Goal: Contribute content: Contribute content

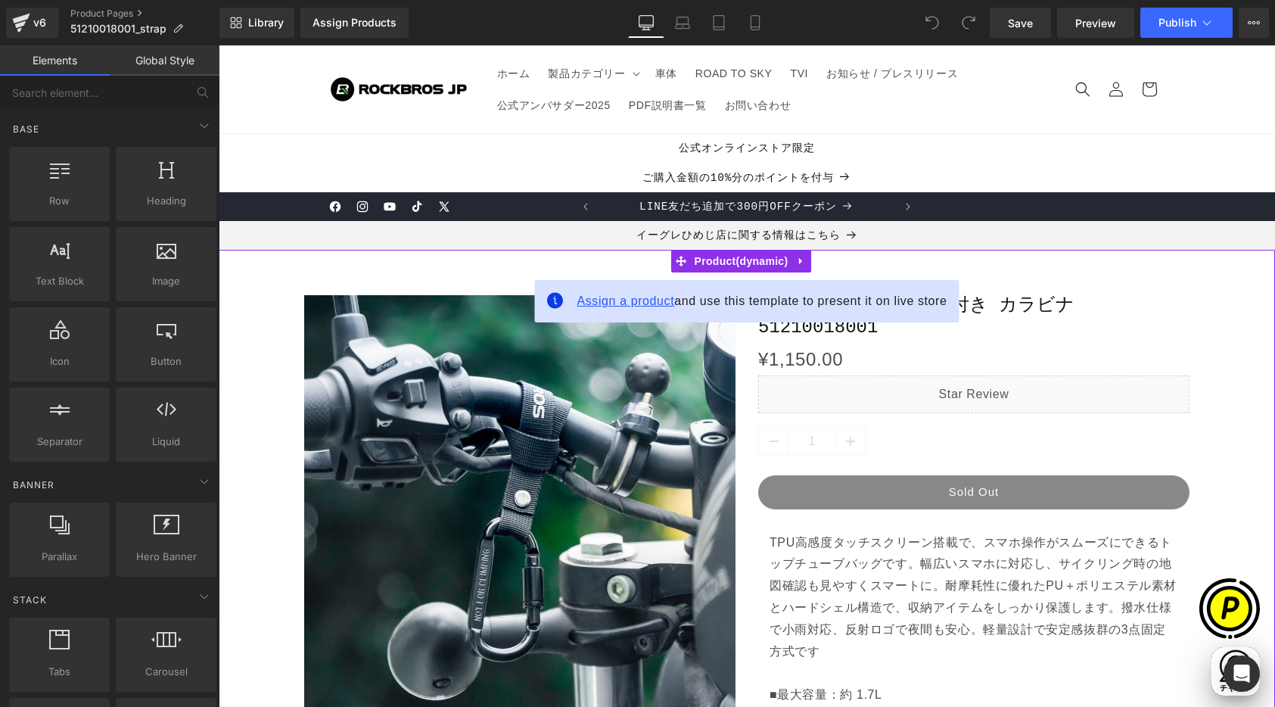
click at [611, 297] on span "Assign a product" at bounding box center [626, 300] width 98 height 13
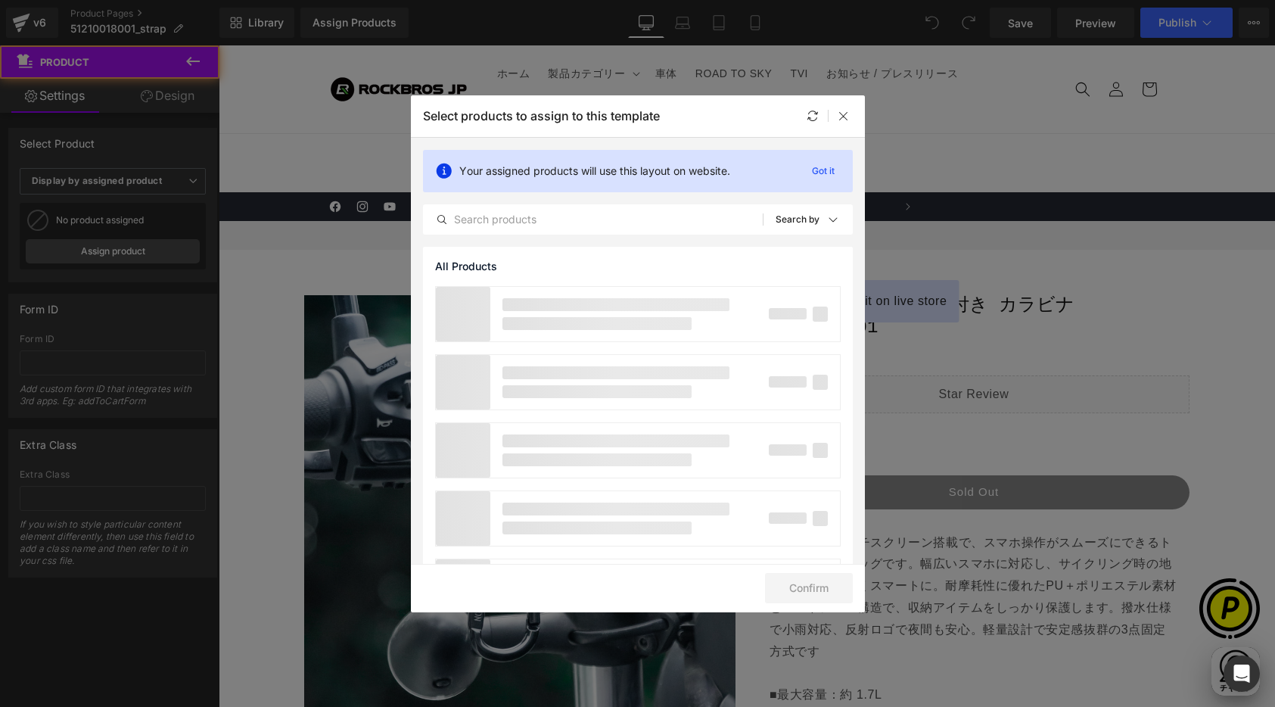
scroll to position [0, 295]
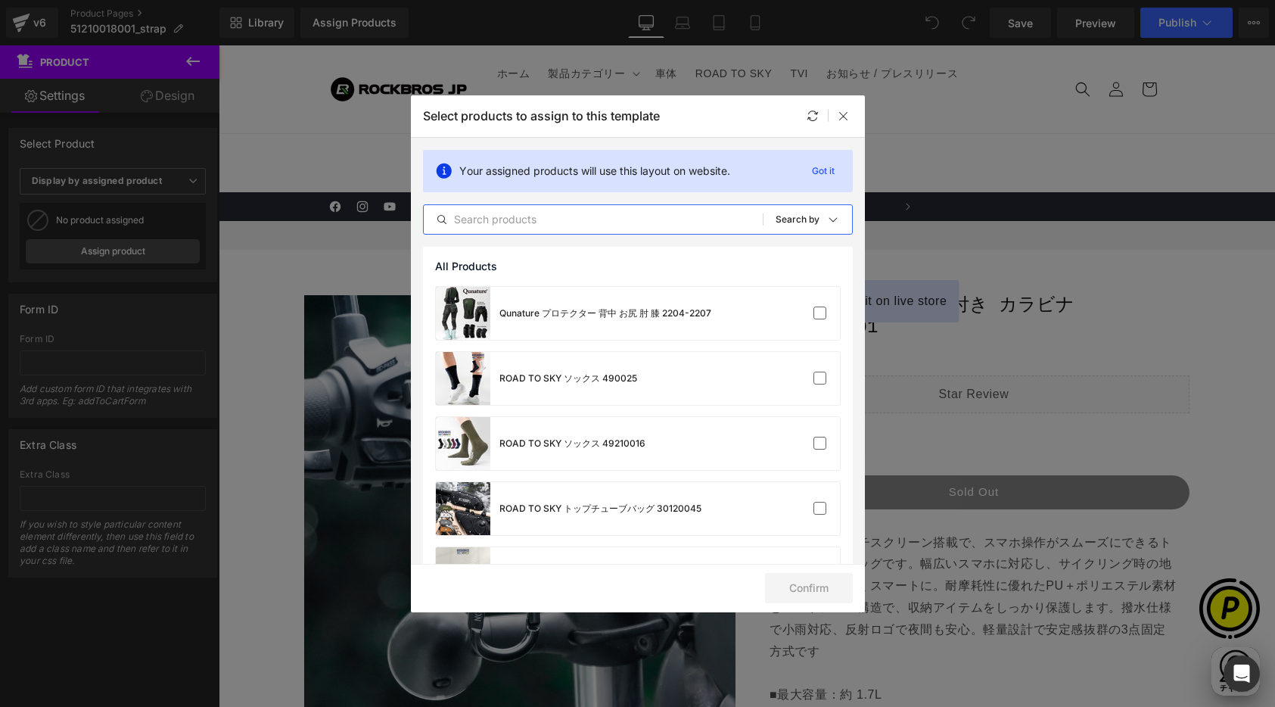
click at [517, 216] on input "text" at bounding box center [593, 219] width 339 height 18
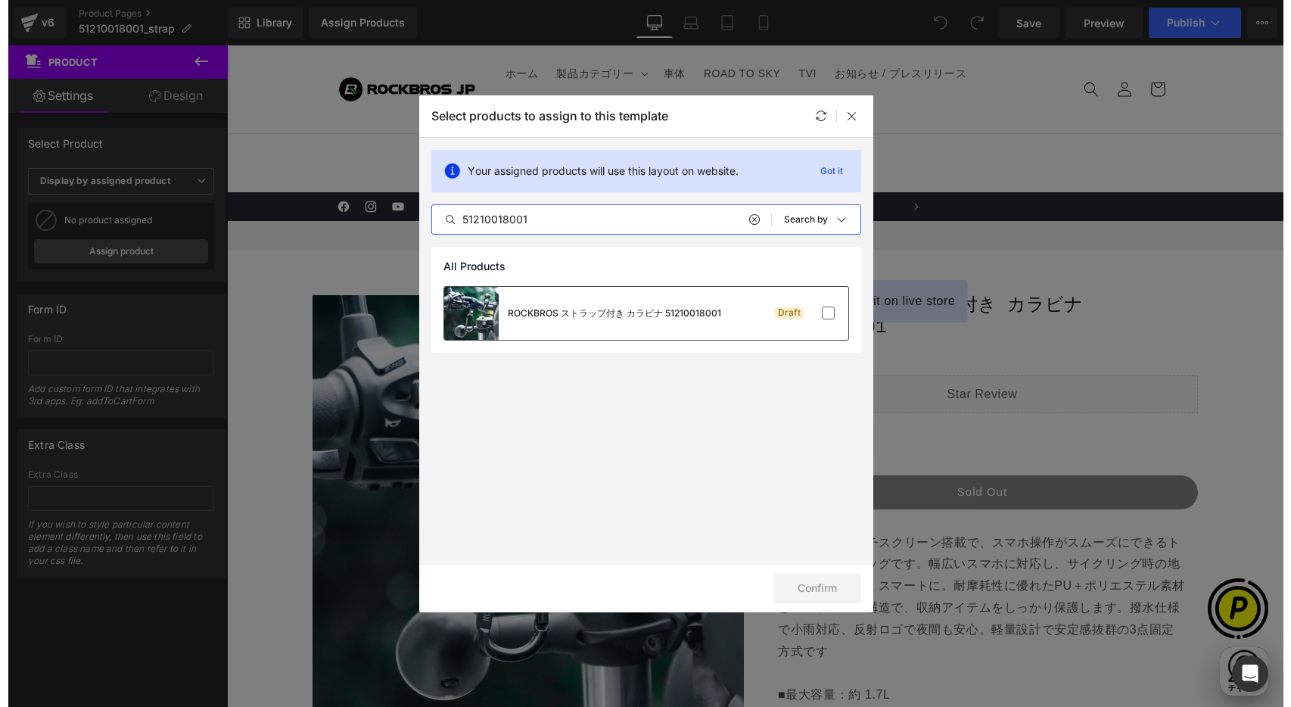
scroll to position [0, 885]
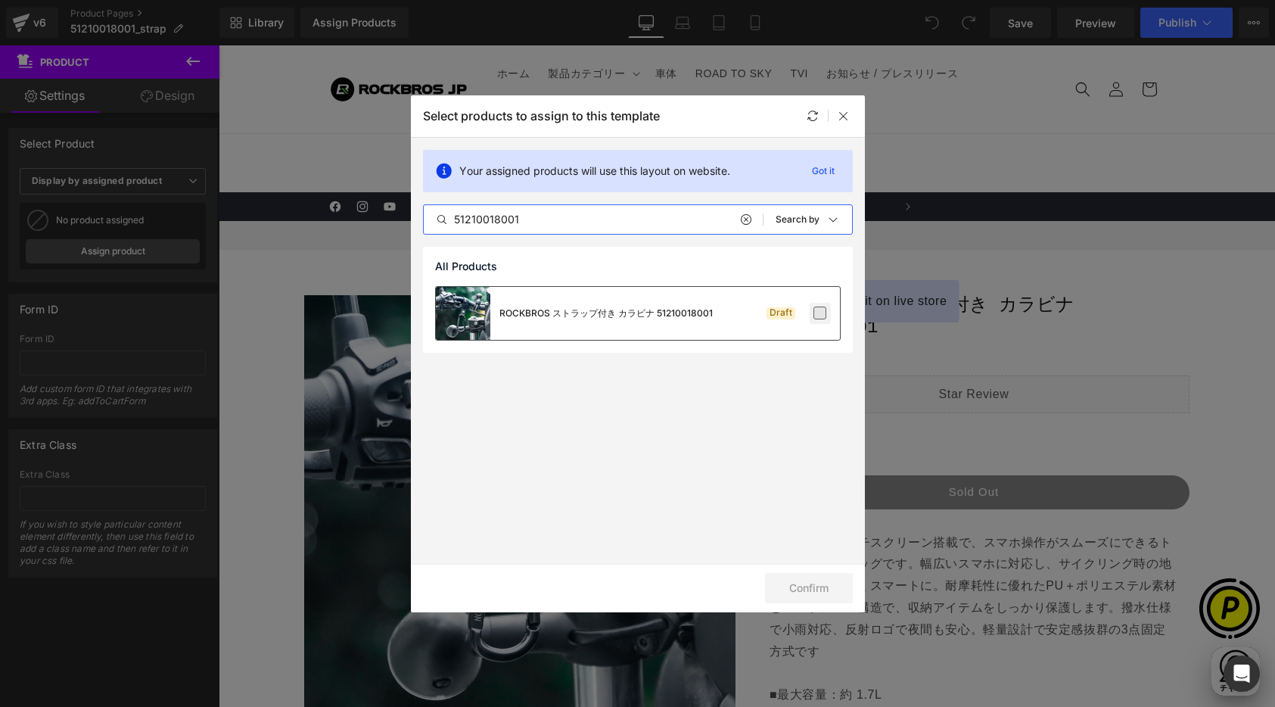
type input "51210018001"
click at [814, 314] on label at bounding box center [820, 313] width 14 height 14
click at [820, 313] on input "checkbox" at bounding box center [820, 313] width 0 height 0
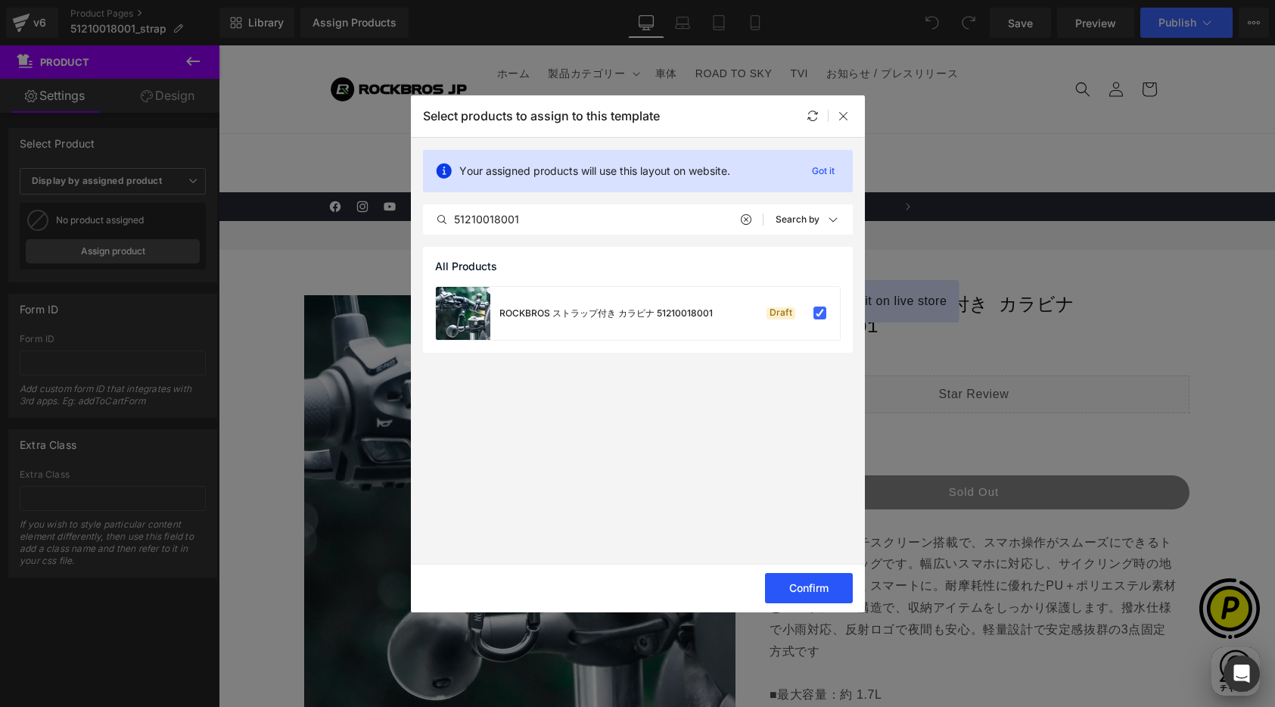
click at [812, 596] on button "Confirm" at bounding box center [809, 588] width 88 height 30
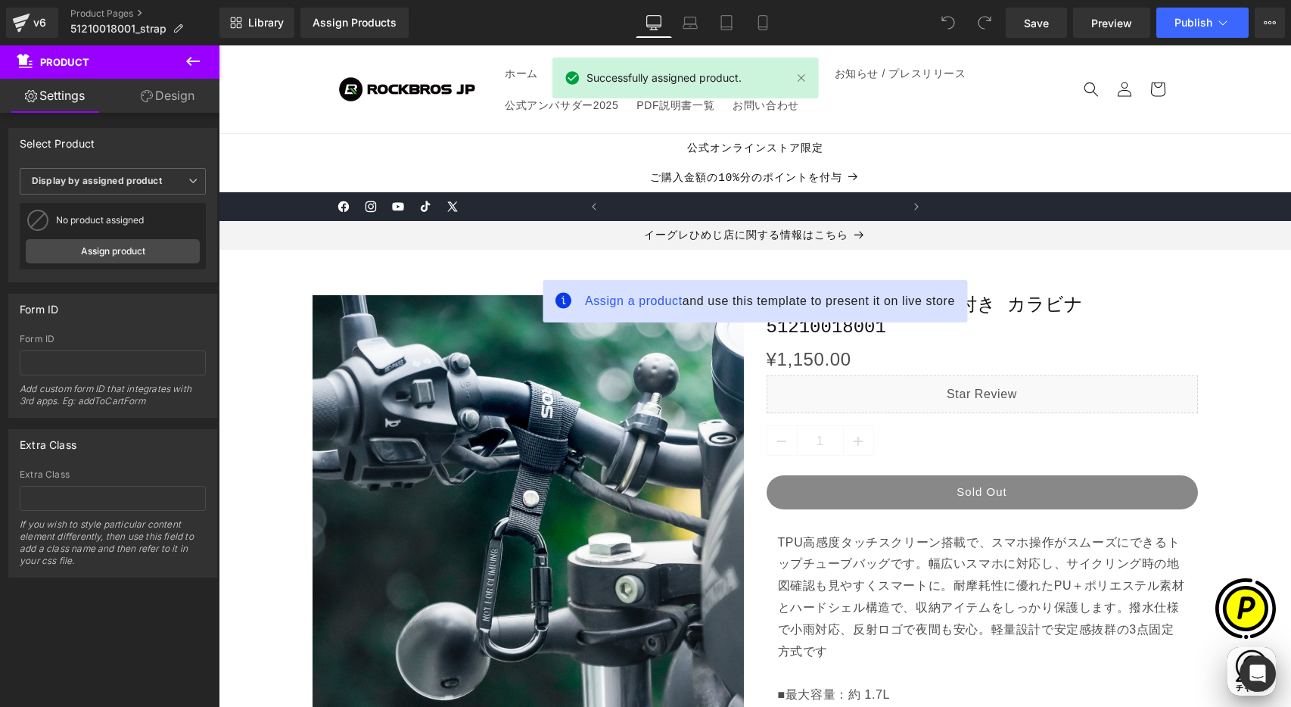
scroll to position [0, 0]
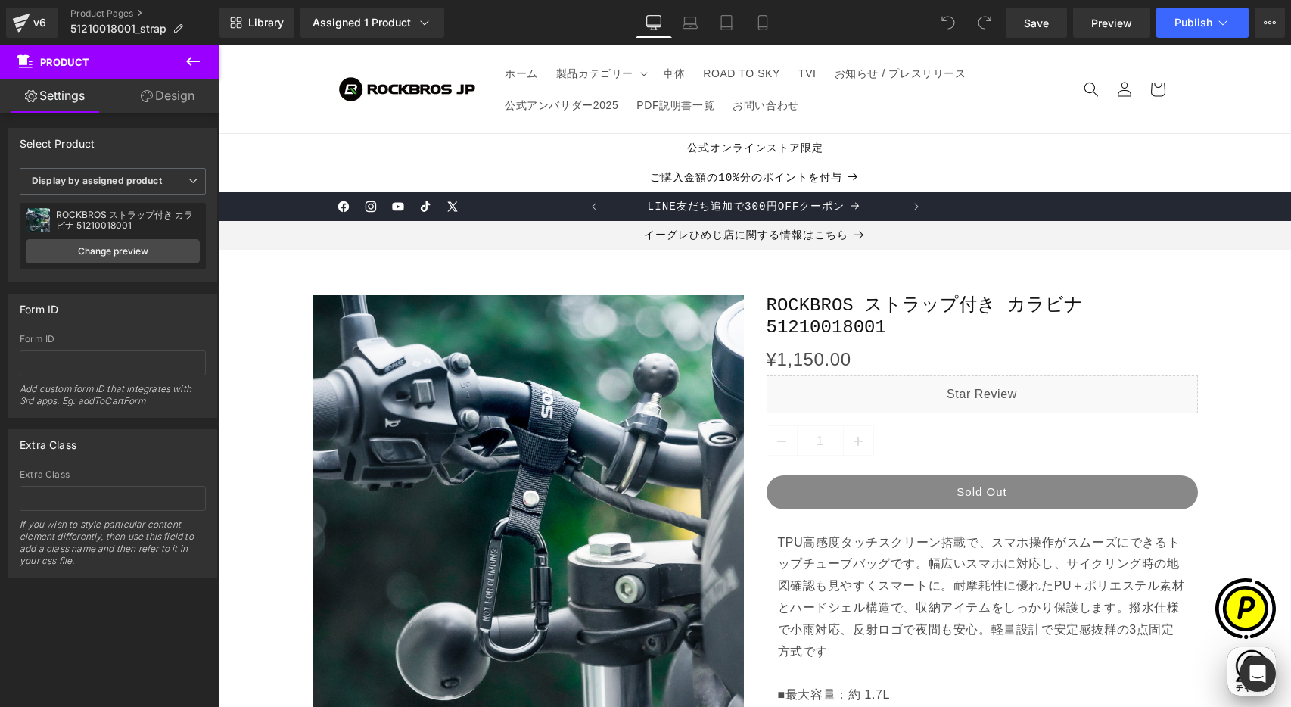
click at [197, 64] on icon at bounding box center [193, 61] width 18 height 18
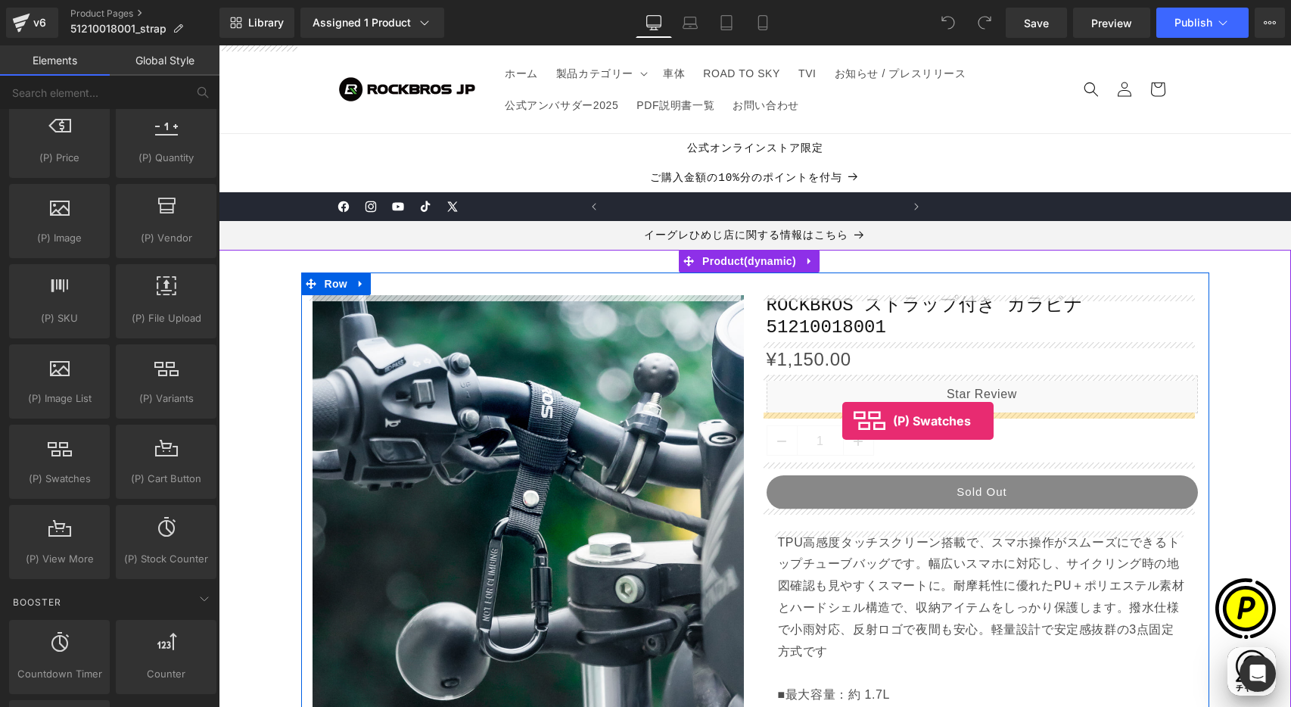
scroll to position [0, 590]
drag, startPoint x: 290, startPoint y: 523, endPoint x: 842, endPoint y: 421, distance: 561.8
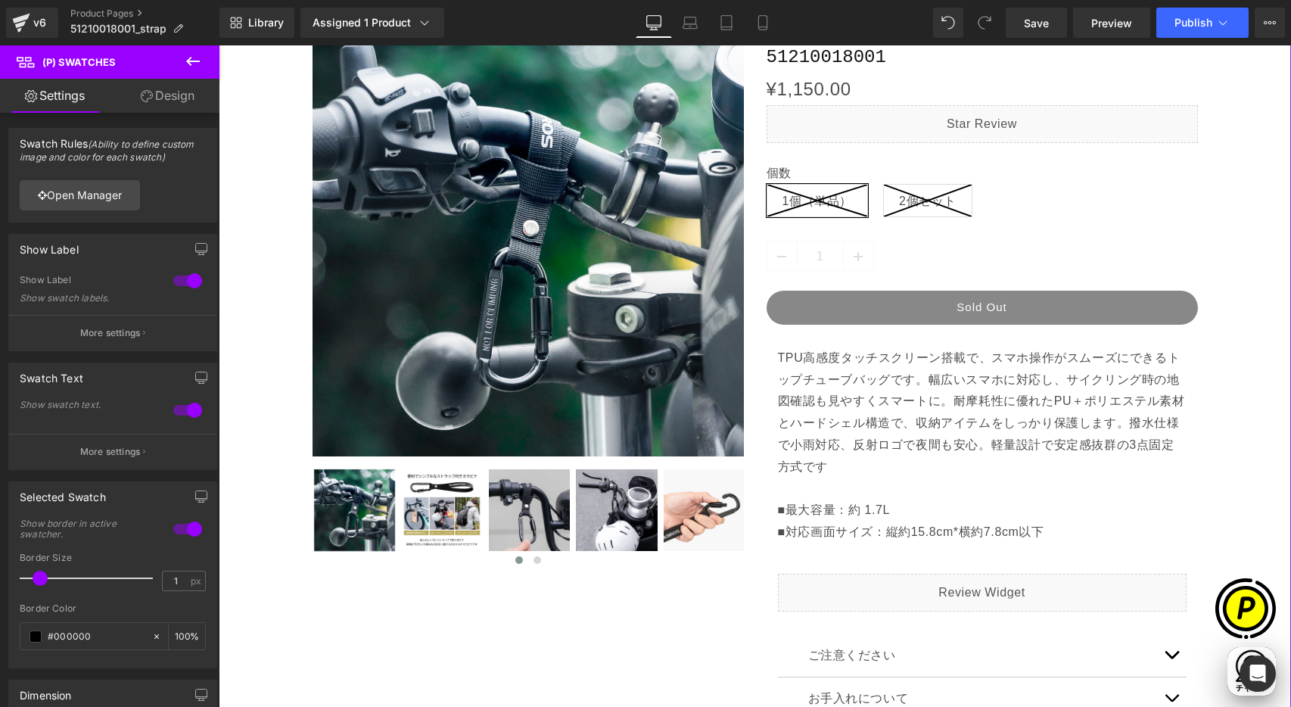
scroll to position [0, 885]
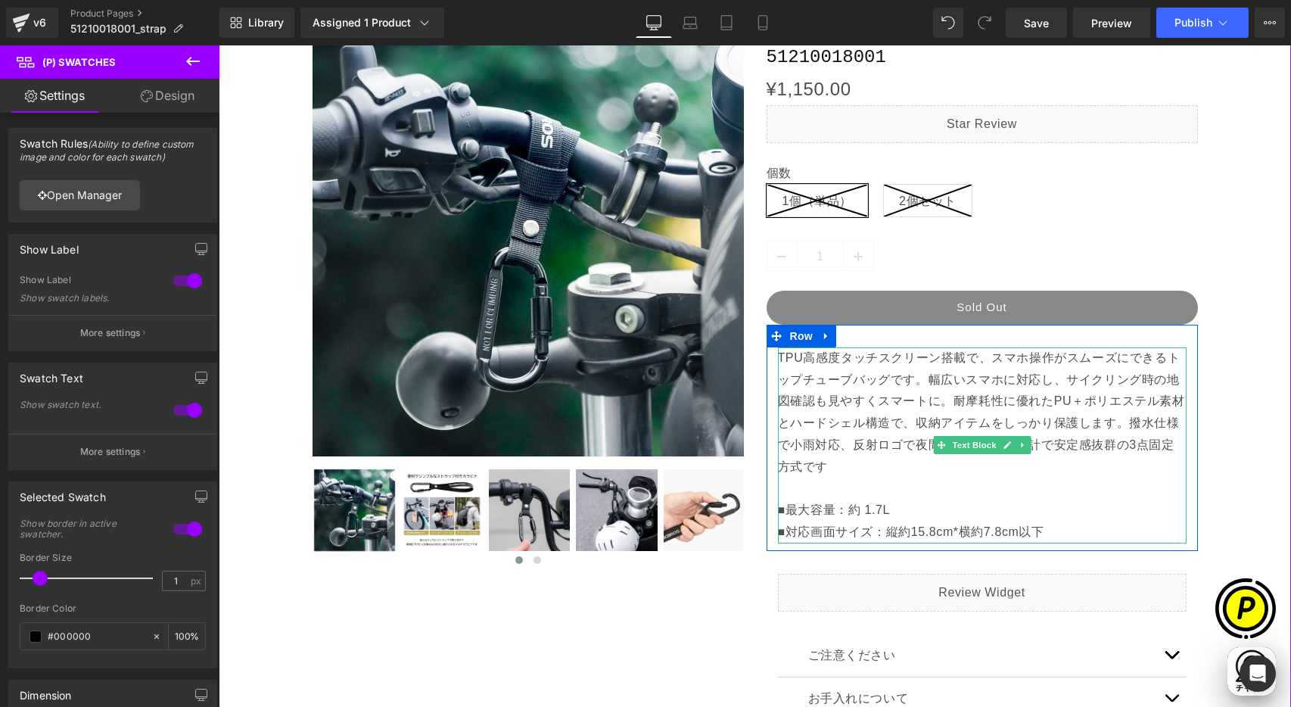
click at [820, 470] on p "TPU高感度タッチスクリーン搭載で、スマホ操作がスムーズにできるトップチューブバッグです。幅広いスマホに対応し、サイクリング時の地図確認も見やすくスマートに。…" at bounding box center [982, 434] width 409 height 174
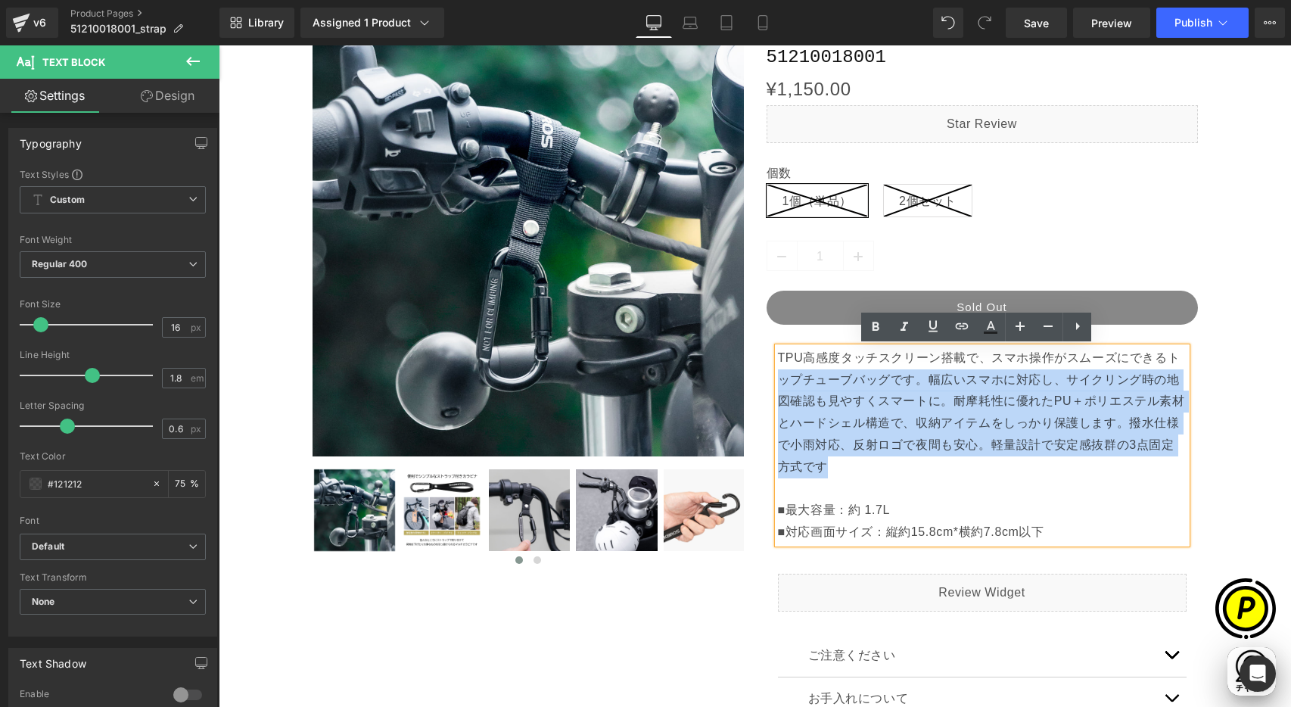
scroll to position [0, 0]
drag, startPoint x: 823, startPoint y: 465, endPoint x: 772, endPoint y: 359, distance: 117.8
click at [778, 359] on p "TPU高感度タッチスクリーン搭載で、スマホ操作がスムーズにできるトップチューブバッグです。幅広いスマホに対応し、サイクリング時の地図確認も見やすくスマートに。…" at bounding box center [982, 434] width 409 height 174
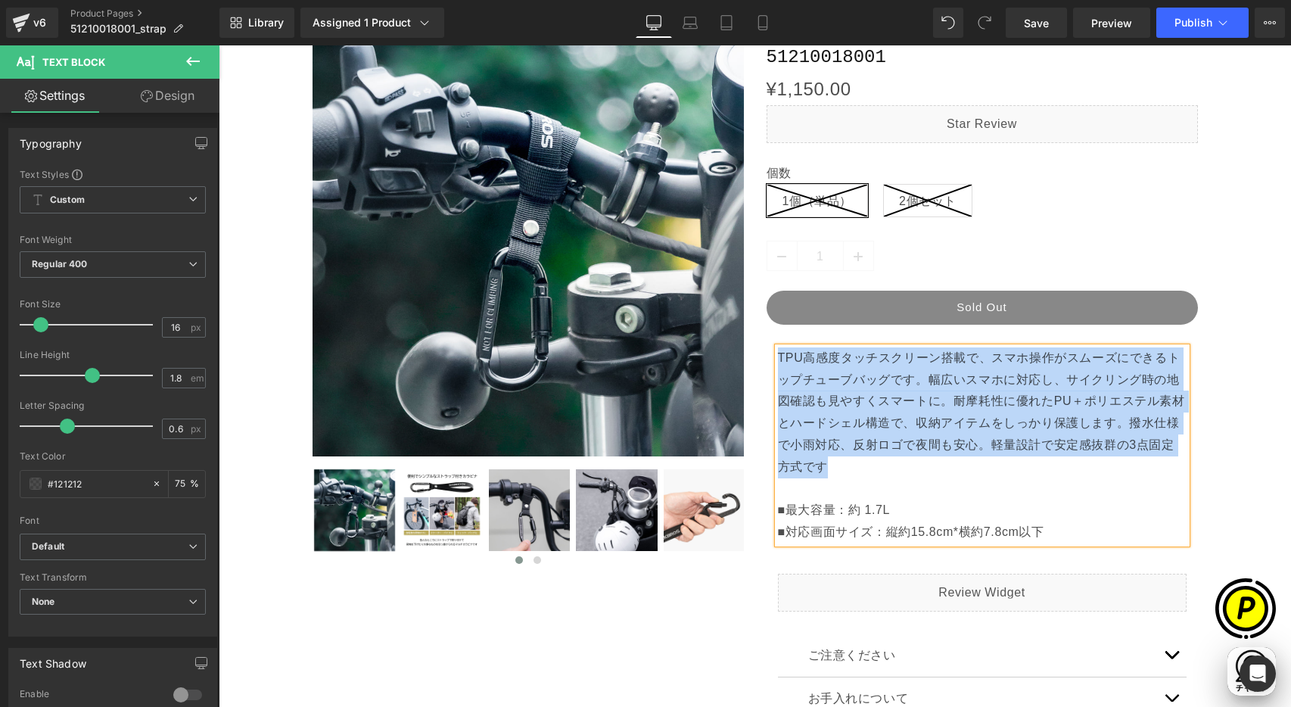
paste div
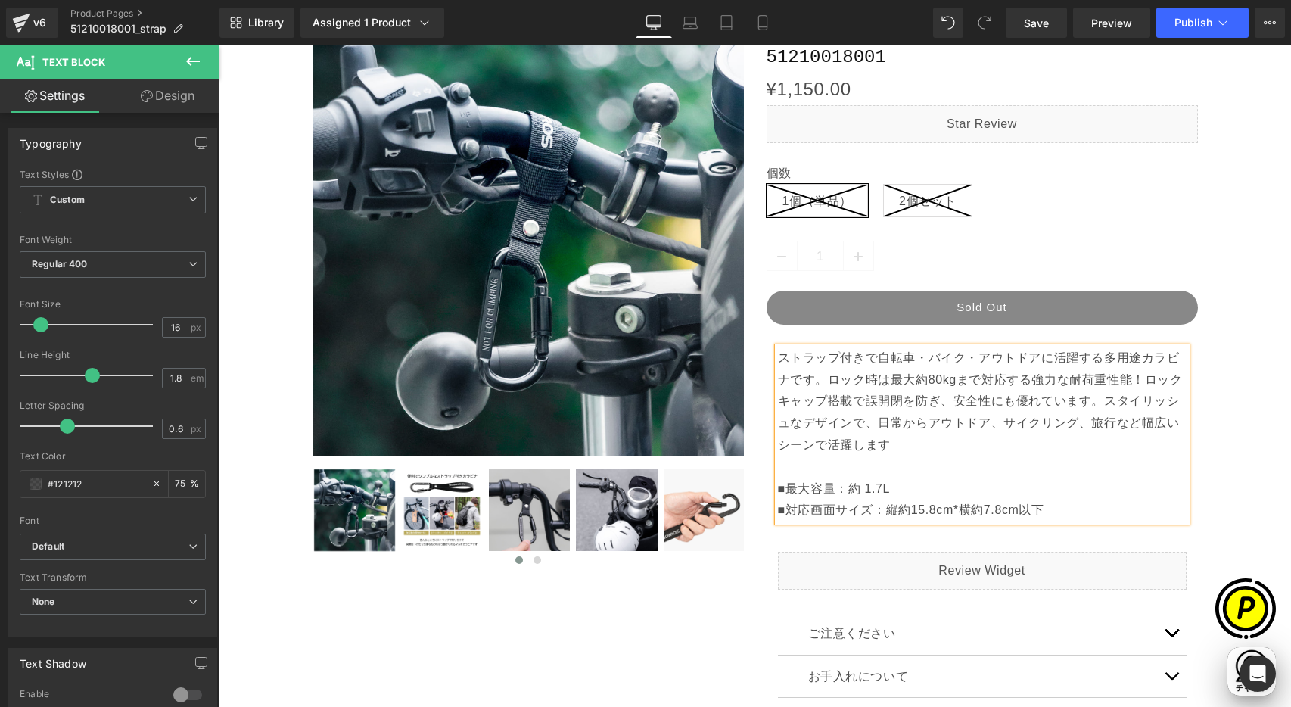
scroll to position [0, 295]
click at [1196, 392] on div "ROCKBROS ストラップ付き カラビナ 51210018001 (P) Title ¥0 ¥1,150.00 (P) Price Liquid 個数 1個…" at bounding box center [982, 478] width 454 height 907
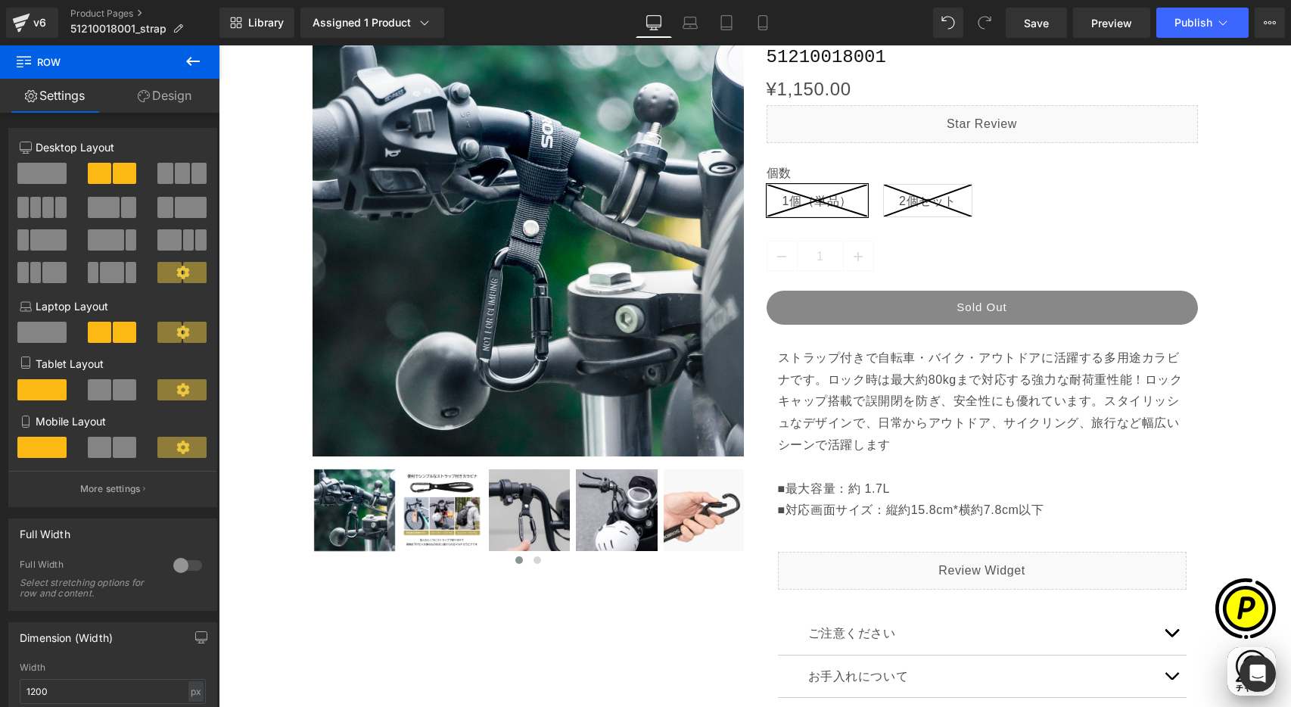
scroll to position [0, 885]
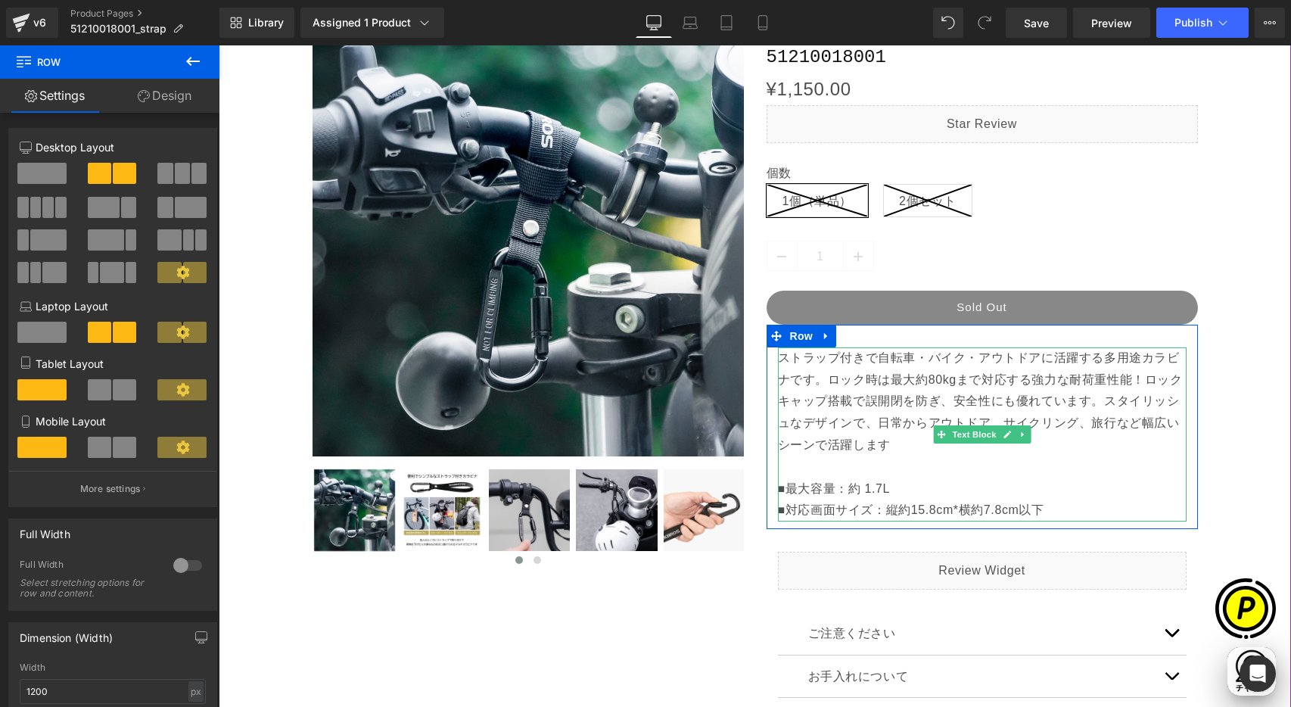
click at [806, 499] on div "ストラップ付きで自転車・バイク・アウトドアに活躍する多用途カラビナです。ロック時は最大約80kgまで対応する強力な耐荷重性能！ロックキャップ搭載で誤開閉を防ぎ…" at bounding box center [982, 434] width 409 height 174
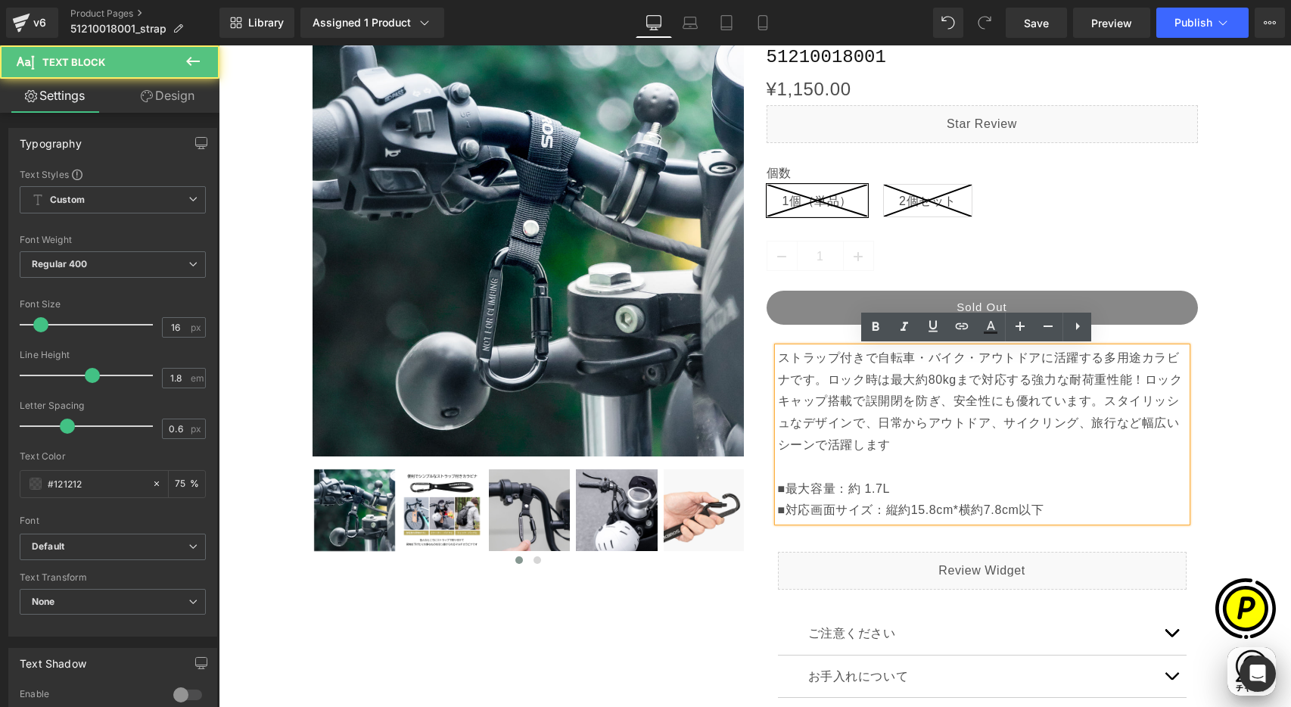
scroll to position [0, 0]
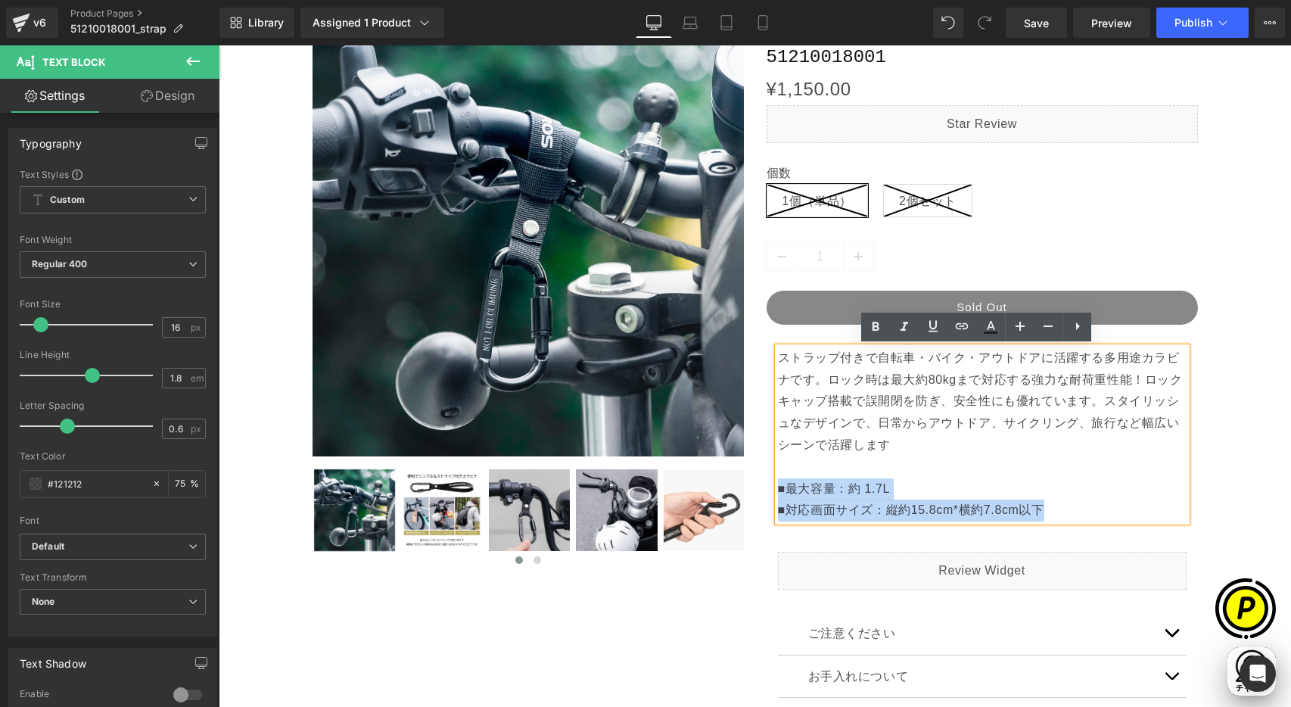
drag, startPoint x: 775, startPoint y: 488, endPoint x: 1044, endPoint y: 512, distance: 270.4
click at [1044, 512] on div "ストラップ付きで自転車・バイク・アウトドアに活躍する多用途カラビナです。ロック時は最大約80kgまで対応する強力な耐荷重性能！ロックキャップ搭載で誤開閉を防ぎ…" at bounding box center [982, 434] width 409 height 174
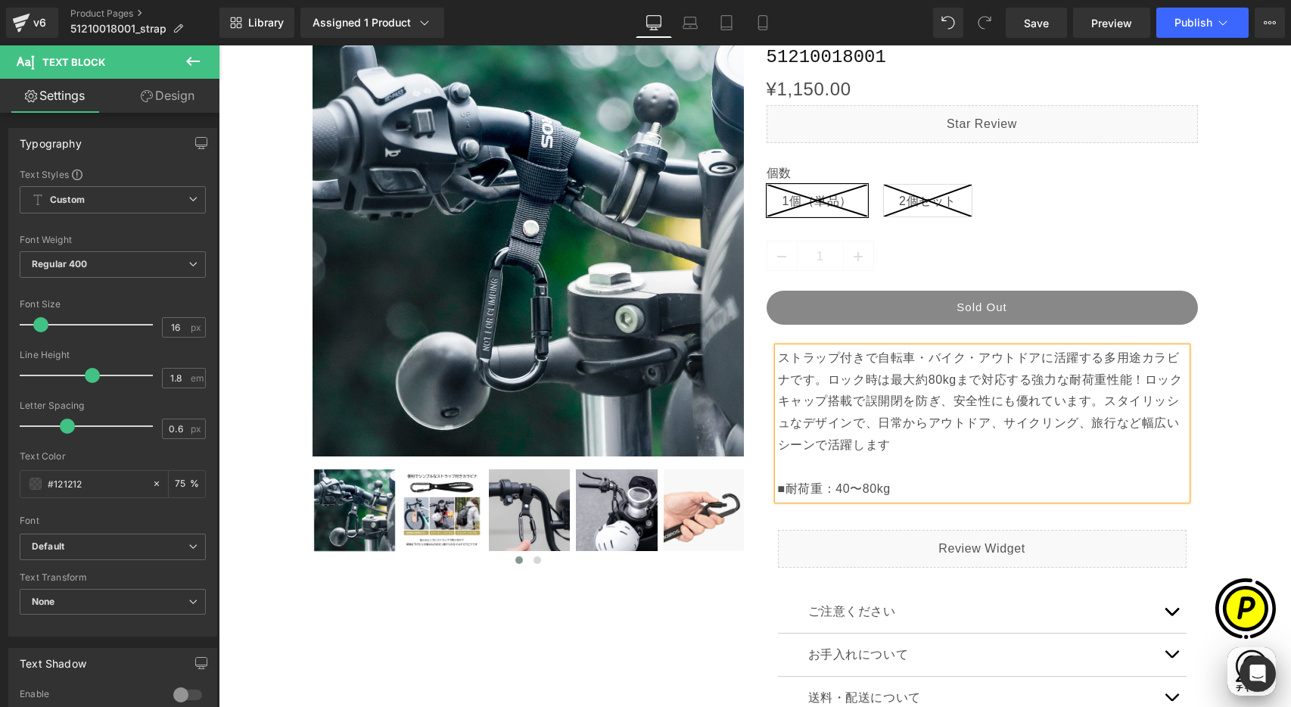
scroll to position [0, 295]
click at [907, 492] on p "ストラップ付きで自転車・バイク・アウトドアに活躍する多用途カラビナです。ロック時は最大約80kgまで対応する強力な耐荷重性能！ロックキャップ搭載で誤開閉を防ぎ…" at bounding box center [982, 423] width 409 height 153
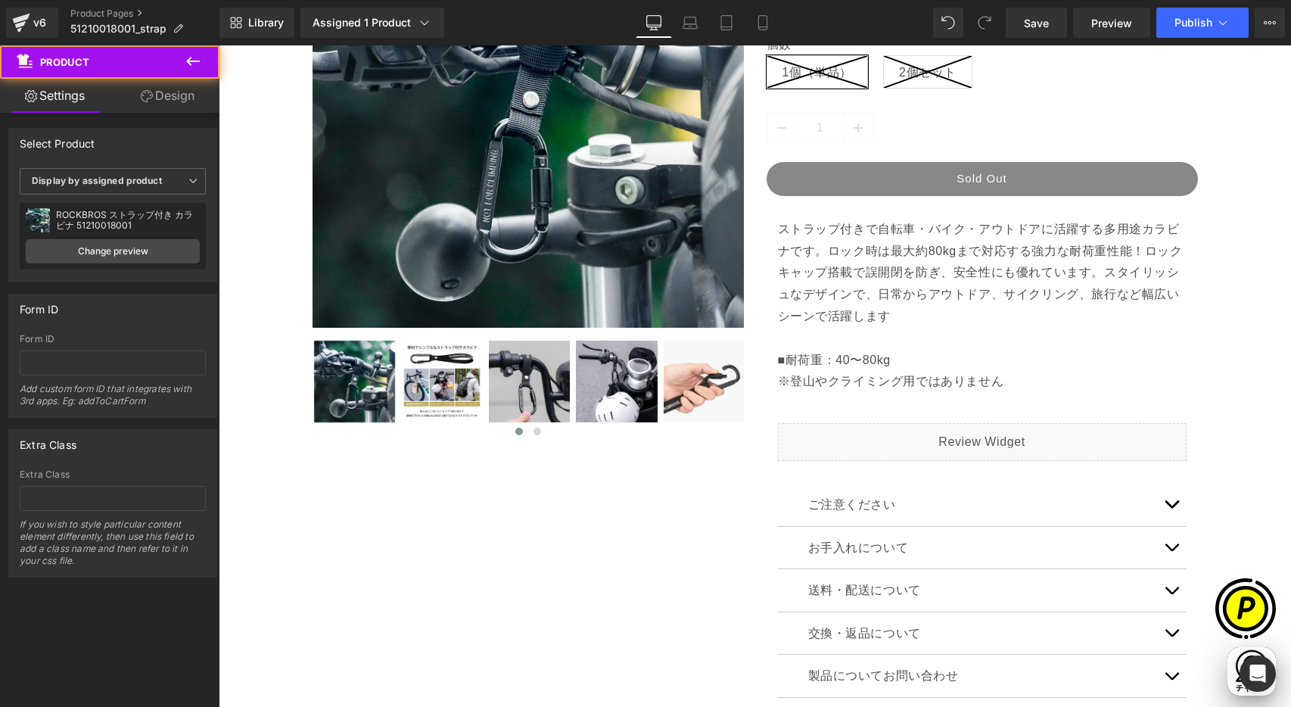
scroll to position [547, 0]
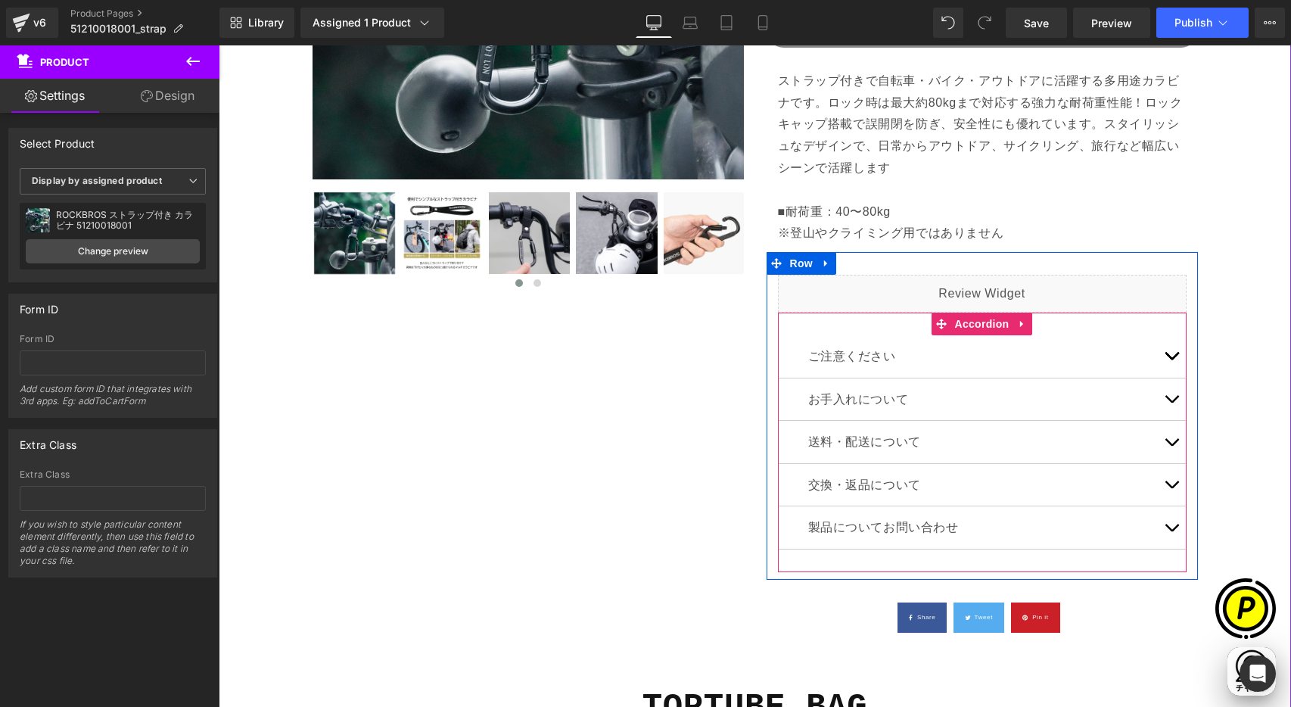
click at [1162, 357] on button "button" at bounding box center [1171, 356] width 30 height 42
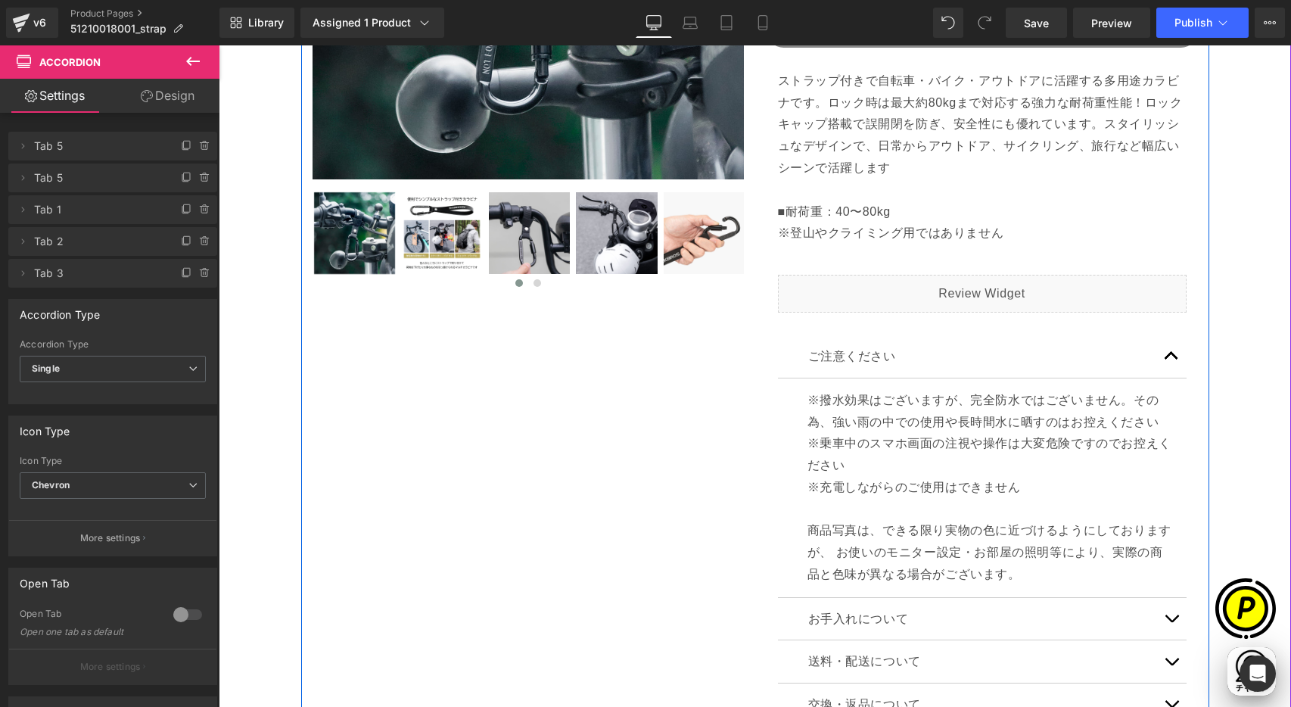
scroll to position [0, 0]
click at [851, 440] on p "※撥水効果はございますが、完全防水ではございません。その為、強い雨の中での使用や長時間水に晒すのはお控えください ※乗車中のスマホ画面の注視や操作は大変危険で…" at bounding box center [991, 433] width 368 height 87
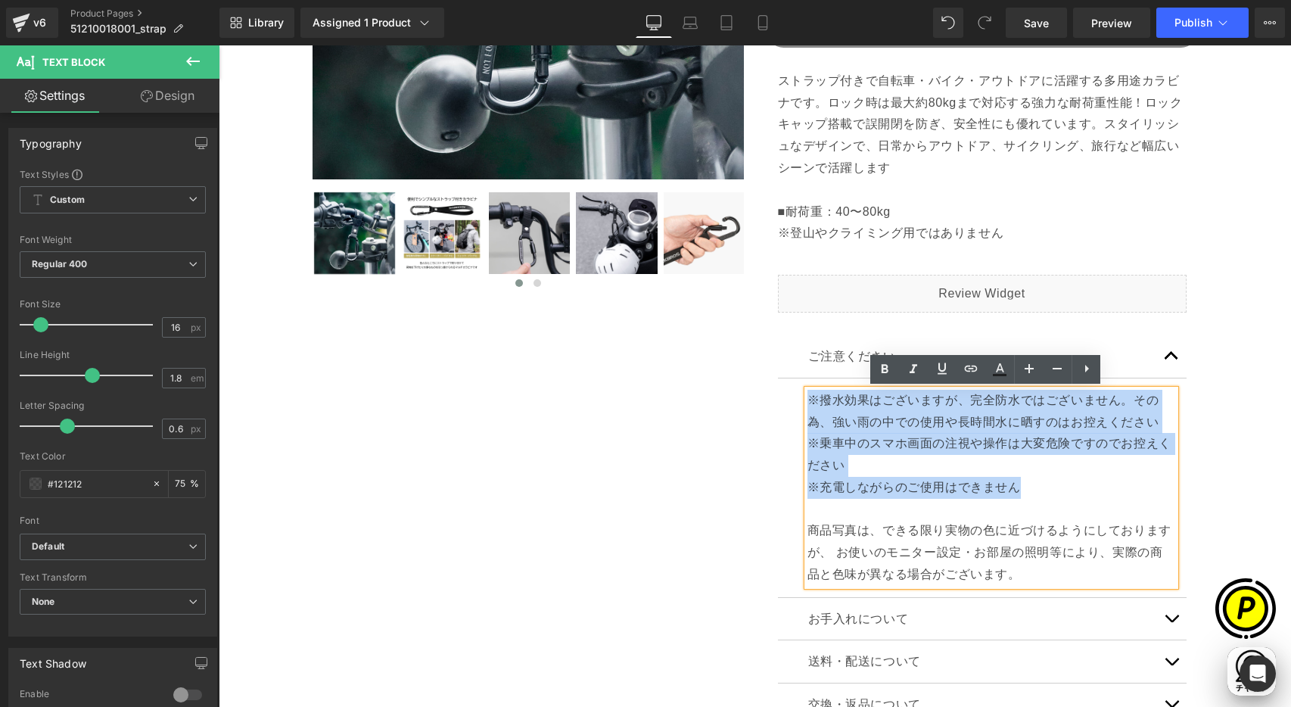
drag, startPoint x: 801, startPoint y: 400, endPoint x: 1021, endPoint y: 484, distance: 235.0
click at [1021, 484] on div "※撥水効果はございますが、完全防水ではございません。その為、強い雨の中での使用や長時間水に晒すのはお控えください ※乗車中のスマホ画面の注視や操作は大変危険で…" at bounding box center [991, 488] width 368 height 196
paste div
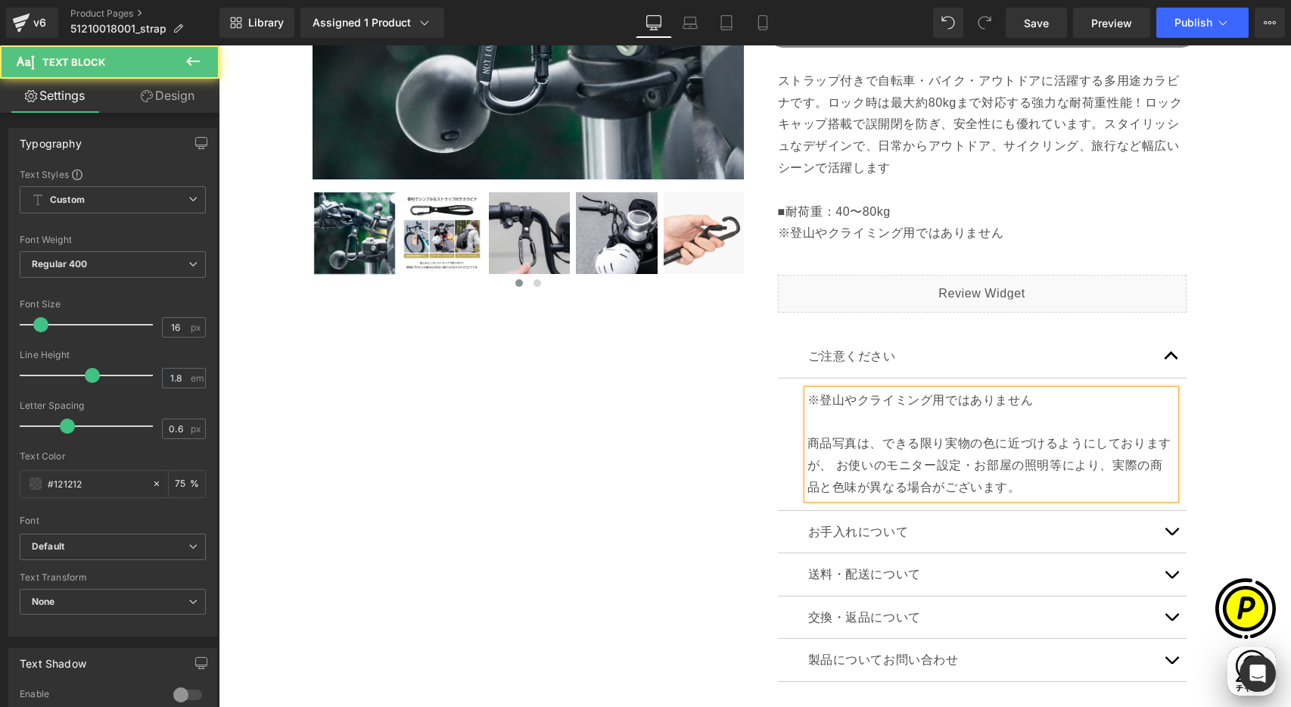
click at [1034, 402] on p "※登山やクライミング用ではありません" at bounding box center [991, 401] width 368 height 22
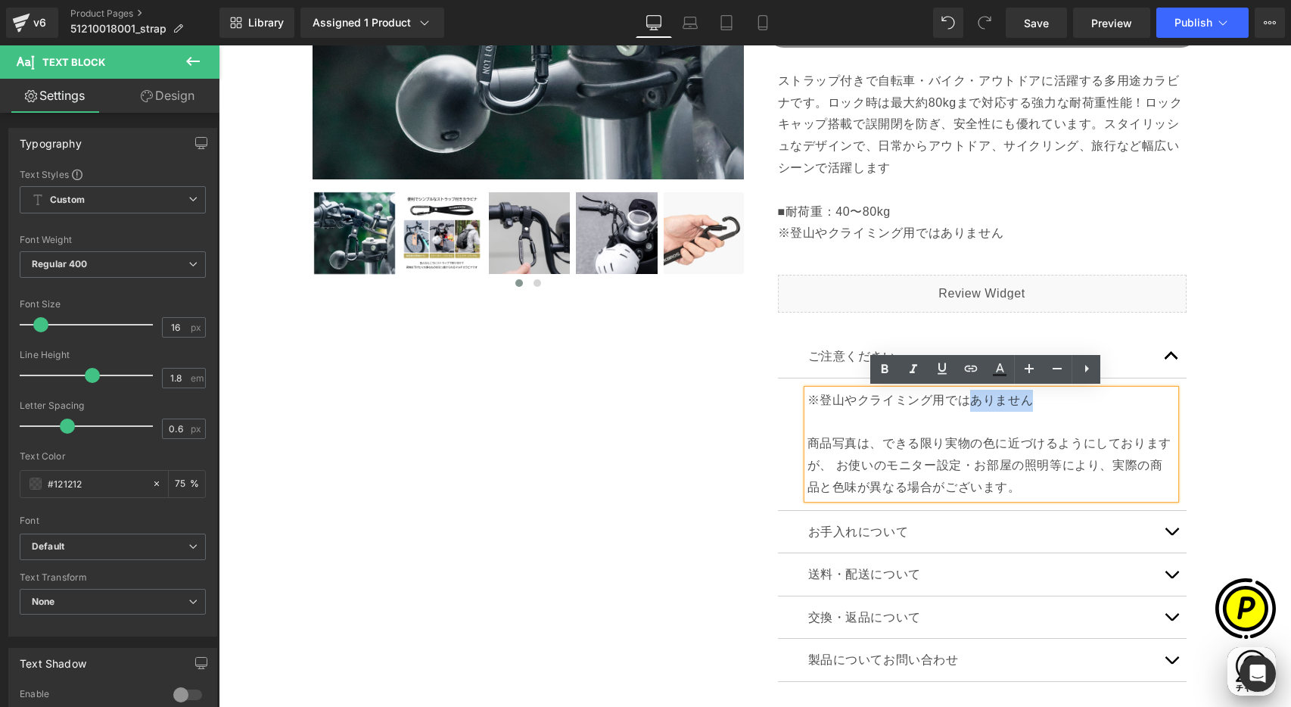
scroll to position [0, 295]
drag, startPoint x: 964, startPoint y: 400, endPoint x: 1033, endPoint y: 398, distance: 68.9
click at [1033, 398] on p "※登山やクライミング用ではありません" at bounding box center [991, 401] width 368 height 22
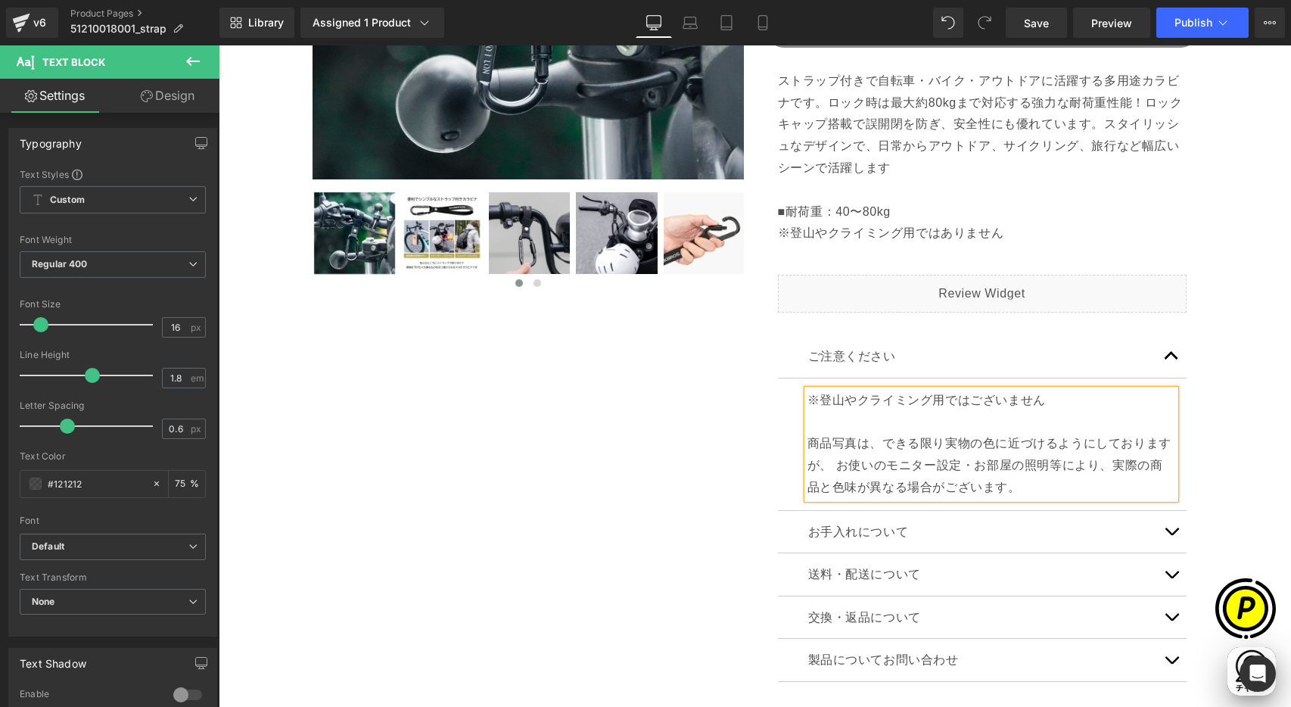
scroll to position [0, 590]
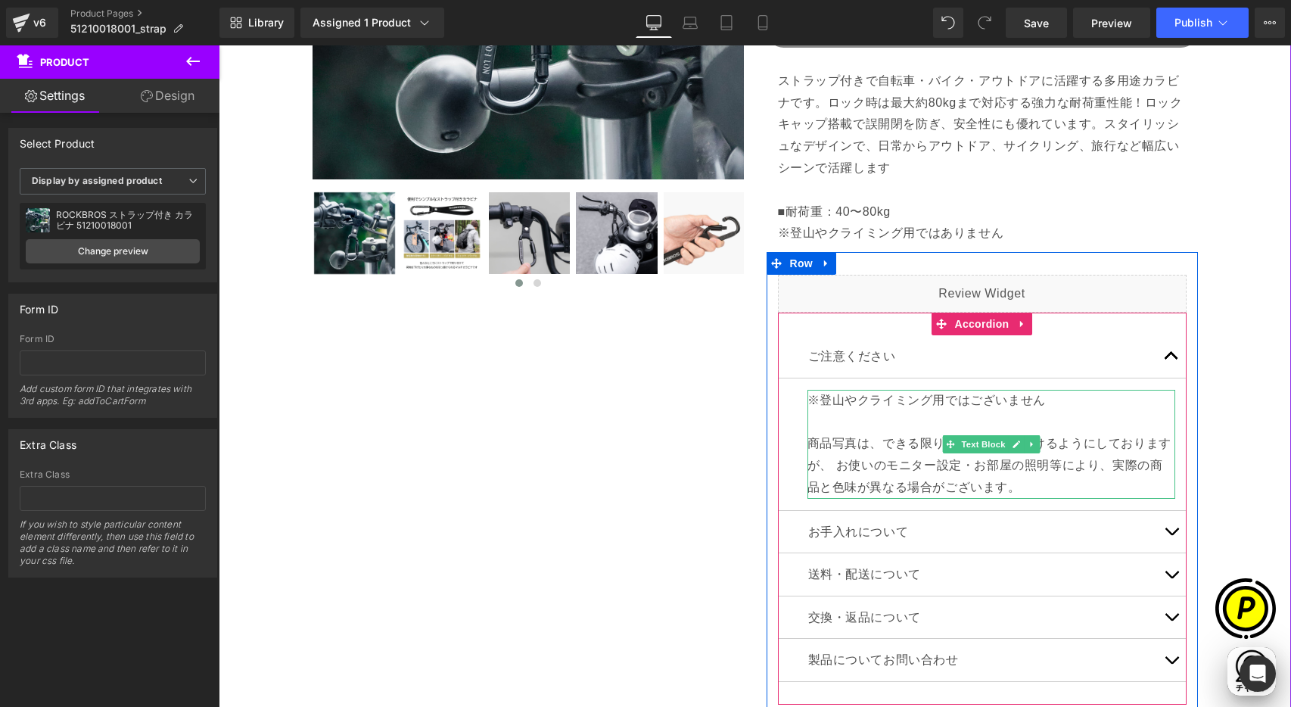
click at [939, 397] on p "※登山やクライミング用ではございません" at bounding box center [991, 401] width 368 height 22
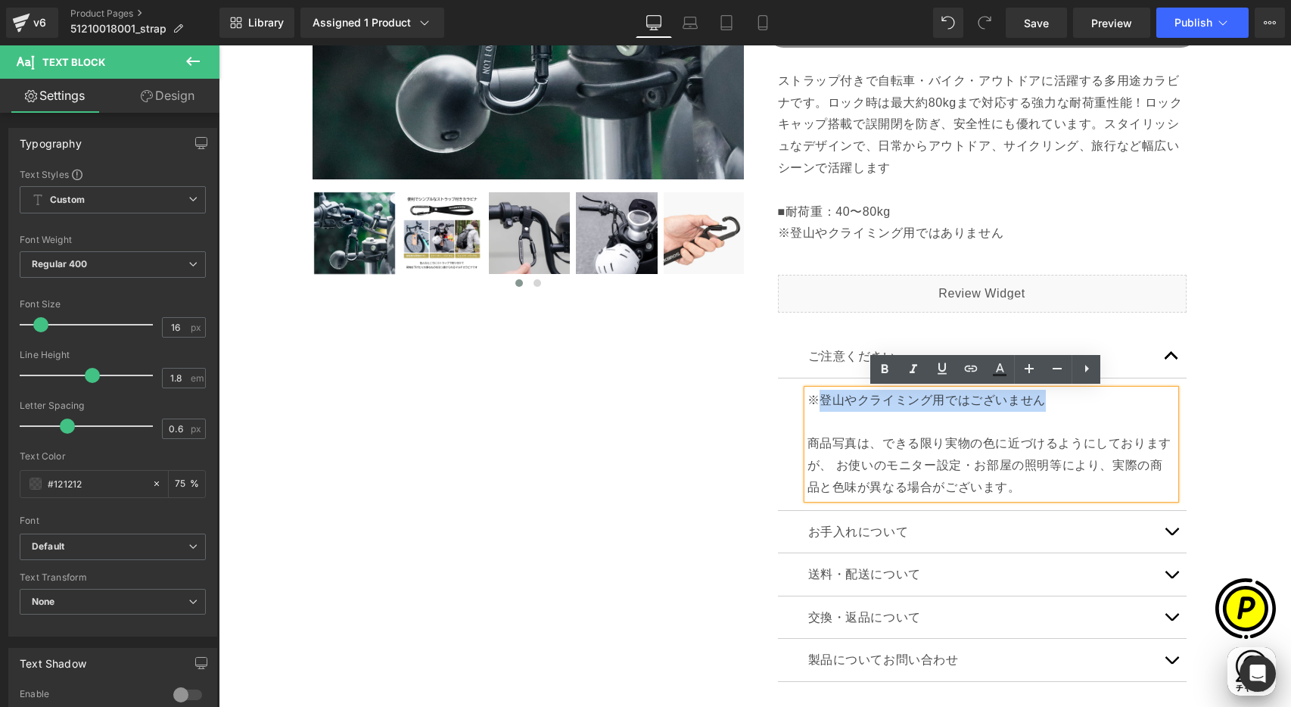
drag, startPoint x: 813, startPoint y: 397, endPoint x: 1004, endPoint y: 384, distance: 191.2
click at [1048, 409] on p "※登山やクライミング用ではございません" at bounding box center [991, 401] width 368 height 22
copy p "登山やクライミング用ではございません"
click at [219, 45] on div at bounding box center [219, 45] width 0 height 0
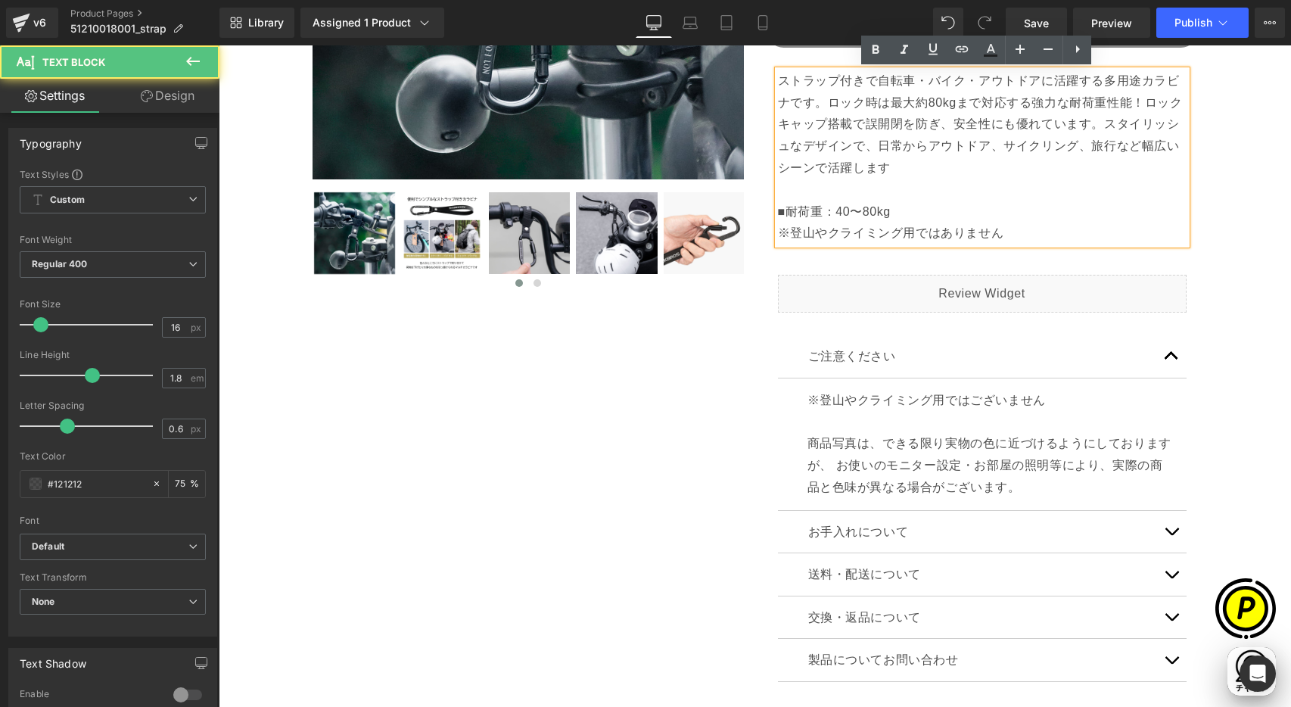
click at [804, 233] on p "ストラップ付きで自転車・バイク・アウトドアに活躍する多用途カラビナです。ロック時は最大約80kgまで対応する強力な耐荷重性能！ロックキャップ搭載で誤開閉を防ぎ…" at bounding box center [982, 157] width 409 height 174
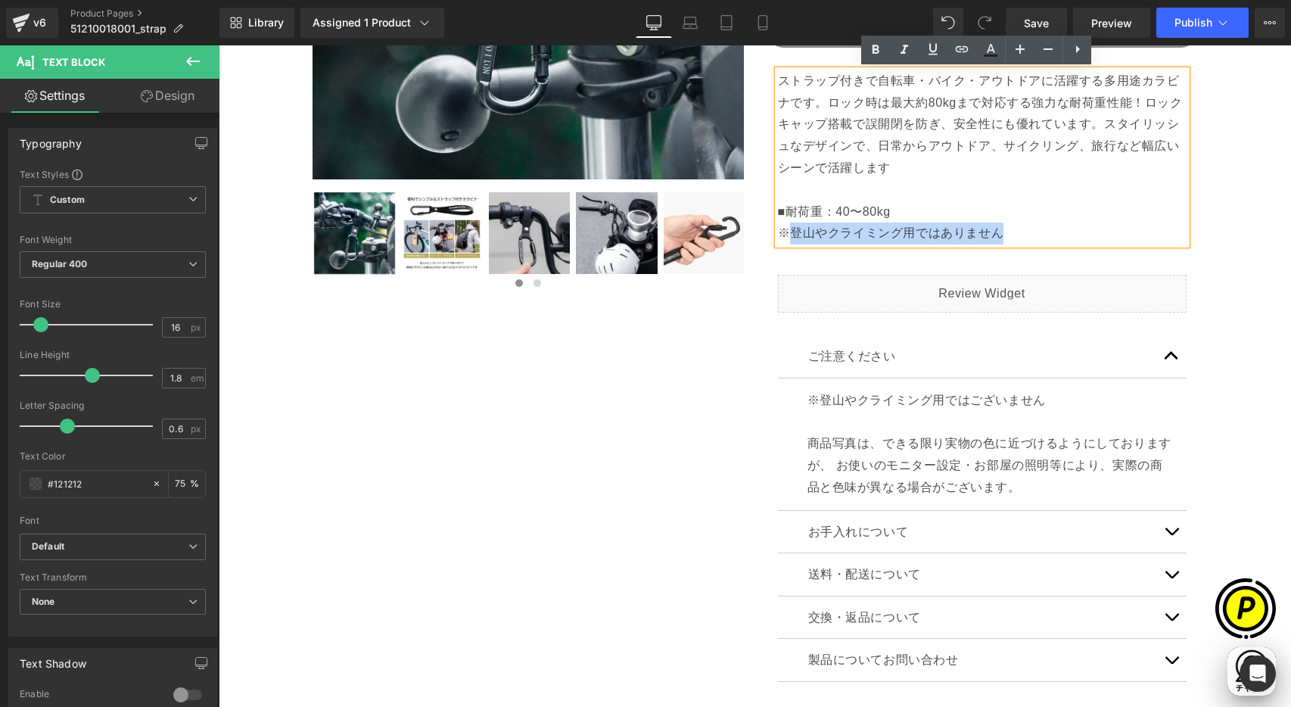
drag, startPoint x: 779, startPoint y: 229, endPoint x: 1155, endPoint y: 259, distance: 377.3
click at [1019, 242] on p "ストラップ付きで自転車・バイク・アウトドアに活躍する多用途カラビナです。ロック時は最大約80kgまで対応する強力な耐荷重性能！ロックキャップ搭載で誤開閉を防ぎ…" at bounding box center [982, 157] width 409 height 174
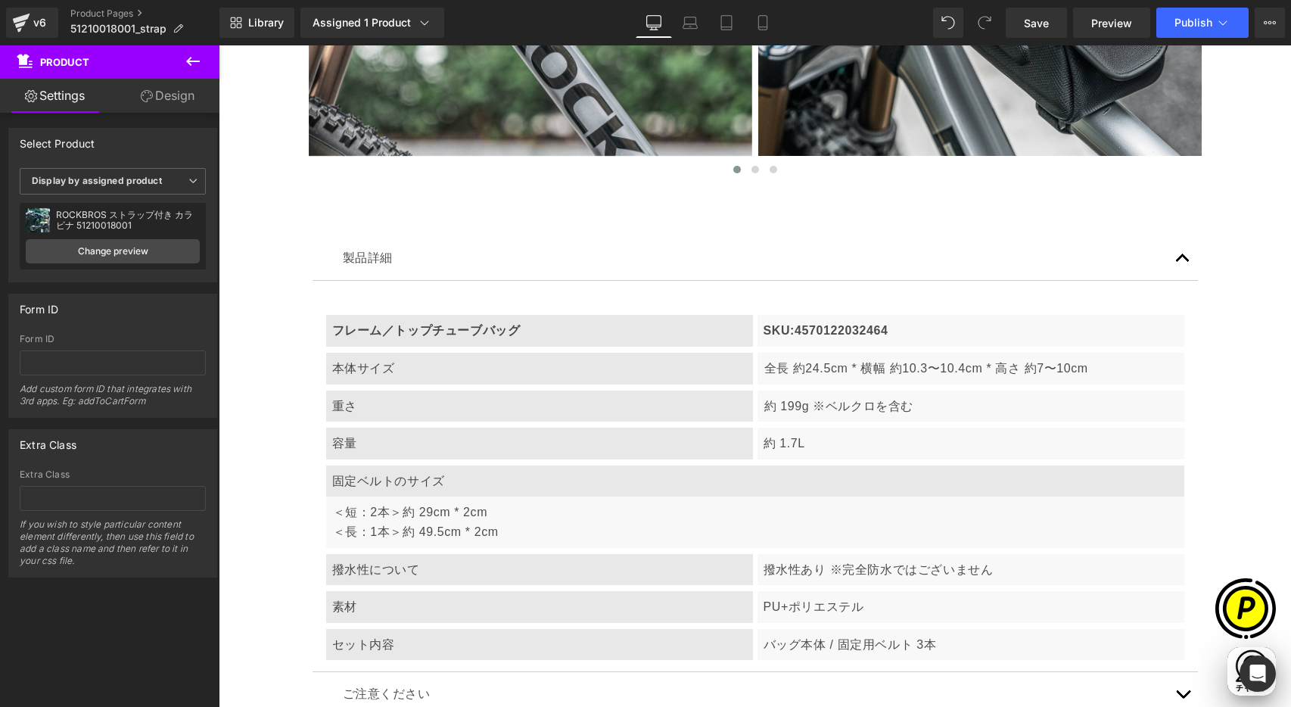
scroll to position [0, 0]
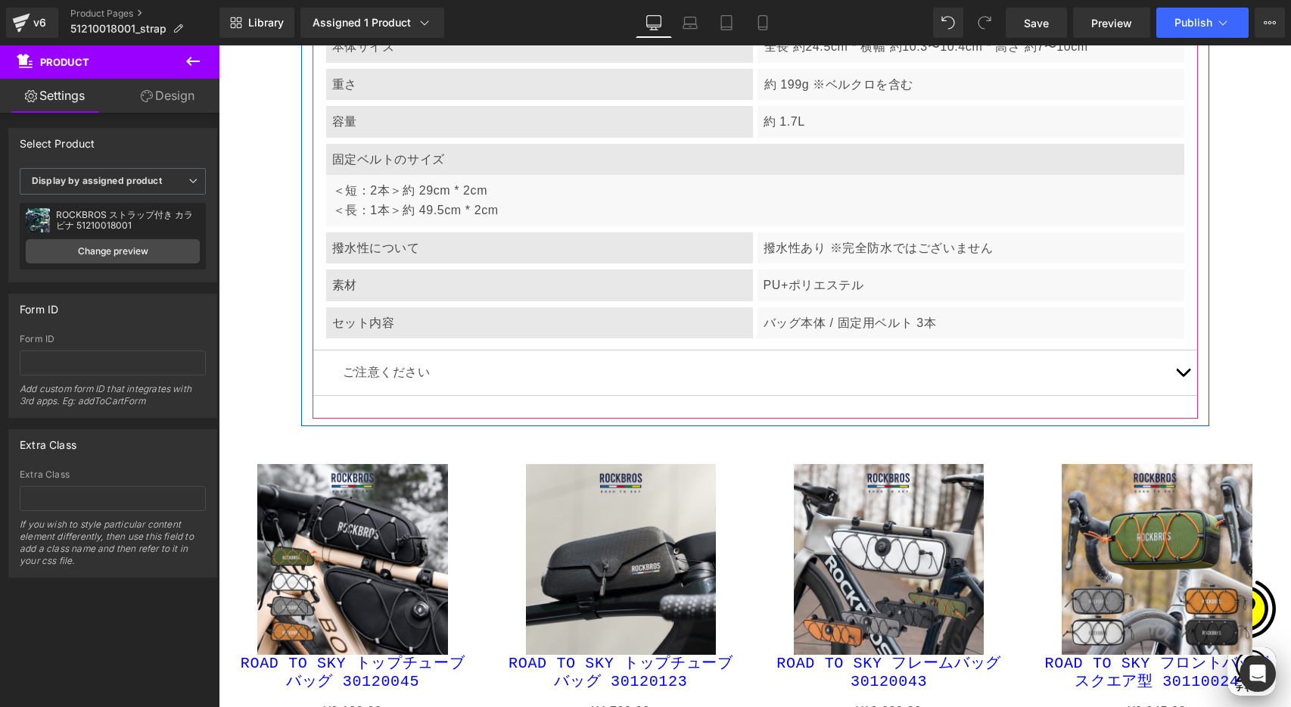
click at [1170, 375] on button "button" at bounding box center [1183, 372] width 30 height 45
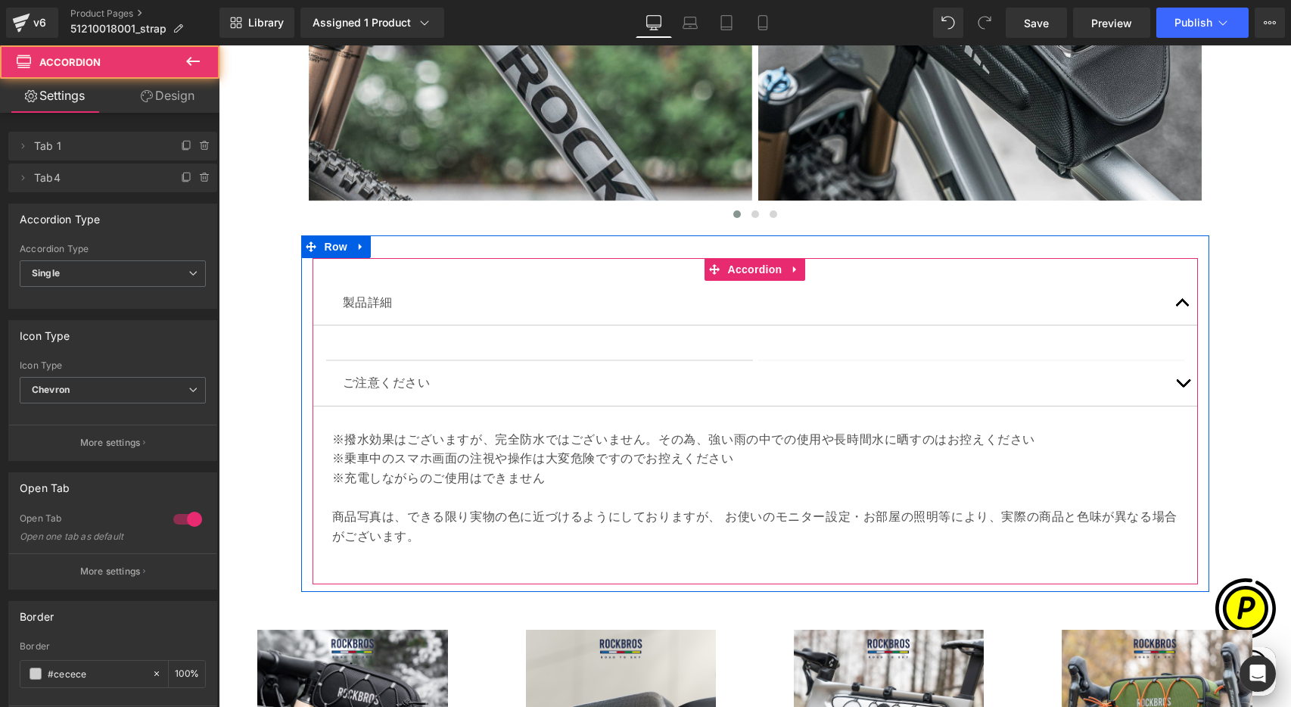
scroll to position [5412, 0]
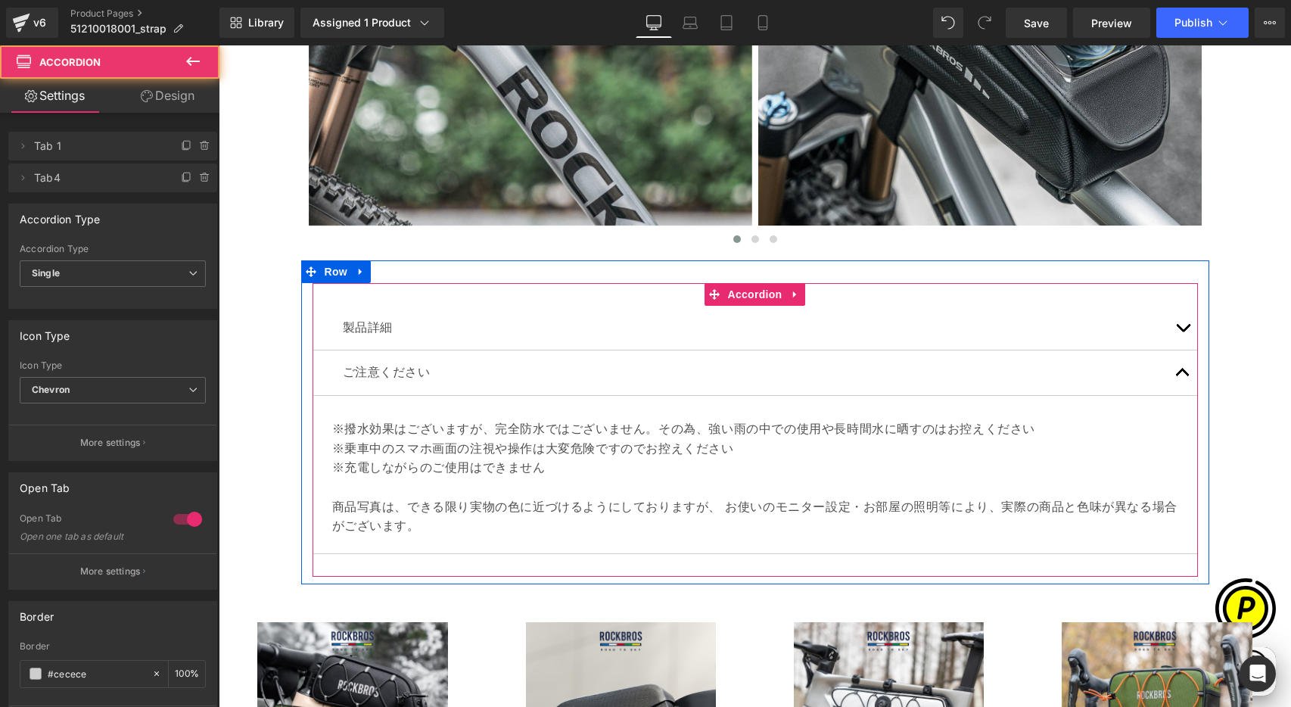
click at [368, 434] on p "※撥水効果はございますが、完全防水ではございません。その為、強い雨の中での使用や長時間水に晒すのはお控えください" at bounding box center [755, 429] width 846 height 20
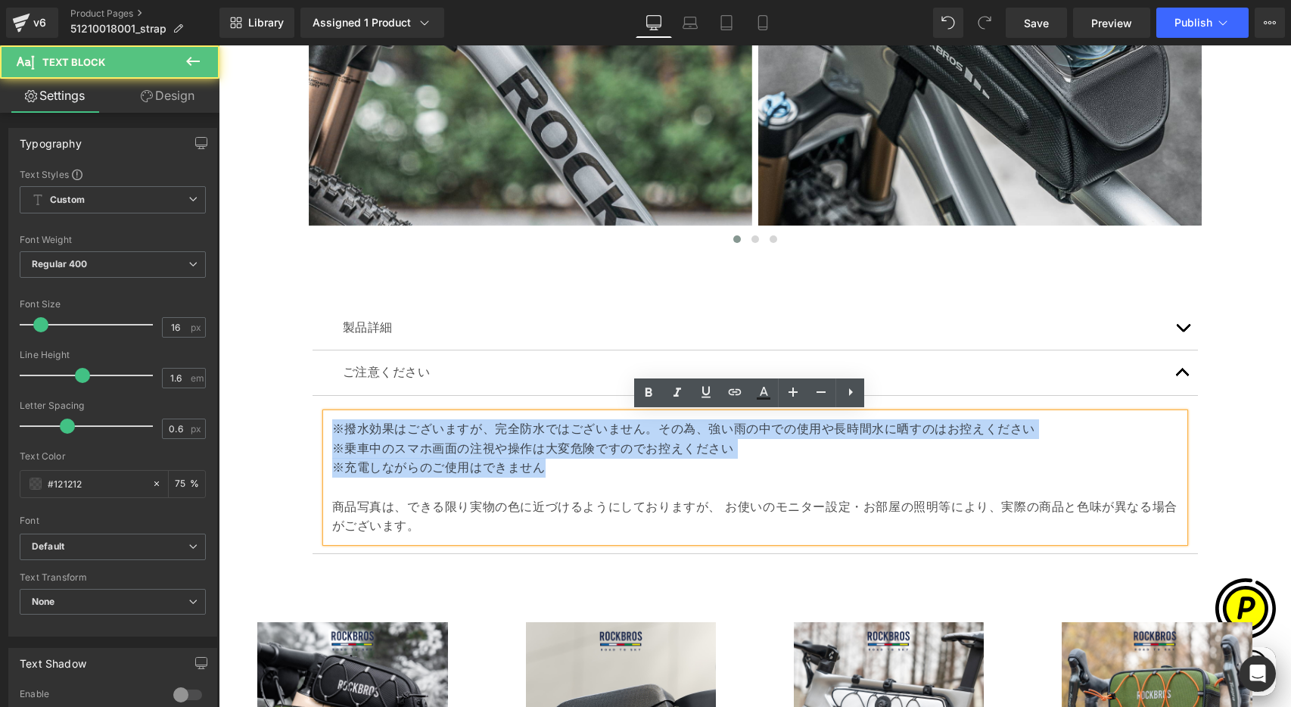
drag, startPoint x: 327, startPoint y: 427, endPoint x: 555, endPoint y: 473, distance: 232.4
click at [555, 473] on div "※撥水効果はございますが、完全防水ではございません。その為、強い雨の中での使用や長時間水に晒すのはお控えください ※乗車中のスマホ画面の注視や操作は大変危険で…" at bounding box center [755, 477] width 858 height 129
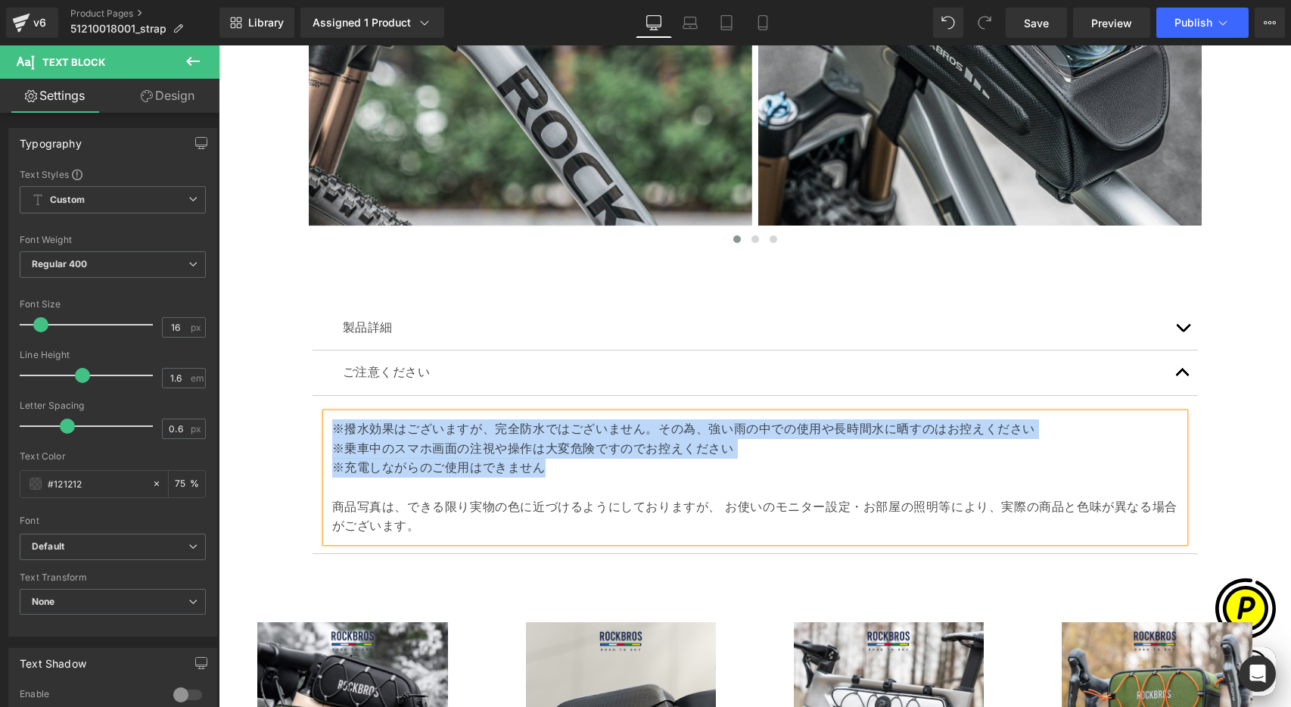
paste div
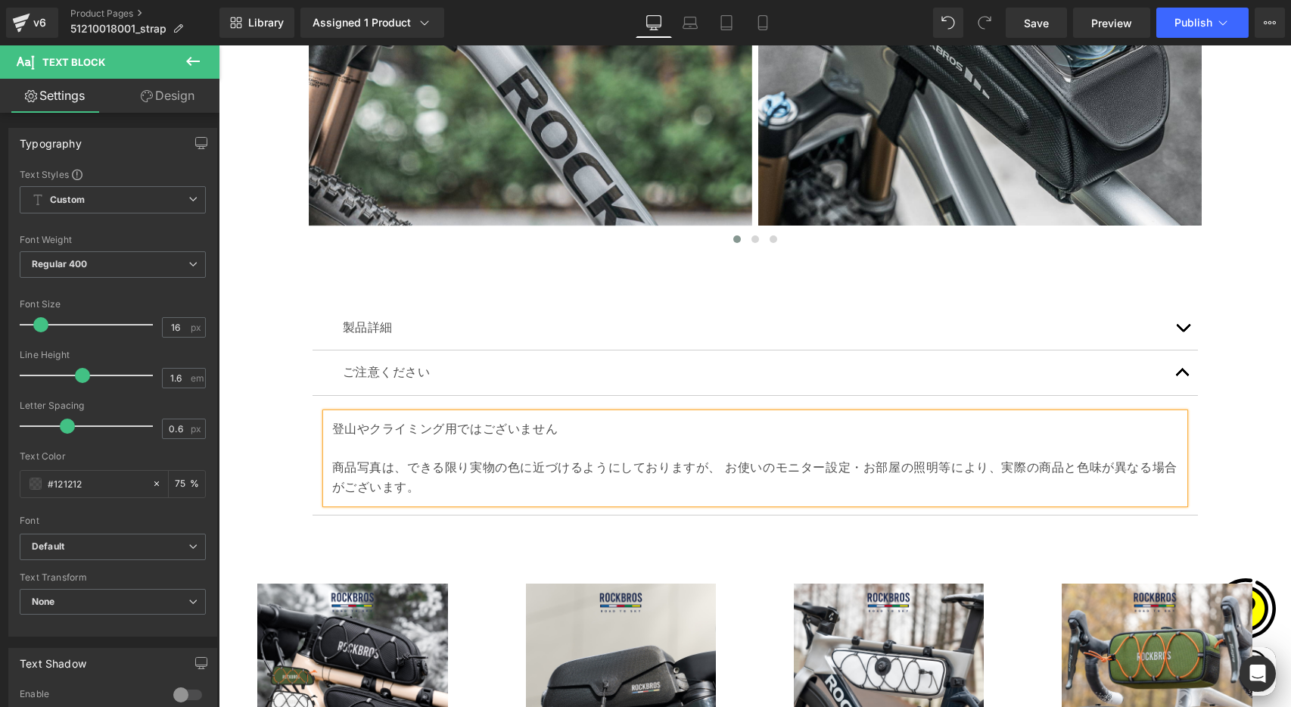
click at [332, 425] on p "登山やクライミング用ではございません" at bounding box center [755, 429] width 846 height 20
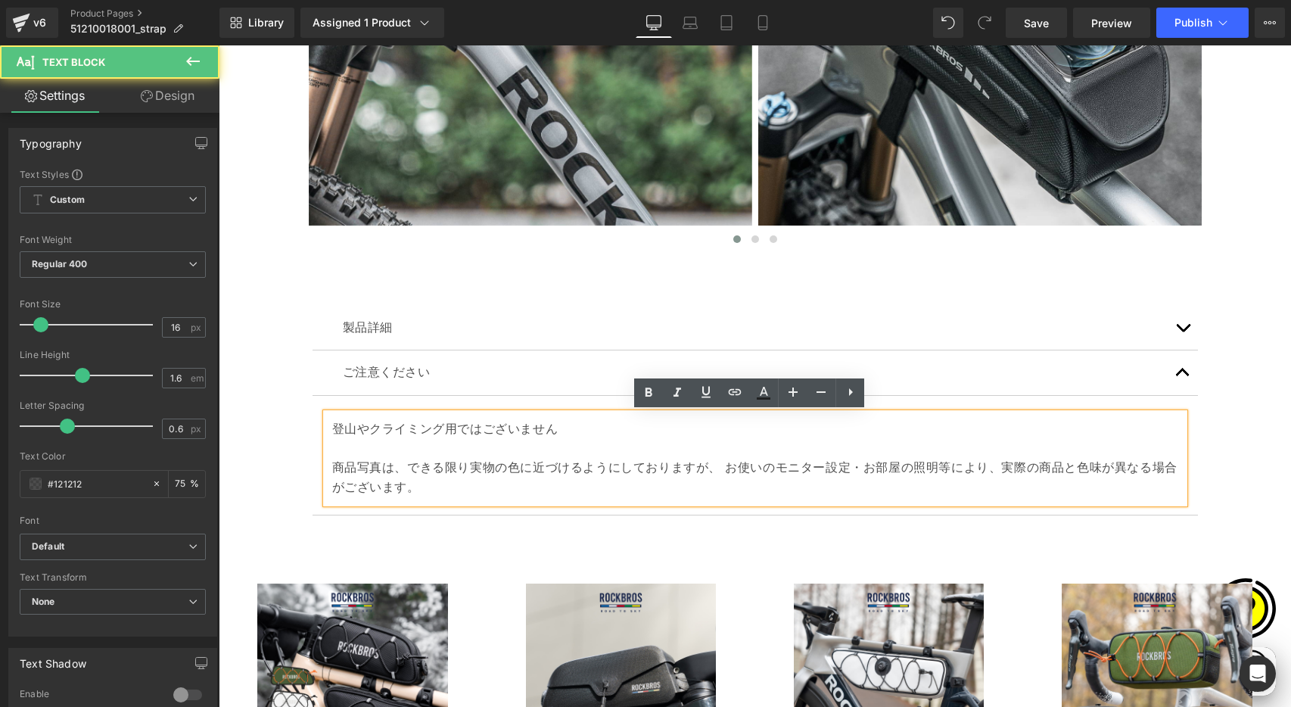
scroll to position [0, 295]
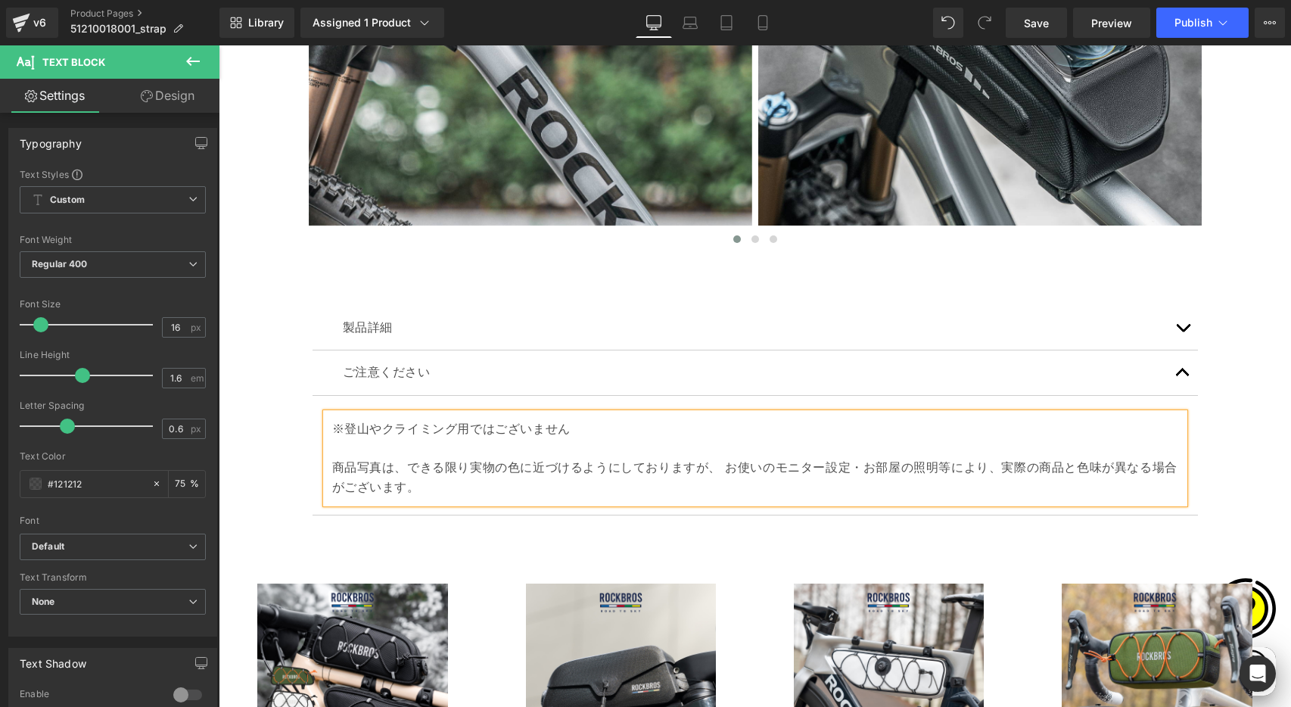
drag, startPoint x: 1246, startPoint y: 473, endPoint x: 1229, endPoint y: 478, distance: 18.2
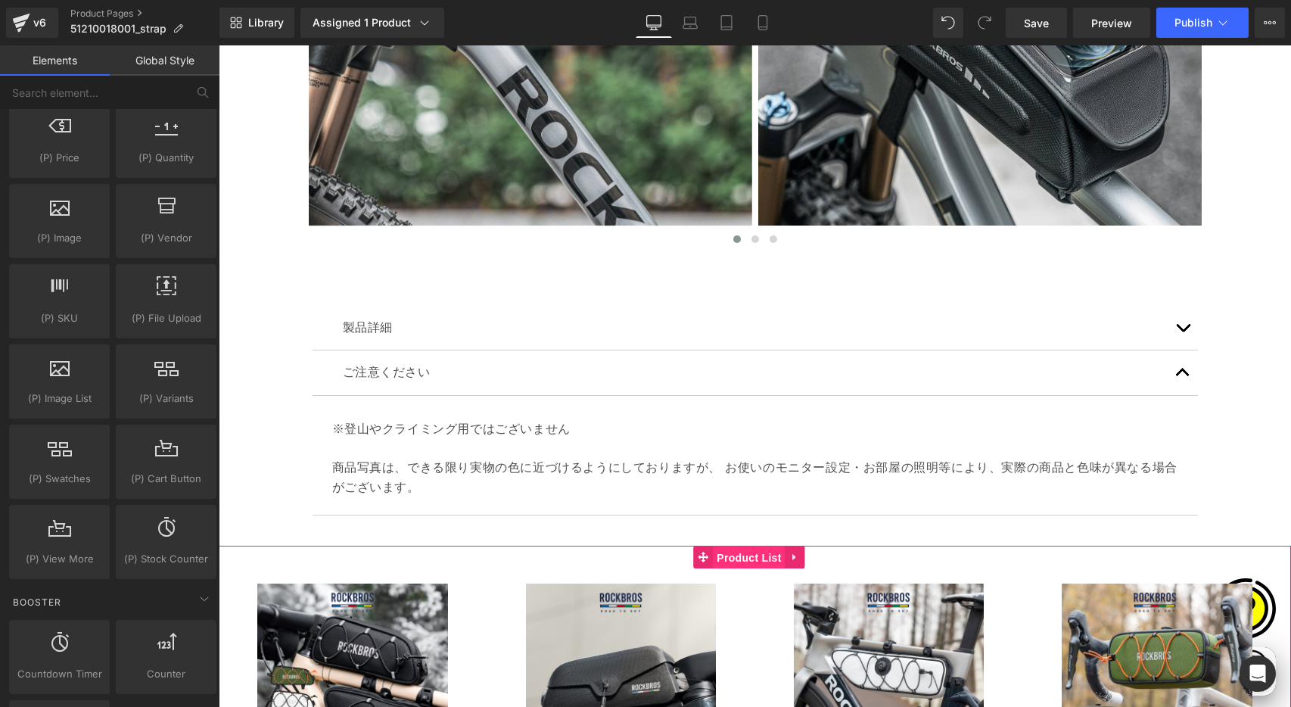
click at [744, 558] on span "Product List" at bounding box center [749, 557] width 72 height 23
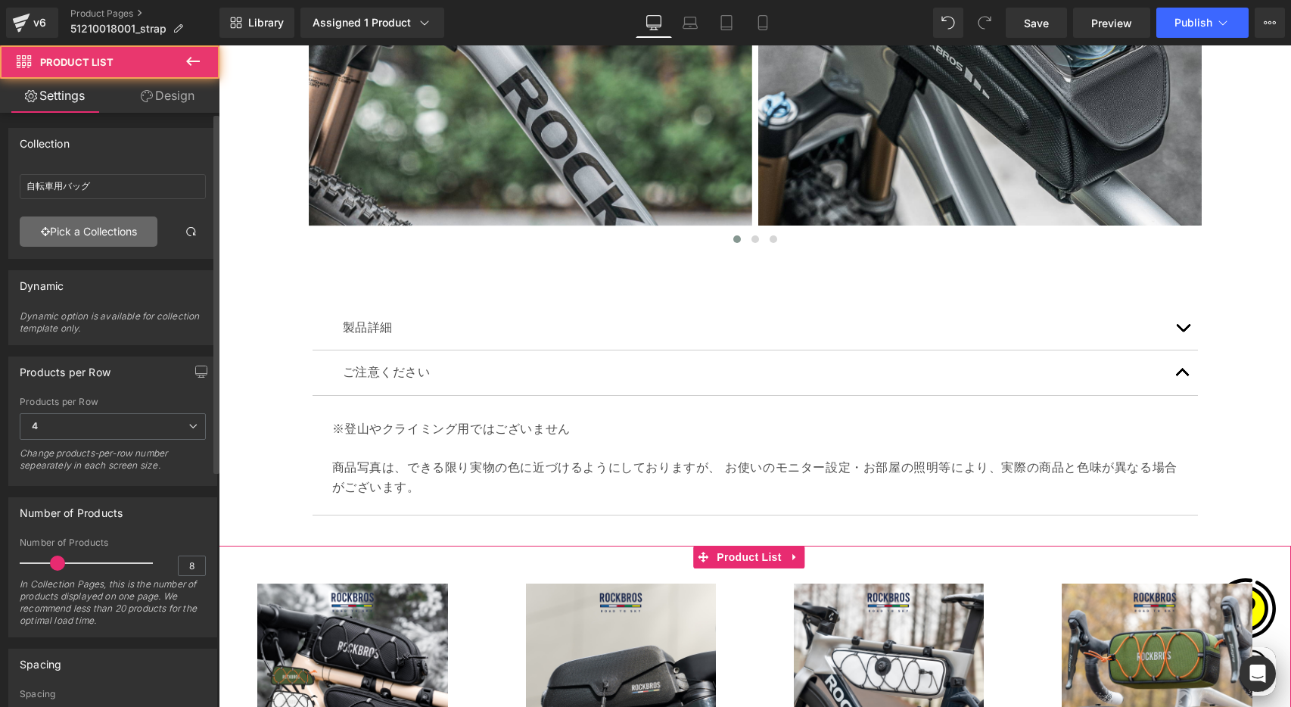
scroll to position [0, 590]
click at [101, 235] on link "Pick a Collections" at bounding box center [89, 231] width 138 height 30
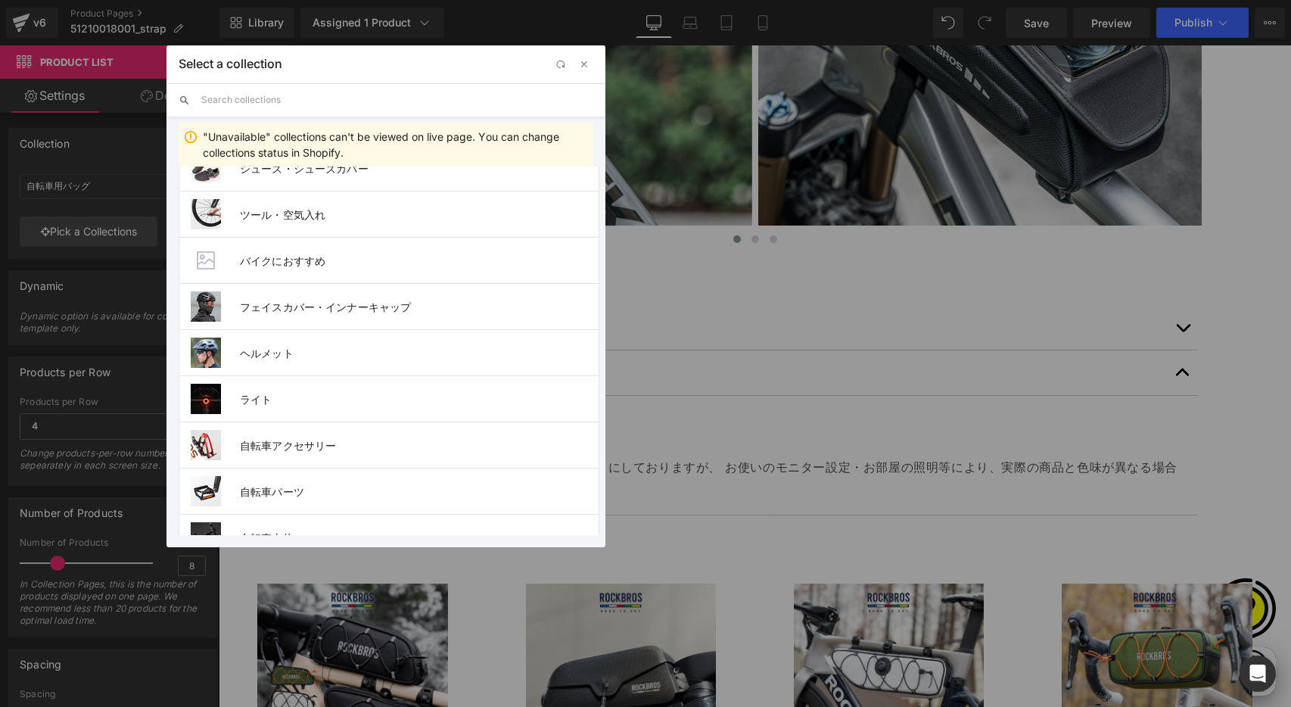
scroll to position [519, 0]
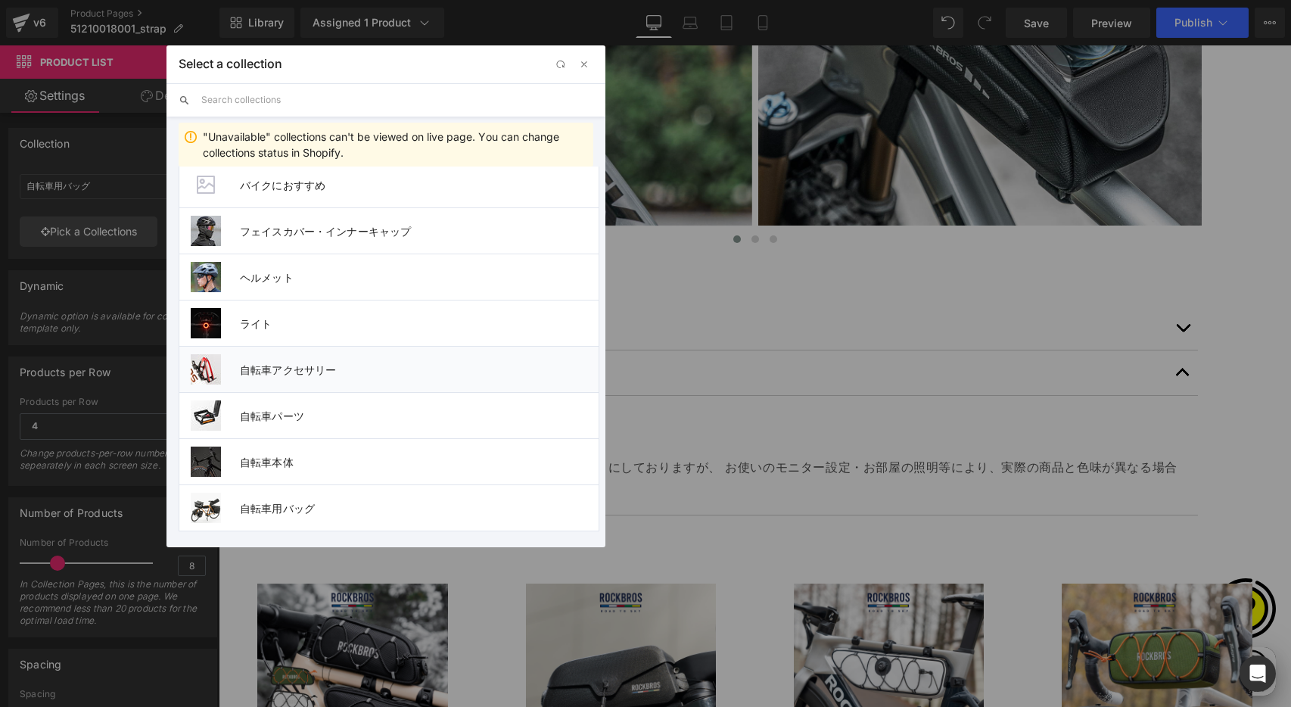
click at [315, 363] on span "自転車アクセサリー" at bounding box center [419, 369] width 359 height 13
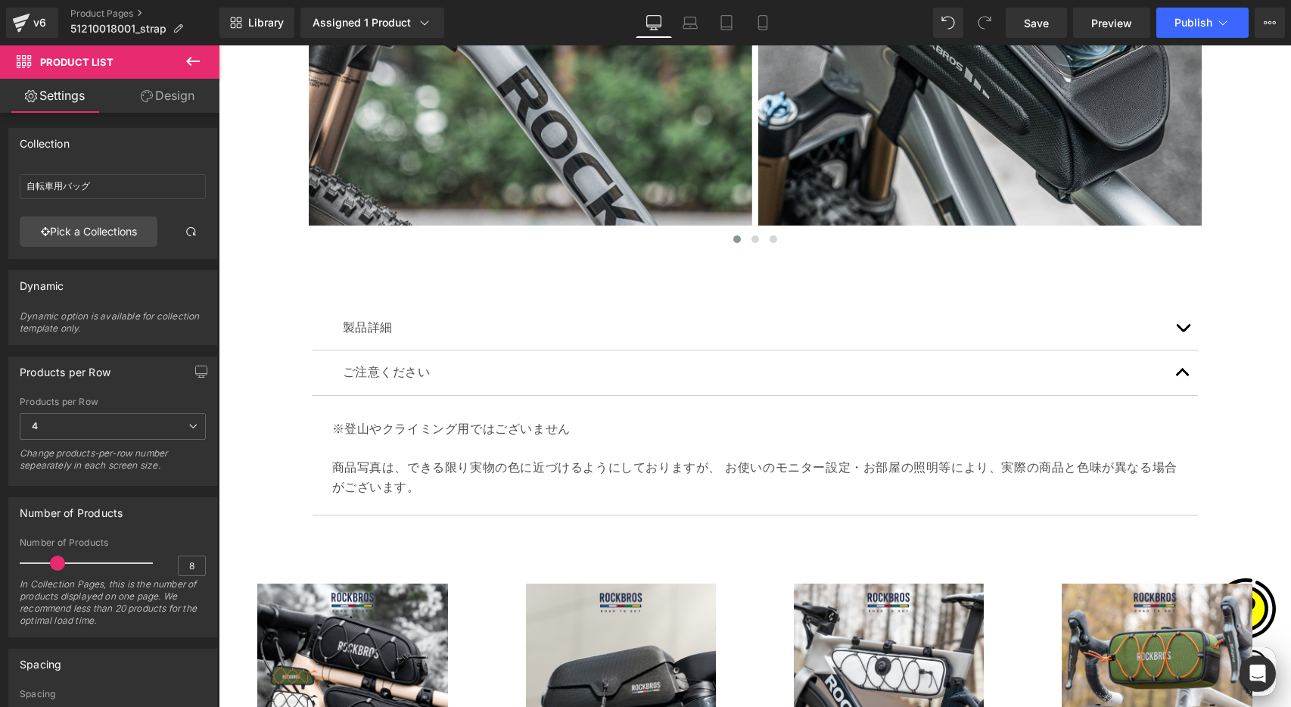
type input "自転車アクセサリー"
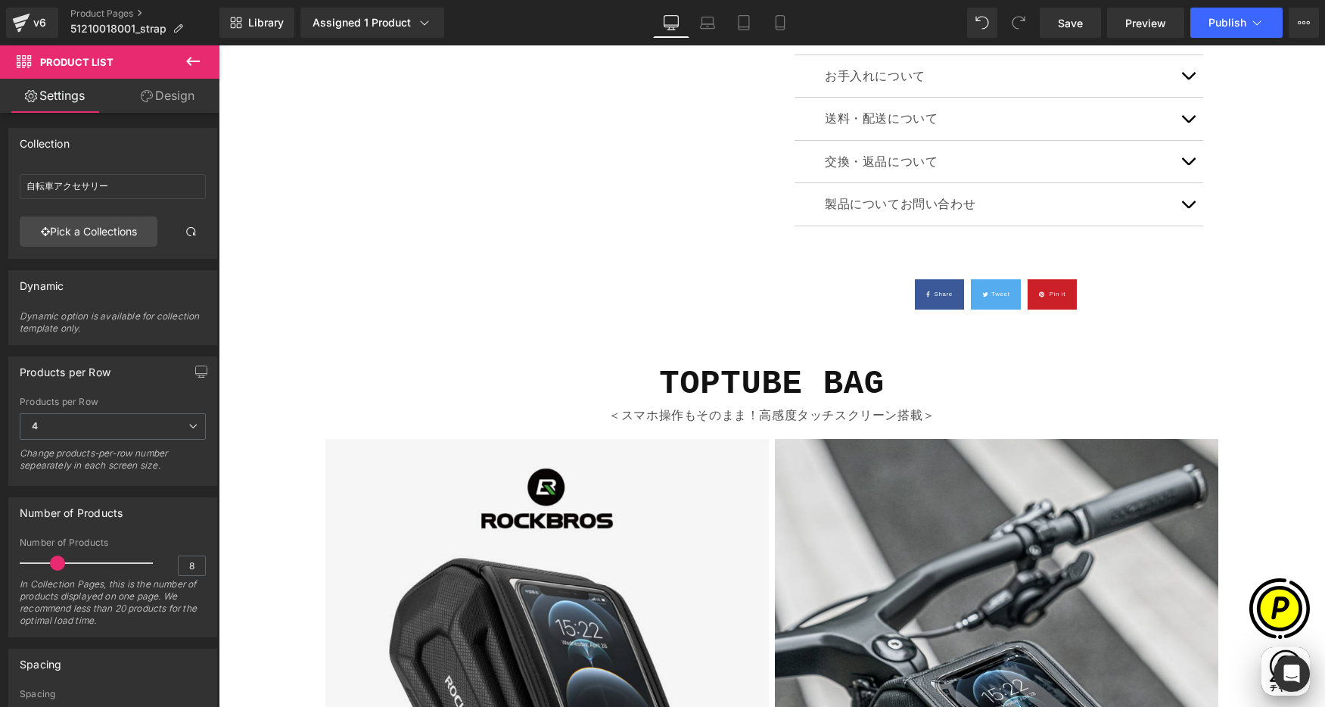
scroll to position [0, 590]
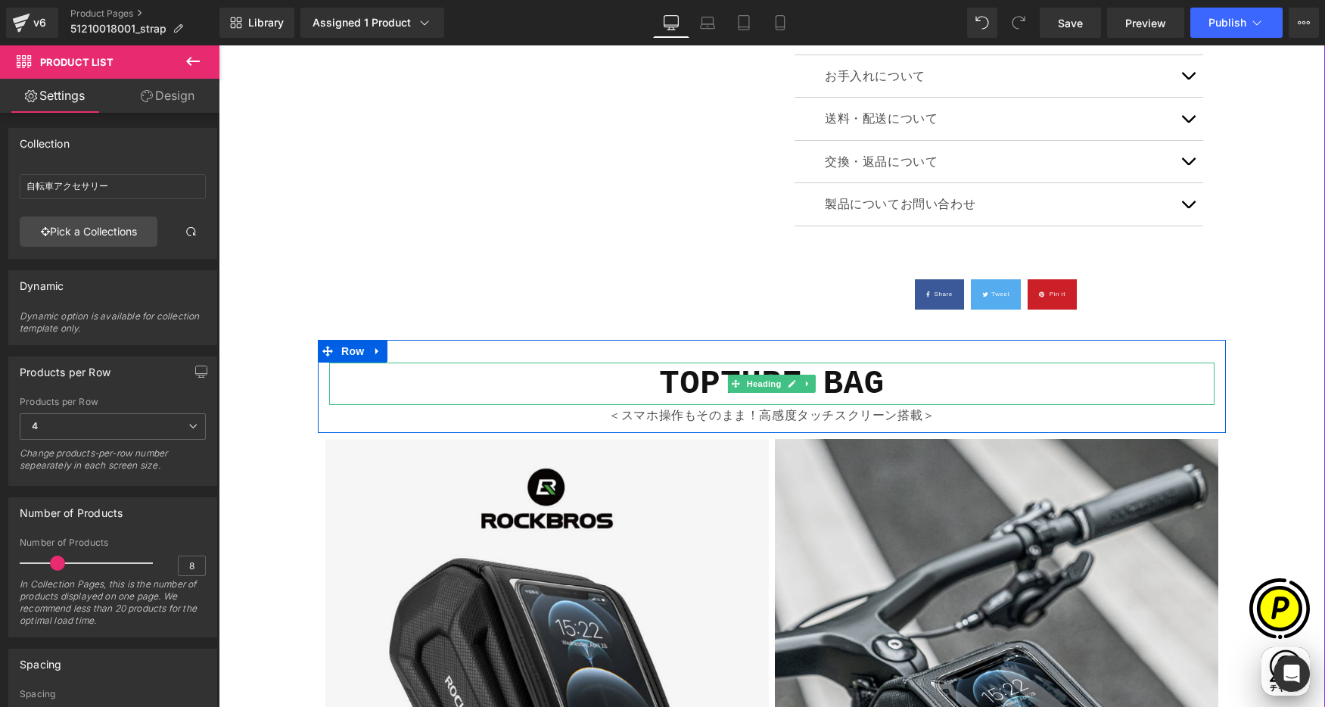
click at [692, 384] on b "TOPTUBE BAG" at bounding box center [772, 384] width 226 height 38
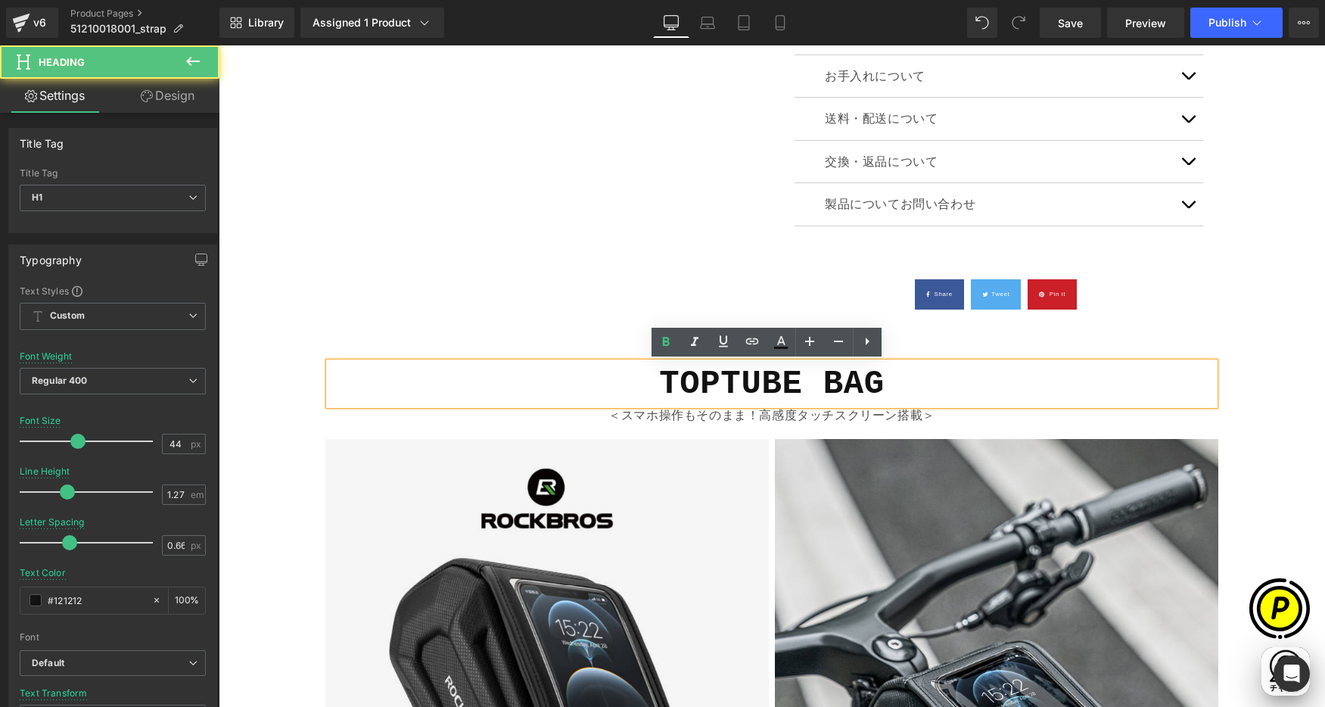
scroll to position [0, 885]
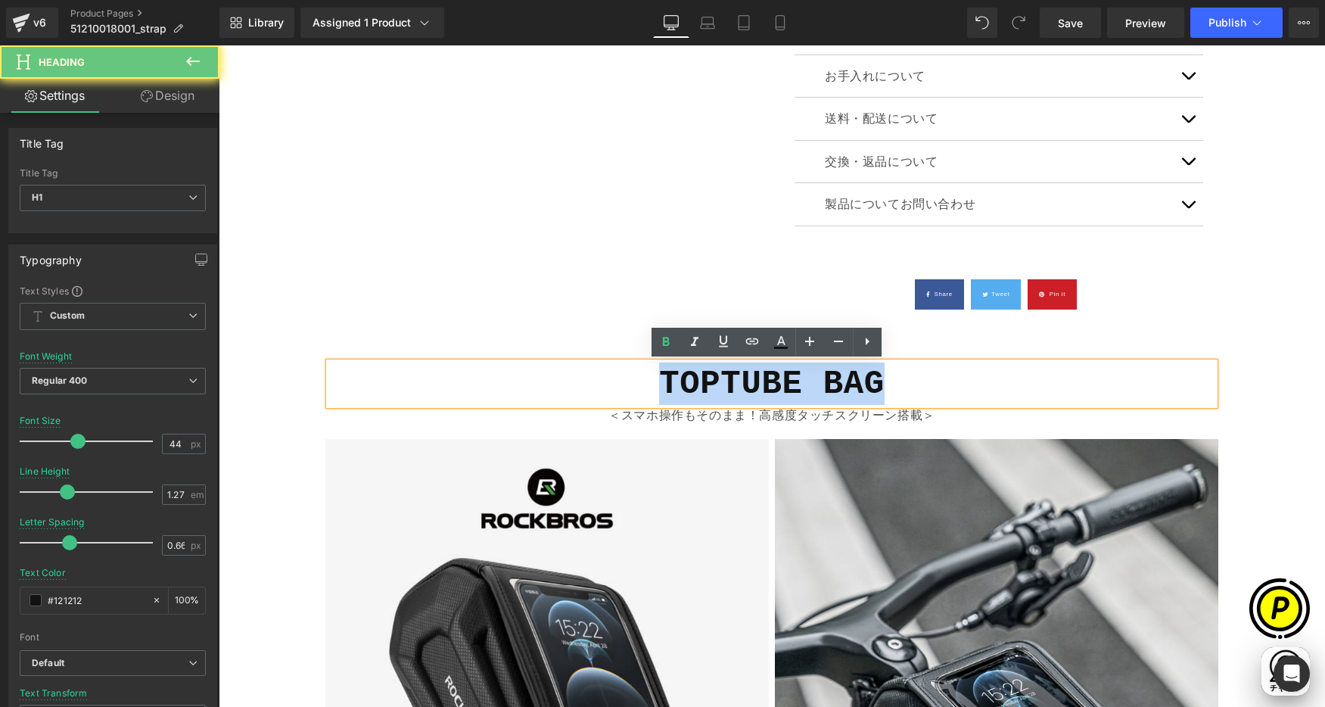
drag, startPoint x: 659, startPoint y: 378, endPoint x: 906, endPoint y: 384, distance: 246.8
click at [906, 384] on h1 "TOPTUBE BAG" at bounding box center [771, 383] width 885 height 42
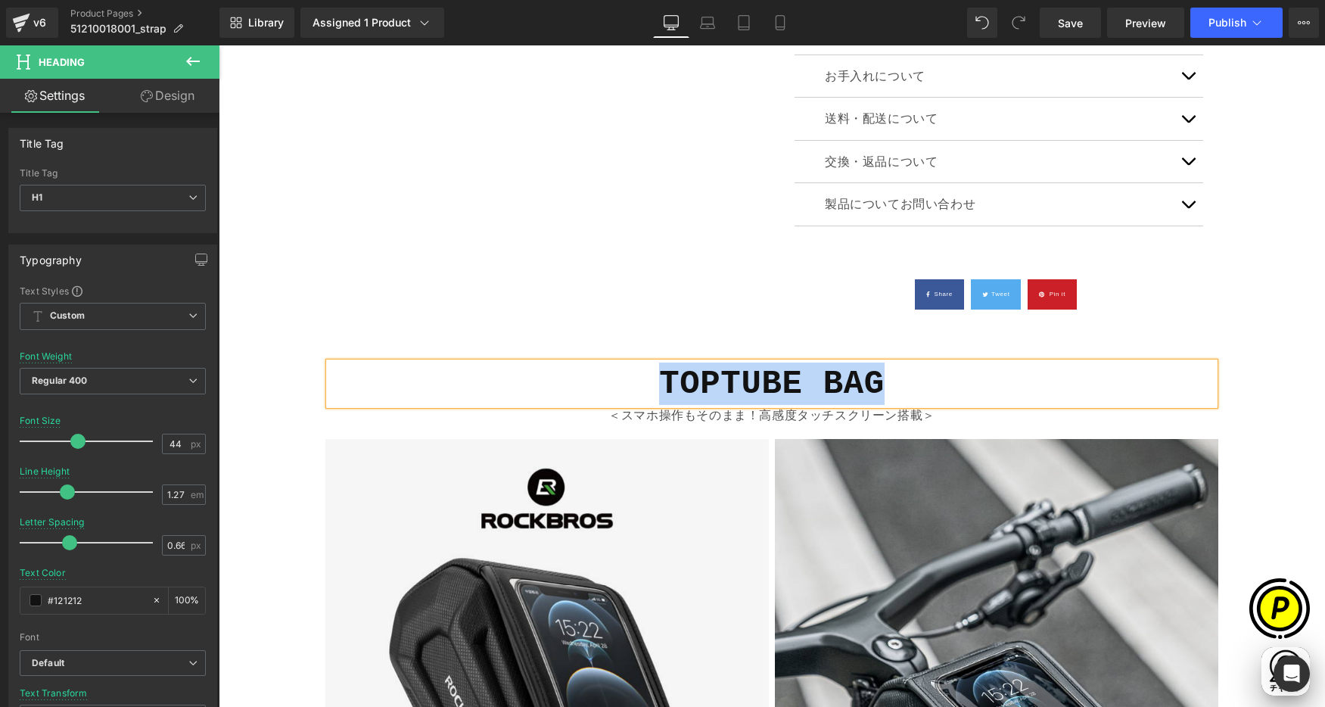
paste div
drag, startPoint x: 699, startPoint y: 390, endPoint x: 716, endPoint y: 397, distance: 18.0
click at [699, 390] on b "Carabiner" at bounding box center [772, 384] width 185 height 38
drag, startPoint x: 1277, startPoint y: 438, endPoint x: 1289, endPoint y: 441, distance: 12.5
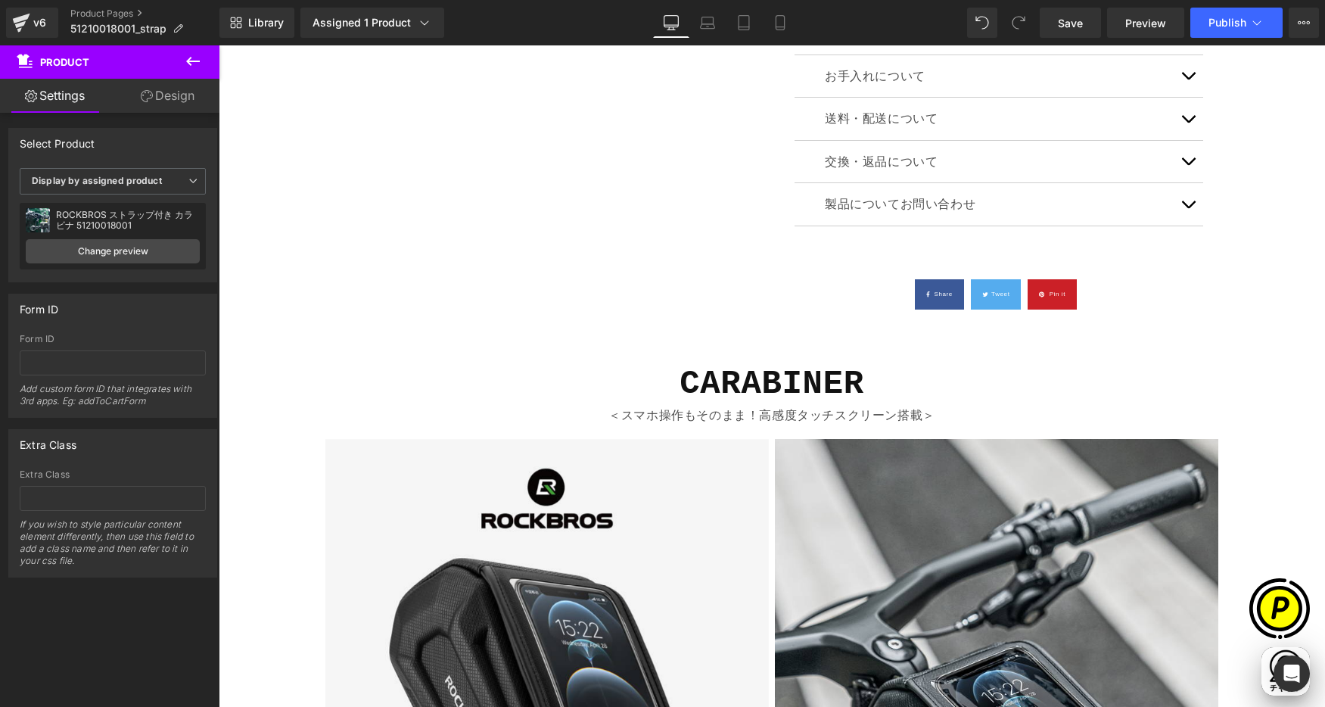
scroll to position [0, 0]
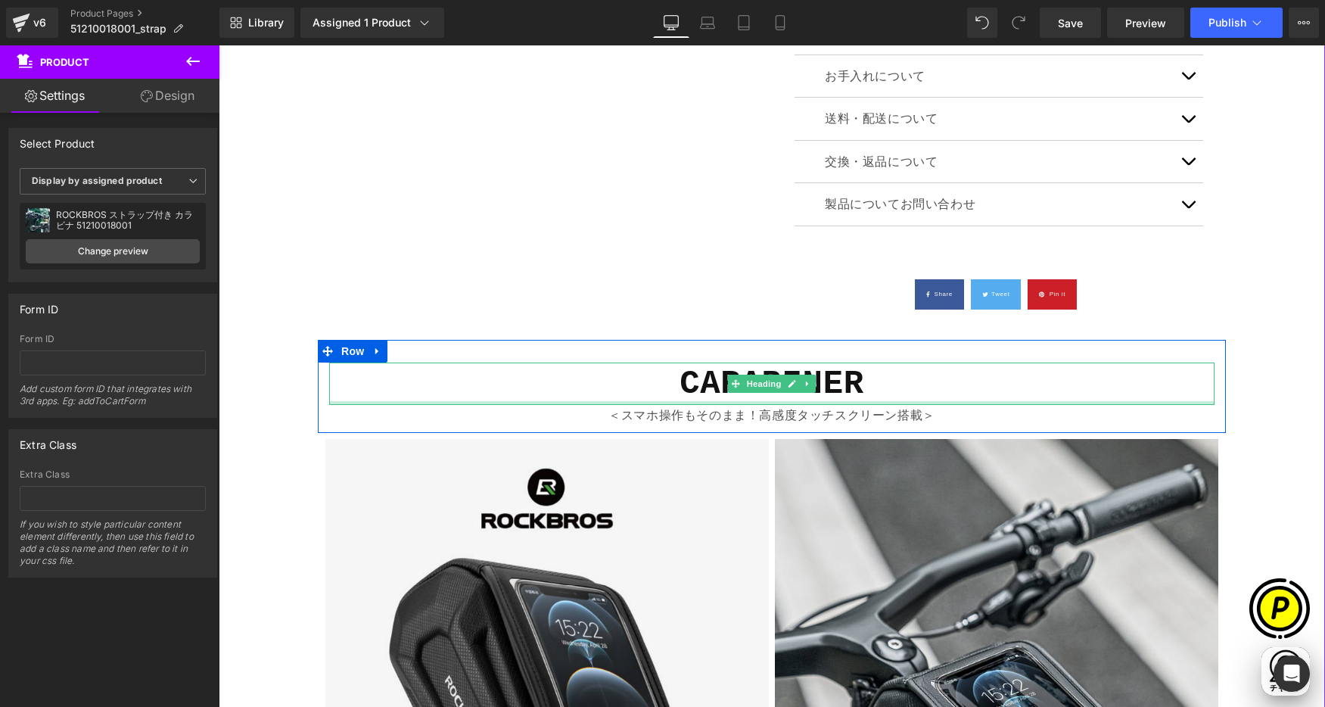
click at [664, 418] on p "＜スマホ操作もそのまま！高感度タッチスクリーン搭載＞" at bounding box center [771, 416] width 885 height 22
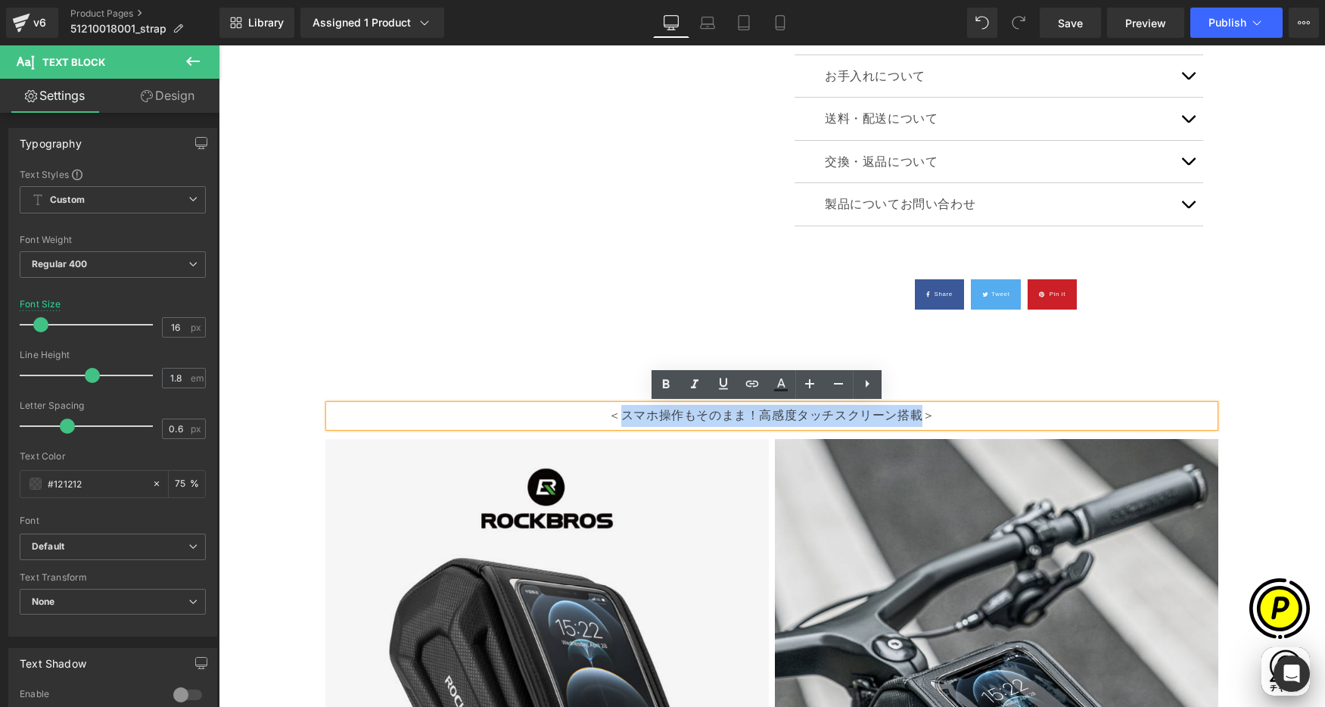
drag, startPoint x: 619, startPoint y: 413, endPoint x: 914, endPoint y: 414, distance: 295.1
click at [914, 414] on p "＜スマホ操作もそのまま！高感度タッチスクリーン搭載＞" at bounding box center [771, 416] width 885 height 22
paste div
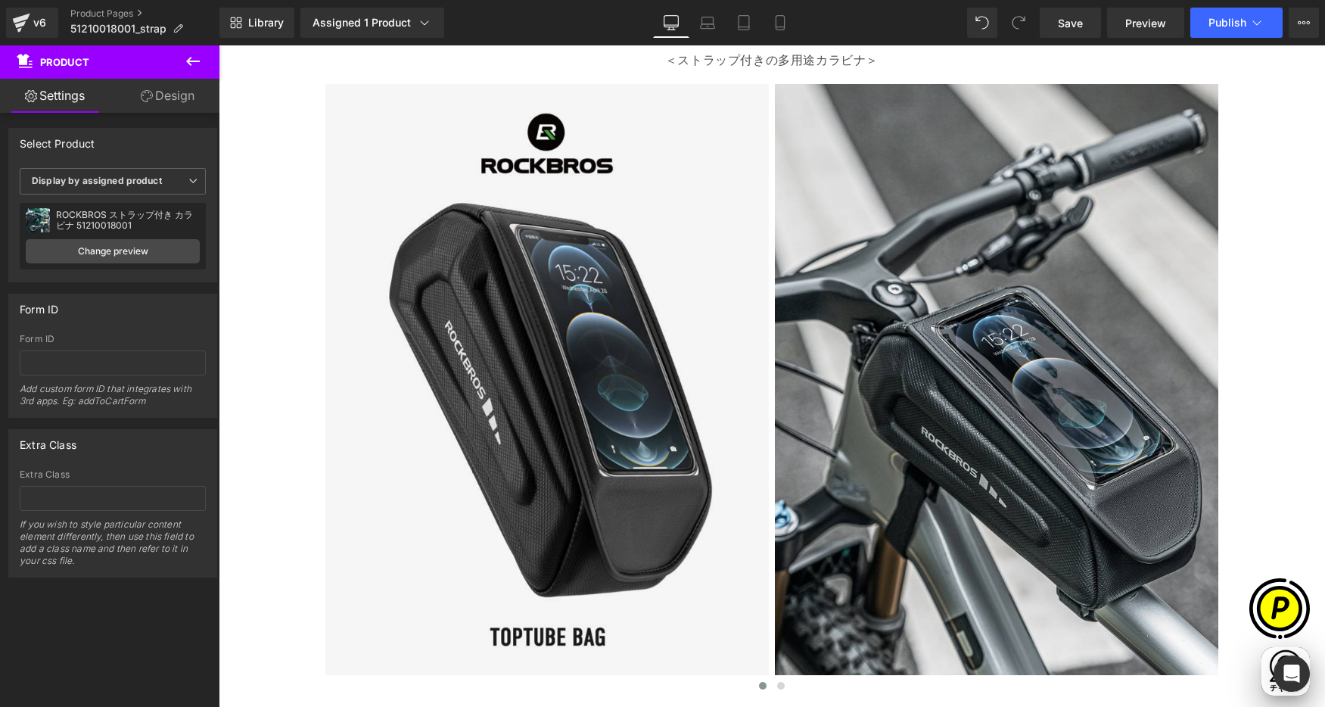
scroll to position [0, 885]
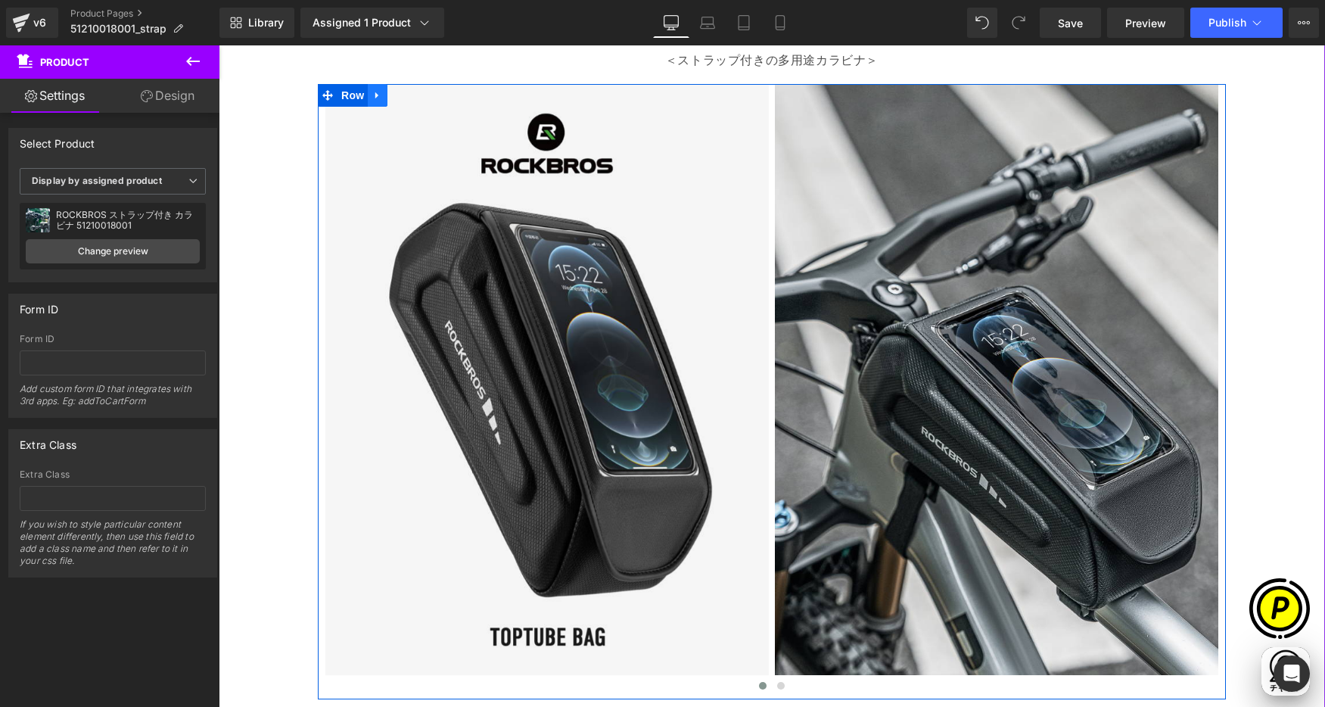
click at [374, 98] on icon at bounding box center [377, 94] width 11 height 11
click at [412, 93] on icon at bounding box center [417, 94] width 11 height 11
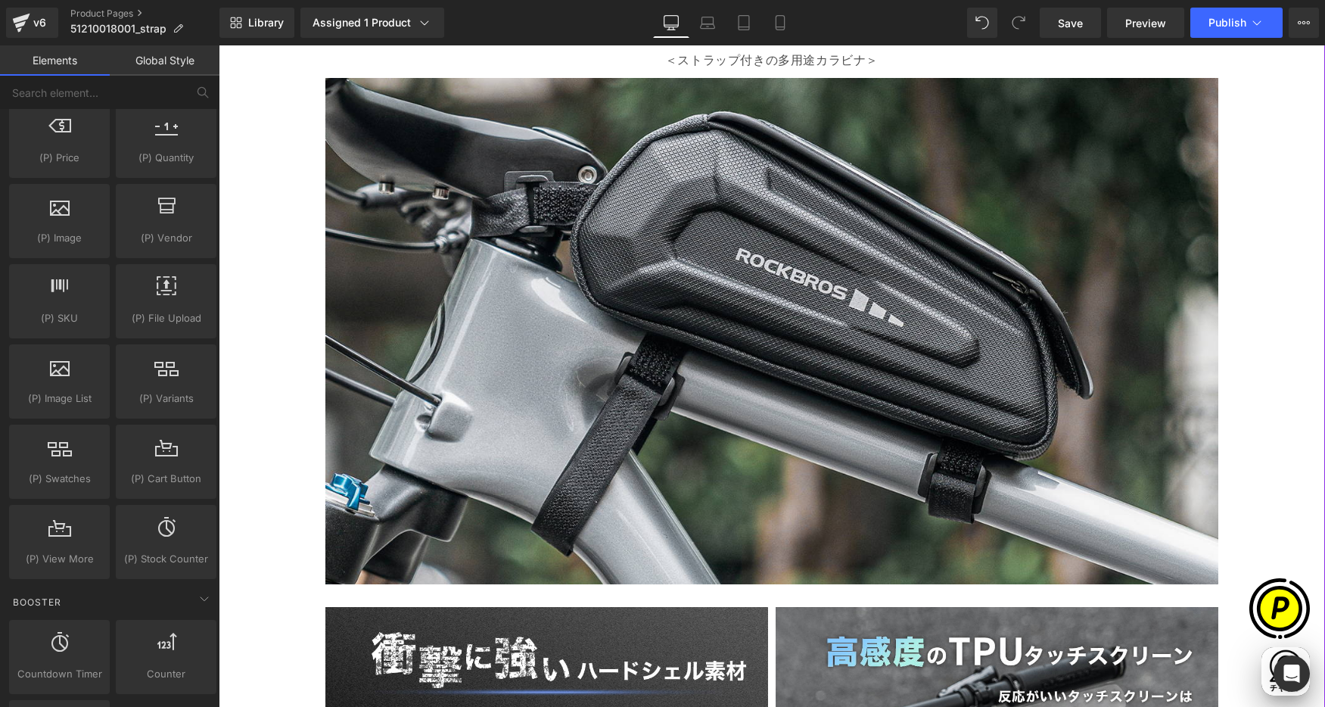
scroll to position [0, 0]
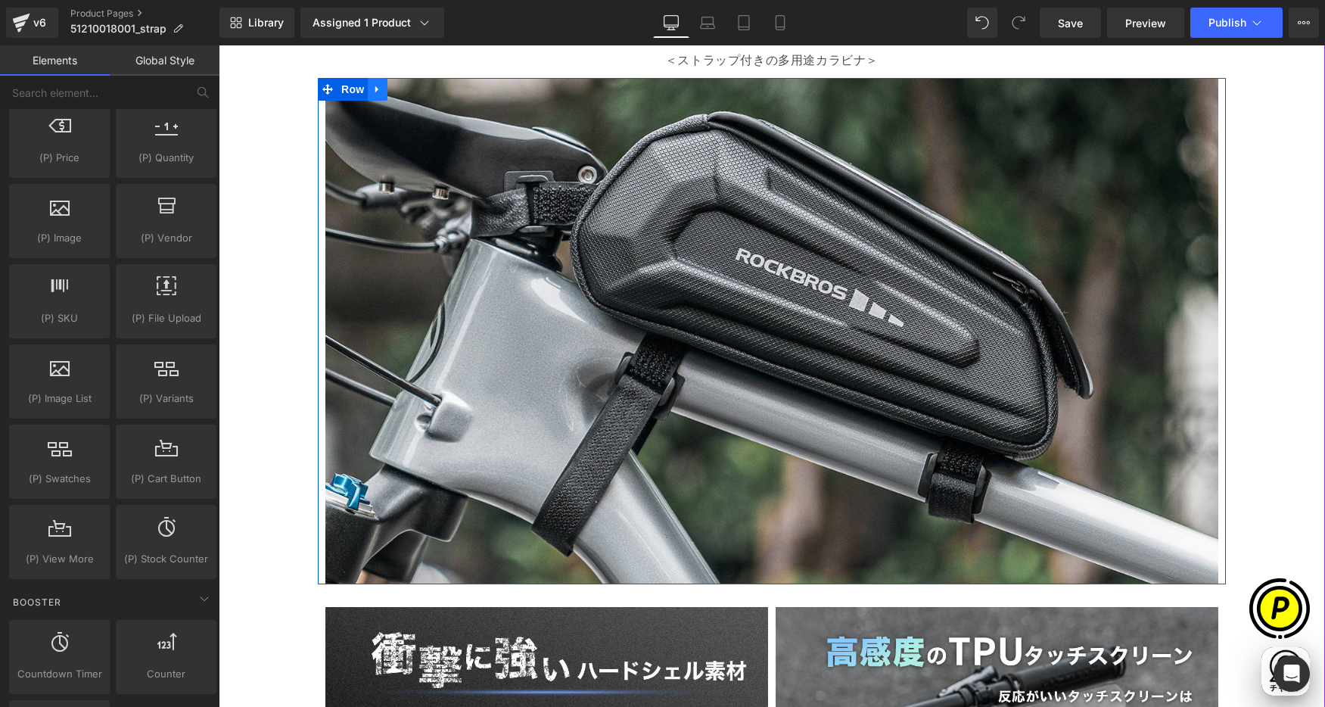
click at [373, 86] on icon at bounding box center [377, 88] width 11 height 11
click at [412, 86] on icon at bounding box center [417, 89] width 11 height 11
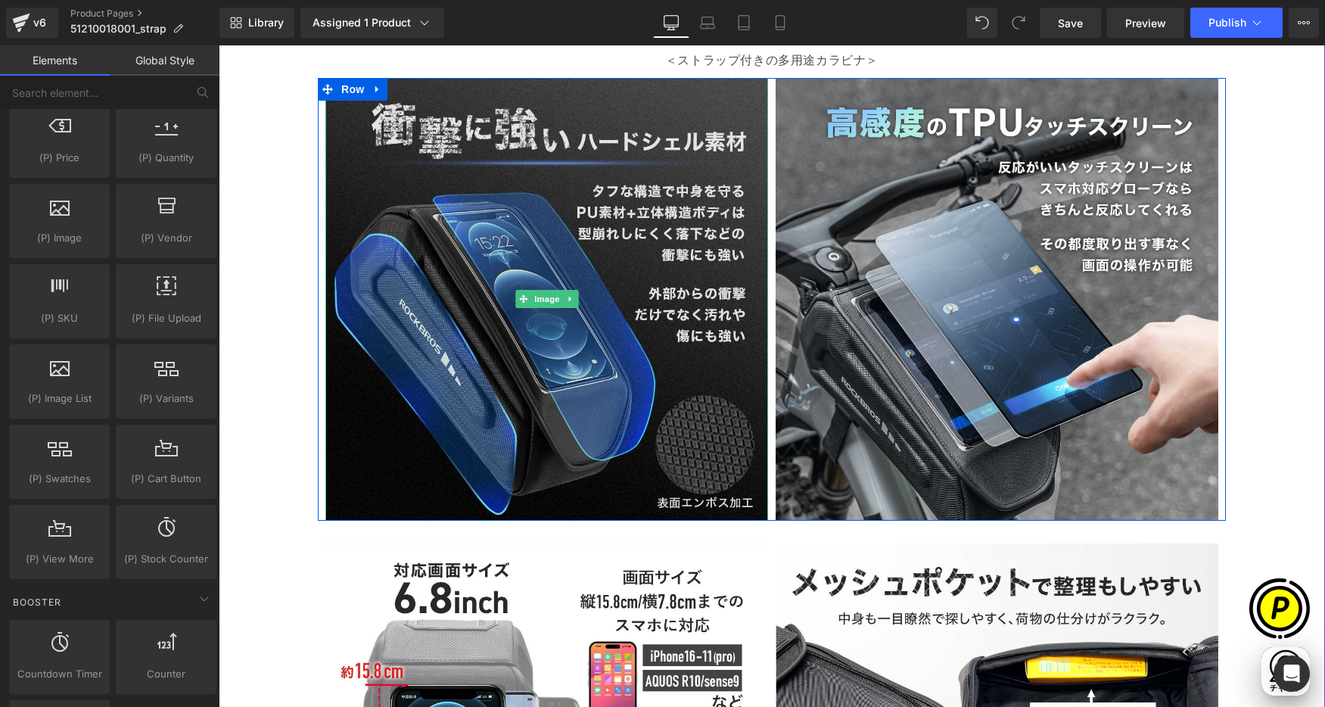
scroll to position [0, 295]
click at [599, 203] on img at bounding box center [546, 299] width 443 height 443
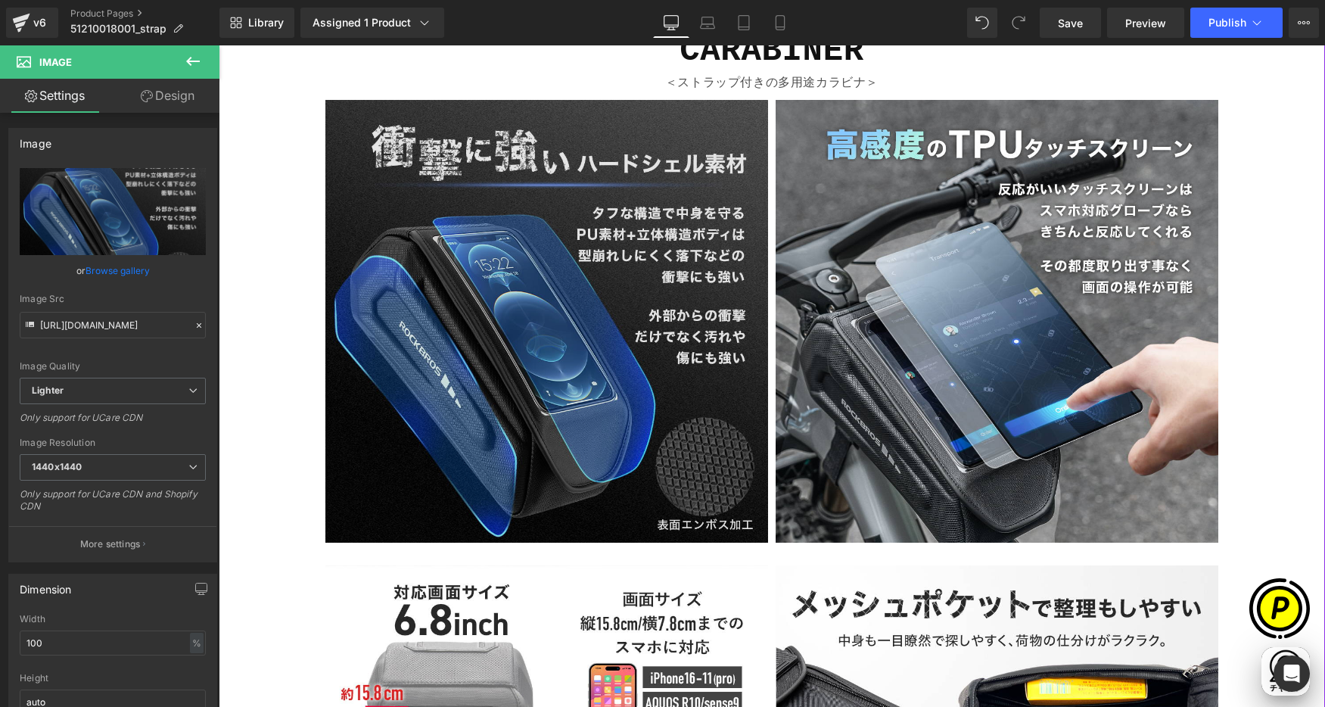
scroll to position [1295, 0]
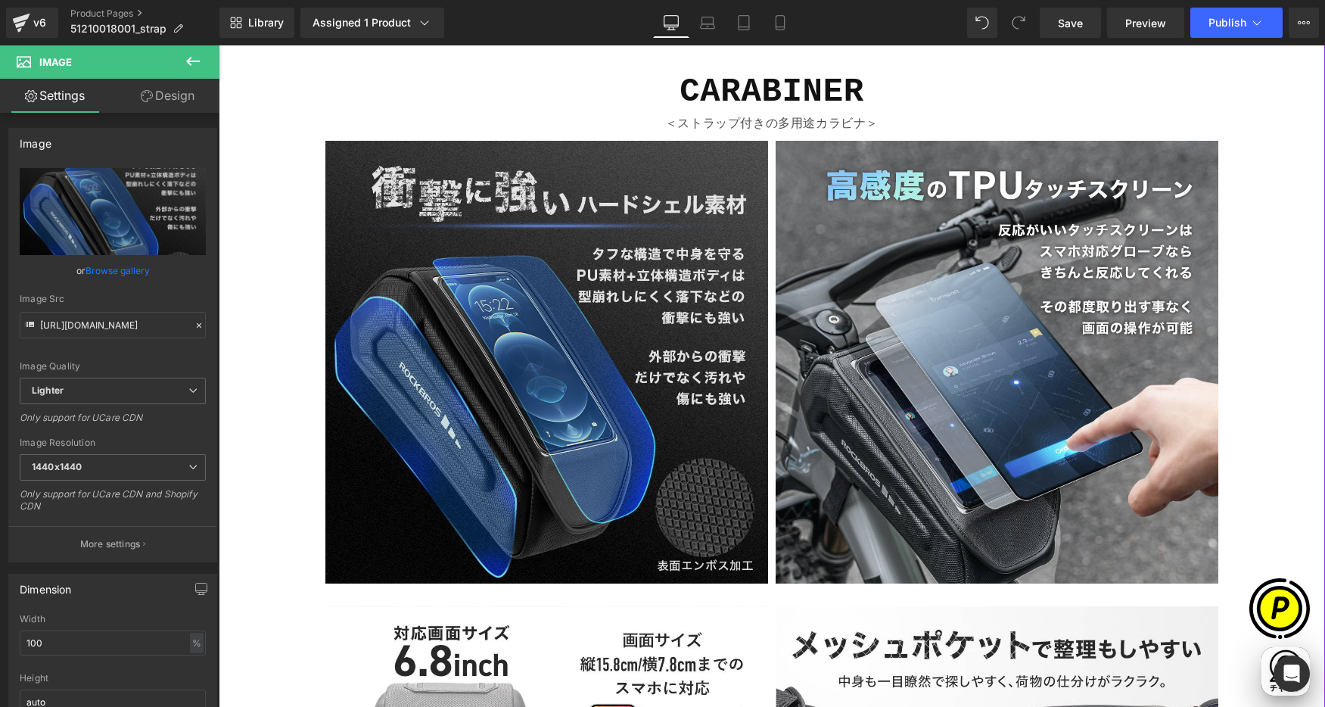
click at [540, 216] on img at bounding box center [546, 362] width 443 height 443
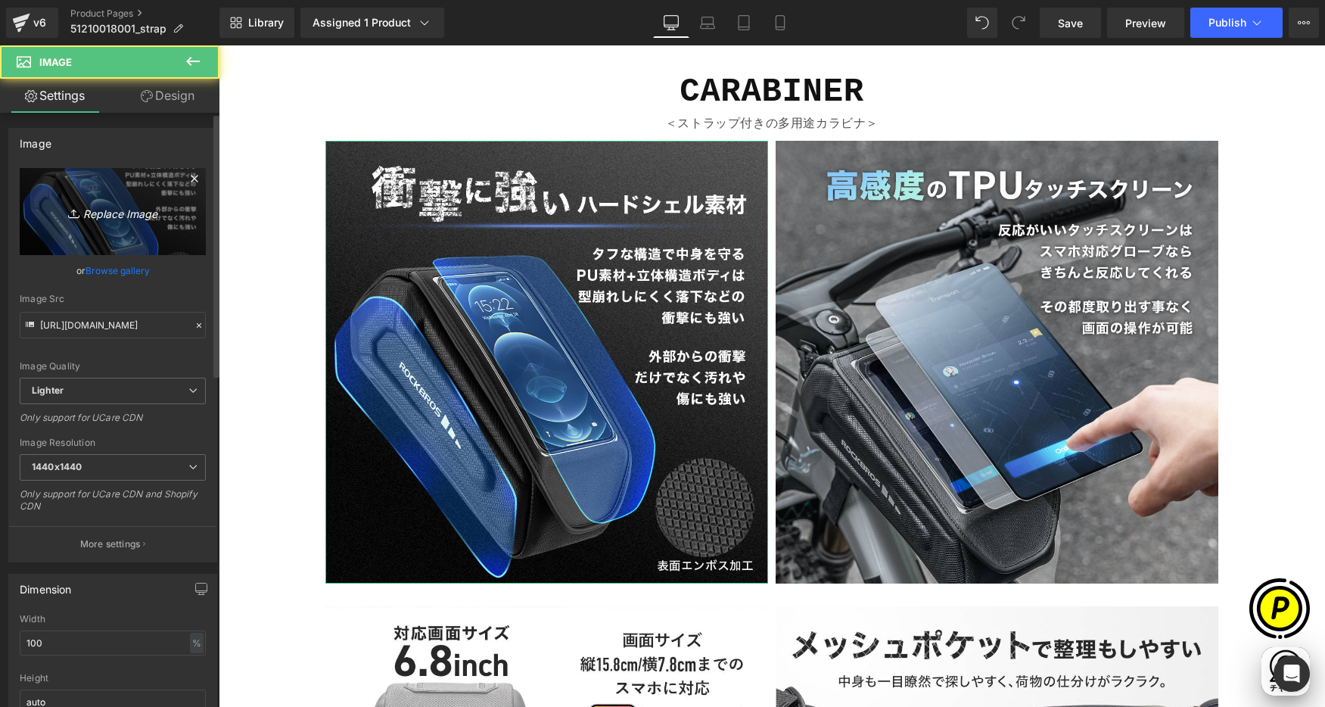
click at [109, 197] on link "Replace Image" at bounding box center [113, 211] width 186 height 87
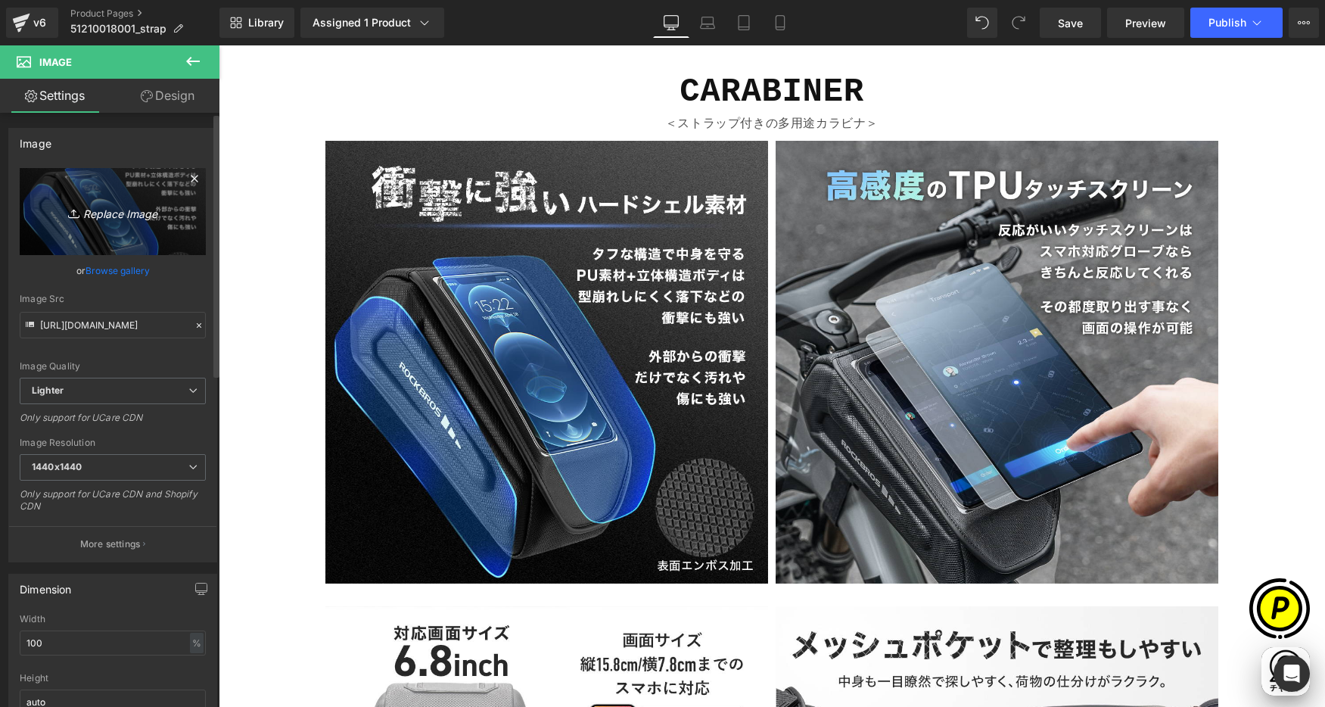
type input "C:\fakepath\51210018001_2.jpg"
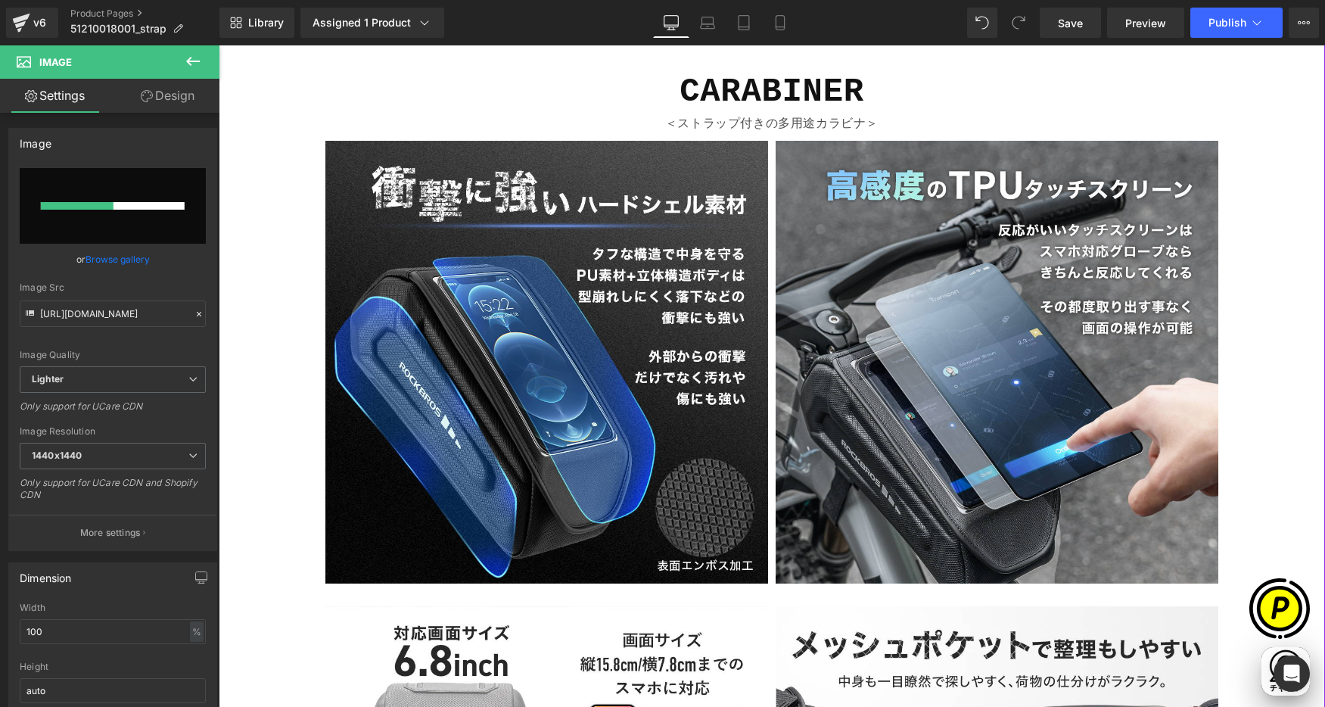
scroll to position [0, 885]
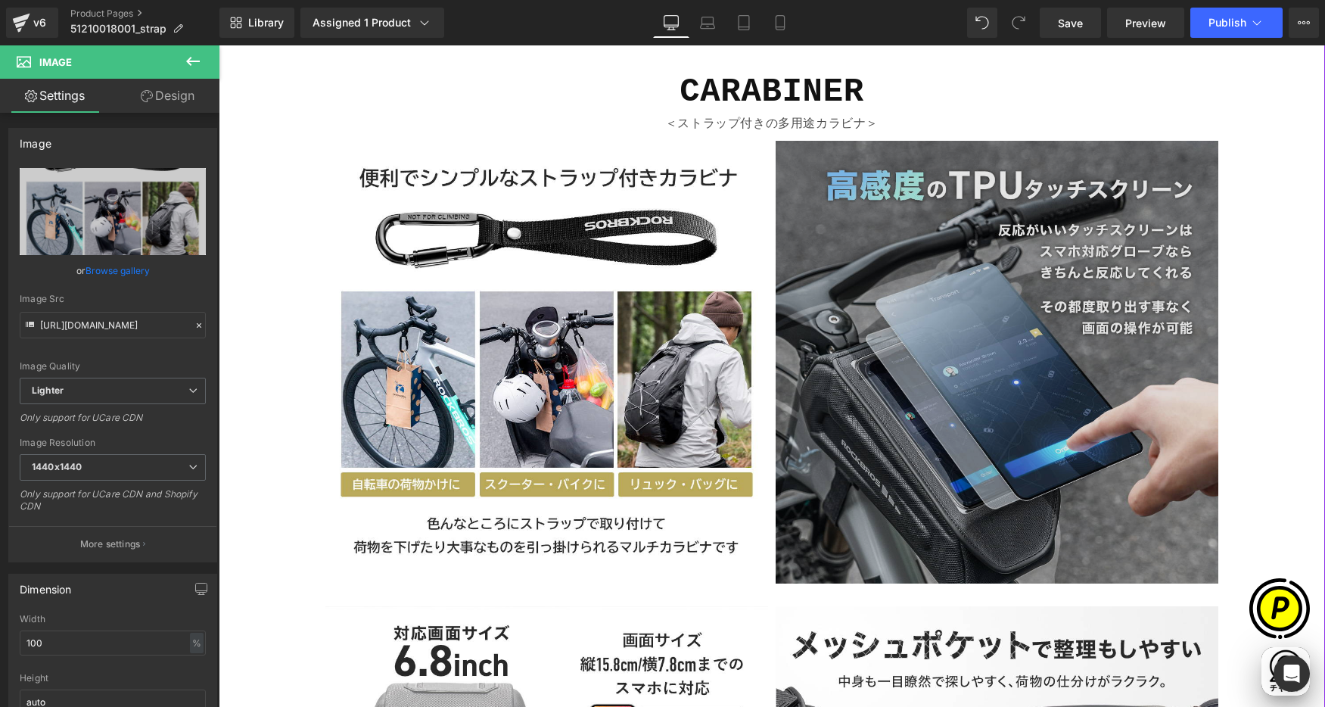
type input "[URL][DOMAIN_NAME]"
click at [885, 265] on img at bounding box center [997, 362] width 443 height 443
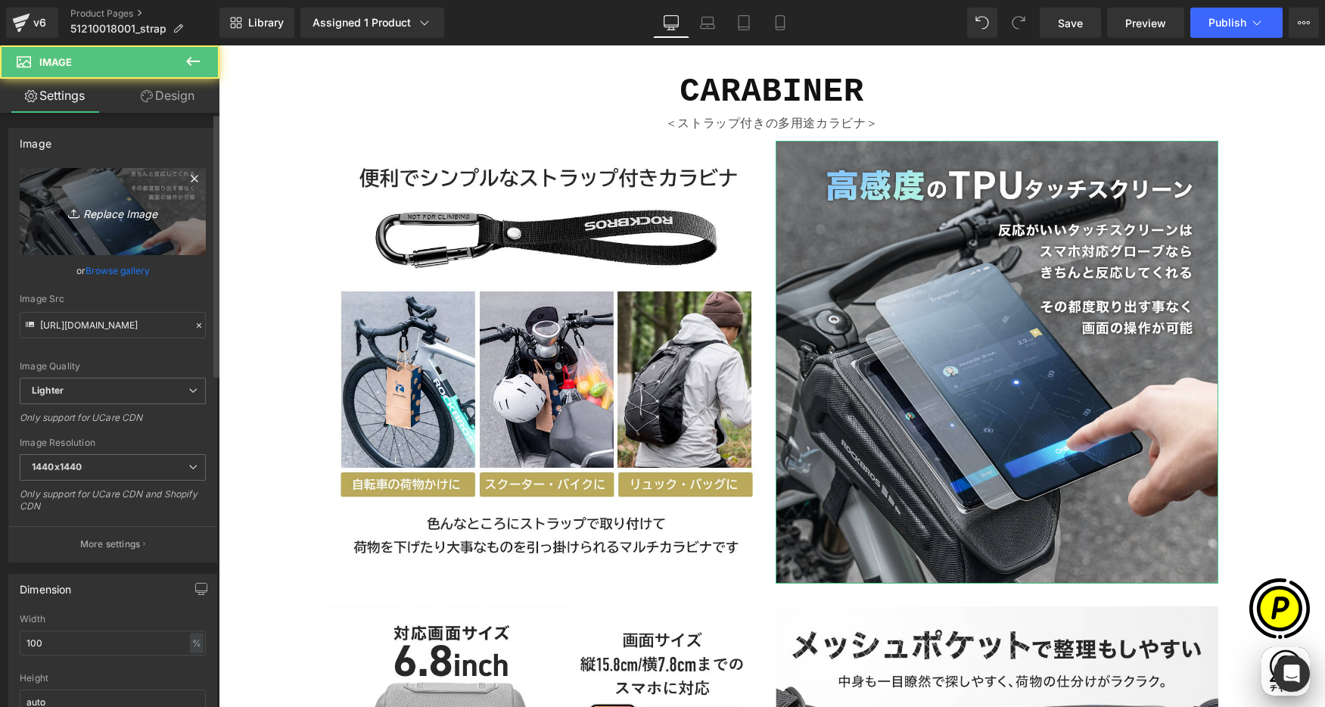
click at [117, 204] on icon "Replace Image" at bounding box center [112, 211] width 121 height 19
type input "C:\fakepath\51210018001_3.jpg"
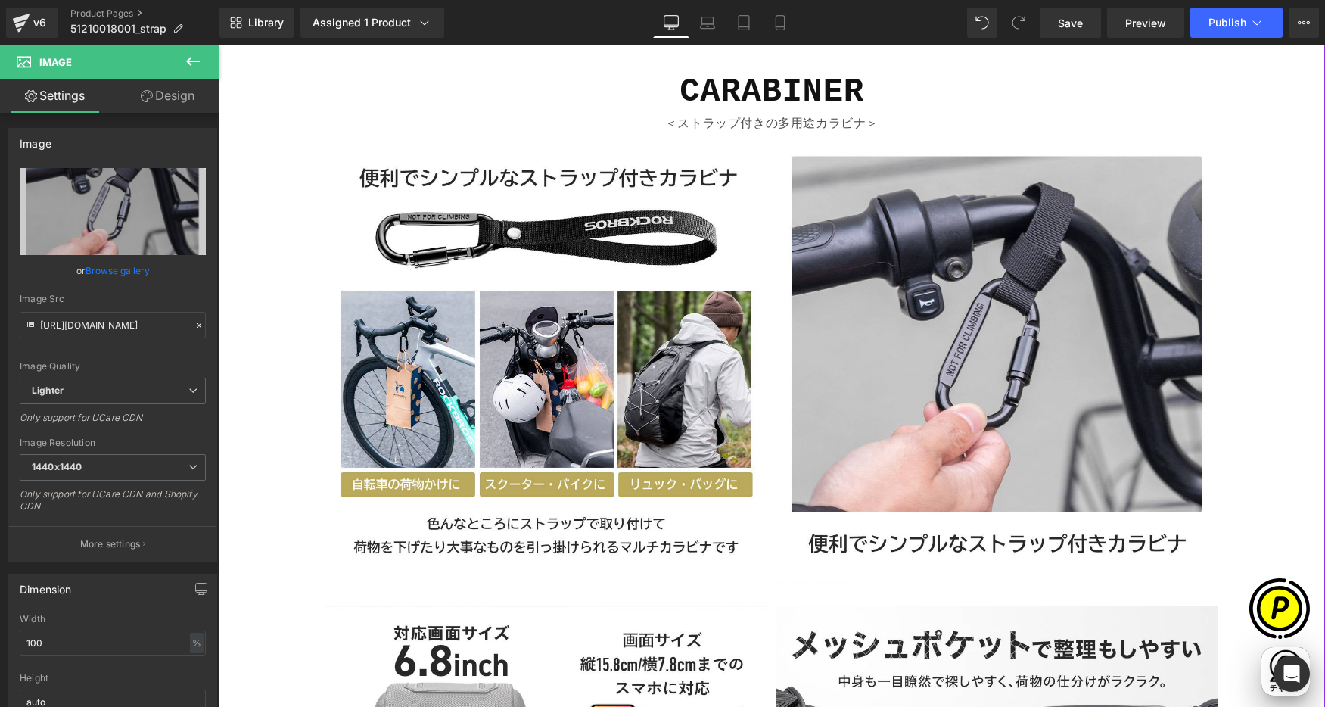
scroll to position [0, 295]
type input "[URL][DOMAIN_NAME]"
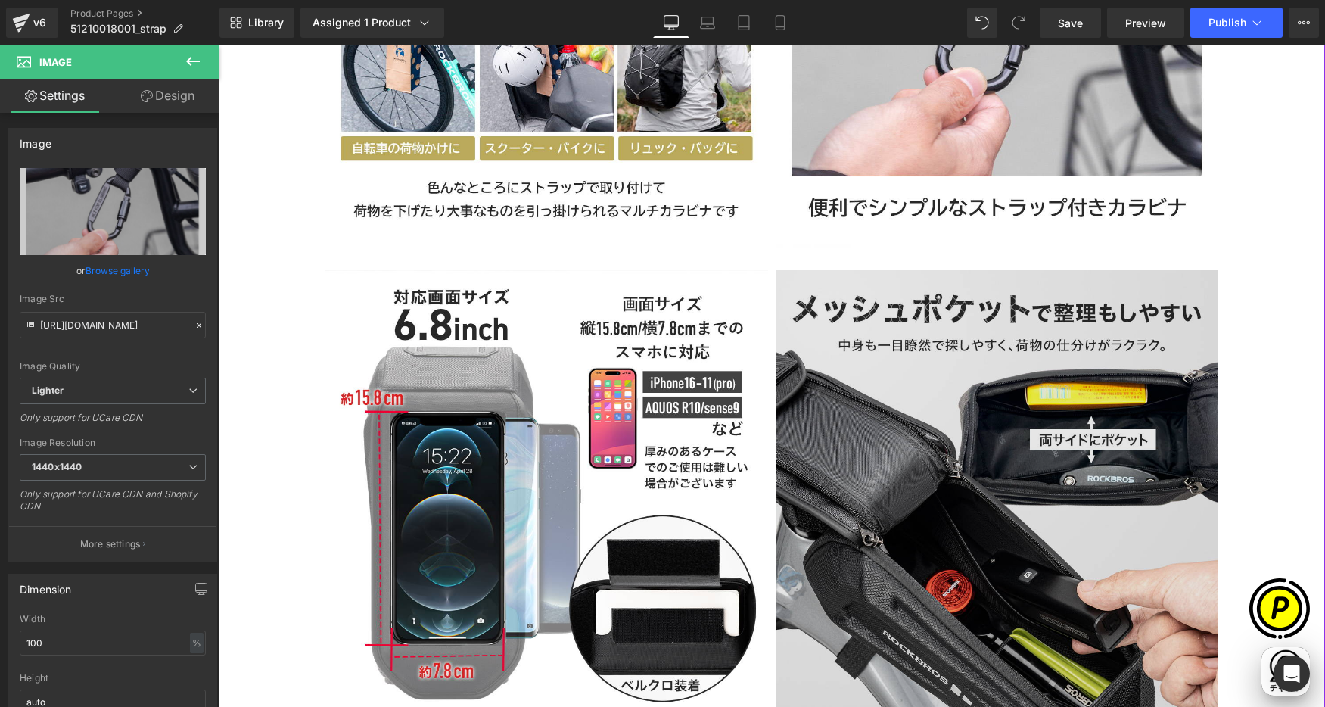
scroll to position [1634, 0]
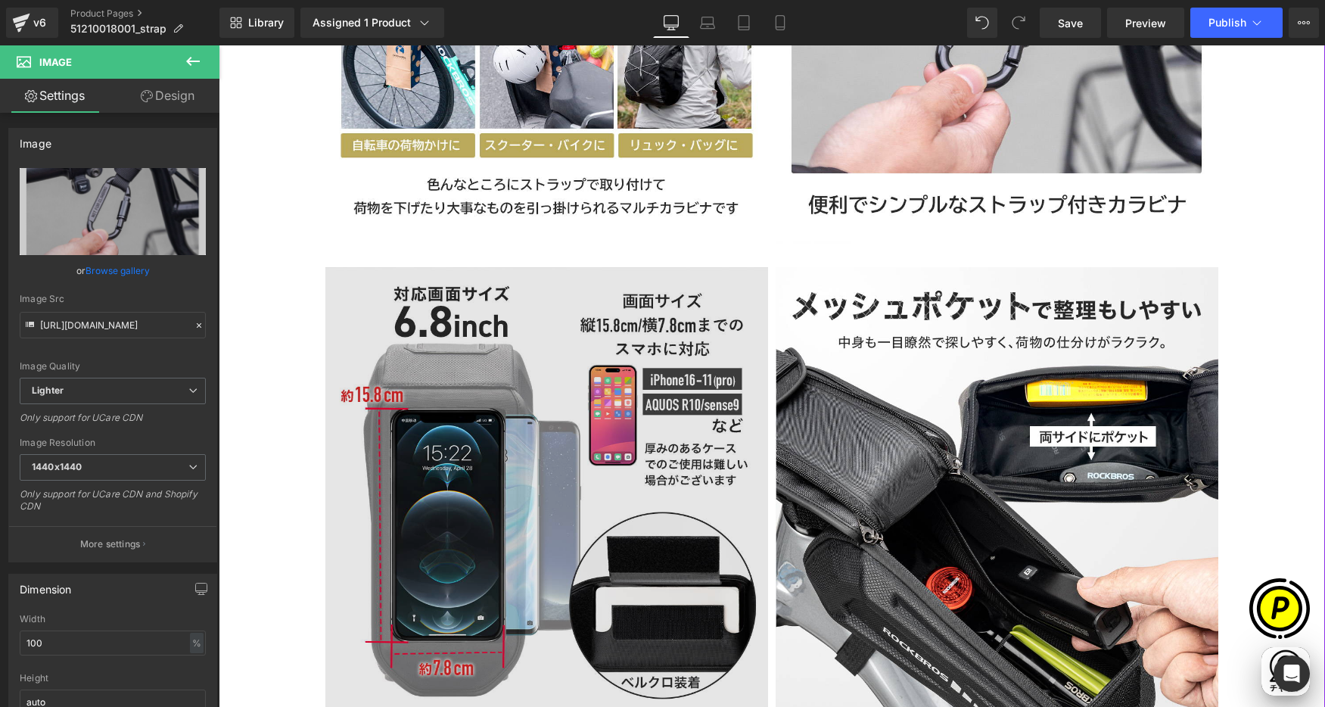
click at [525, 299] on img at bounding box center [546, 488] width 443 height 443
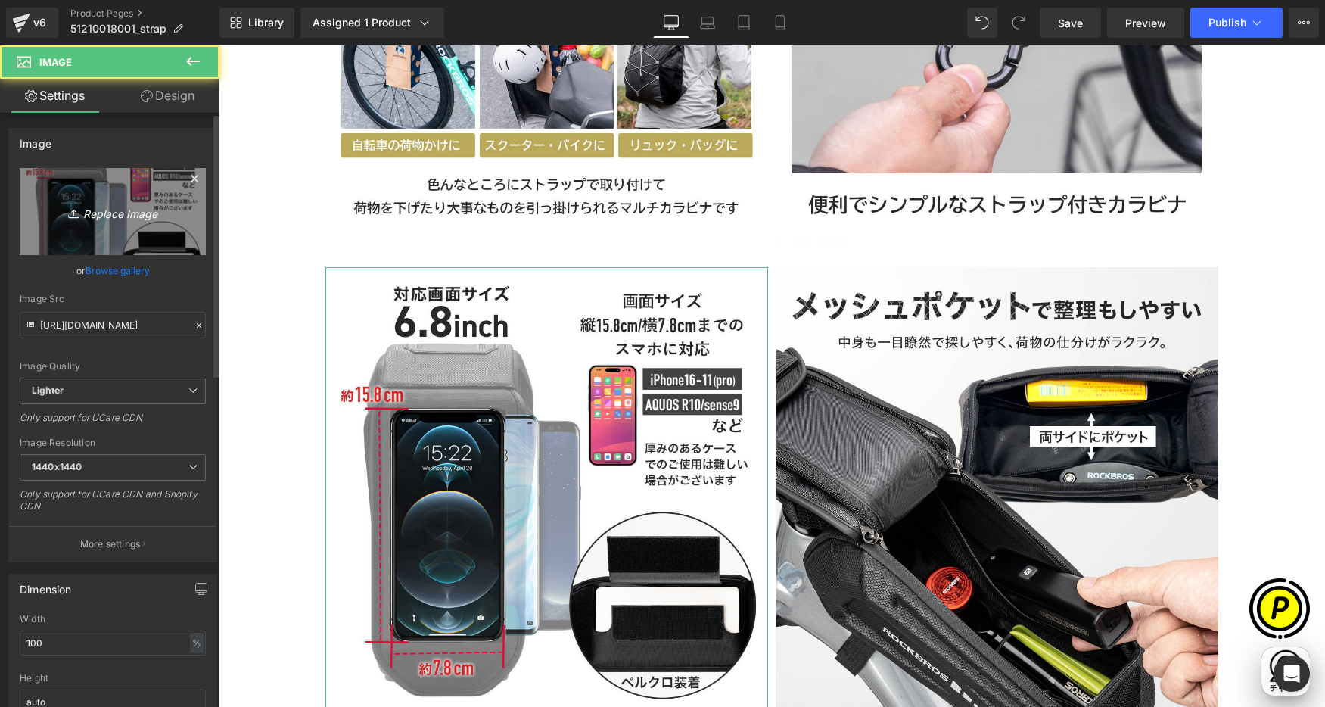
click at [151, 215] on icon "Replace Image" at bounding box center [112, 211] width 121 height 19
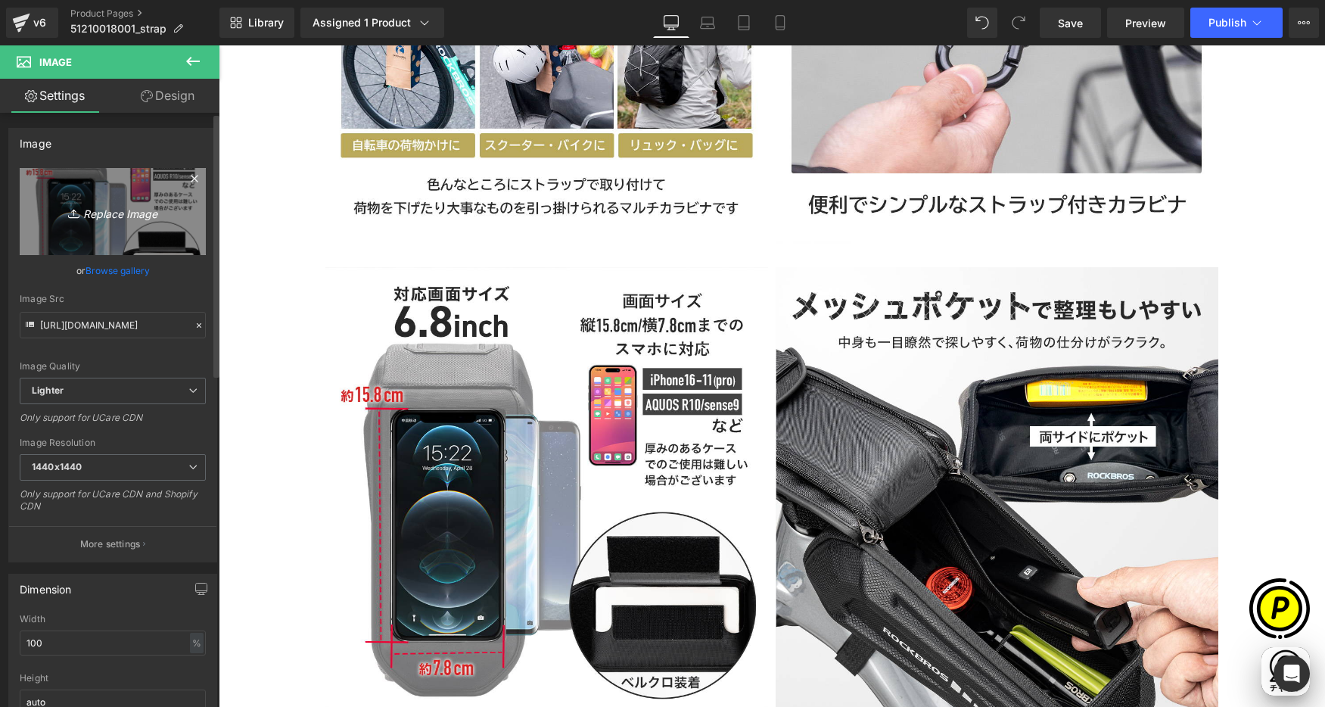
scroll to position [0, 590]
type input "C:\fakepath\51210018001_4.jpg"
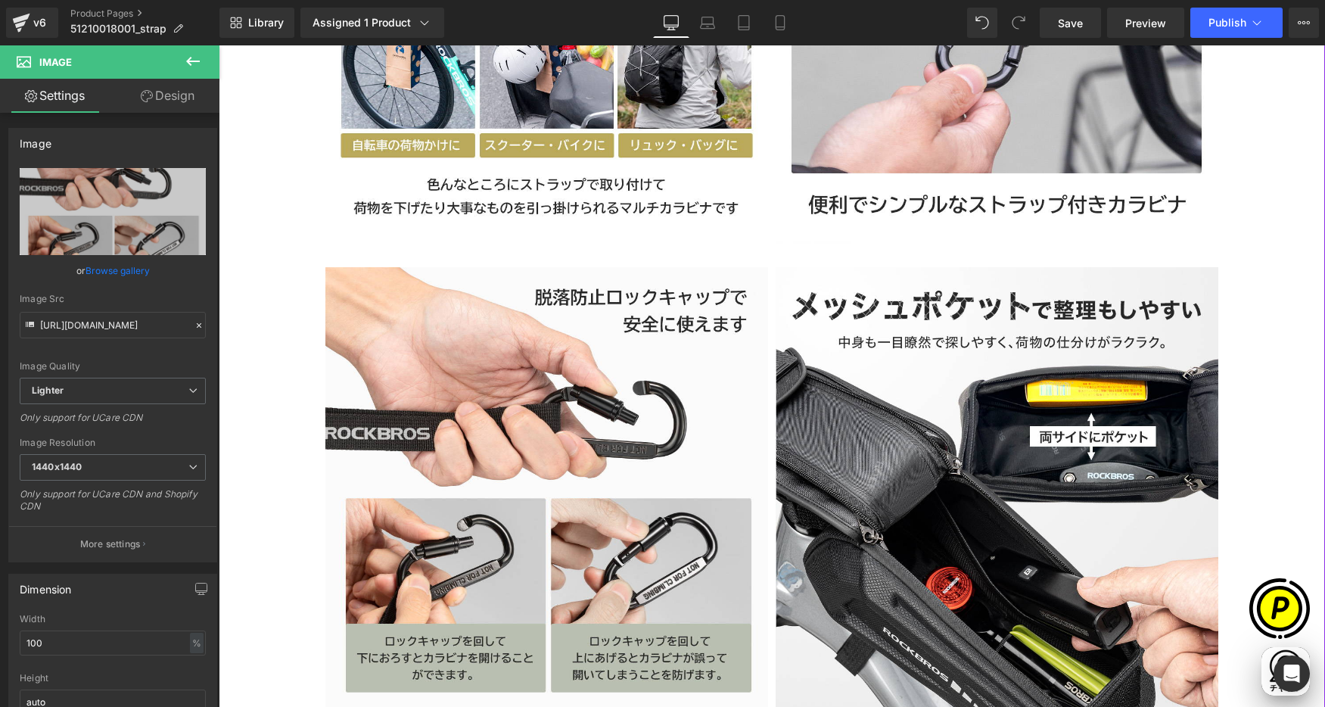
type input "[URL][DOMAIN_NAME]"
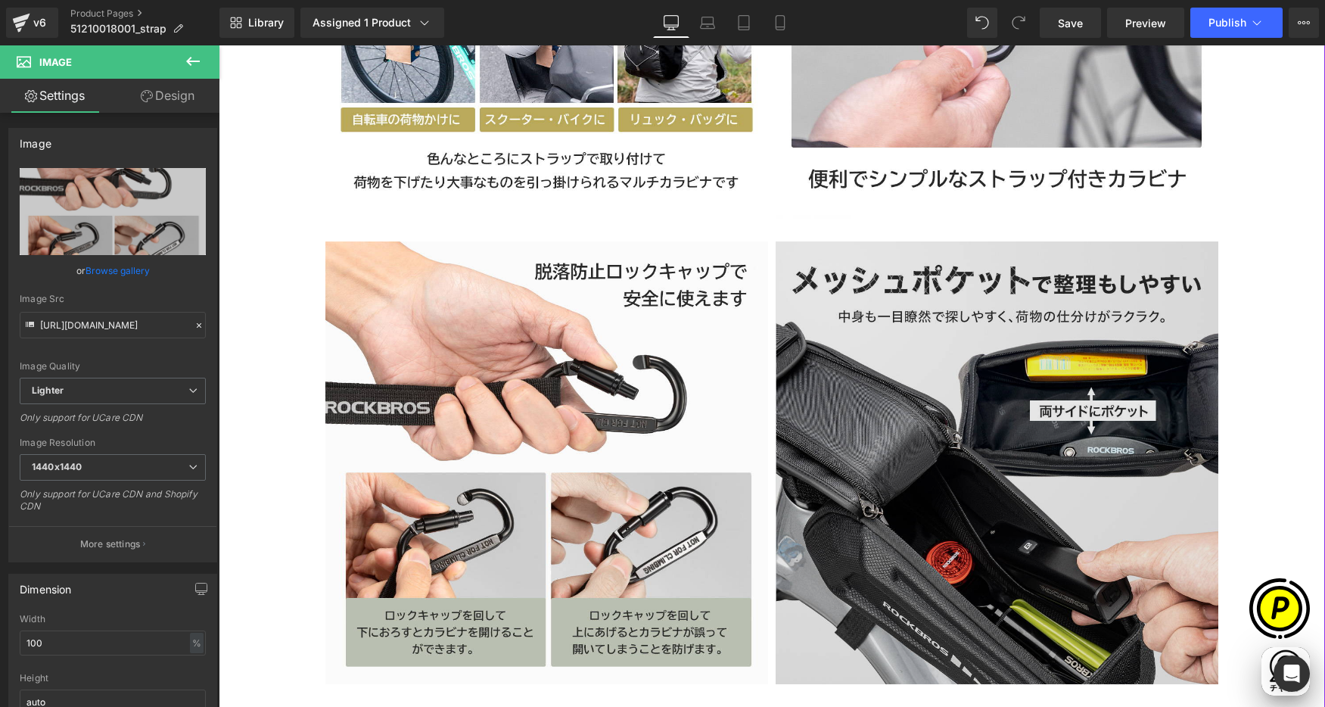
scroll to position [1684, 0]
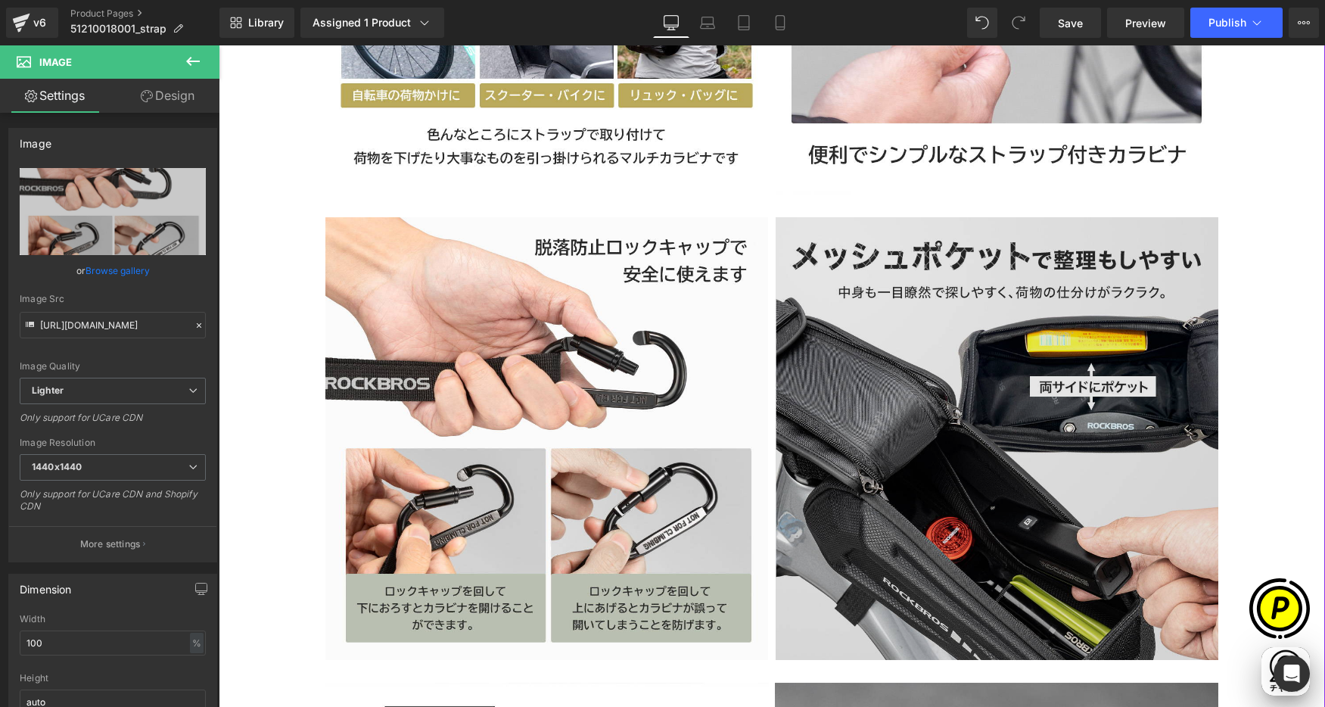
click at [982, 406] on img at bounding box center [997, 438] width 443 height 443
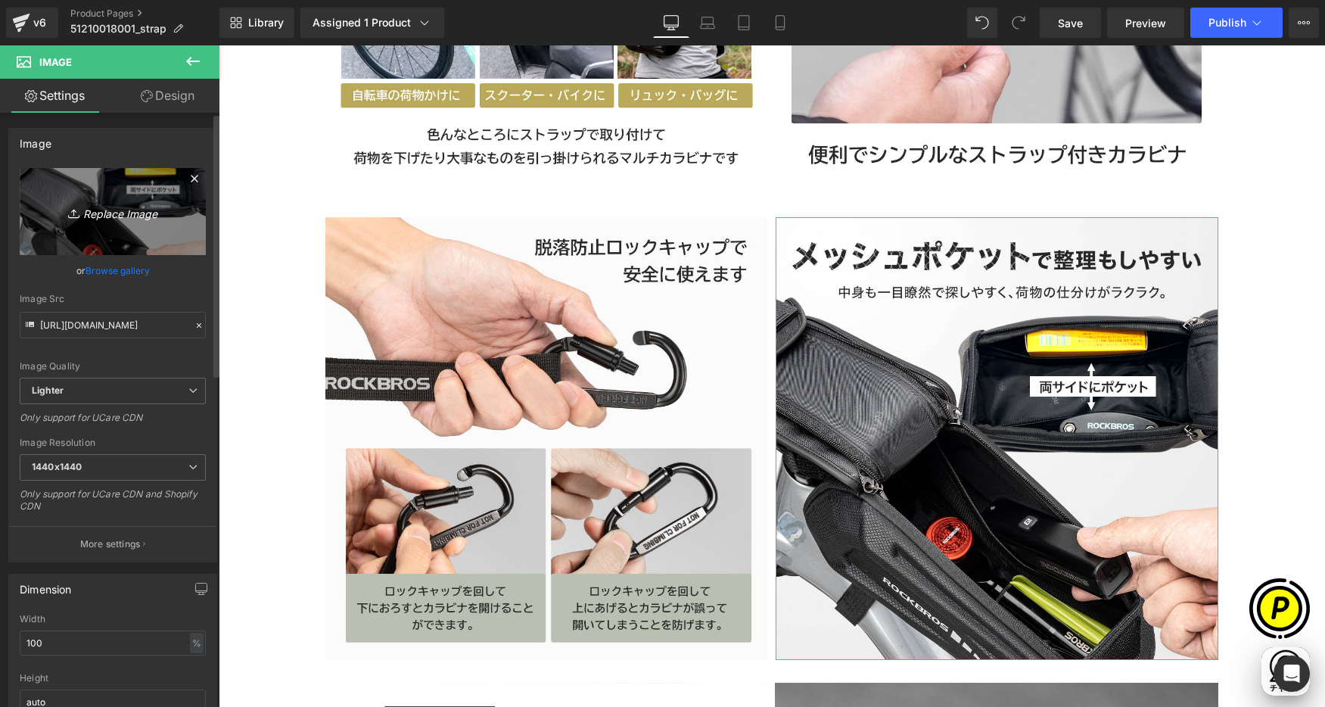
click at [102, 213] on icon "Replace Image" at bounding box center [112, 211] width 121 height 19
type input "C:\fakepath\51210018001_5.jpg"
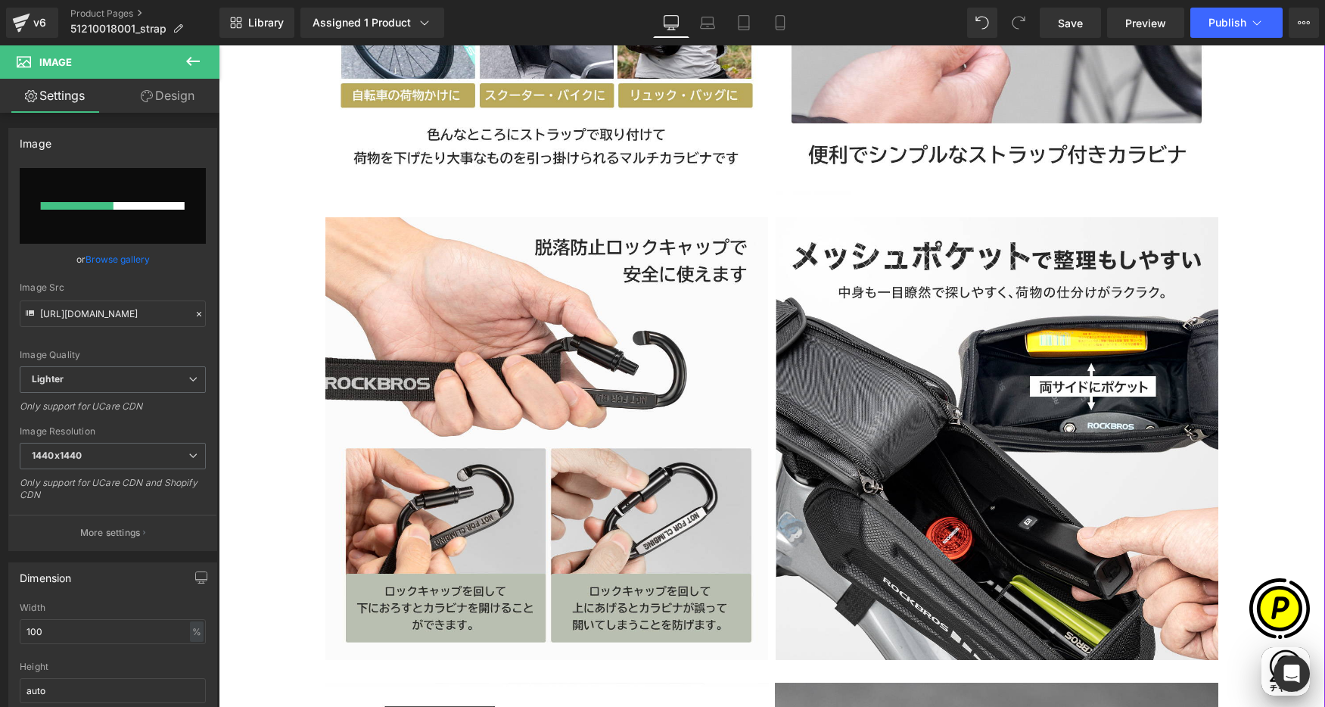
scroll to position [0, 295]
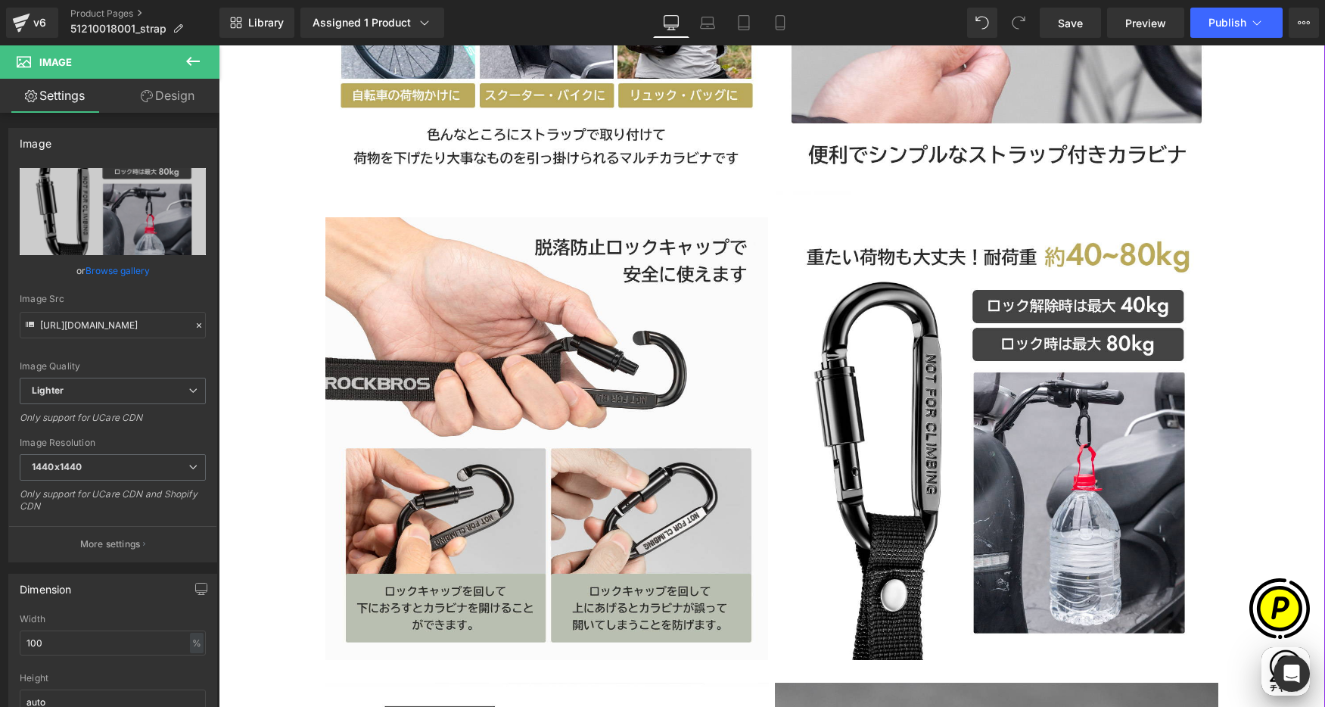
type input "[URL][DOMAIN_NAME]"
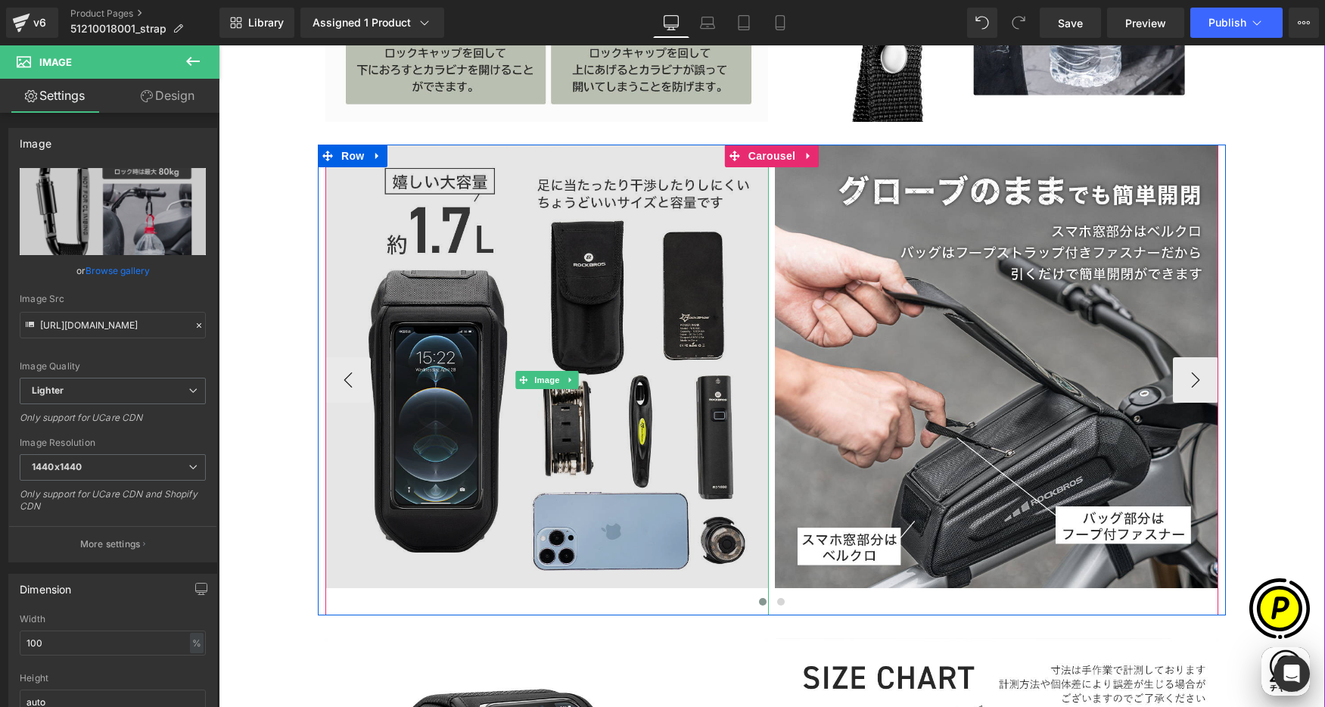
scroll to position [2291, 0]
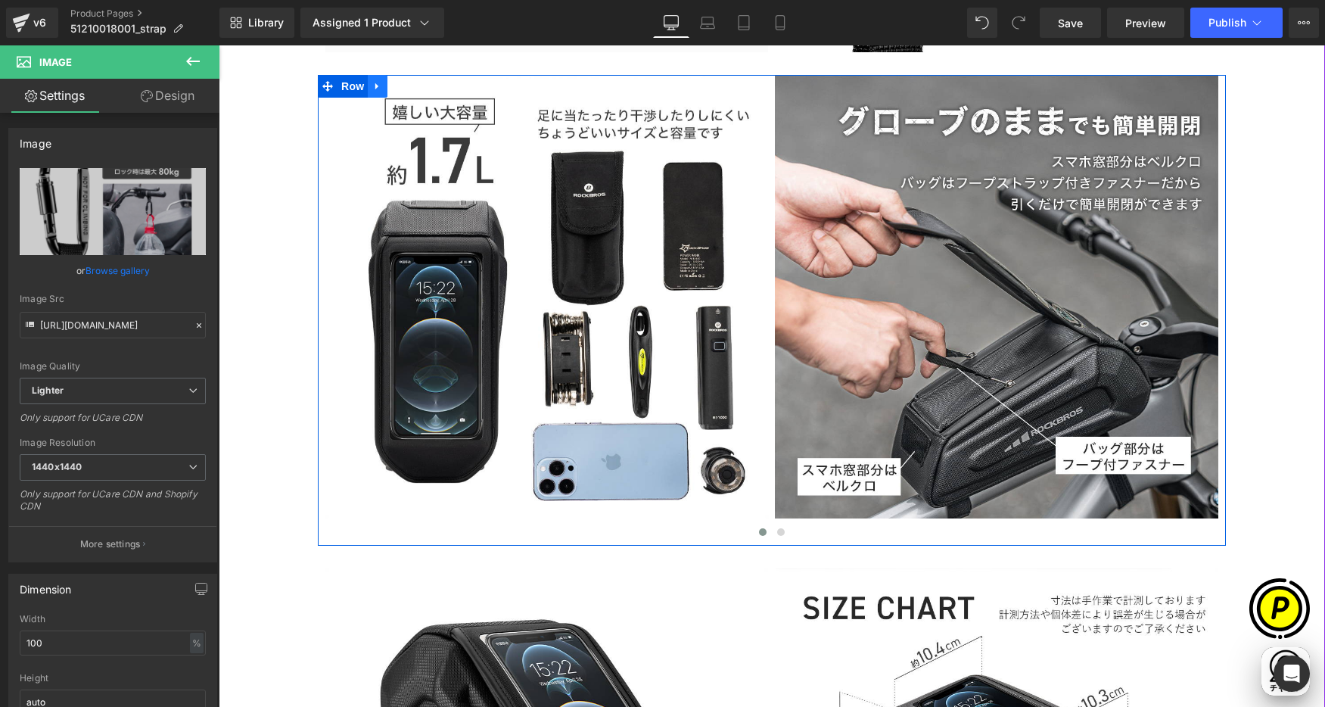
click at [372, 83] on icon at bounding box center [377, 85] width 11 height 11
click at [412, 85] on icon at bounding box center [417, 86] width 11 height 11
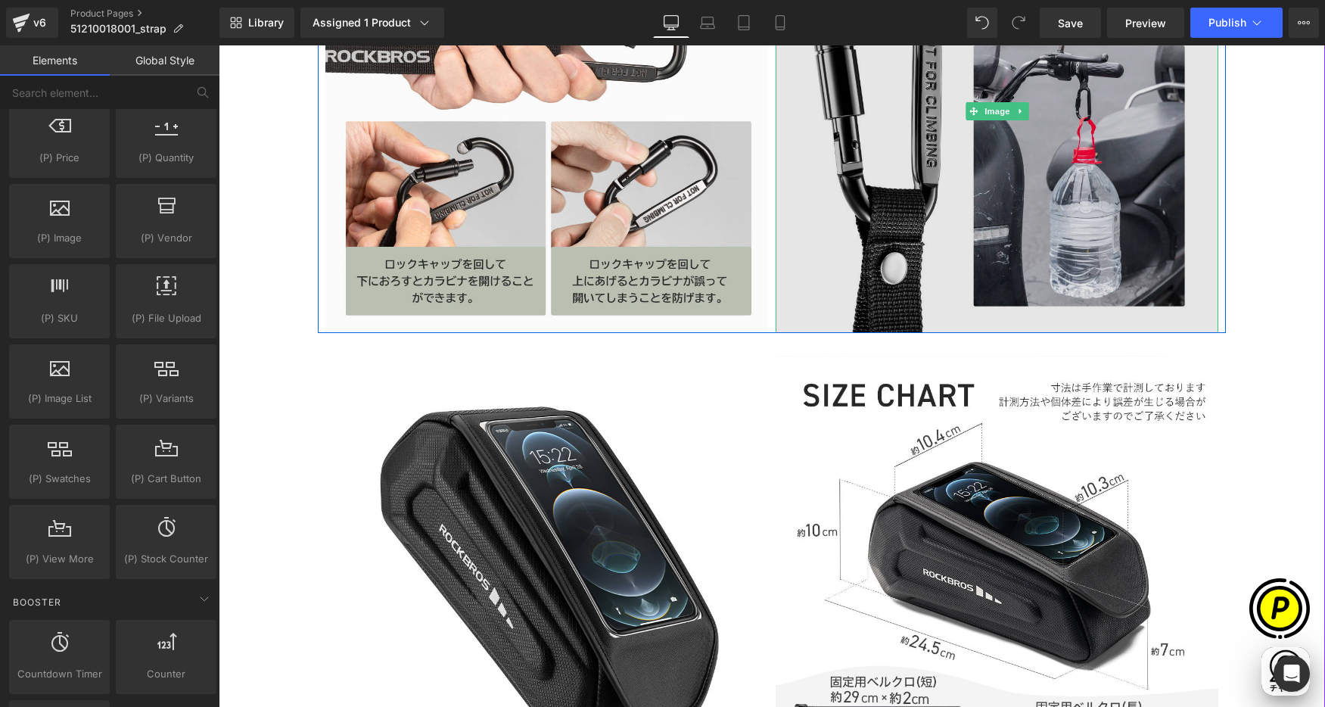
scroll to position [2308, 0]
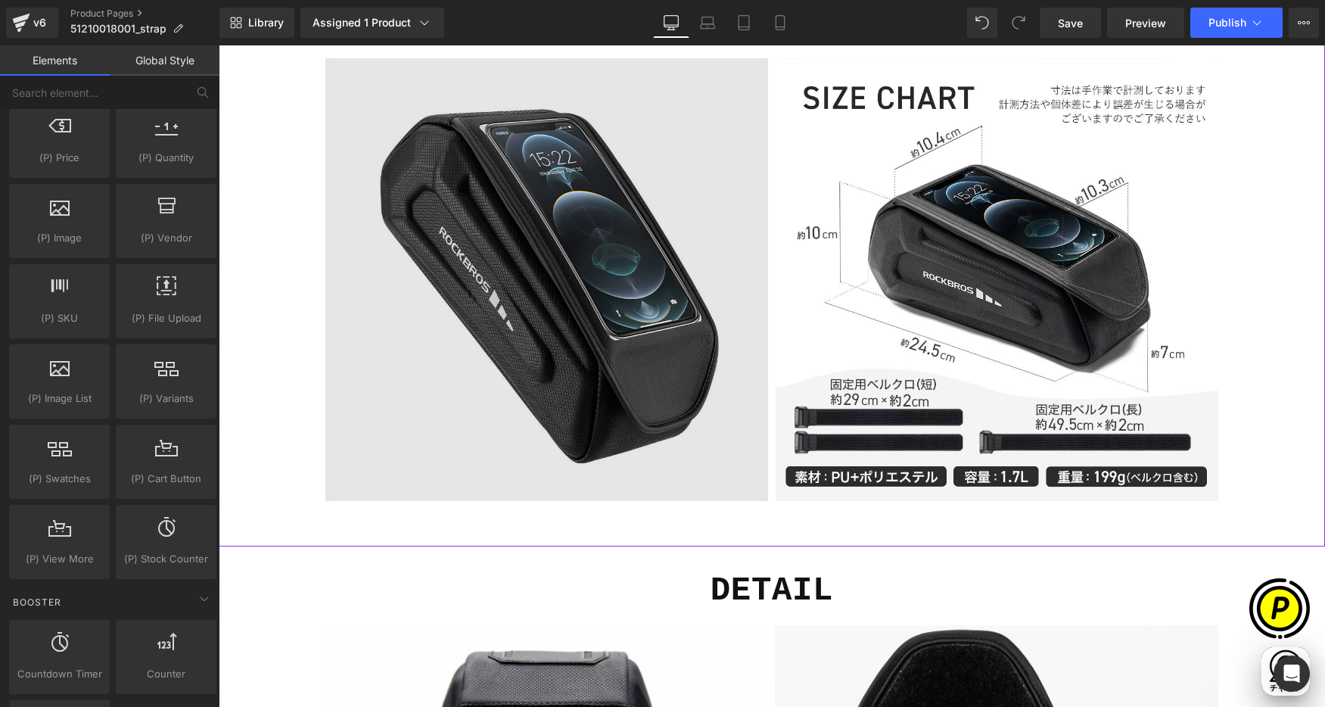
click at [635, 244] on img at bounding box center [546, 279] width 443 height 443
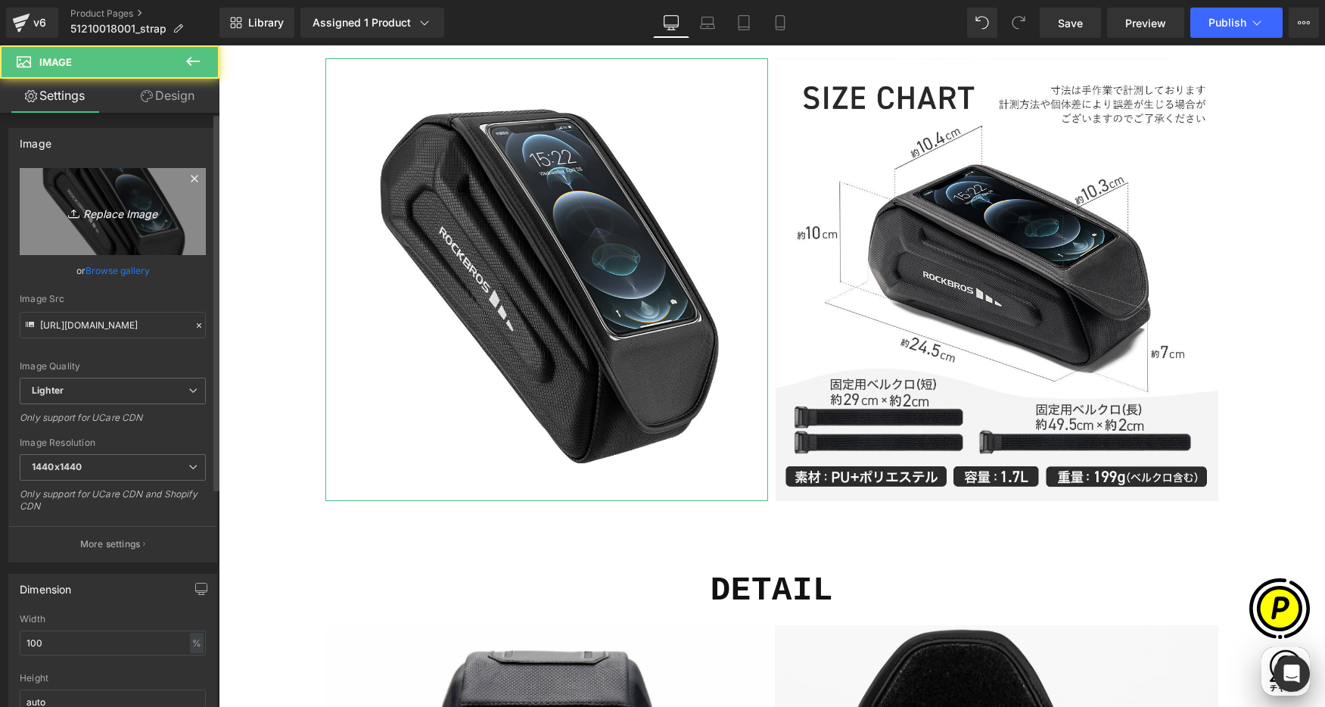
scroll to position [0, 0]
click at [148, 183] on link "Replace Image" at bounding box center [113, 211] width 186 height 87
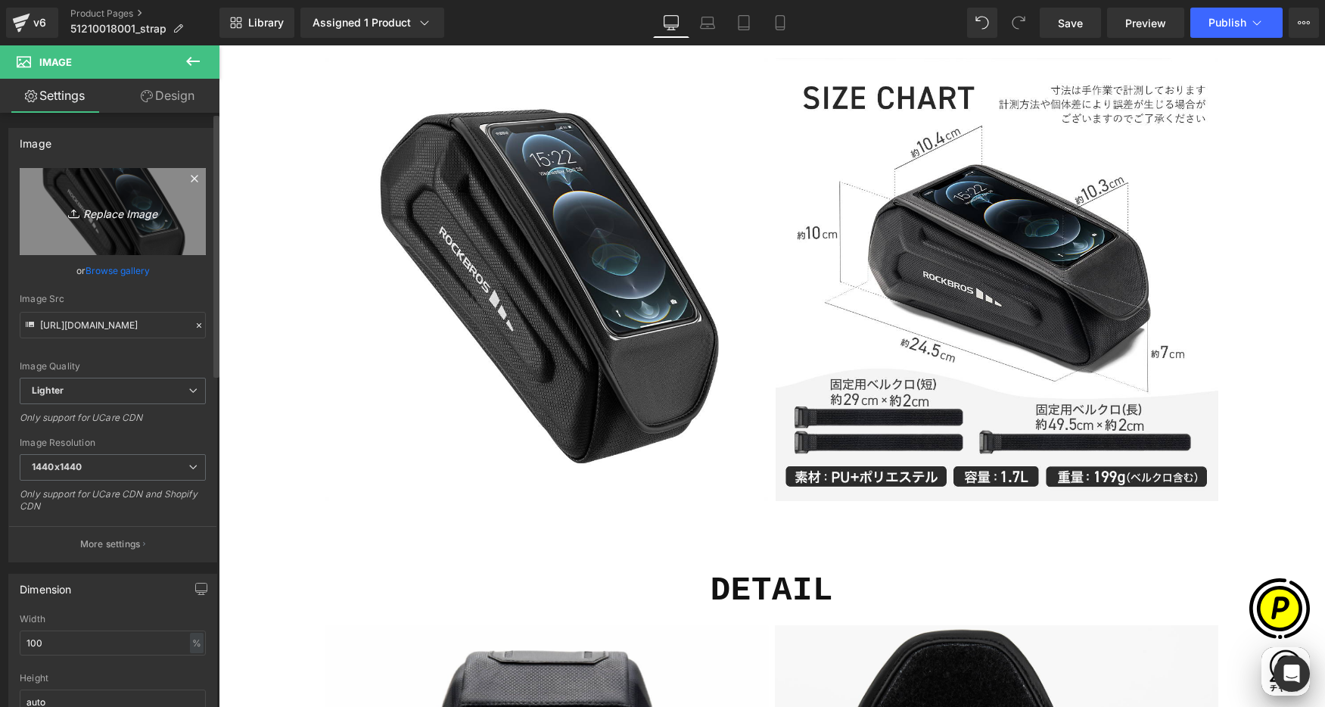
type input "C:\fakepath\51210018001_6.jpg"
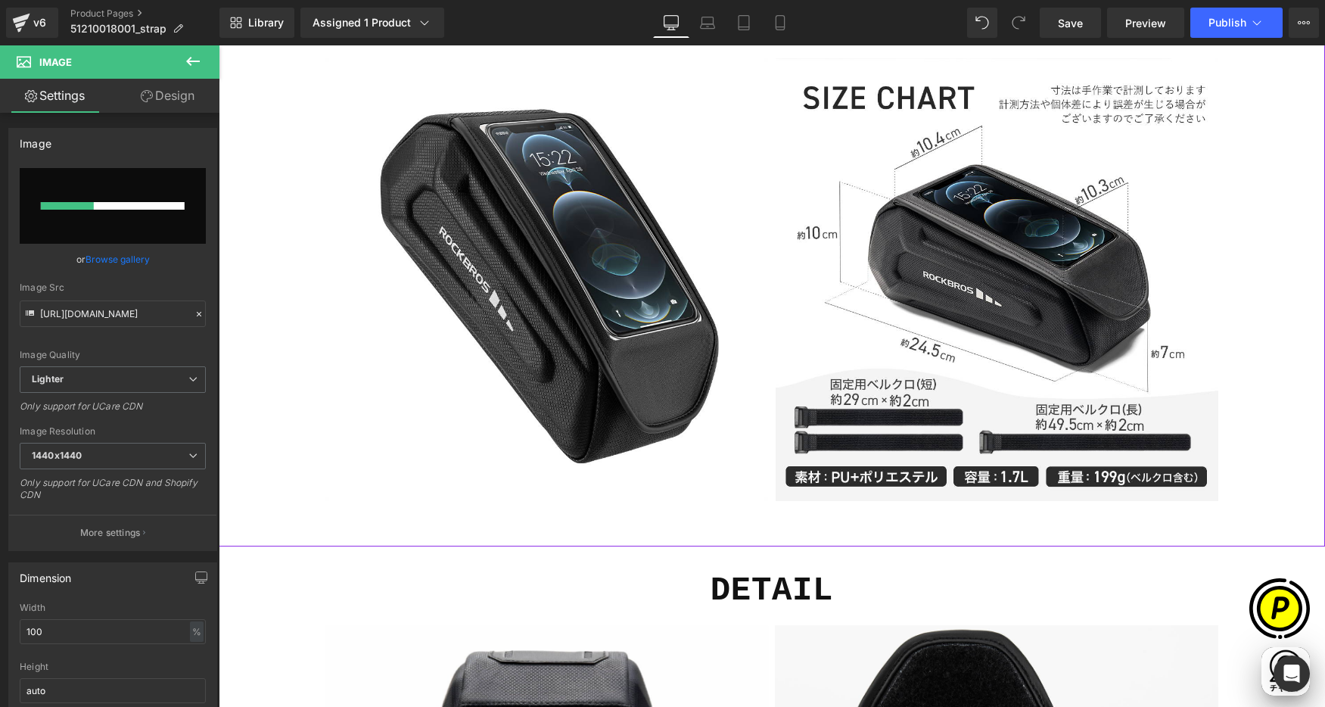
scroll to position [0, 295]
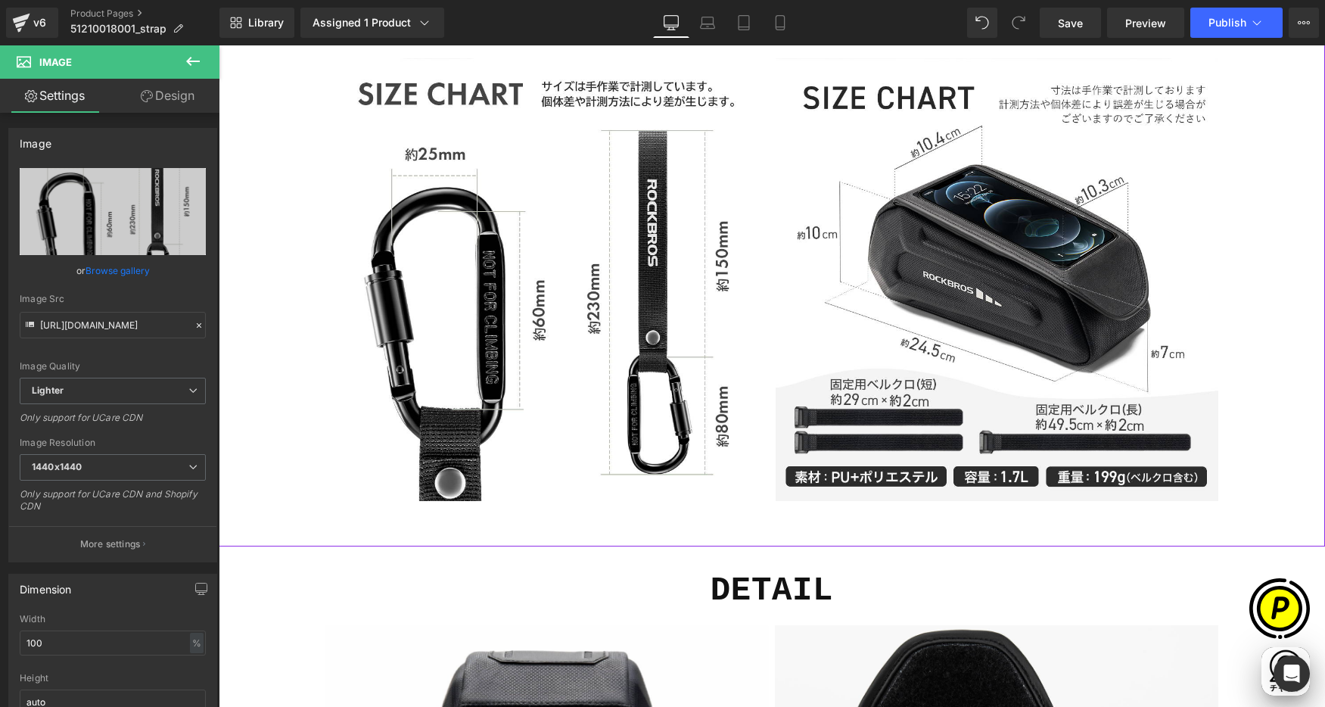
type input "[URL][DOMAIN_NAME]"
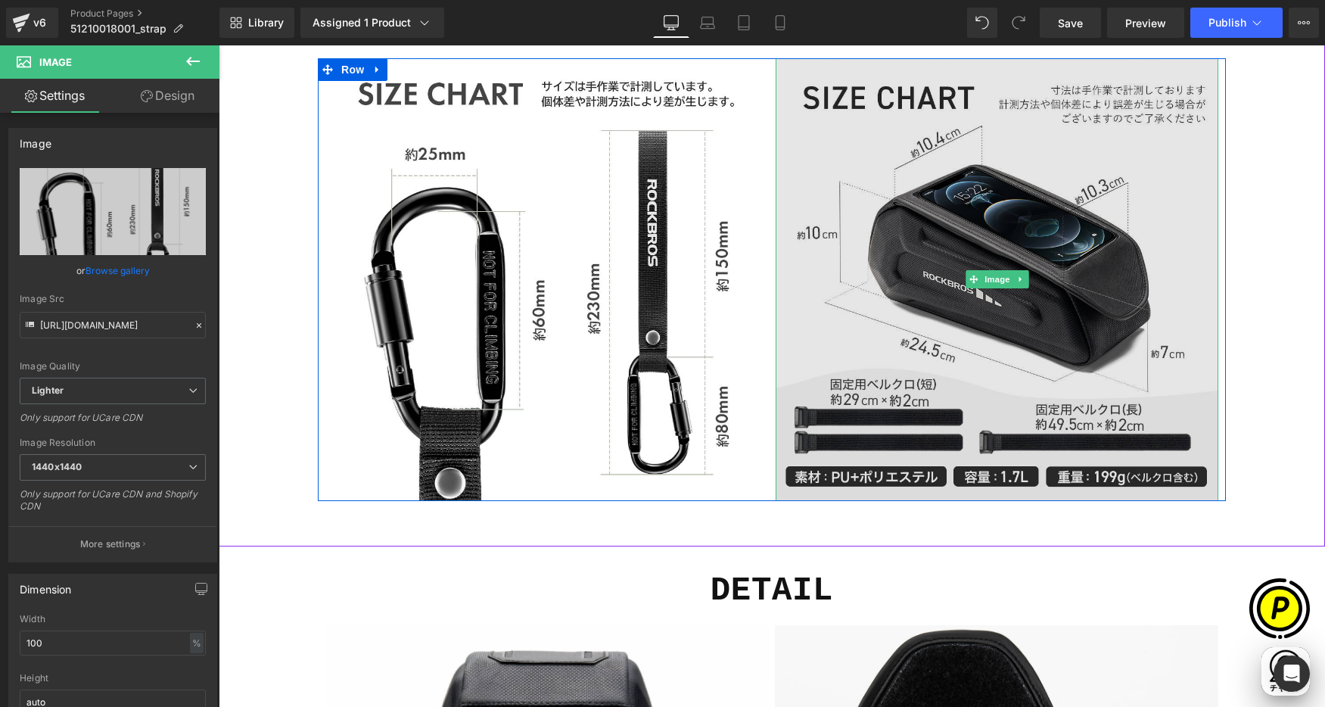
click at [957, 265] on img at bounding box center [997, 279] width 443 height 443
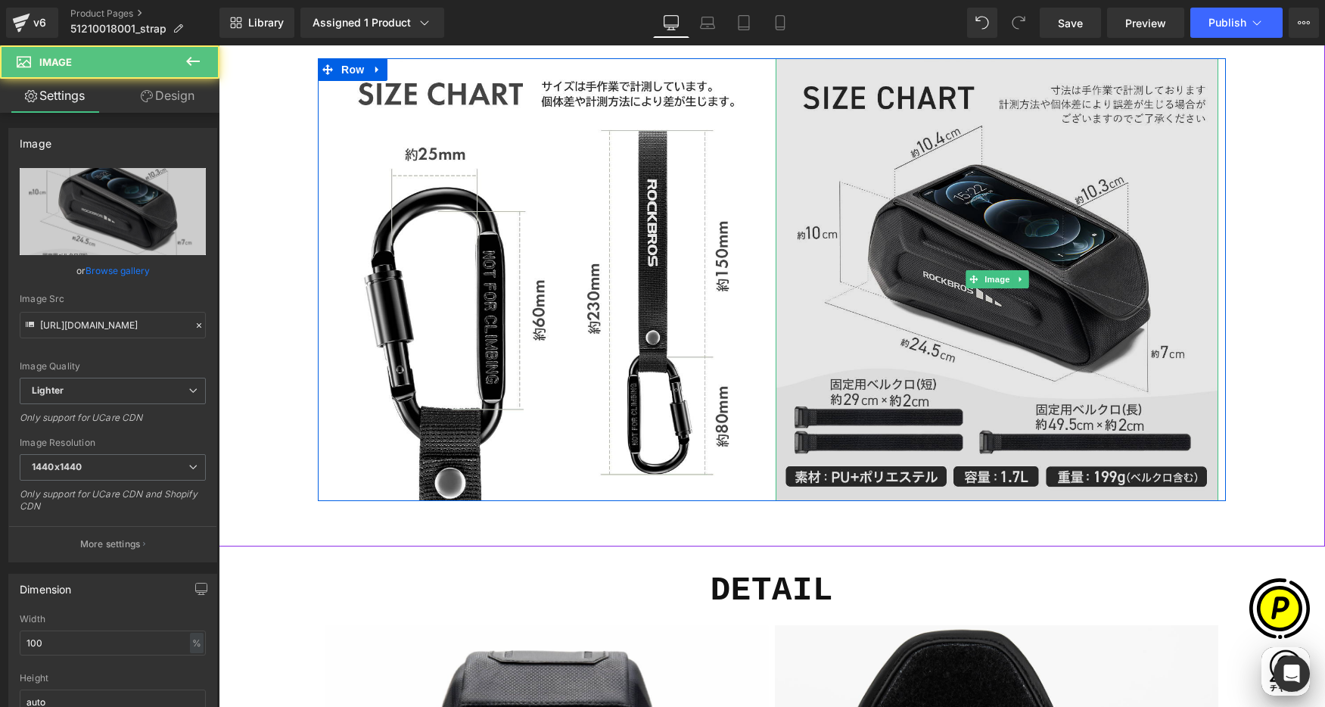
click at [852, 245] on img at bounding box center [997, 279] width 443 height 443
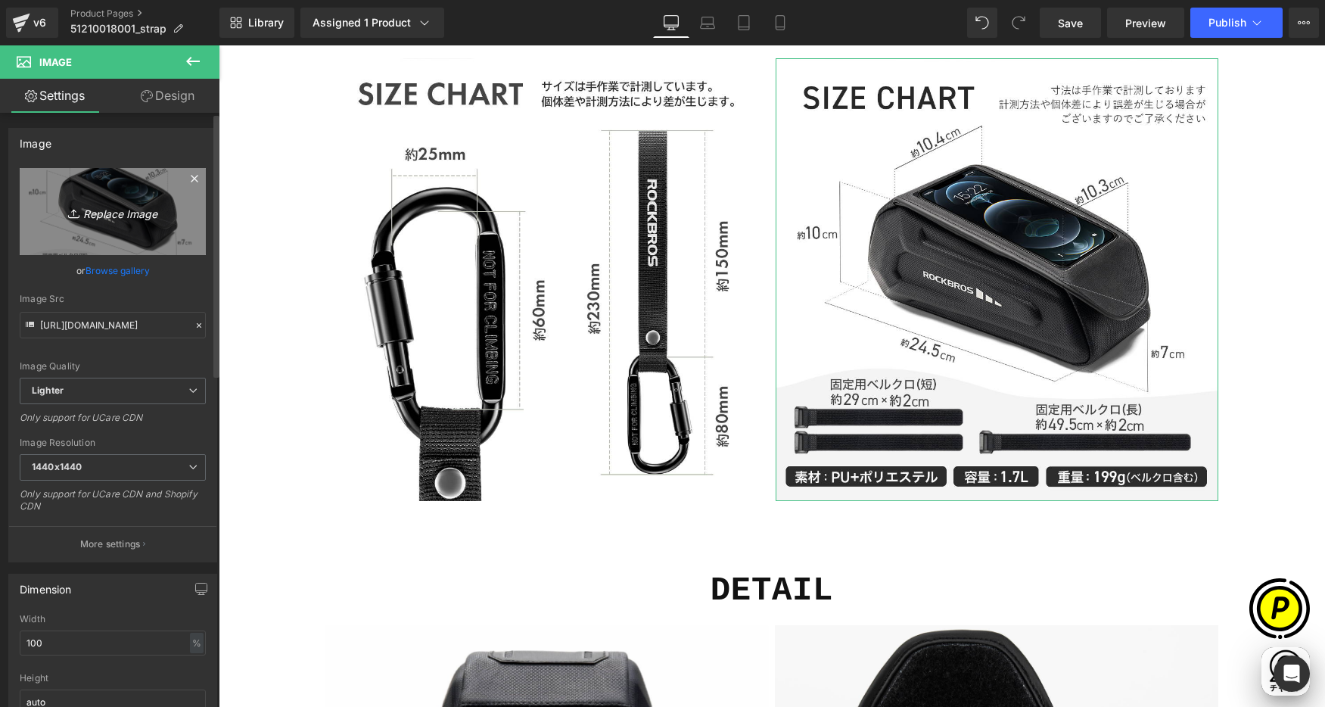
click at [116, 220] on icon "Replace Image" at bounding box center [112, 211] width 121 height 19
type input "C:\fakepath\51210018001_12.jpg"
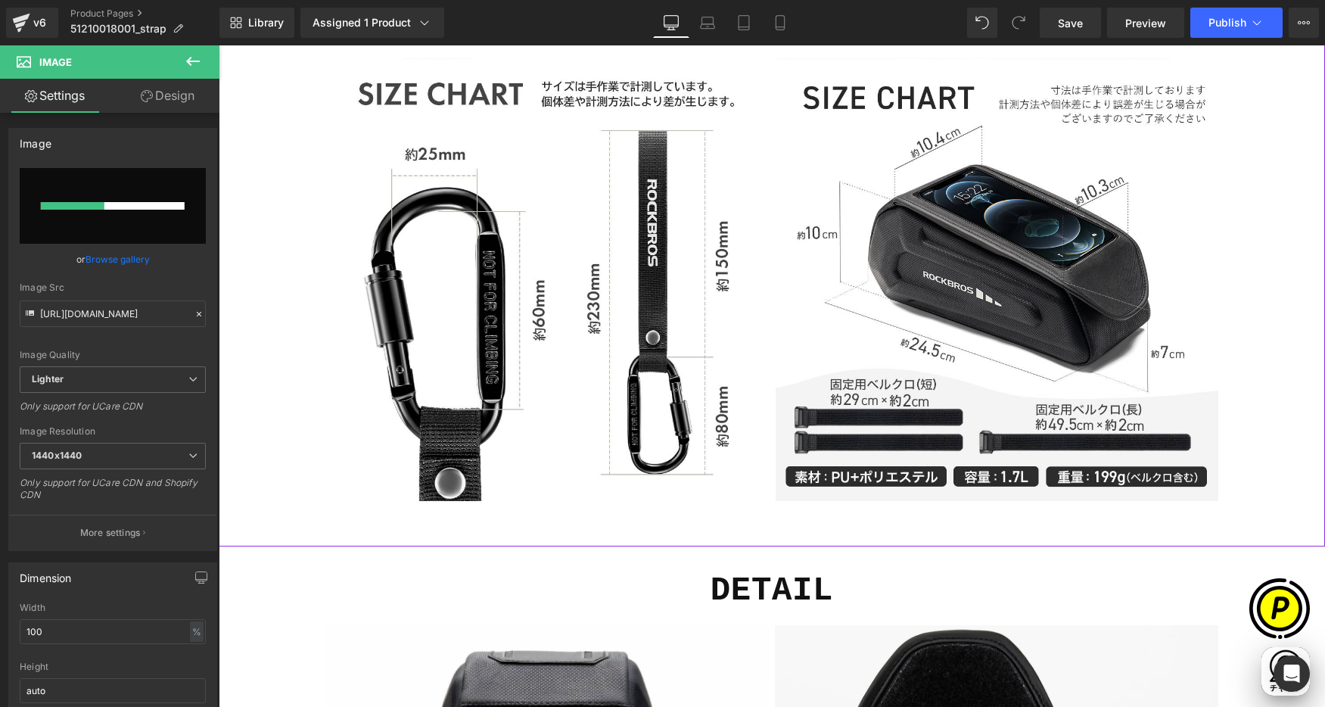
scroll to position [0, 885]
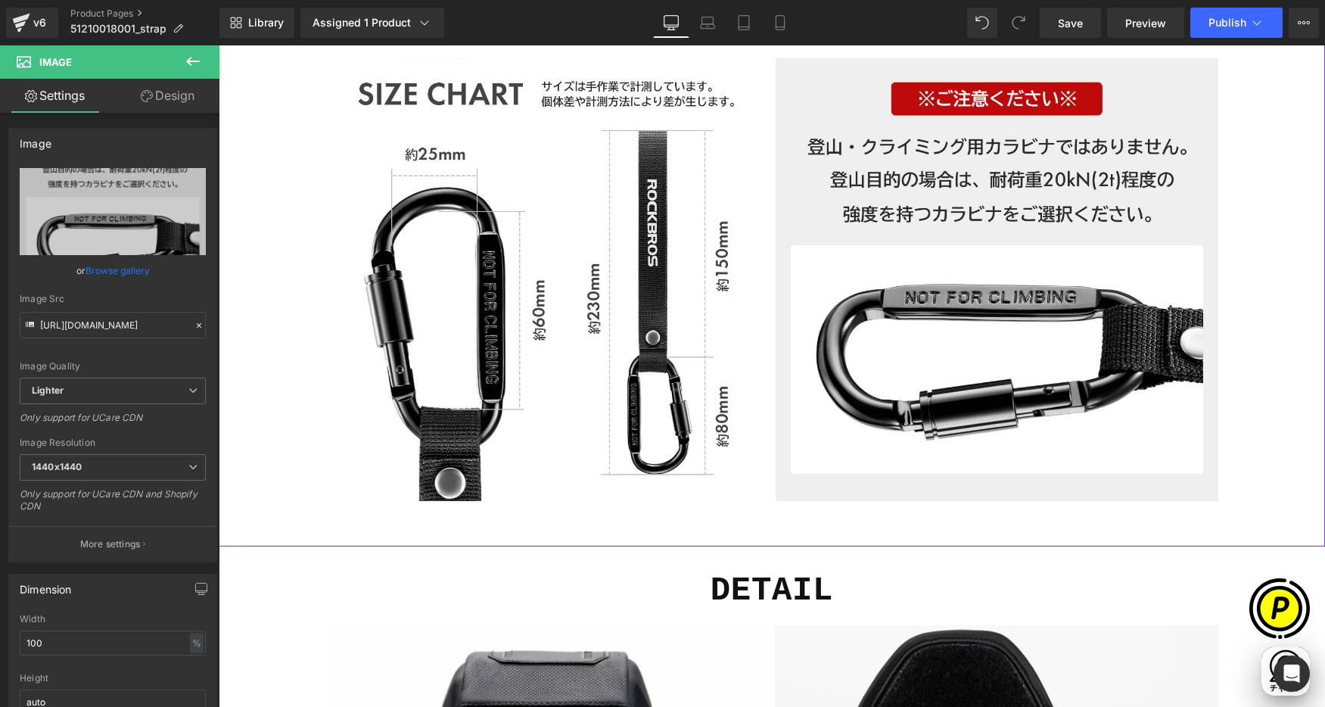
type input "[URL][DOMAIN_NAME]"
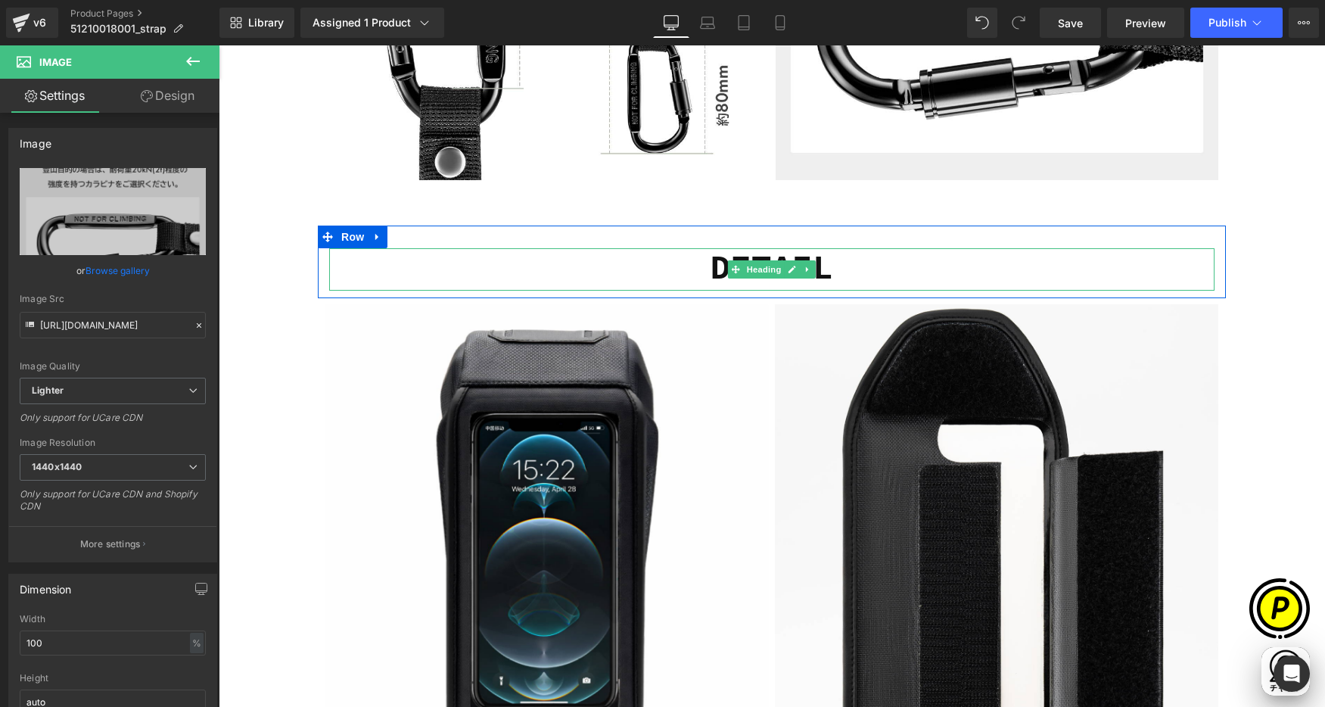
scroll to position [0, 295]
click at [375, 238] on icon at bounding box center [376, 237] width 3 height 7
click at [407, 237] on link at bounding box center [417, 237] width 20 height 23
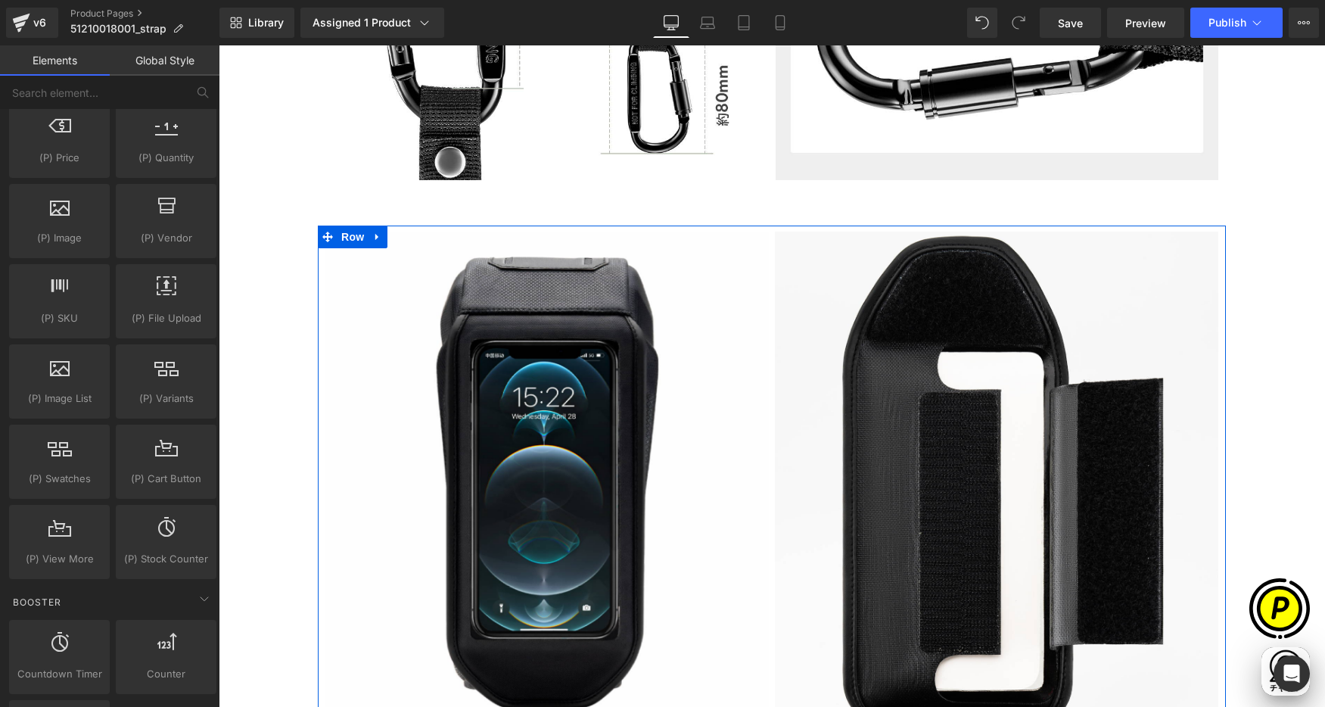
click at [373, 233] on icon at bounding box center [377, 236] width 11 height 11
click at [412, 235] on icon at bounding box center [417, 236] width 11 height 11
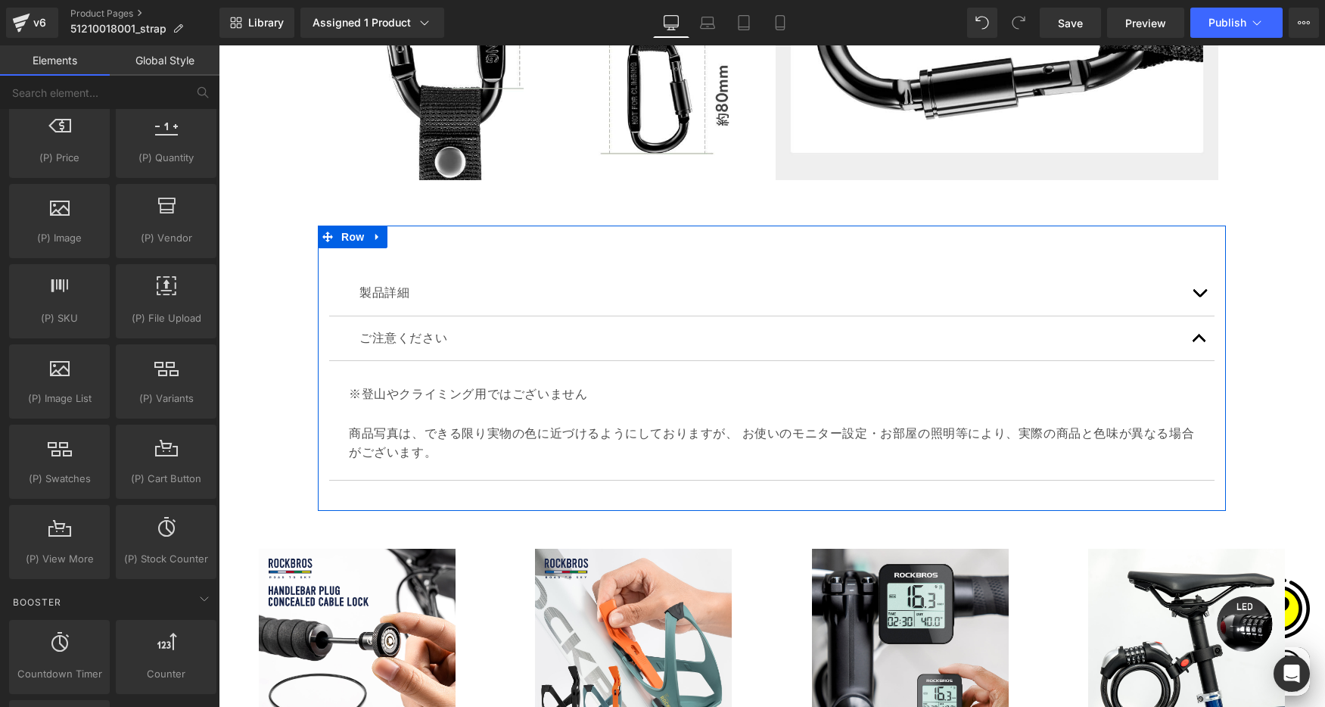
scroll to position [0, 590]
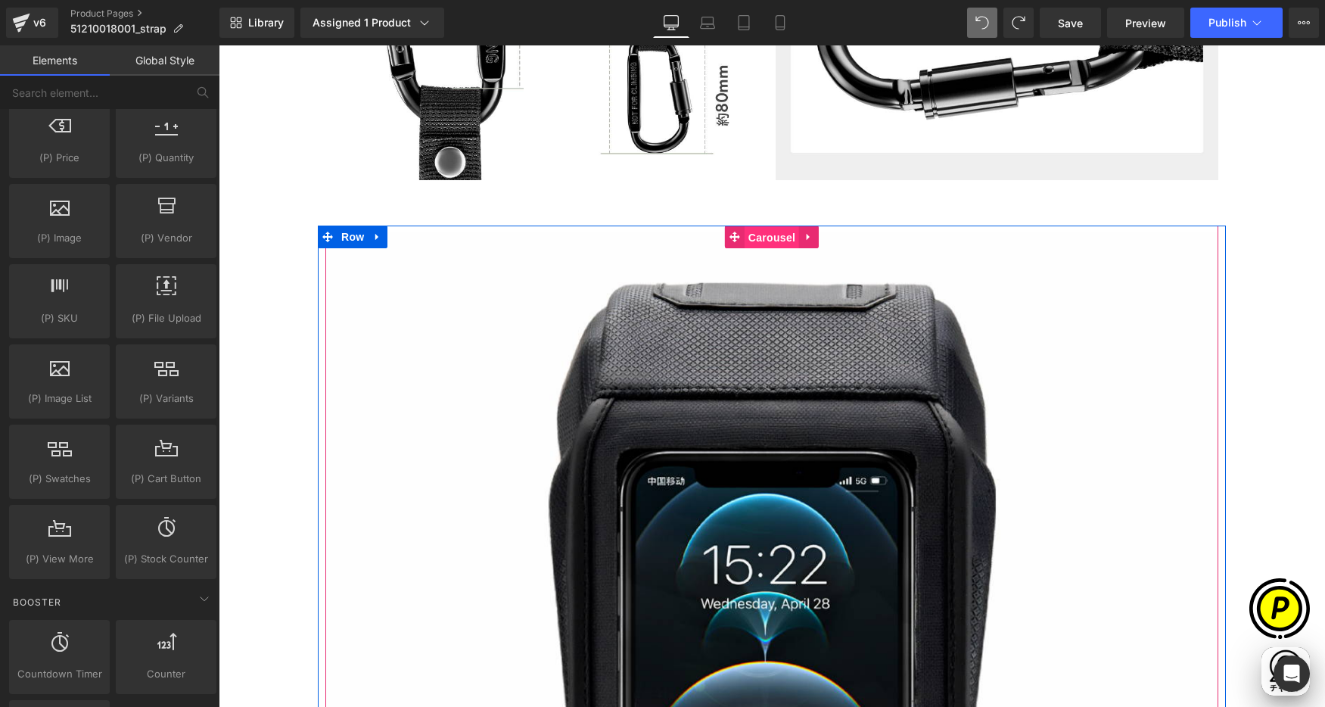
click at [757, 238] on span "Carousel" at bounding box center [772, 237] width 54 height 23
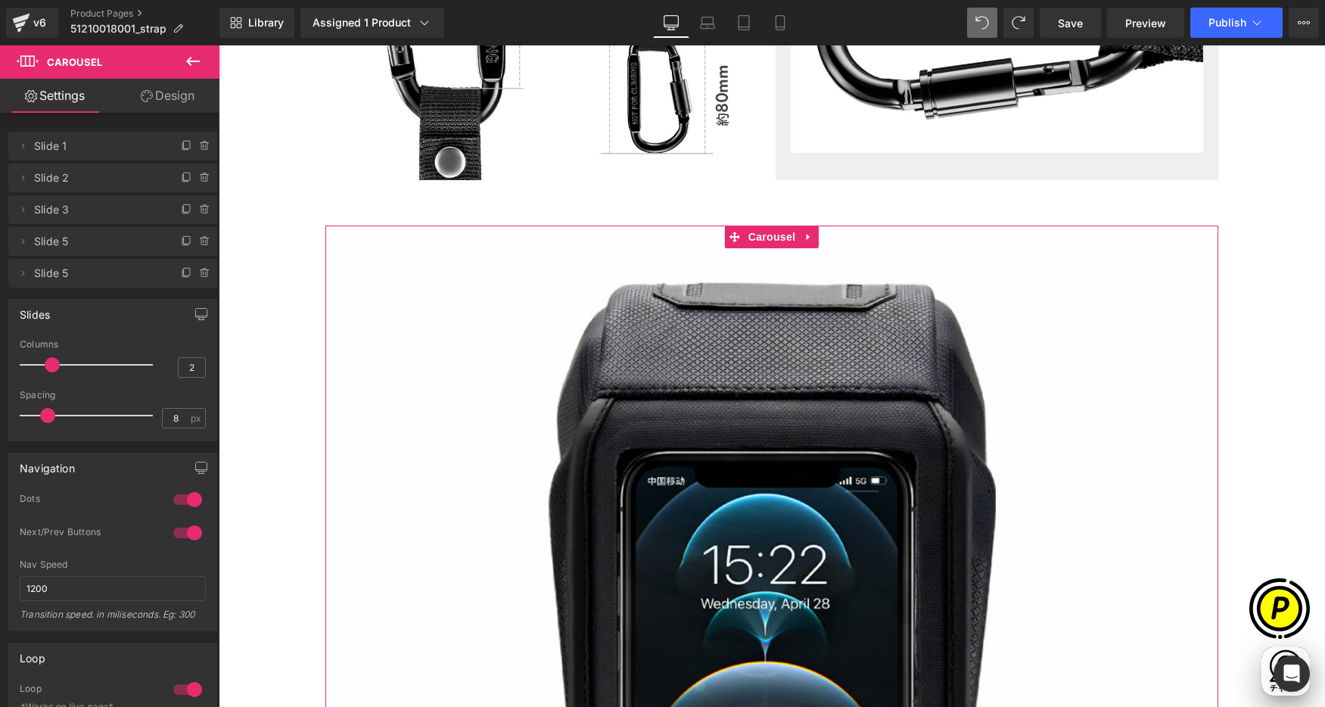
scroll to position [0, 885]
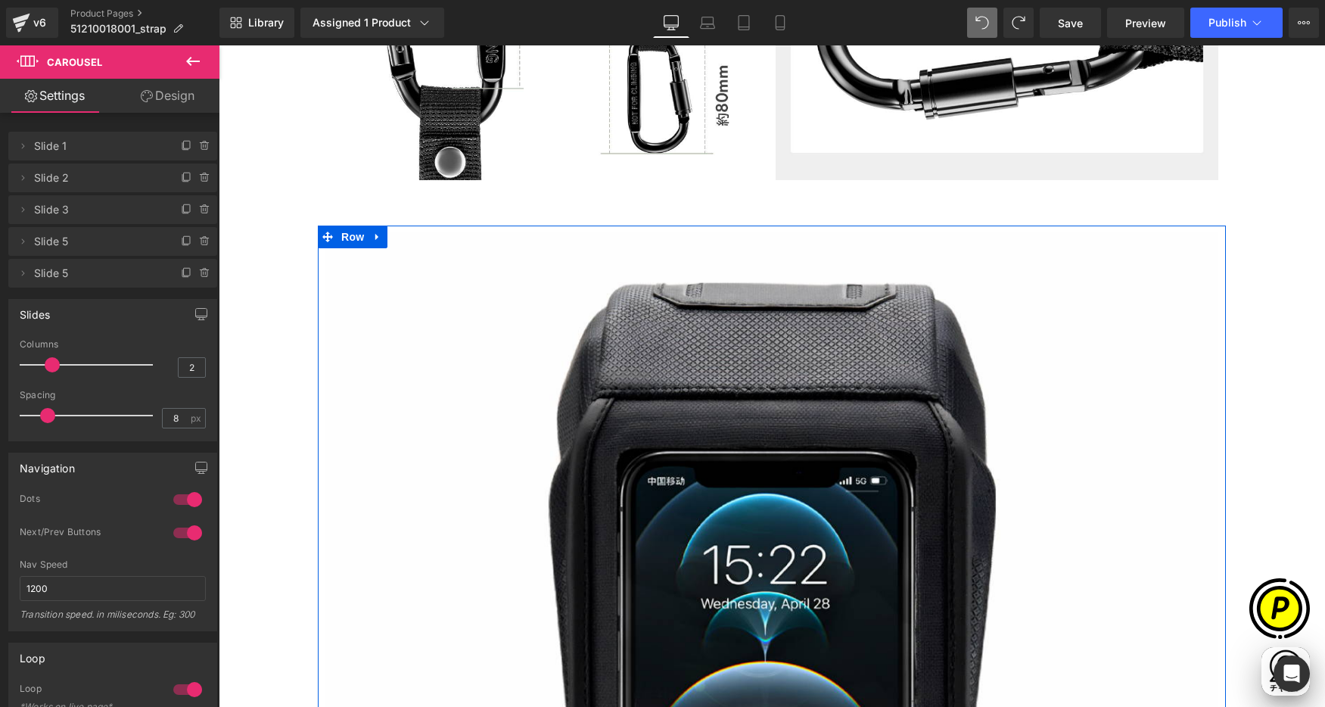
click at [342, 235] on span "Row" at bounding box center [353, 237] width 30 height 23
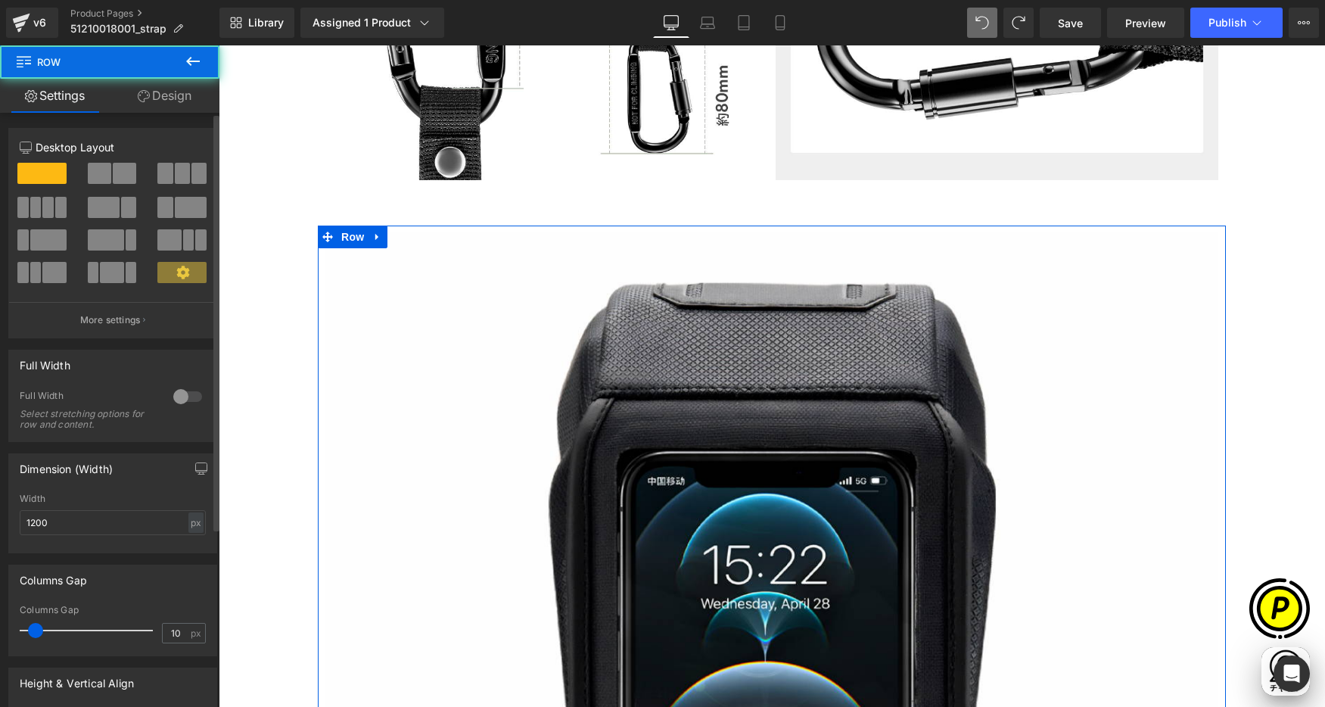
click at [94, 170] on span at bounding box center [99, 173] width 23 height 21
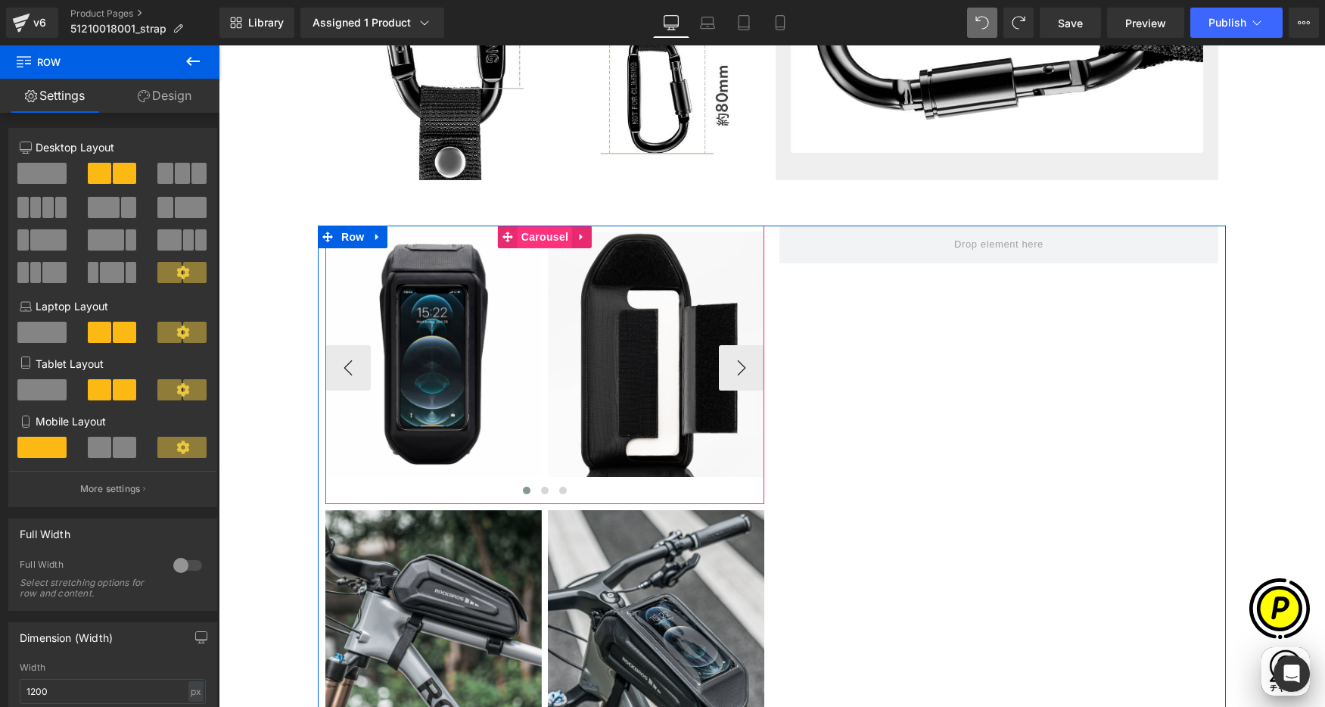
scroll to position [0, 0]
click at [537, 239] on span "Carousel" at bounding box center [545, 237] width 54 height 23
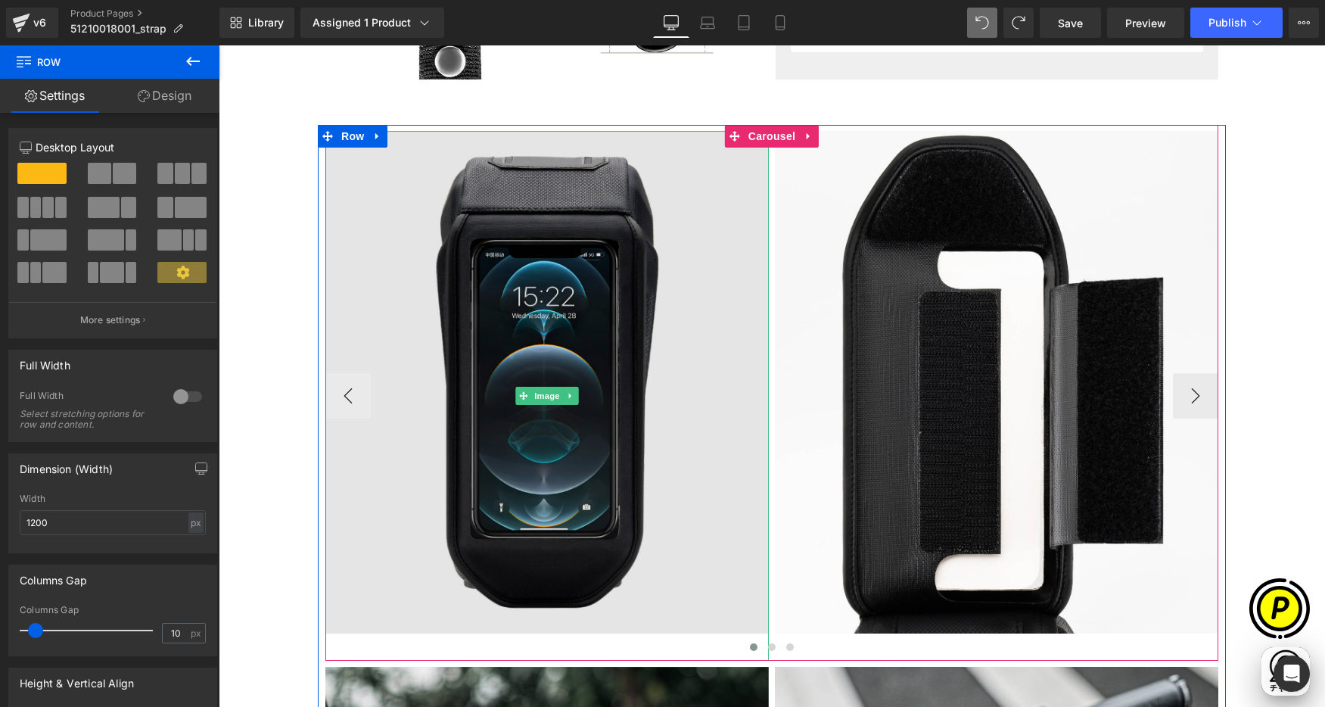
scroll to position [2729, 0]
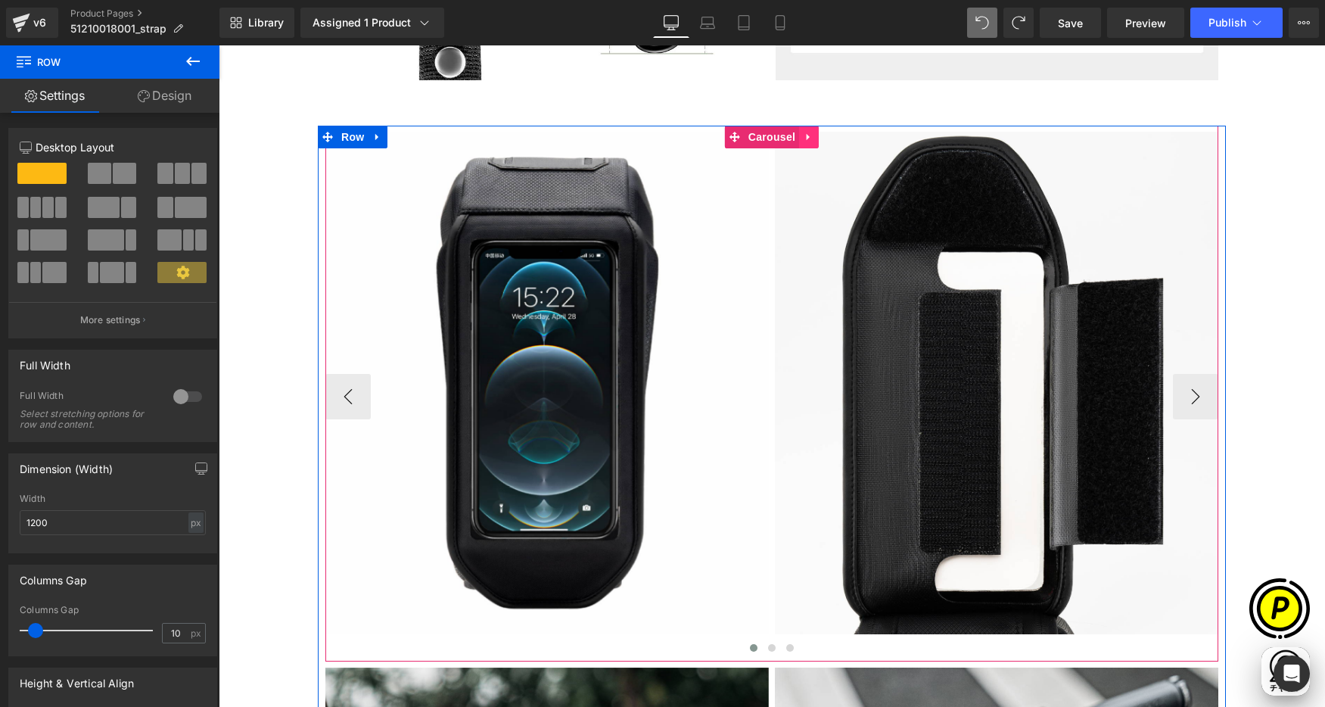
click at [807, 135] on icon at bounding box center [808, 137] width 3 height 7
click at [813, 136] on icon at bounding box center [818, 137] width 11 height 11
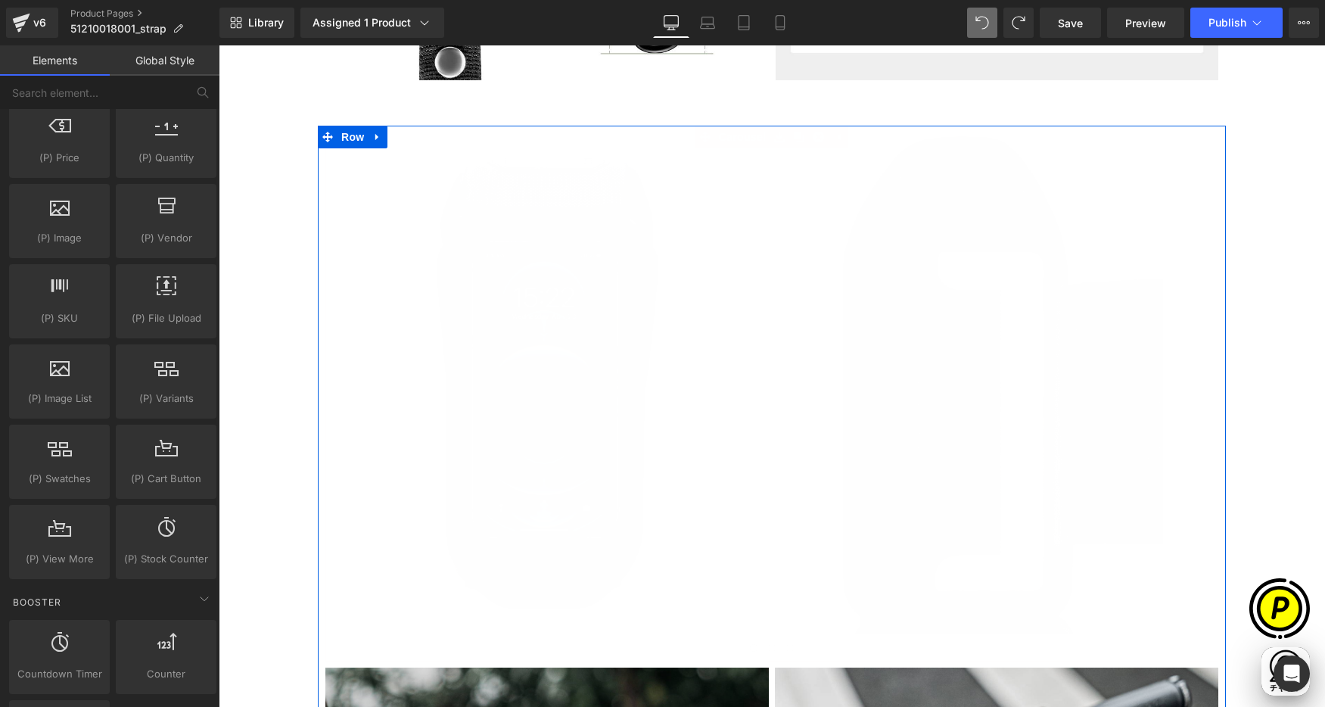
scroll to position [0, 0]
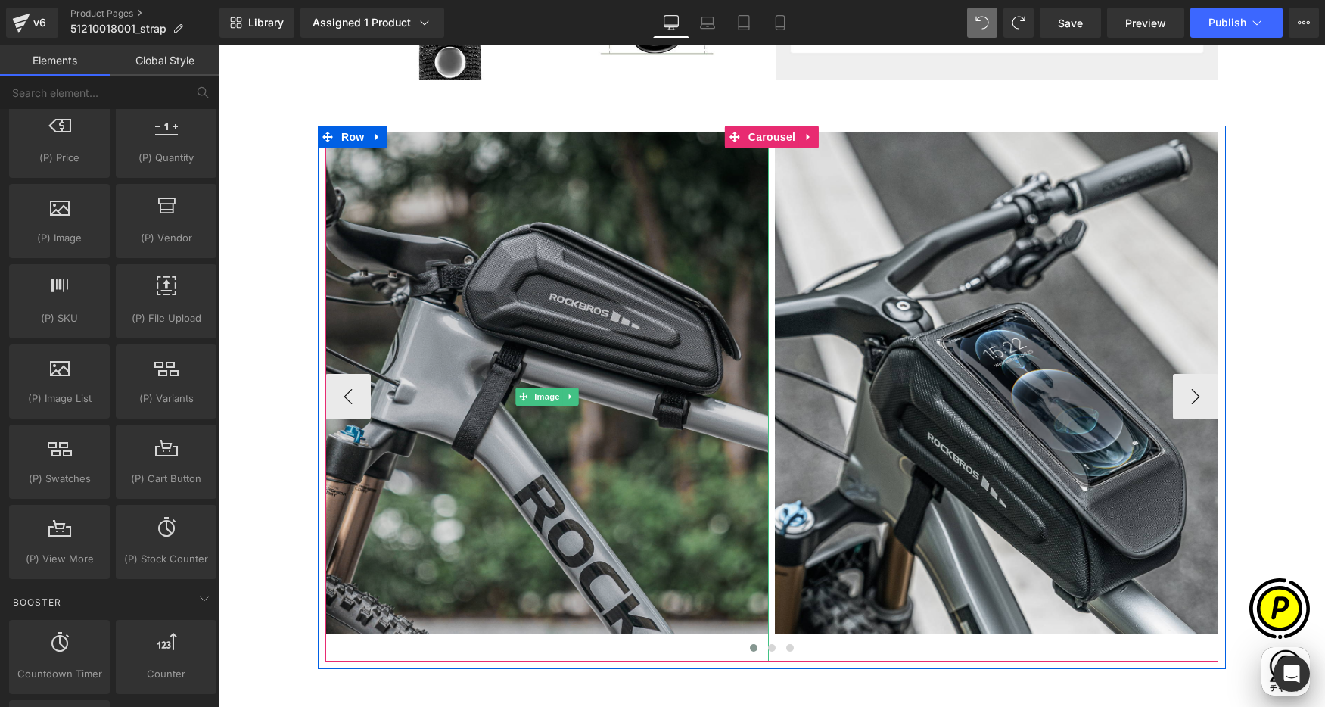
click at [565, 303] on img at bounding box center [546, 397] width 443 height 530
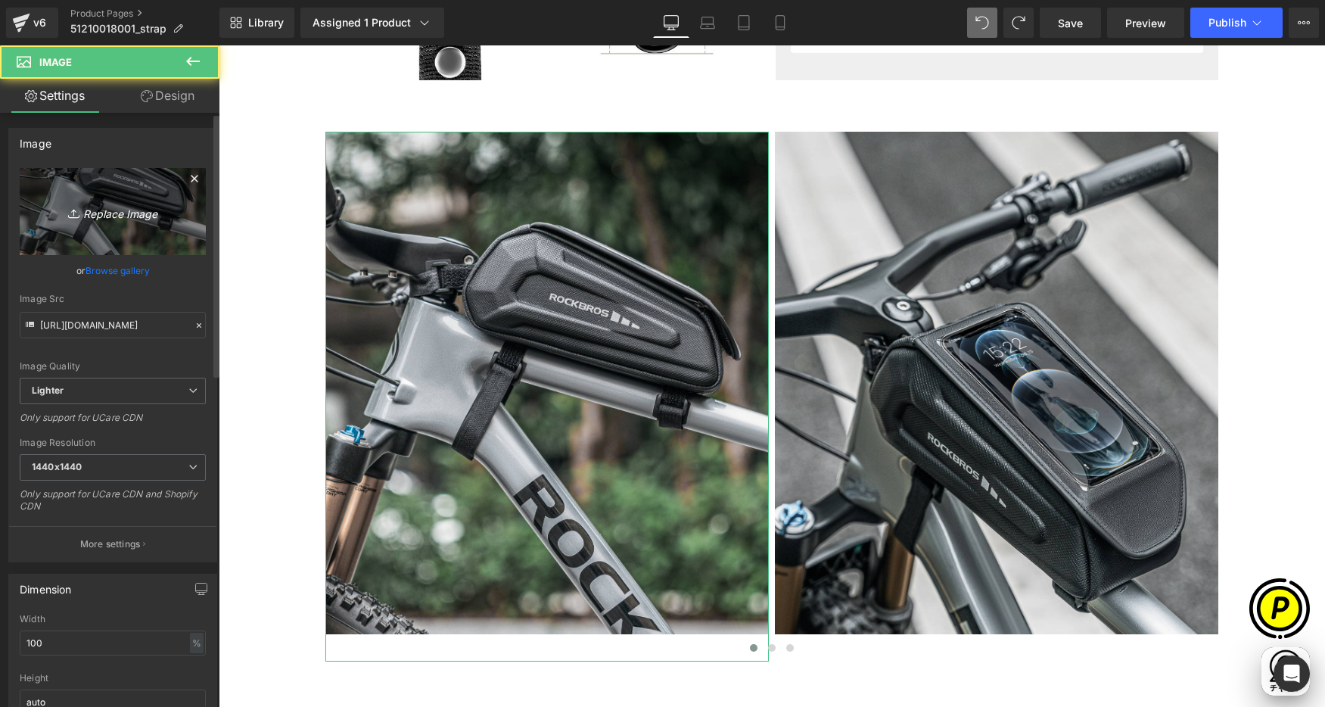
click at [114, 195] on link "Replace Image" at bounding box center [113, 211] width 186 height 87
type input "C:\fakepath\51210018001_8.jpg"
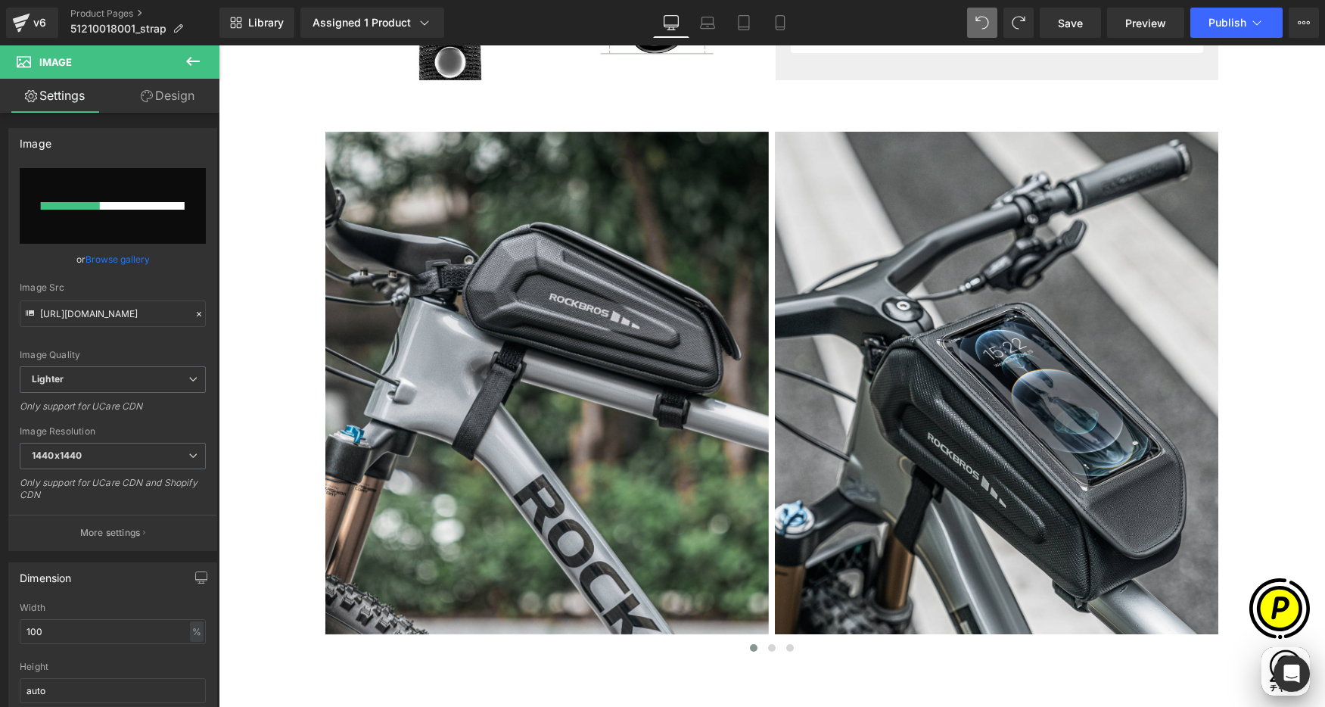
scroll to position [0, 885]
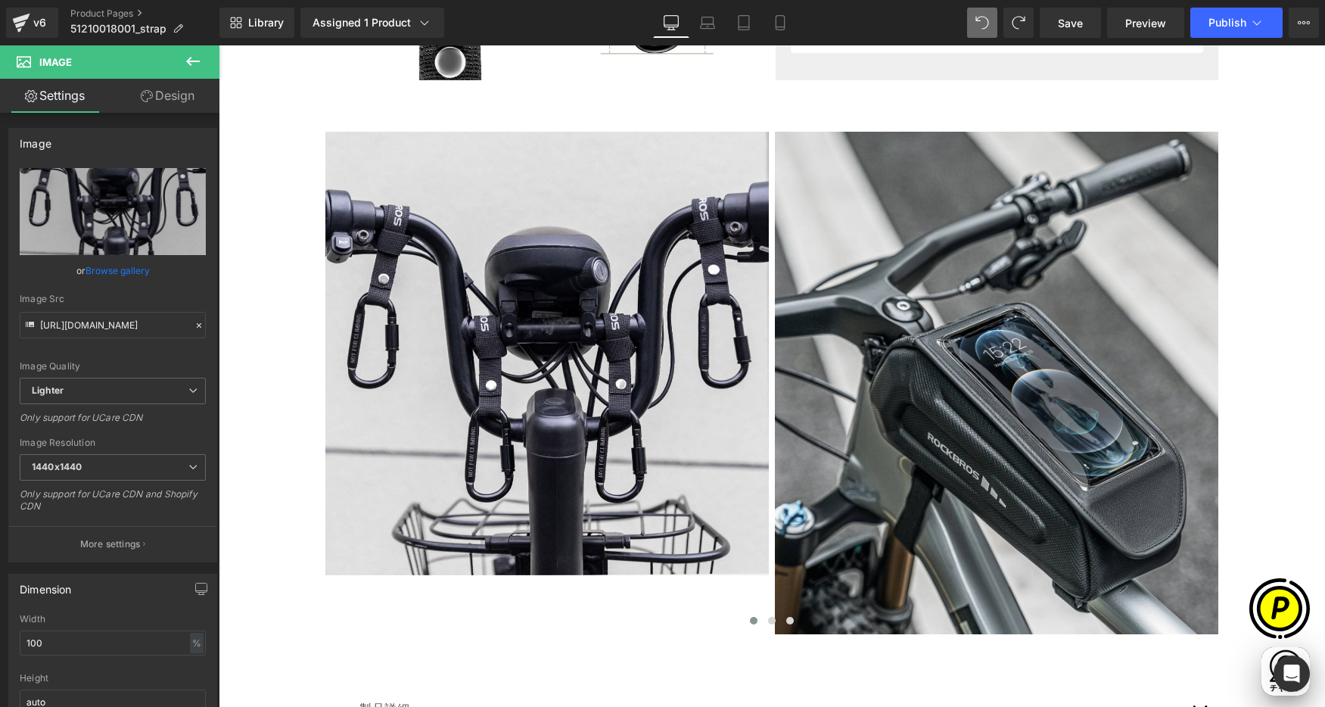
type input "[URL][DOMAIN_NAME]"
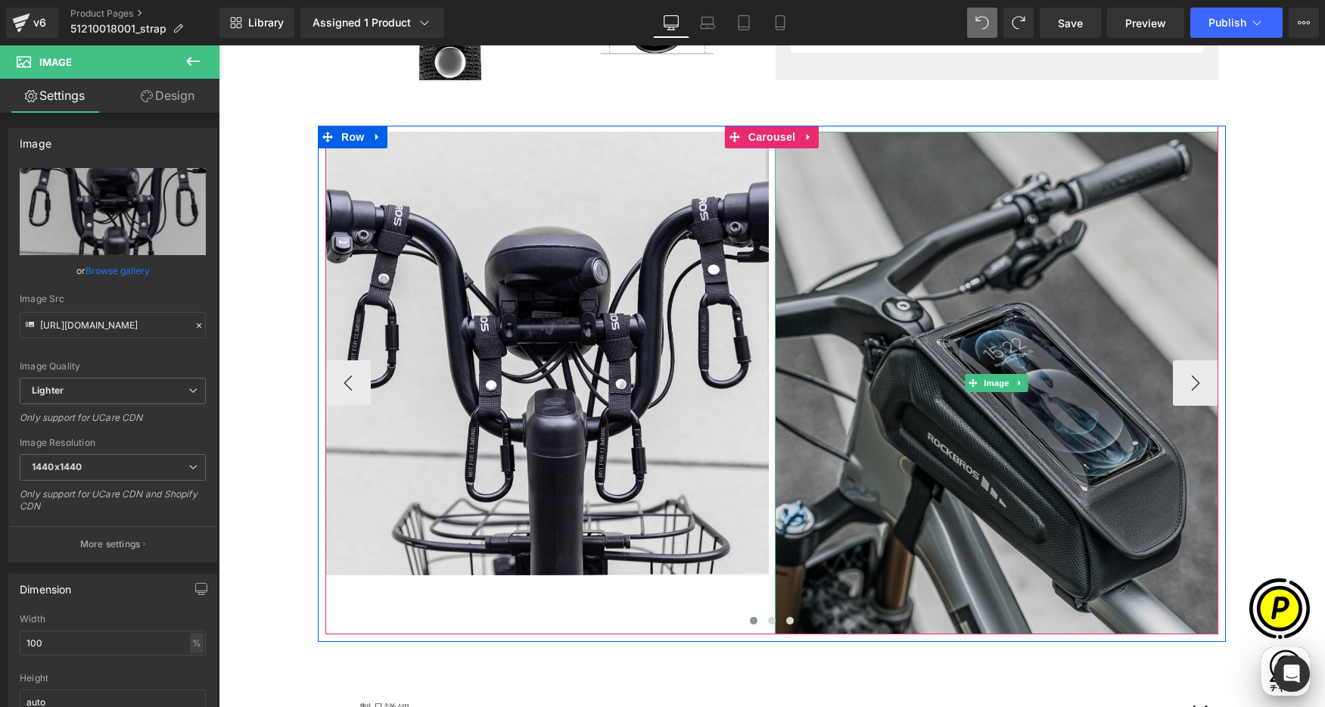
click at [894, 300] on img at bounding box center [996, 383] width 443 height 502
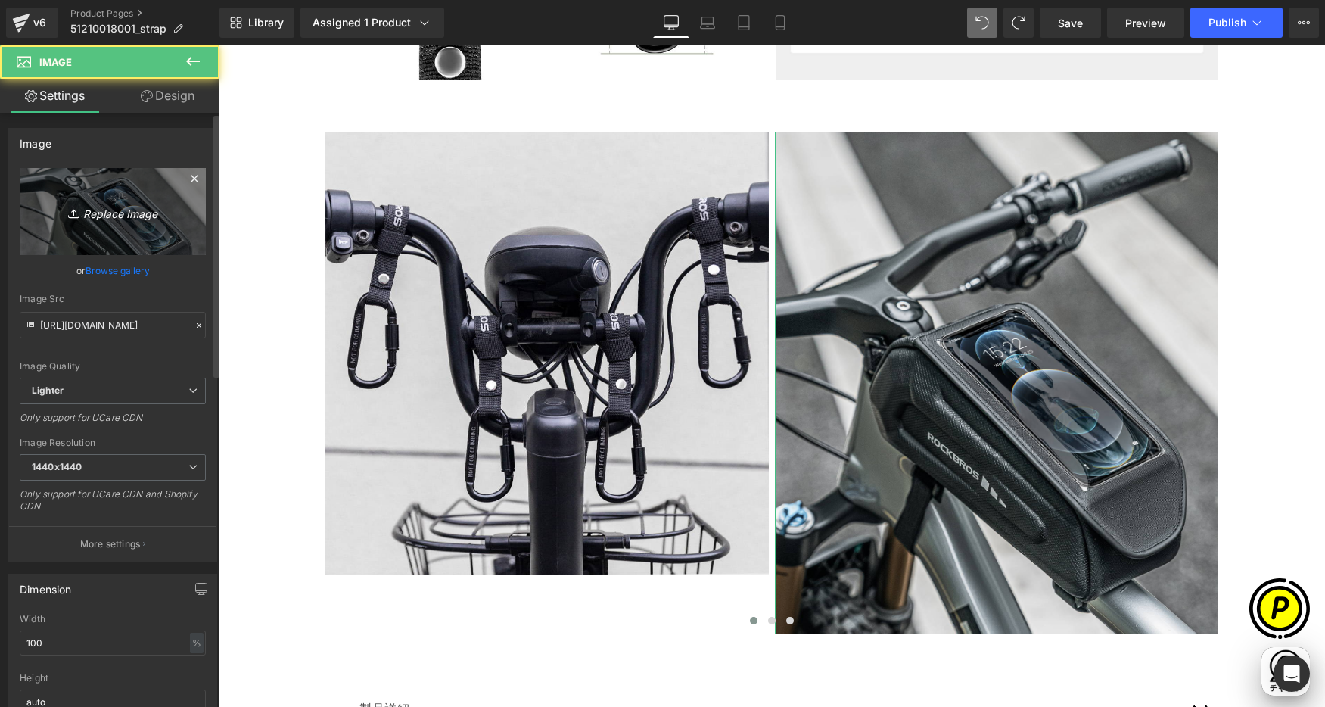
click at [114, 199] on link "Replace Image" at bounding box center [113, 211] width 186 height 87
type input "C:\fakepath\51210018001_7.jpg"
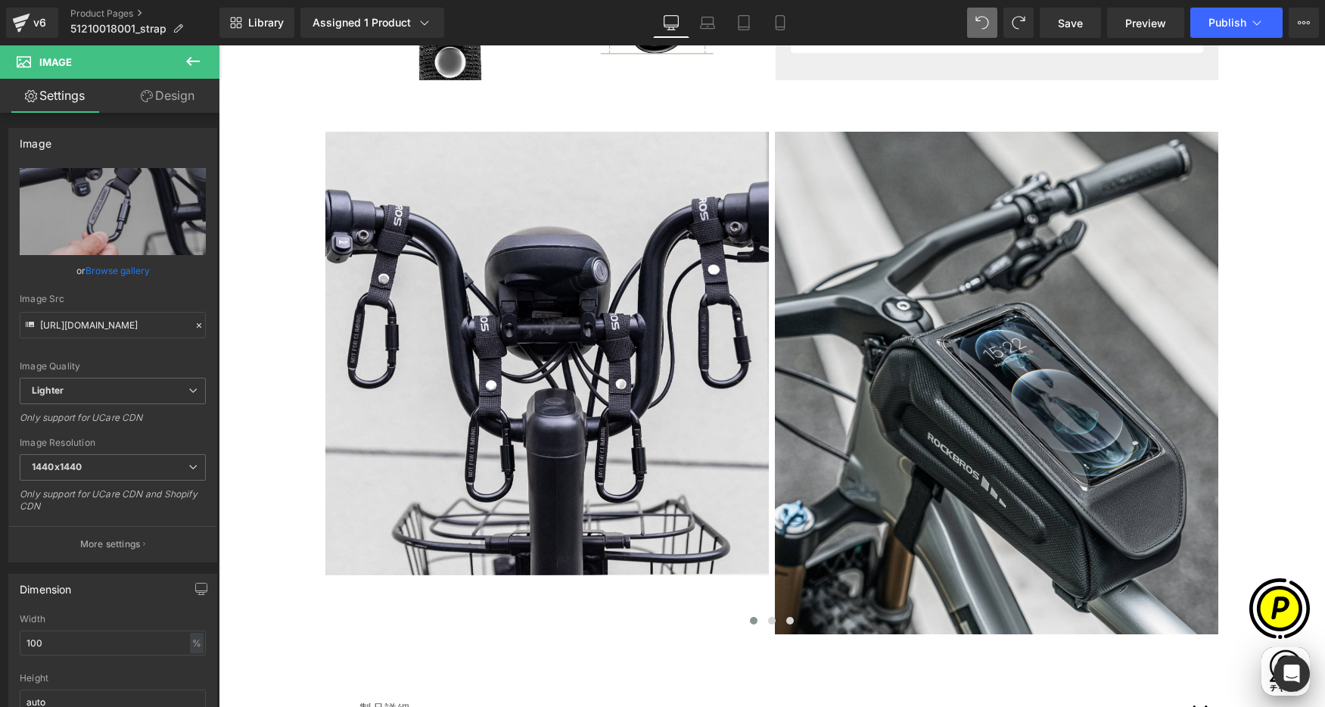
scroll to position [0, 590]
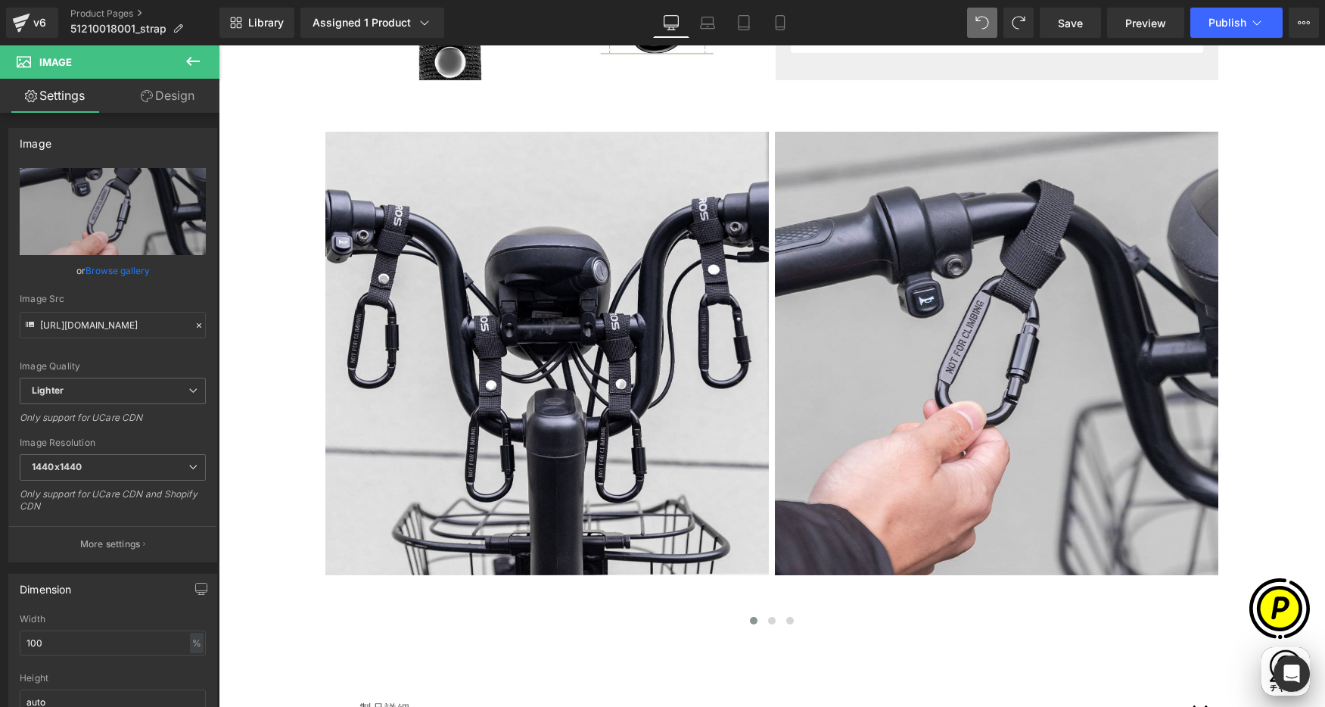
type input "[URL][DOMAIN_NAME]"
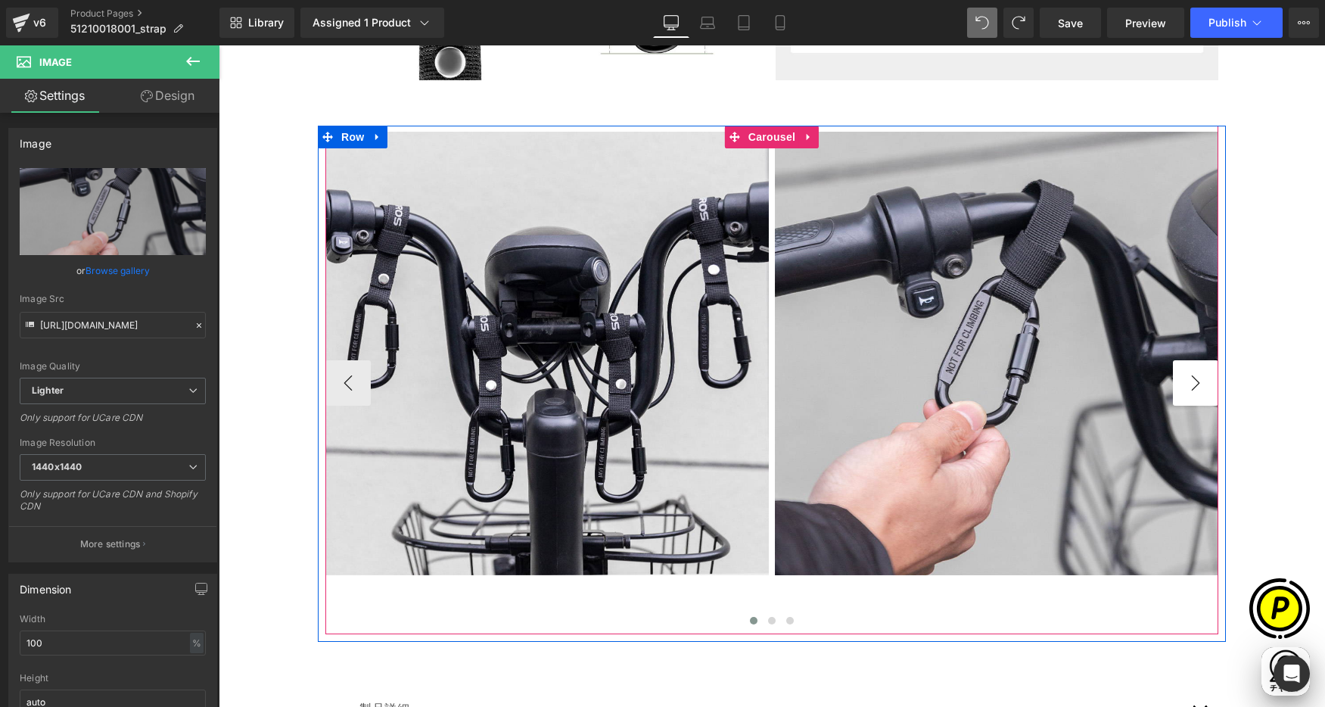
click at [1192, 384] on button "›" at bounding box center [1195, 382] width 45 height 45
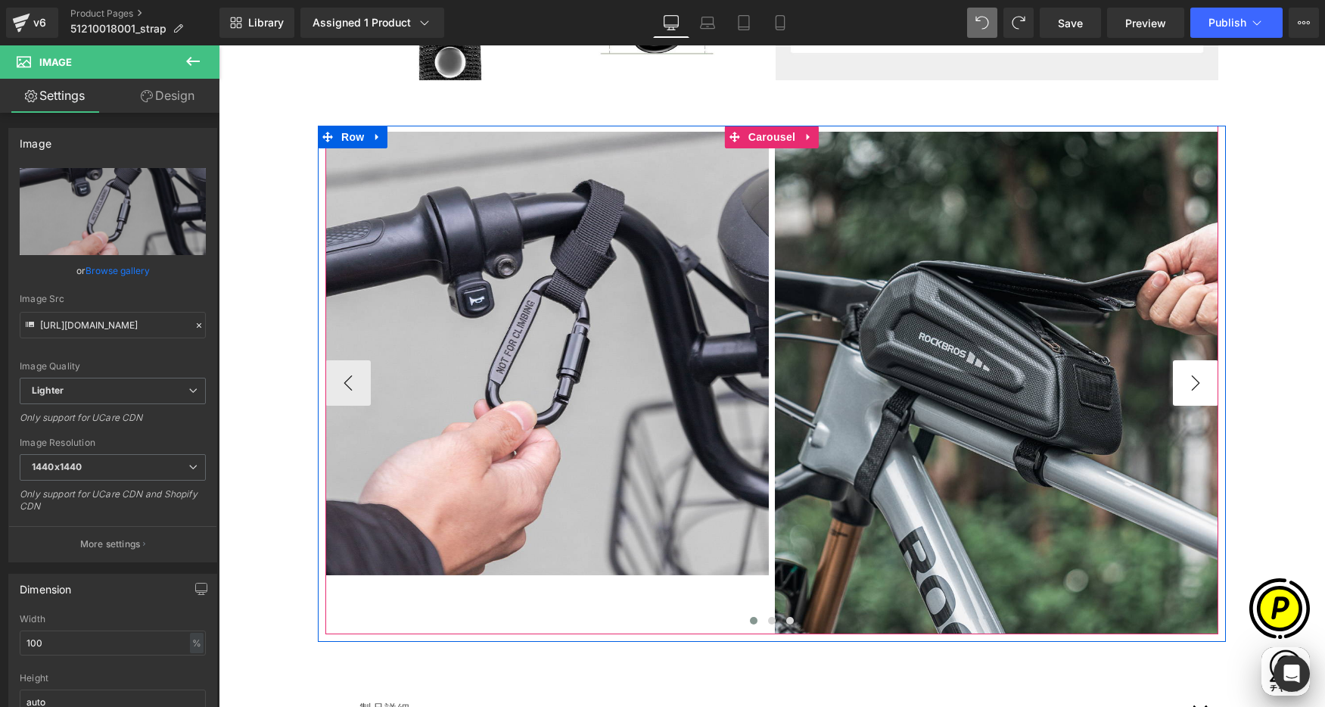
click at [1192, 384] on button "›" at bounding box center [1195, 382] width 45 height 45
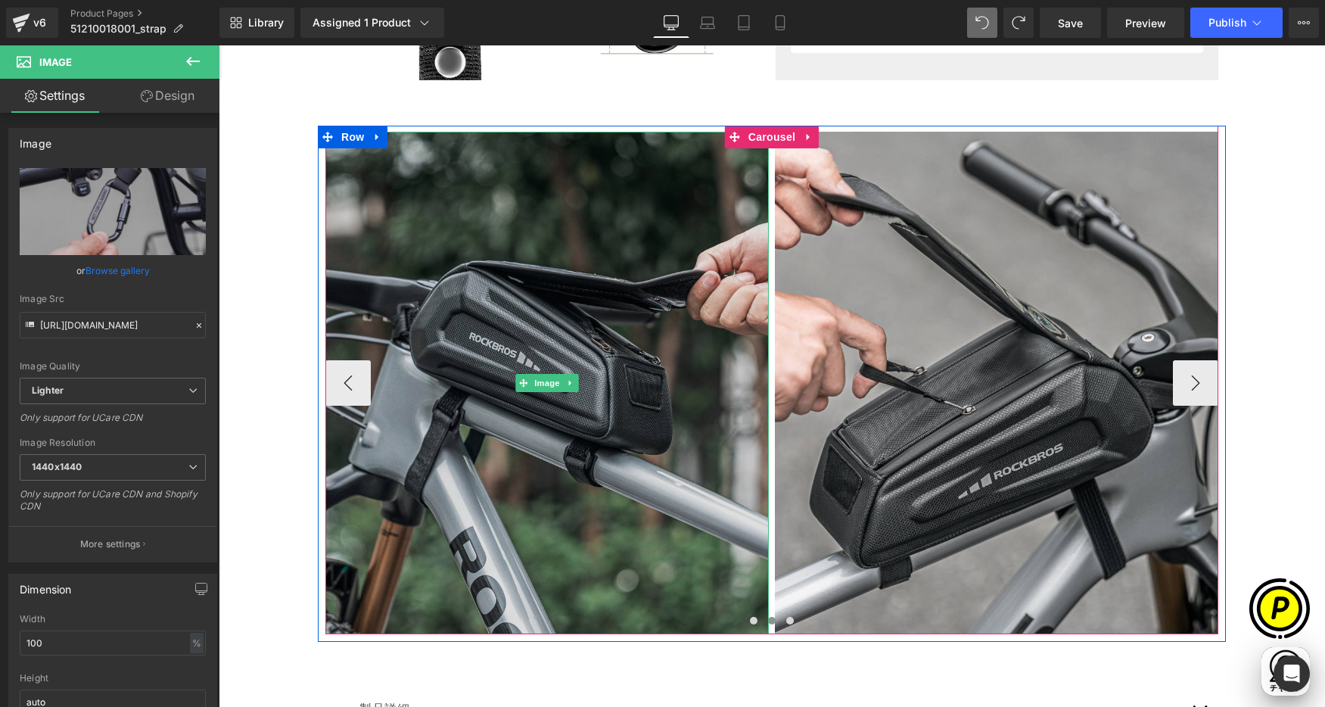
click at [526, 232] on img at bounding box center [546, 383] width 443 height 502
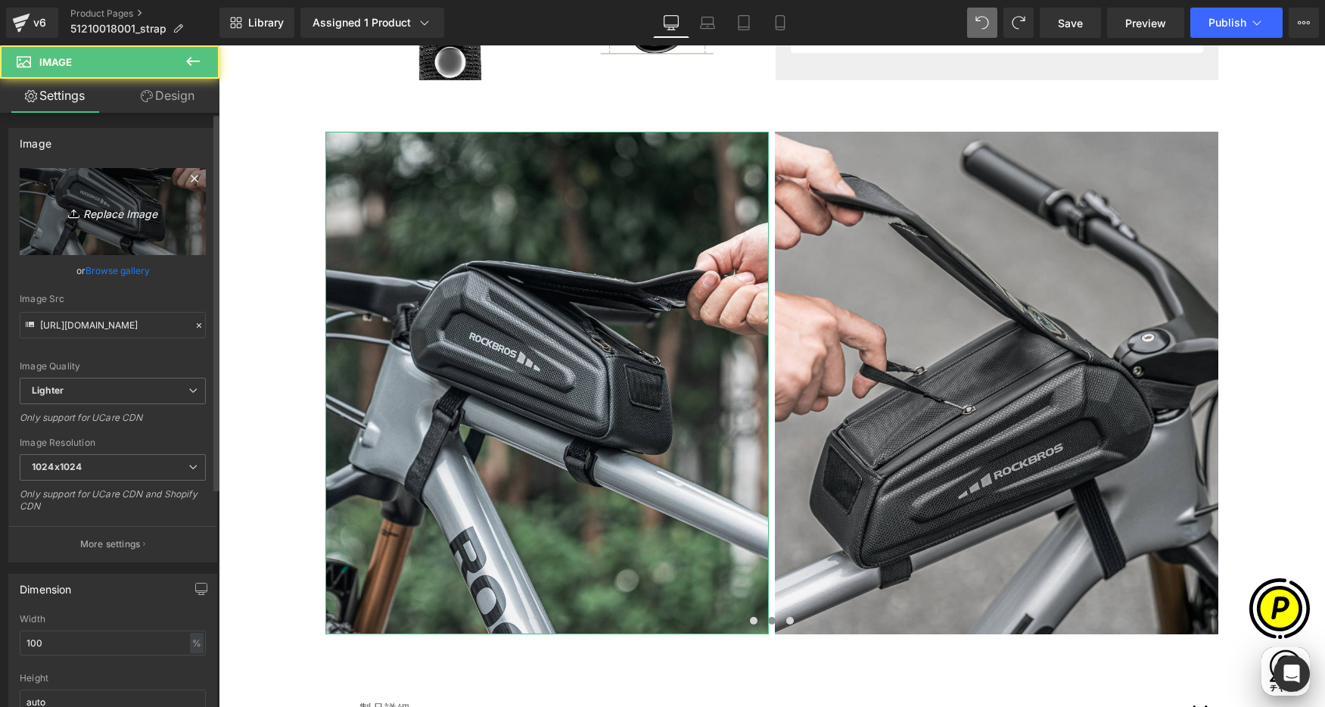
click at [160, 218] on icon "Replace Image" at bounding box center [112, 211] width 121 height 19
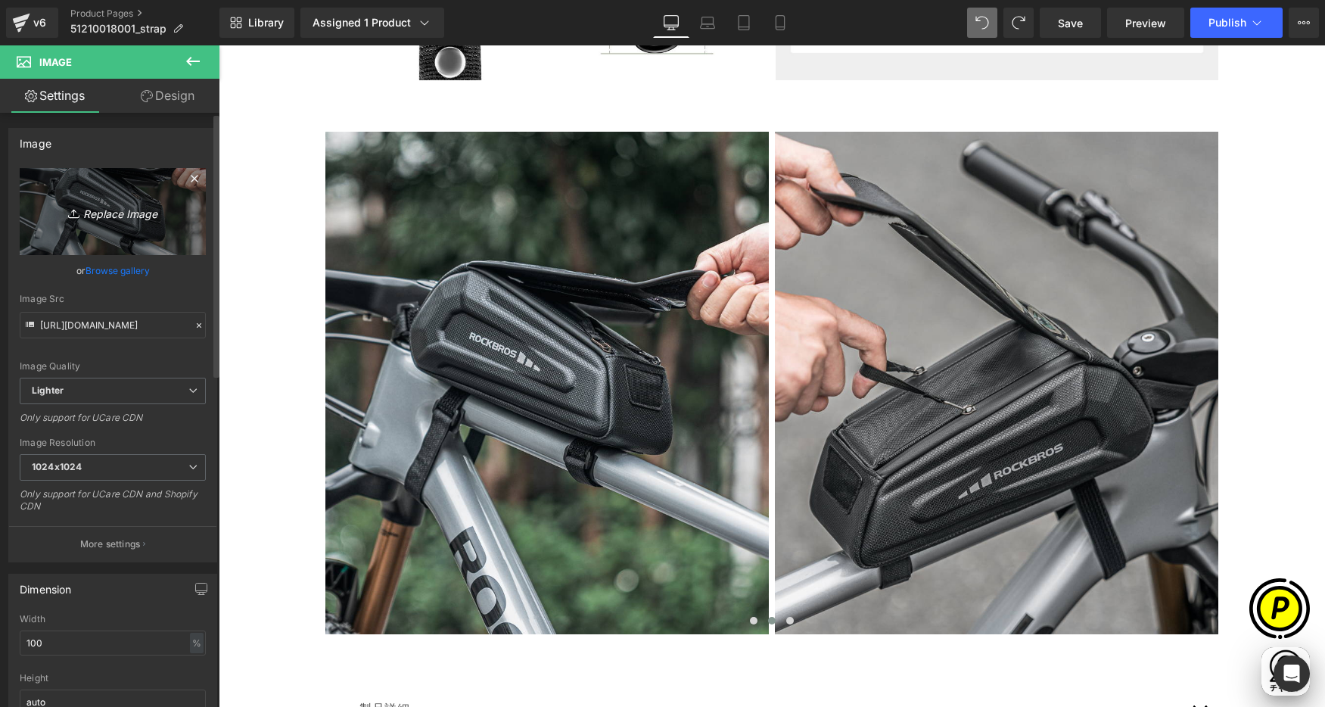
scroll to position [0, 0]
type input "C:\fakepath\51210018001_11.jpg"
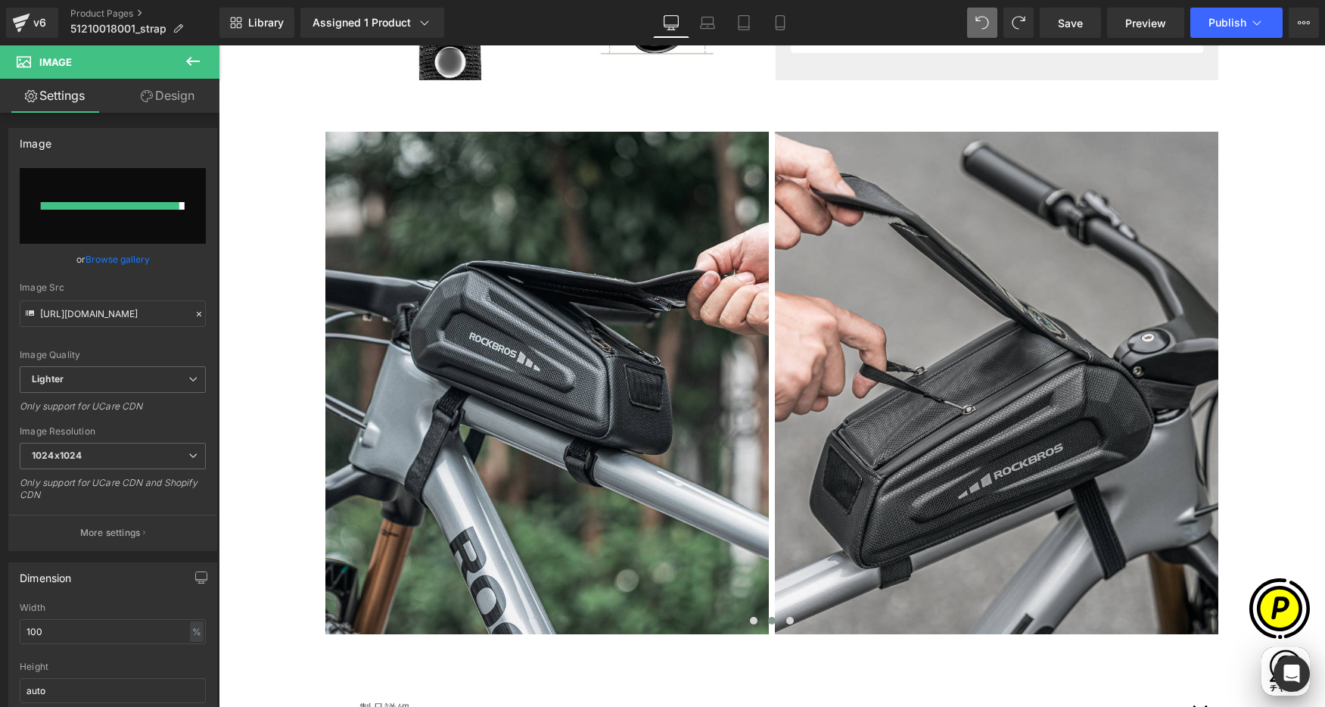
scroll to position [0, 590]
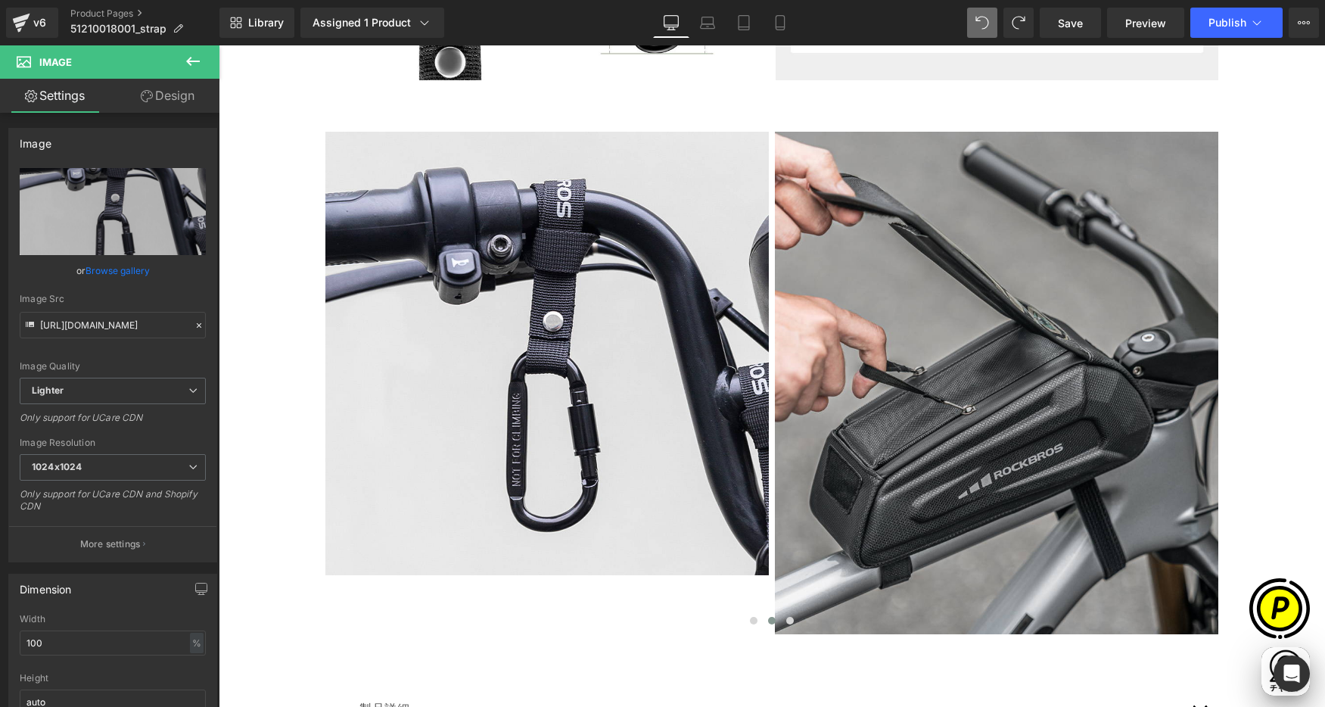
type input "[URL][DOMAIN_NAME]"
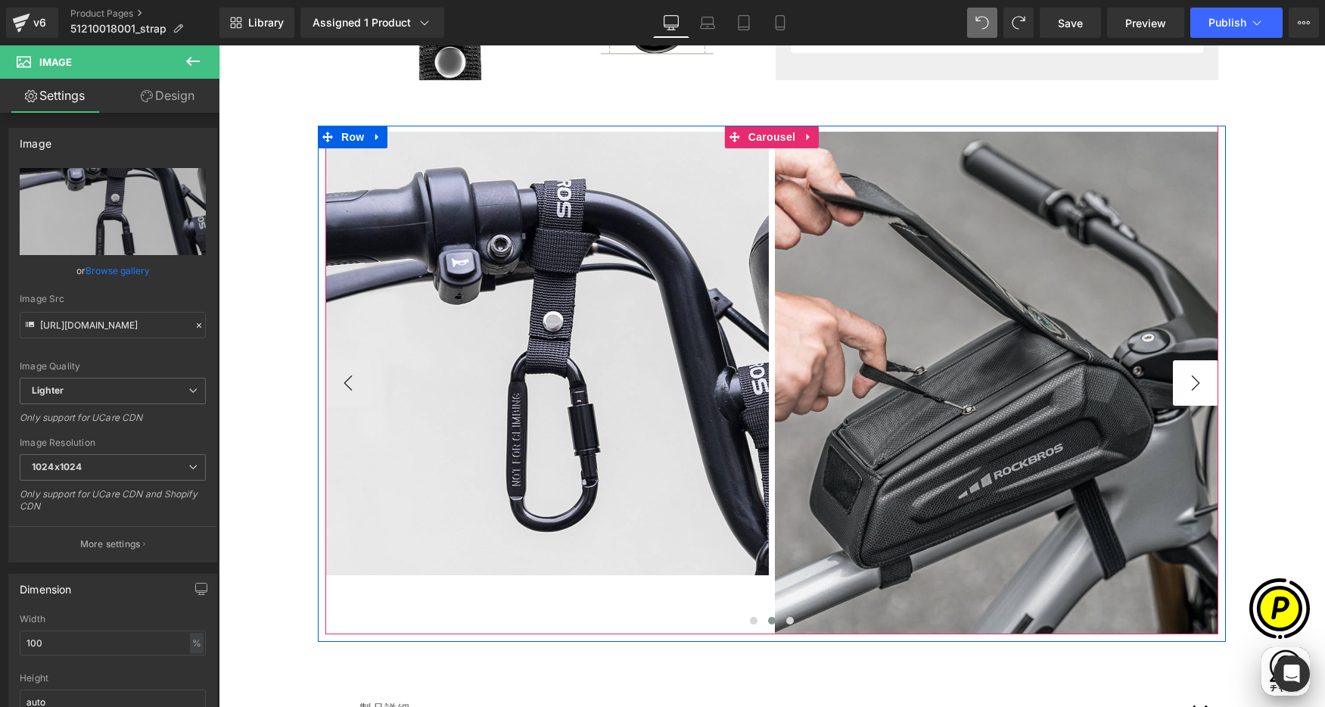
click at [1194, 388] on button "›" at bounding box center [1195, 382] width 45 height 45
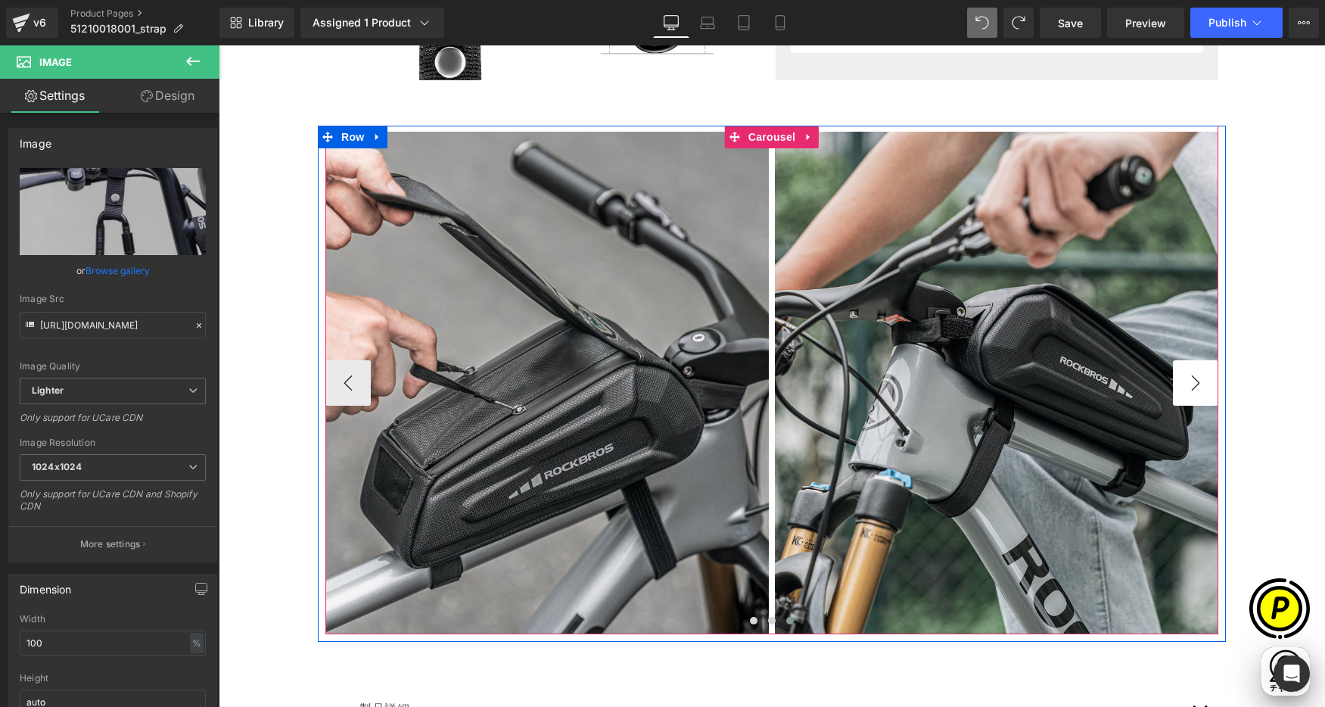
click at [1193, 386] on button "›" at bounding box center [1195, 382] width 45 height 45
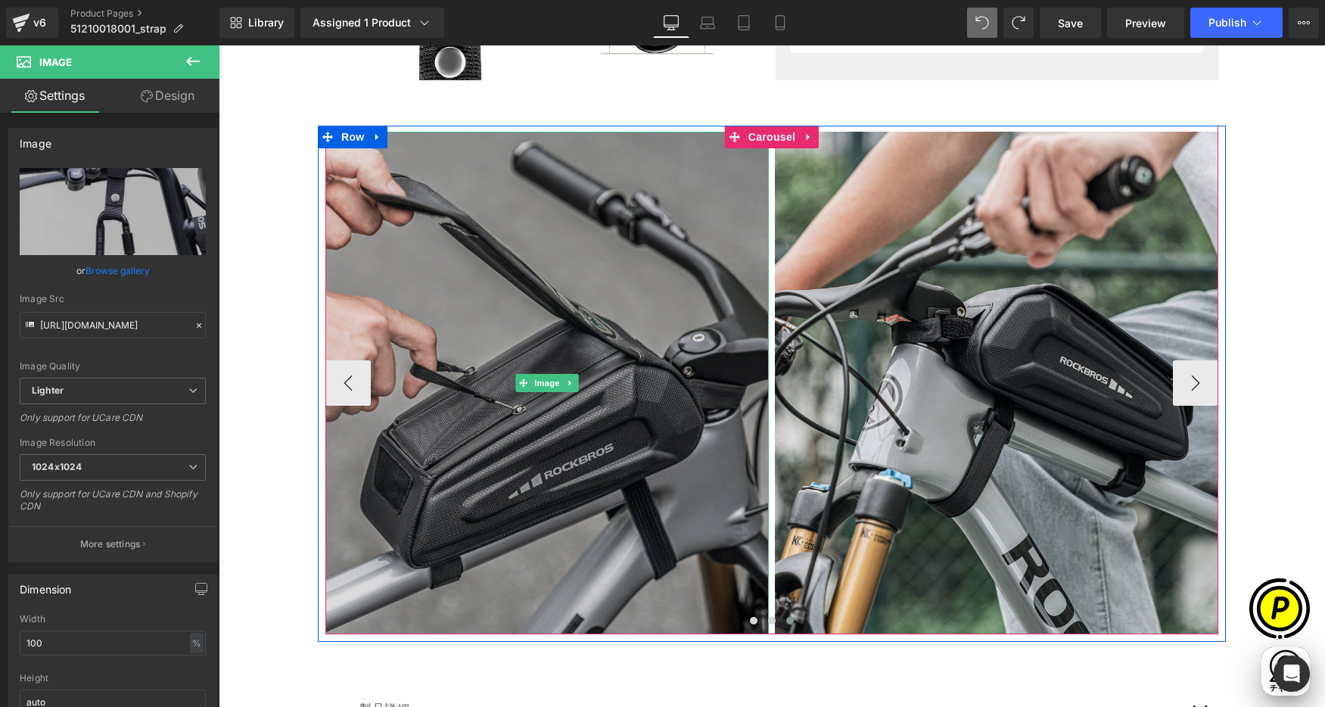
click at [517, 254] on img at bounding box center [546, 383] width 443 height 502
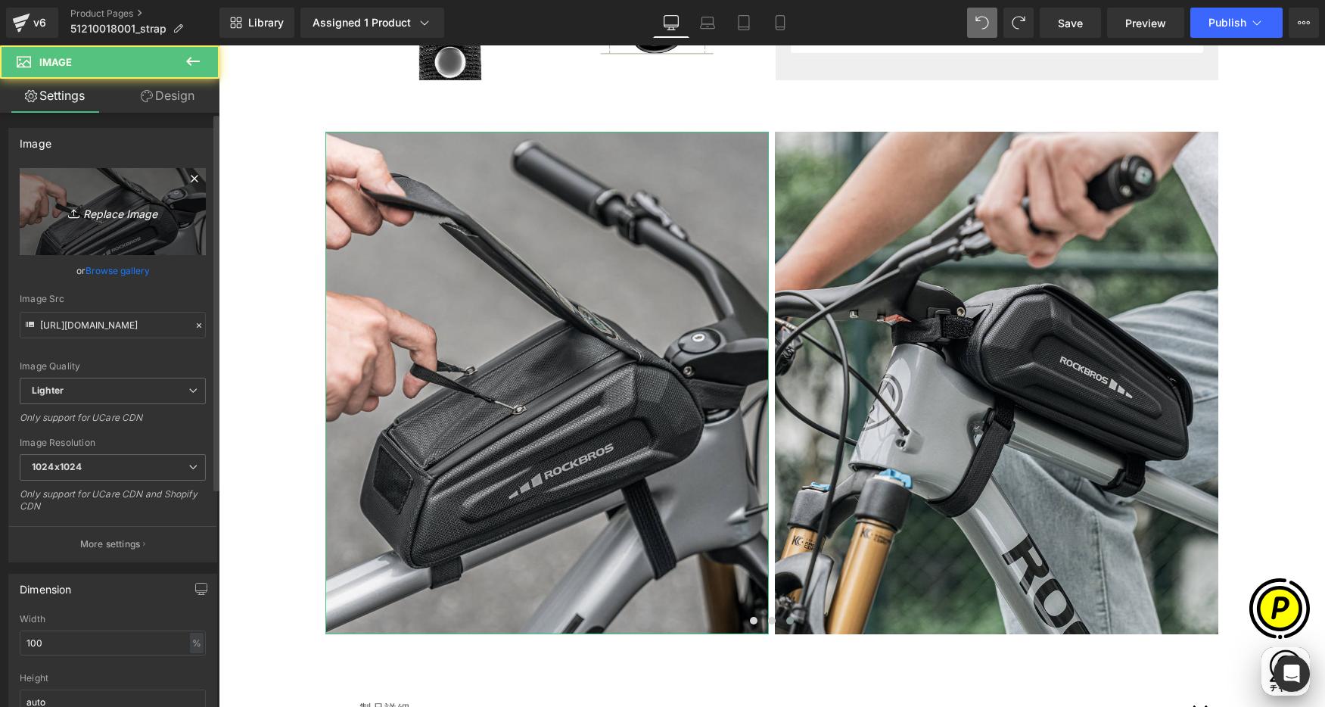
click at [120, 203] on icon "Replace Image" at bounding box center [112, 211] width 121 height 19
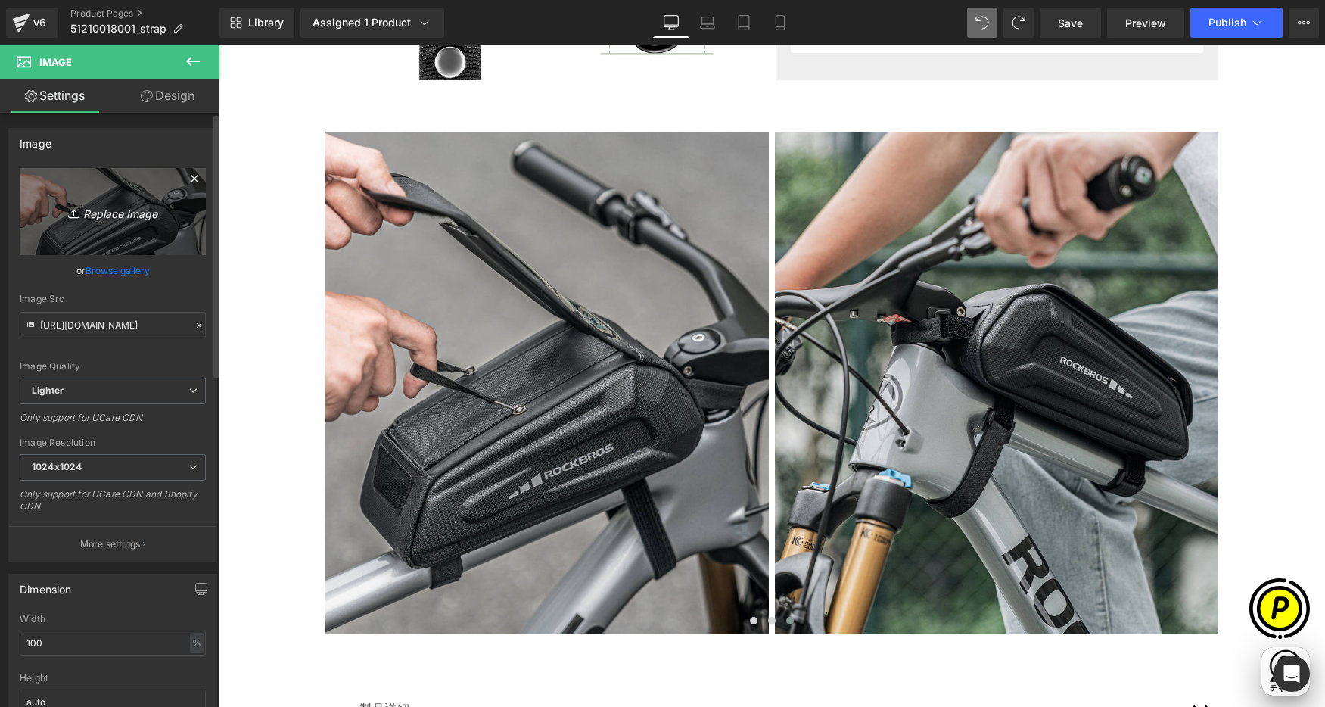
scroll to position [0, 295]
type input "C:\fakepath\51210018001_11.jpg"
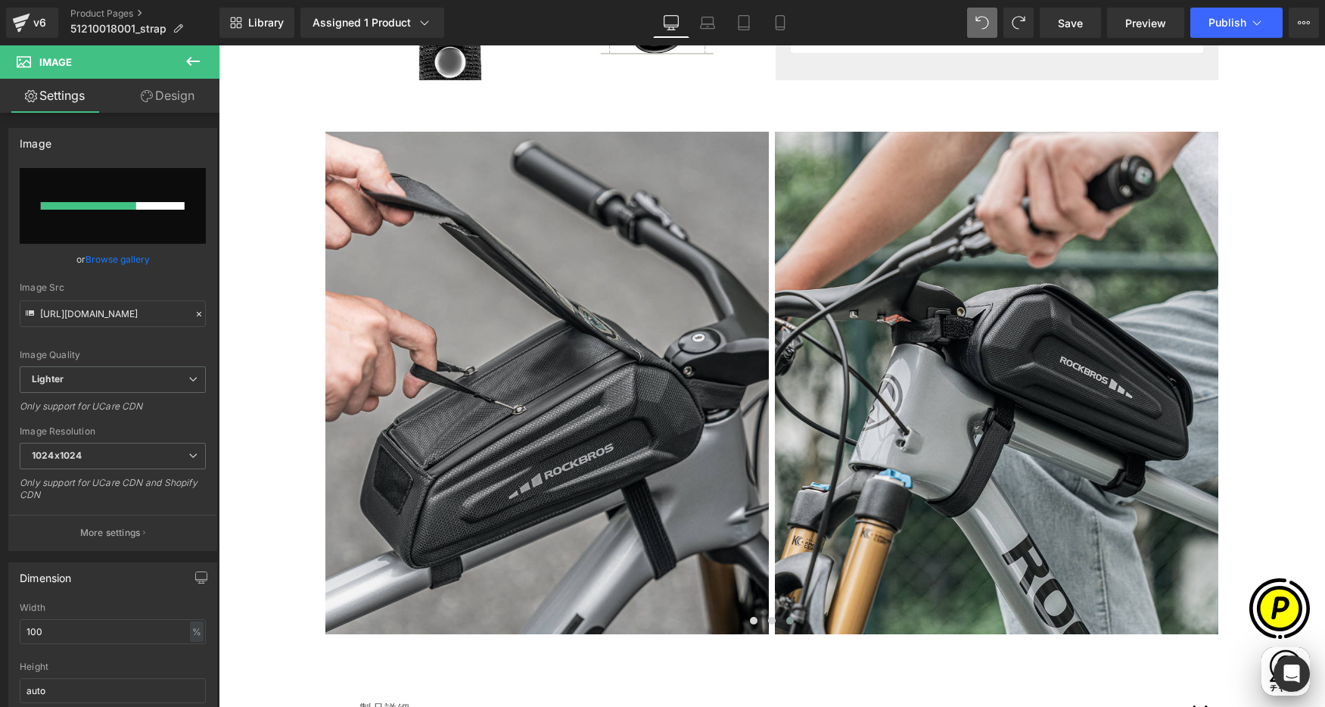
scroll to position [0, 590]
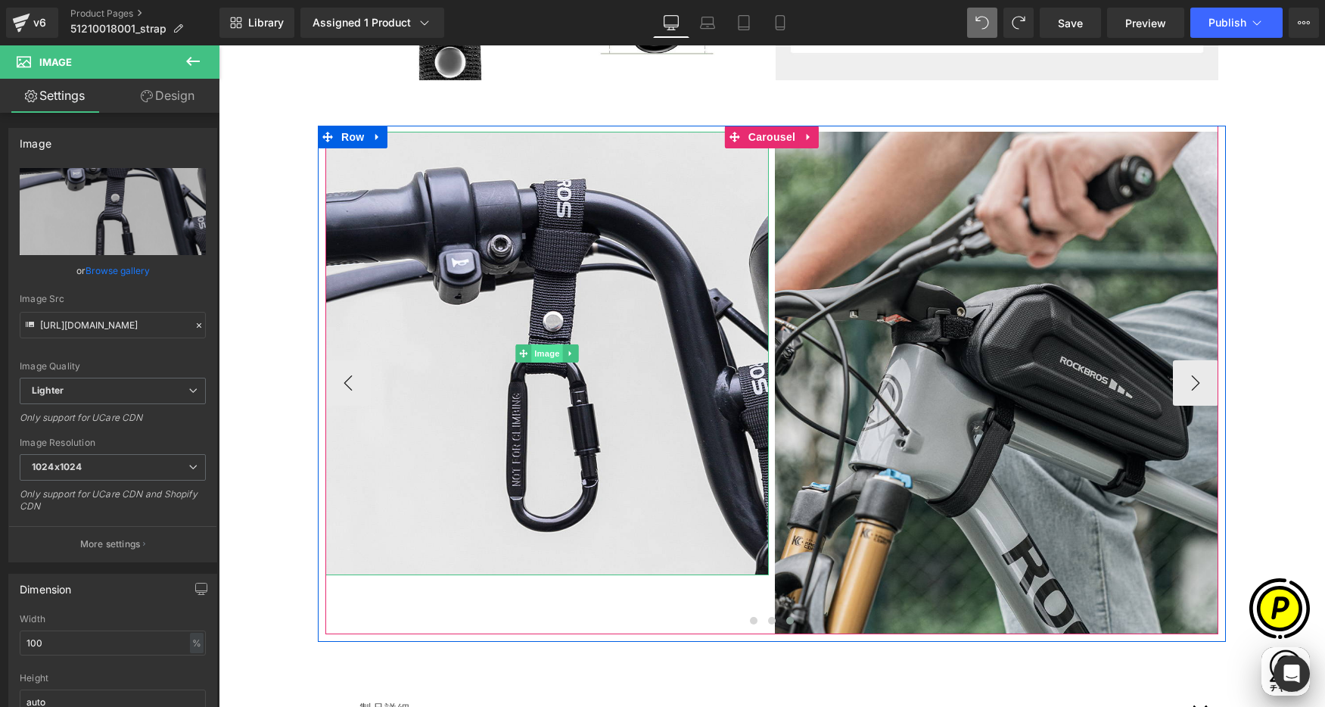
type input "[URL][DOMAIN_NAME]"
click at [344, 381] on button "‹" at bounding box center [347, 382] width 45 height 45
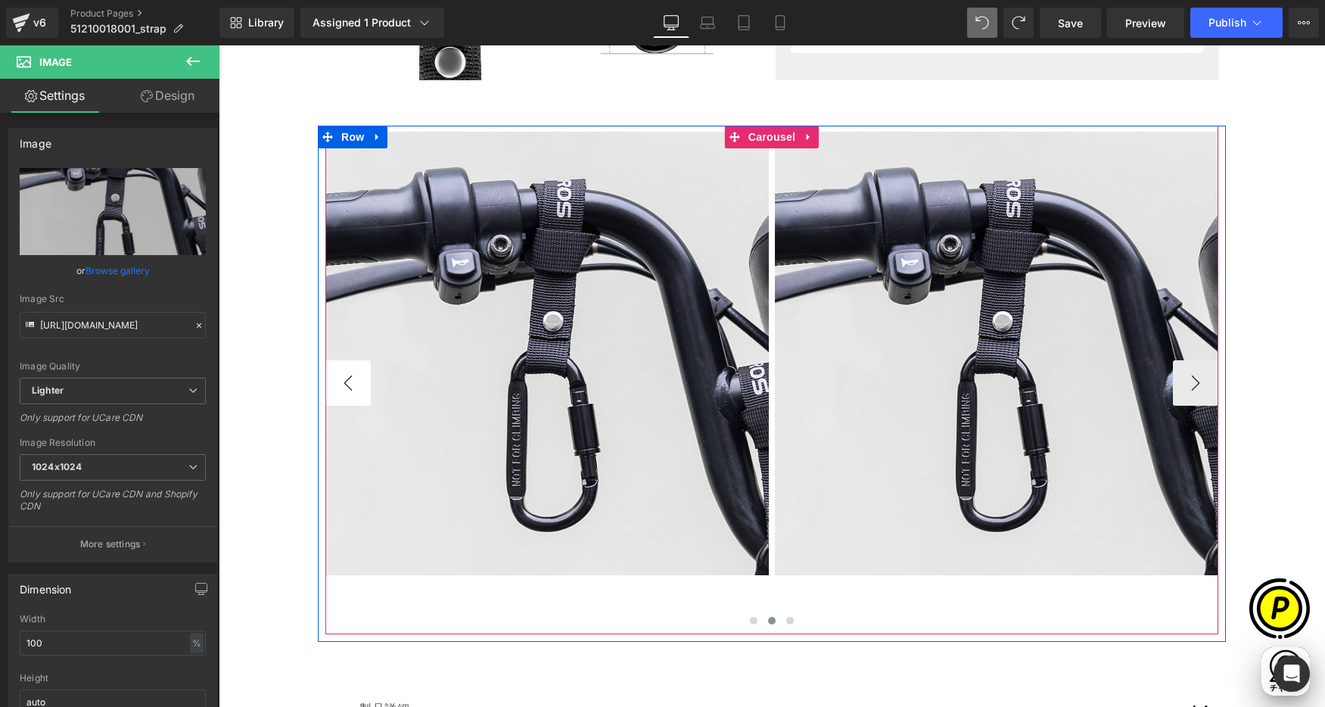
click at [343, 381] on button "‹" at bounding box center [347, 382] width 45 height 45
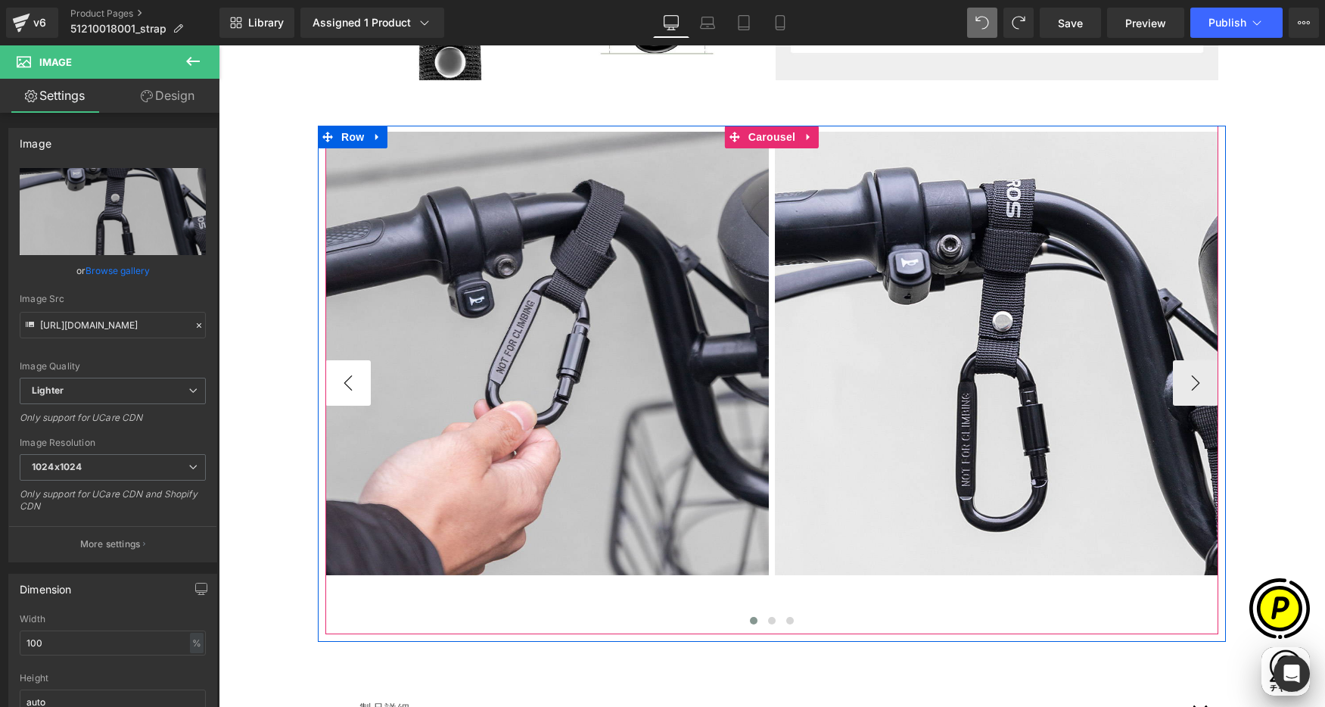
click at [343, 381] on button "‹" at bounding box center [347, 382] width 45 height 45
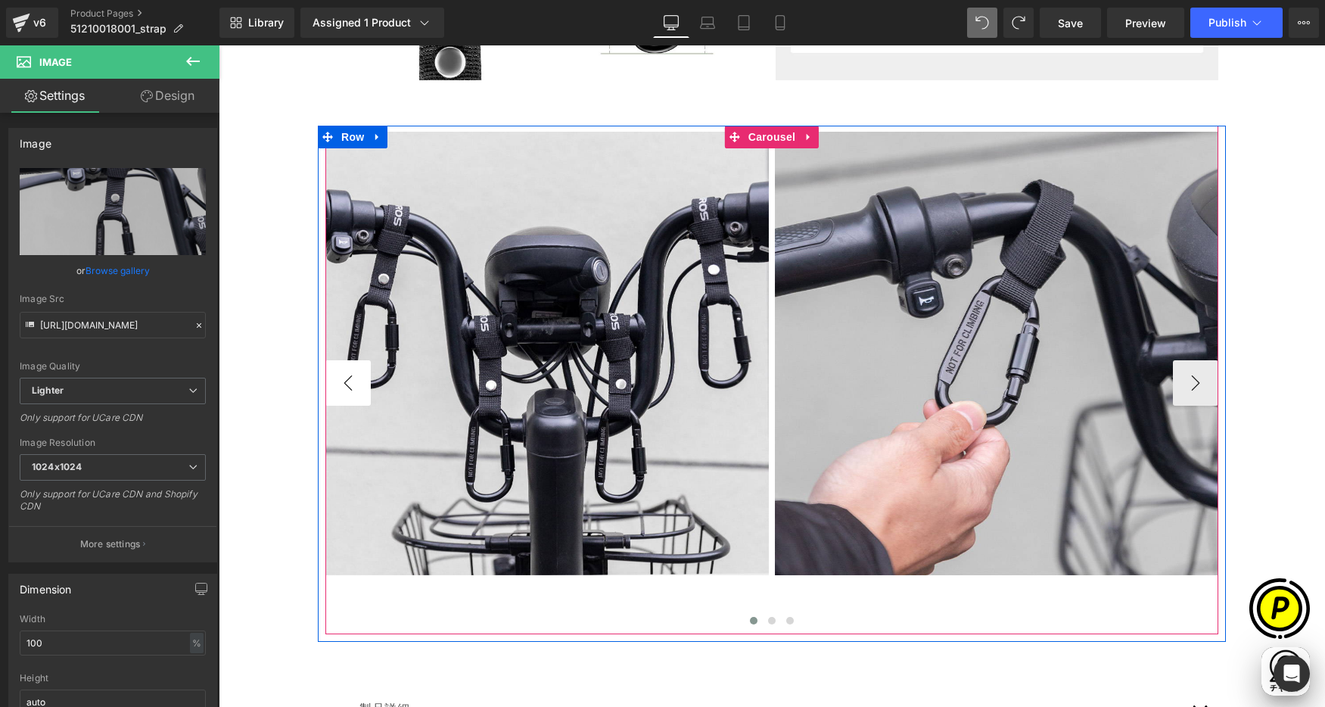
click at [343, 381] on button "‹" at bounding box center [347, 382] width 45 height 45
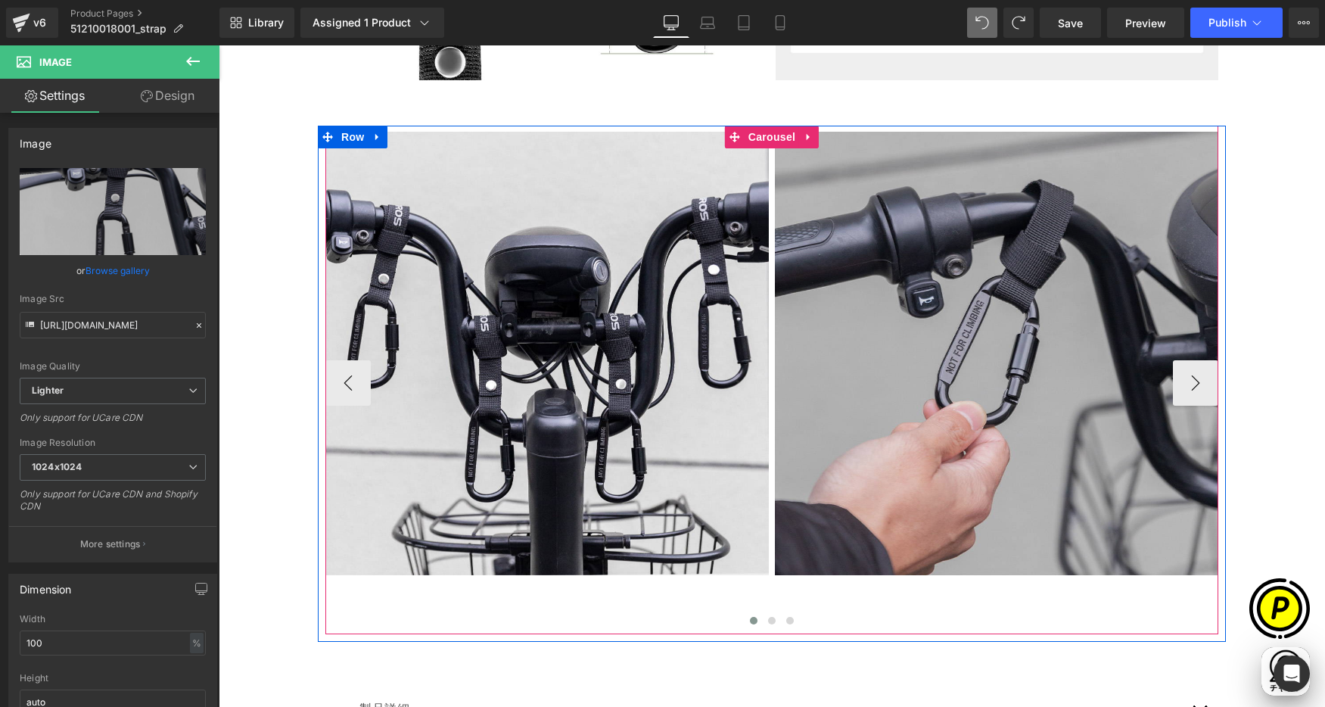
scroll to position [0, 885]
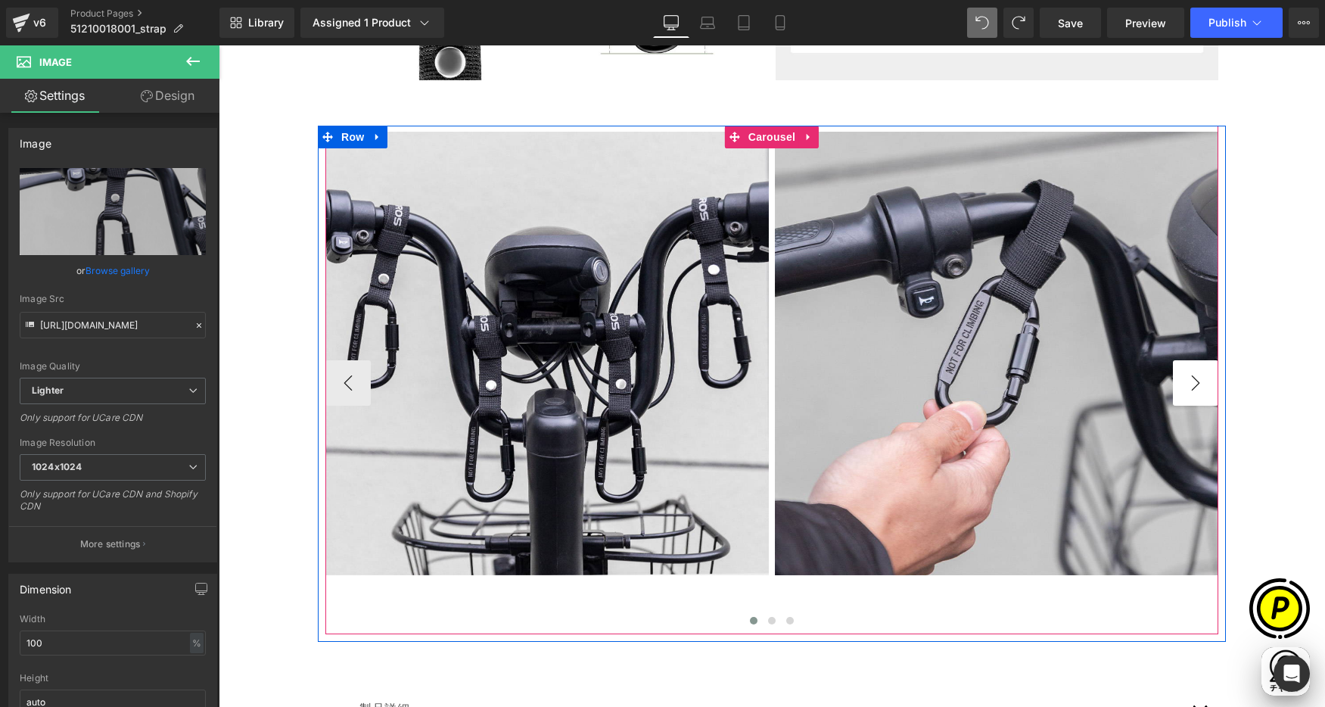
click at [1193, 385] on button "›" at bounding box center [1195, 382] width 45 height 45
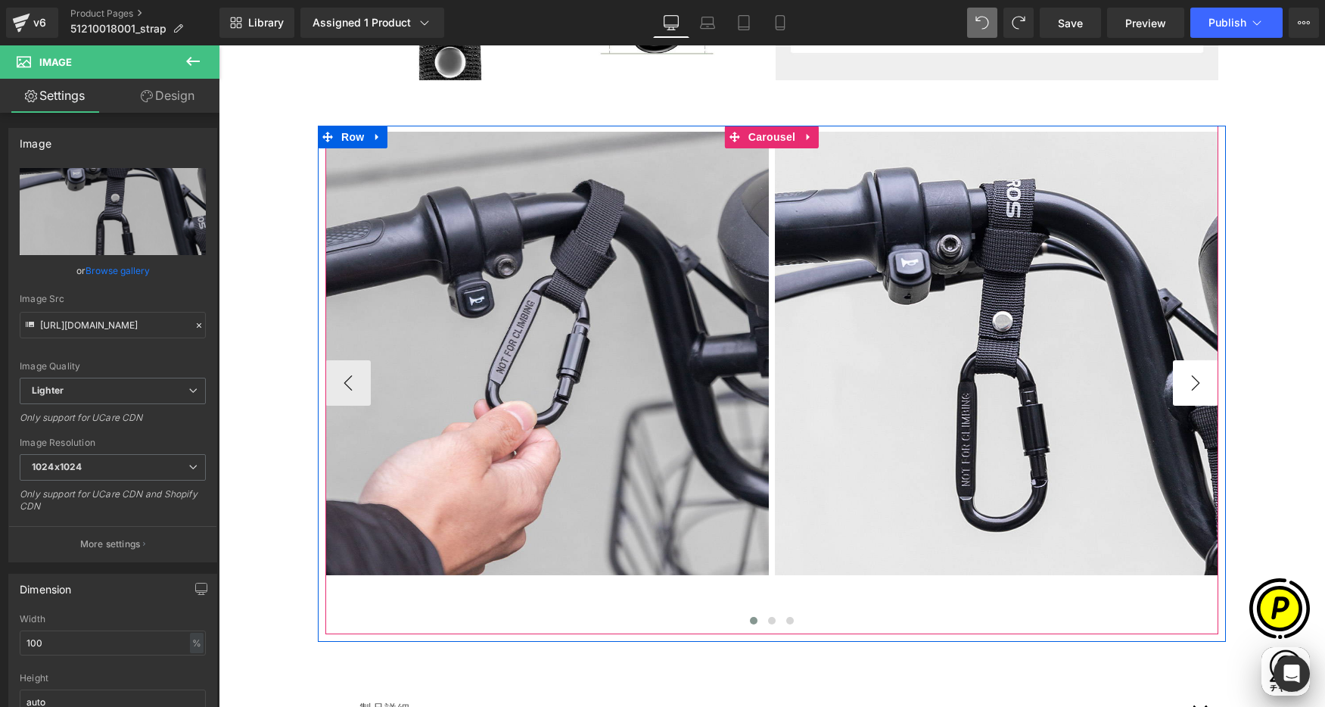
click at [1193, 385] on button "›" at bounding box center [1195, 382] width 45 height 45
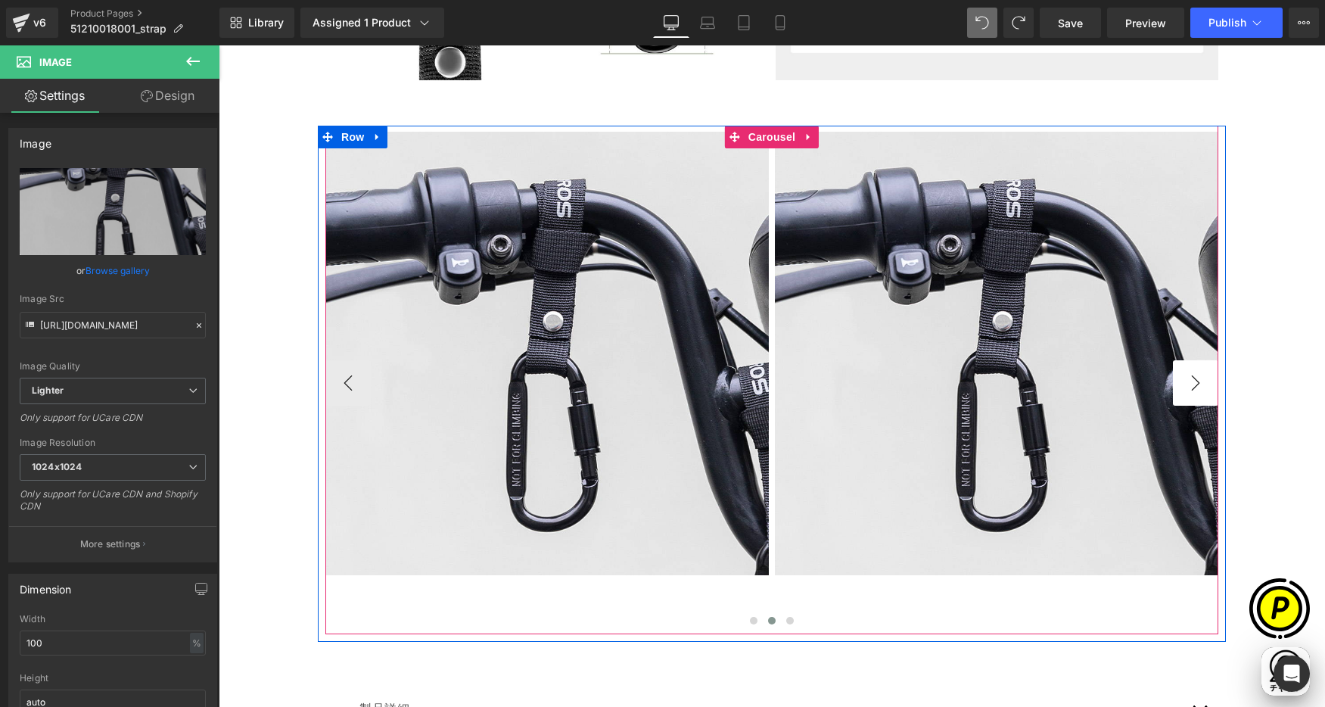
click at [1193, 385] on button "›" at bounding box center [1195, 382] width 45 height 45
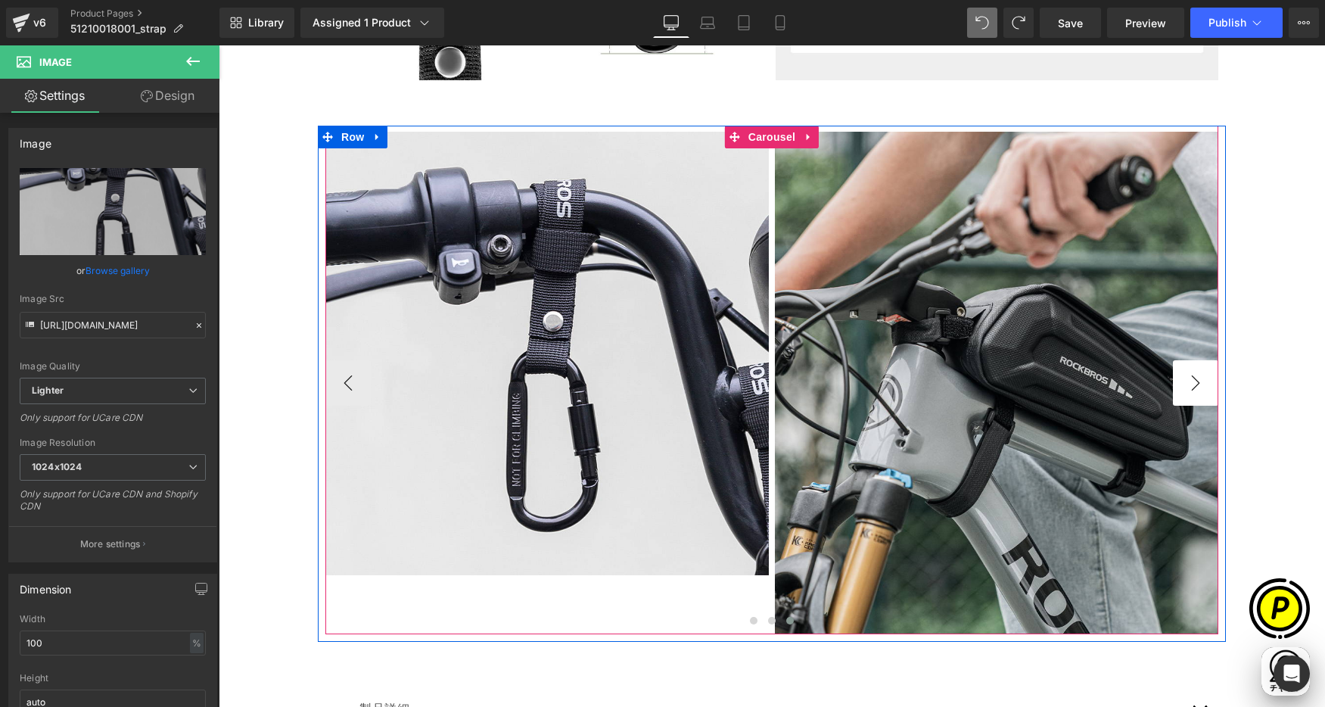
click at [1185, 385] on button "›" at bounding box center [1195, 382] width 45 height 45
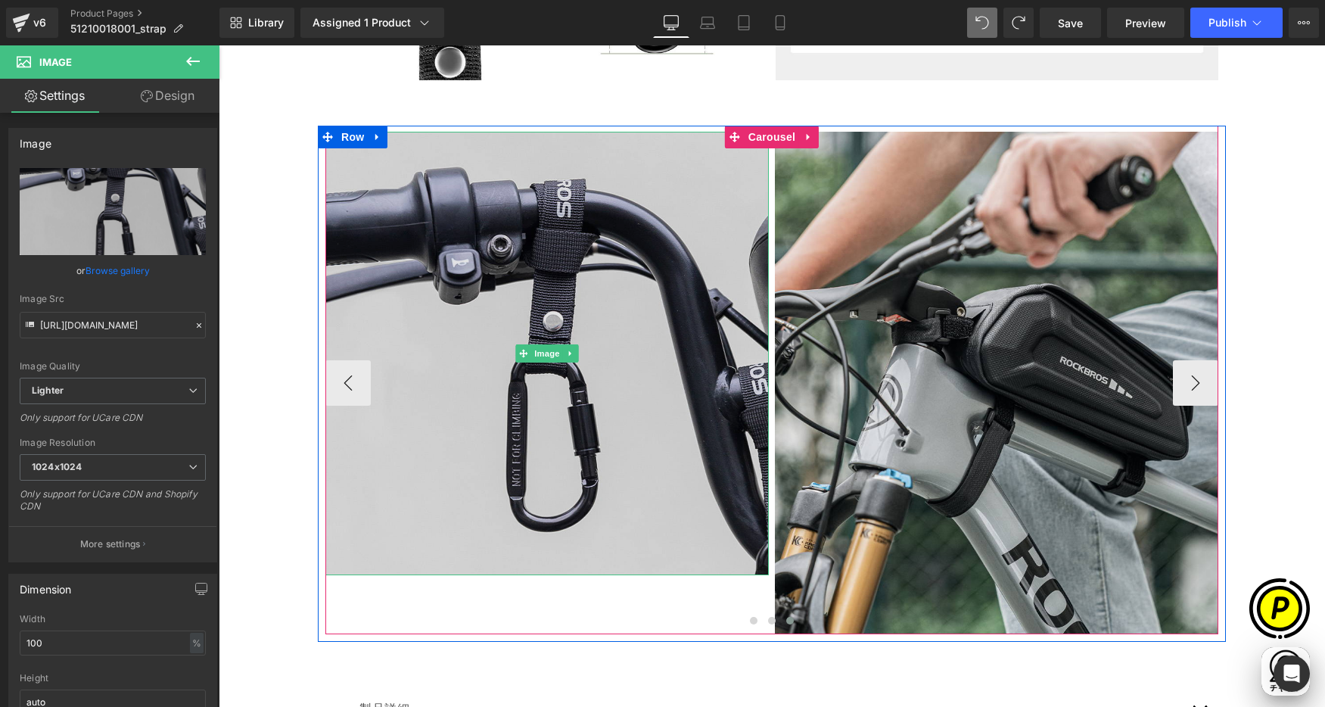
click at [586, 302] on img at bounding box center [546, 353] width 443 height 443
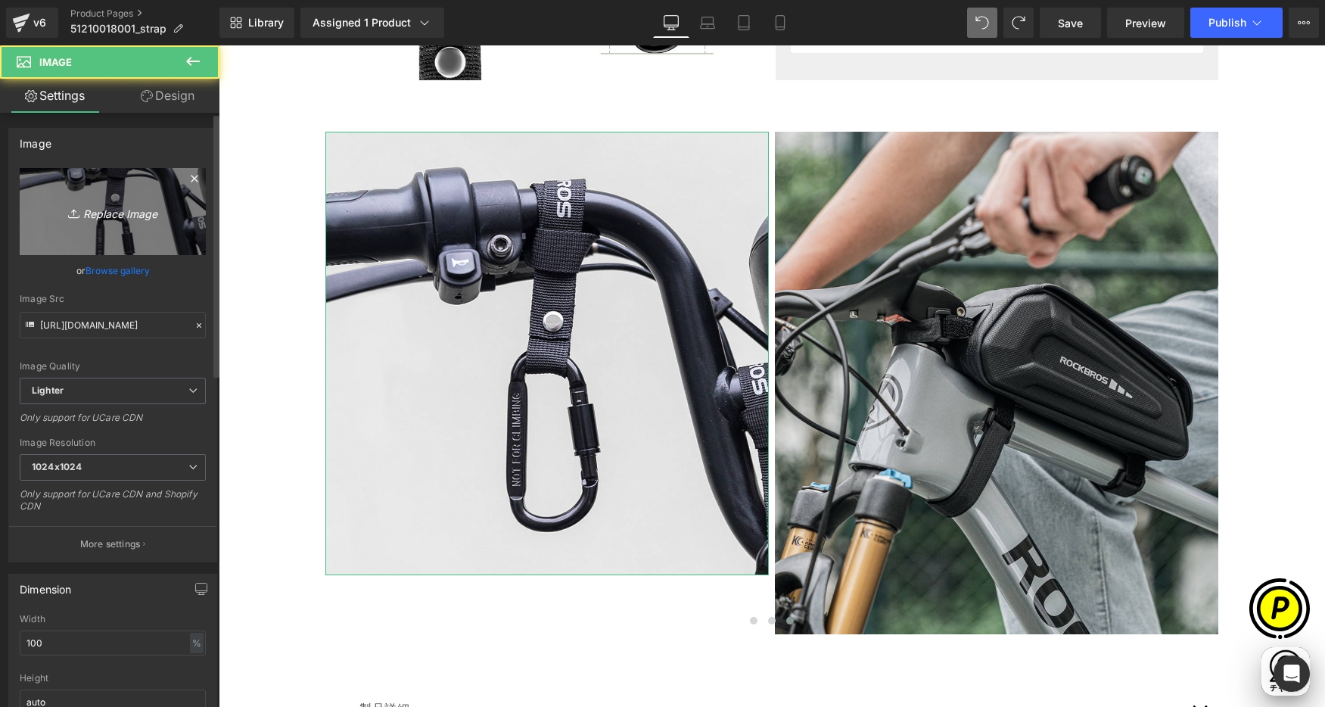
scroll to position [0, 0]
click at [95, 210] on icon "Replace Image" at bounding box center [112, 211] width 121 height 19
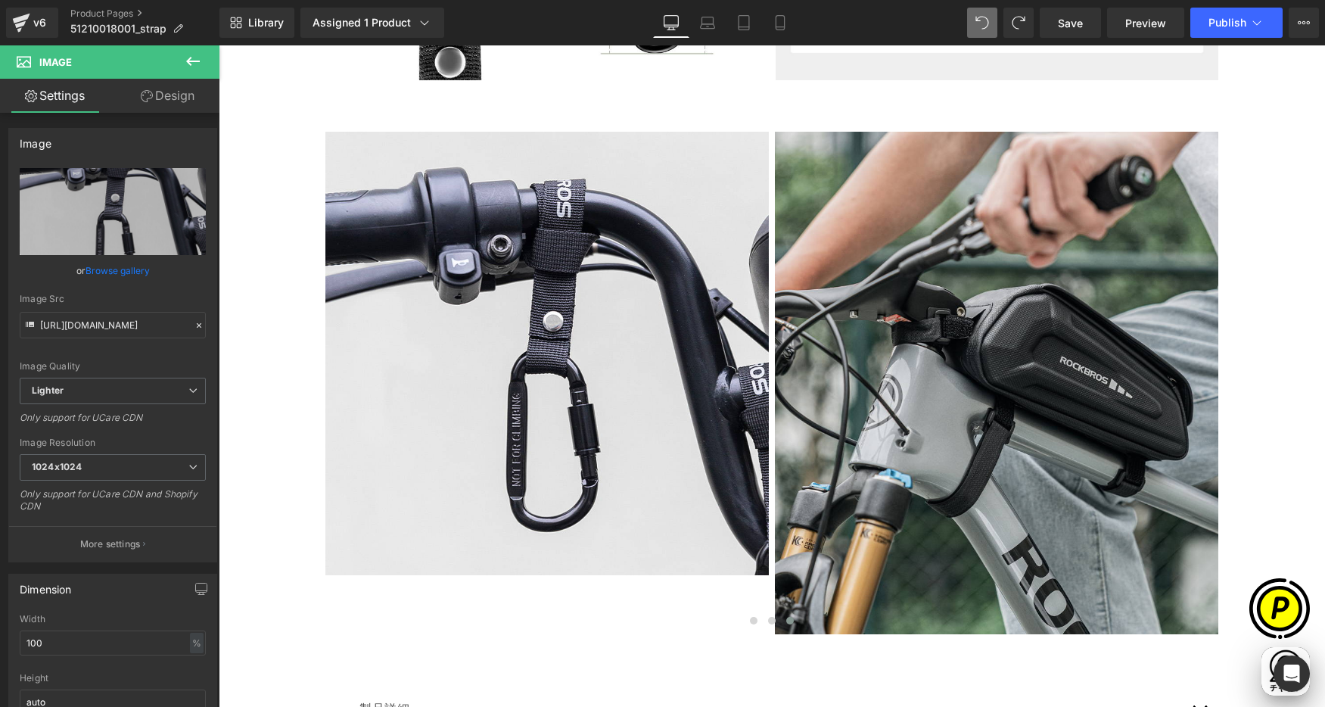
type input "C:\fakepath\51210018001_9.jpg"
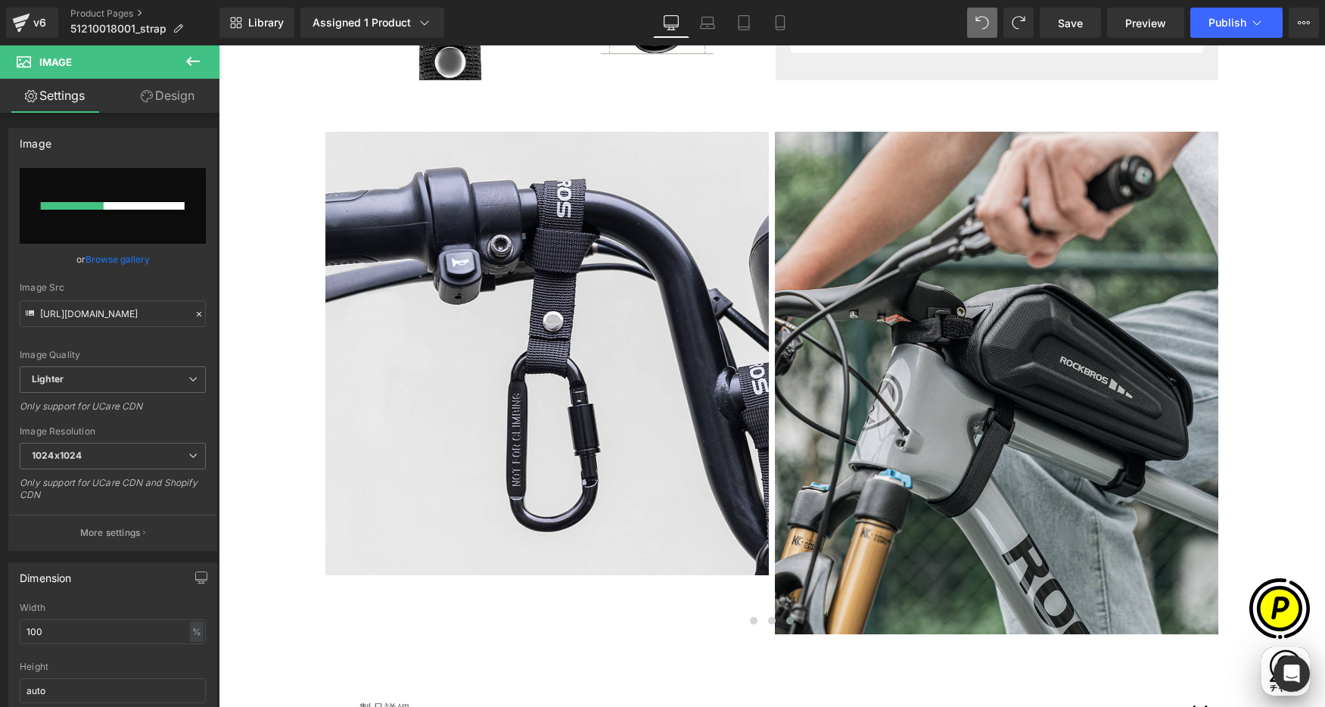
scroll to position [0, 295]
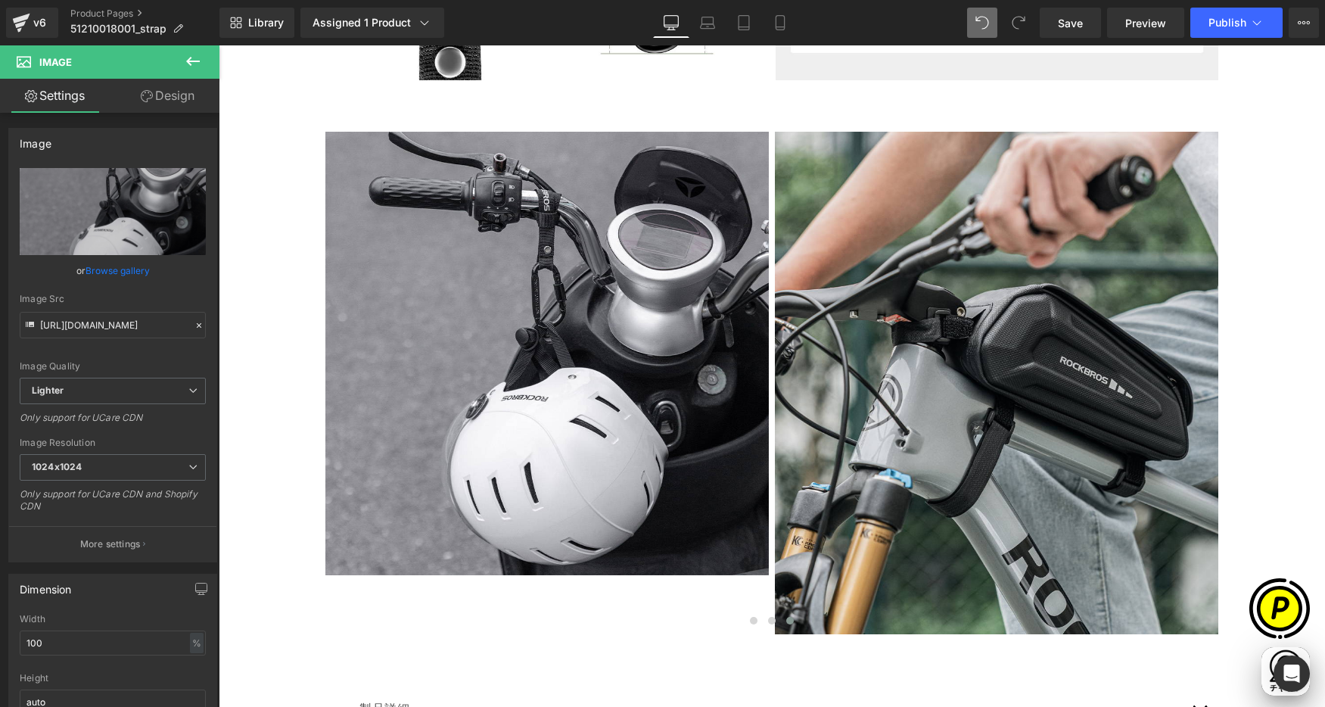
type input "[URL][DOMAIN_NAME]"
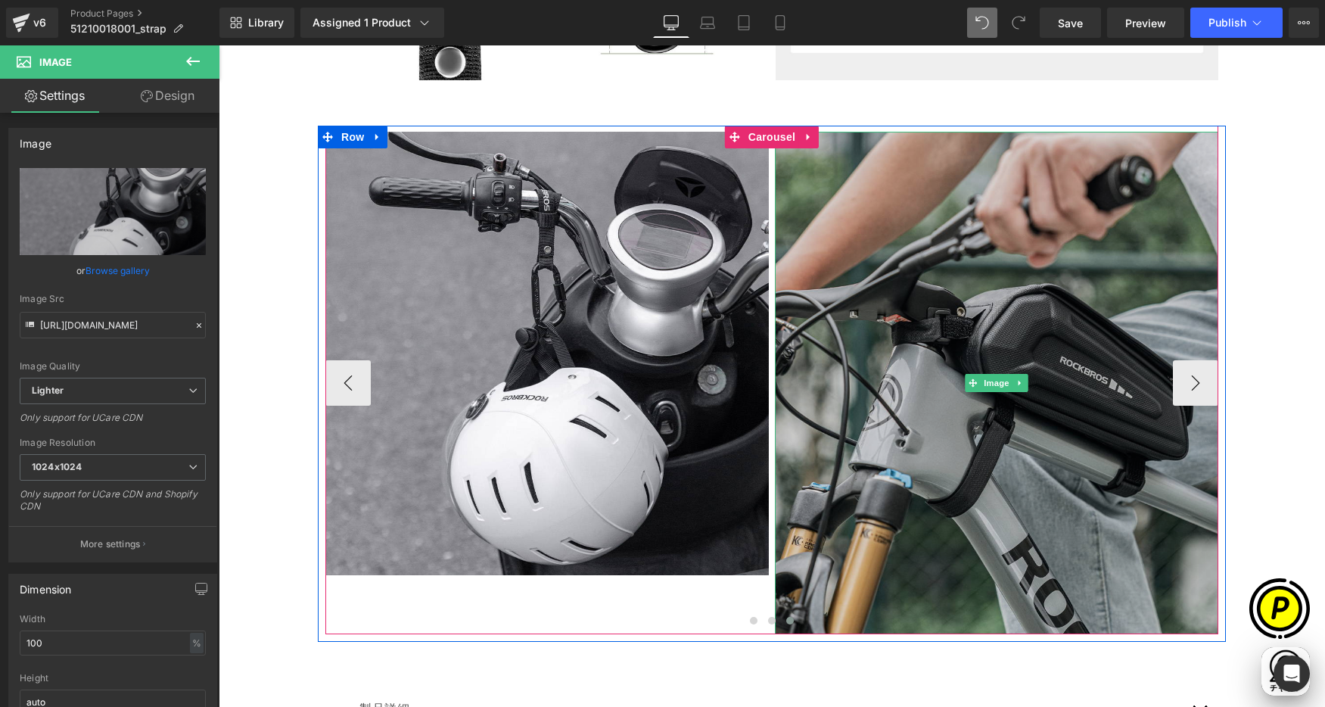
click at [933, 299] on img at bounding box center [996, 383] width 443 height 502
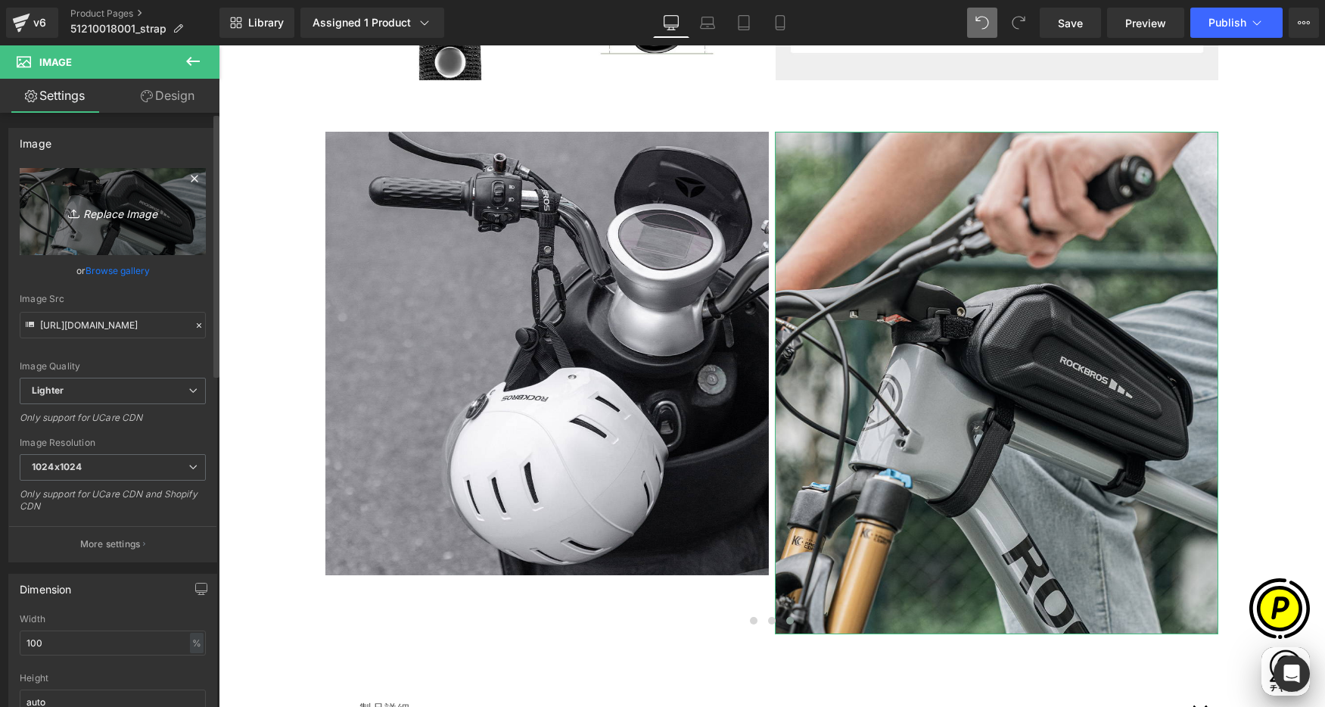
click at [118, 218] on icon "Replace Image" at bounding box center [112, 211] width 121 height 19
type input "C:\fakepath\51210018001_10.jpg"
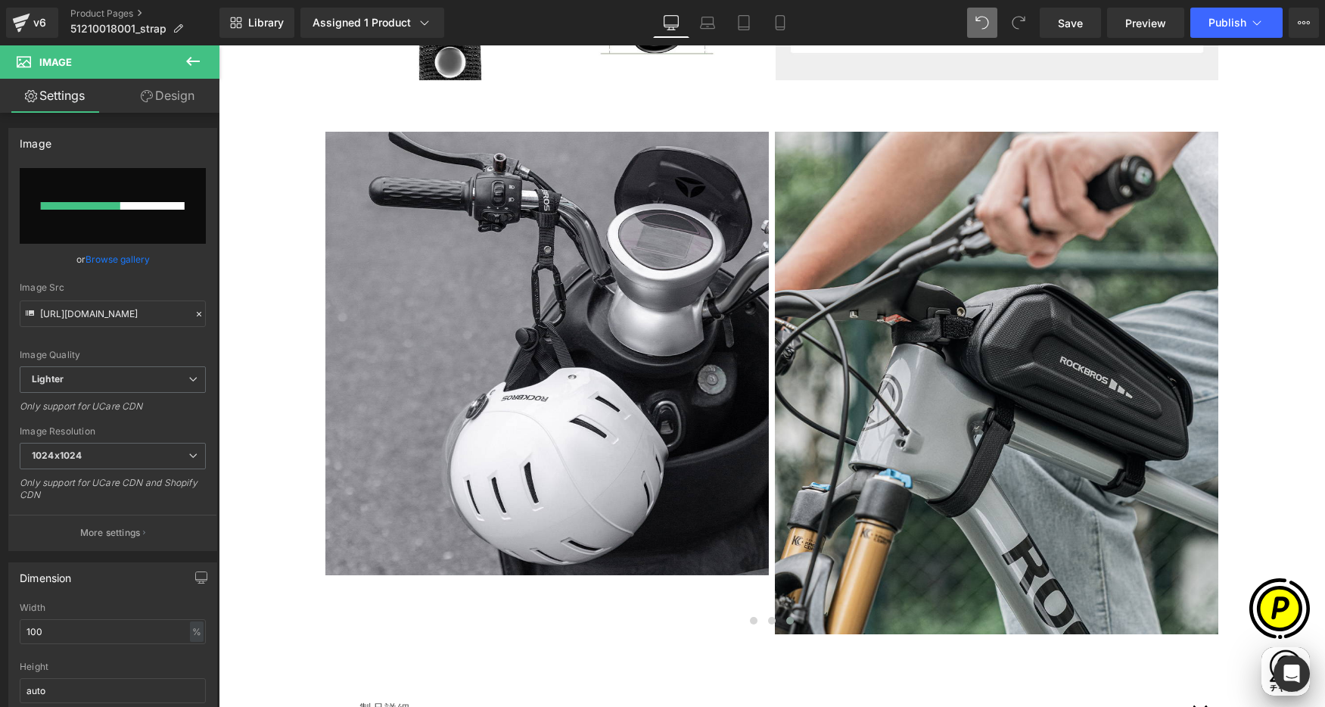
scroll to position [0, 0]
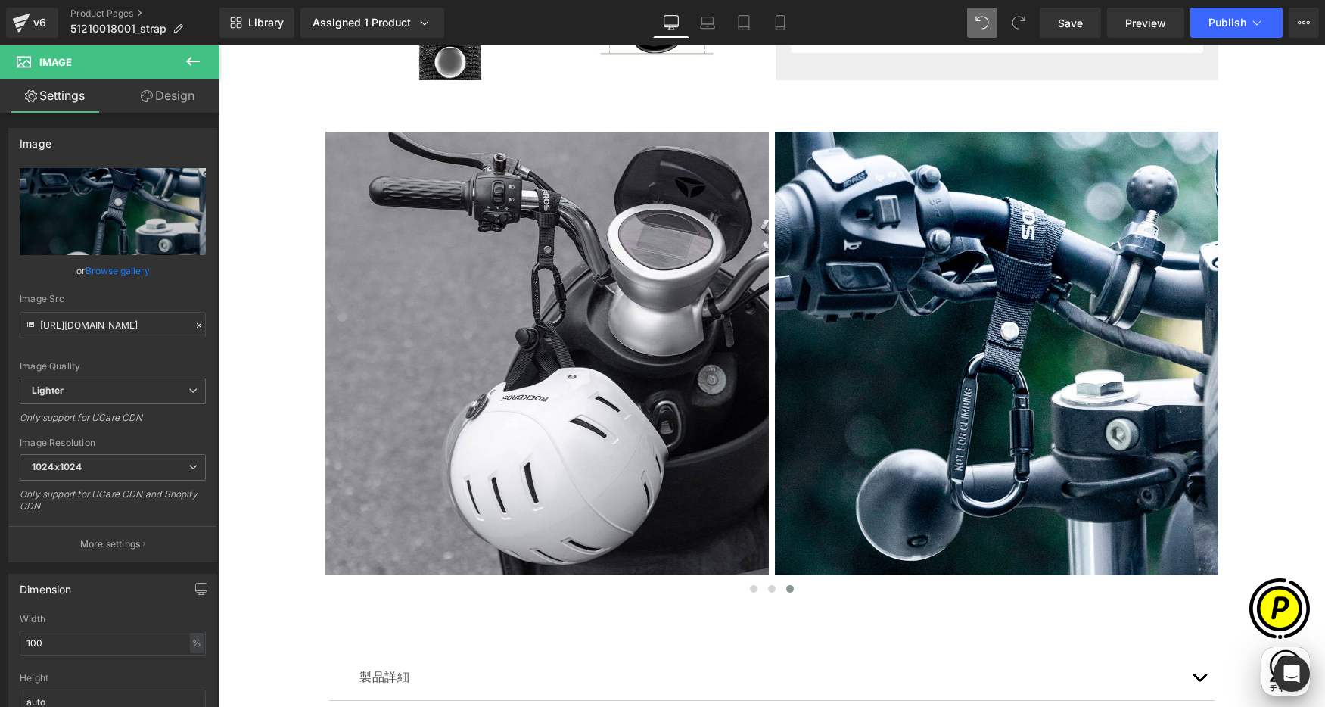
type input "[URL][DOMAIN_NAME]"
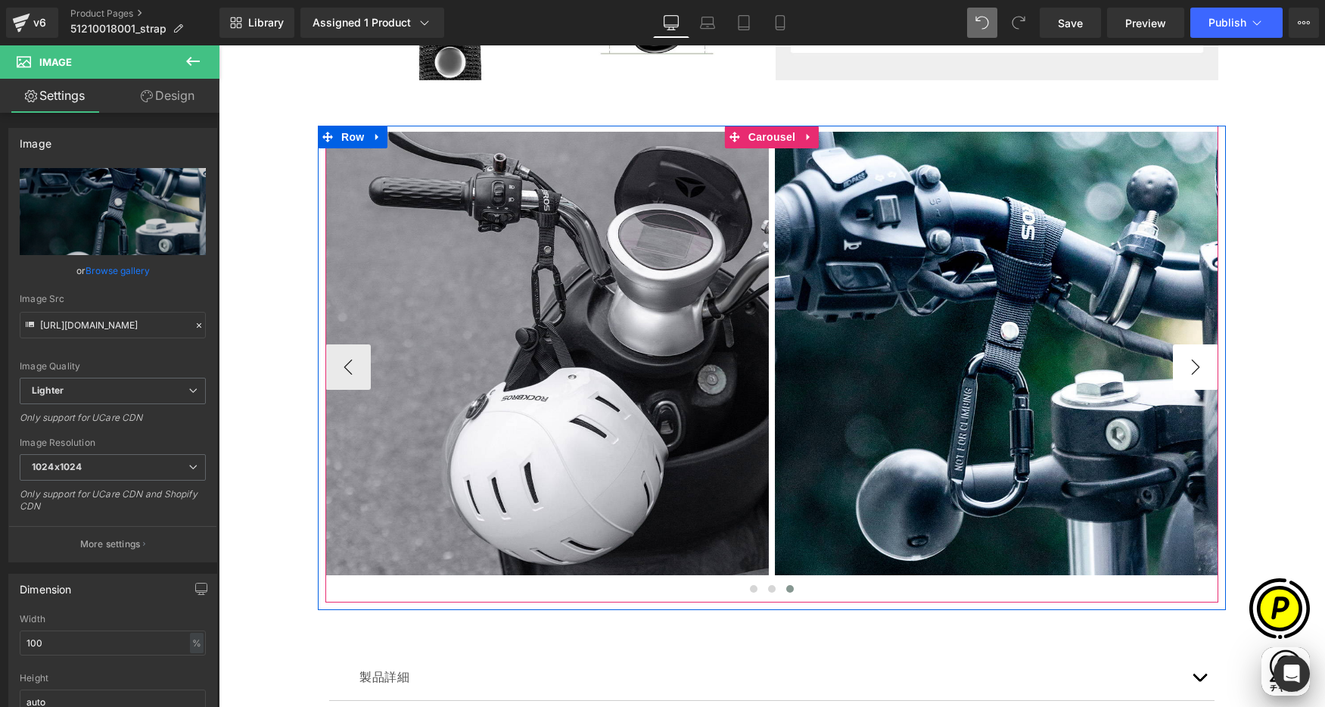
click at [1191, 372] on button "›" at bounding box center [1195, 366] width 45 height 45
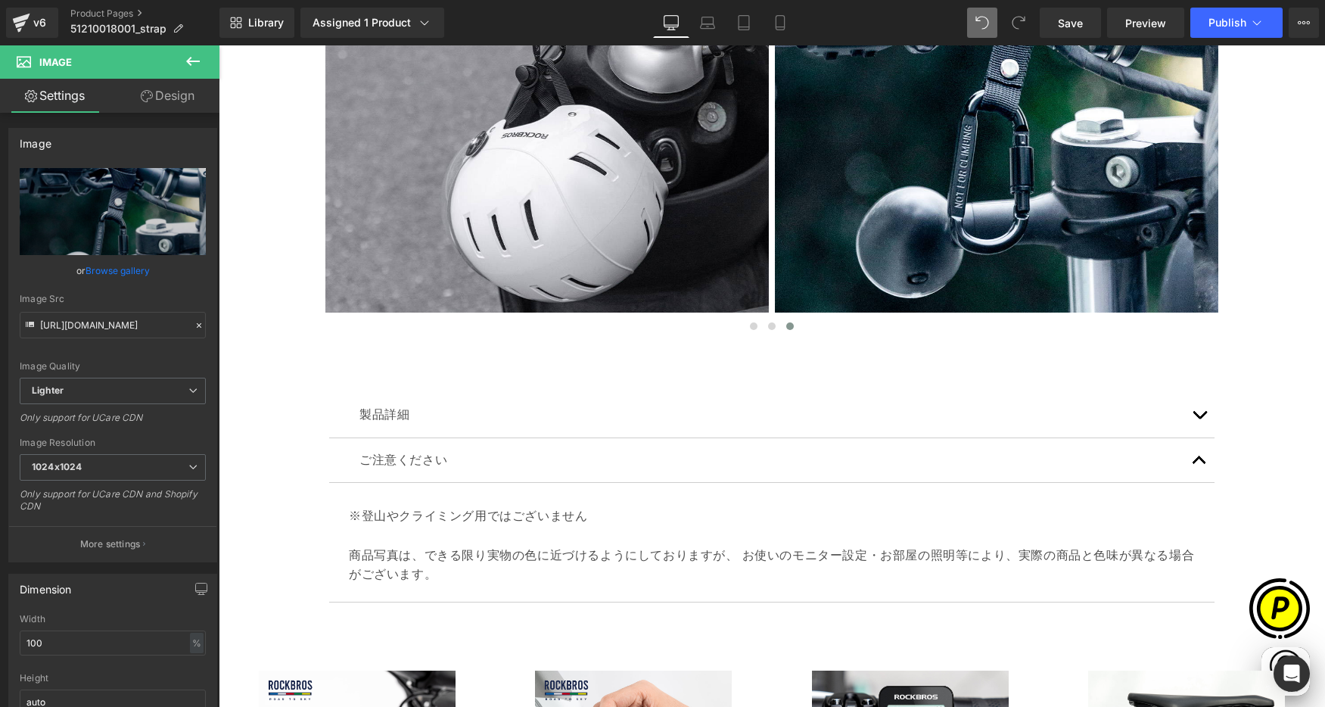
scroll to position [3022, 0]
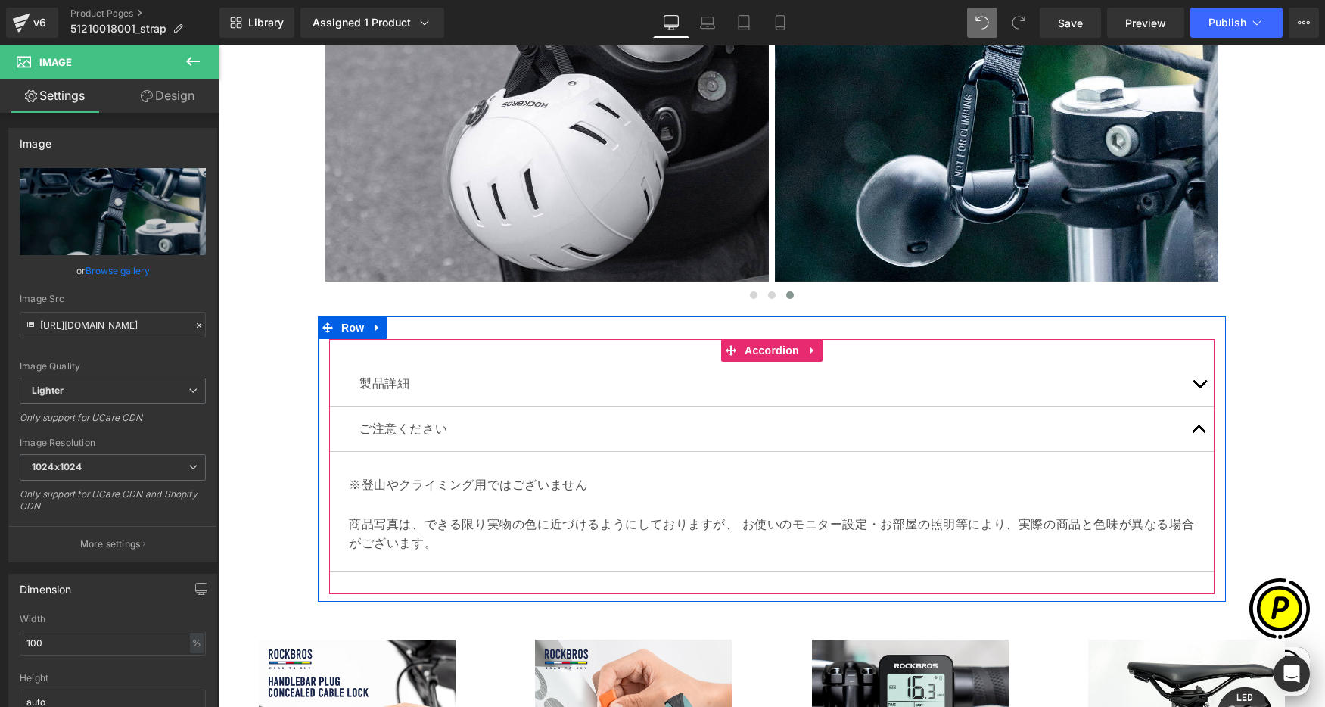
click at [1194, 383] on button "button" at bounding box center [1199, 384] width 30 height 45
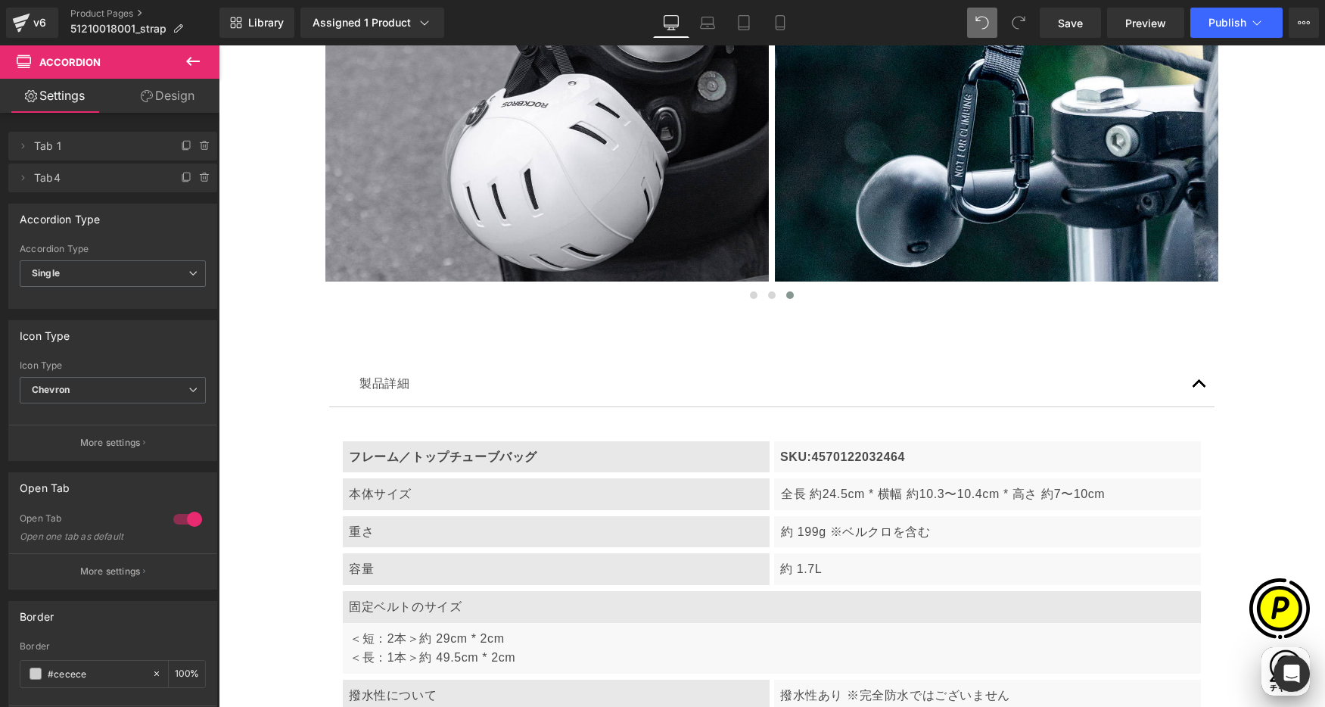
scroll to position [0, 885]
click at [408, 457] on b "フレーム／トップチューブバッグ" at bounding box center [443, 456] width 188 height 13
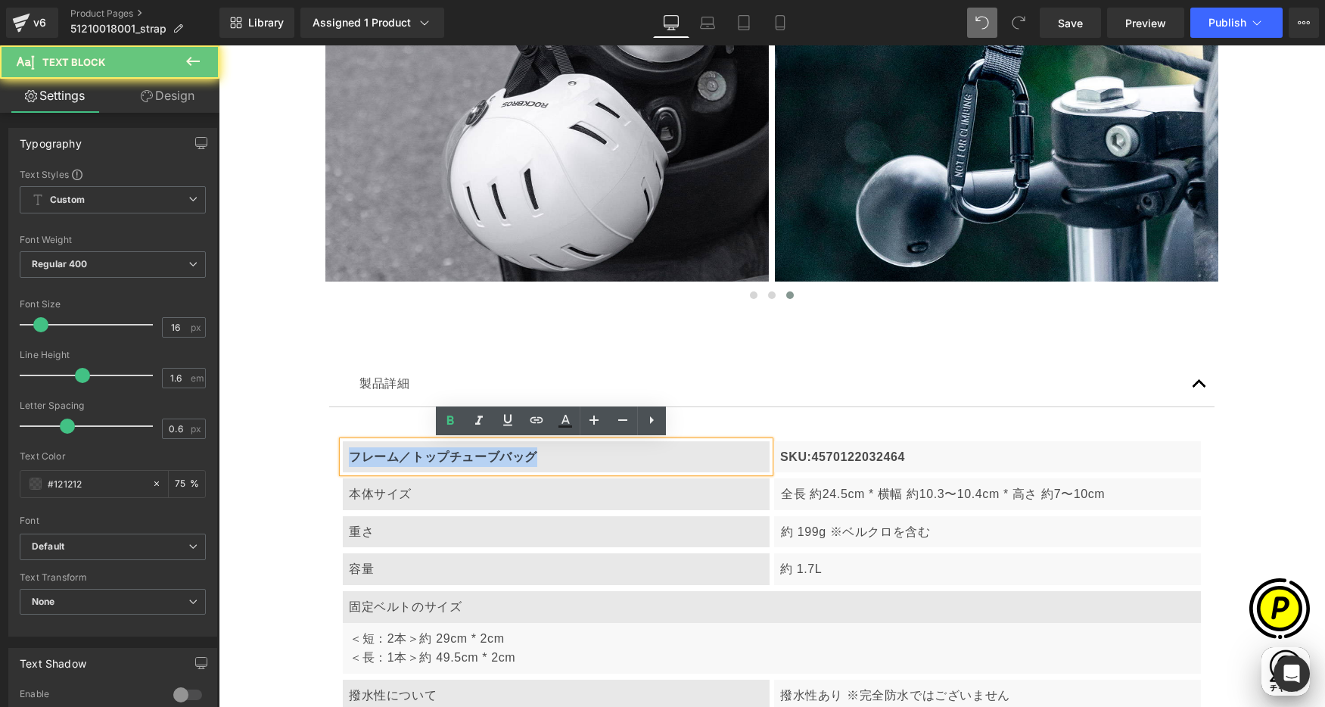
drag, startPoint x: 346, startPoint y: 450, endPoint x: 524, endPoint y: 467, distance: 179.4
click at [524, 467] on div "フレーム／トップチューブバッグ" at bounding box center [556, 457] width 427 height 32
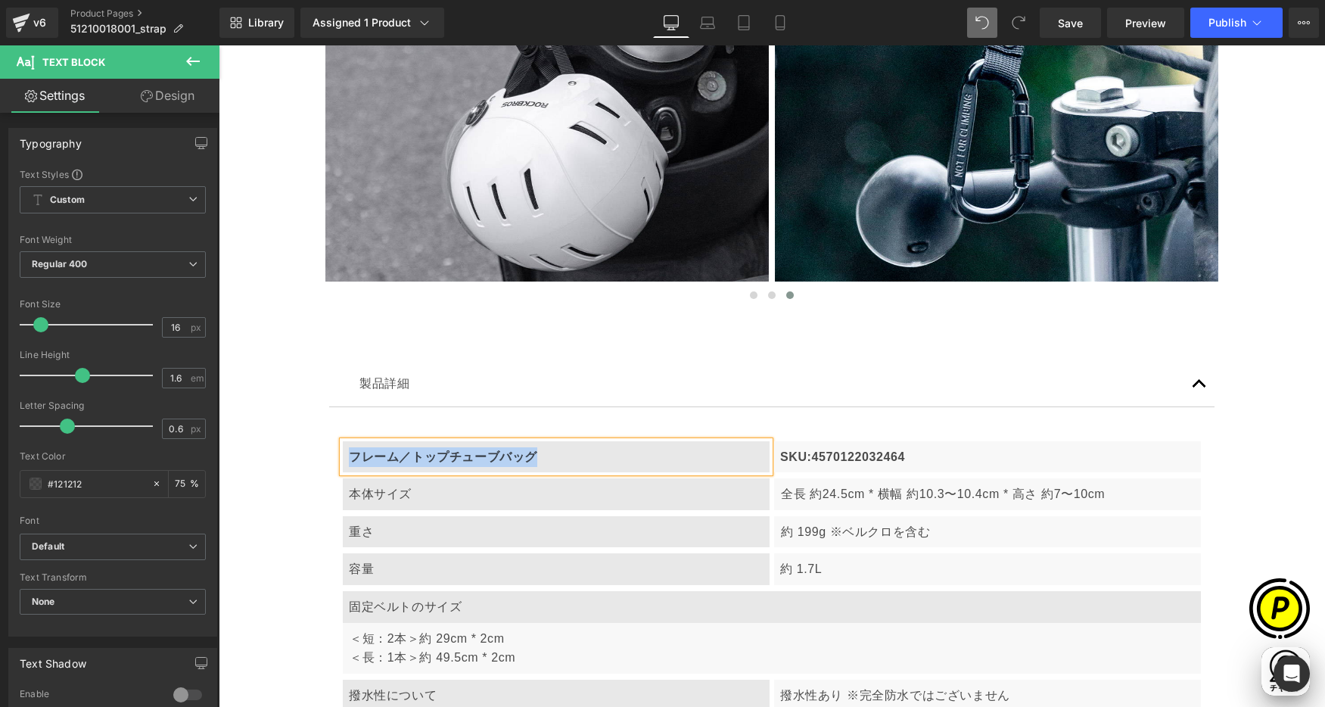
paste div
click at [869, 469] on div "SKU:4570122032464 Text Block" at bounding box center [987, 457] width 427 height 32
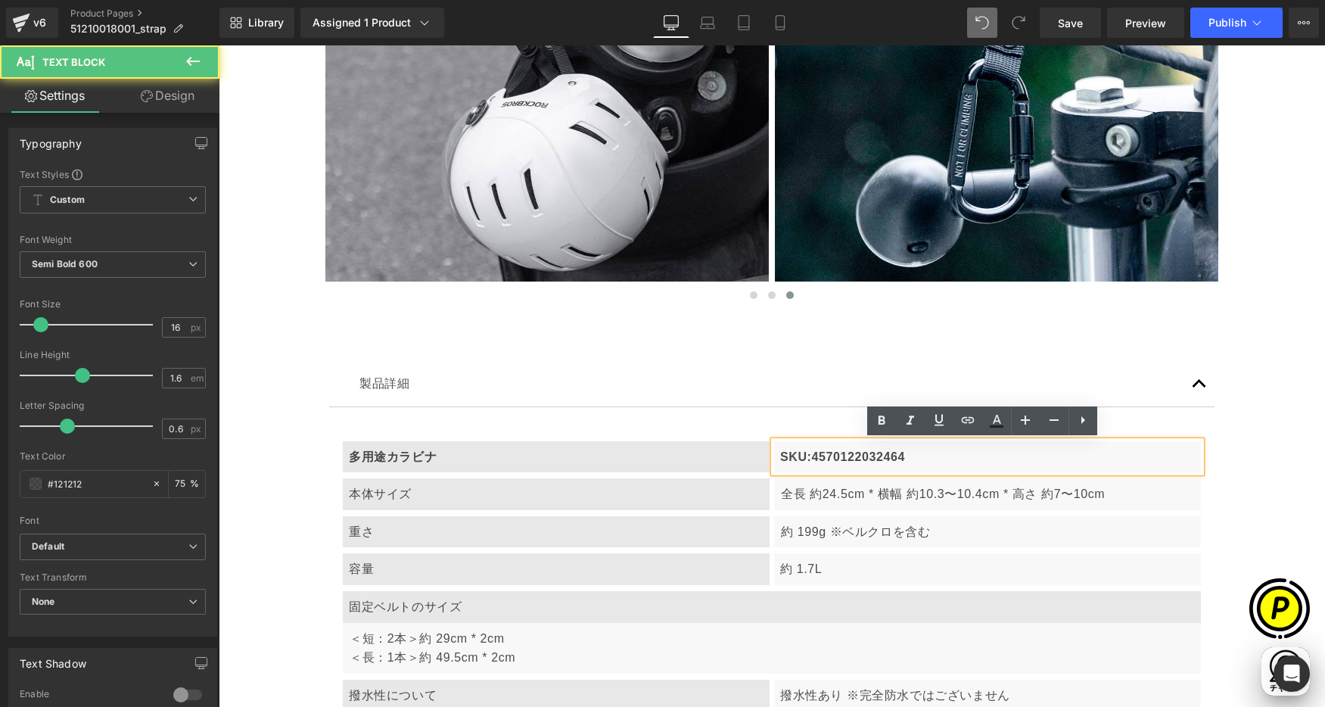
click at [827, 455] on p "SKU:4570122032464" at bounding box center [987, 457] width 415 height 20
drag, startPoint x: 805, startPoint y: 454, endPoint x: 993, endPoint y: 467, distance: 188.1
click at [993, 468] on div "SKU:4570122032464" at bounding box center [987, 457] width 427 height 32
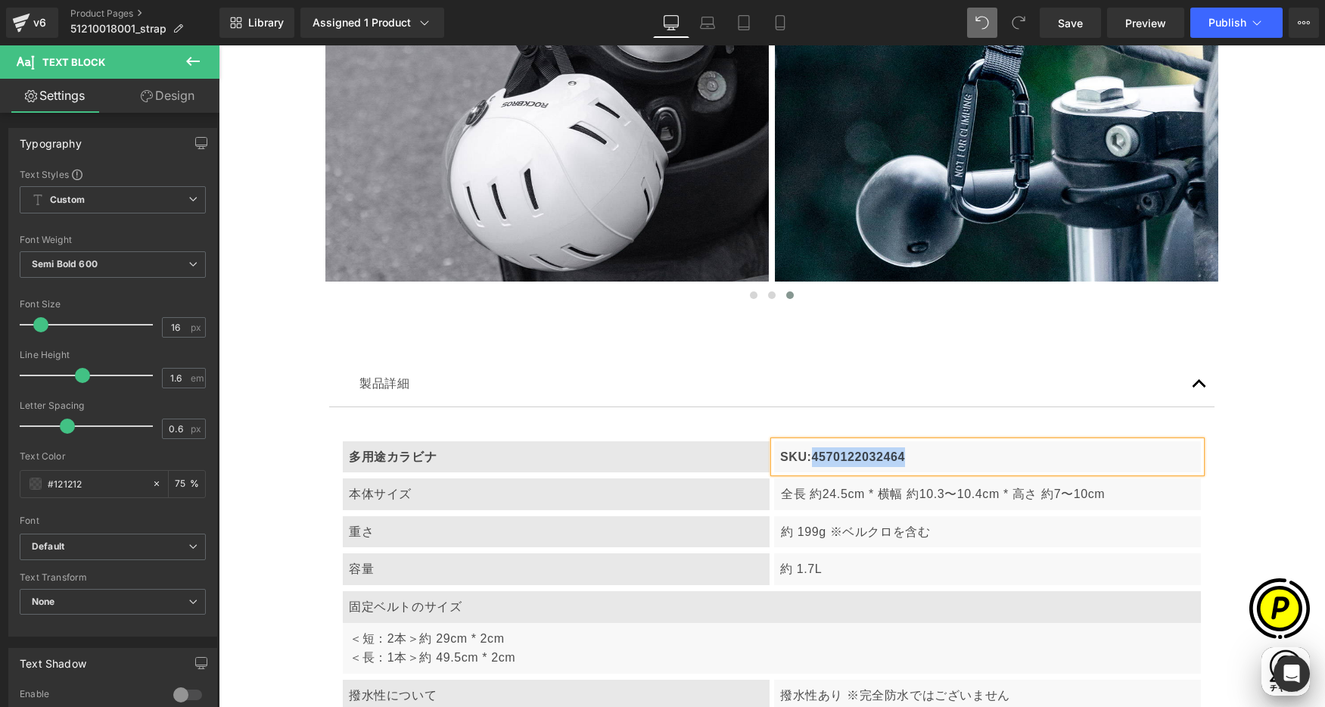
paste div
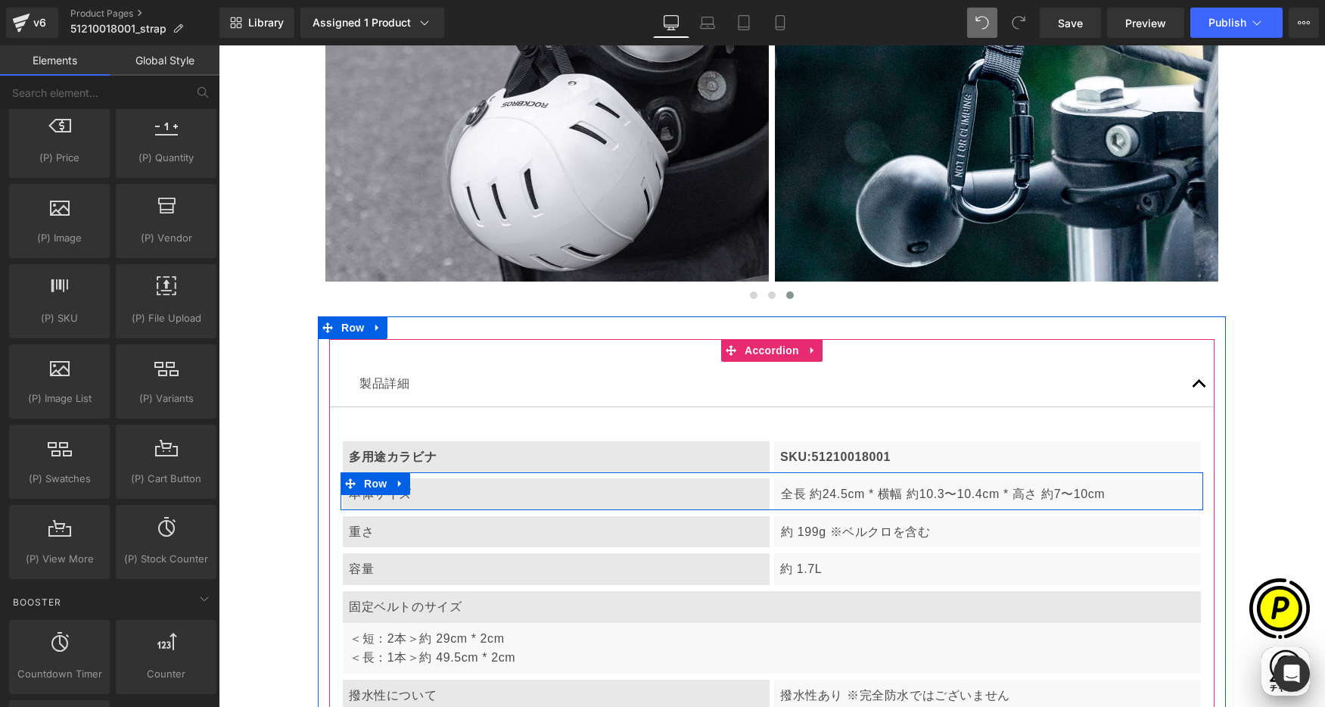
click at [398, 482] on icon at bounding box center [399, 484] width 3 height 7
click at [415, 482] on icon at bounding box center [420, 483] width 11 height 11
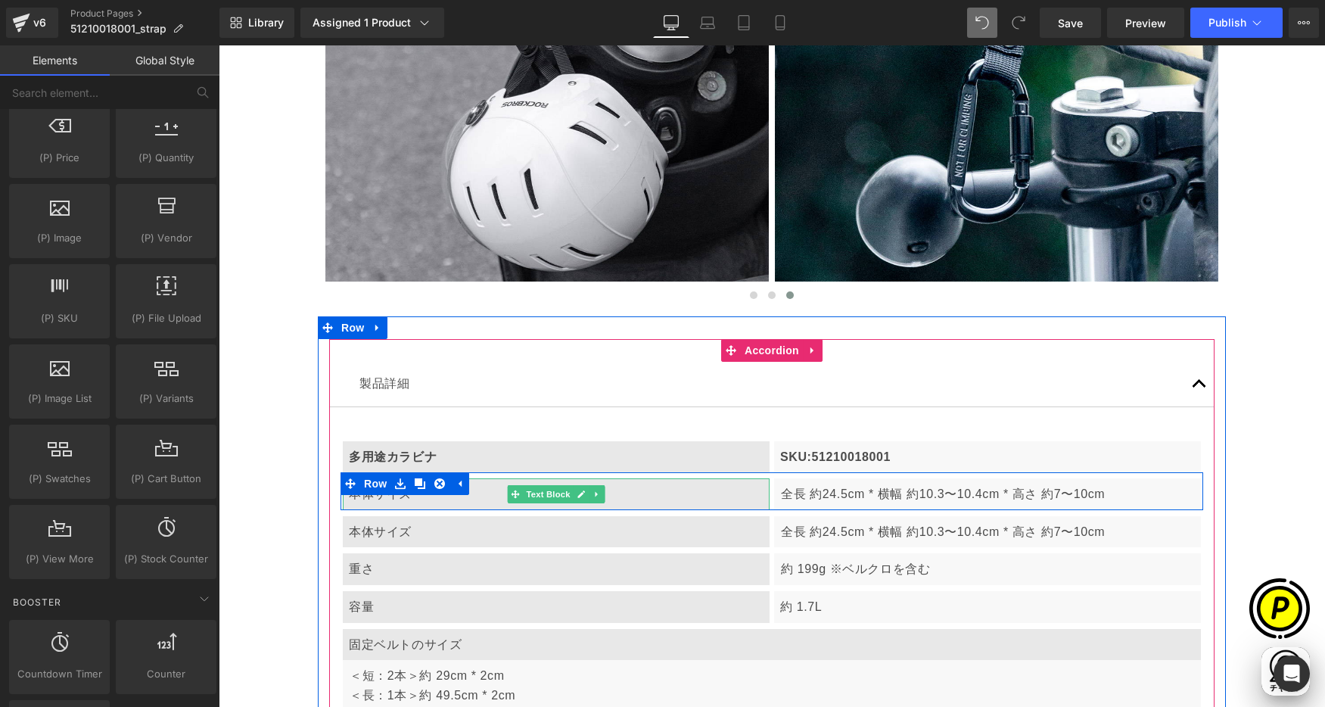
click at [420, 499] on div "本体サイズ" at bounding box center [556, 494] width 427 height 32
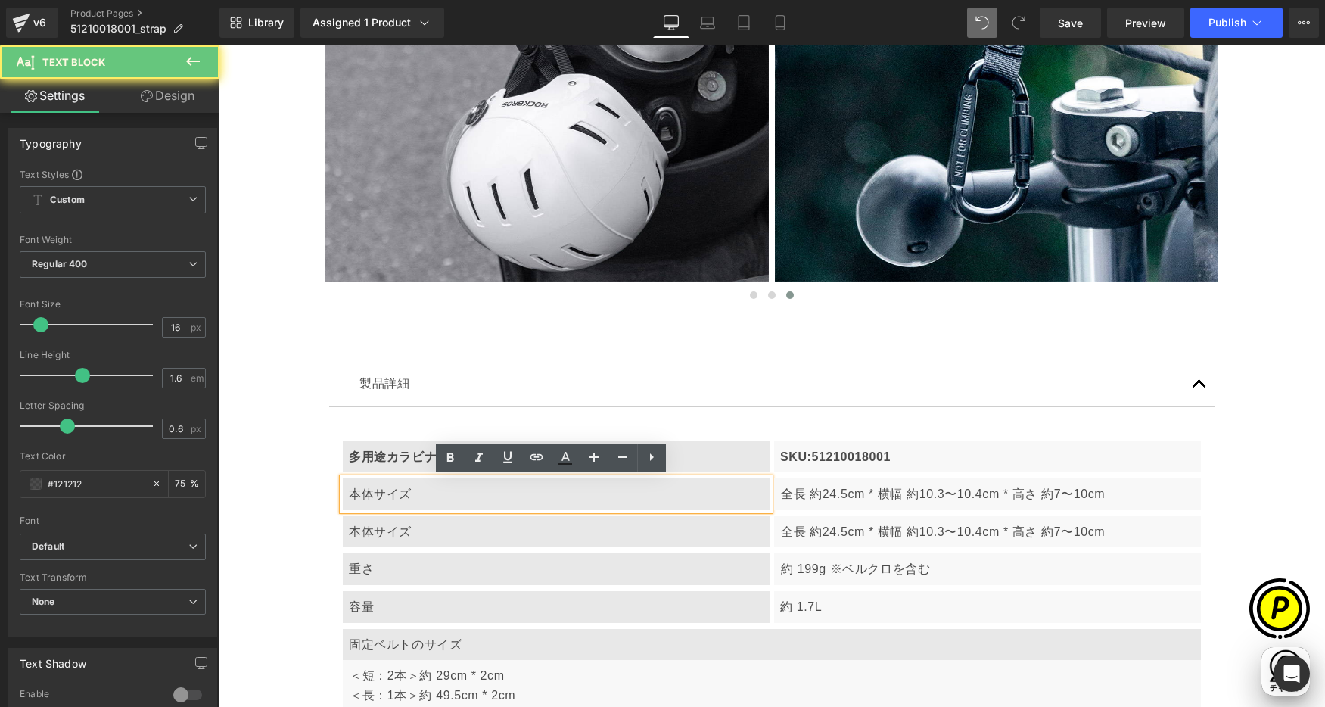
scroll to position [0, 590]
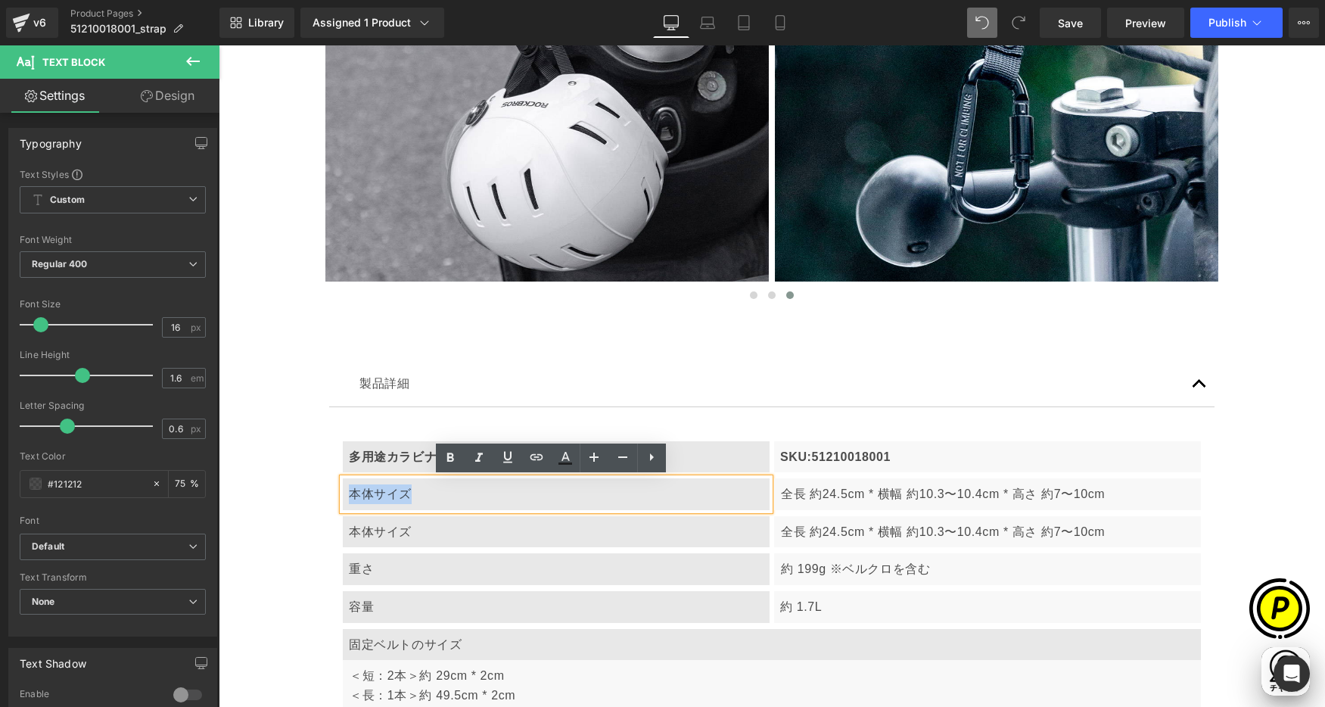
drag, startPoint x: 347, startPoint y: 493, endPoint x: 438, endPoint y: 495, distance: 91.6
click at [439, 494] on div "本体サイズ" at bounding box center [556, 494] width 427 height 32
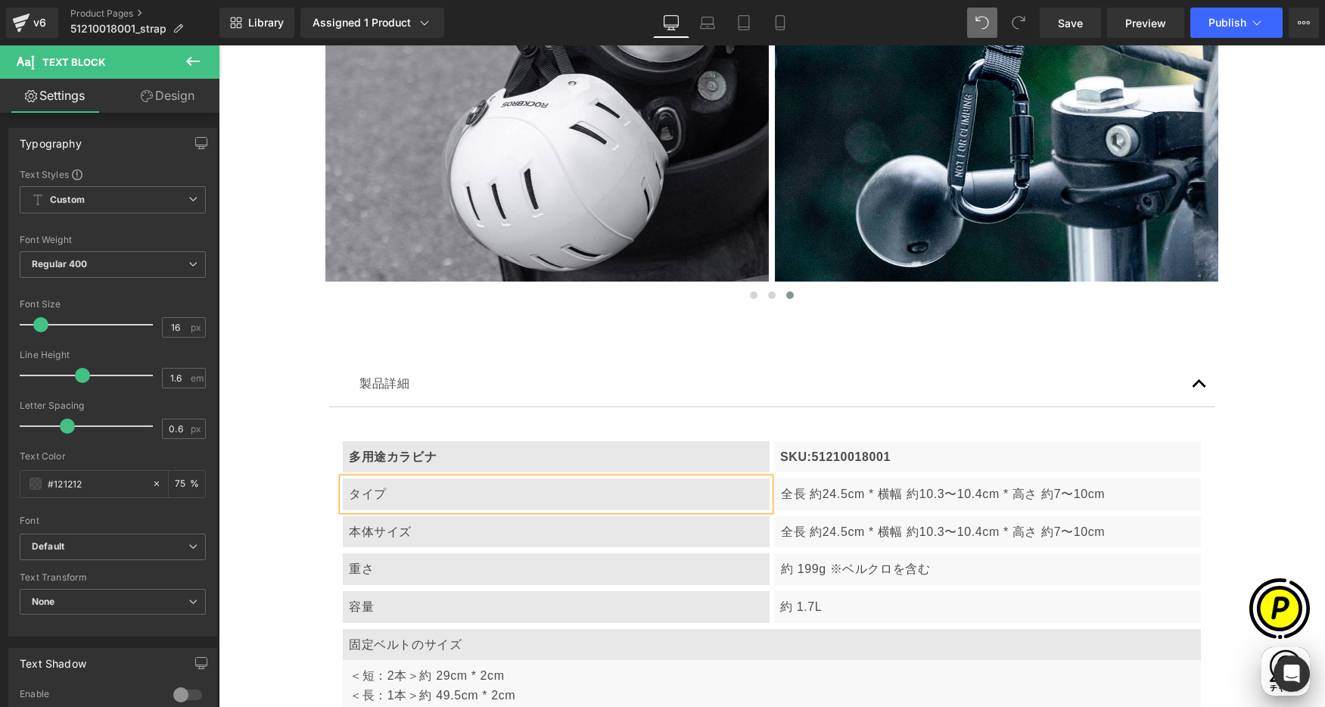
scroll to position [0, 0]
click at [805, 497] on p "全長 約24.5cm * 横幅 約10.3〜10.4cm * 高さ 約7〜10cm" at bounding box center [988, 494] width 414 height 20
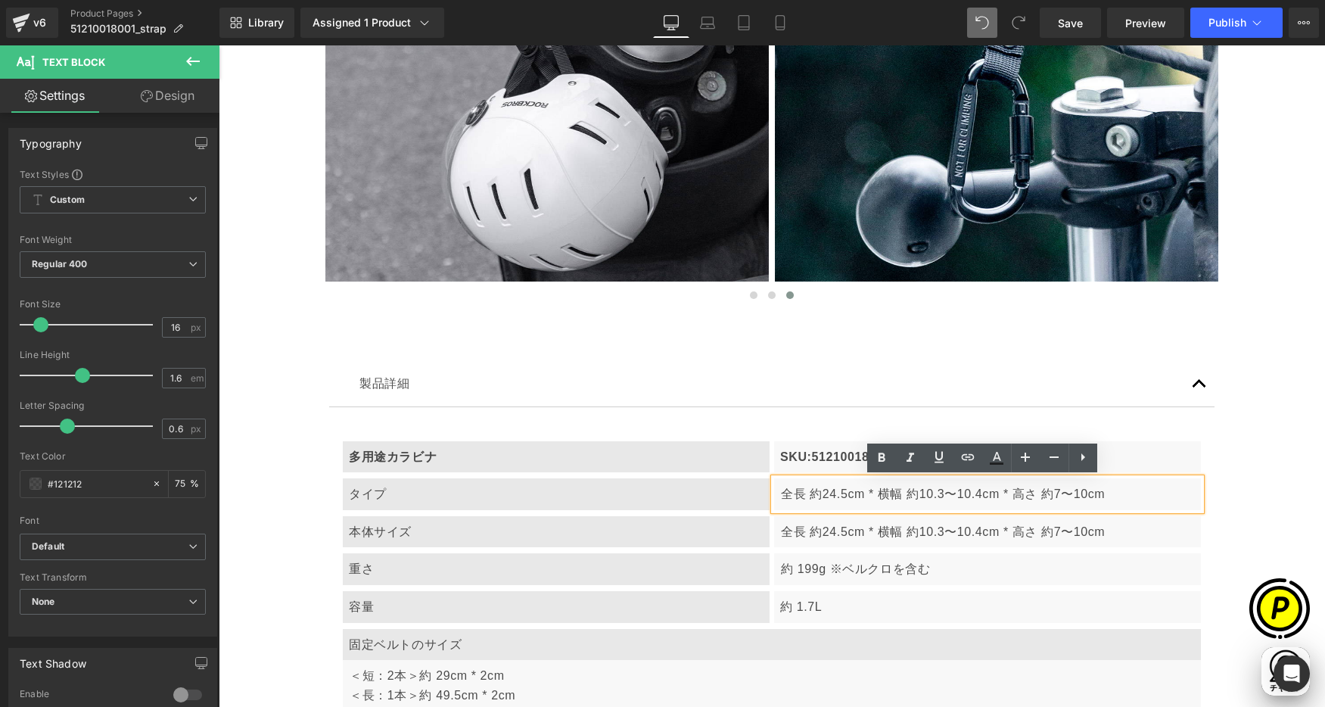
drag, startPoint x: 776, startPoint y: 490, endPoint x: 1134, endPoint y: 488, distance: 357.9
click at [1141, 502] on p "全長 約24.5cm * 横幅 約10.3〜10.4cm * 高さ 約7〜10cm" at bounding box center [988, 494] width 414 height 20
paste div
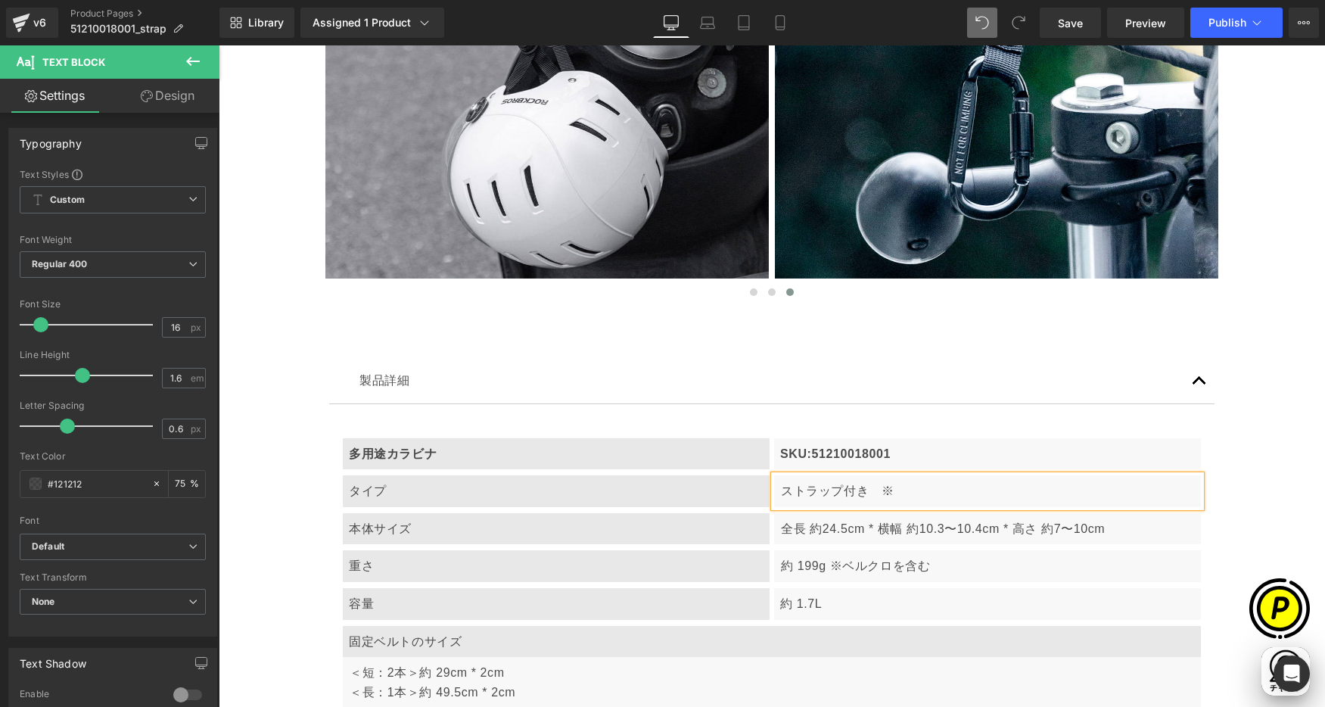
scroll to position [0, 590]
click at [918, 499] on p "ストラップ付き　※" at bounding box center [988, 491] width 414 height 20
click at [908, 492] on p "ストラップ付き　※" at bounding box center [988, 491] width 414 height 20
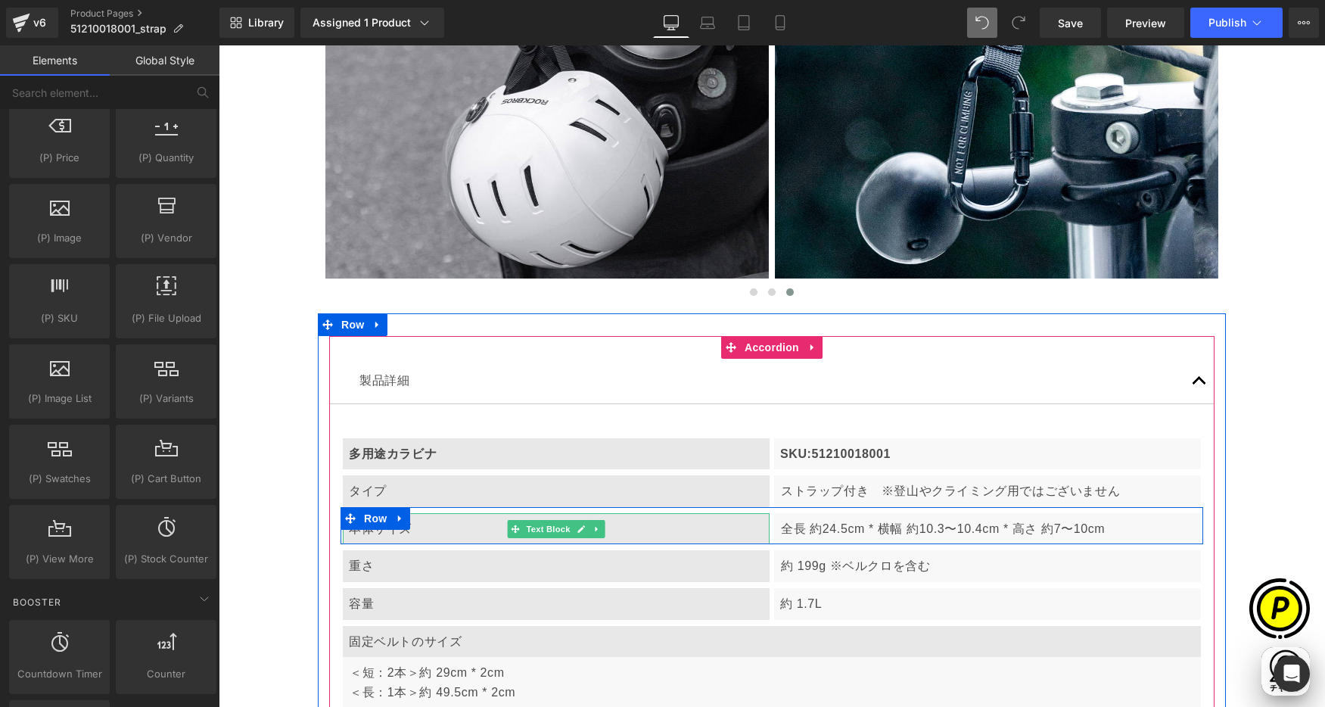
click at [813, 530] on p "全長 約24.5cm * 横幅 約10.3〜10.4cm * 高さ 約7〜10cm" at bounding box center [988, 529] width 414 height 20
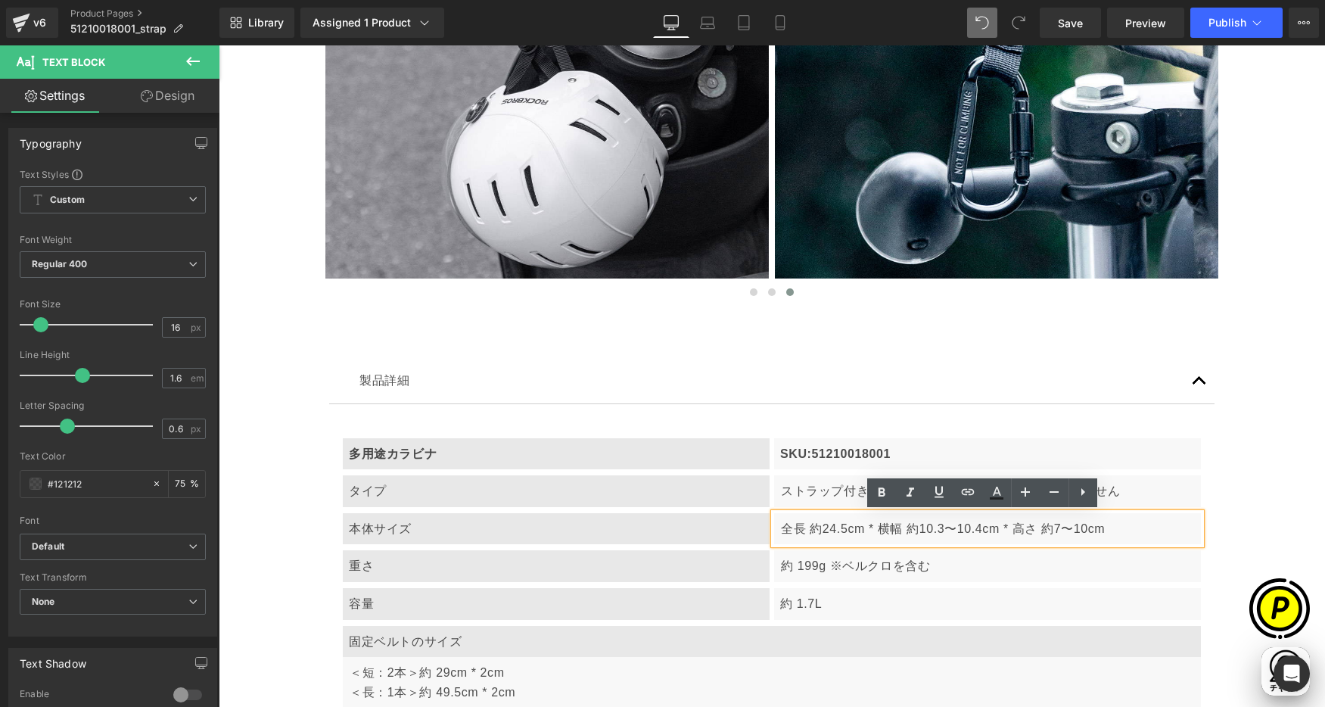
drag, startPoint x: 778, startPoint y: 527, endPoint x: 1115, endPoint y: 527, distance: 336.7
click at [1115, 527] on p "全長 約24.5cm * 横幅 約10.3〜10.4cm * 高さ 約7〜10cm" at bounding box center [988, 529] width 414 height 20
drag, startPoint x: 1106, startPoint y: 526, endPoint x: 777, endPoint y: 521, distance: 329.2
click at [781, 520] on p "全長 約24.5cm * 横幅 約10.3〜10.4cm * 高さ 約7〜10cm" at bounding box center [988, 529] width 414 height 20
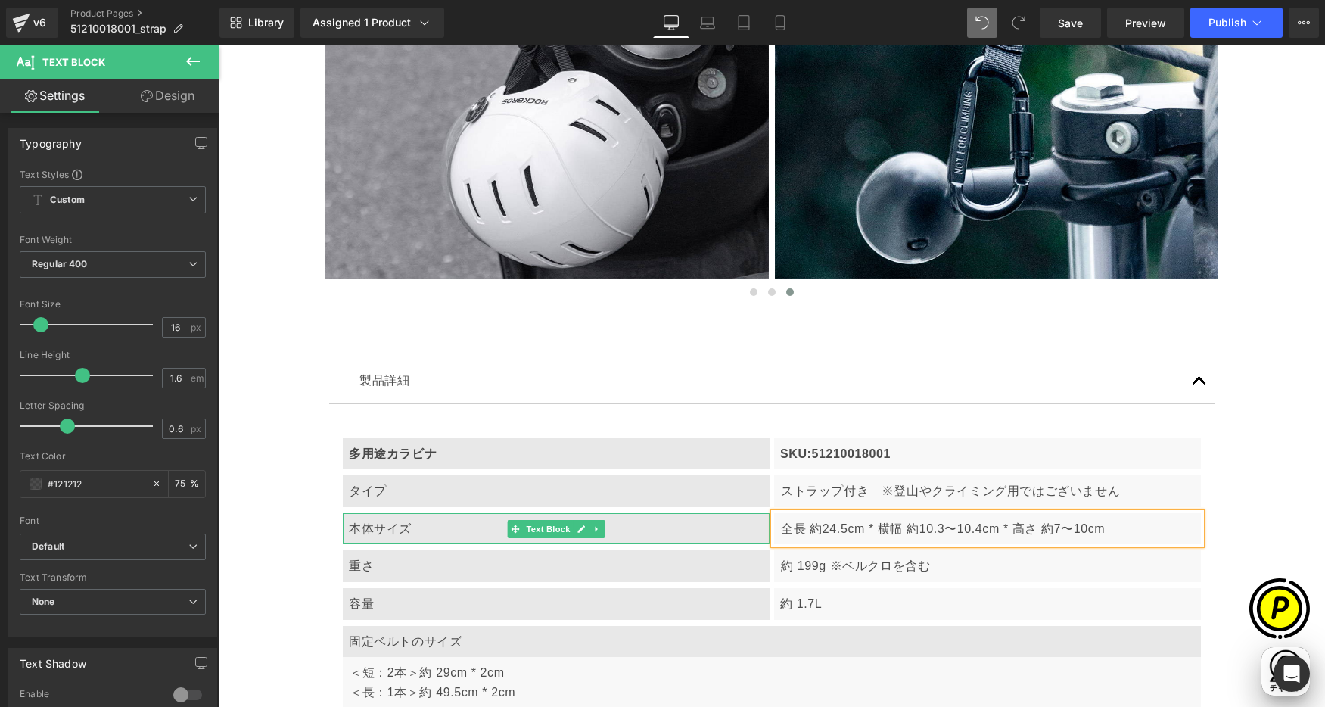
paste div
click at [404, 531] on div "本体サイズ" at bounding box center [556, 529] width 427 height 32
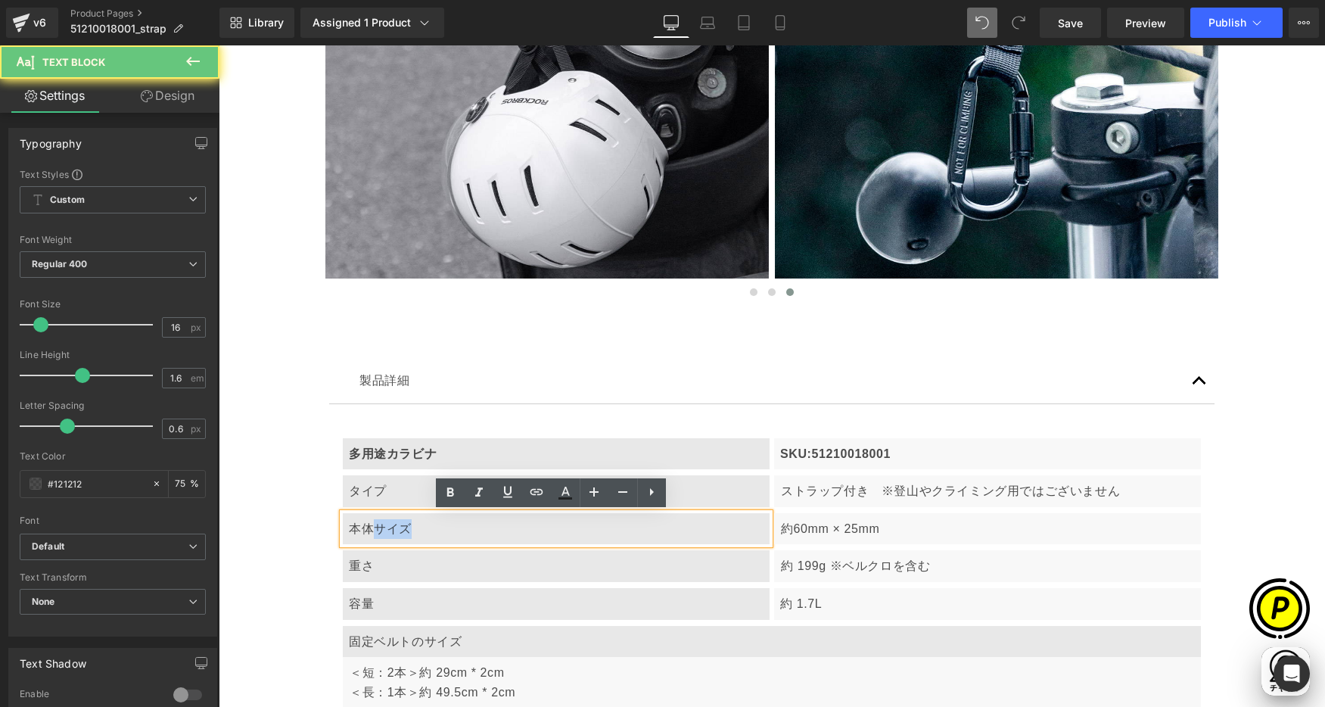
drag, startPoint x: 354, startPoint y: 524, endPoint x: 334, endPoint y: 522, distance: 19.8
click at [343, 522] on div "本体サイズ" at bounding box center [556, 529] width 427 height 32
click at [360, 537] on div "本体サイズ" at bounding box center [556, 529] width 427 height 32
drag, startPoint x: 367, startPoint y: 525, endPoint x: 327, endPoint y: 521, distance: 40.3
click at [329, 521] on article "多用途カラビナ Text Block SKU:51210018001 Text Block Row タイプ Text Block ストラップ付き　※登山やクラ…" at bounding box center [771, 618] width 885 height 429
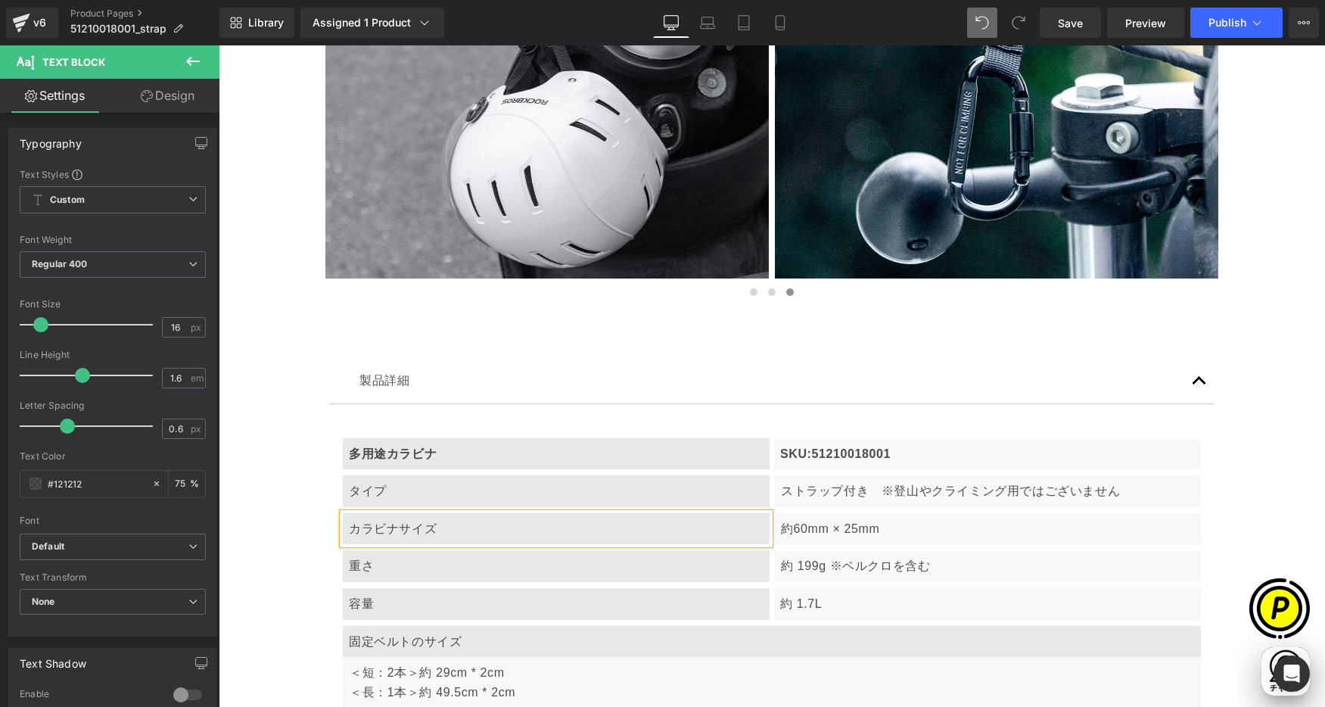
scroll to position [0, 885]
click at [318, 537] on div "製品詳細 Text Block 多用途カラビナ Text Block SKU:51210018001 Text Block Row タイプ Text Bloc…" at bounding box center [772, 618] width 908 height 565
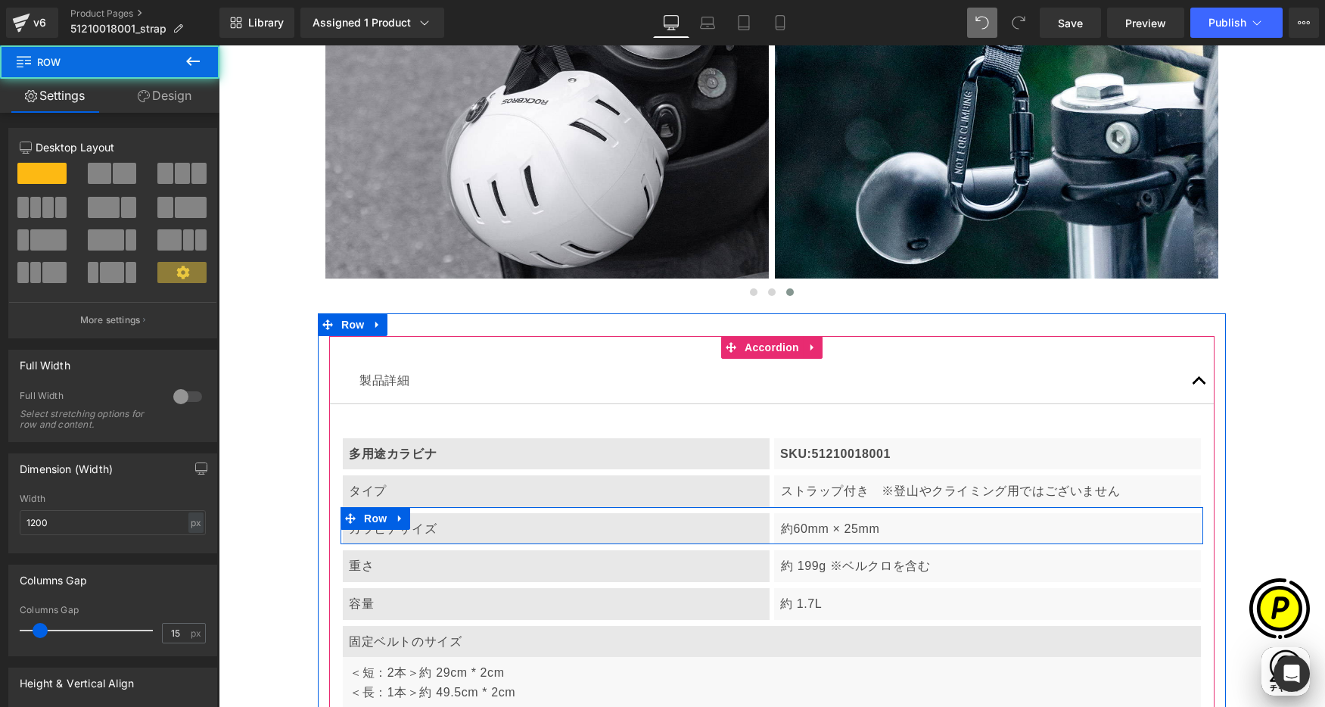
click at [395, 519] on icon at bounding box center [400, 517] width 11 height 11
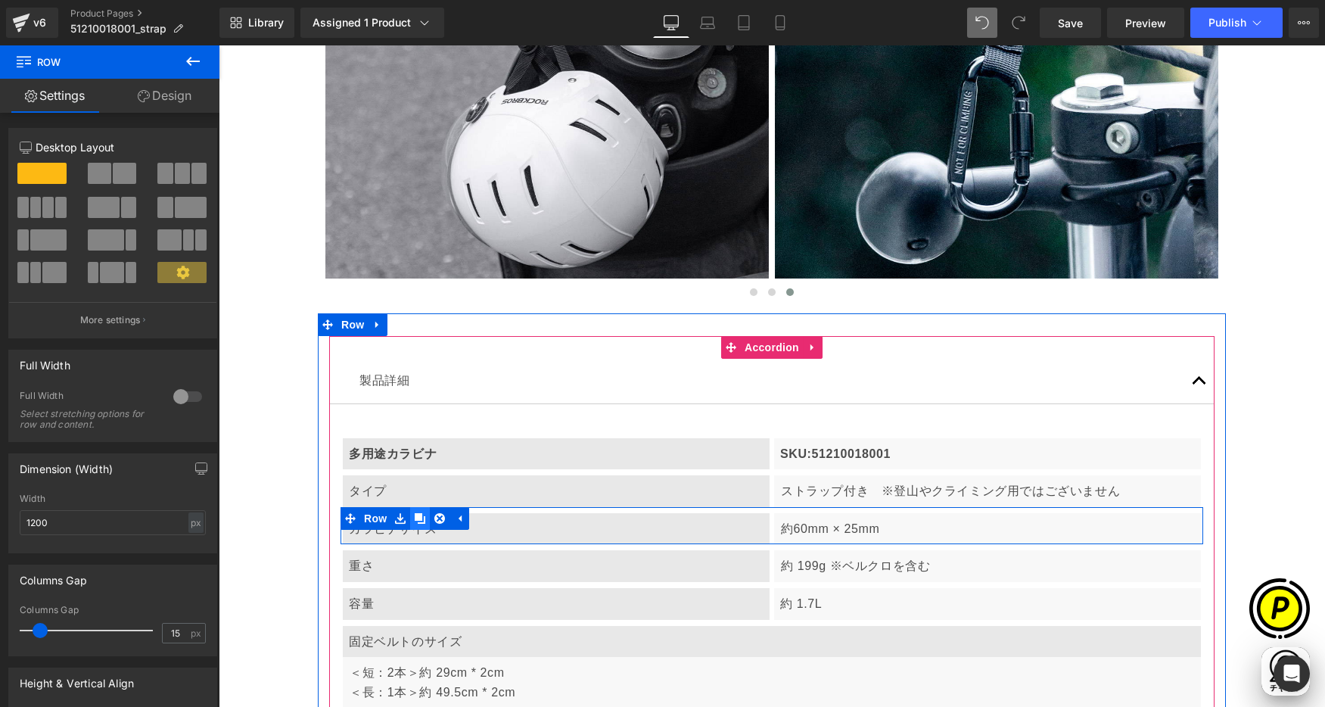
click at [415, 521] on icon at bounding box center [420, 517] width 11 height 11
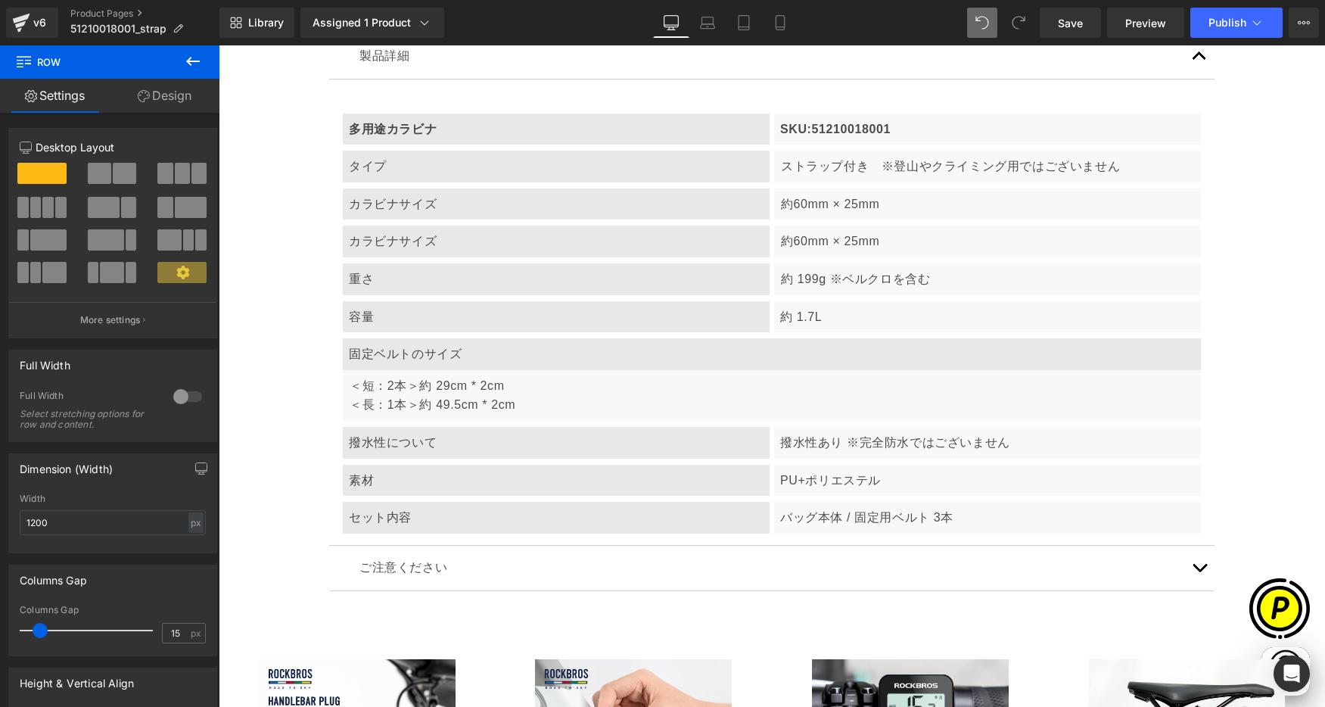
scroll to position [0, 0]
click at [434, 241] on div "カラビナサイズ" at bounding box center [556, 242] width 427 height 32
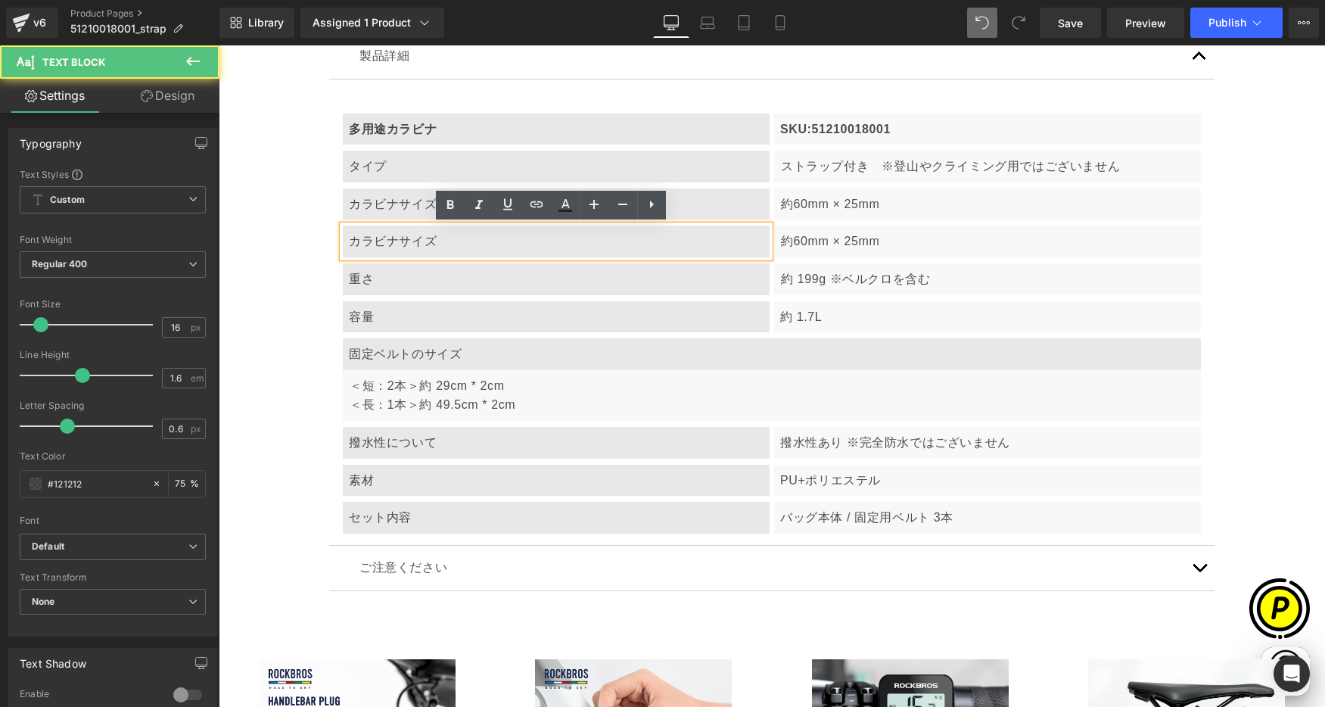
click at [354, 238] on div "カラビナサイズ" at bounding box center [556, 242] width 427 height 32
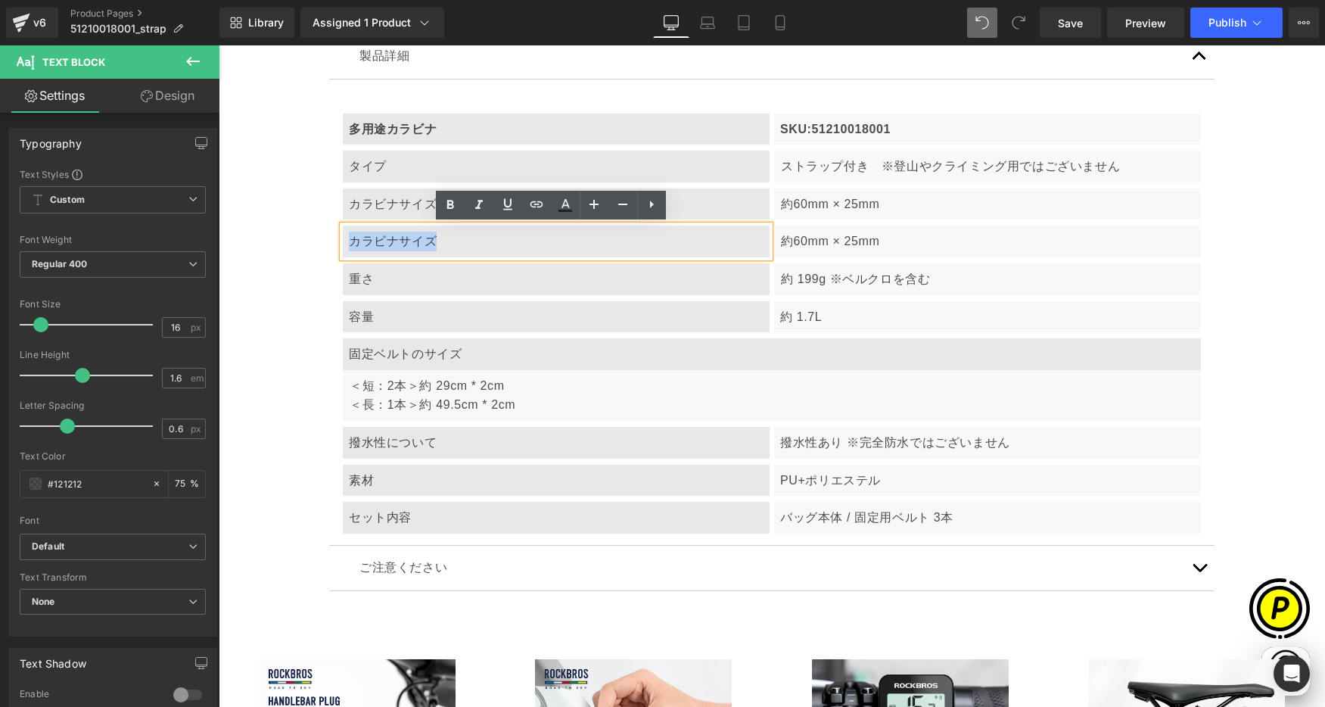
drag, startPoint x: 344, startPoint y: 239, endPoint x: 451, endPoint y: 247, distance: 107.0
click at [451, 247] on div "カラビナサイズ" at bounding box center [556, 242] width 427 height 32
paste div
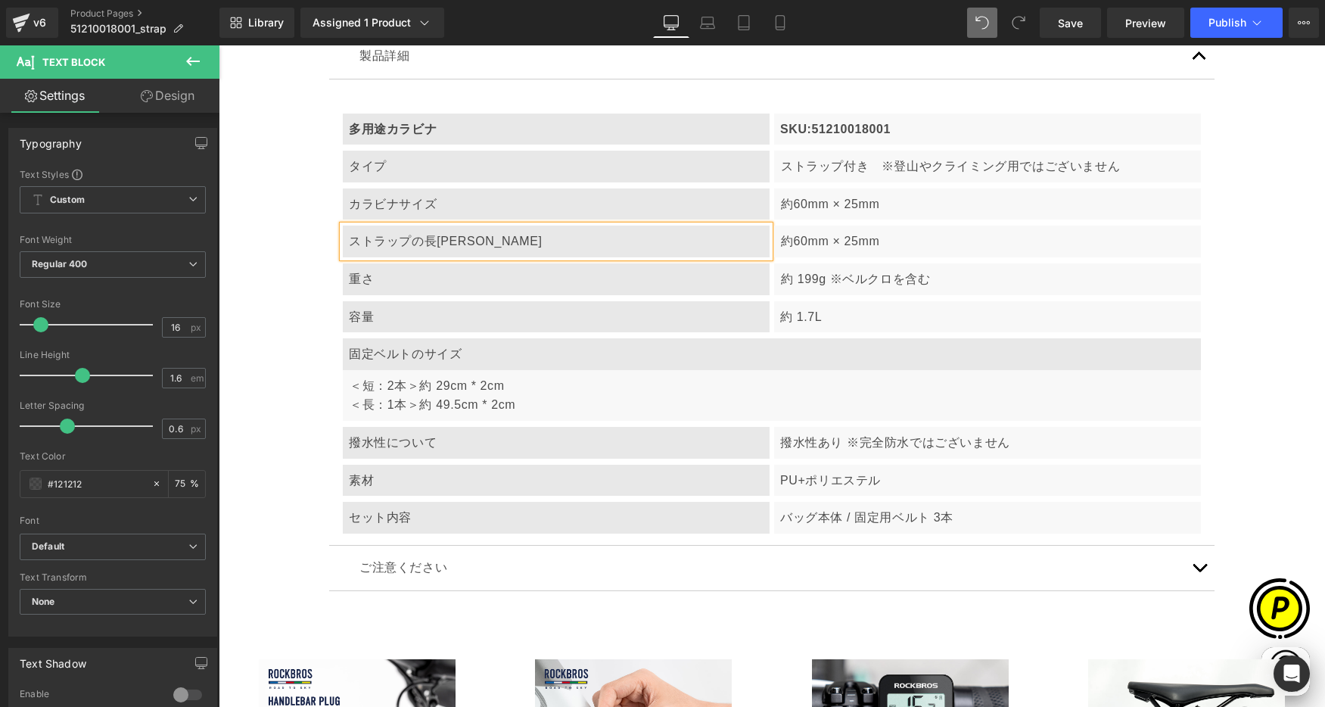
scroll to position [0, 295]
click at [801, 250] on p "約60mm × 25mm" at bounding box center [988, 242] width 414 height 20
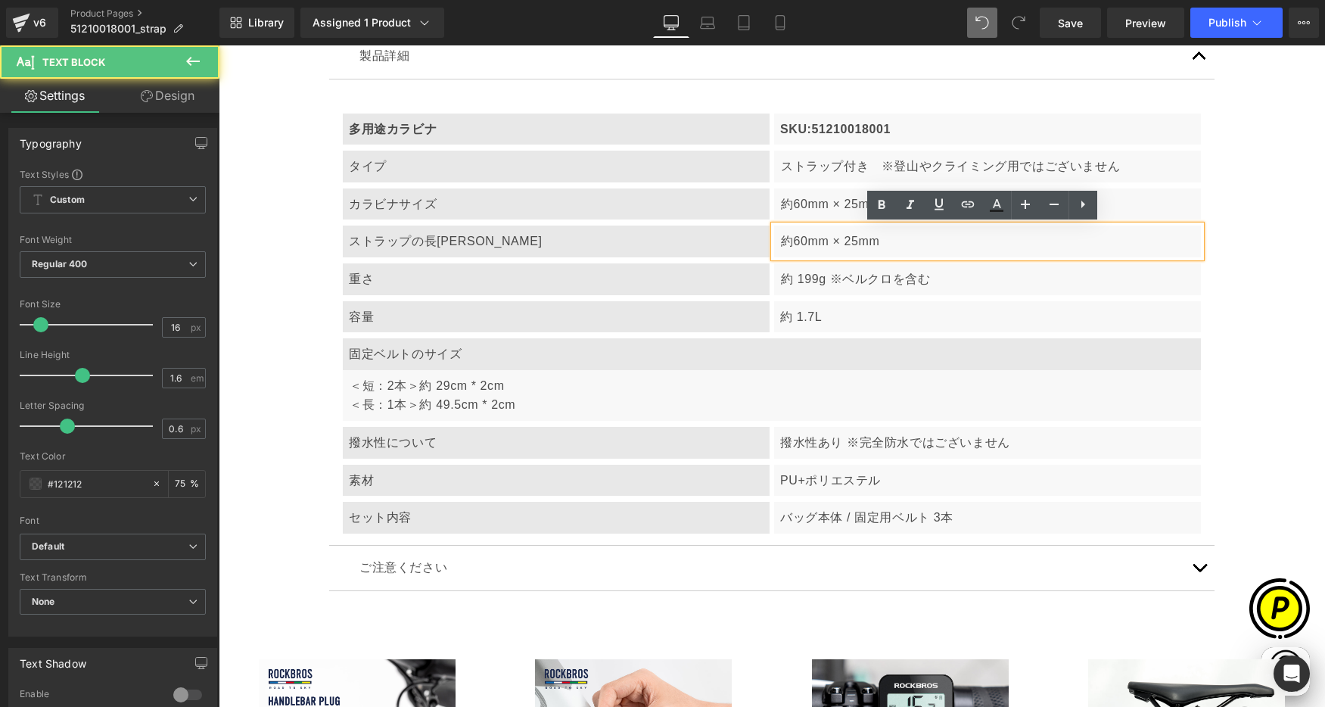
click at [792, 239] on p "約60mm × 25mm" at bounding box center [988, 242] width 414 height 20
drag, startPoint x: 784, startPoint y: 239, endPoint x: 909, endPoint y: 249, distance: 125.2
click at [909, 249] on p "約60mm × 25mm" at bounding box center [988, 242] width 414 height 20
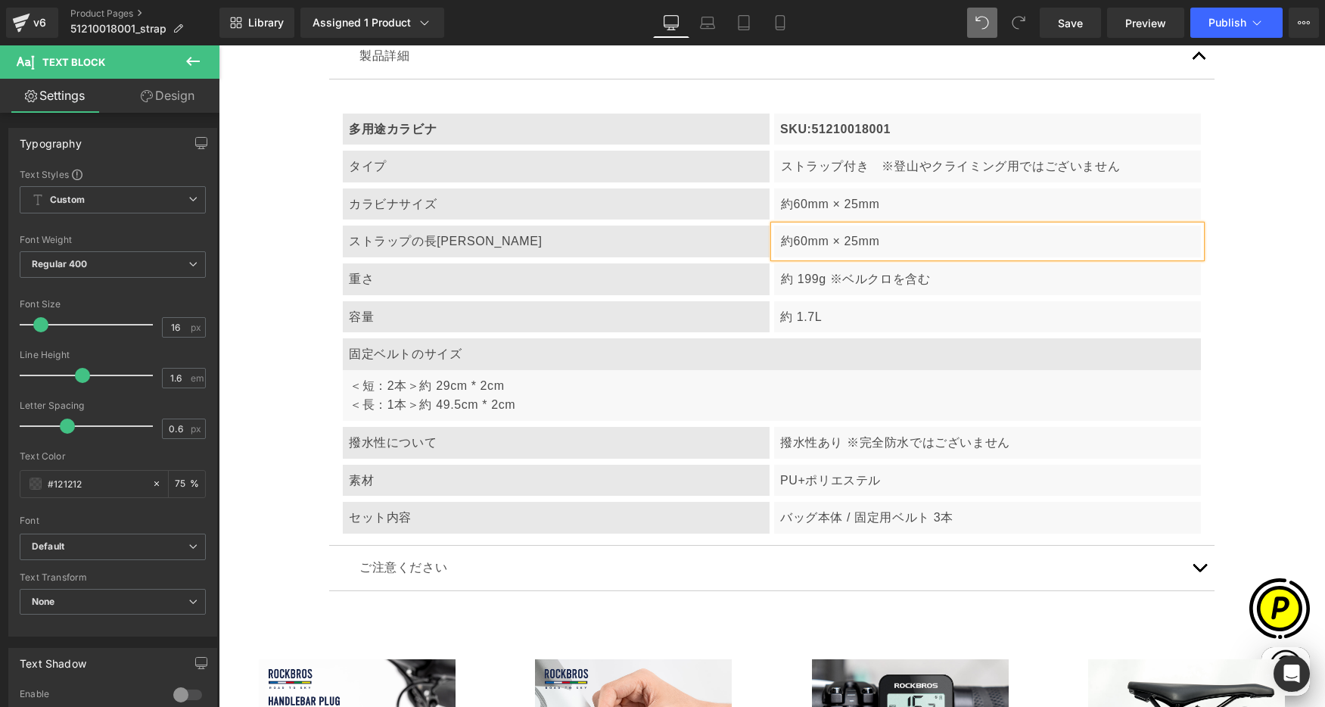
paste div
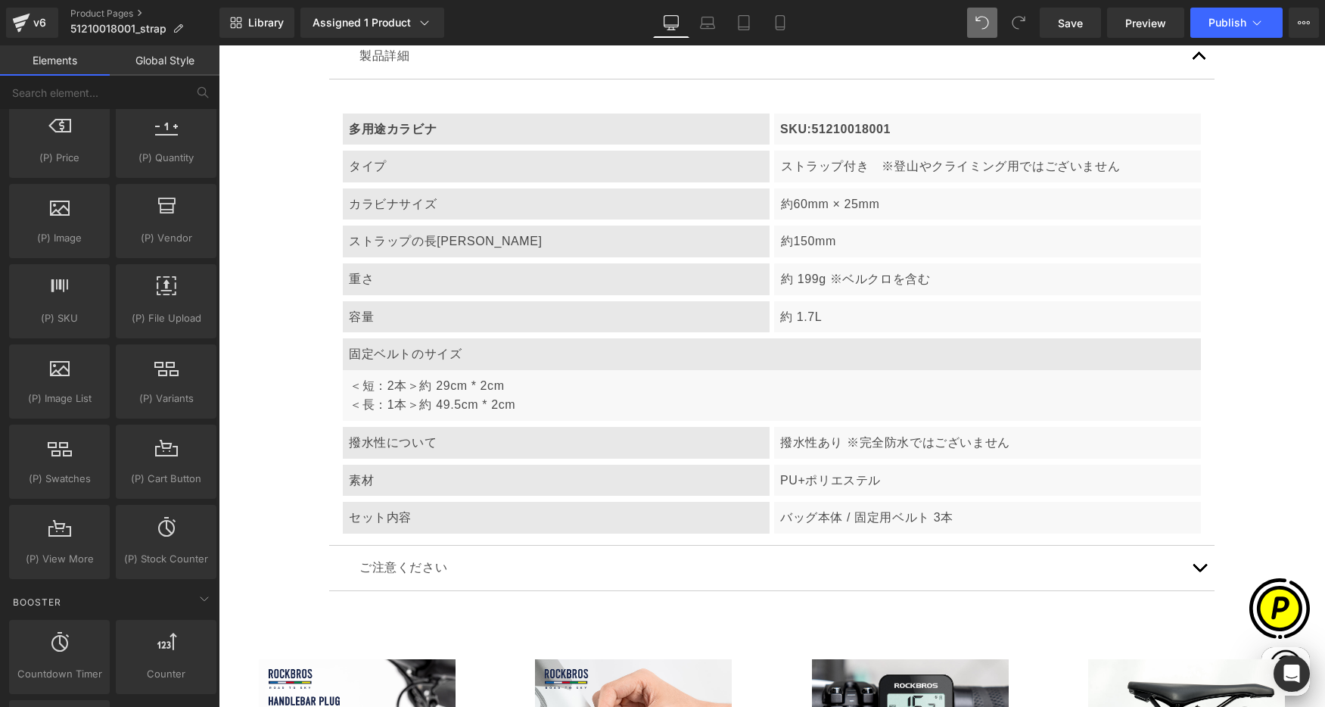
scroll to position [0, 885]
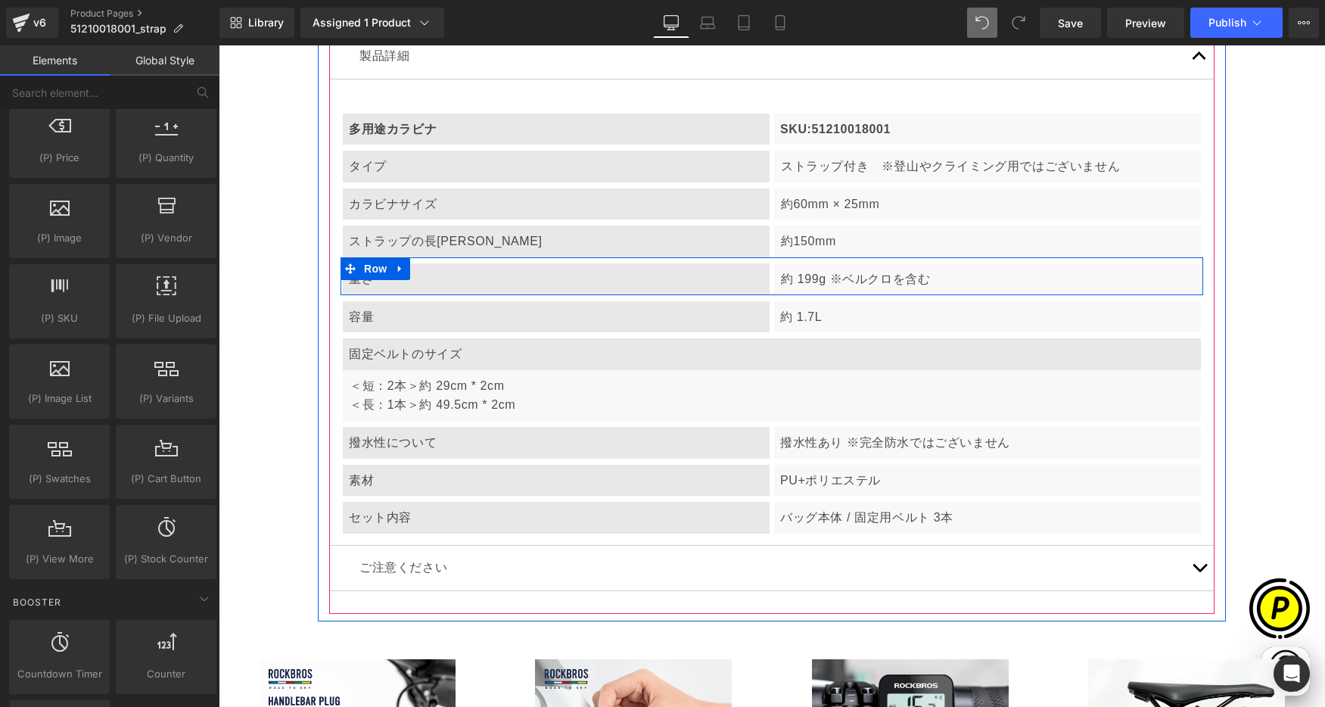
drag, startPoint x: 394, startPoint y: 283, endPoint x: 341, endPoint y: 282, distance: 52.2
click at [394, 283] on div "重さ" at bounding box center [556, 279] width 427 height 32
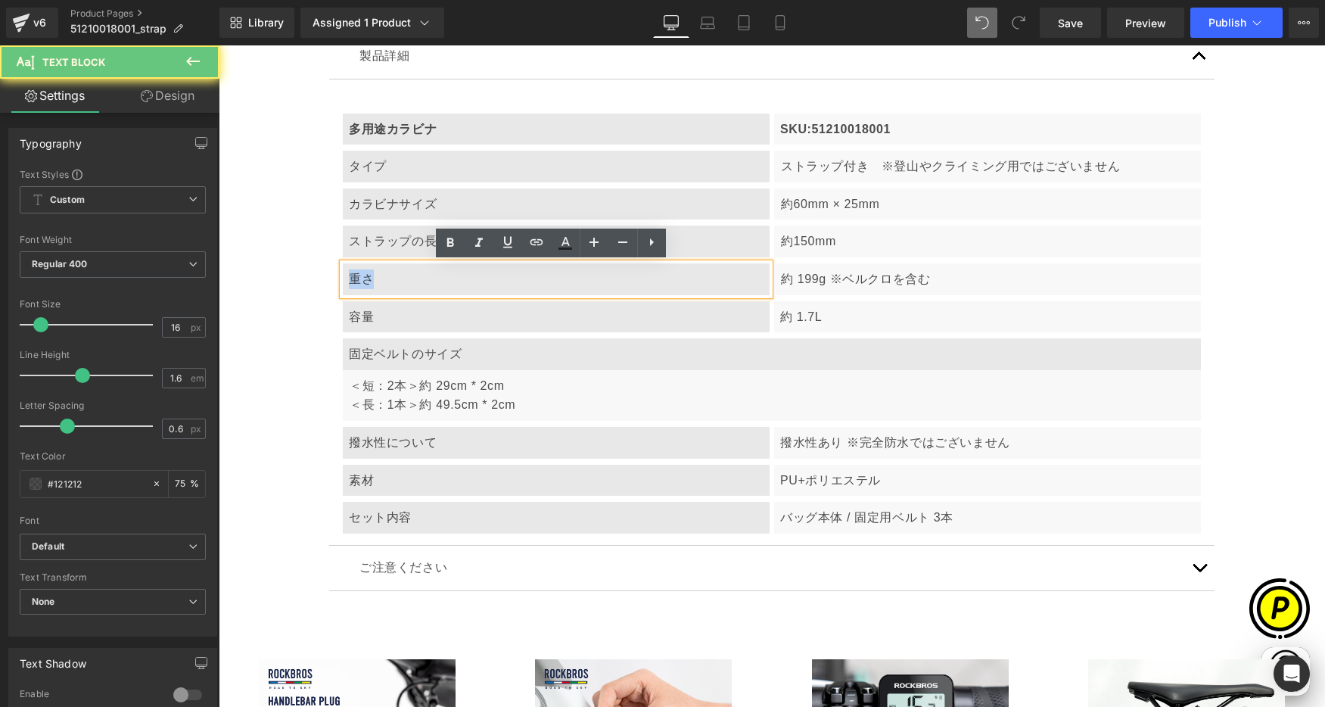
drag, startPoint x: 344, startPoint y: 278, endPoint x: 394, endPoint y: 282, distance: 49.3
click at [394, 282] on div "重さ" at bounding box center [556, 279] width 427 height 32
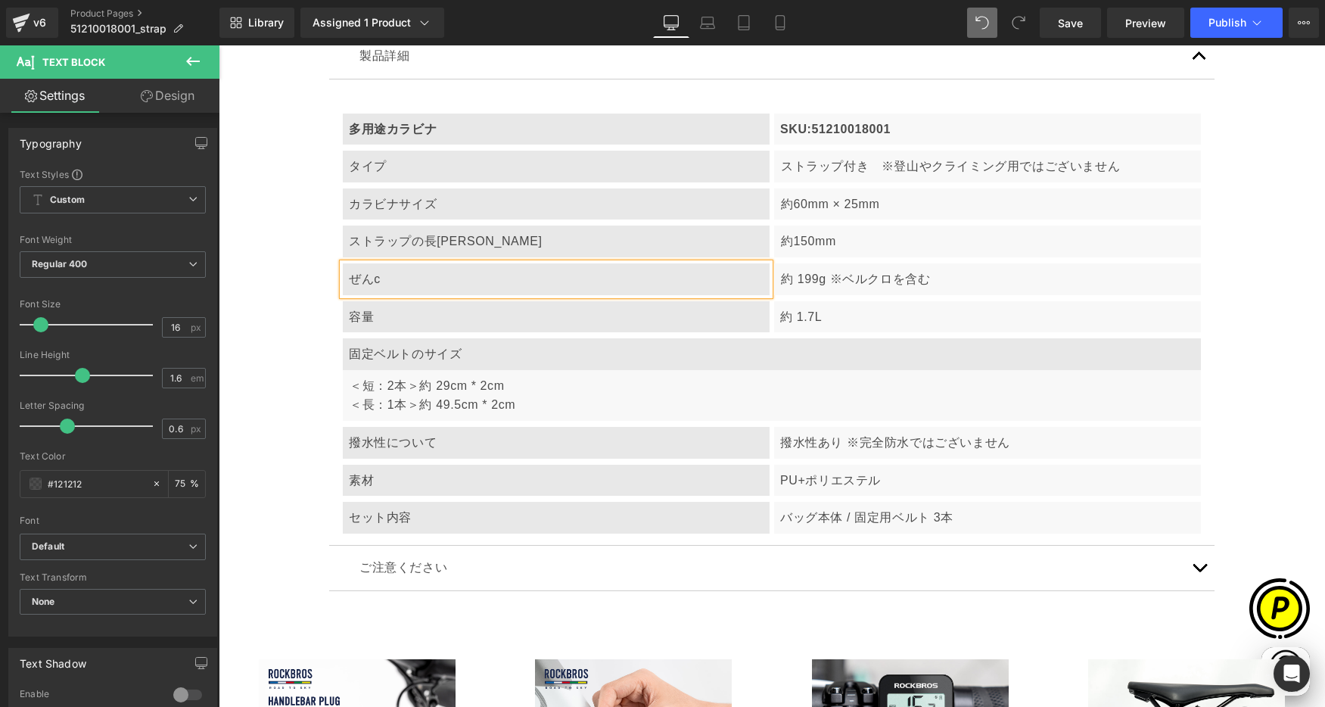
scroll to position [0, 295]
click at [802, 277] on p "約 199g ※ベルクロを含む" at bounding box center [988, 279] width 414 height 20
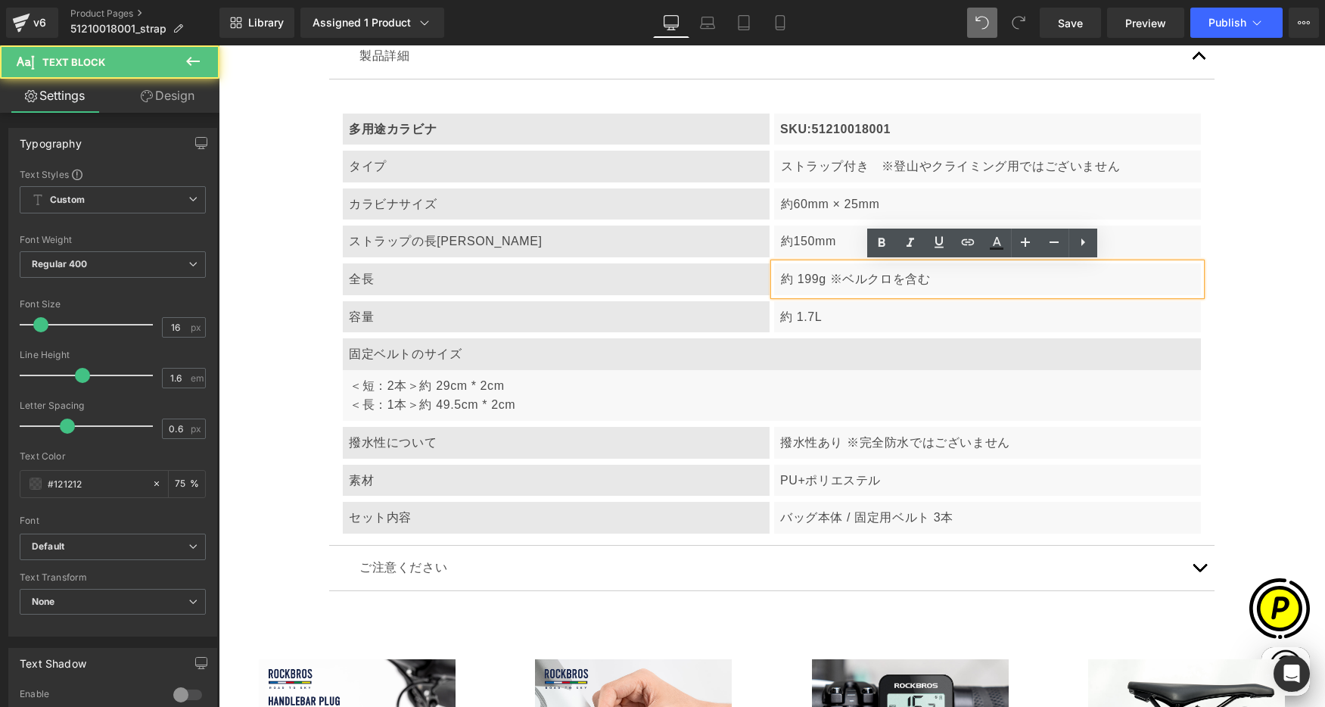
scroll to position [0, 590]
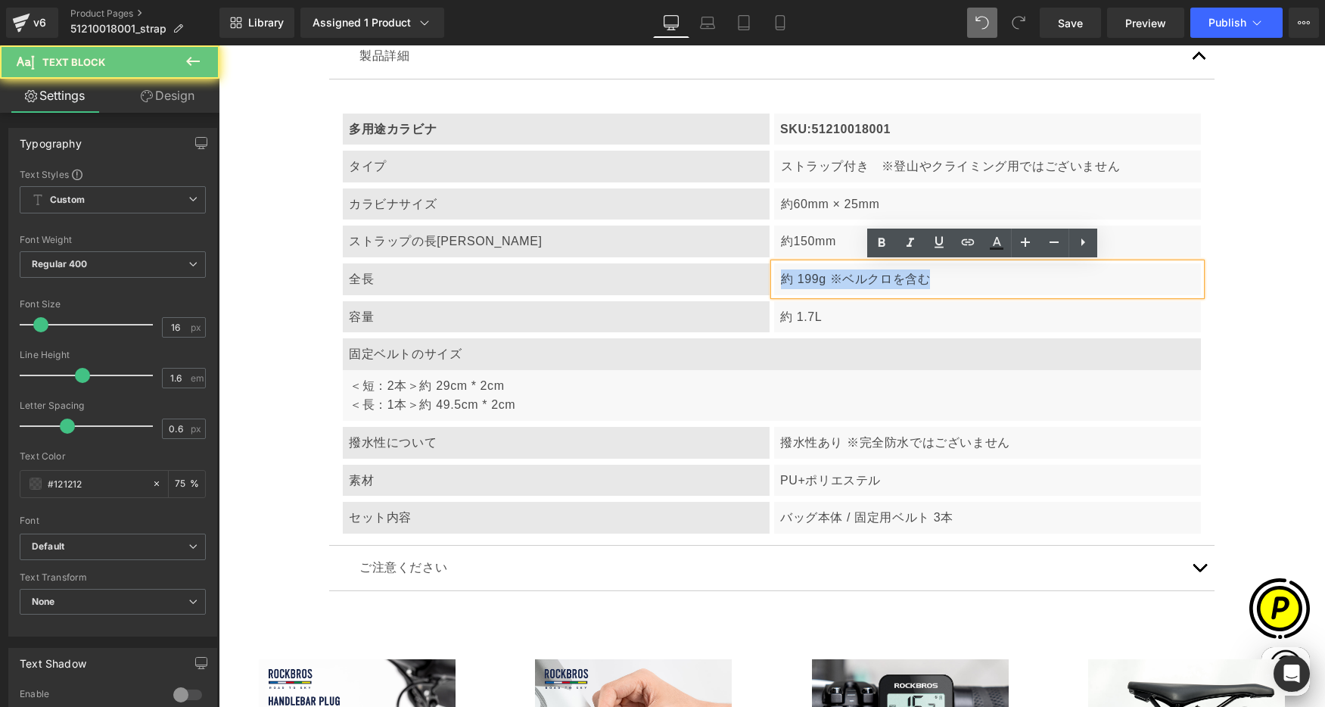
drag, startPoint x: 776, startPoint y: 278, endPoint x: 985, endPoint y: 299, distance: 210.6
click at [985, 299] on article "多用途カラビナ Text Block SKU:51210018001 Text Block Row タイプ Text Block ストラップ付き　※登山やクラ…" at bounding box center [771, 312] width 885 height 466
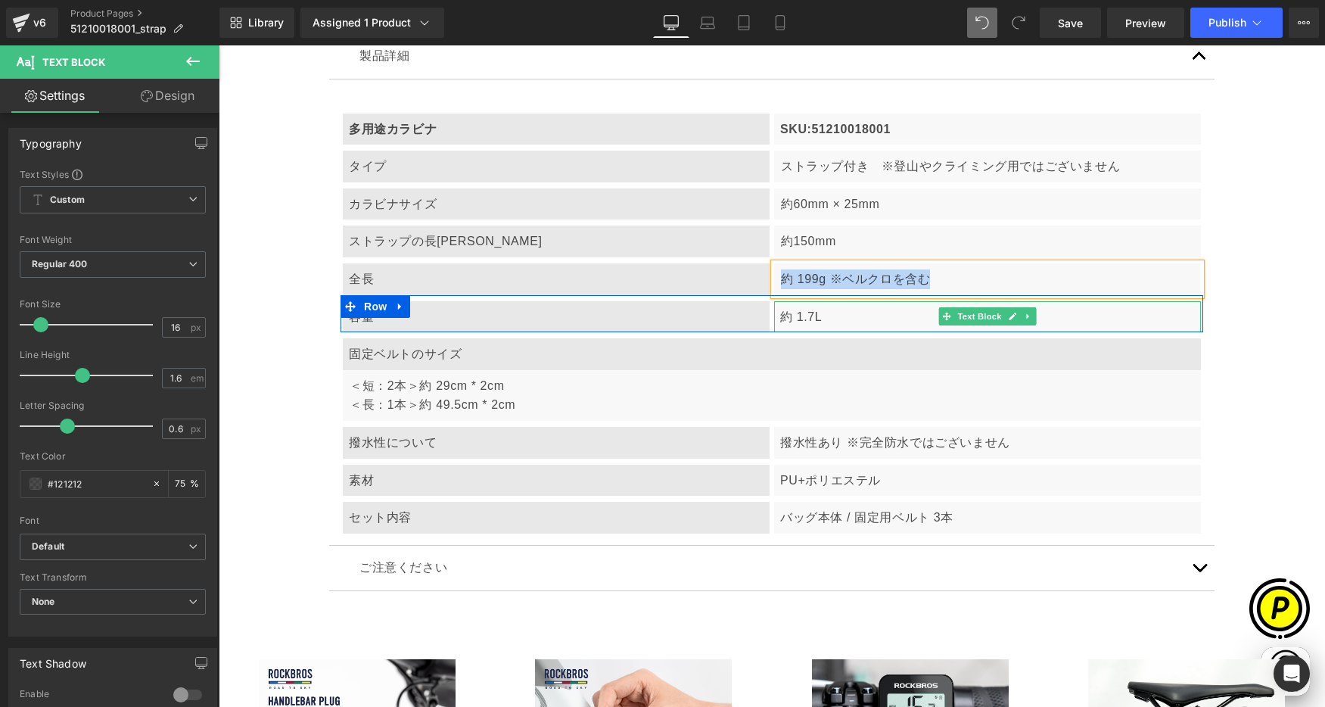
paste div
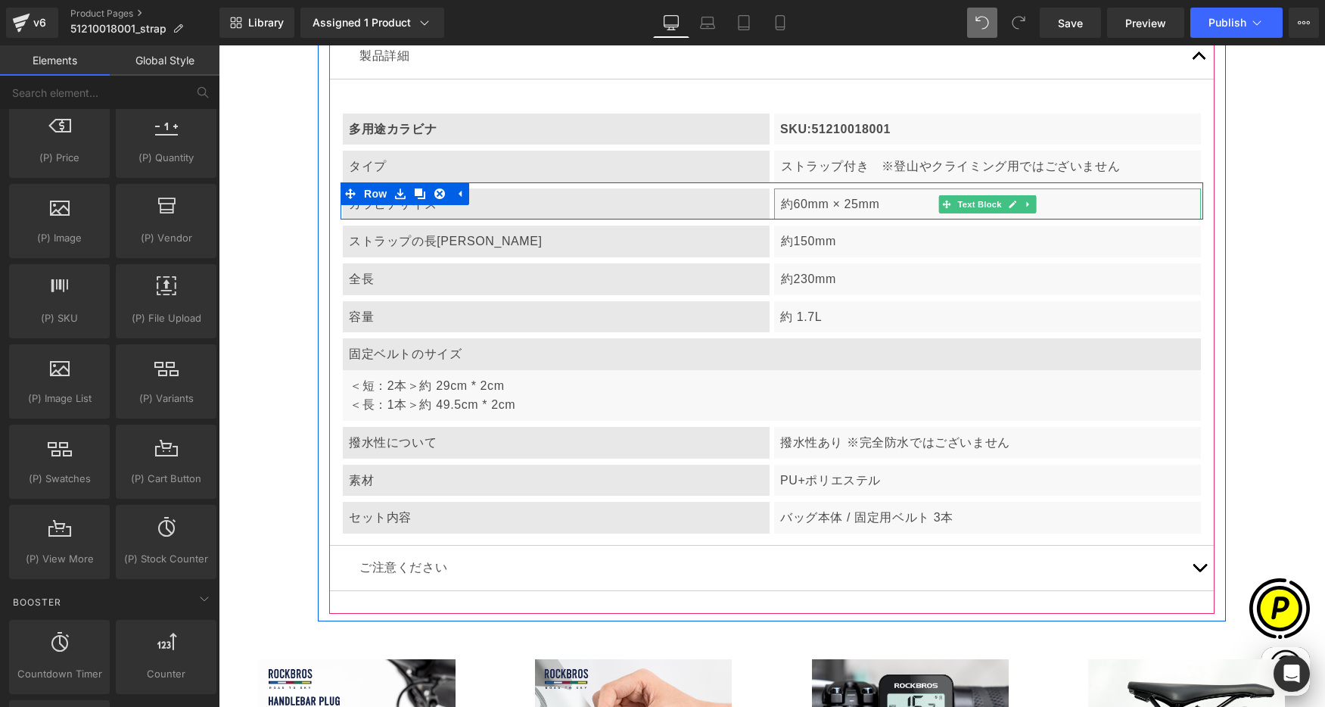
click at [810, 202] on p "約60mm × 25mm" at bounding box center [988, 204] width 414 height 20
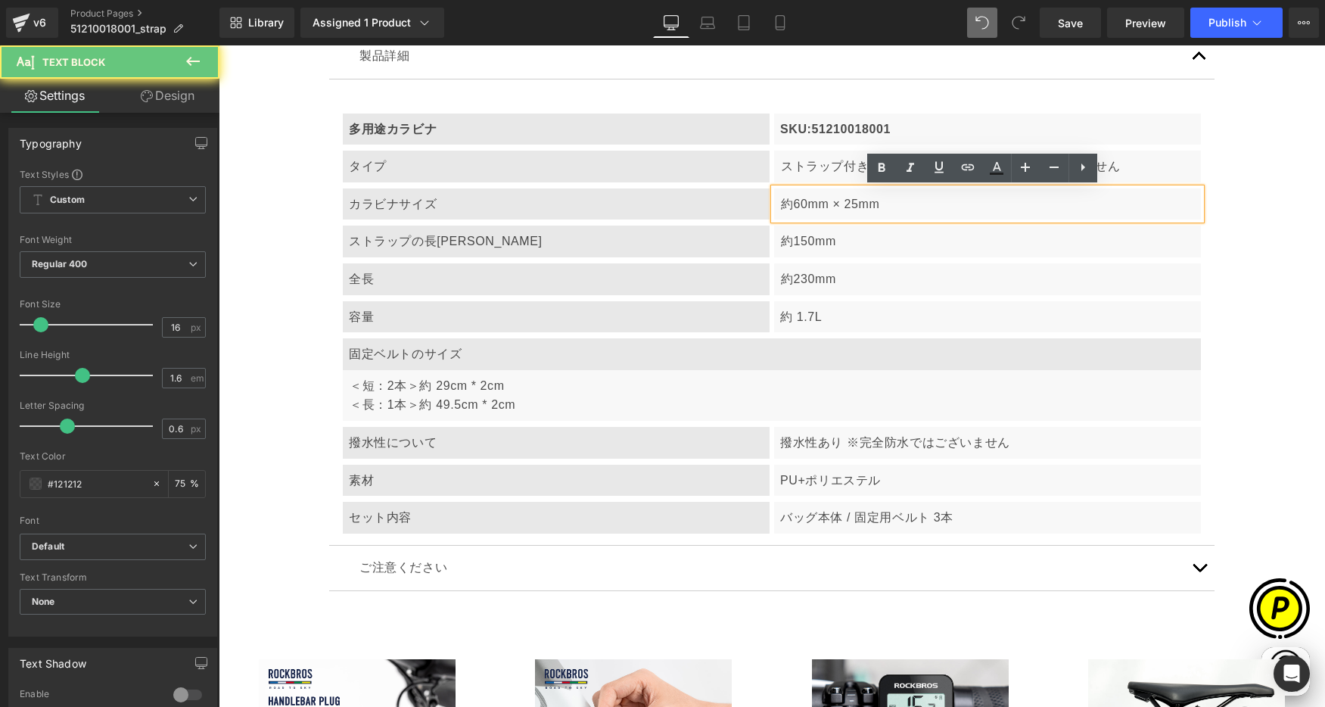
click at [791, 201] on p "約60mm × 25mm" at bounding box center [988, 204] width 414 height 20
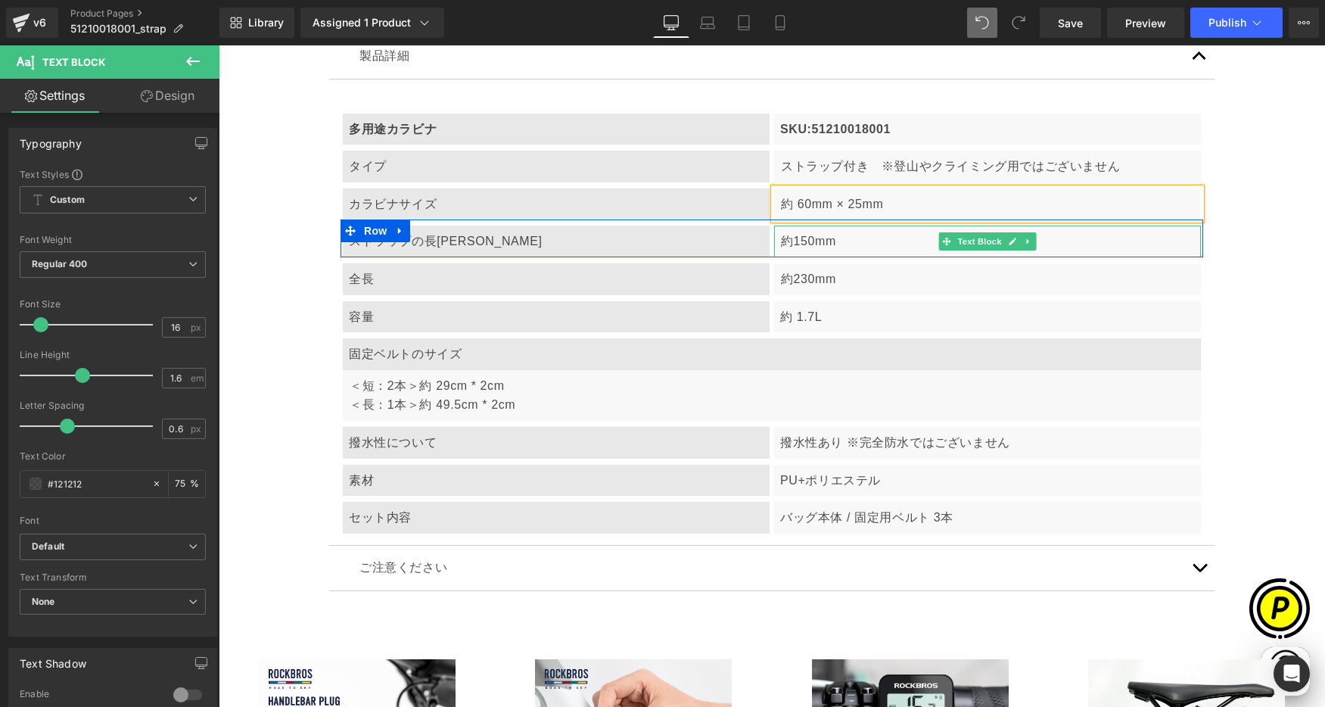
click at [791, 237] on p "約150mm" at bounding box center [988, 242] width 414 height 20
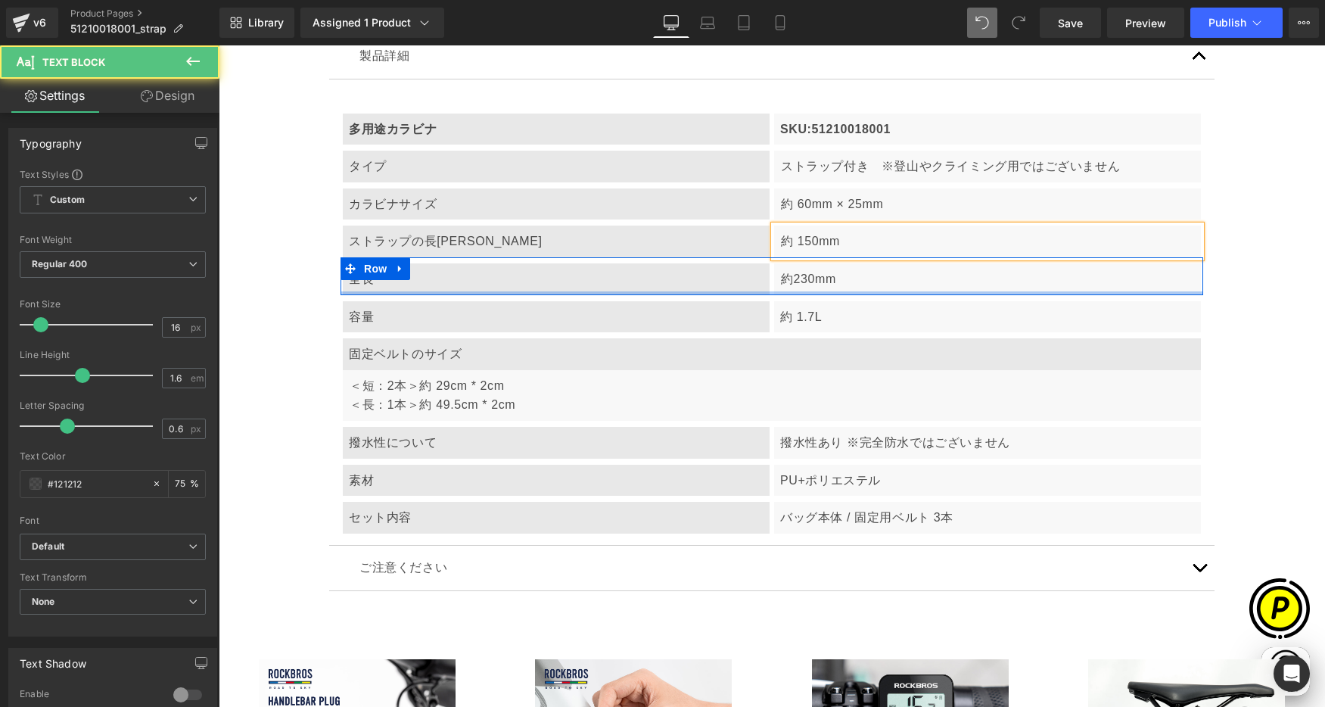
scroll to position [0, 885]
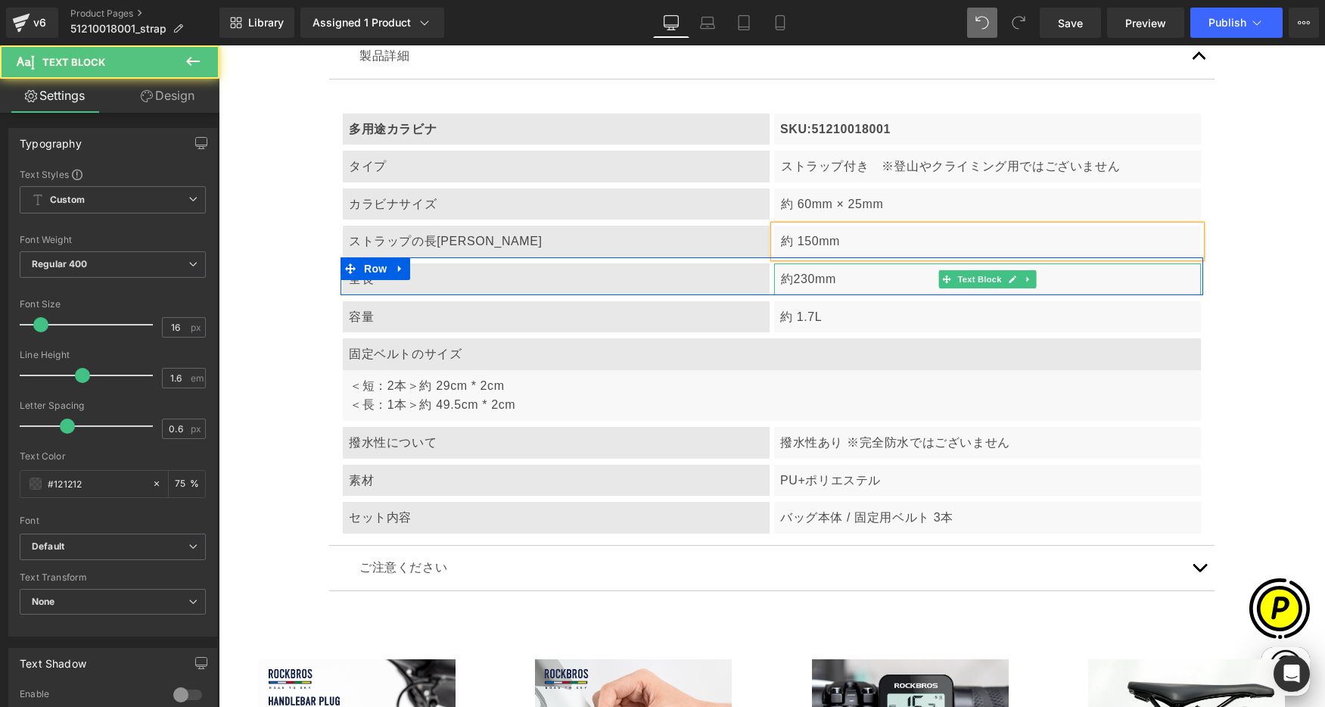
click at [789, 280] on p "約230mm" at bounding box center [988, 279] width 414 height 20
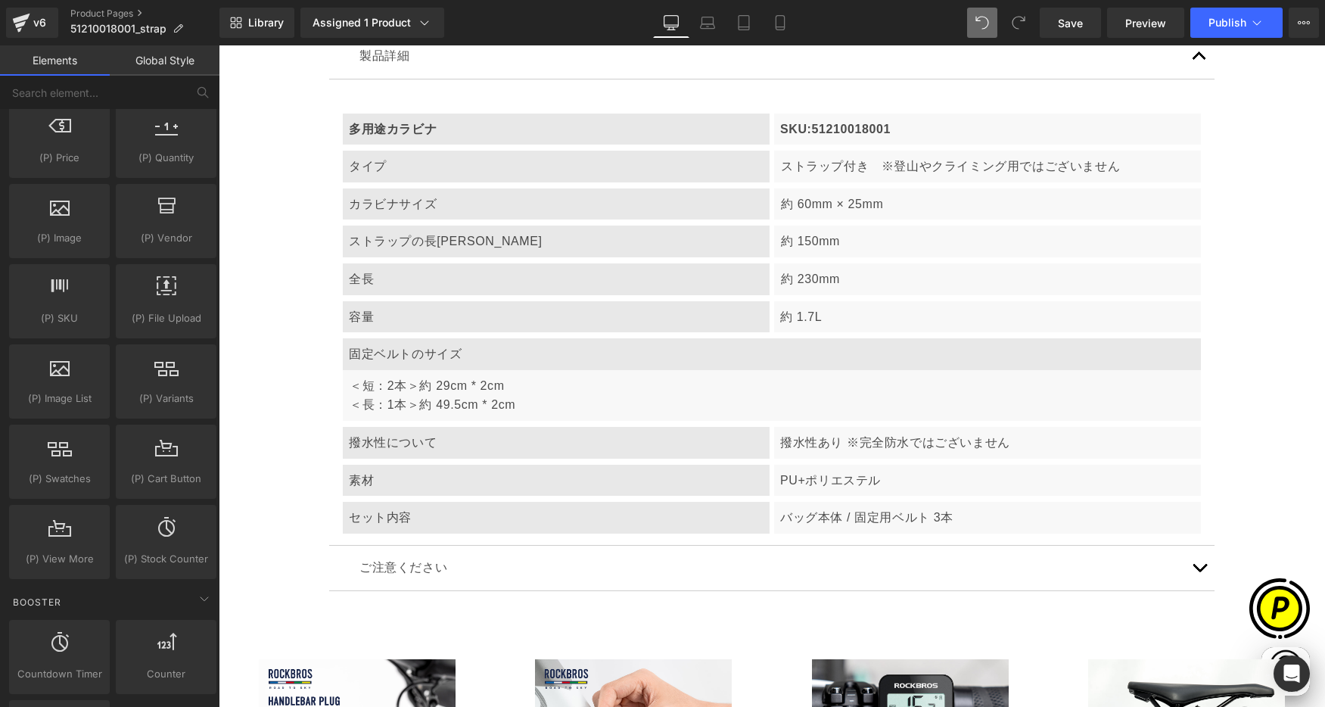
click at [398, 323] on p "容量" at bounding box center [556, 317] width 415 height 20
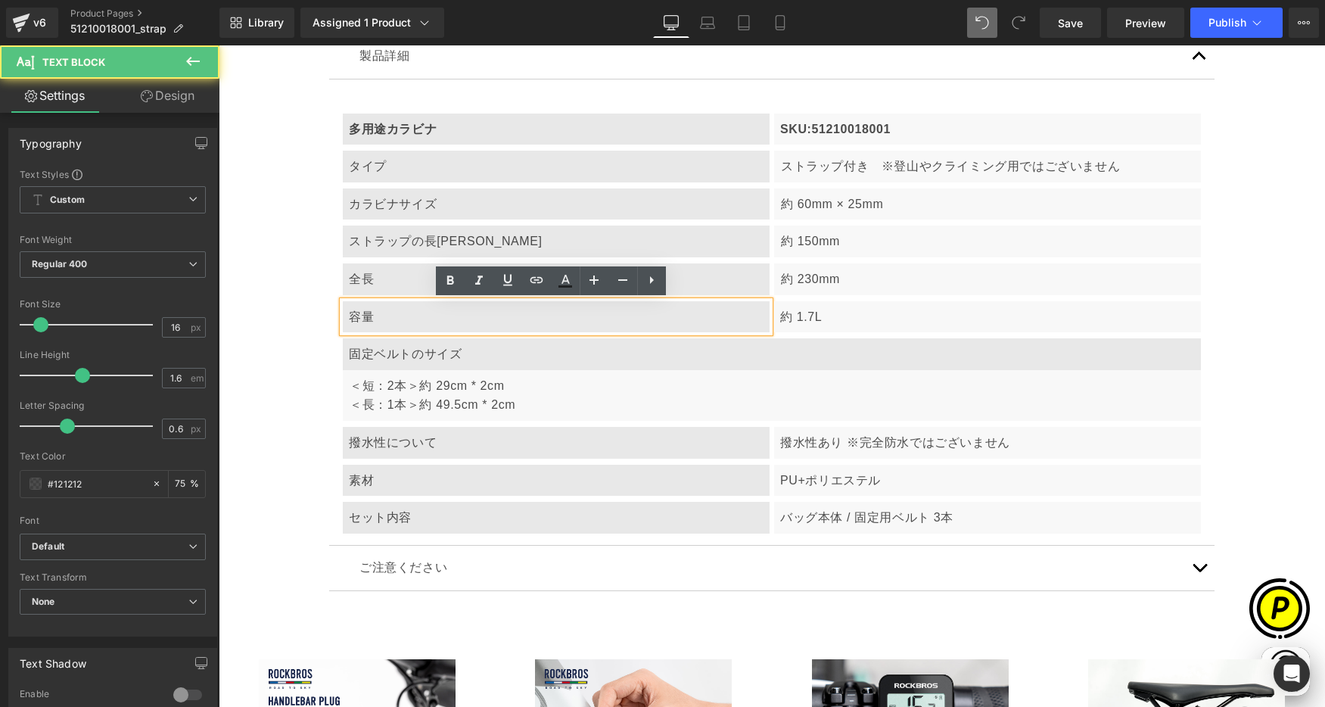
scroll to position [0, 0]
click at [389, 320] on p "容量" at bounding box center [556, 317] width 415 height 20
drag, startPoint x: 338, startPoint y: 311, endPoint x: 384, endPoint y: 316, distance: 47.2
click at [384, 316] on div "容量" at bounding box center [556, 317] width 427 height 32
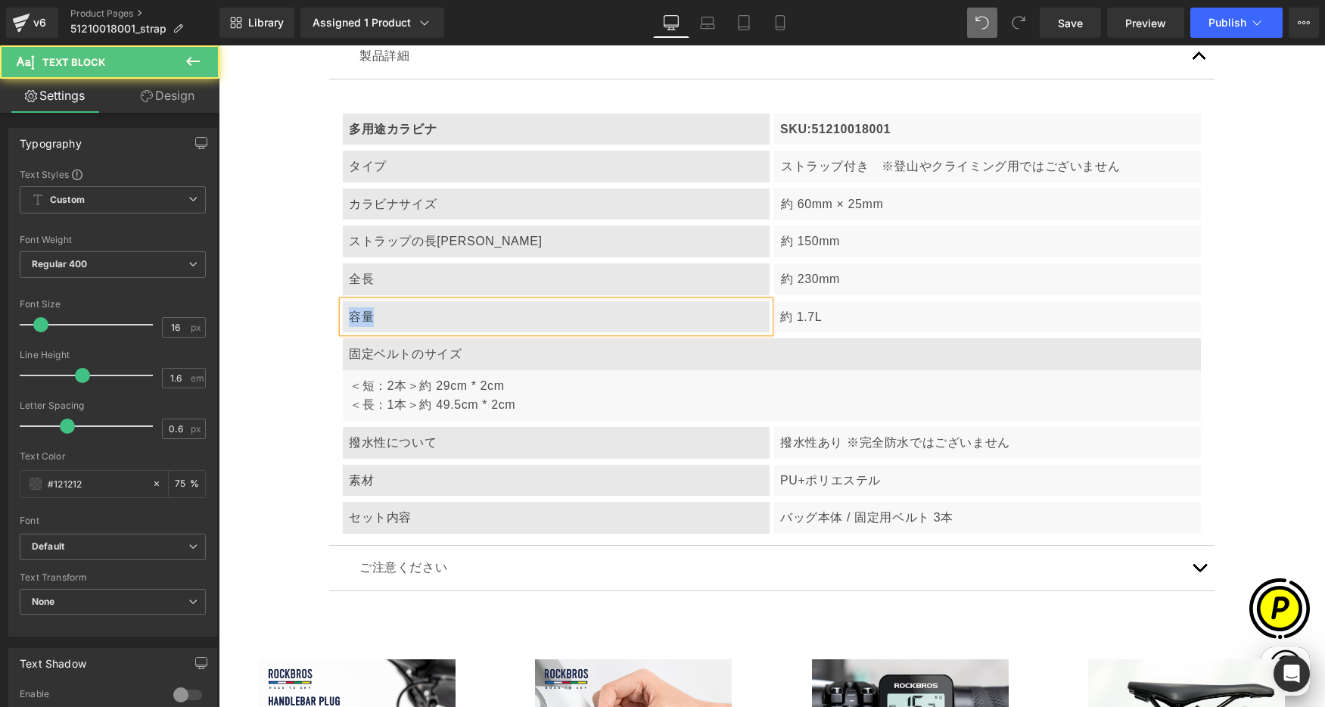
paste div
click at [804, 305] on div "約 1.7L" at bounding box center [987, 317] width 427 height 32
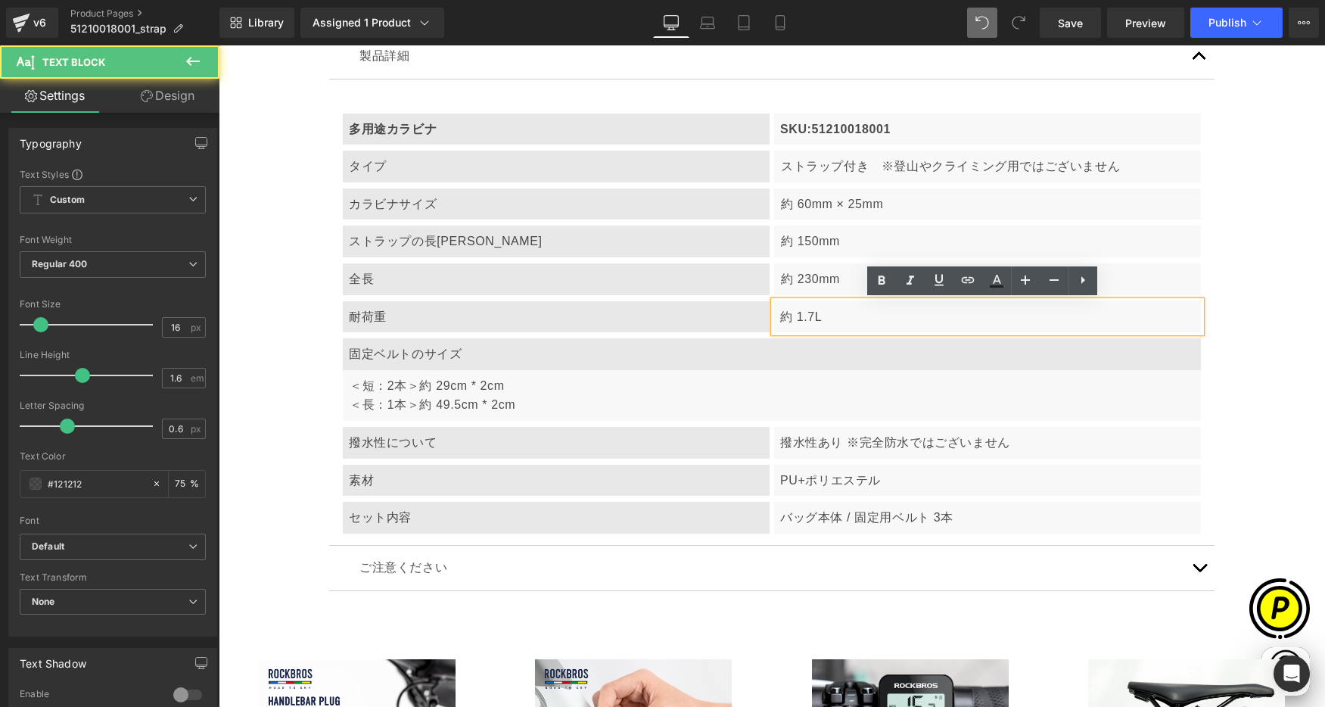
scroll to position [0, 295]
click at [801, 315] on p "約 1.7L" at bounding box center [987, 317] width 415 height 20
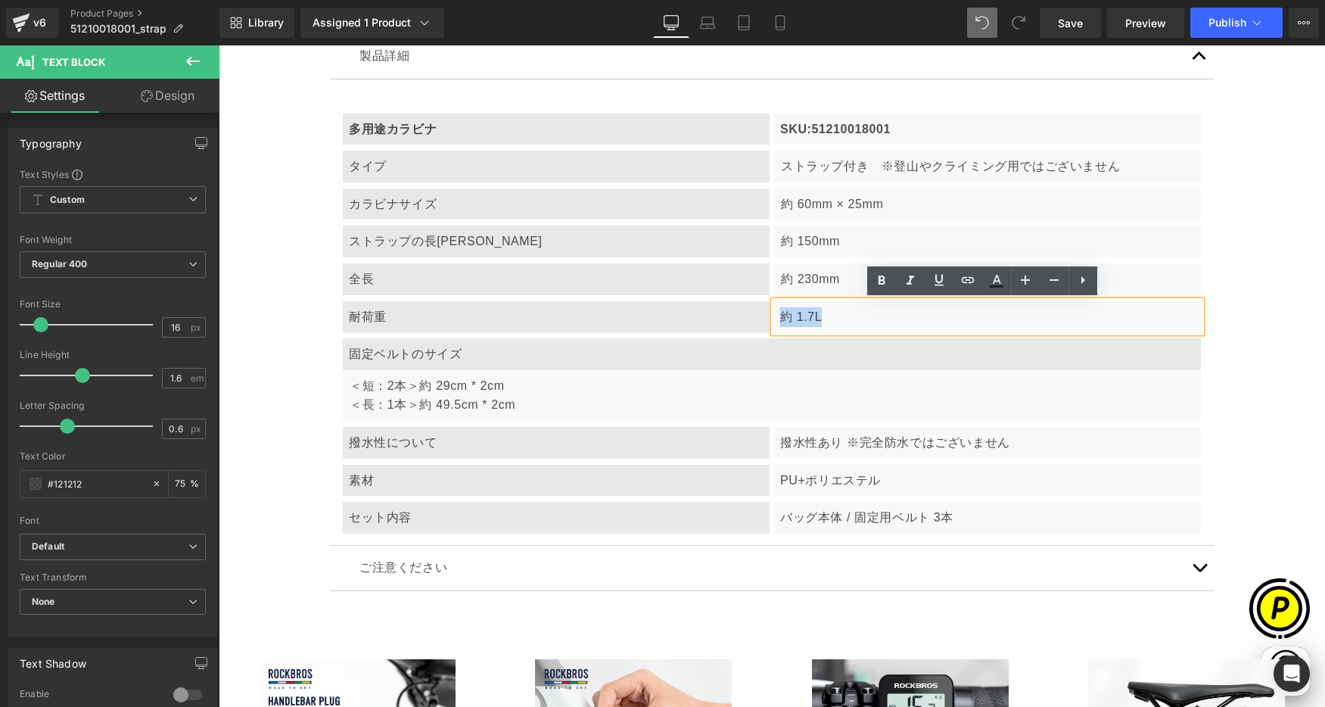
drag, startPoint x: 785, startPoint y: 316, endPoint x: 910, endPoint y: 335, distance: 125.7
click at [894, 331] on div "約 1.7L" at bounding box center [987, 317] width 427 height 32
paste div
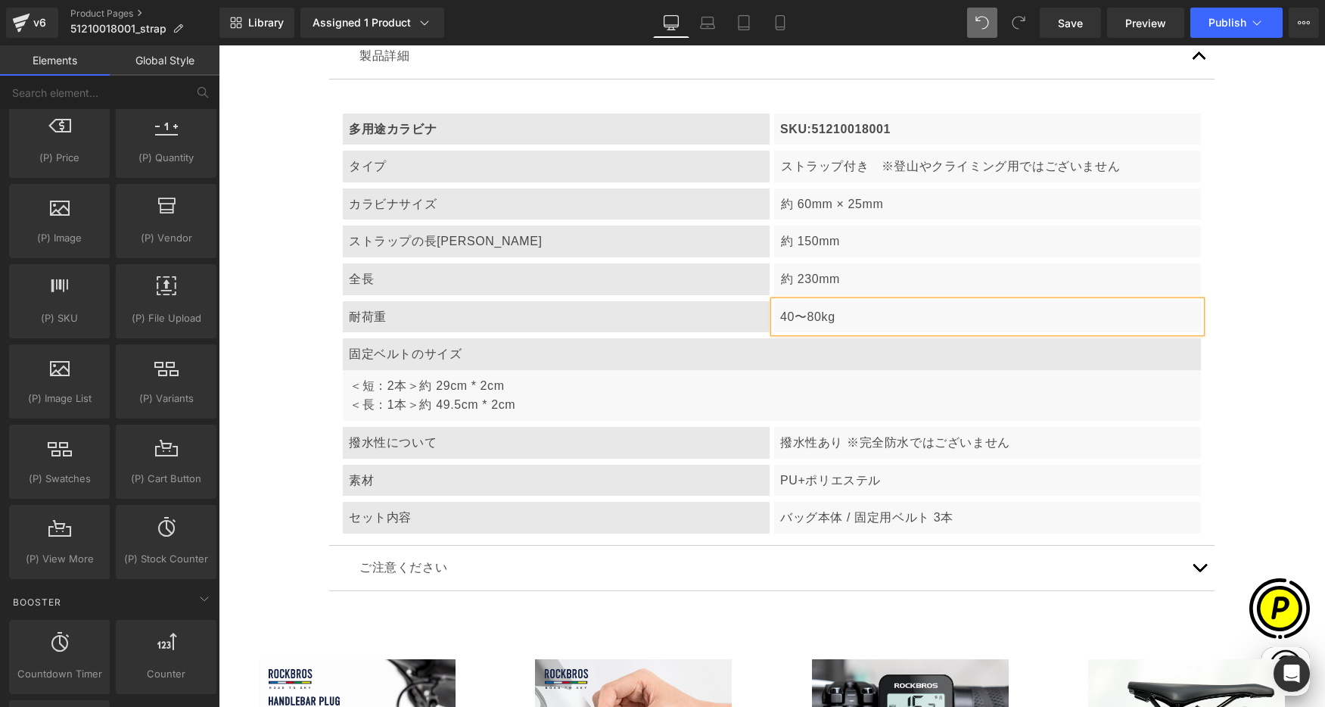
drag, startPoint x: 1274, startPoint y: 400, endPoint x: 1321, endPoint y: 411, distance: 48.1
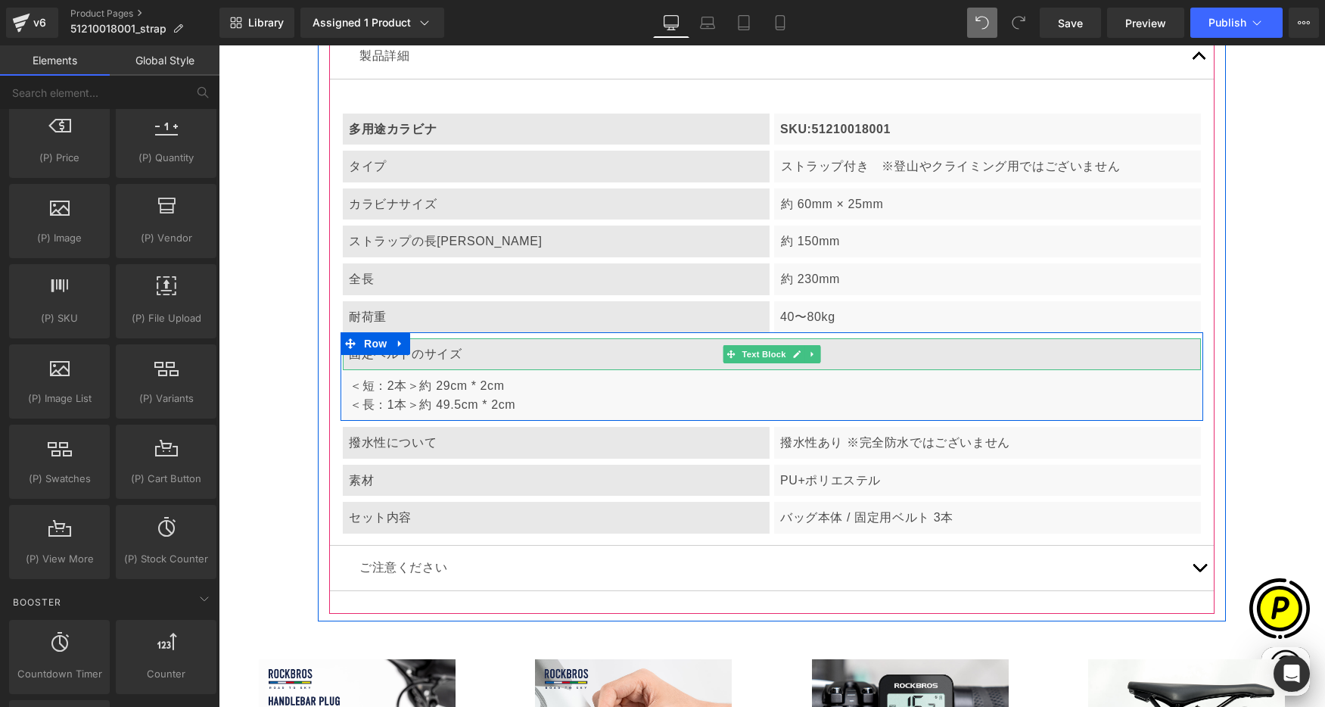
click at [410, 358] on div "固定ベルトのサイズ" at bounding box center [772, 354] width 858 height 32
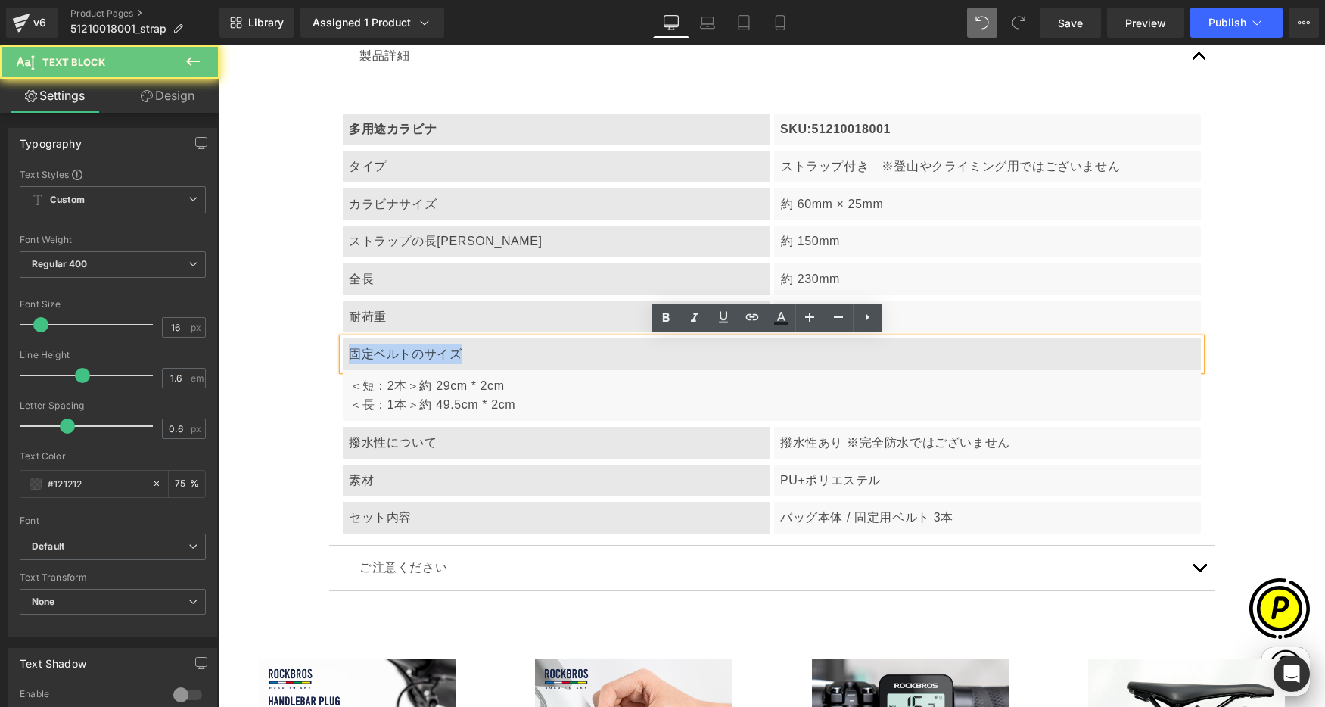
drag, startPoint x: 341, startPoint y: 355, endPoint x: 532, endPoint y: 362, distance: 190.8
click at [537, 361] on div "固定ベルトのサイズ" at bounding box center [772, 354] width 858 height 32
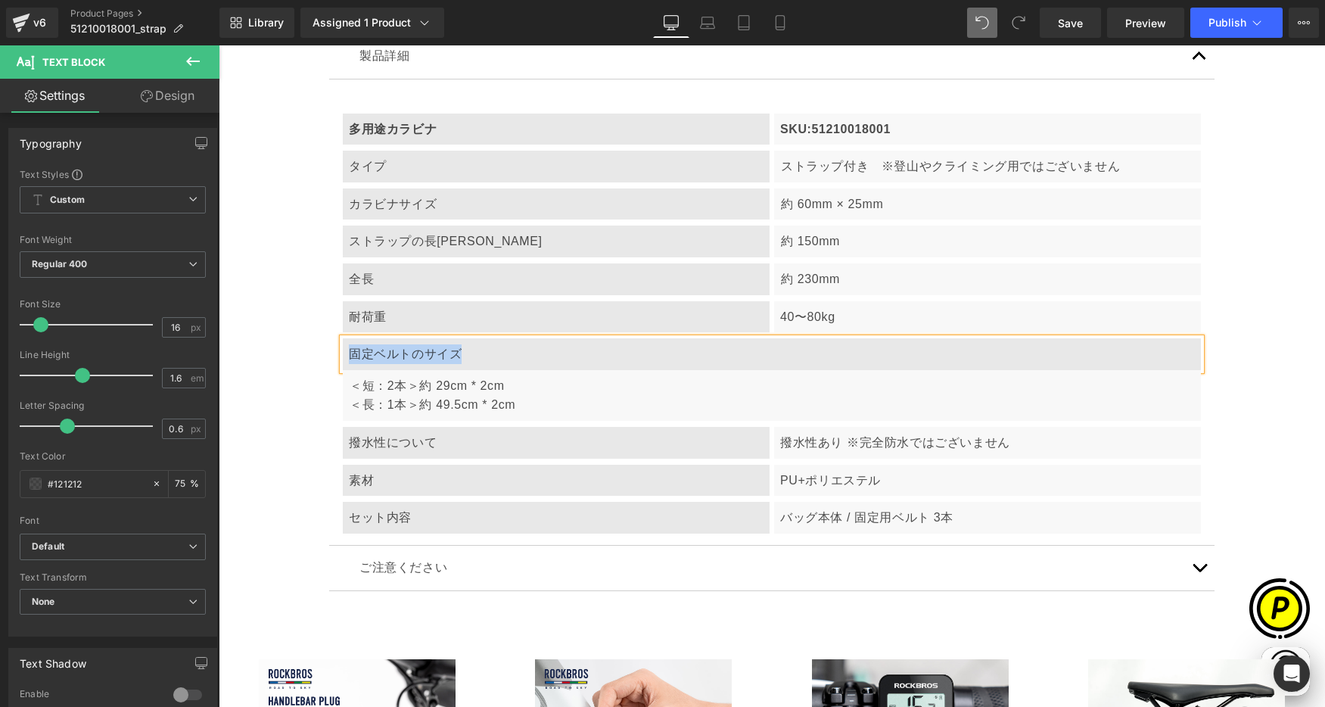
paste div
click at [390, 394] on p "＜短：2本＞約 29cm * 2cm ＜長：1本＞約 49.5cm * 2cm" at bounding box center [772, 395] width 845 height 39
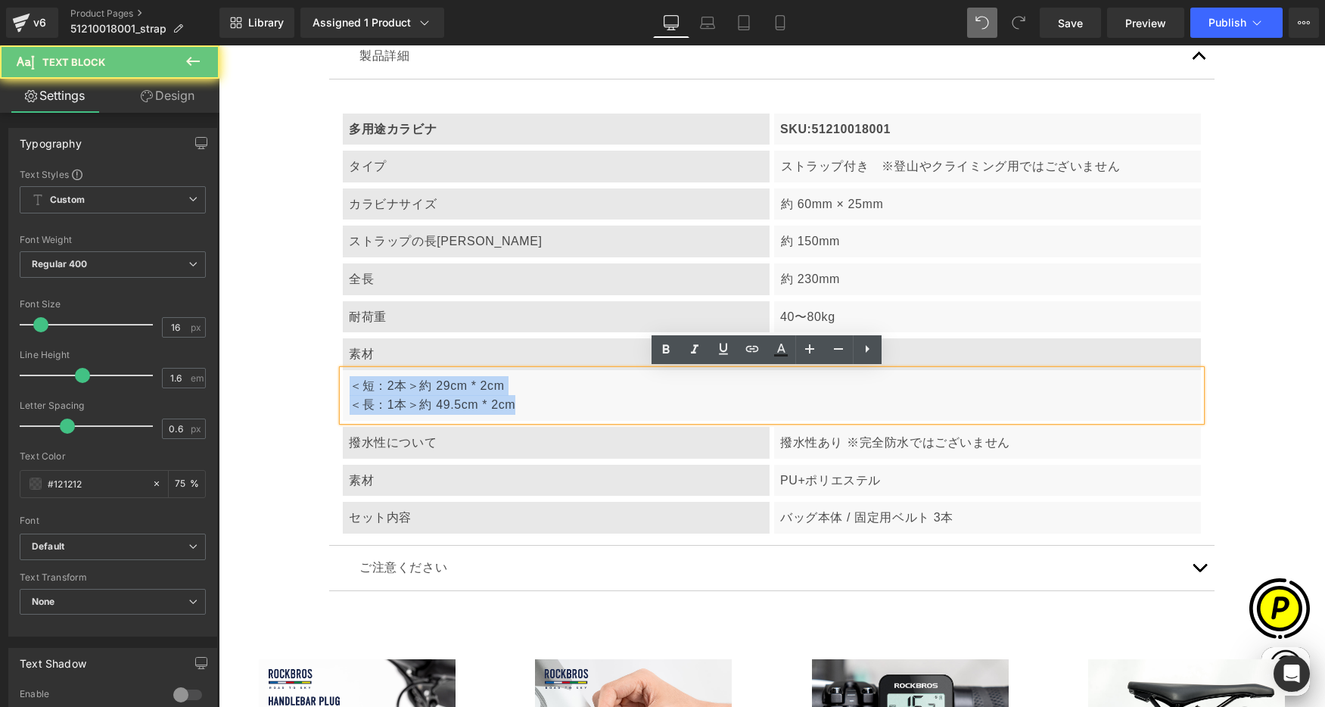
drag, startPoint x: 366, startPoint y: 385, endPoint x: 545, endPoint y: 416, distance: 182.0
click at [545, 416] on div "＜短：2本＞約 29cm * 2cm ＜長：1本＞約 49.5cm * 2cm" at bounding box center [772, 395] width 858 height 51
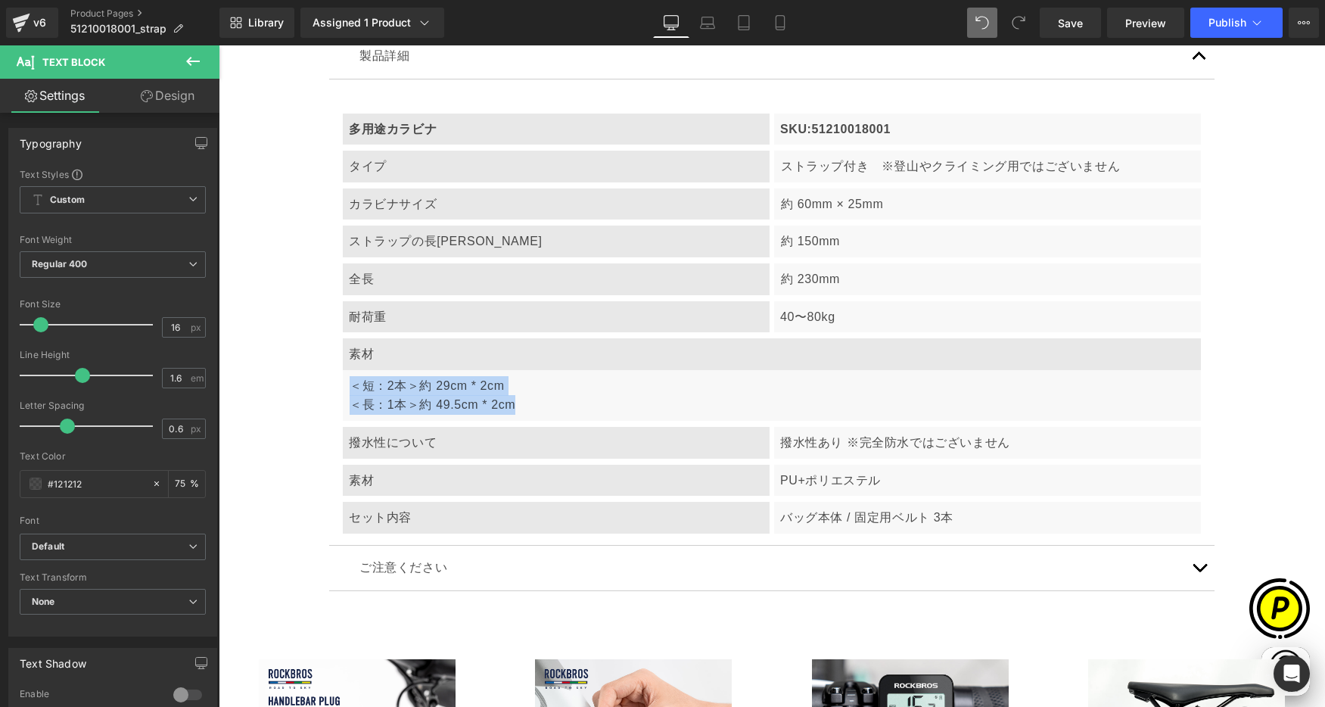
paste div
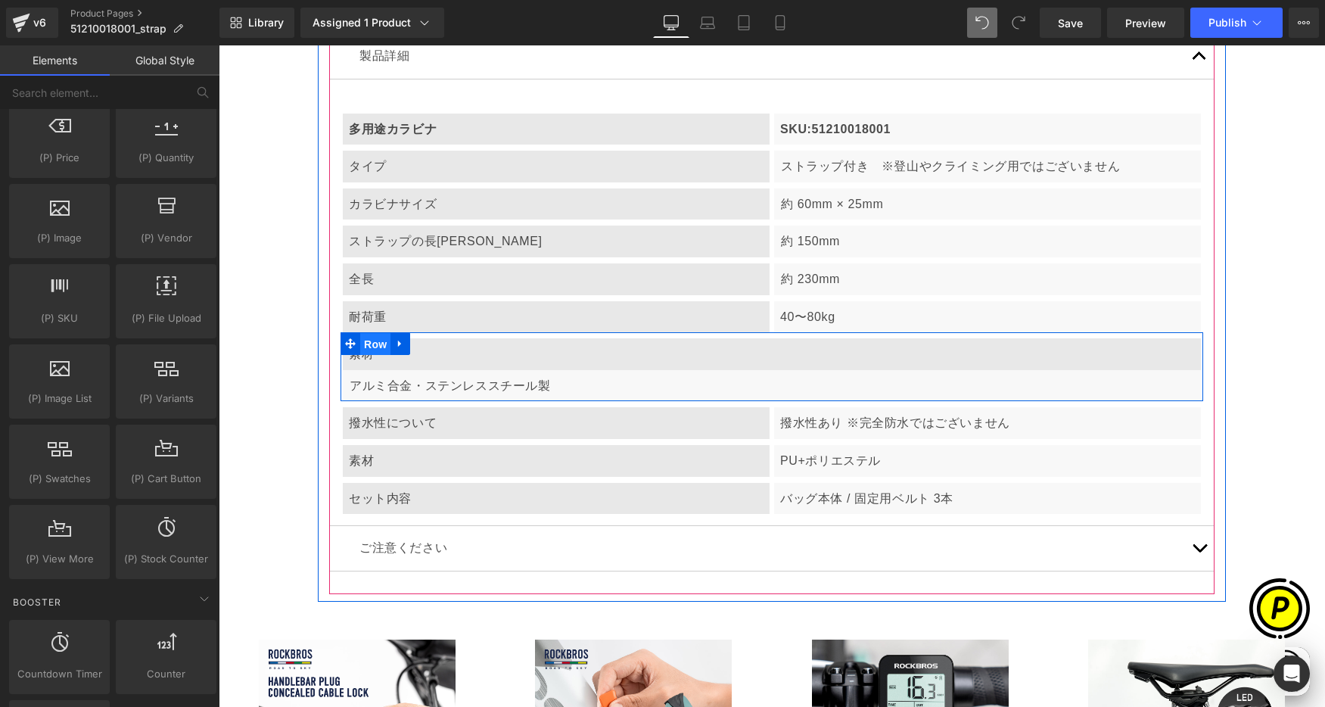
click at [362, 341] on span "Row" at bounding box center [375, 344] width 30 height 23
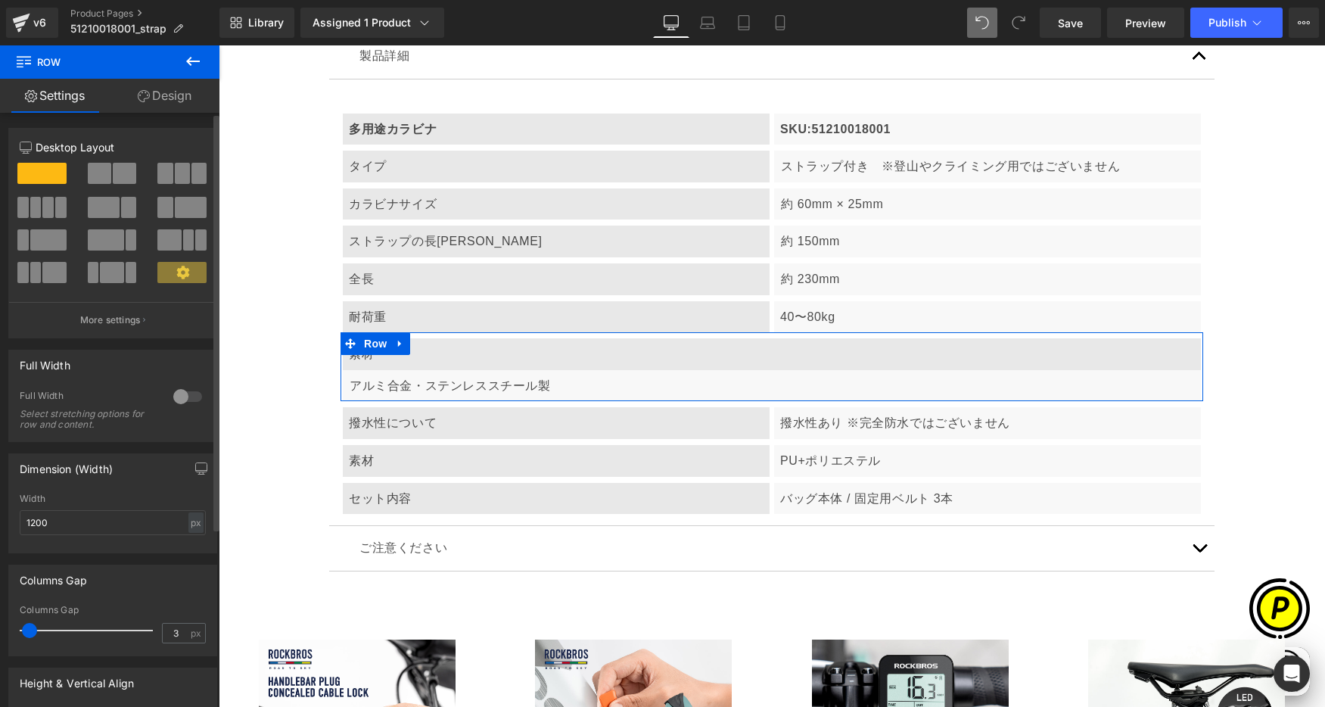
scroll to position [0, 0]
click at [101, 173] on span at bounding box center [99, 173] width 23 height 21
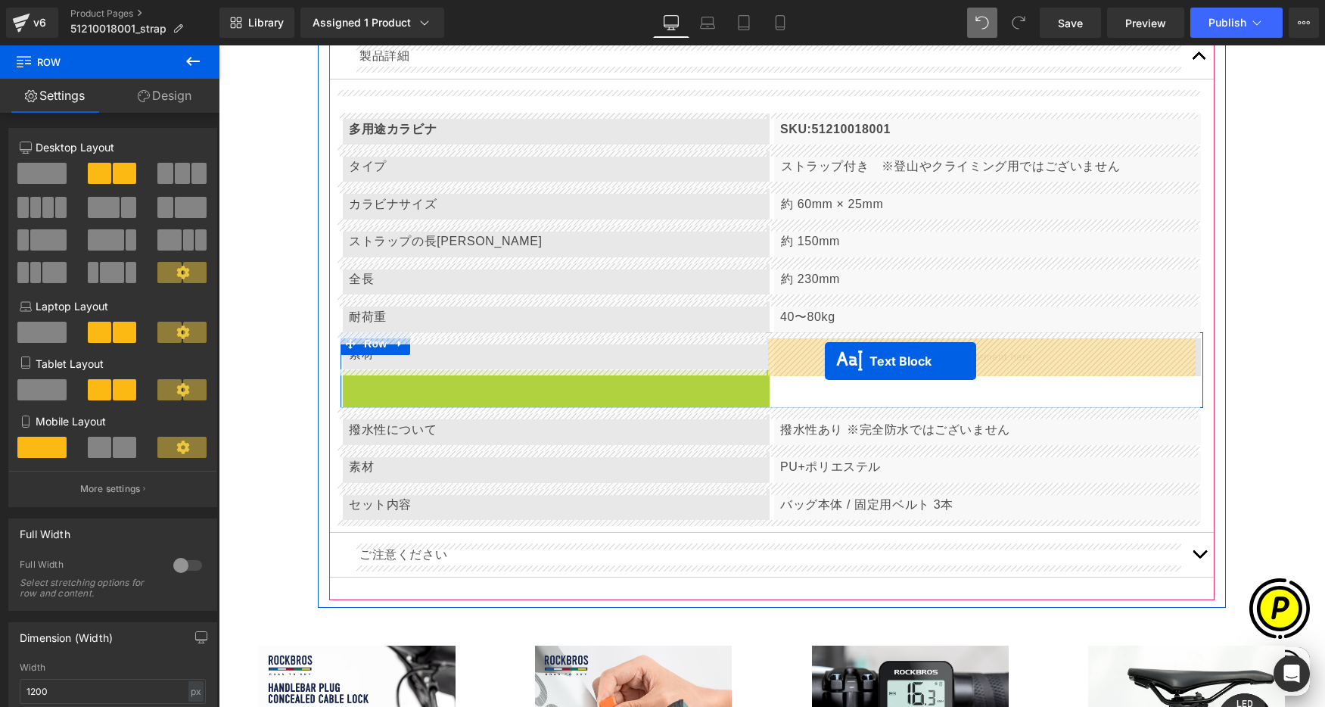
drag, startPoint x: 510, startPoint y: 388, endPoint x: 825, endPoint y: 361, distance: 316.0
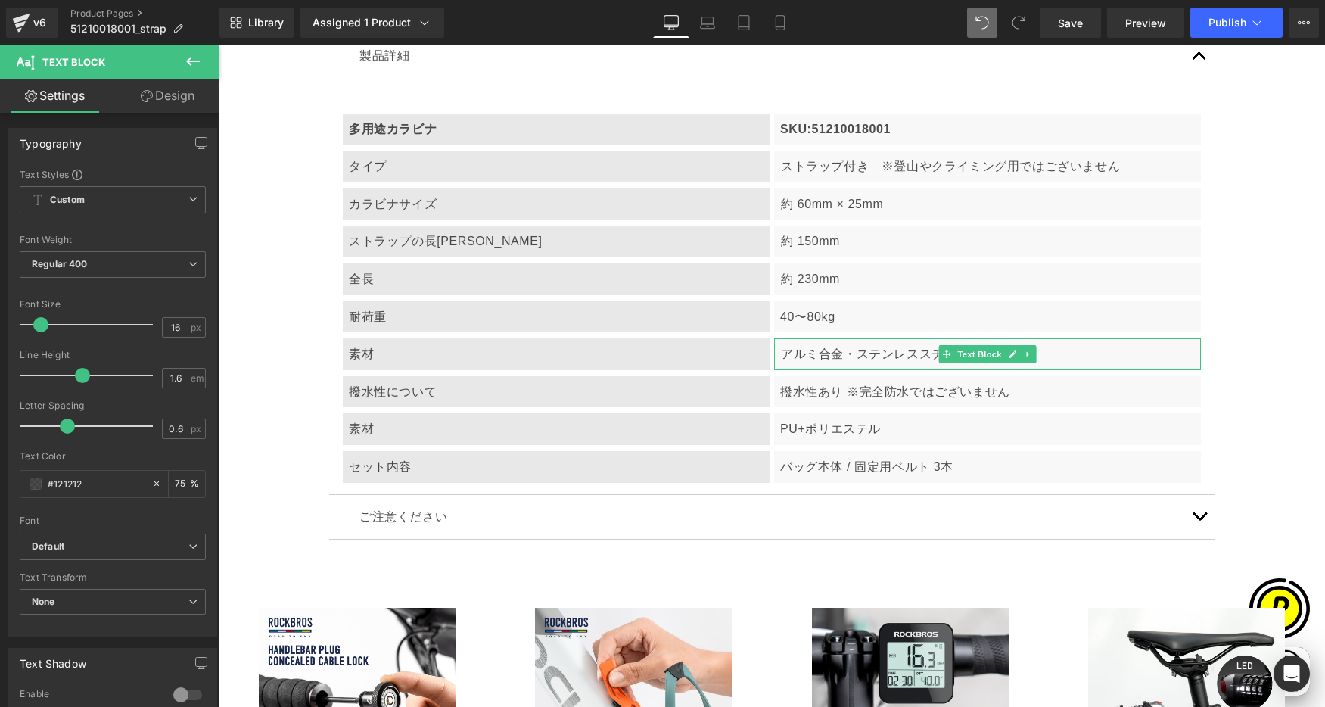
scroll to position [0, 295]
click at [442, 395] on p "撥水性について" at bounding box center [556, 392] width 415 height 20
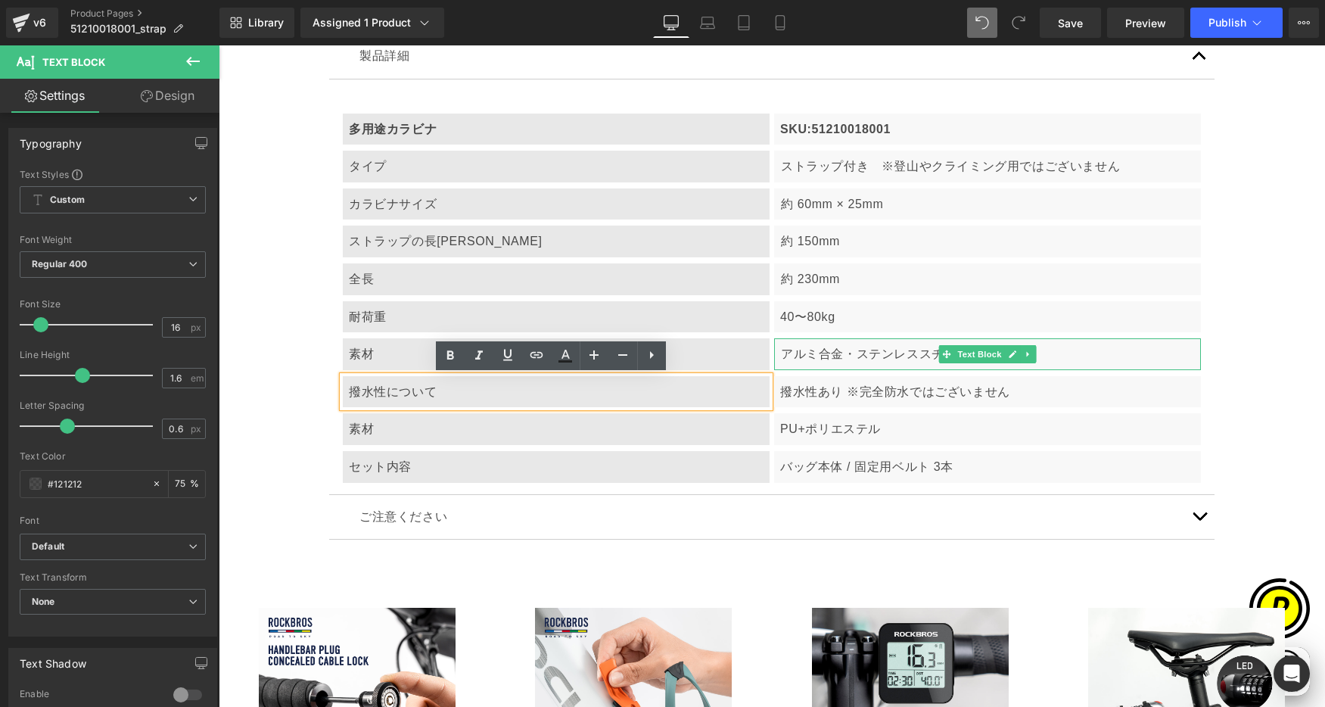
scroll to position [0, 590]
drag, startPoint x: 366, startPoint y: 393, endPoint x: 347, endPoint y: 390, distance: 19.1
click at [366, 393] on p "撥水性について" at bounding box center [556, 392] width 415 height 20
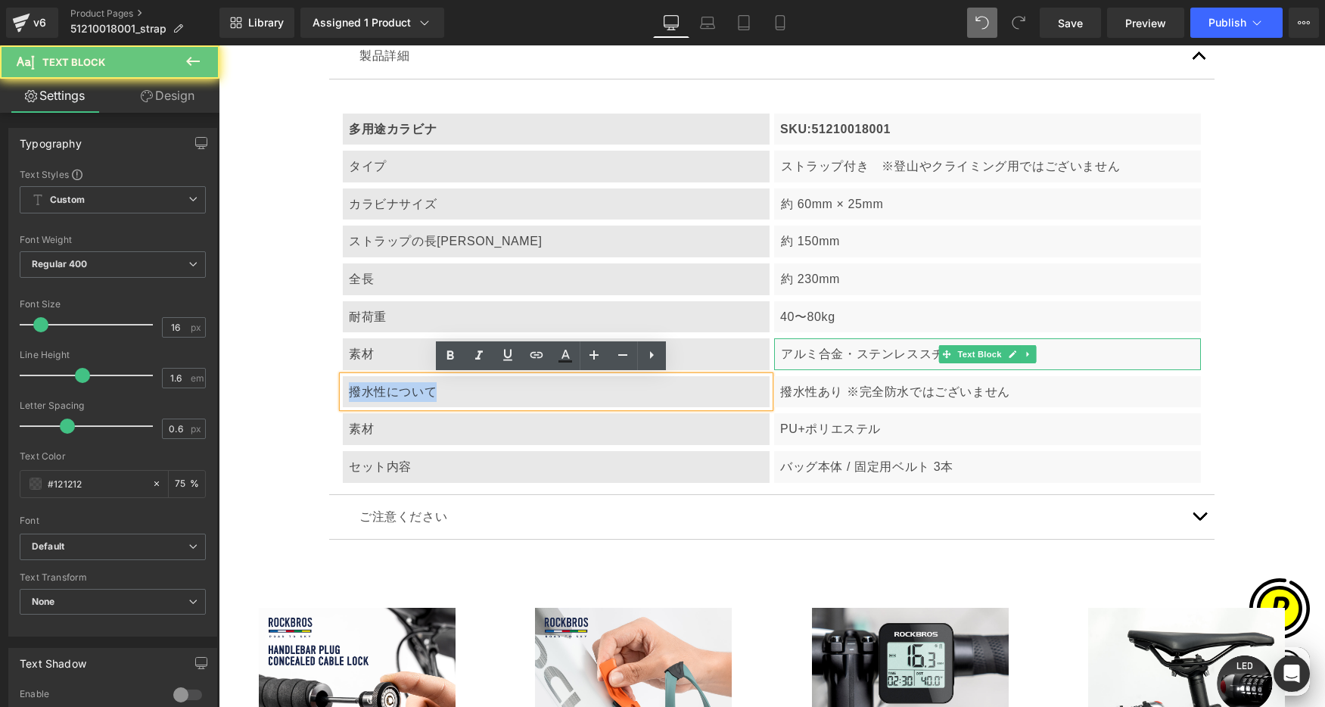
drag, startPoint x: 344, startPoint y: 390, endPoint x: 460, endPoint y: 401, distance: 117.1
click at [460, 401] on p "撥水性について" at bounding box center [556, 392] width 415 height 20
paste div
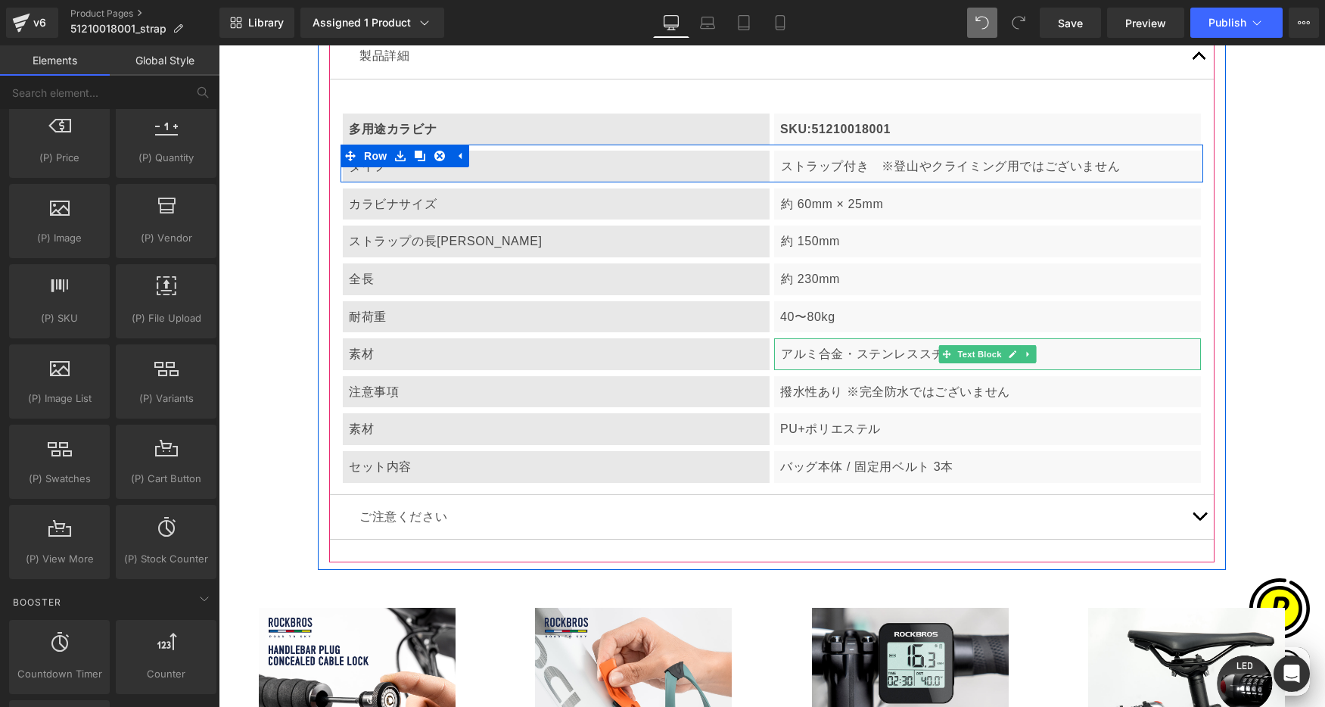
click at [919, 176] on p "ストラップ付き　※登山やクライミング用ではございません" at bounding box center [988, 167] width 414 height 20
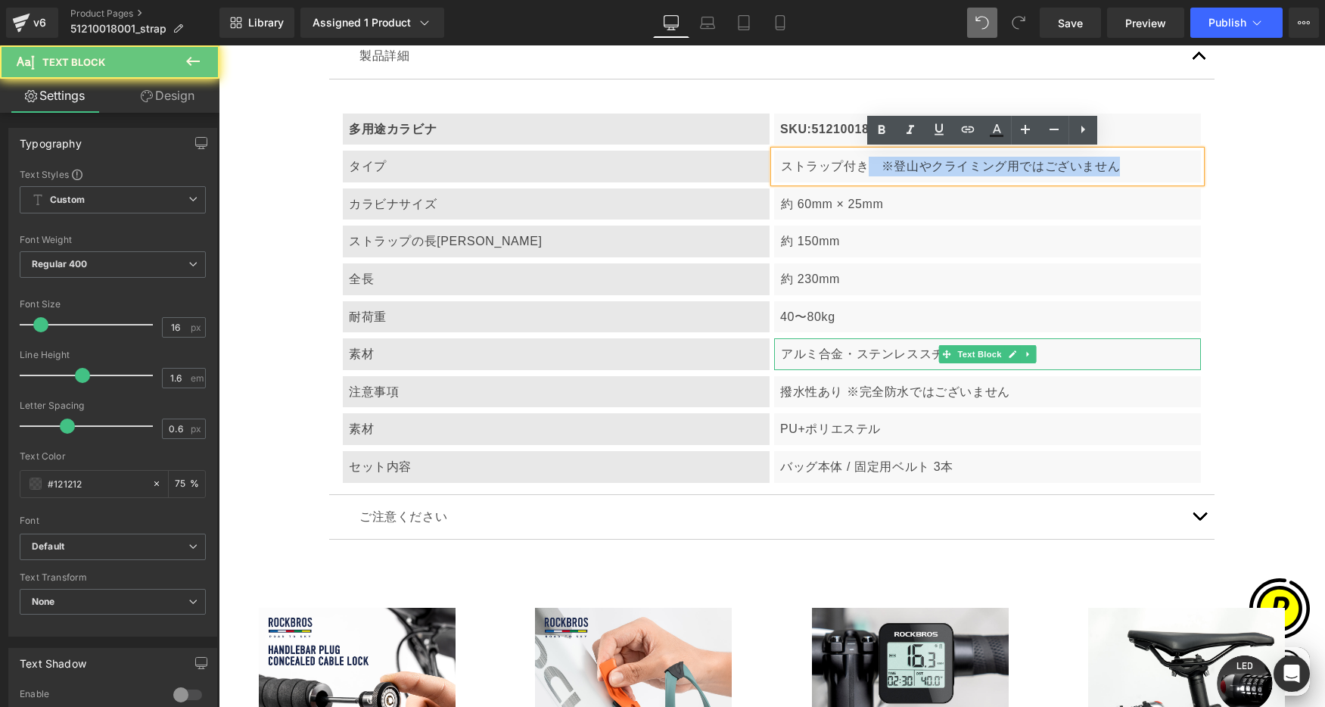
drag, startPoint x: 864, startPoint y: 164, endPoint x: 1107, endPoint y: 173, distance: 243.1
click at [1149, 175] on p "ストラップ付き　※登山やクライミング用ではございません" at bounding box center [988, 167] width 414 height 20
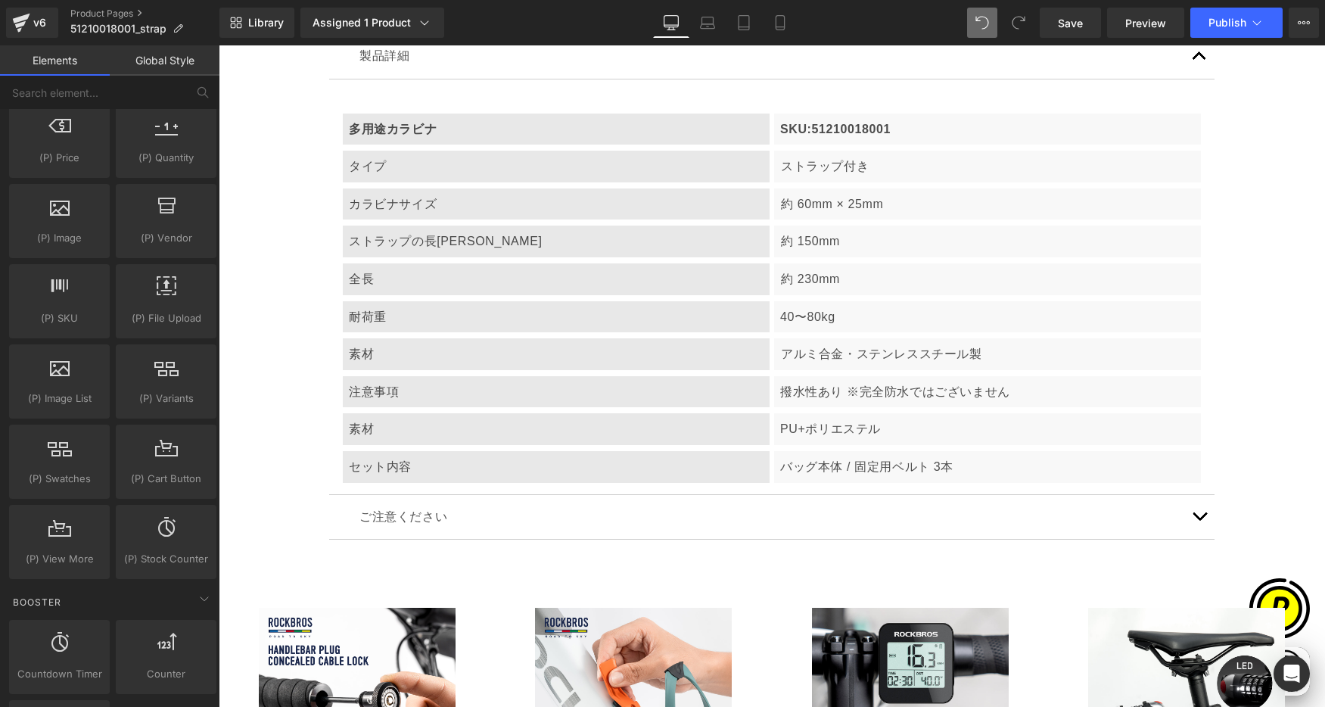
scroll to position [0, 0]
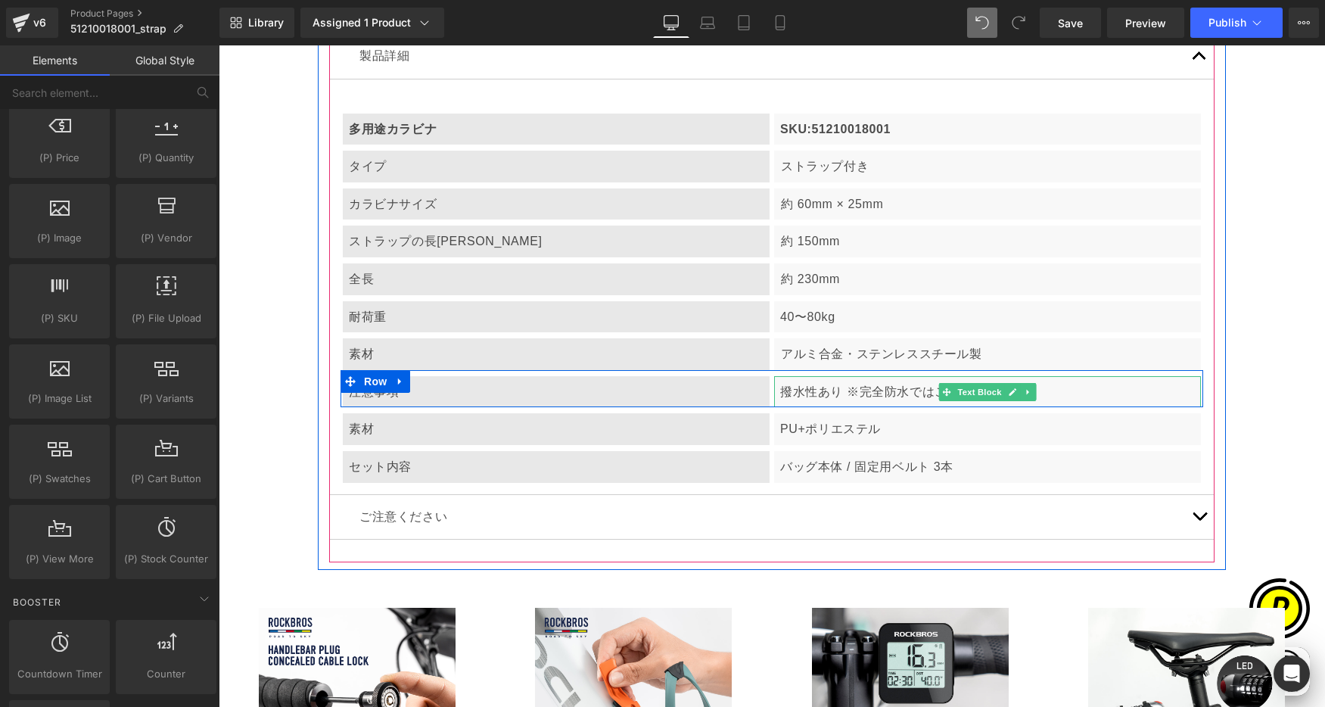
click at [808, 387] on p "撥水性あり ※完全防水ではございません" at bounding box center [987, 392] width 415 height 20
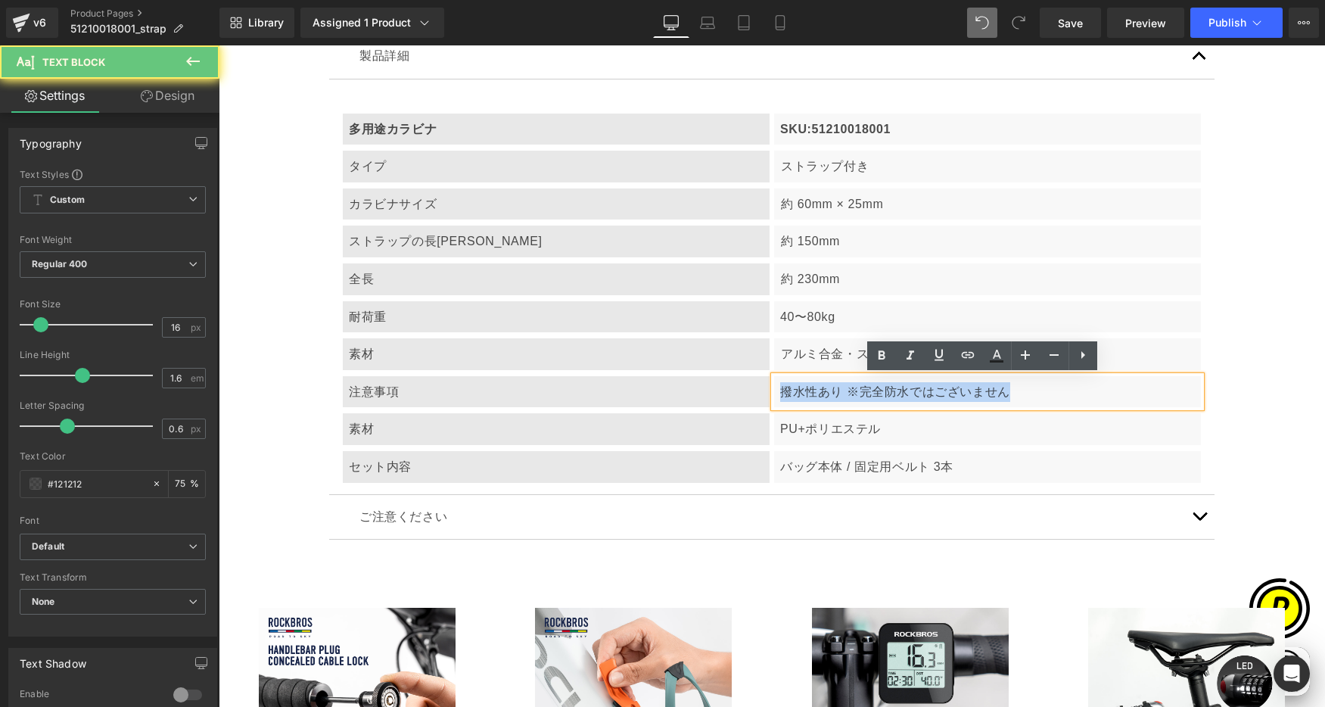
drag, startPoint x: 810, startPoint y: 389, endPoint x: 1026, endPoint y: 403, distance: 216.9
click at [1026, 403] on div "撥水性あり ※完全防水ではございません" at bounding box center [987, 392] width 427 height 32
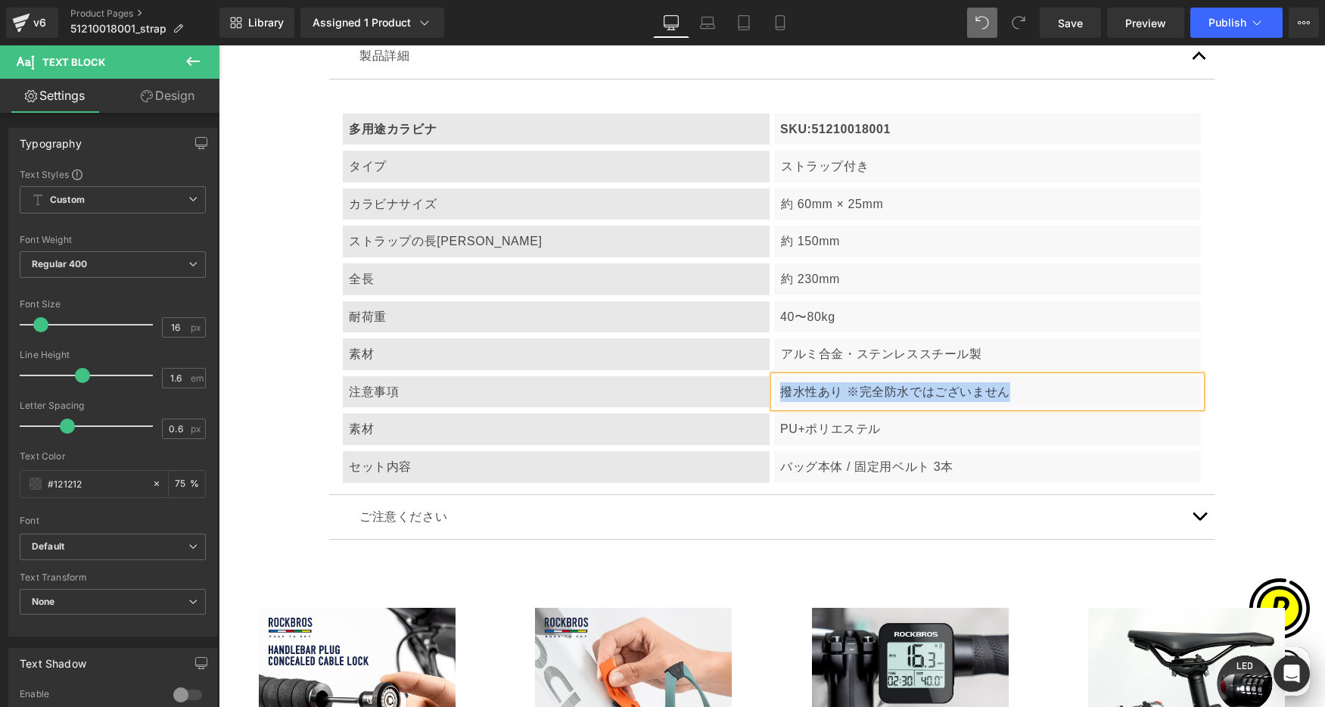
paste div
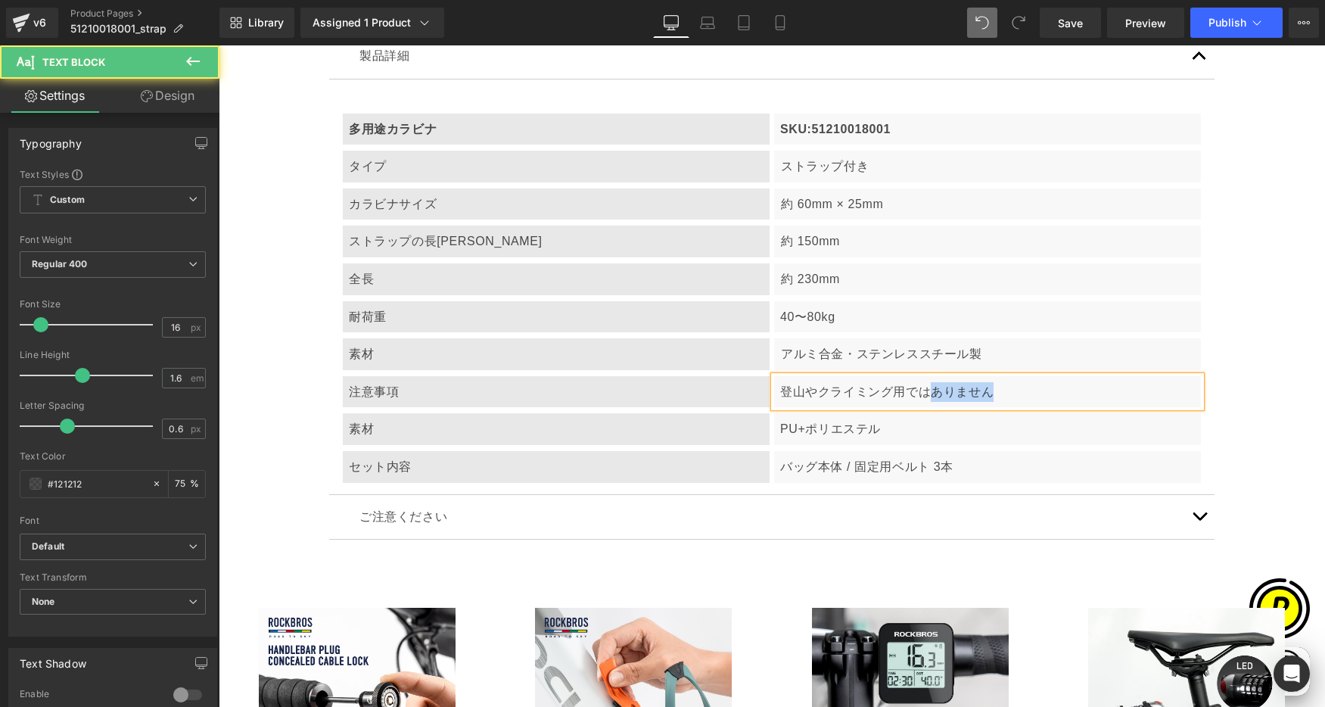
drag, startPoint x: 923, startPoint y: 390, endPoint x: 1019, endPoint y: 393, distance: 95.4
click at [1019, 393] on p "登山やクライミング用ではありません" at bounding box center [987, 392] width 415 height 20
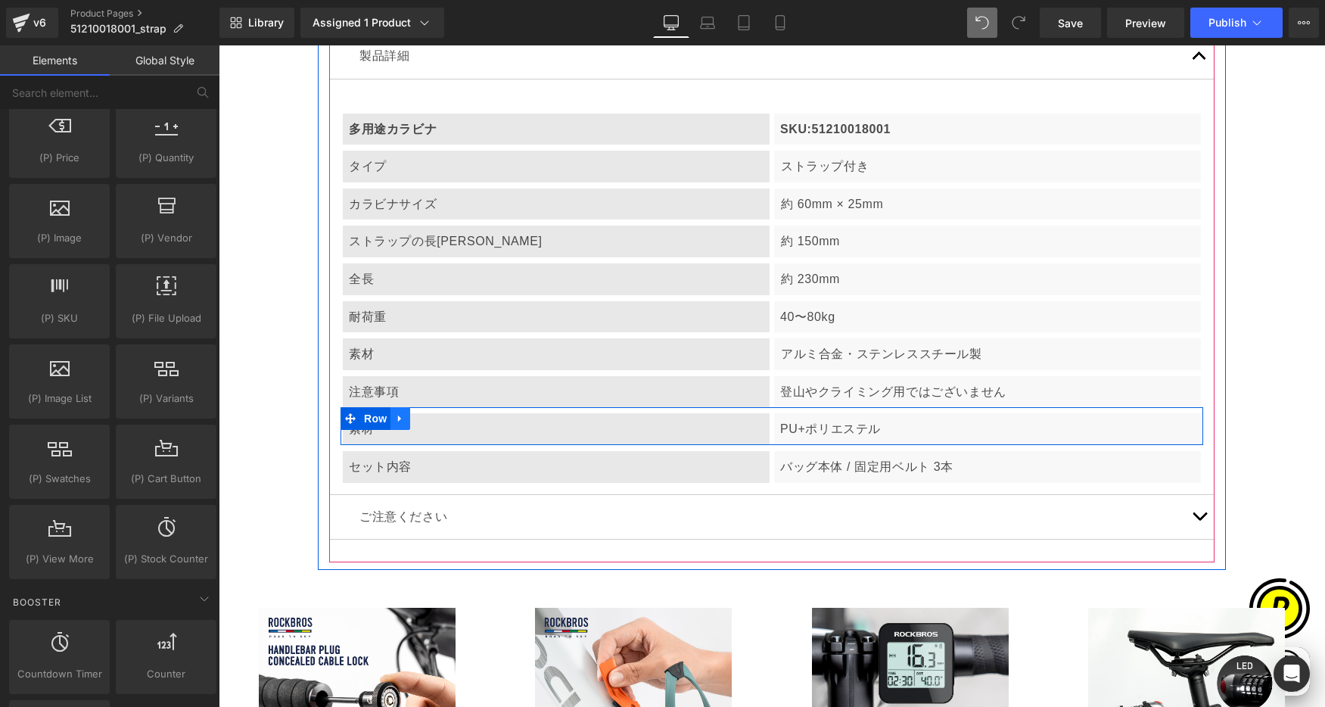
click at [395, 422] on icon at bounding box center [400, 418] width 11 height 11
click at [434, 422] on icon at bounding box center [439, 418] width 11 height 11
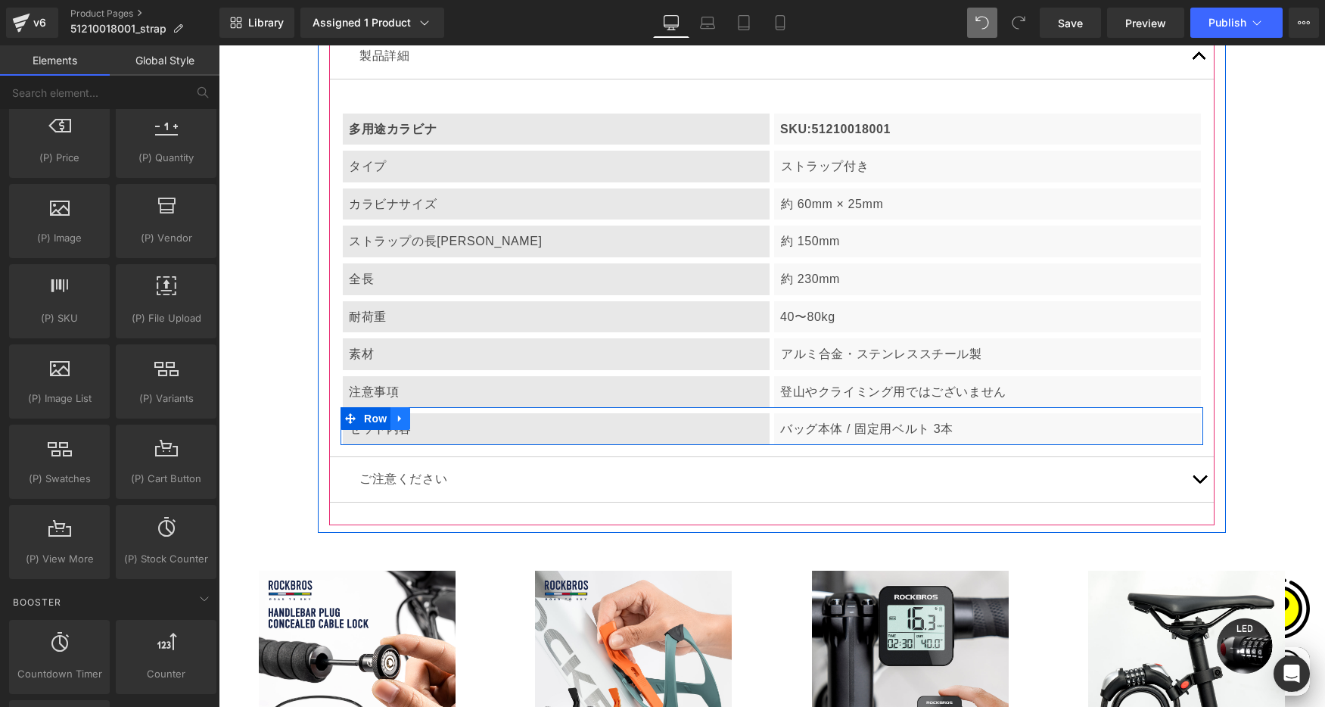
click at [400, 417] on icon at bounding box center [400, 418] width 11 height 11
click at [434, 417] on icon at bounding box center [439, 418] width 11 height 11
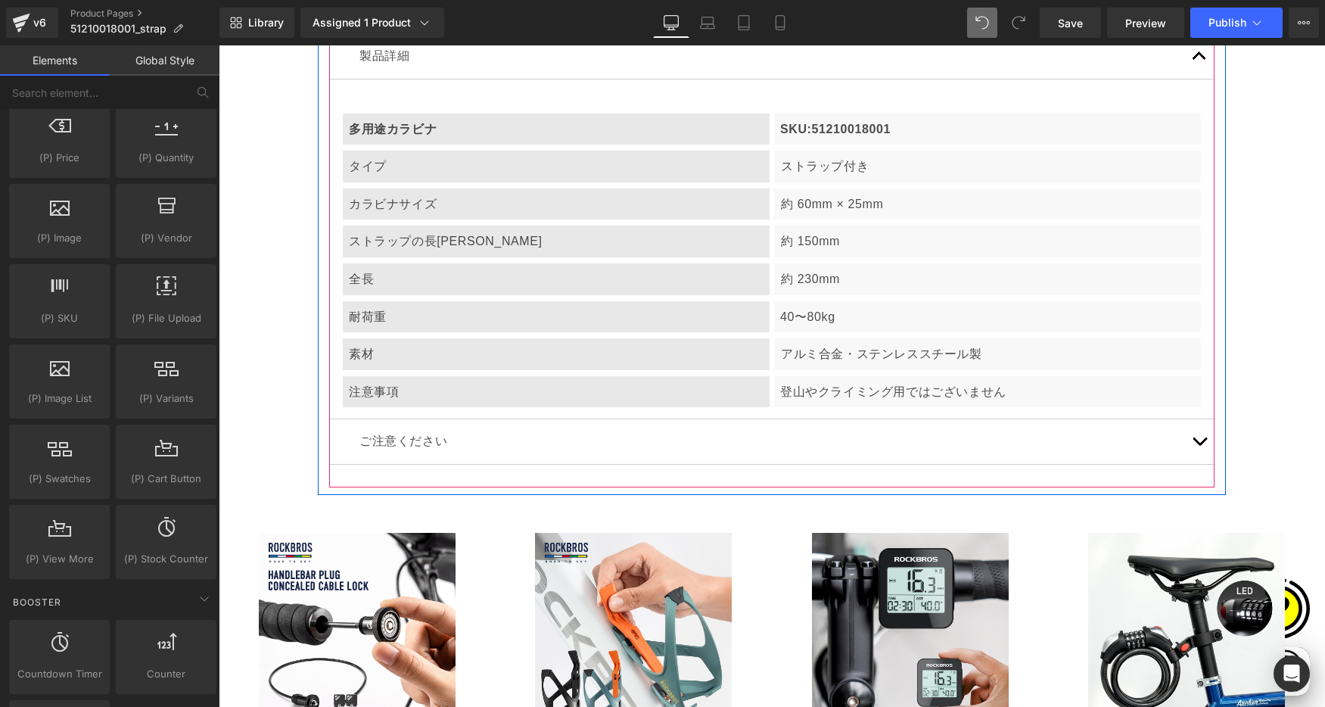
click at [1202, 442] on button "button" at bounding box center [1199, 441] width 30 height 45
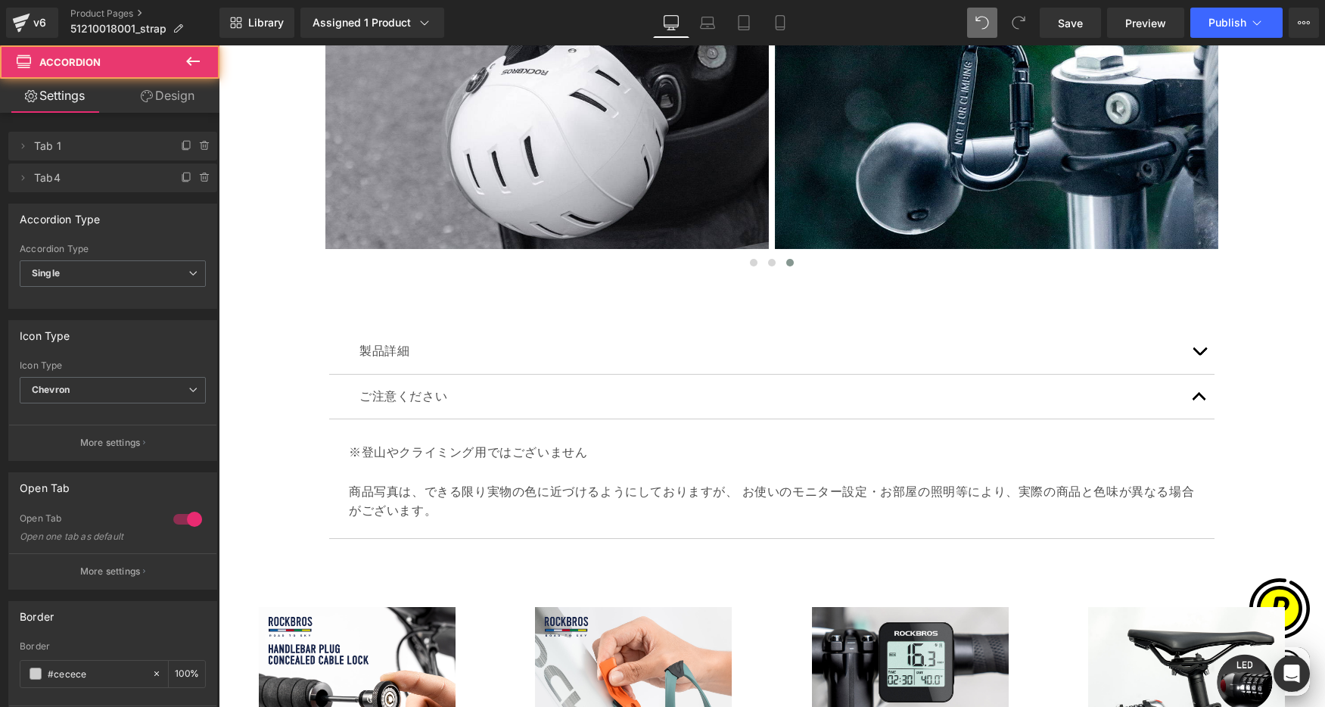
scroll to position [3010, 0]
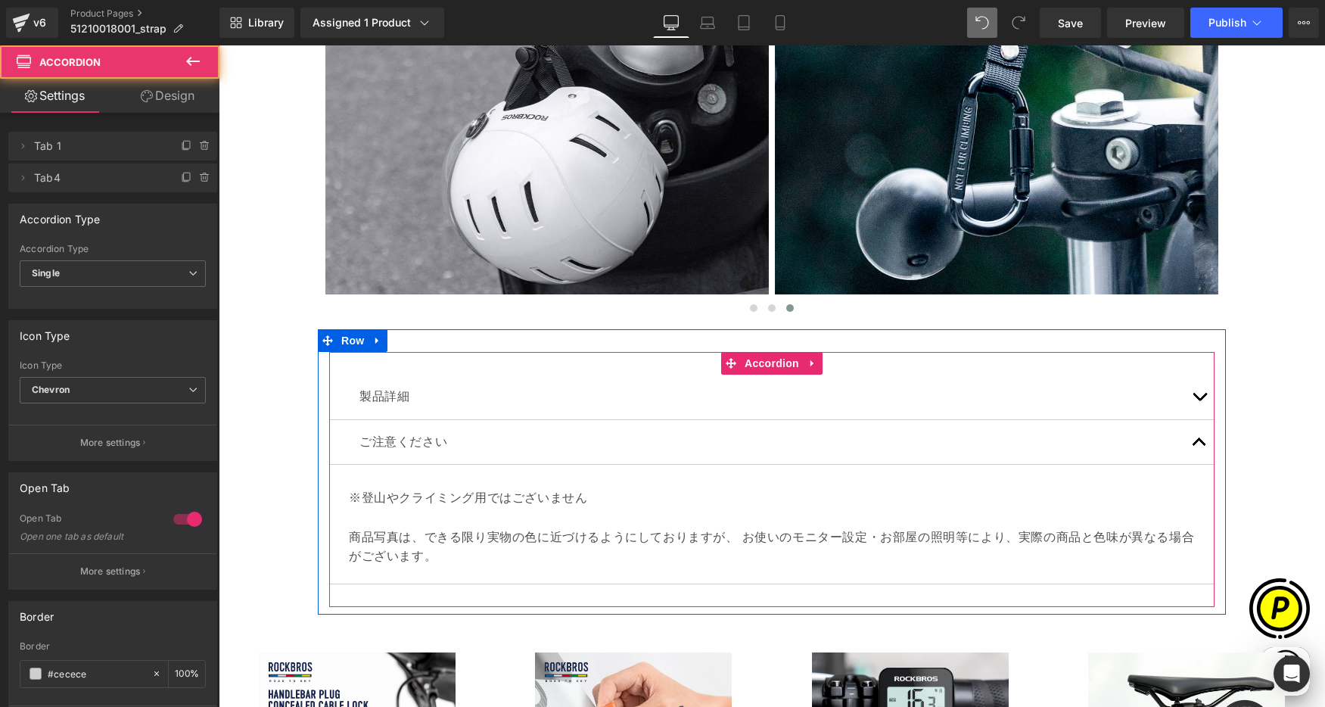
click at [1194, 395] on button "button" at bounding box center [1199, 397] width 30 height 45
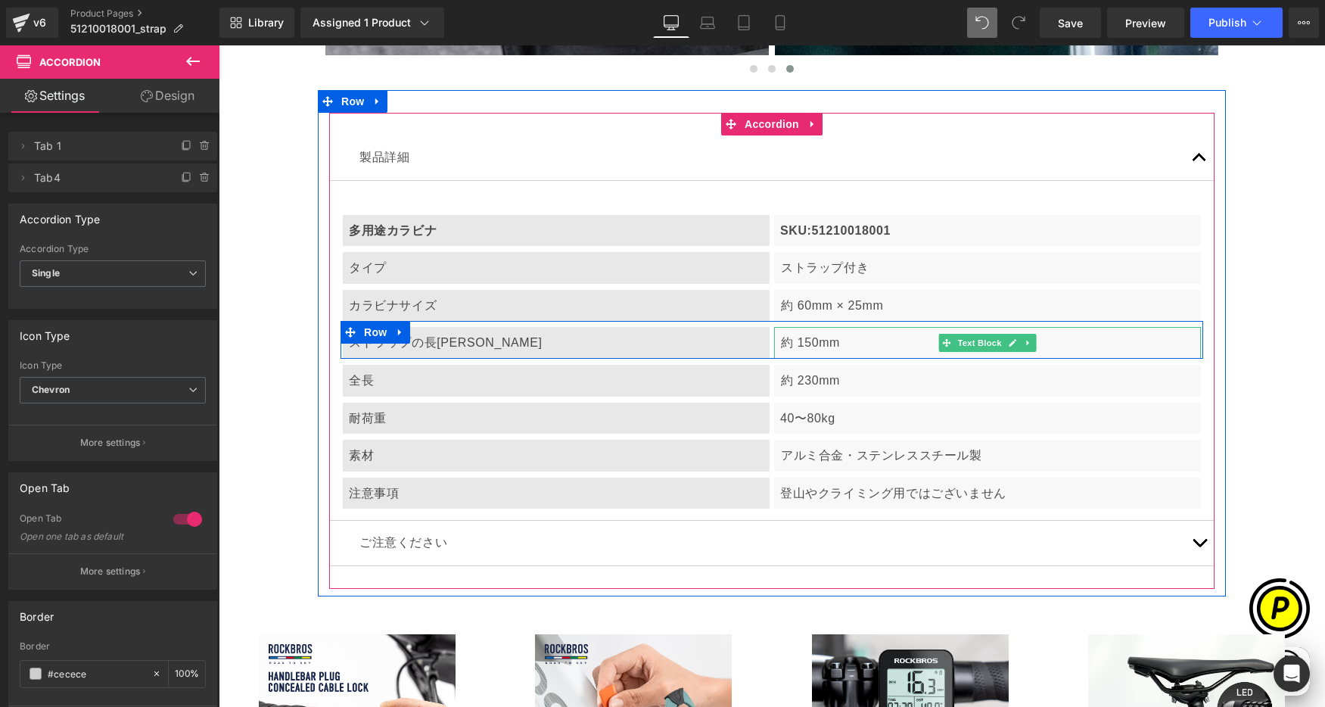
scroll to position [0, 295]
click at [782, 341] on p "約 150mm" at bounding box center [988, 343] width 414 height 20
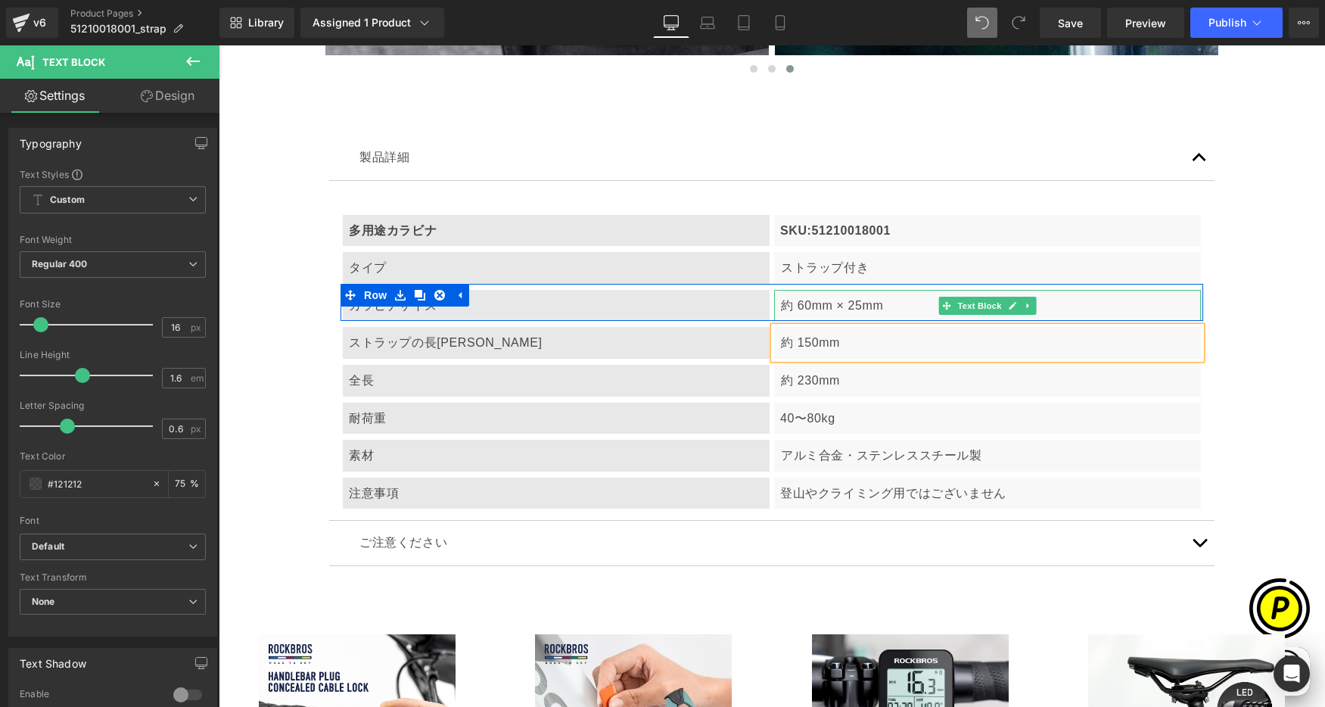
click at [783, 303] on p "約 60mm × 25mm" at bounding box center [988, 306] width 414 height 20
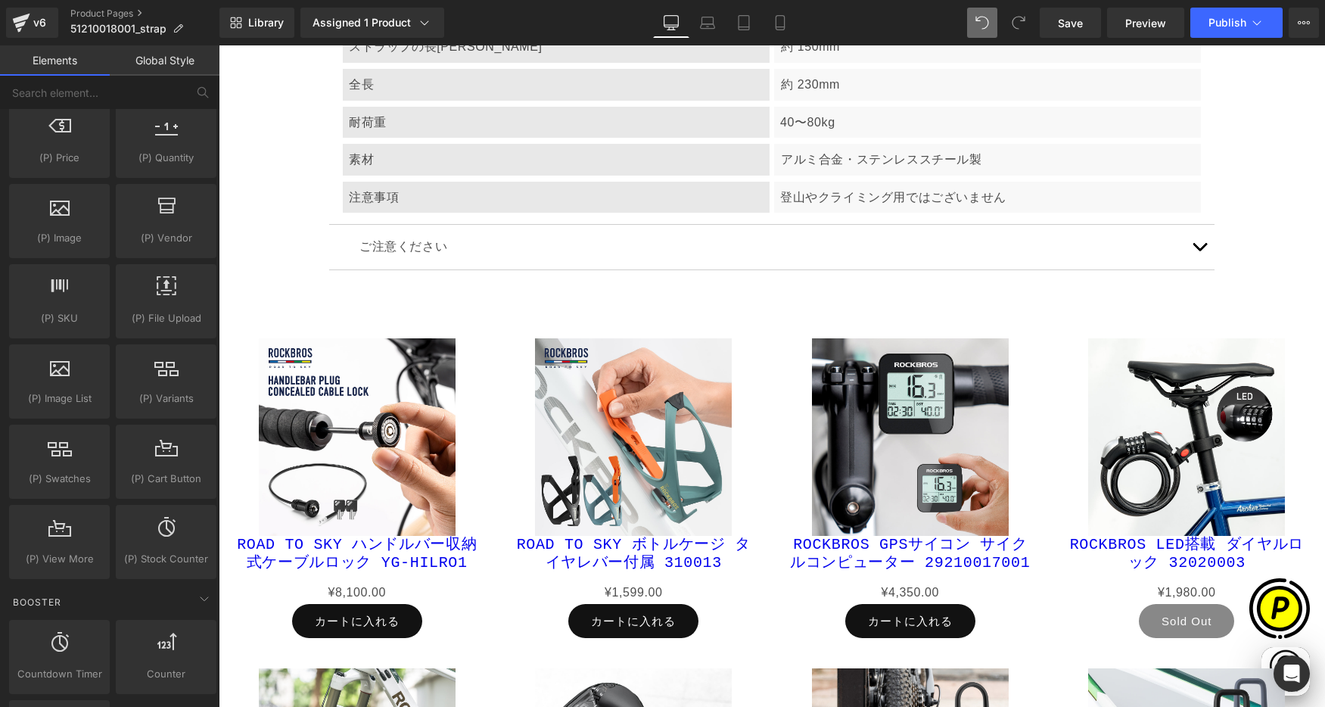
scroll to position [3573, 0]
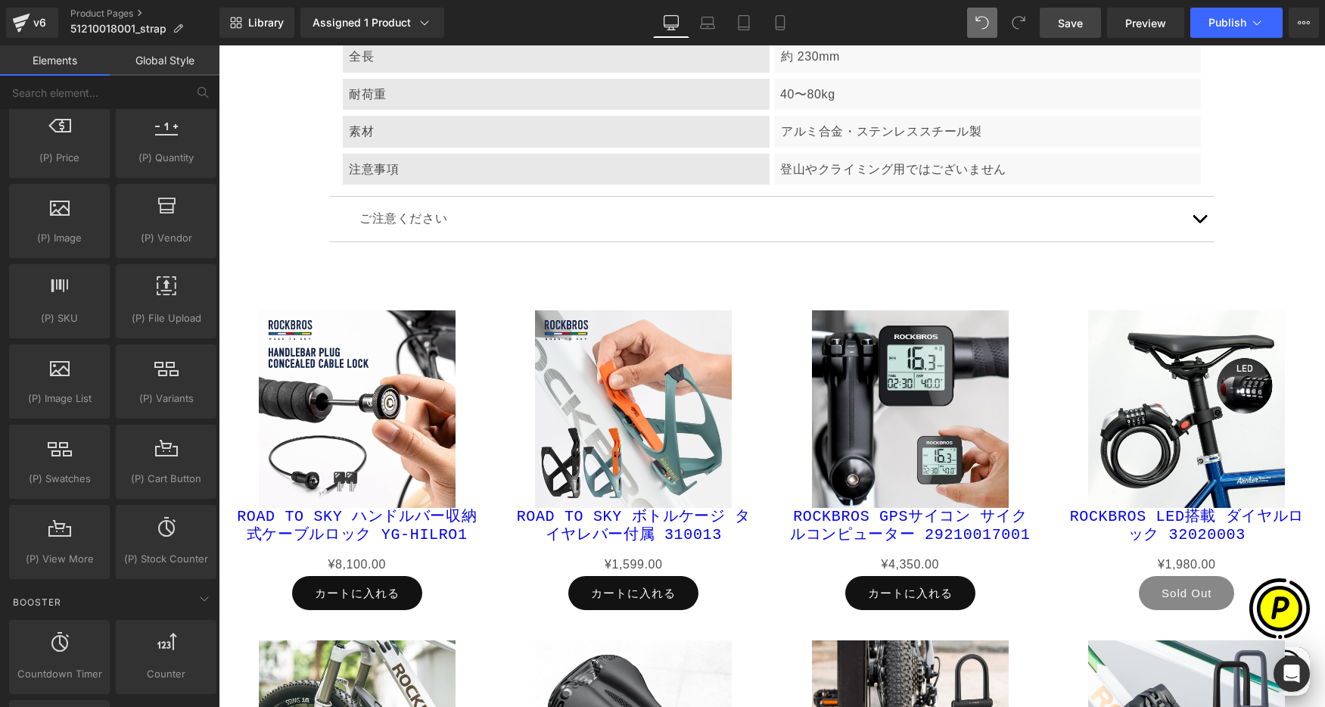
click at [1087, 23] on link "Save" at bounding box center [1070, 23] width 61 height 30
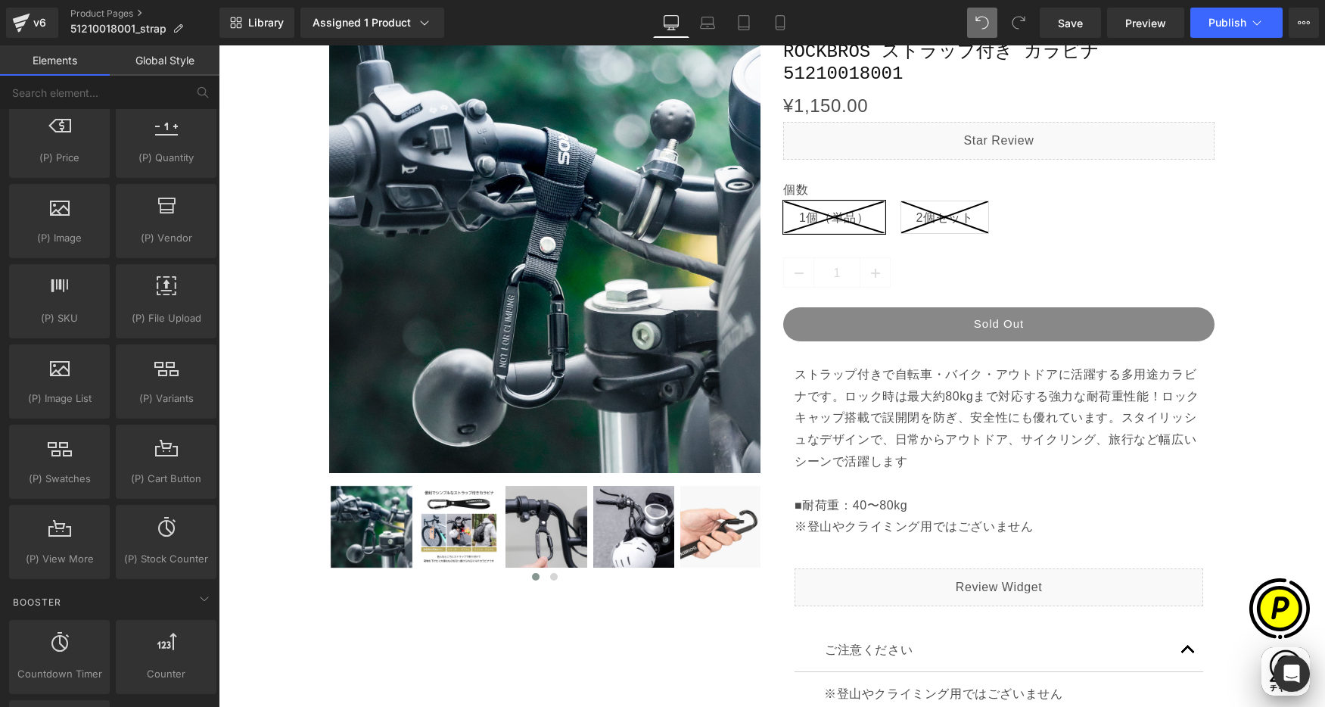
scroll to position [308, 0]
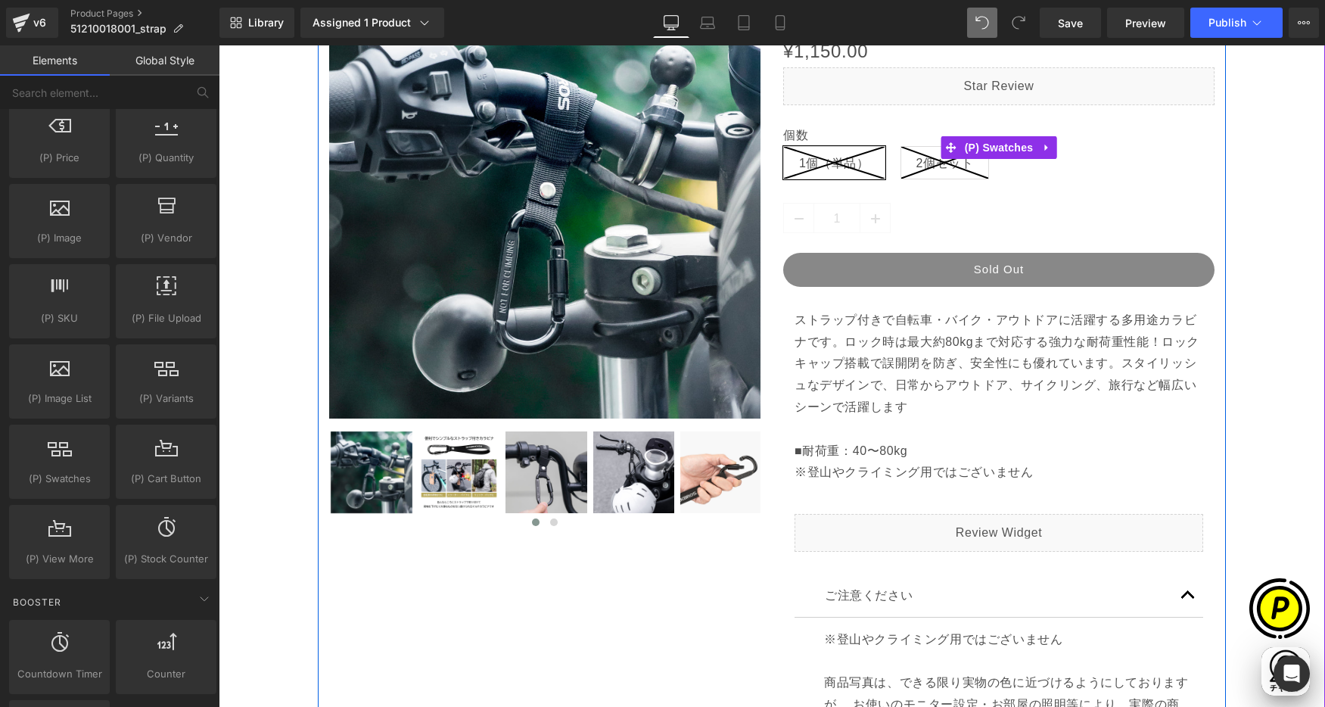
click at [904, 160] on icon at bounding box center [945, 163] width 88 height 32
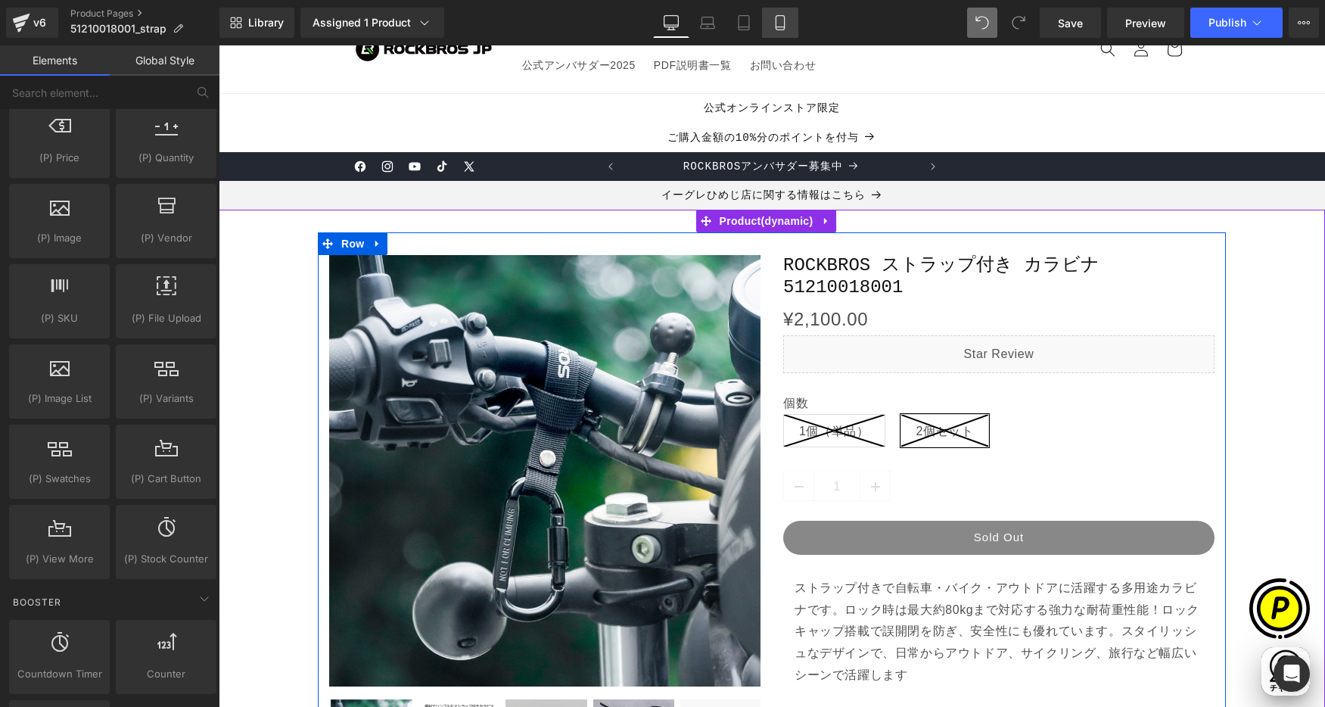
scroll to position [0, 0]
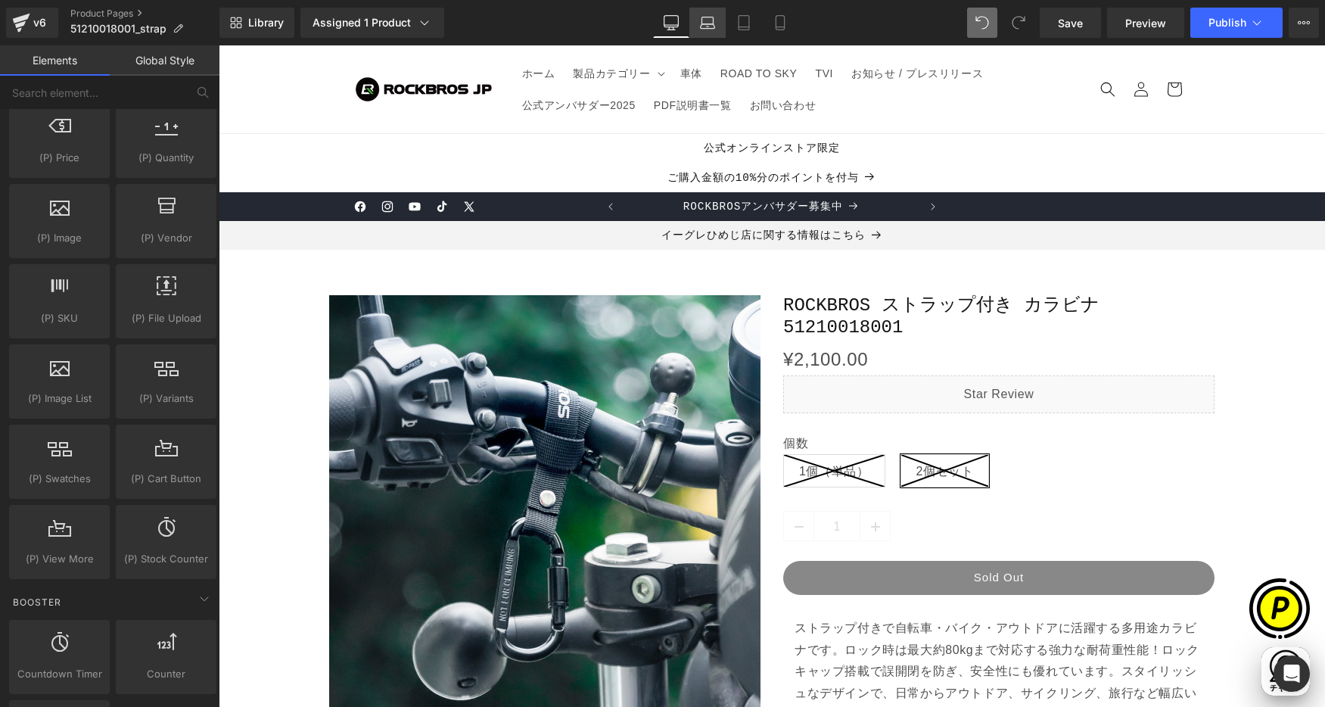
click at [713, 25] on icon at bounding box center [707, 22] width 15 height 15
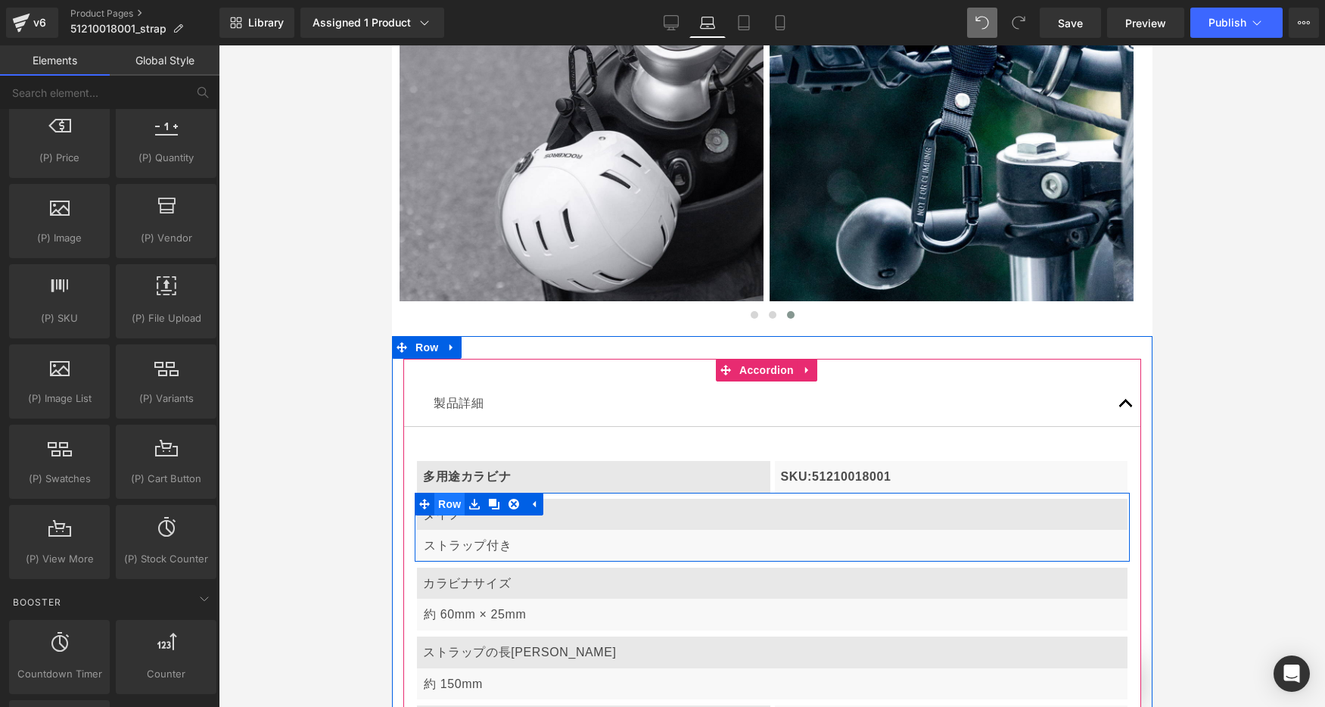
scroll to position [0, 463]
click at [452, 493] on span "Row" at bounding box center [449, 504] width 30 height 23
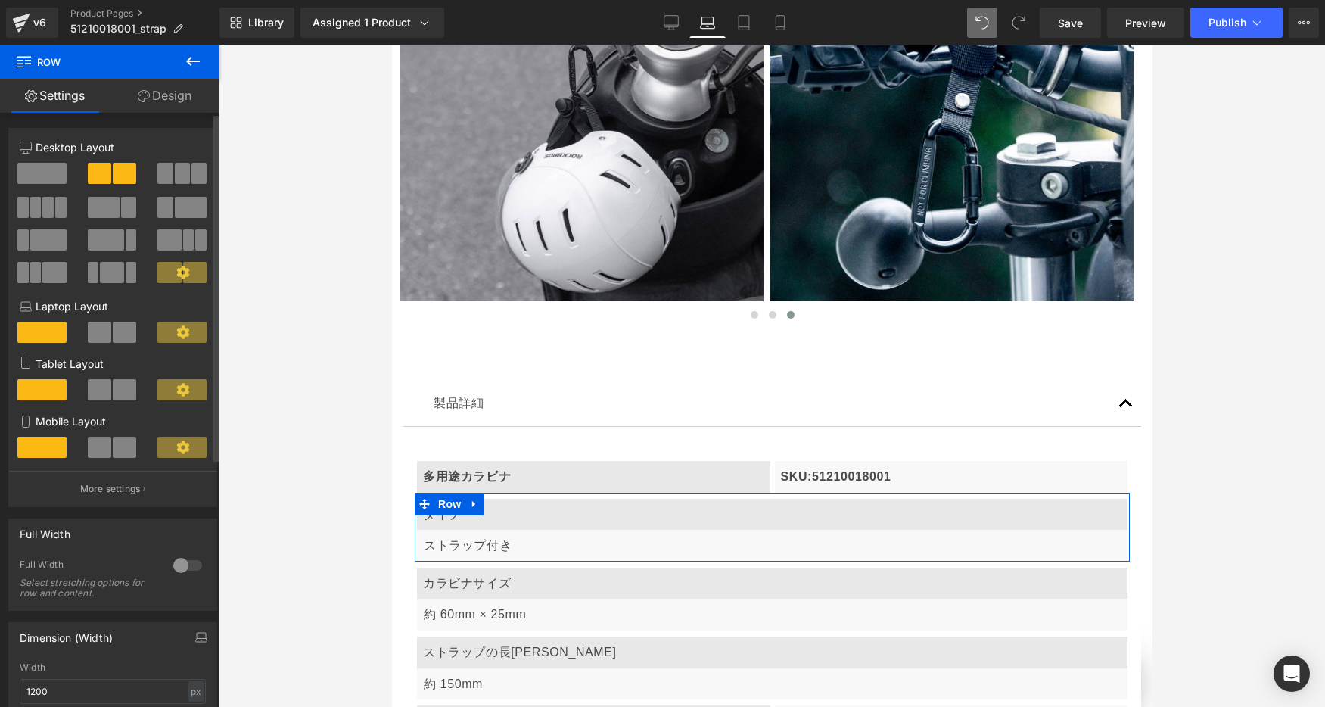
click at [98, 333] on span at bounding box center [99, 332] width 23 height 21
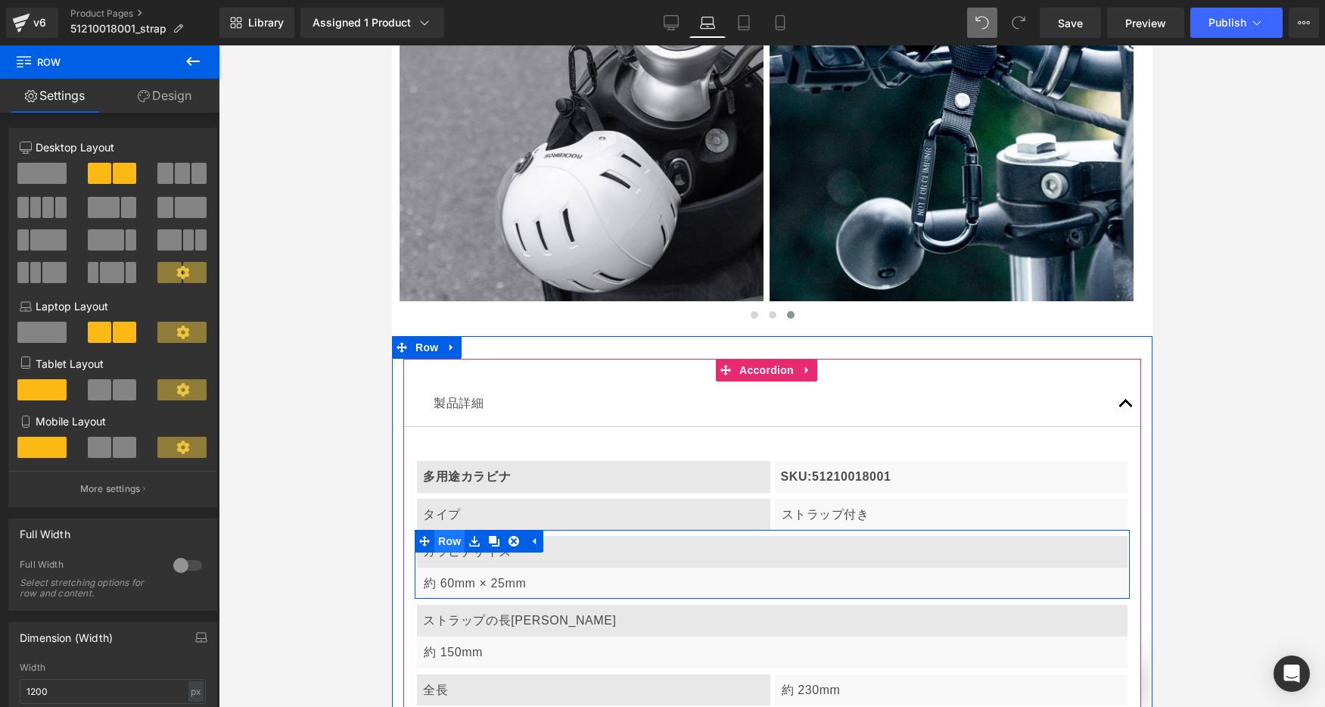
scroll to position [0, 695]
click at [447, 530] on span "Row" at bounding box center [449, 541] width 30 height 23
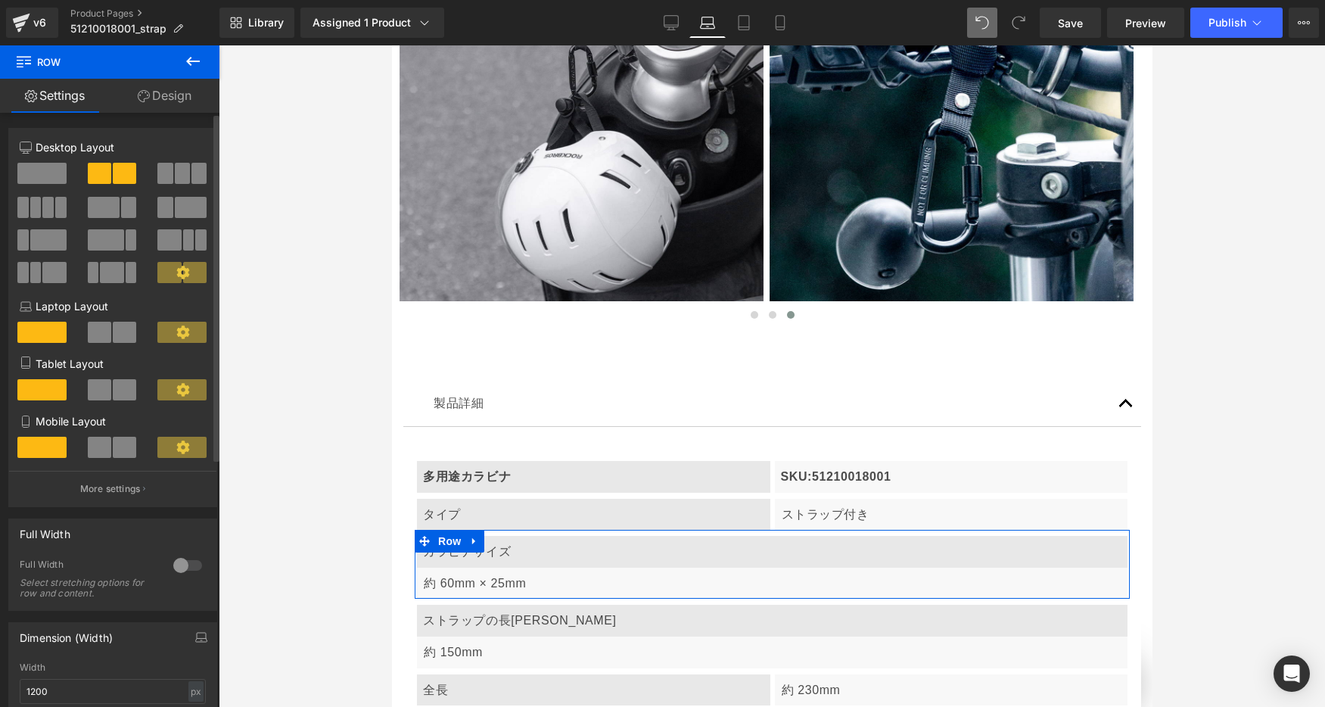
click at [96, 332] on span at bounding box center [99, 332] width 23 height 21
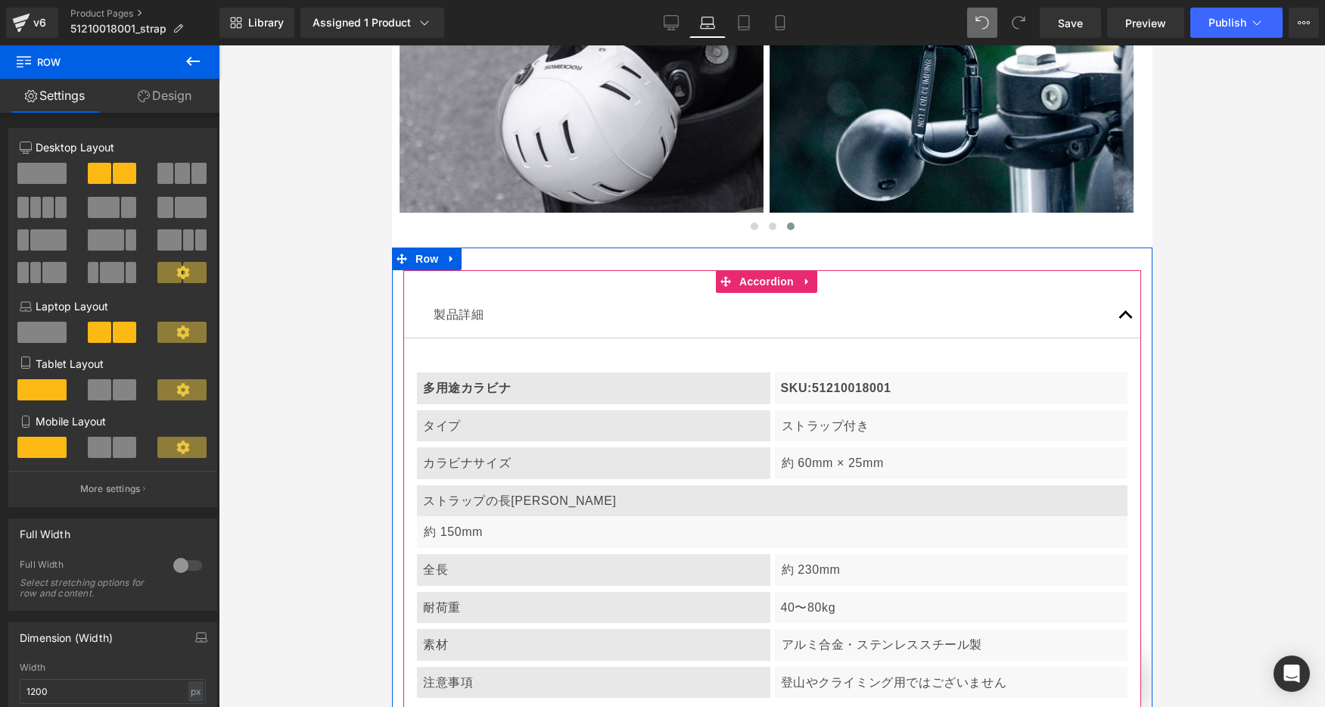
scroll to position [2916, 0]
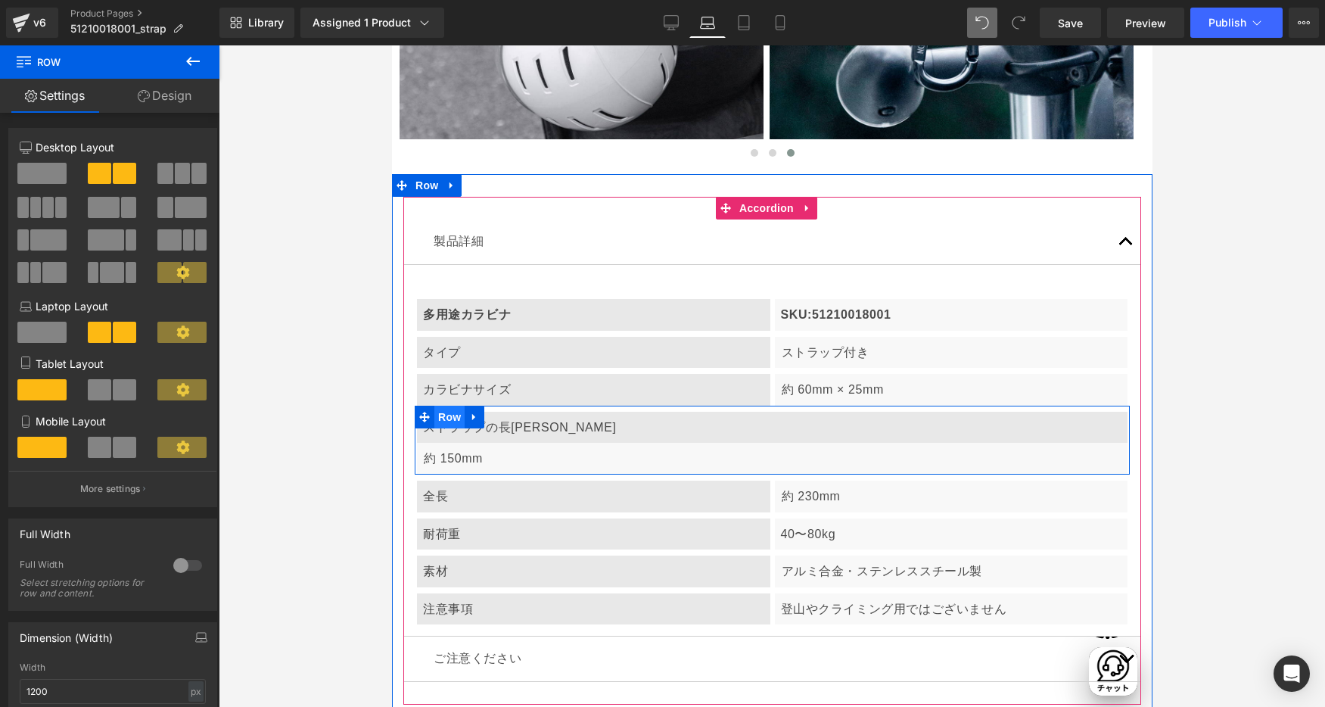
click at [450, 406] on span "Row" at bounding box center [449, 417] width 30 height 23
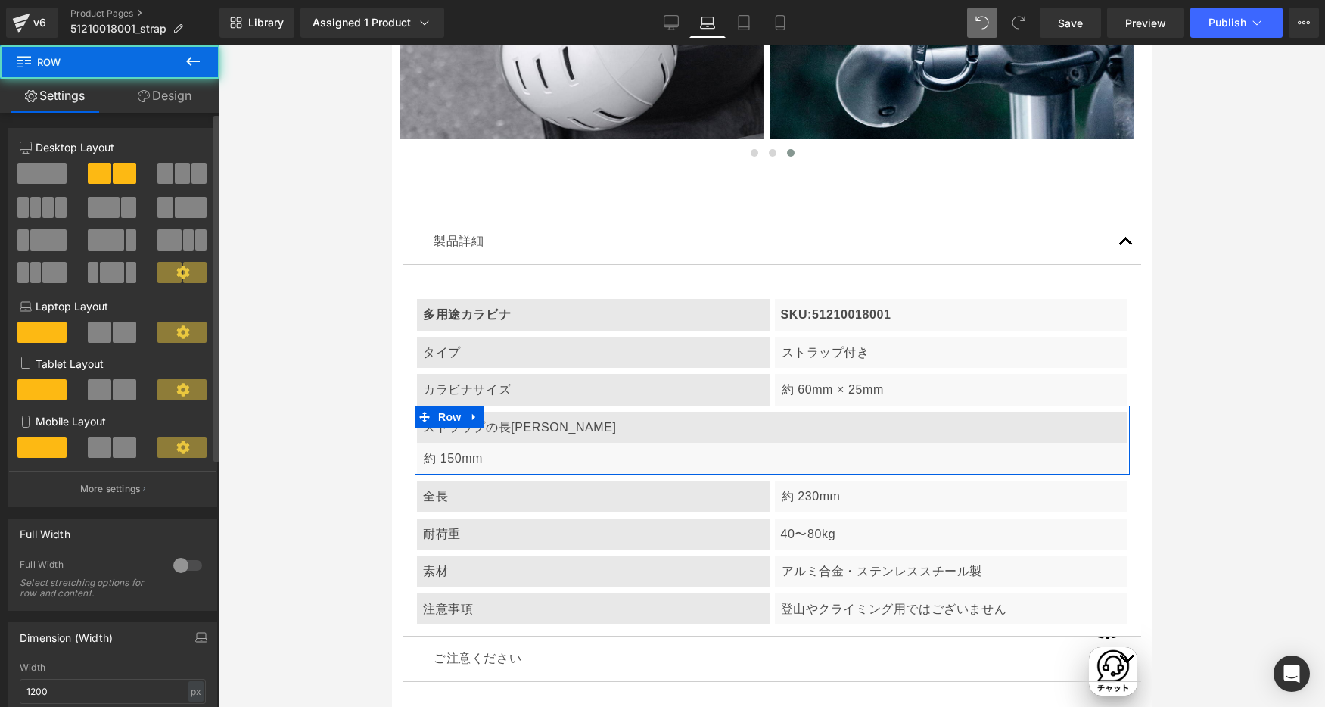
click at [96, 328] on span at bounding box center [99, 332] width 23 height 21
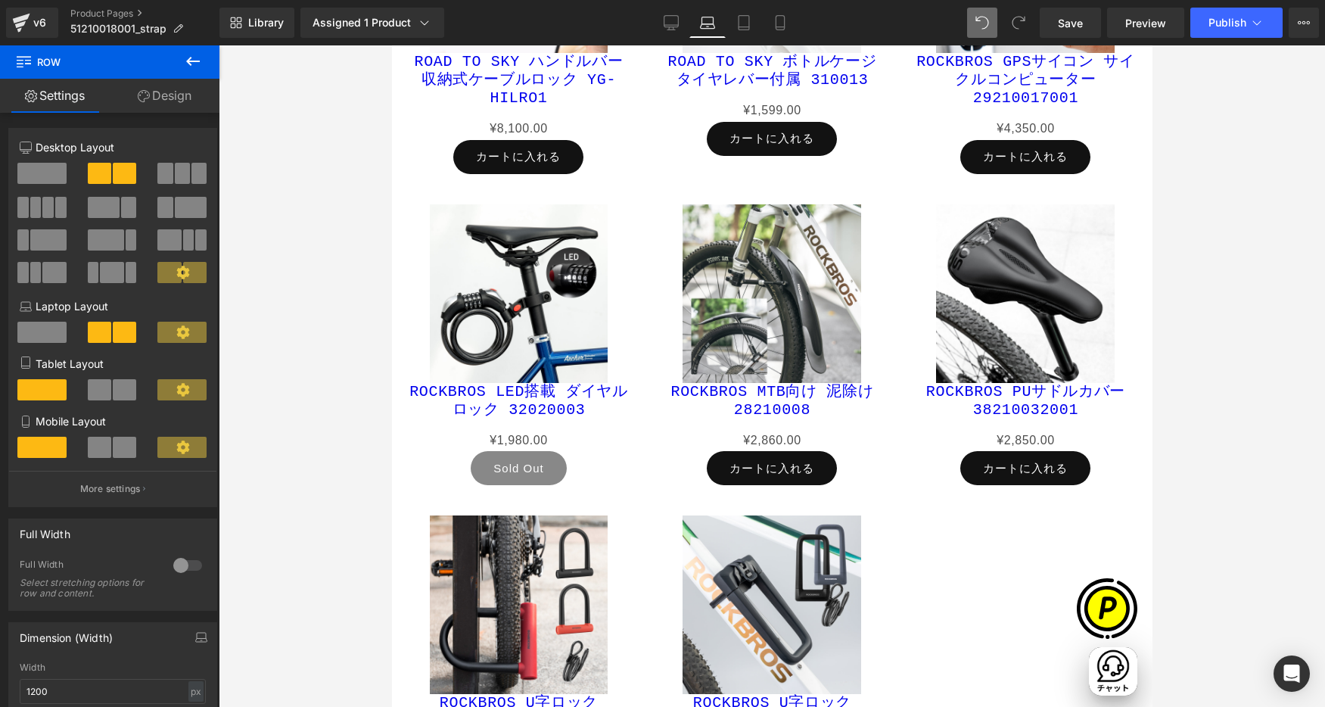
scroll to position [4012, 0]
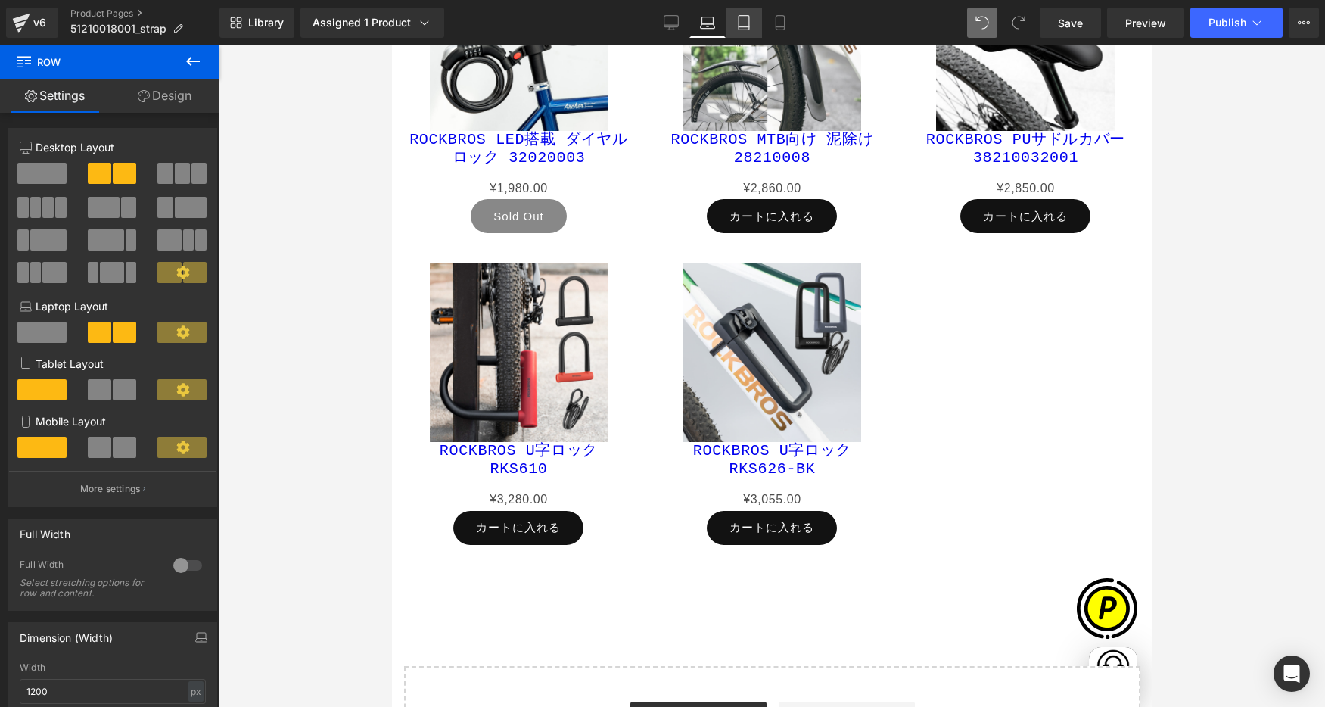
drag, startPoint x: 736, startPoint y: 21, endPoint x: 325, endPoint y: 15, distance: 411.0
click at [736, 21] on icon at bounding box center [743, 22] width 15 height 15
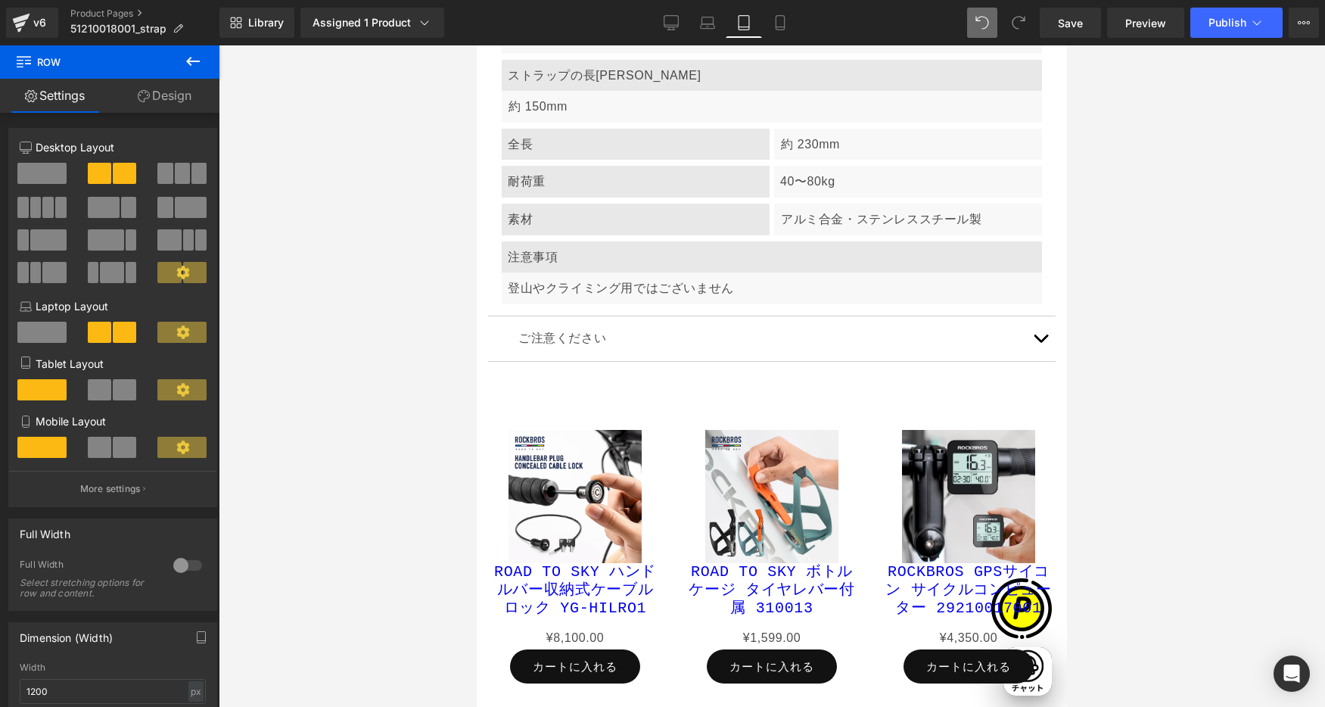
scroll to position [0, 493]
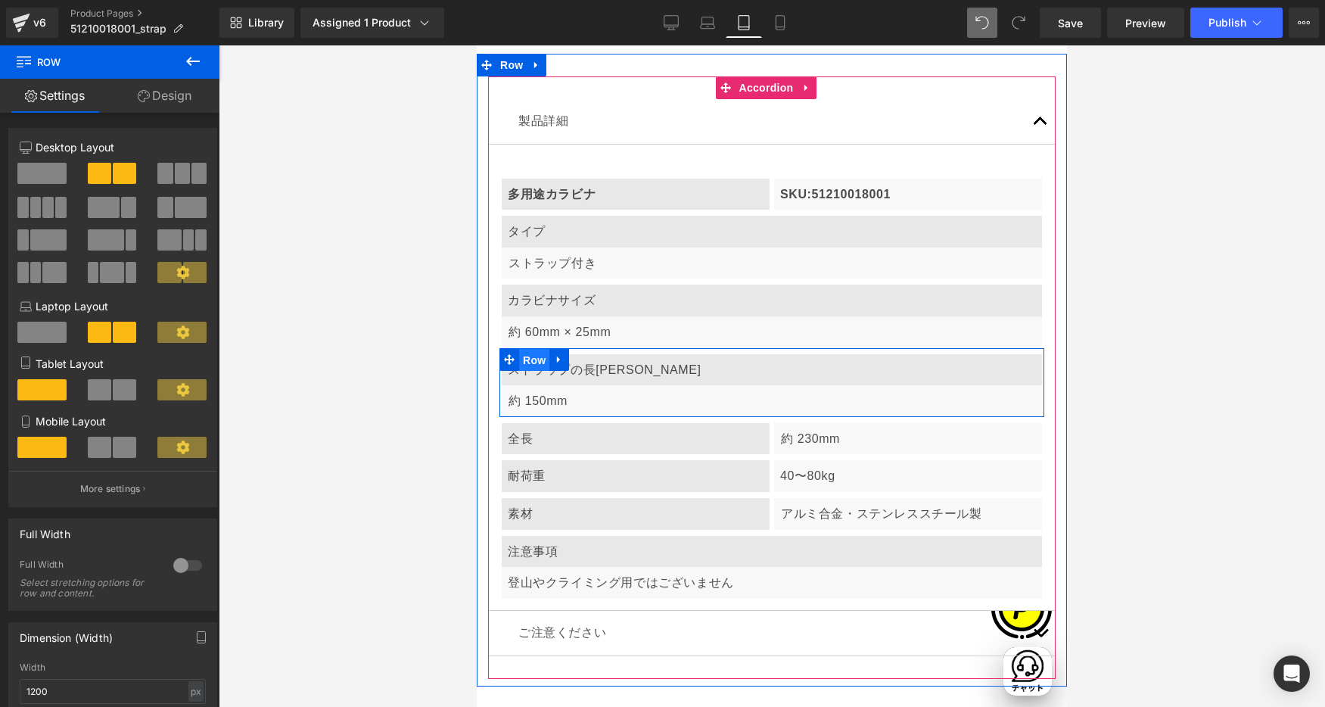
drag, startPoint x: 533, startPoint y: 273, endPoint x: 937, endPoint y: 325, distance: 406.7
click at [533, 349] on span "Row" at bounding box center [534, 360] width 30 height 23
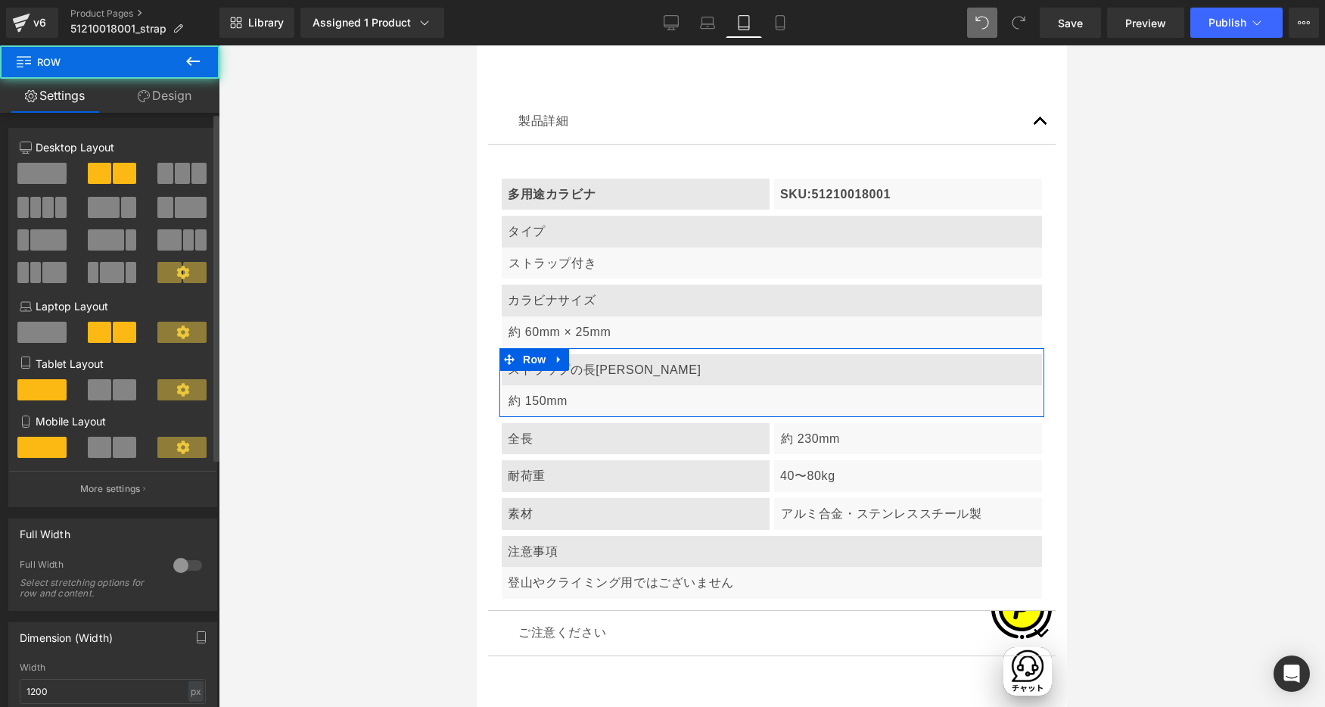
click at [95, 384] on span at bounding box center [99, 389] width 23 height 21
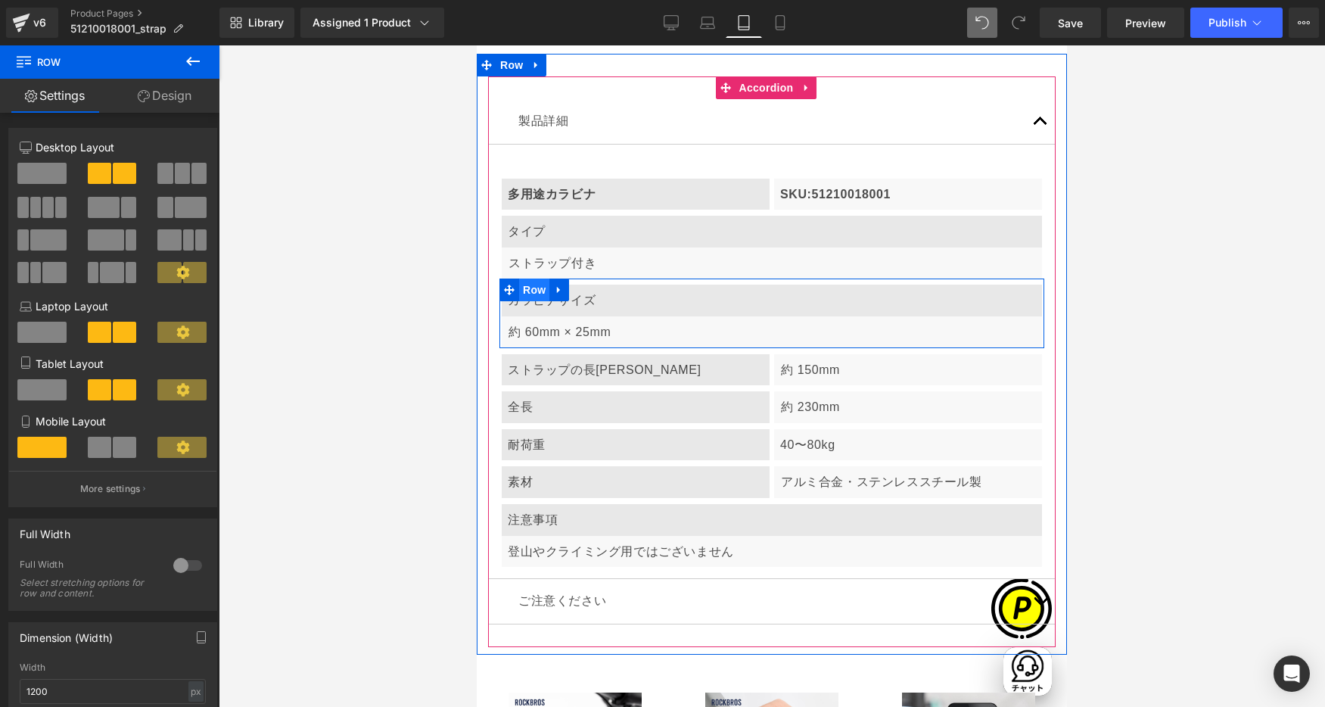
click at [540, 278] on span "Row" at bounding box center [534, 289] width 30 height 23
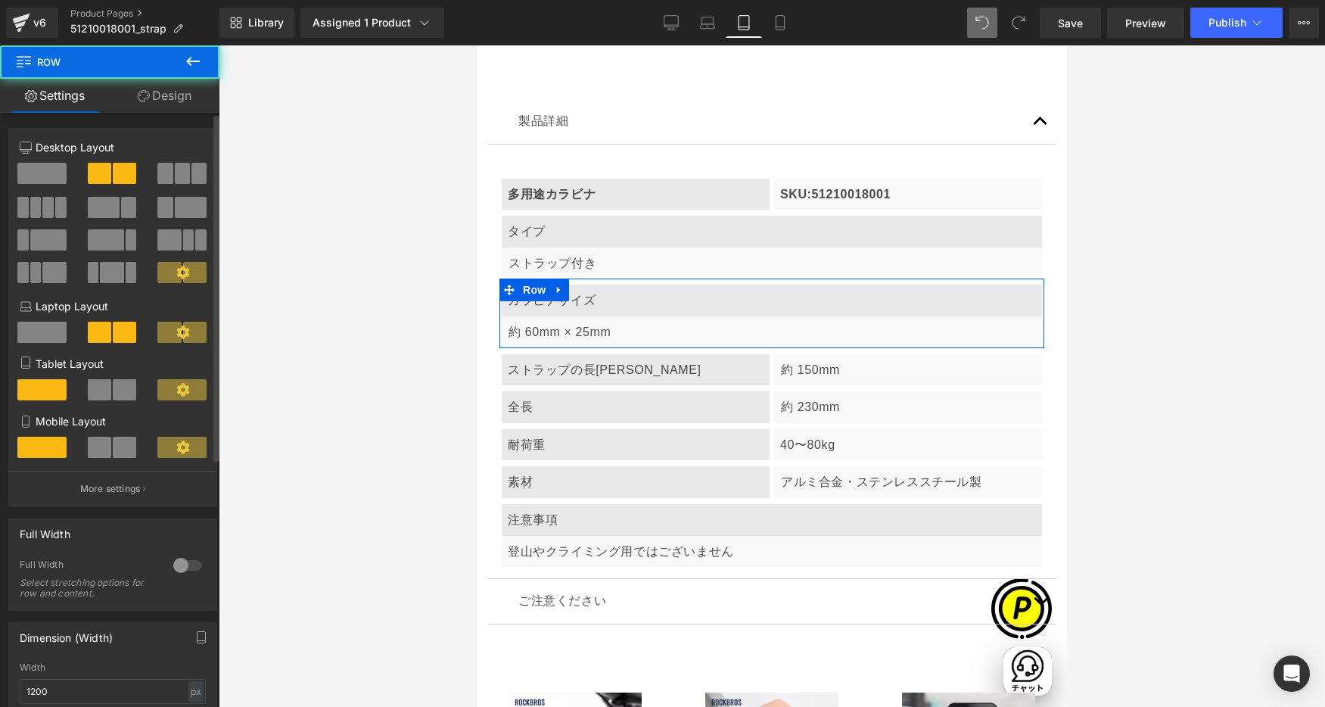
click at [97, 390] on span at bounding box center [99, 389] width 23 height 21
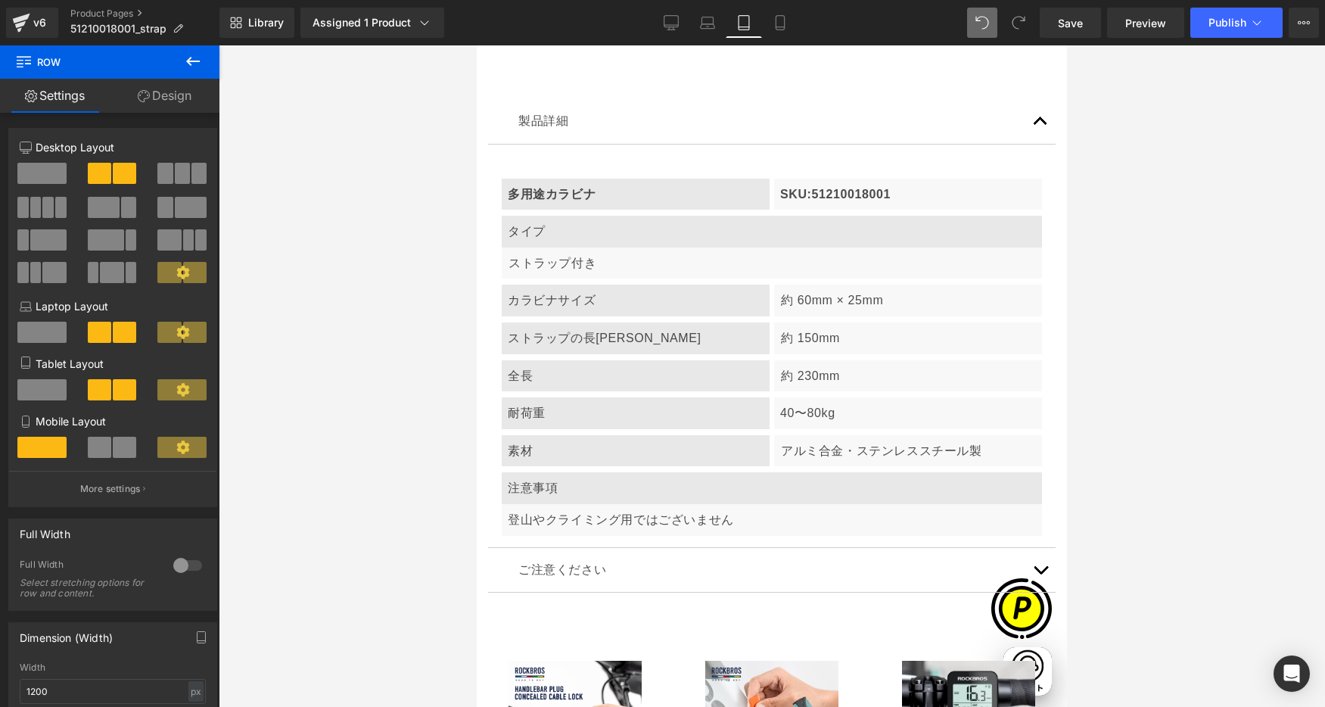
scroll to position [0, 985]
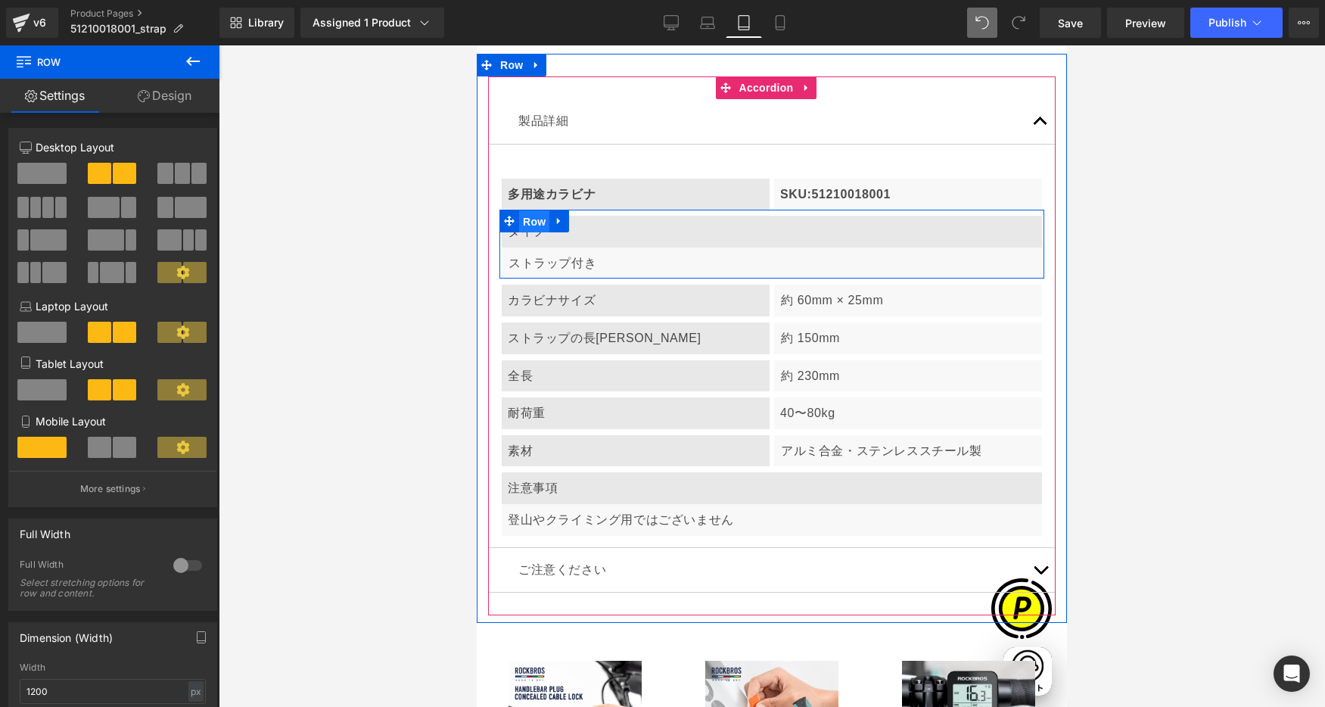
drag, startPoint x: 533, startPoint y: 143, endPoint x: 920, endPoint y: 242, distance: 399.9
click at [533, 210] on span "Row" at bounding box center [534, 221] width 30 height 23
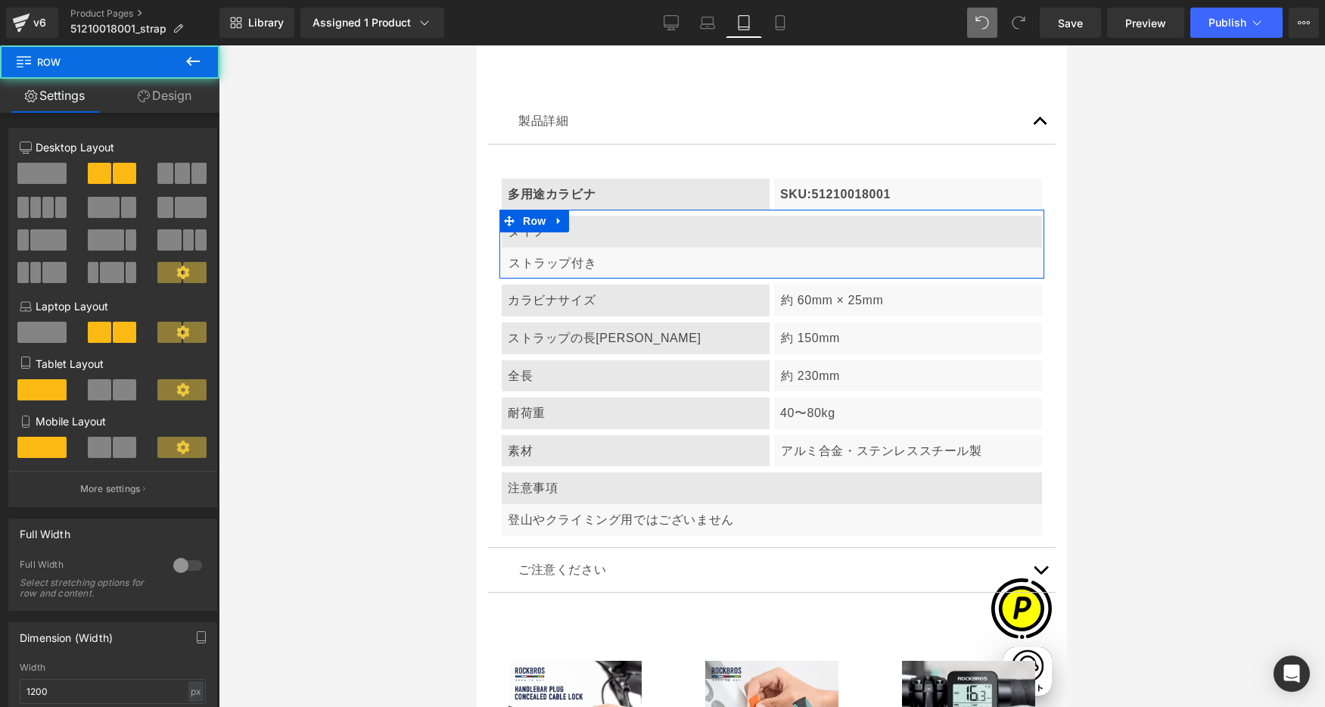
click at [96, 388] on span at bounding box center [99, 389] width 23 height 21
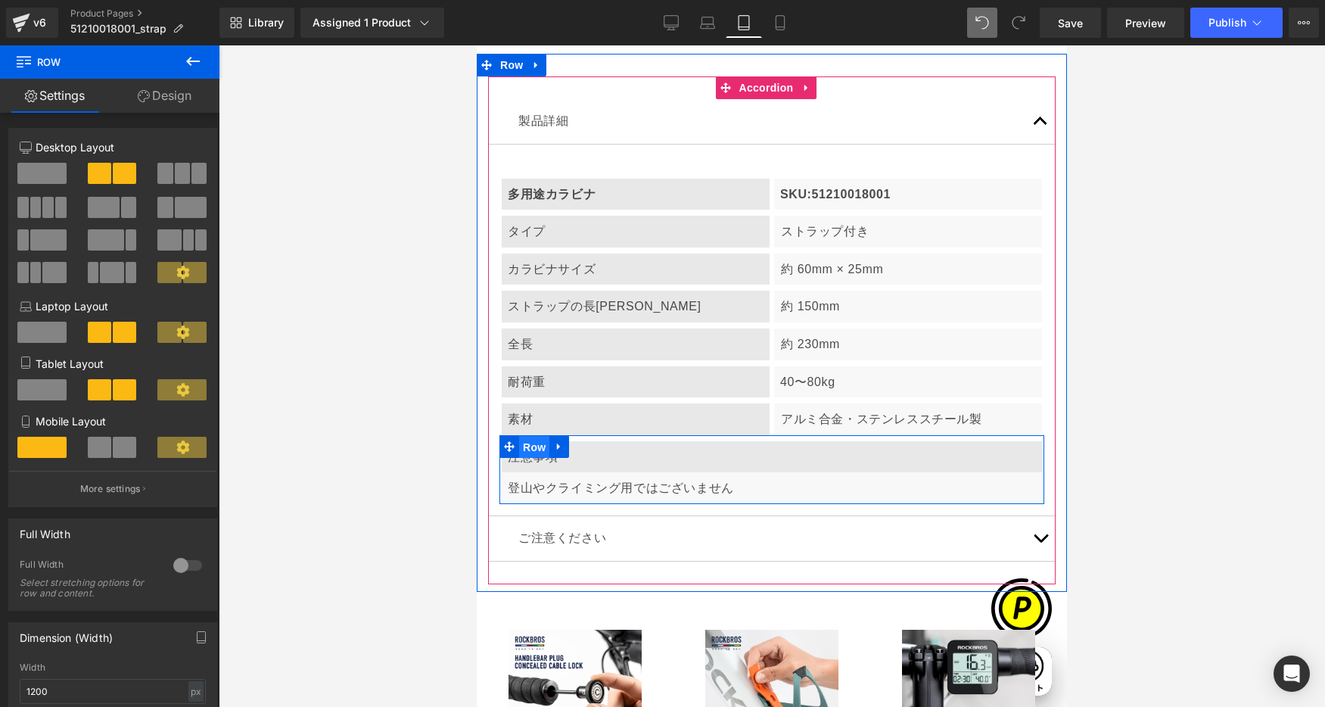
drag, startPoint x: 528, startPoint y: 365, endPoint x: 920, endPoint y: 433, distance: 397.9
click at [528, 436] on span "Row" at bounding box center [534, 447] width 30 height 23
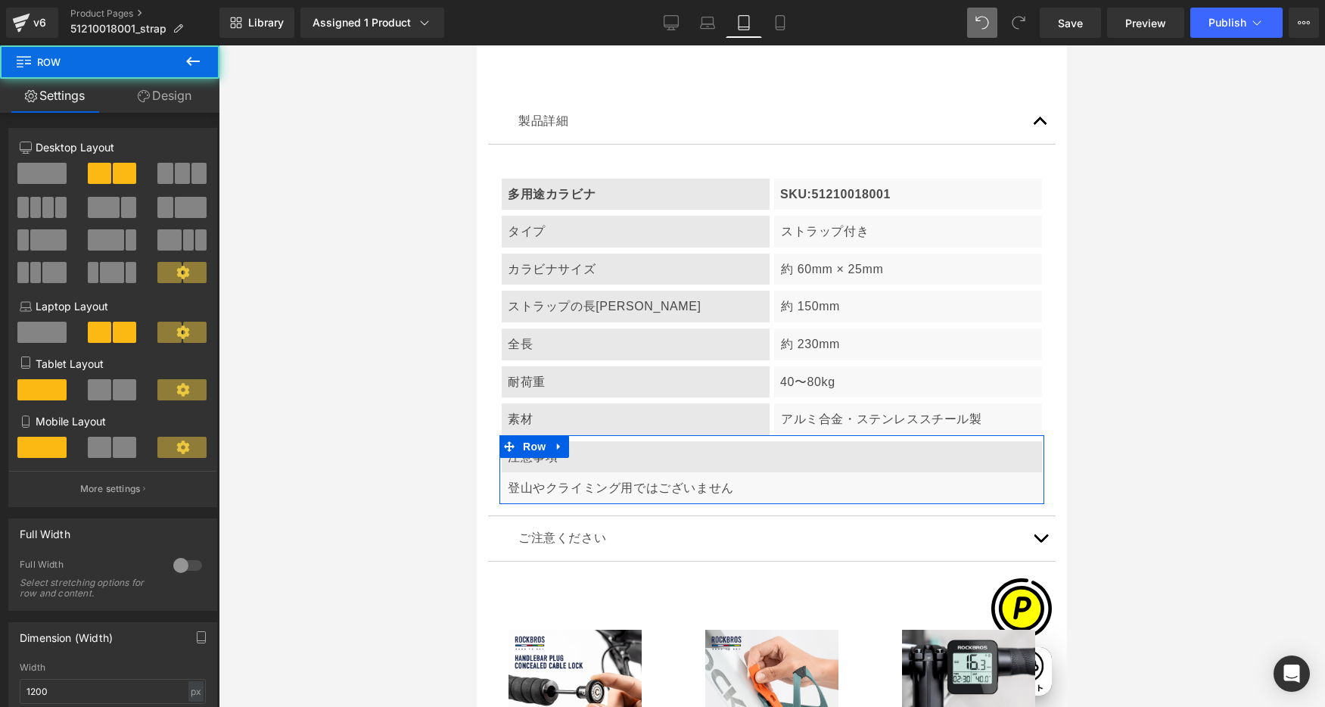
scroll to position [0, 1478]
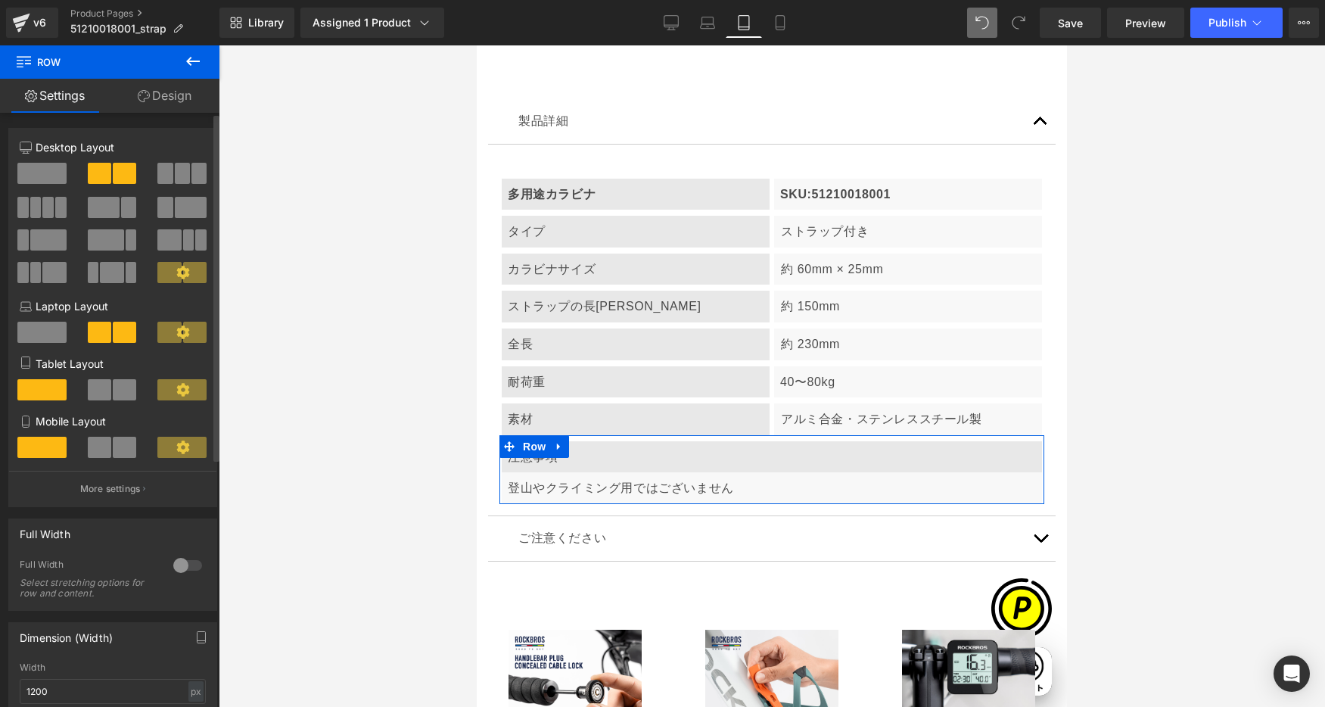
click at [103, 384] on span at bounding box center [99, 389] width 23 height 21
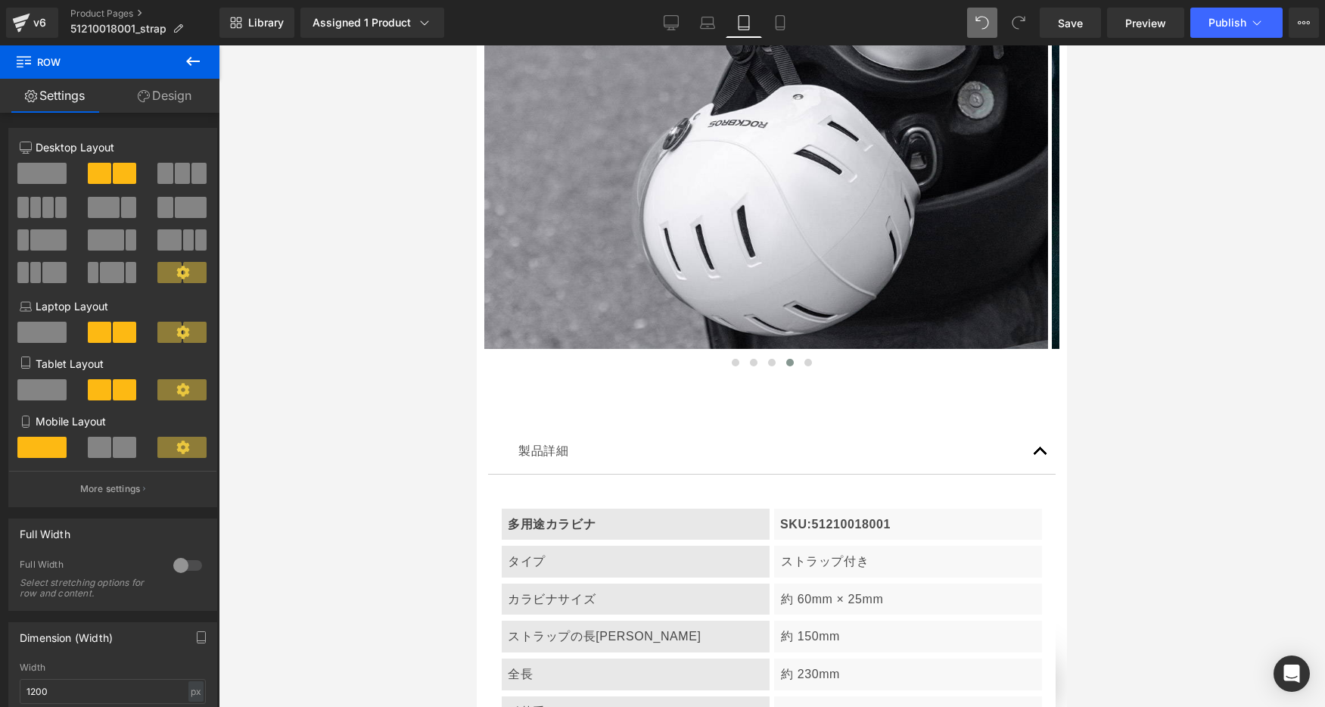
scroll to position [5878, 0]
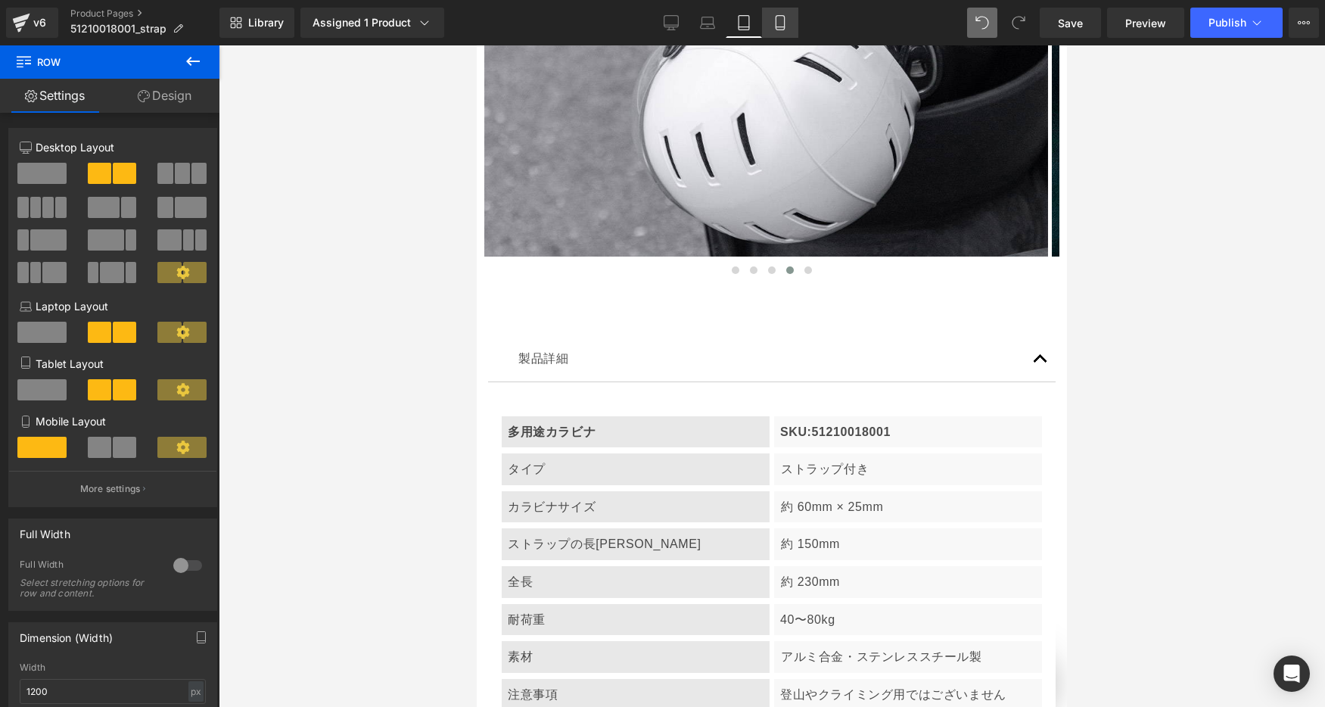
click at [780, 24] on icon at bounding box center [780, 22] width 15 height 15
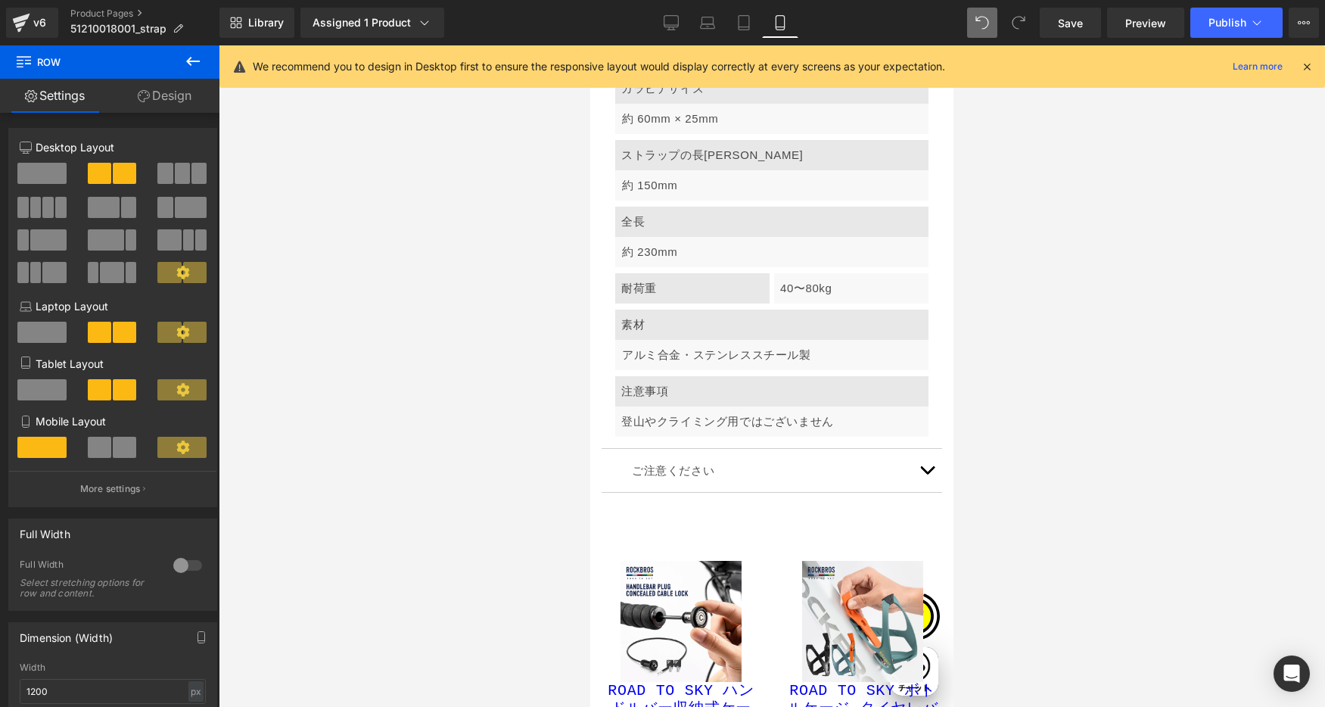
scroll to position [0, 0]
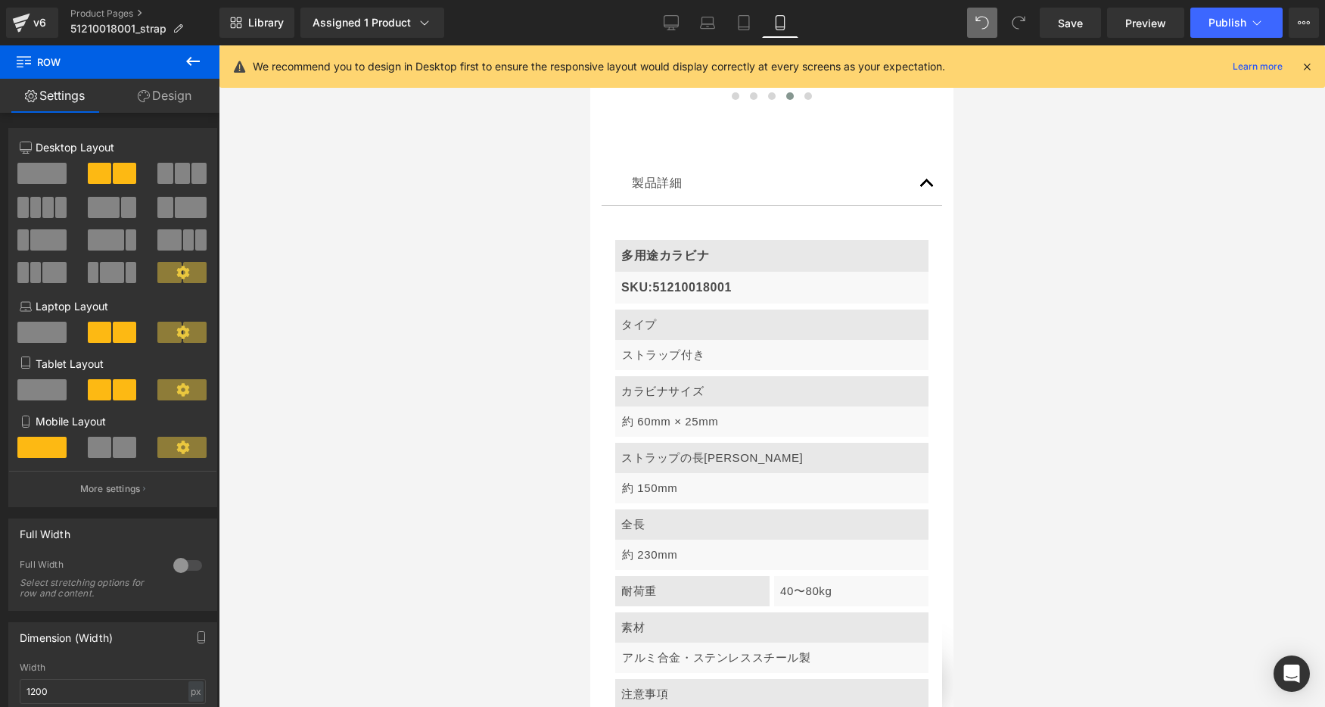
click at [1202, 69] on icon at bounding box center [1307, 67] width 14 height 14
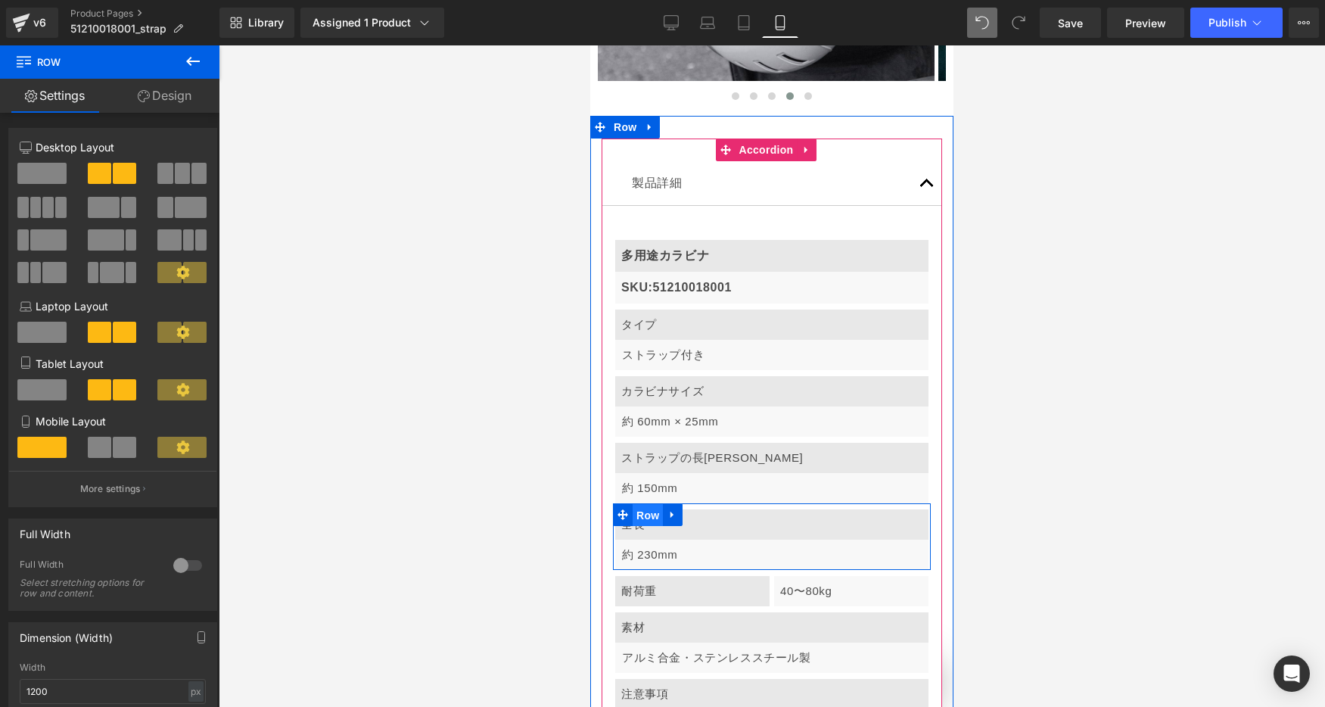
drag, startPoint x: 639, startPoint y: 434, endPoint x: 1118, endPoint y: 488, distance: 482.9
click at [639, 504] on span "Row" at bounding box center [648, 515] width 30 height 23
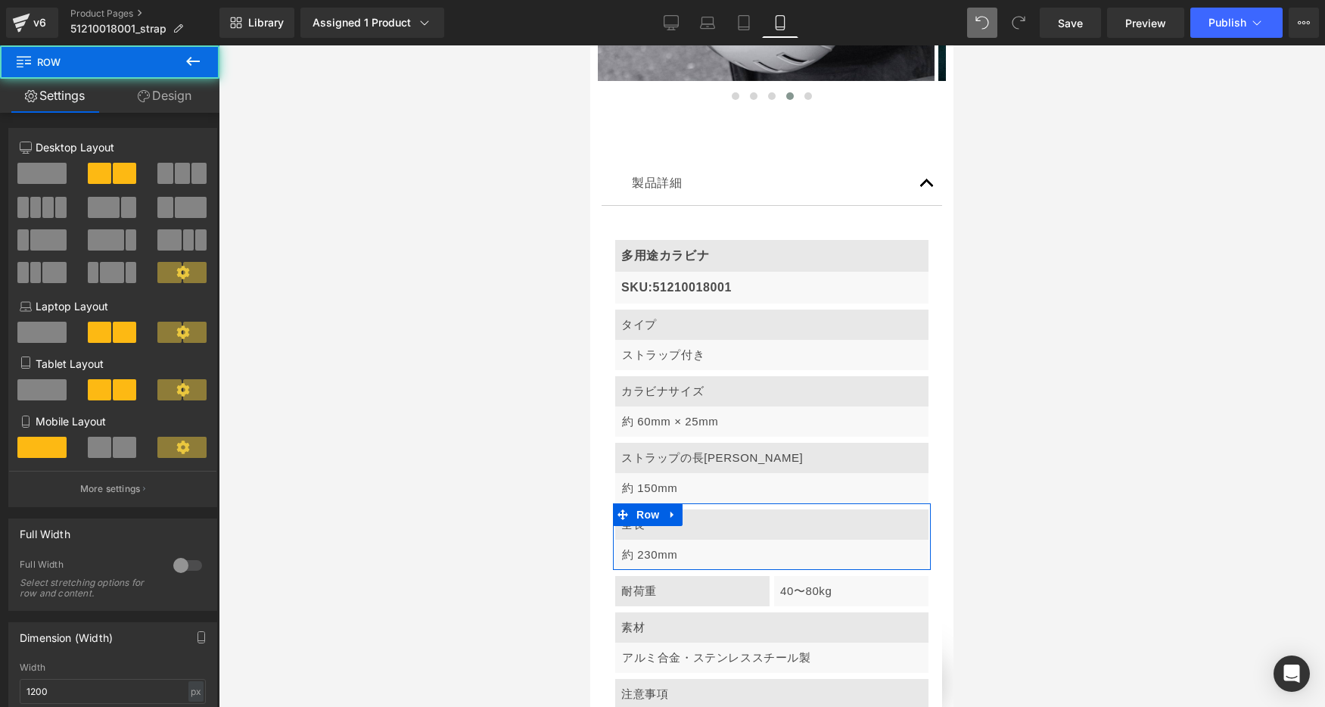
drag, startPoint x: 96, startPoint y: 447, endPoint x: 315, endPoint y: 446, distance: 218.7
click at [97, 447] on span at bounding box center [99, 447] width 23 height 21
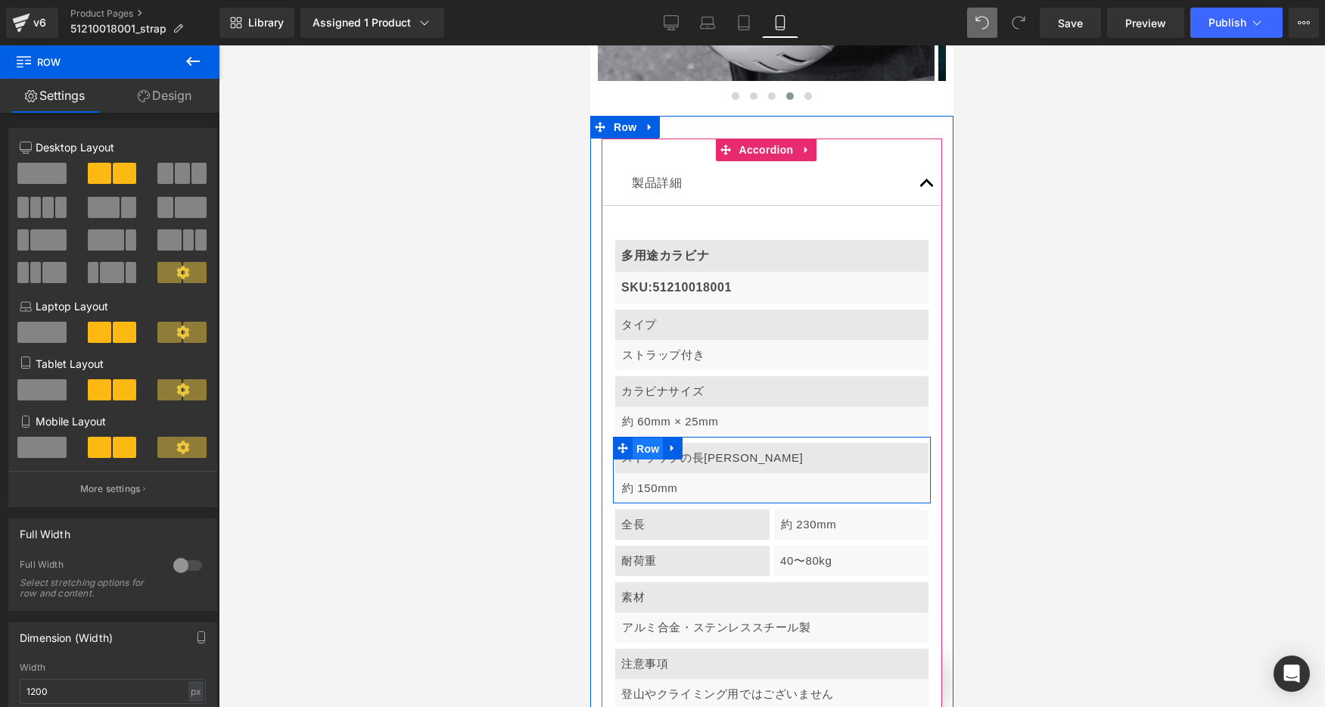
click at [649, 437] on span "Row" at bounding box center [648, 448] width 30 height 23
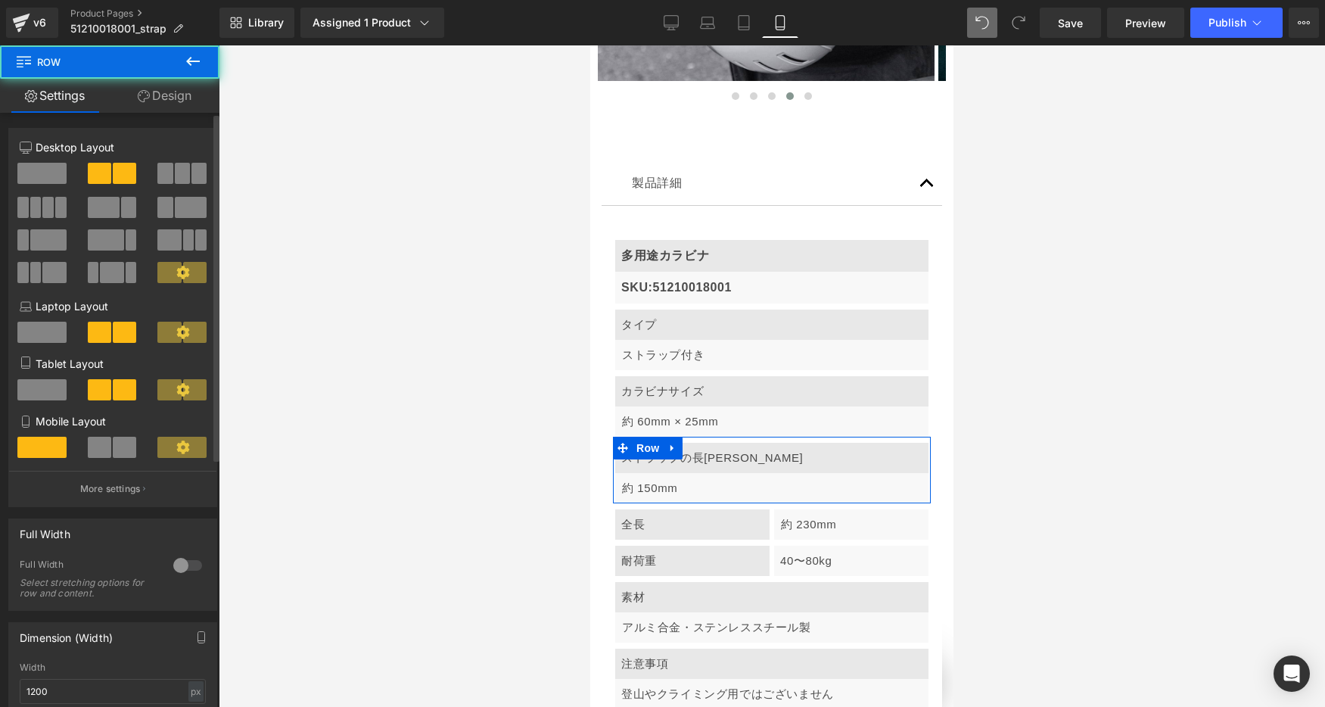
click at [117, 445] on span at bounding box center [124, 447] width 23 height 21
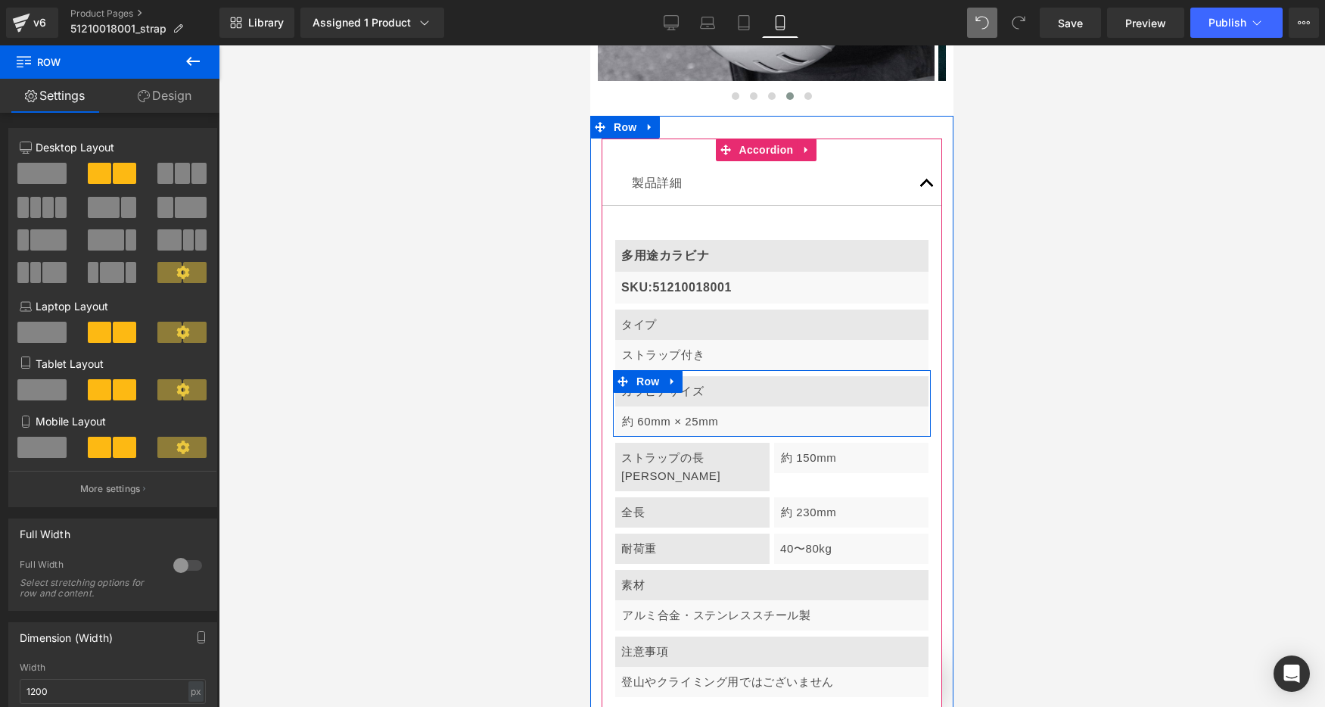
scroll to position [0, 797]
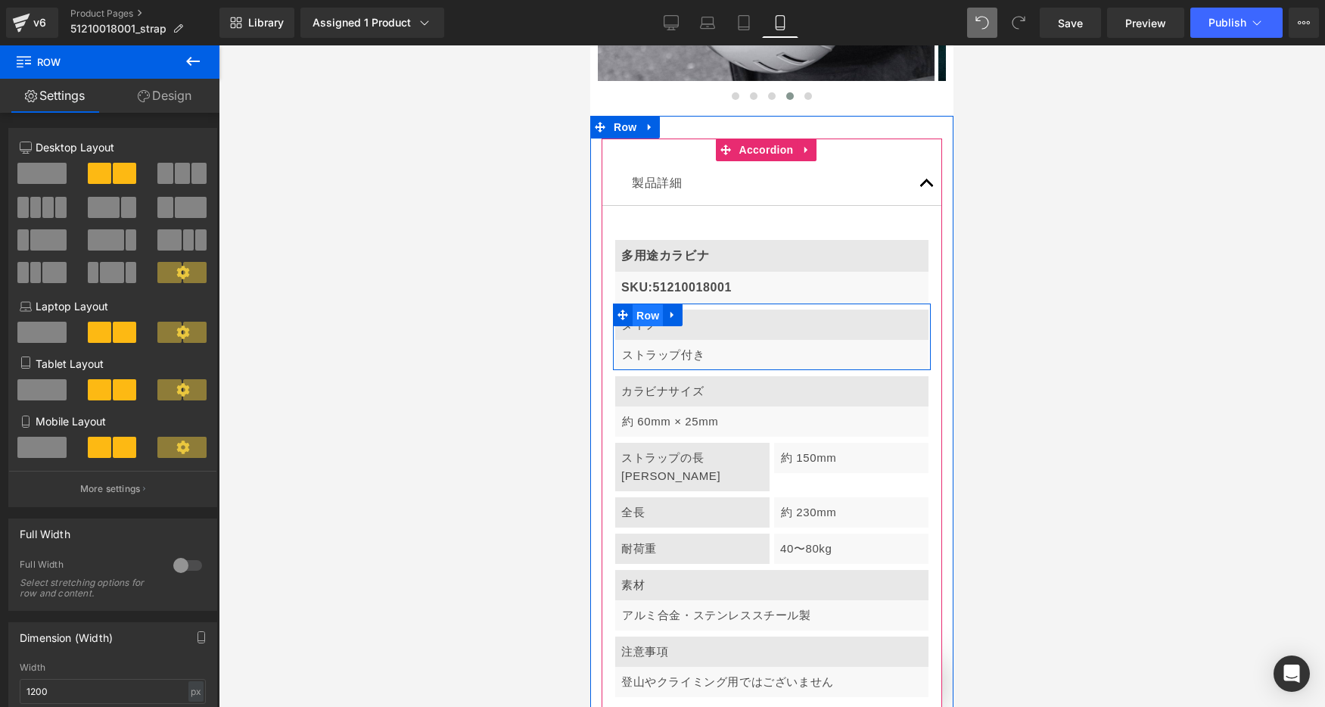
click at [645, 304] on span "Row" at bounding box center [648, 315] width 30 height 23
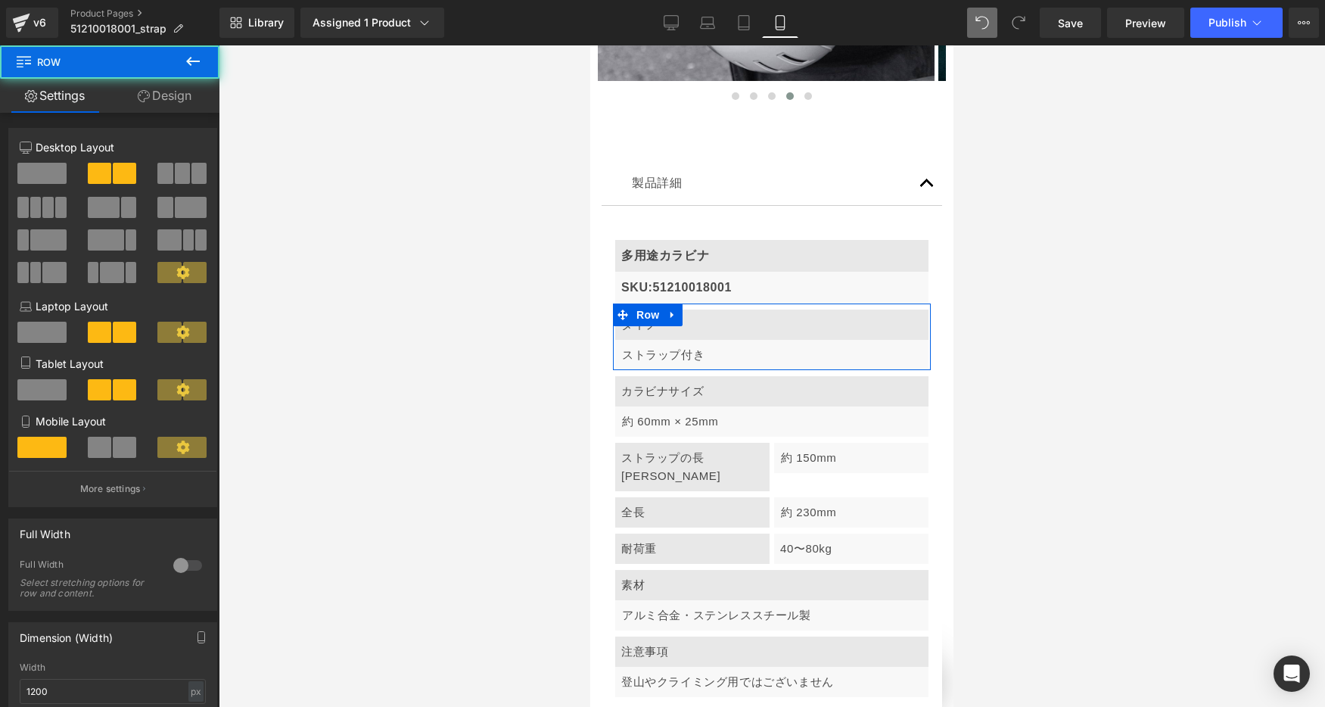
click at [95, 450] on span at bounding box center [99, 447] width 23 height 21
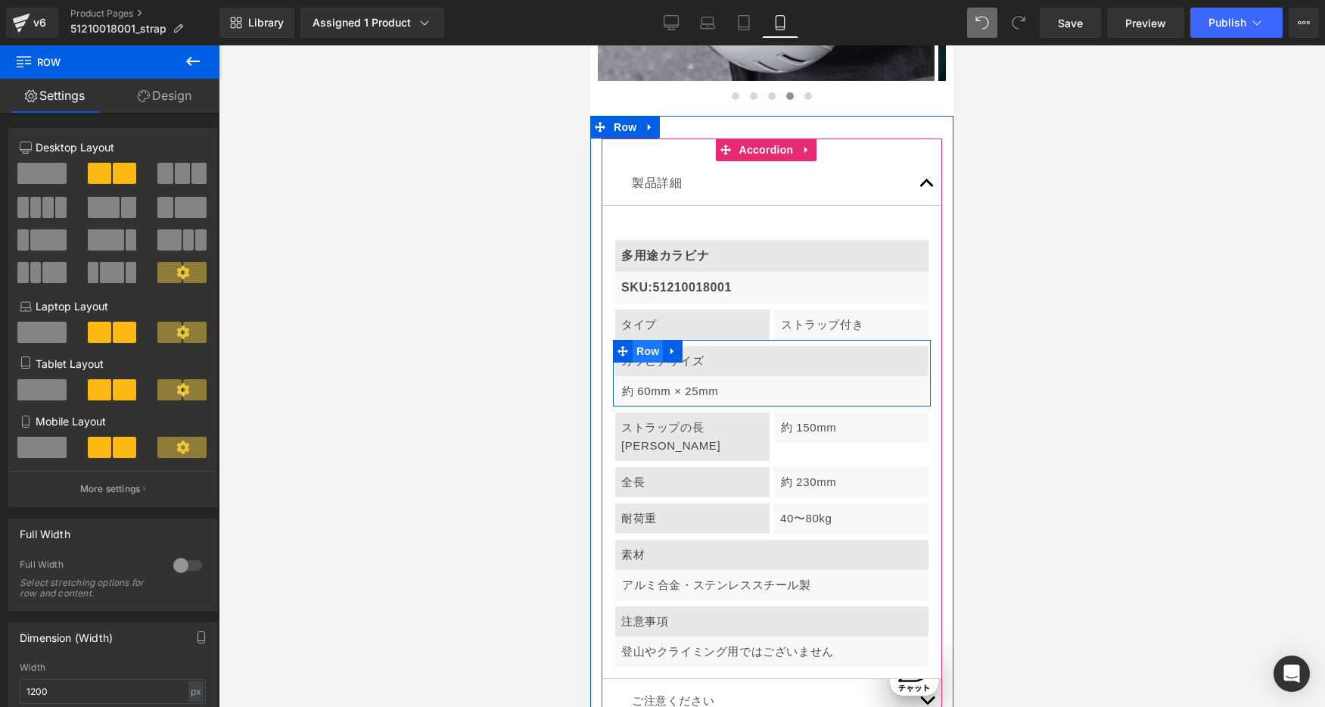
click at [645, 340] on span "Row" at bounding box center [648, 351] width 30 height 23
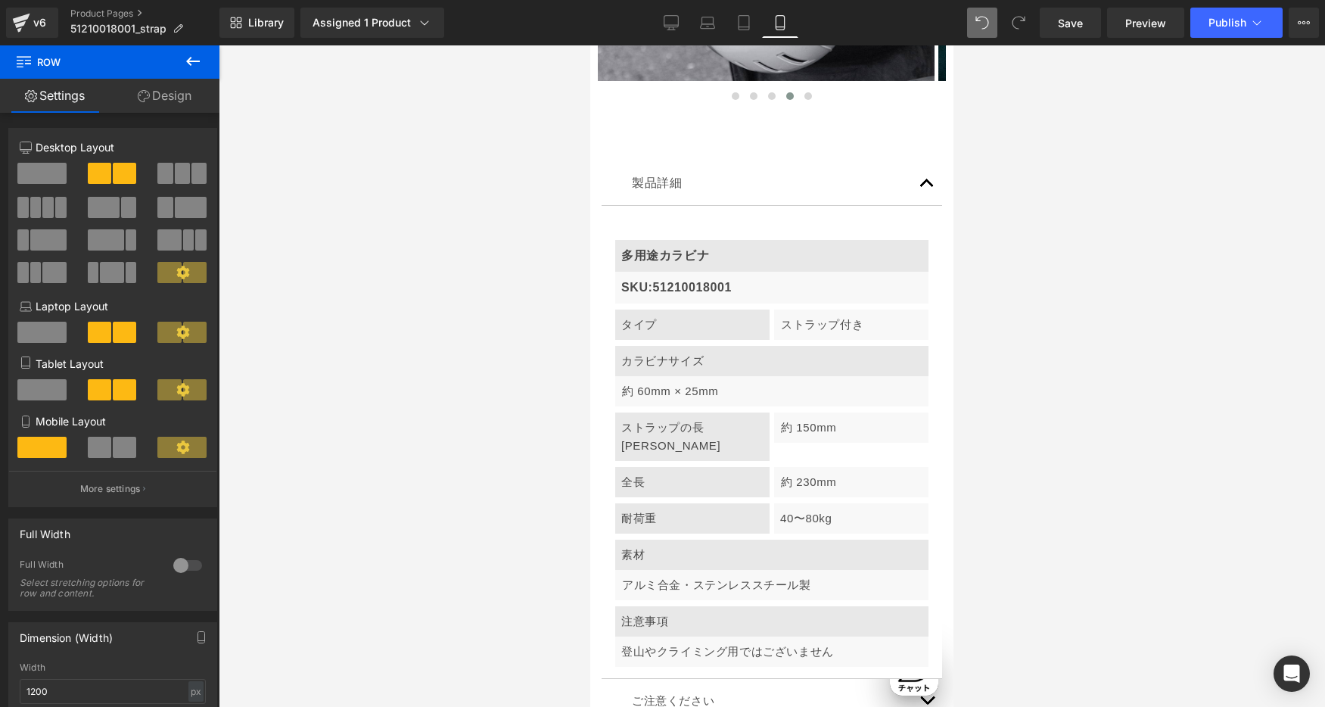
scroll to position [0, 531]
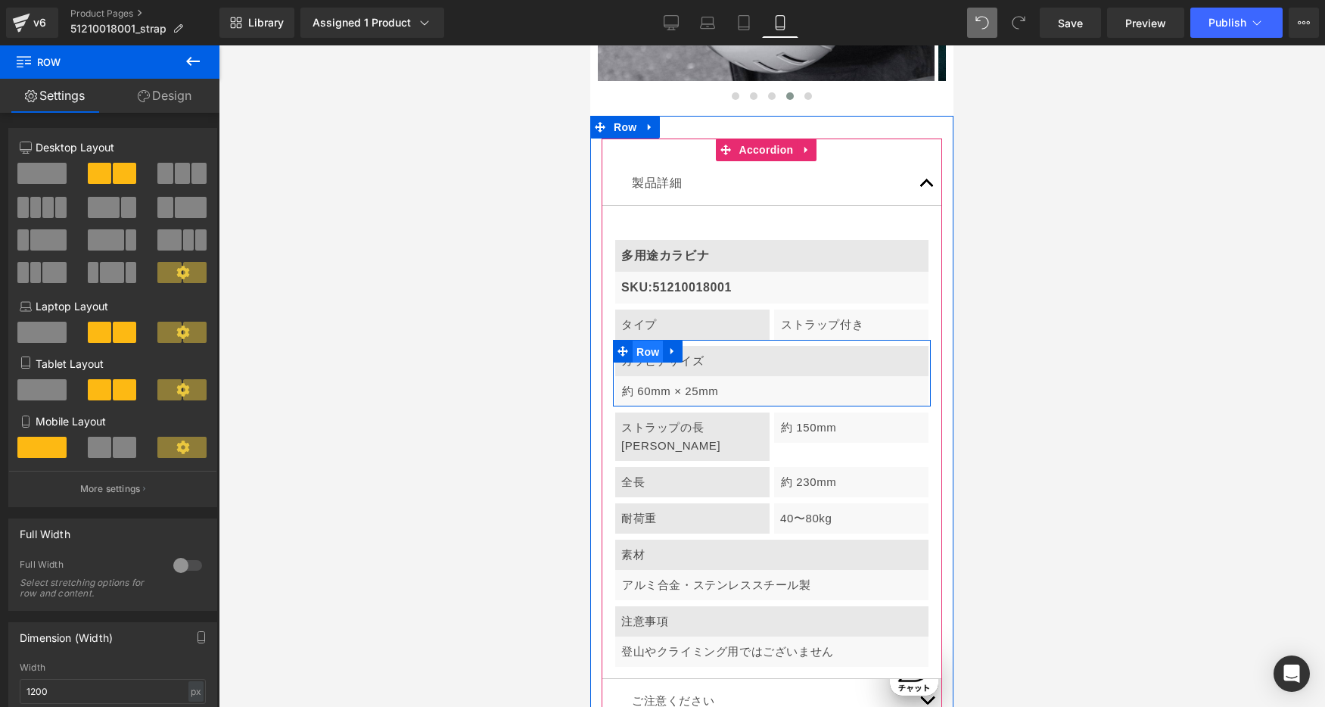
click at [644, 341] on span "Row" at bounding box center [648, 352] width 30 height 23
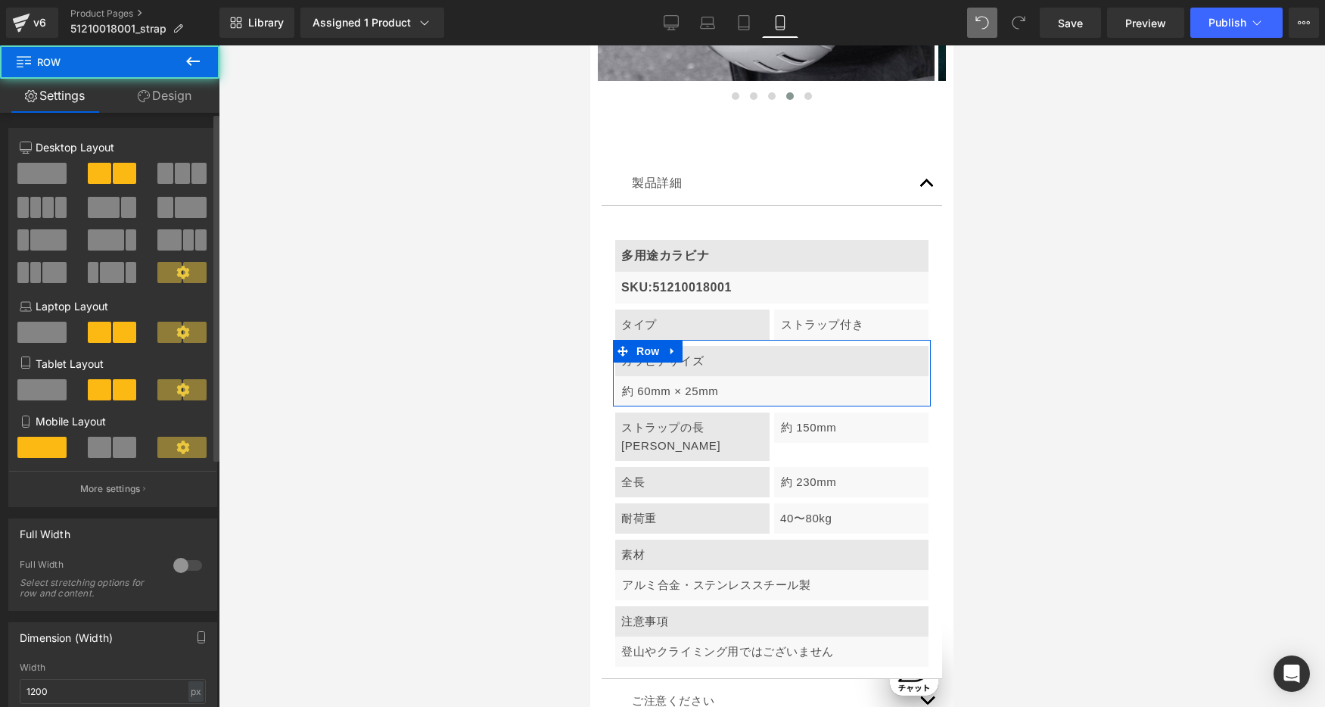
click at [94, 450] on span at bounding box center [99, 447] width 23 height 21
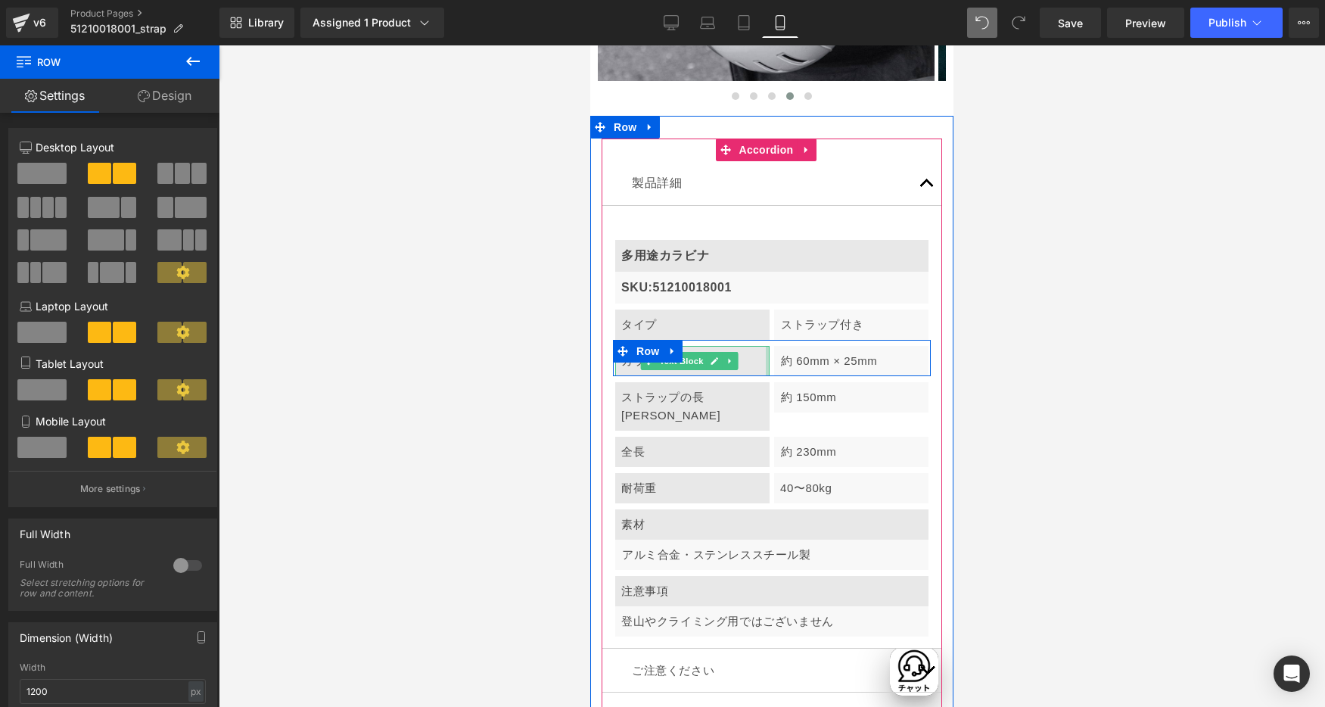
scroll to position [0, 797]
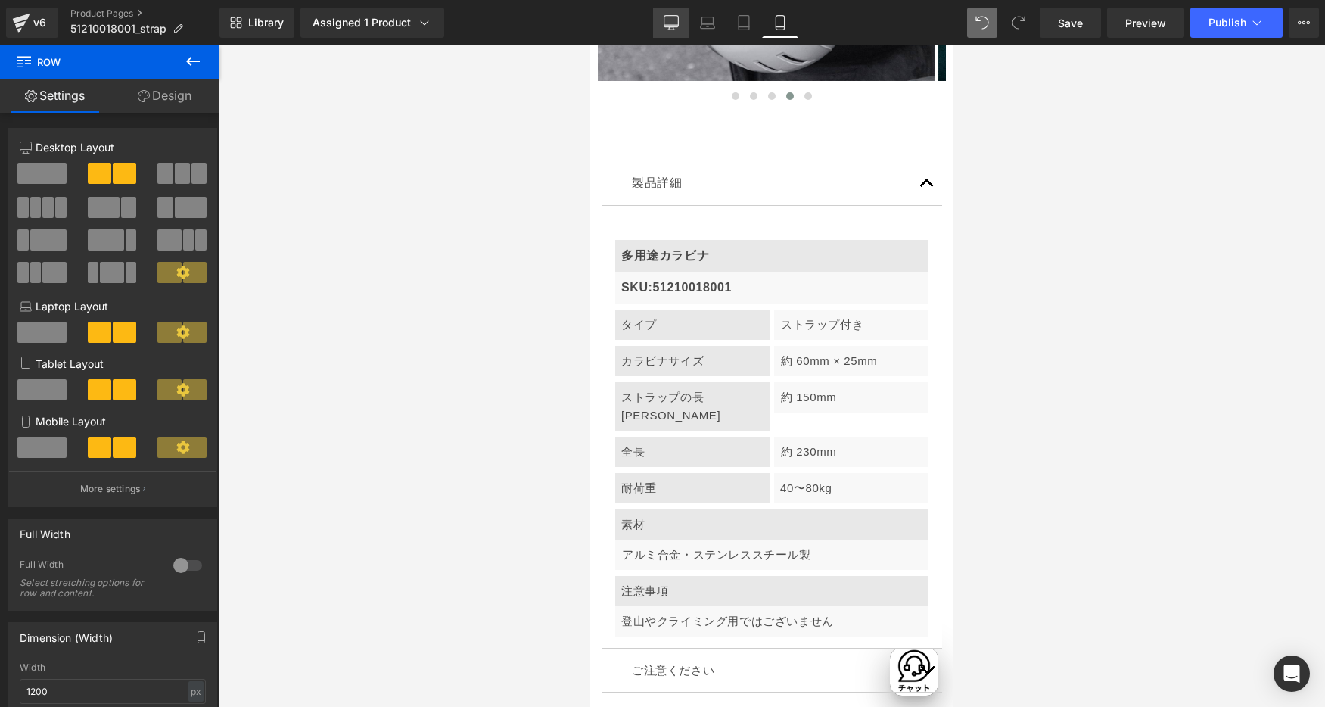
drag, startPoint x: 666, startPoint y: 20, endPoint x: 579, endPoint y: 39, distance: 89.2
click at [666, 20] on icon at bounding box center [671, 22] width 15 height 15
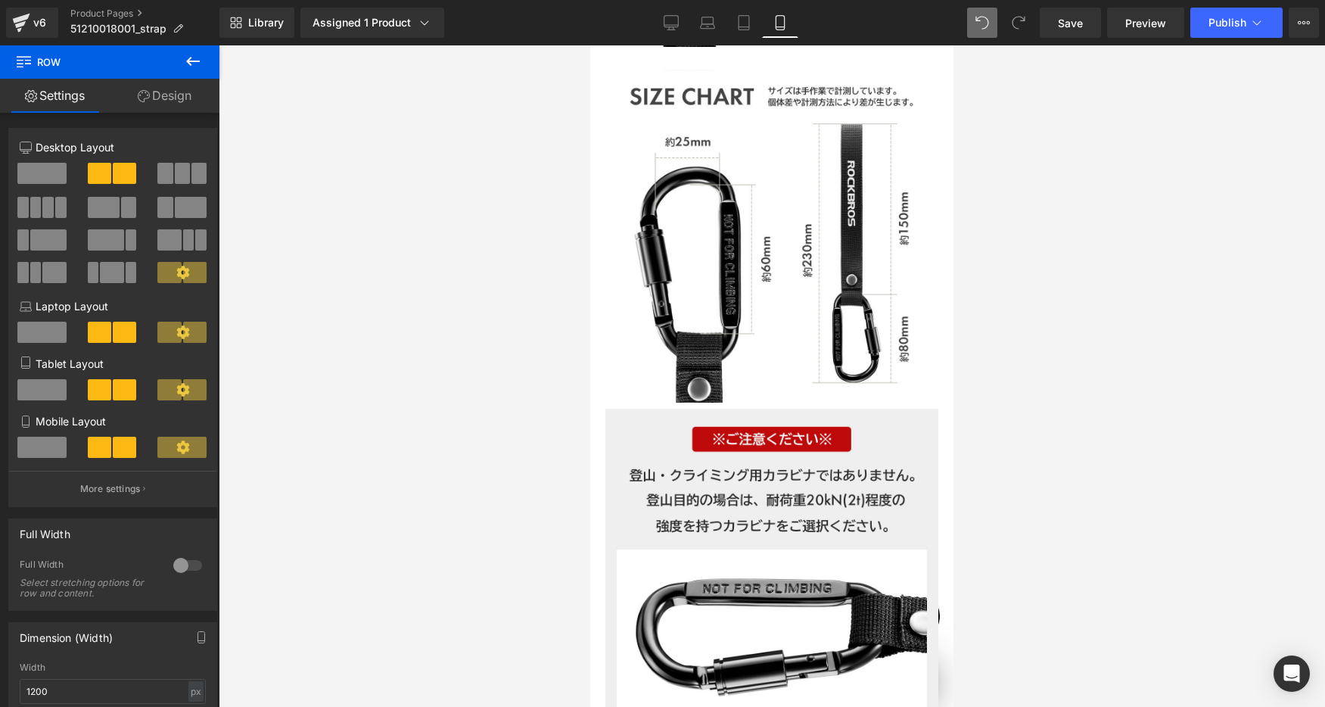
scroll to position [0, 885]
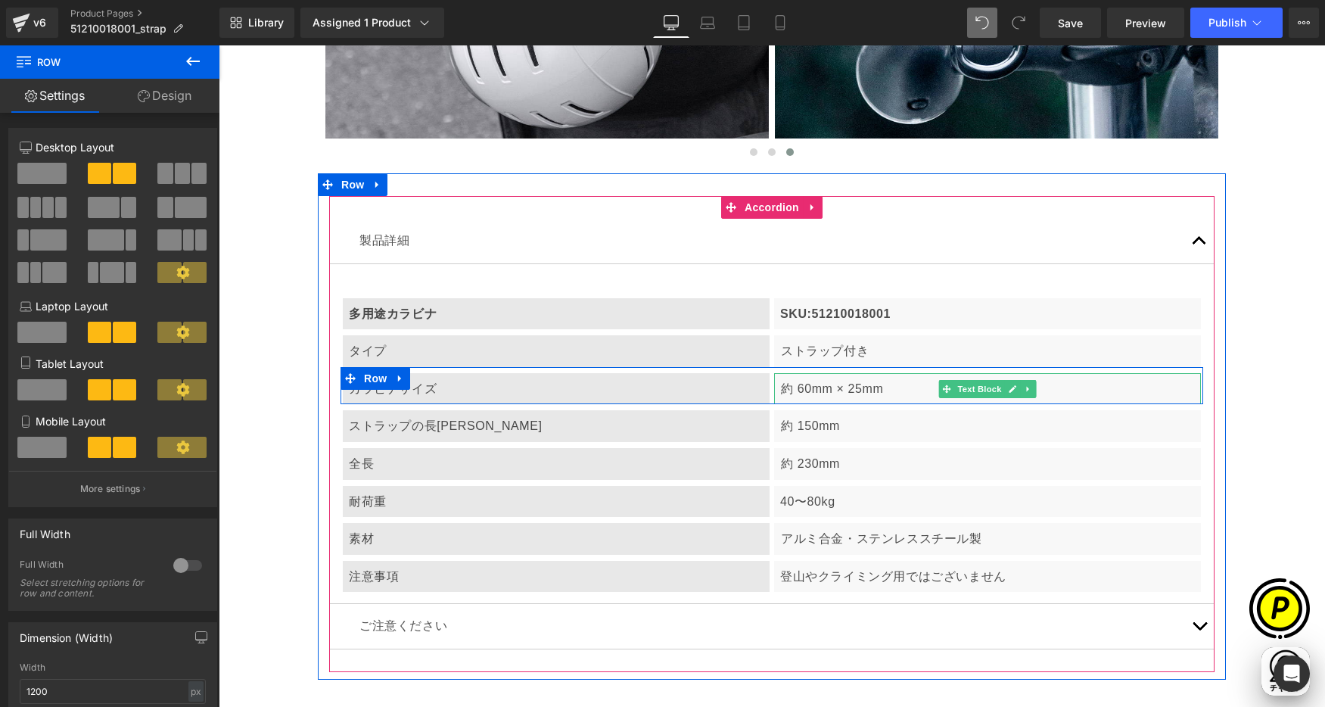
click at [794, 380] on p "約 60mm × 25mm" at bounding box center [988, 389] width 414 height 20
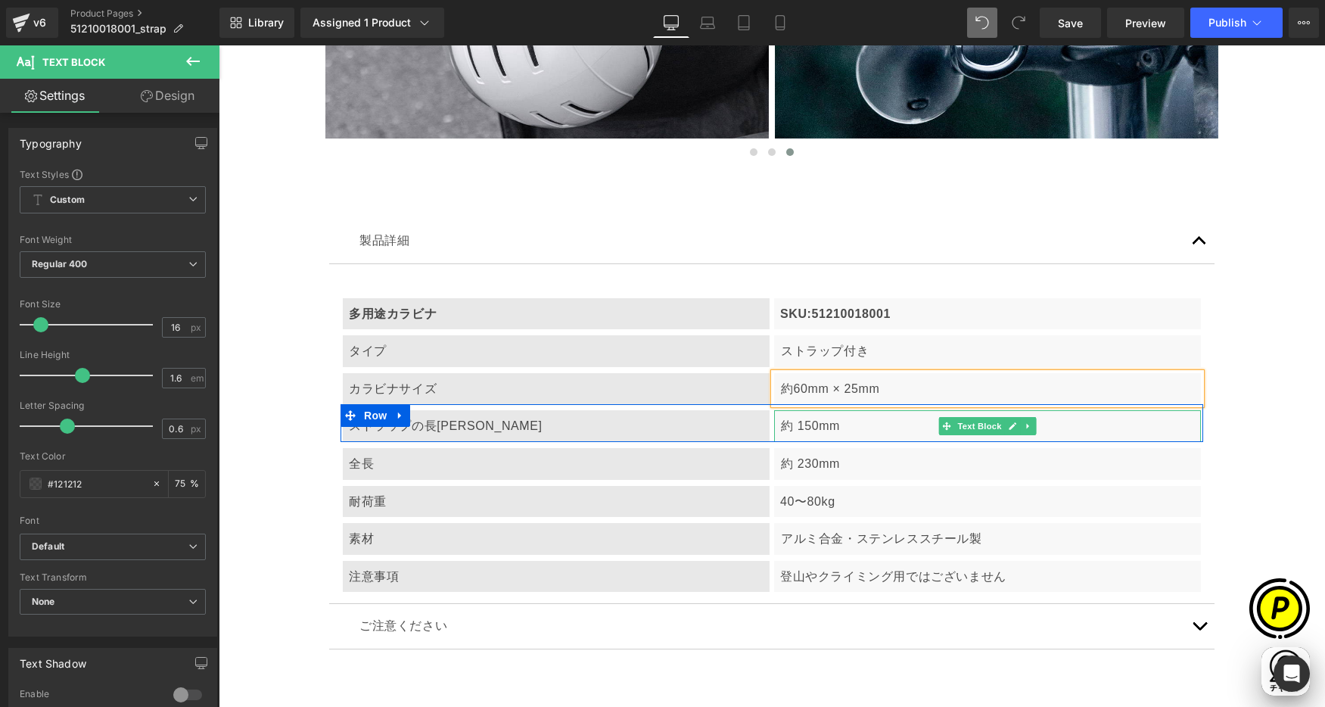
click at [793, 427] on p "約 150mm" at bounding box center [988, 426] width 414 height 20
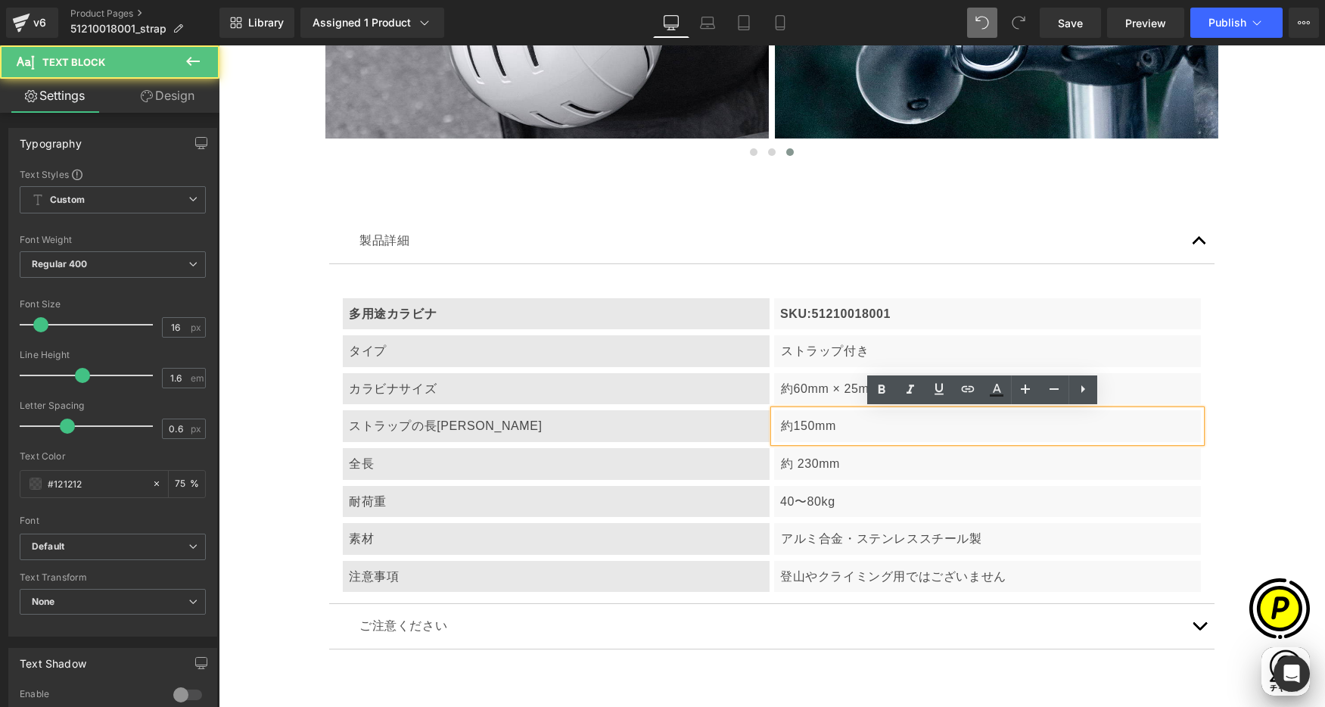
scroll to position [0, 0]
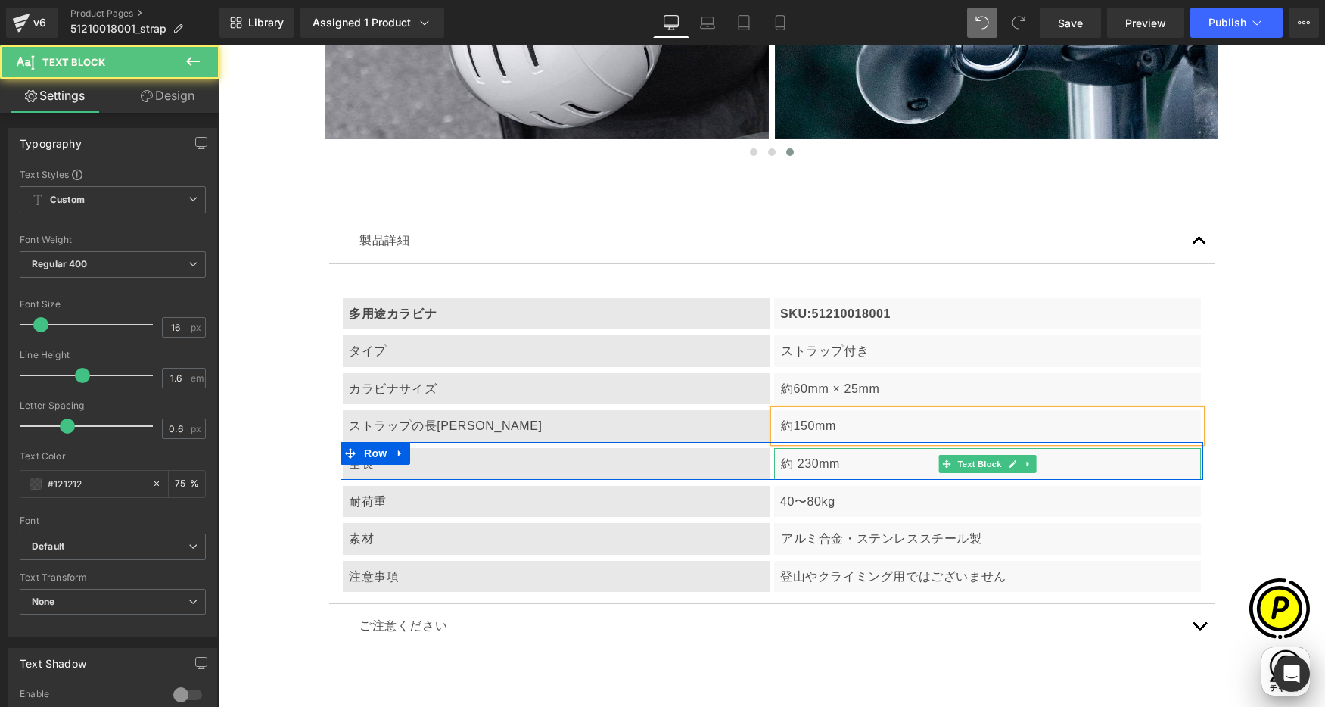
click at [794, 463] on p "約 230mm" at bounding box center [988, 464] width 414 height 20
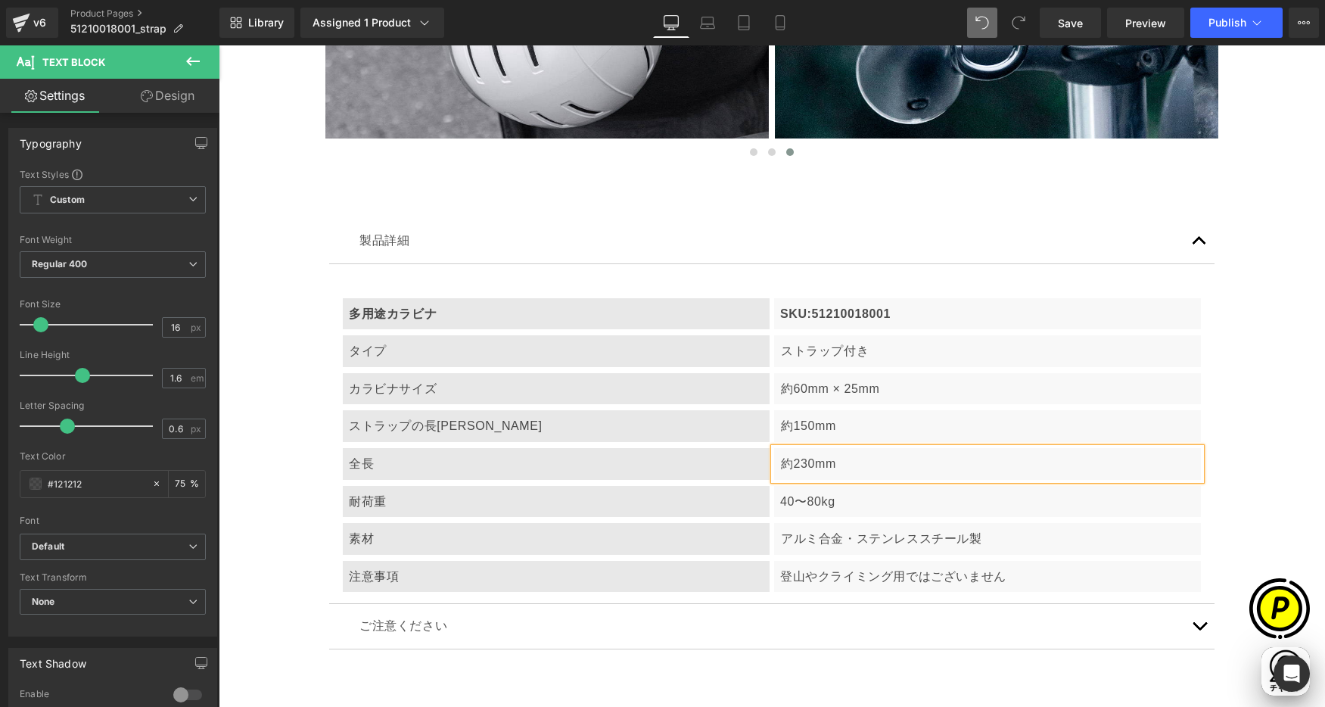
drag, startPoint x: 1258, startPoint y: 514, endPoint x: 1177, endPoint y: 419, distance: 124.5
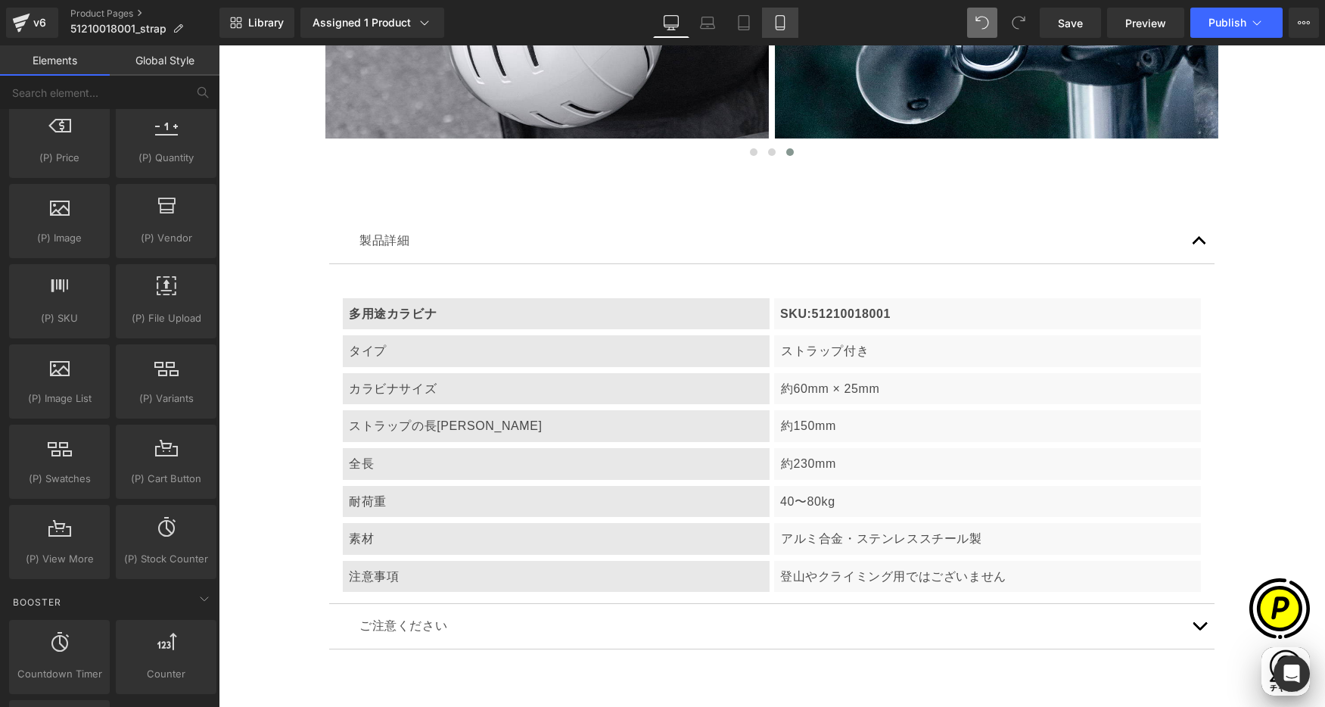
click at [781, 25] on icon at bounding box center [780, 22] width 15 height 15
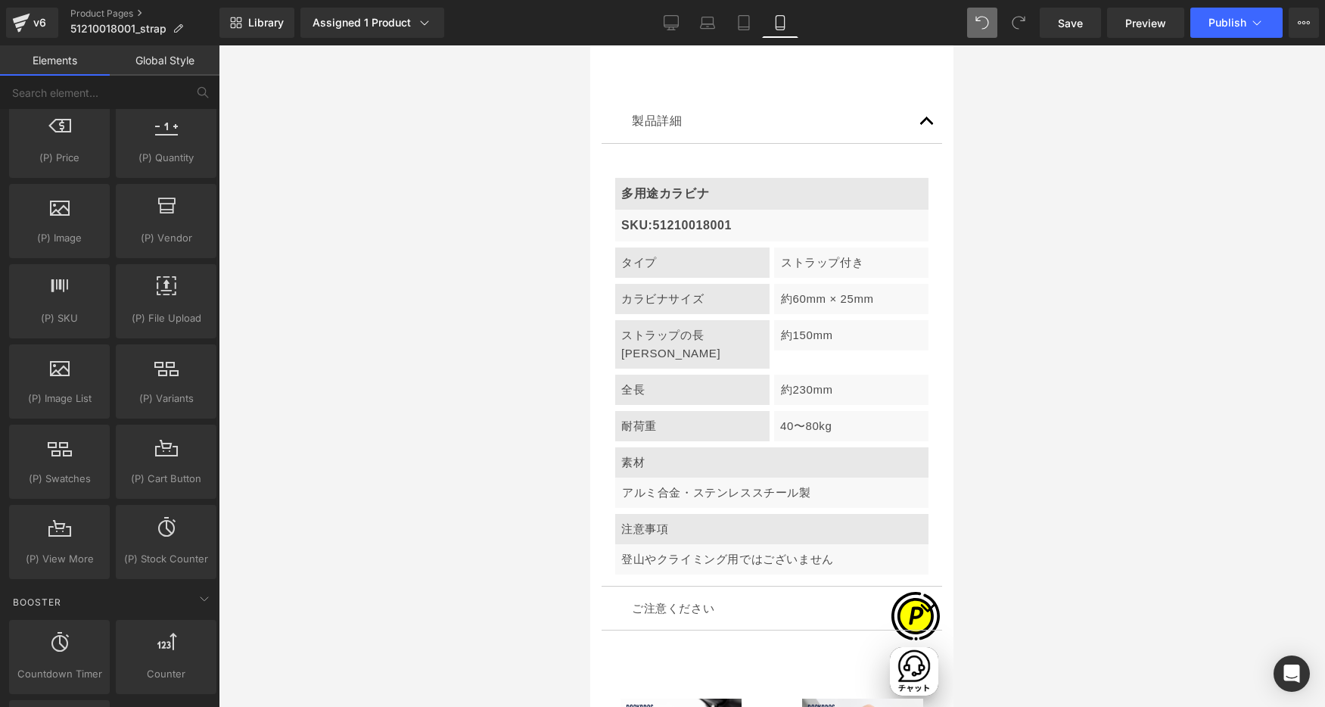
scroll to position [4258, 0]
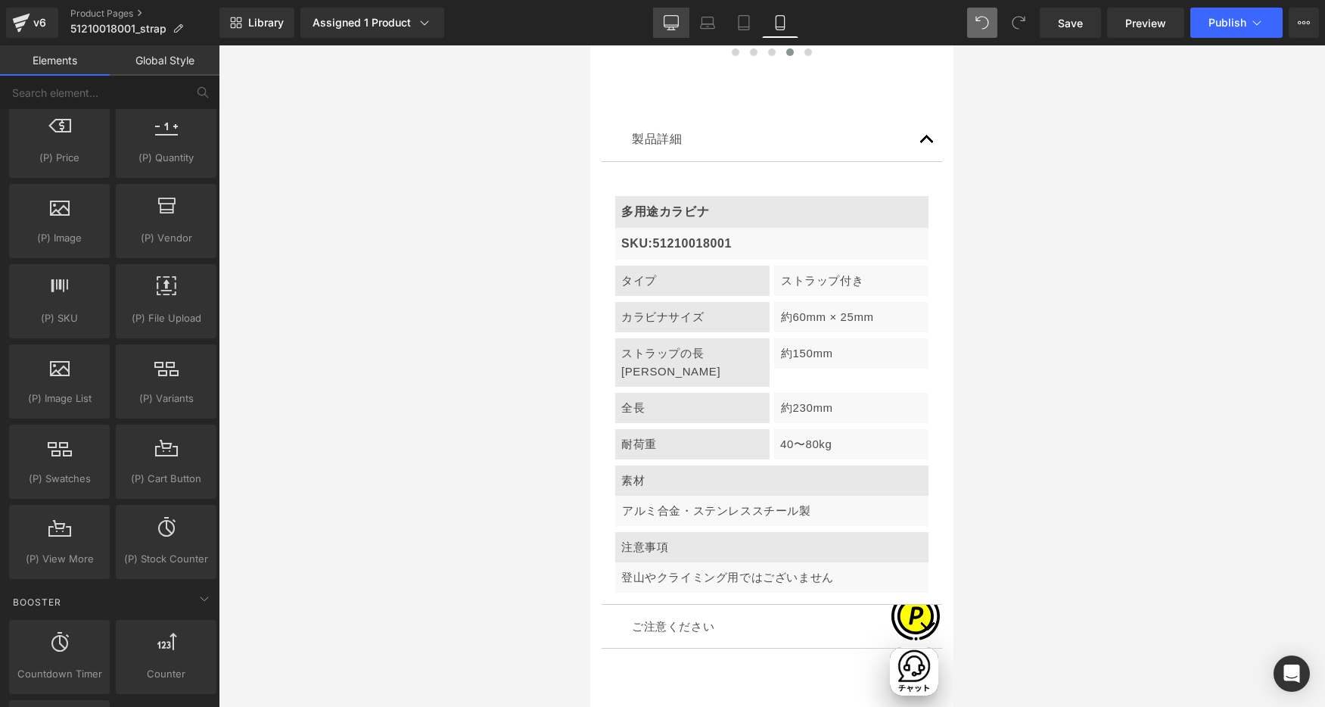
click at [661, 17] on link "Desktop" at bounding box center [671, 23] width 36 height 30
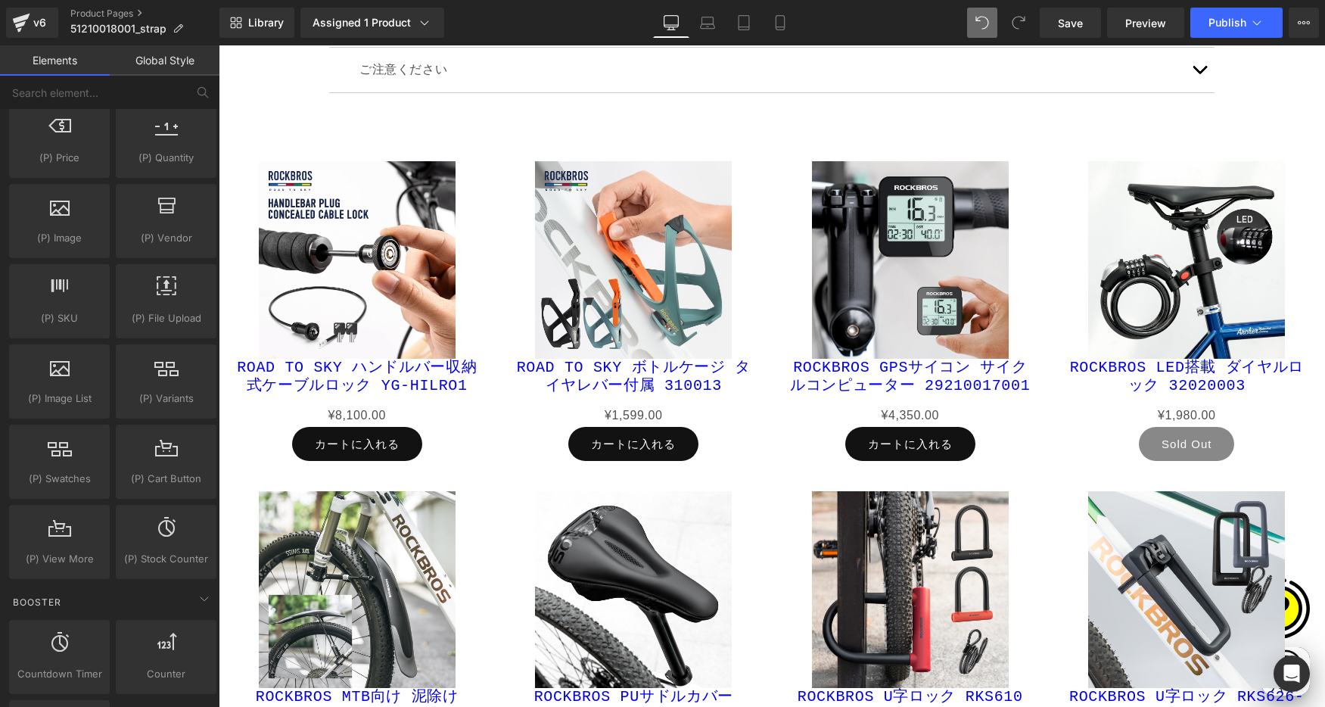
scroll to position [3070, 0]
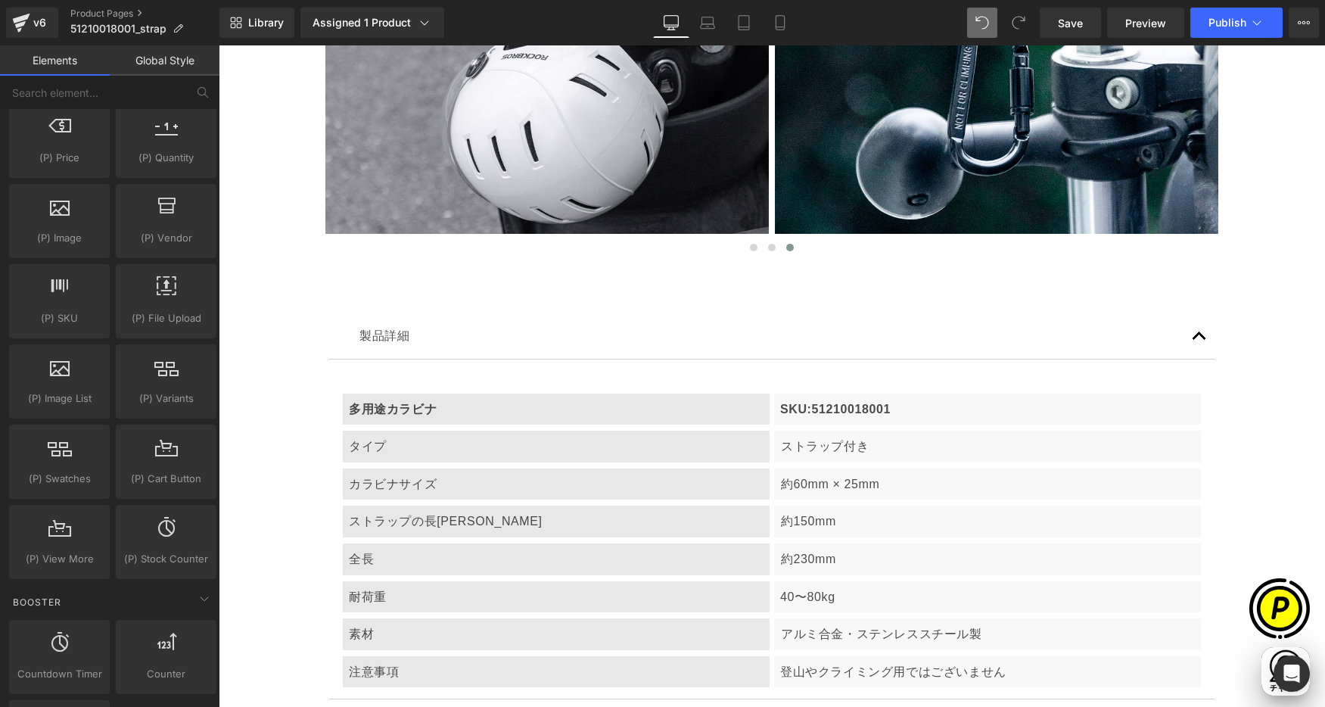
click at [881, 446] on p "ストラップ付き" at bounding box center [988, 447] width 414 height 20
click at [780, 26] on icon at bounding box center [780, 22] width 15 height 15
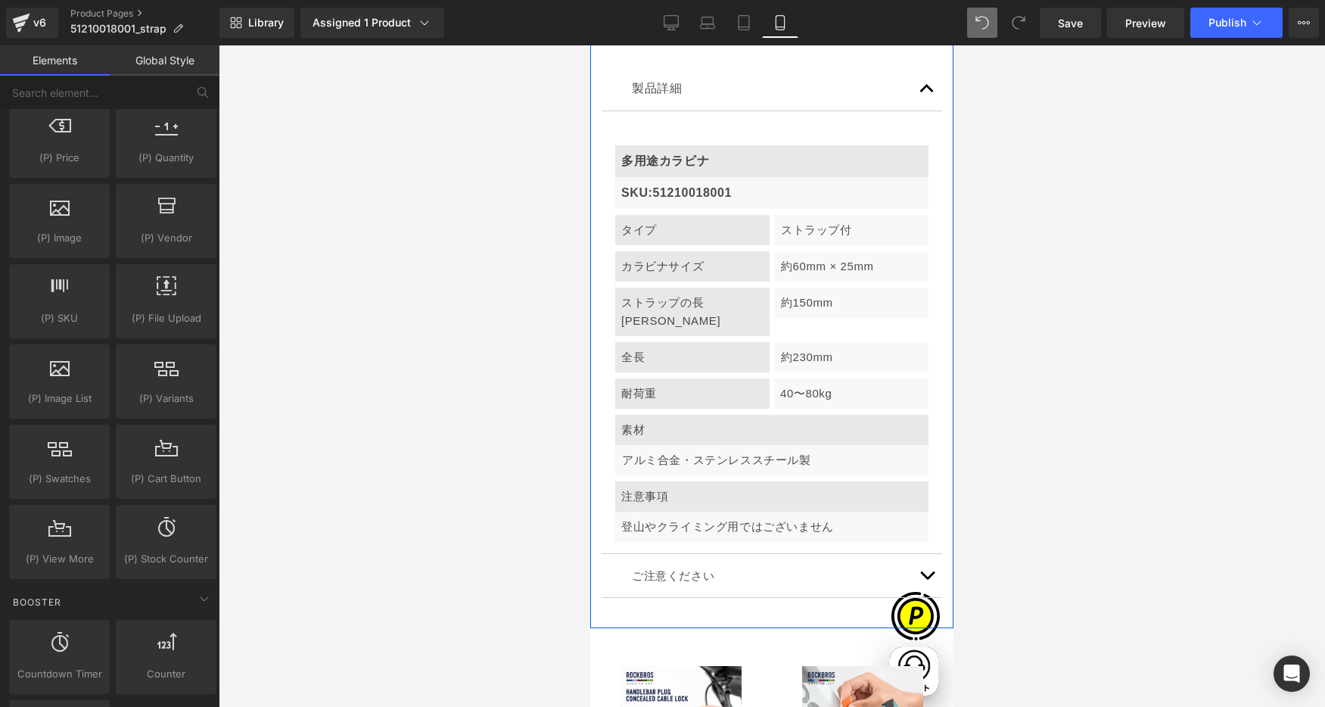
scroll to position [0, 0]
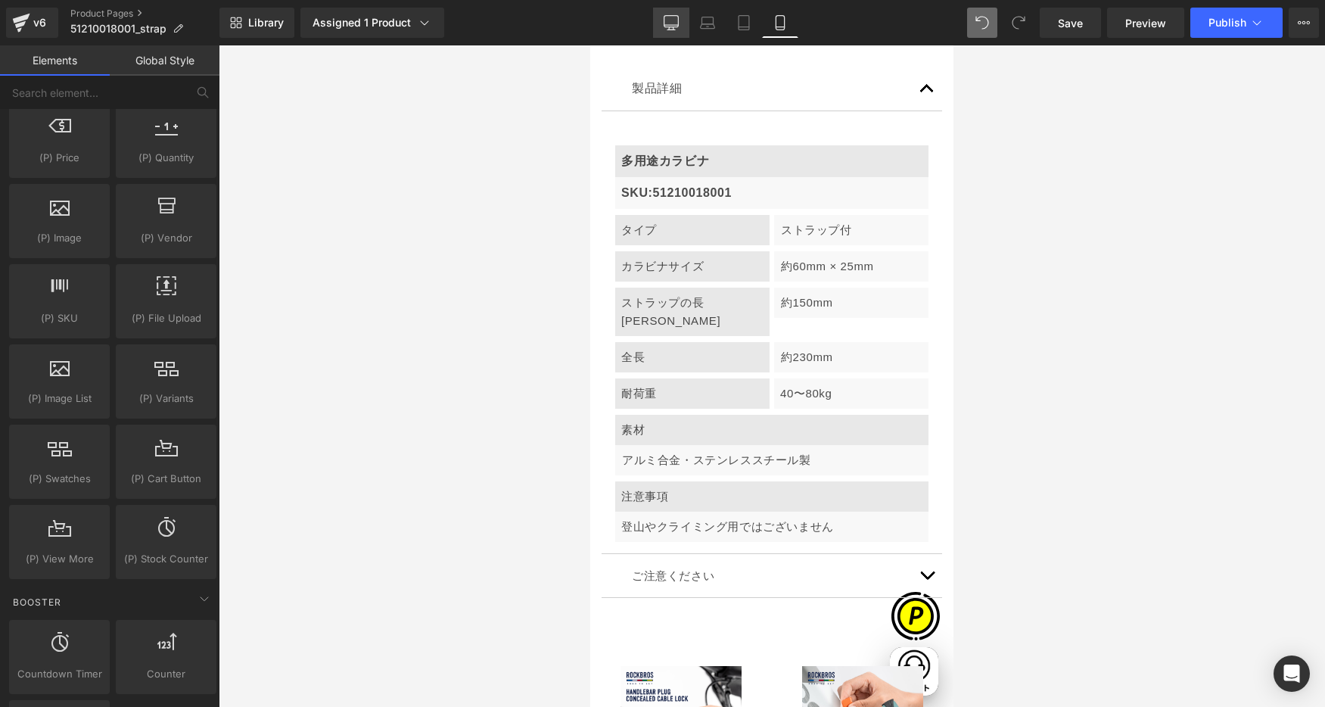
click at [667, 26] on icon at bounding box center [671, 21] width 14 height 11
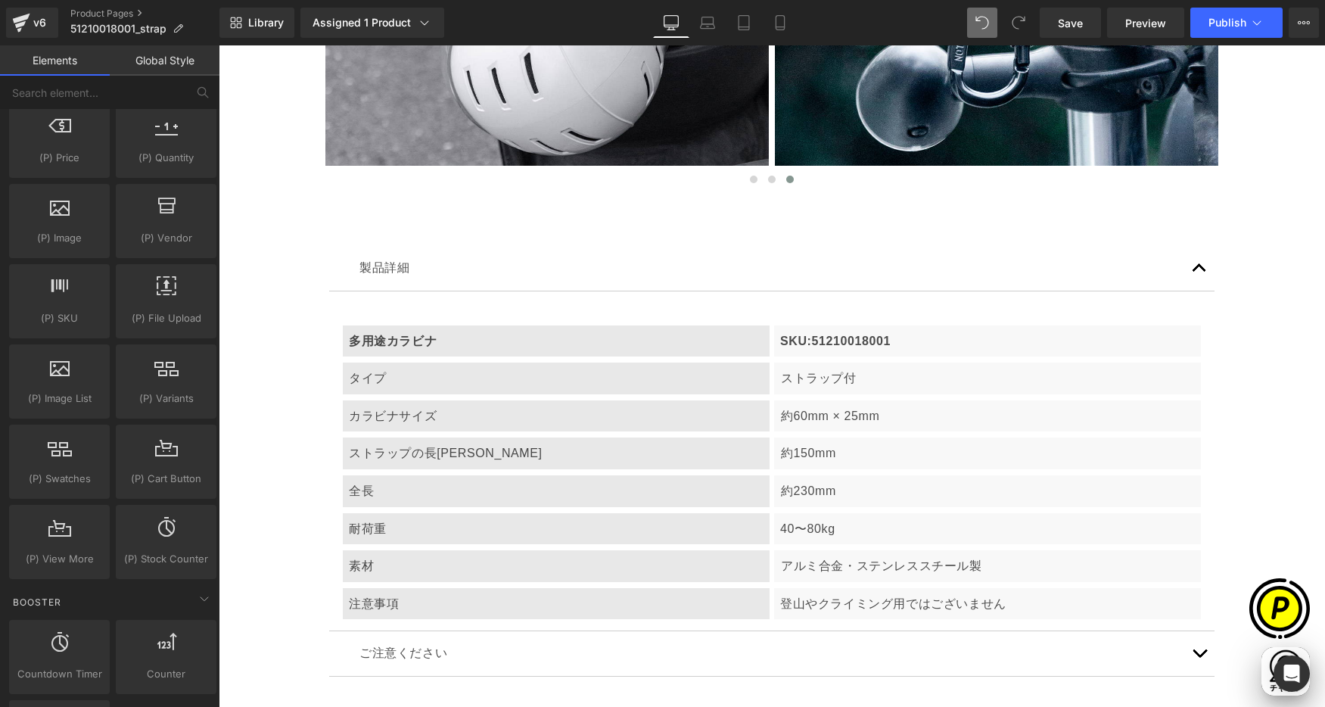
scroll to position [3114, 0]
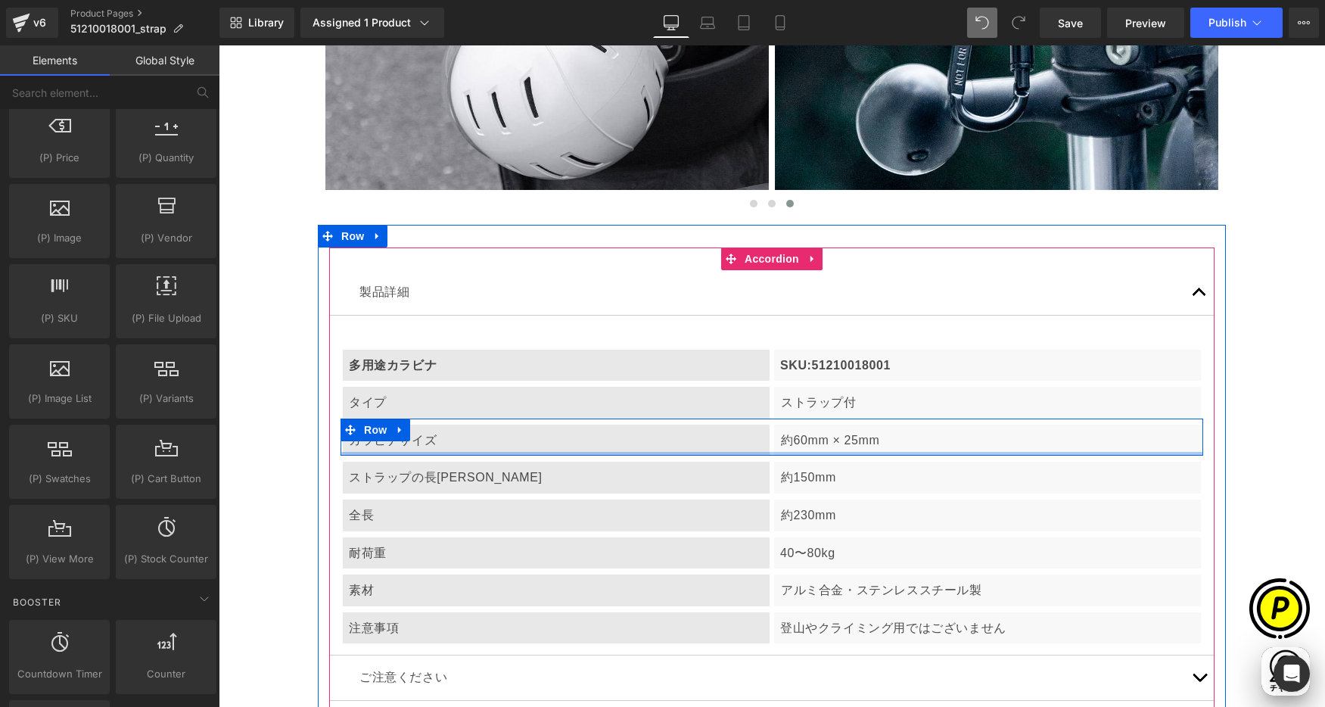
click at [847, 445] on p "約60mm × 25mm" at bounding box center [988, 441] width 414 height 20
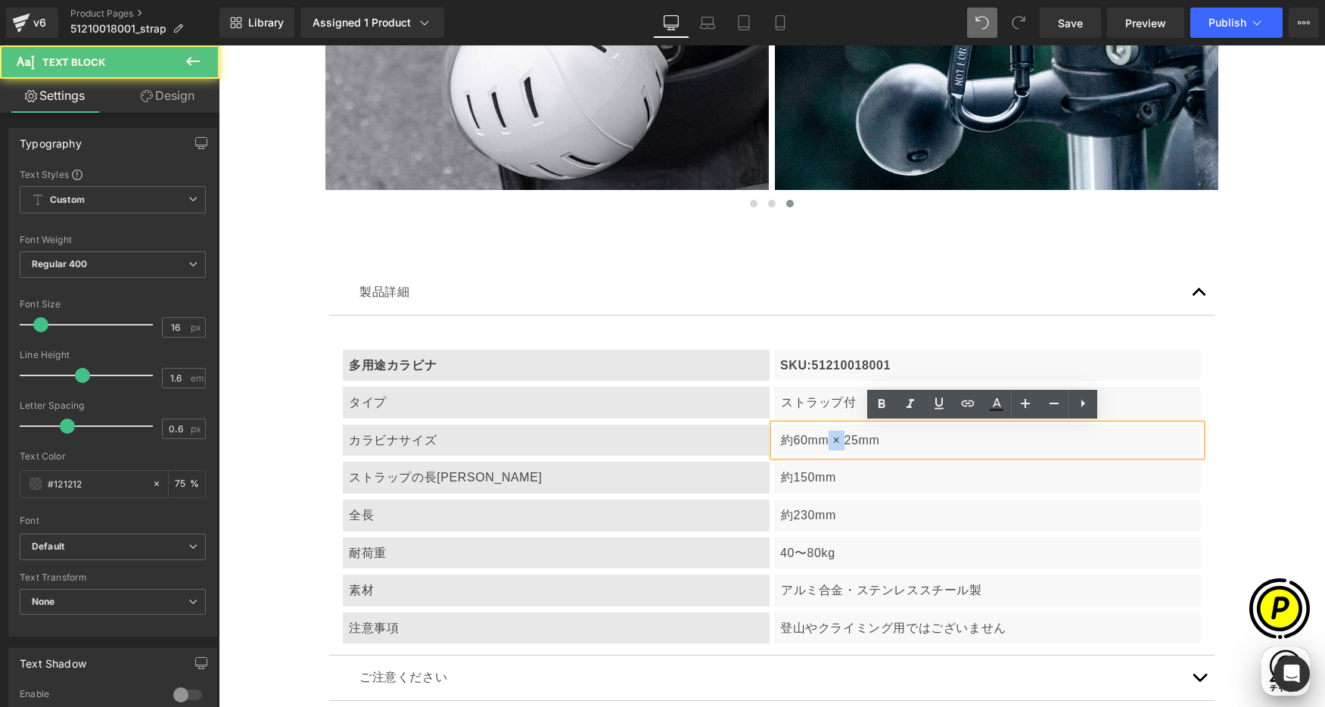
drag, startPoint x: 823, startPoint y: 438, endPoint x: 838, endPoint y: 461, distance: 26.9
click at [839, 438] on p "約60mm × 25mm" at bounding box center [988, 441] width 414 height 20
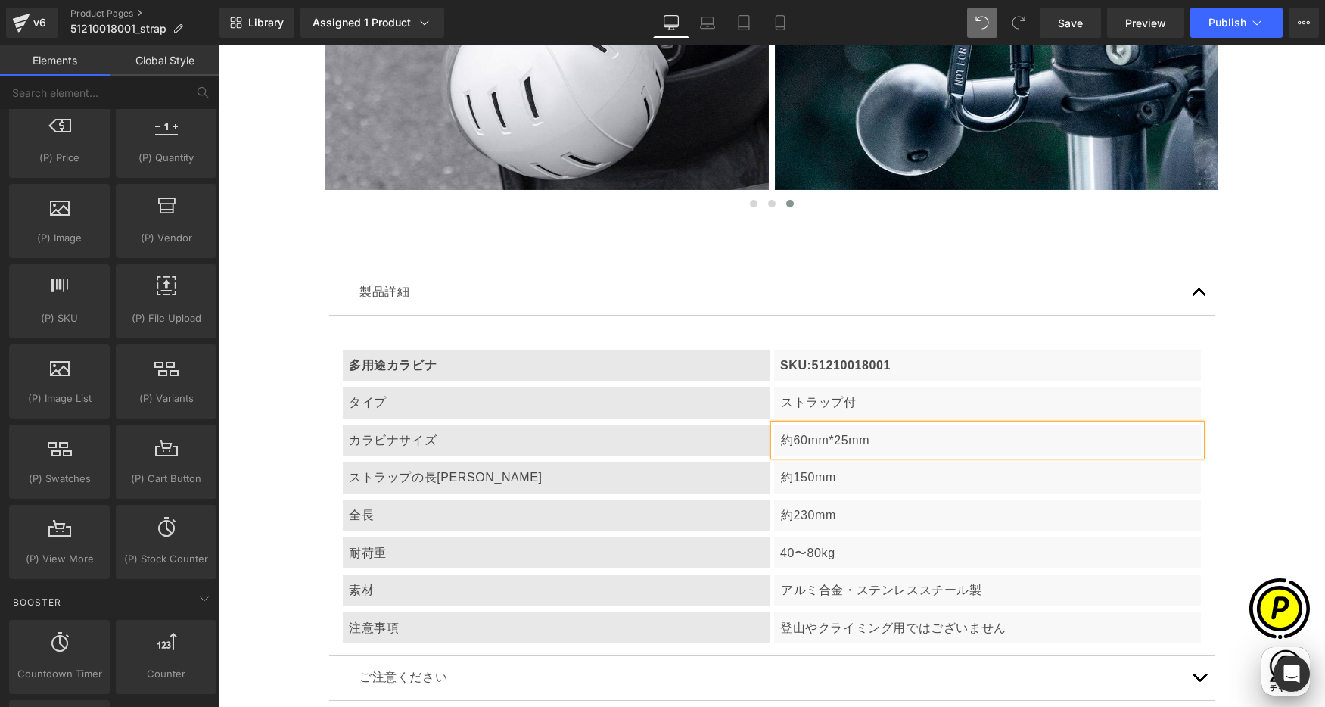
scroll to position [0, 590]
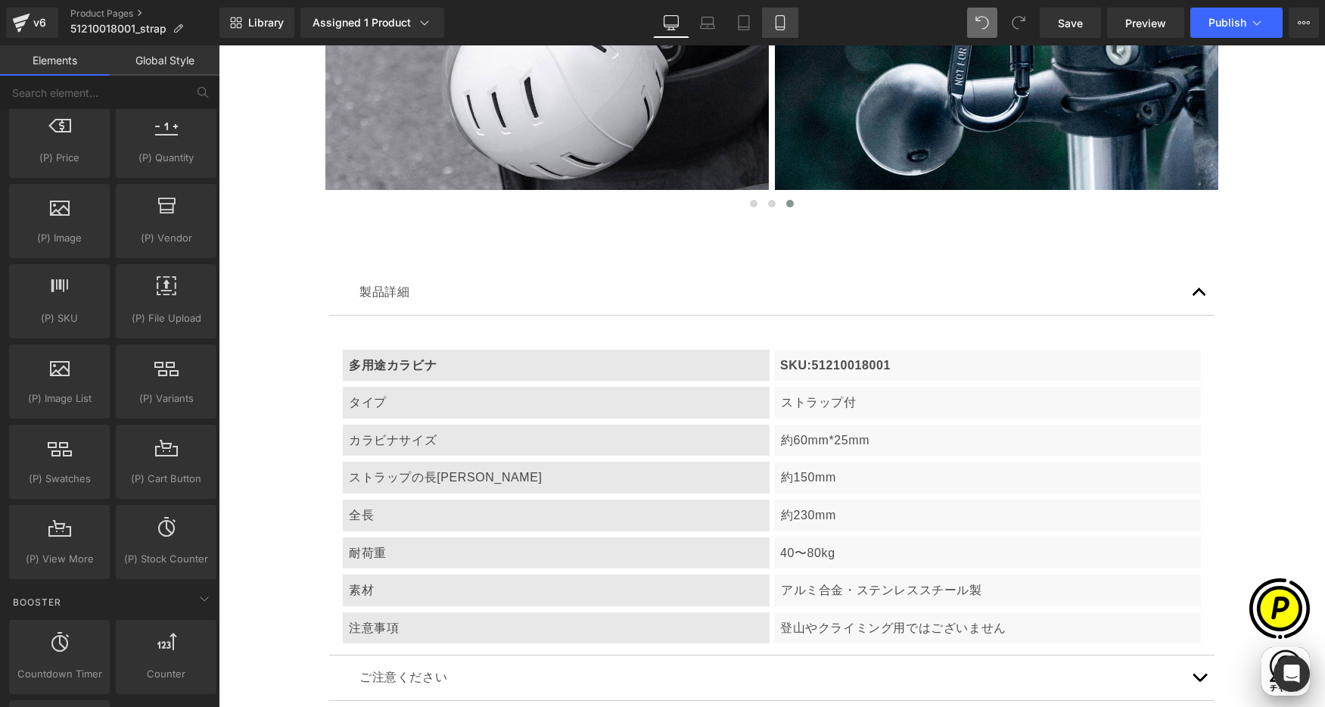
click at [787, 25] on icon at bounding box center [780, 22] width 15 height 15
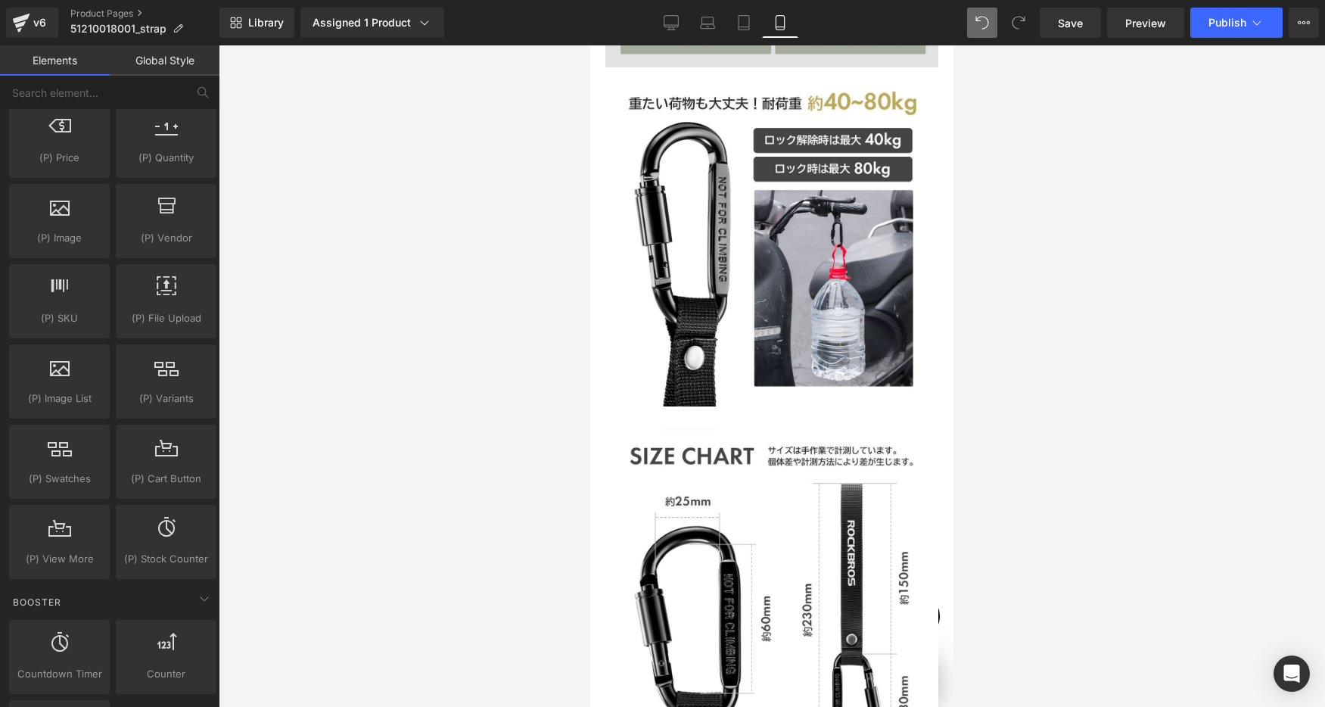
scroll to position [0, 797]
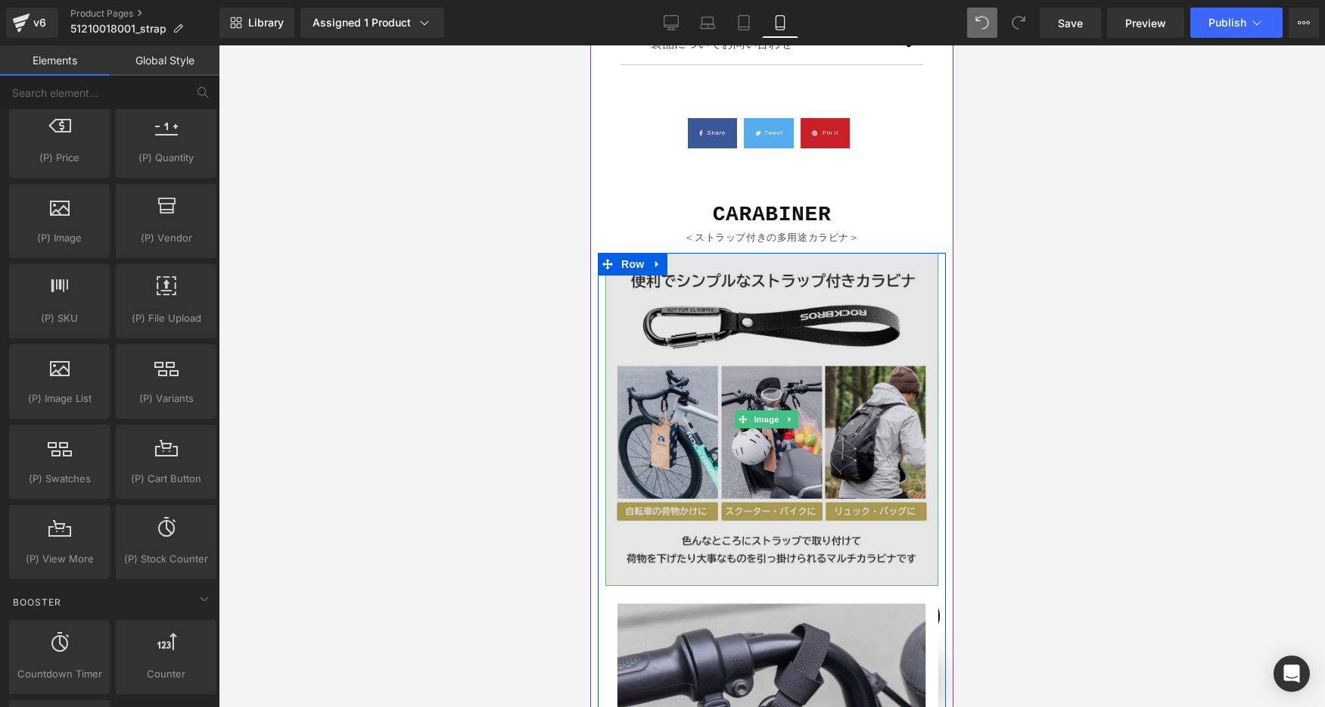
click at [811, 348] on img at bounding box center [771, 419] width 333 height 333
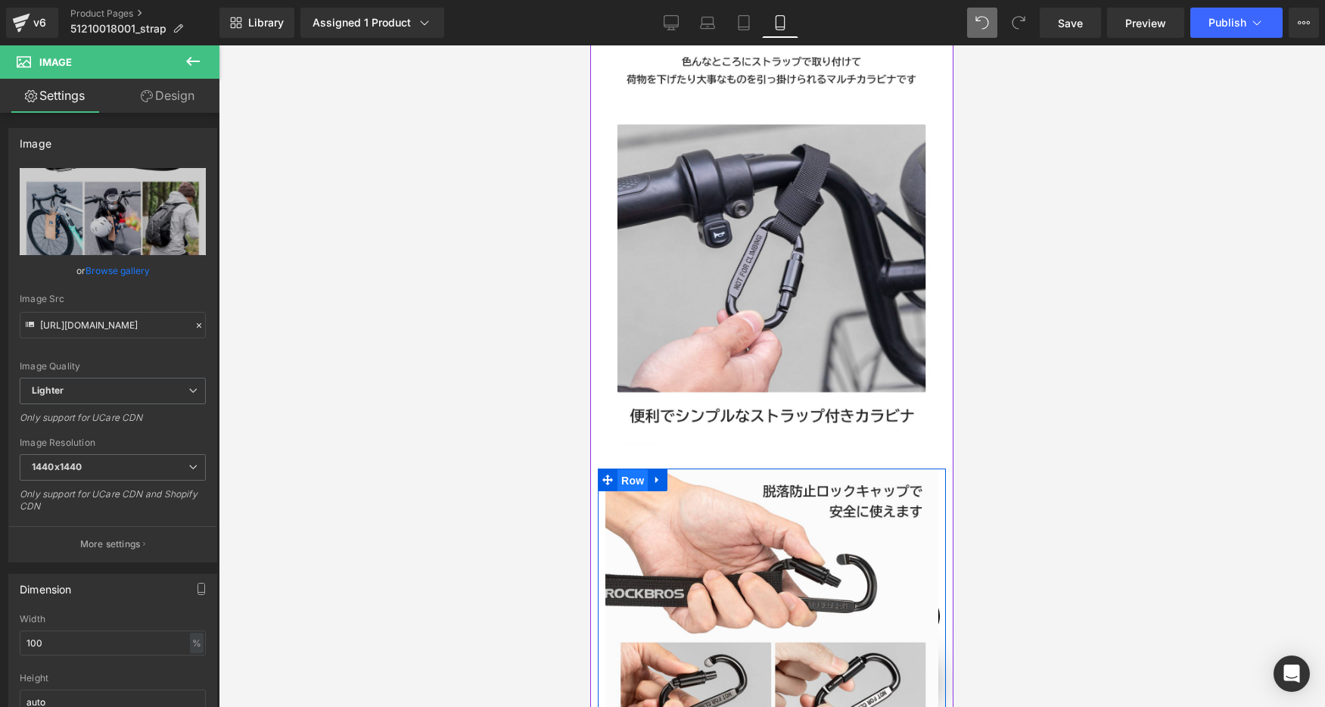
drag, startPoint x: 631, startPoint y: 447, endPoint x: 1017, endPoint y: 369, distance: 393.9
click at [631, 469] on span "Row" at bounding box center [632, 480] width 30 height 23
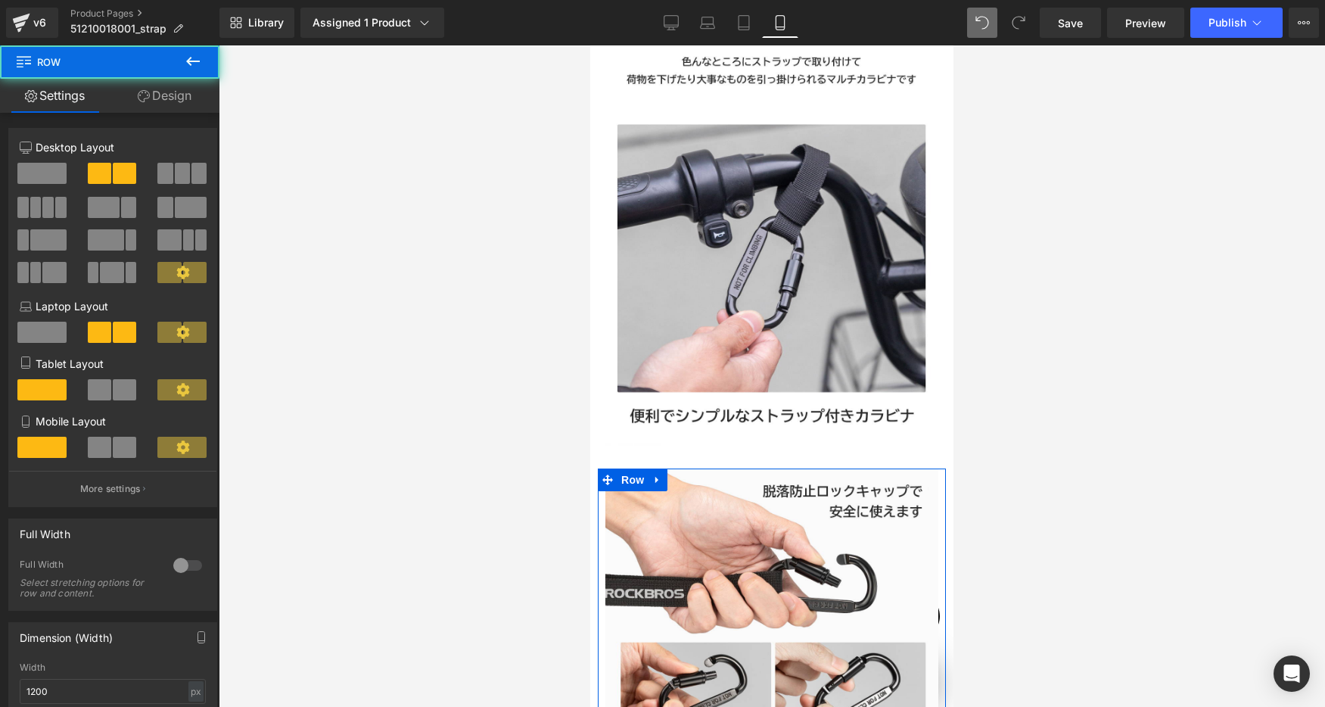
click at [173, 88] on link "Design" at bounding box center [165, 96] width 110 height 34
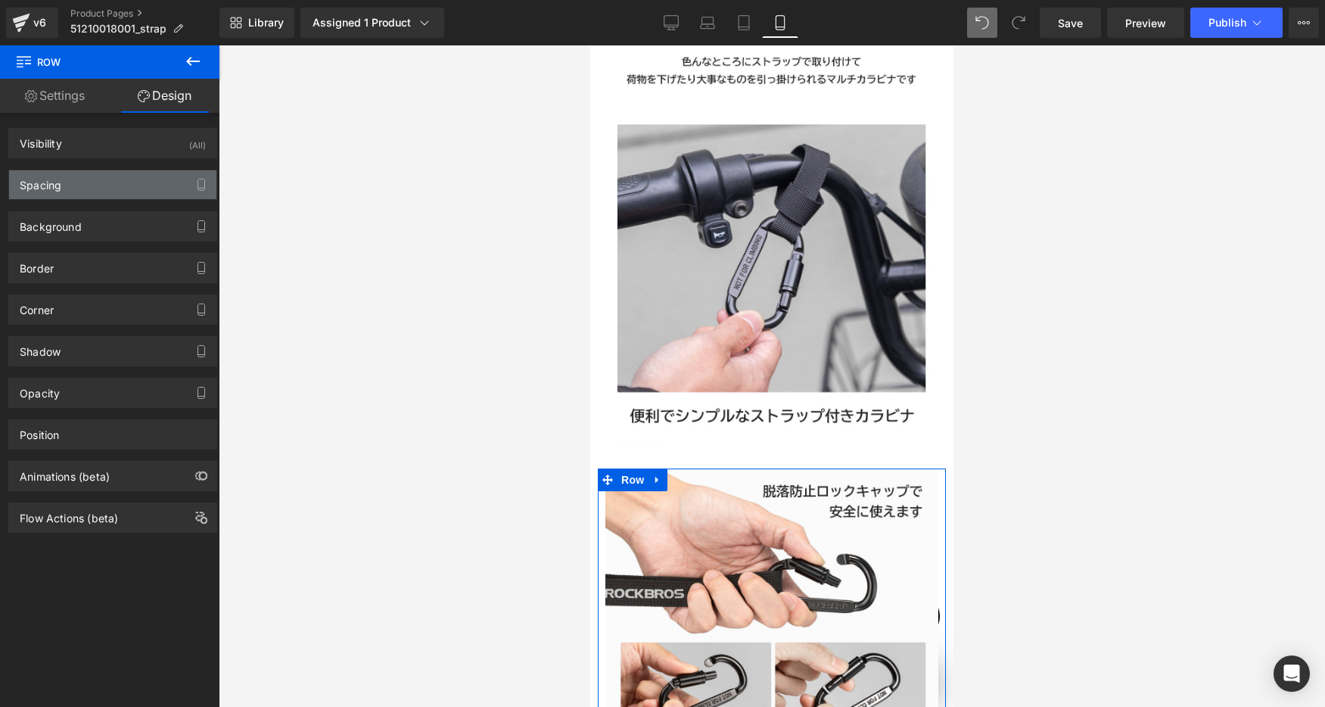
click at [65, 182] on div "Spacing" at bounding box center [112, 184] width 207 height 29
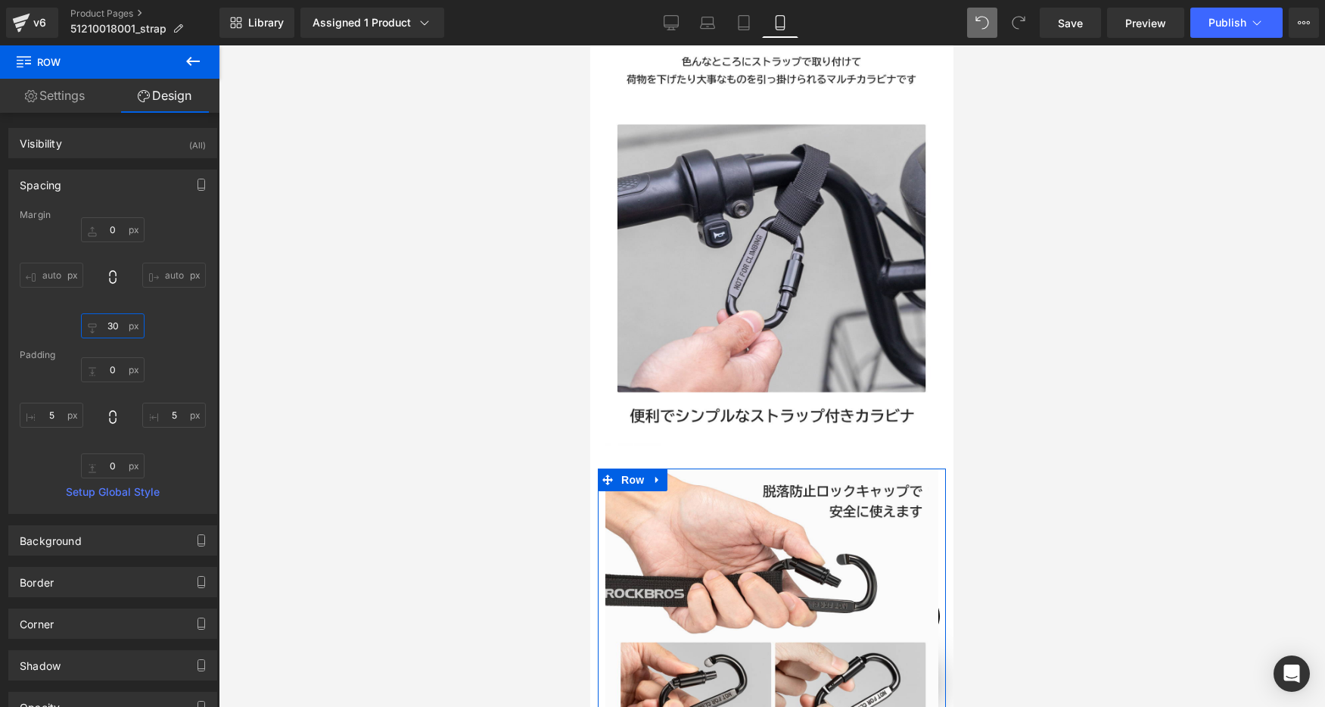
click at [120, 331] on input "30" at bounding box center [113, 325] width 64 height 25
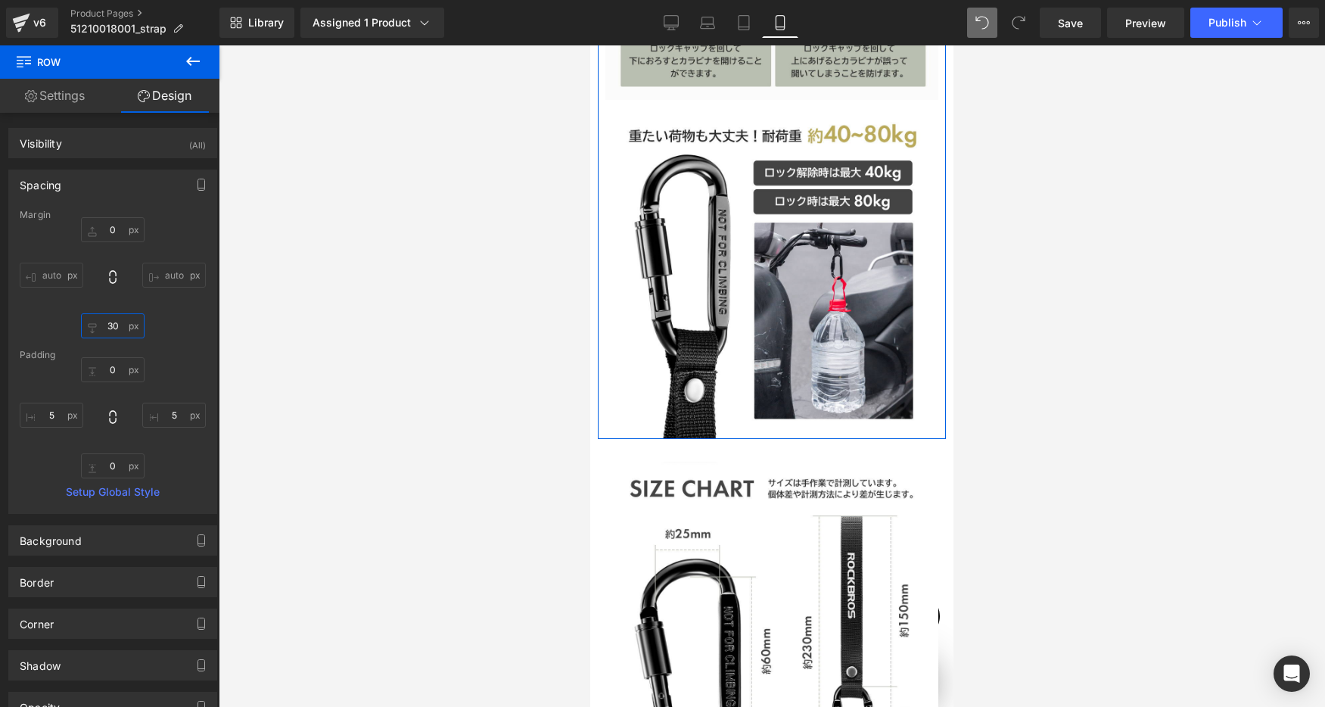
type input "0"
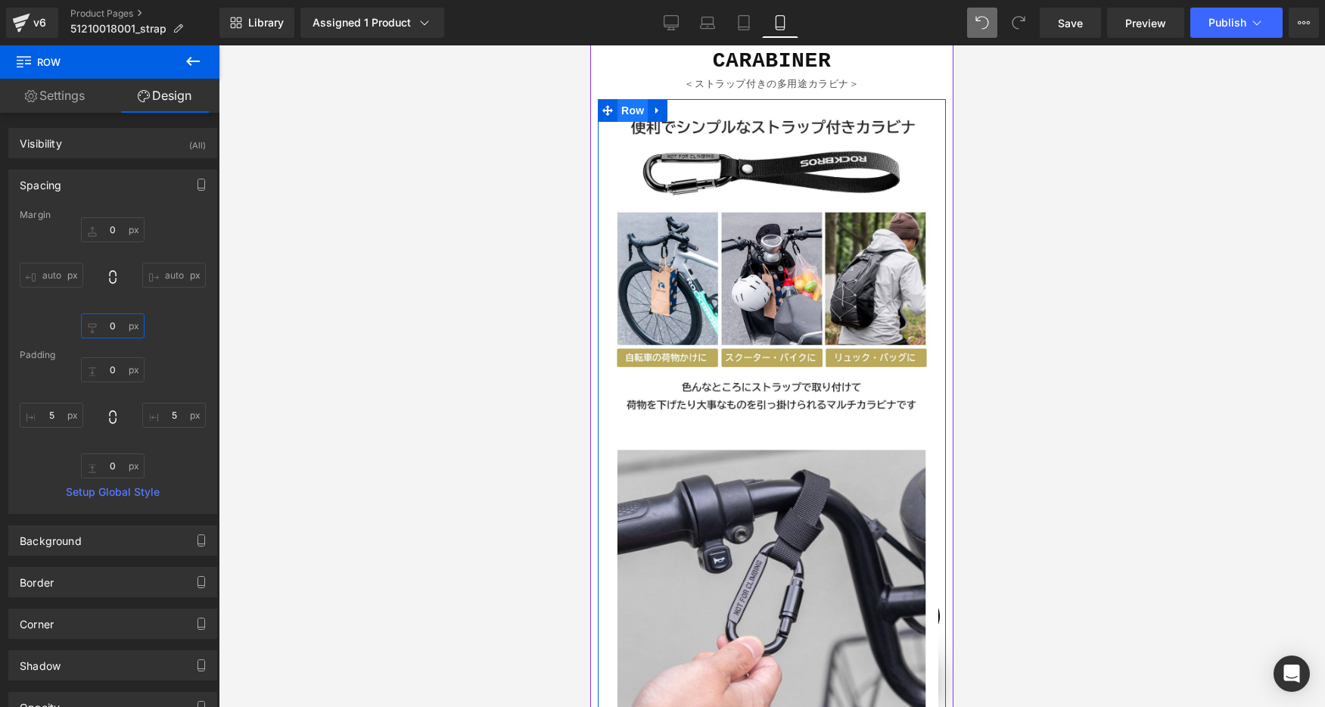
drag, startPoint x: 633, startPoint y: 101, endPoint x: 922, endPoint y: 182, distance: 300.7
click at [633, 101] on span "Row" at bounding box center [632, 110] width 30 height 23
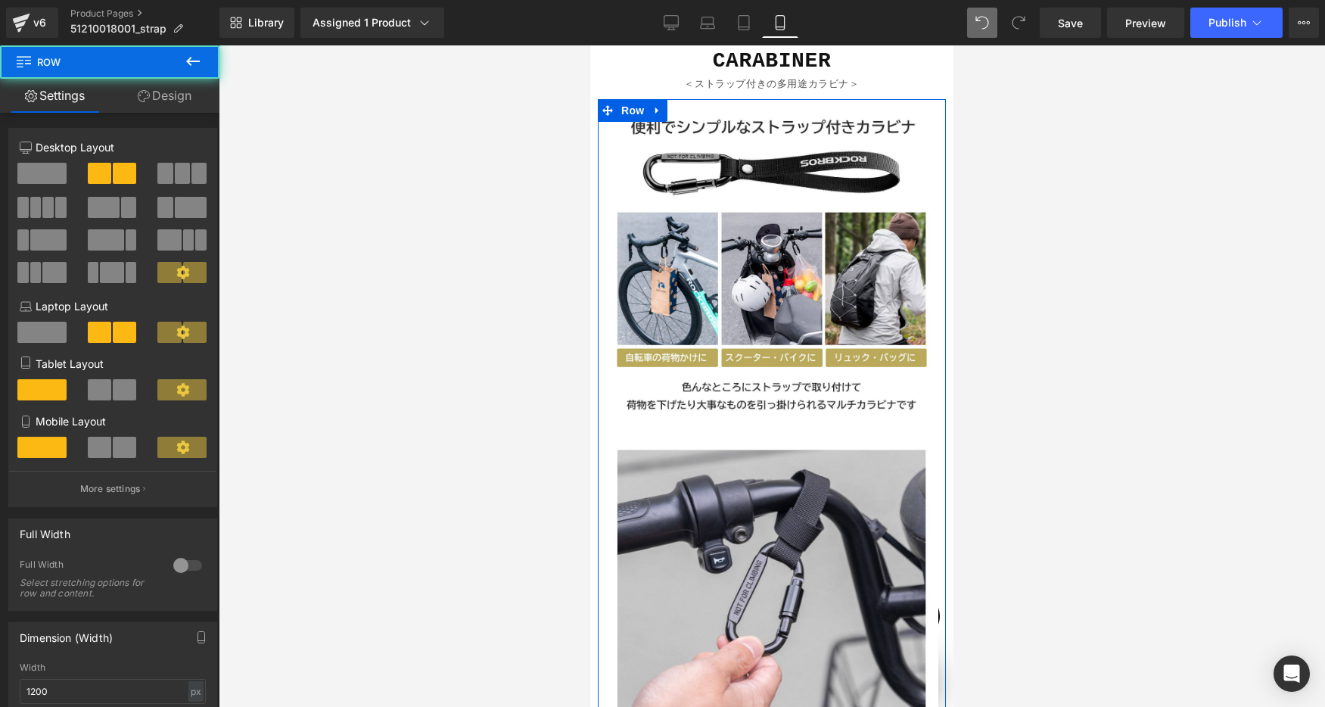
click at [182, 102] on link "Design" at bounding box center [165, 96] width 110 height 34
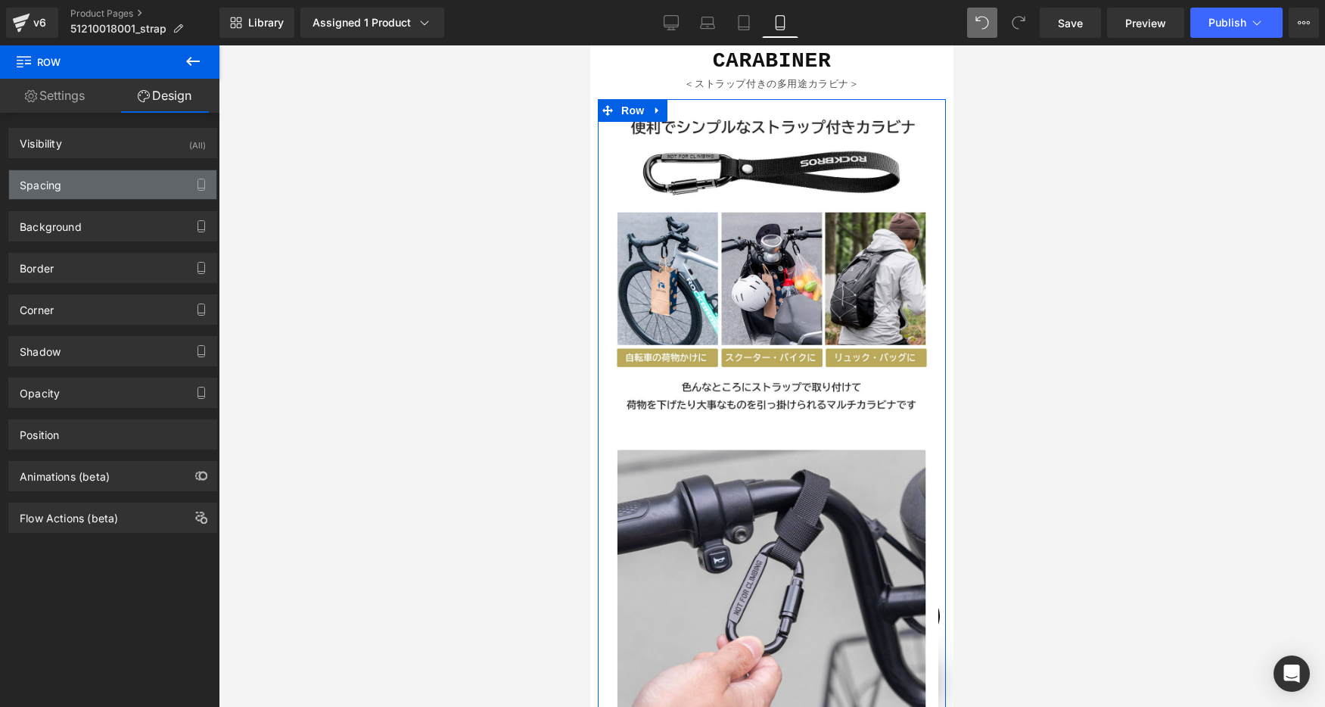
click at [80, 186] on div "Spacing" at bounding box center [112, 184] width 207 height 29
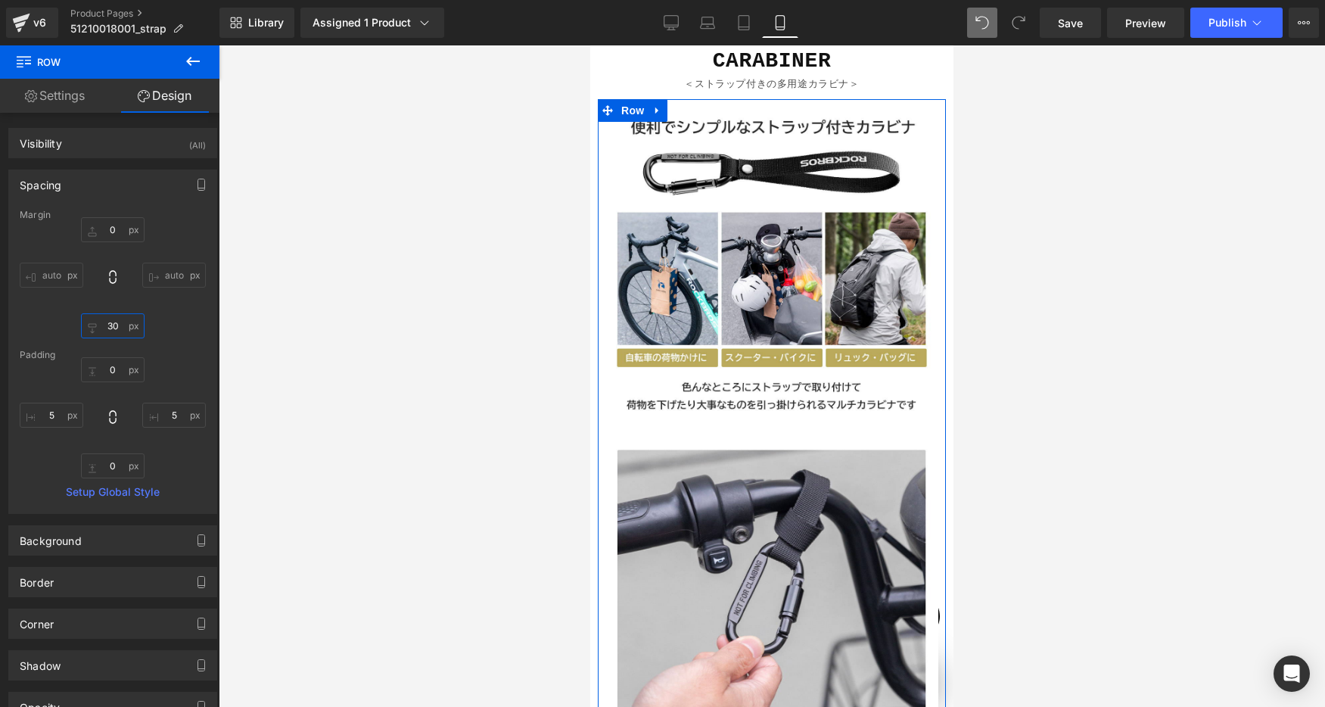
click at [123, 319] on input "30" at bounding box center [113, 325] width 64 height 25
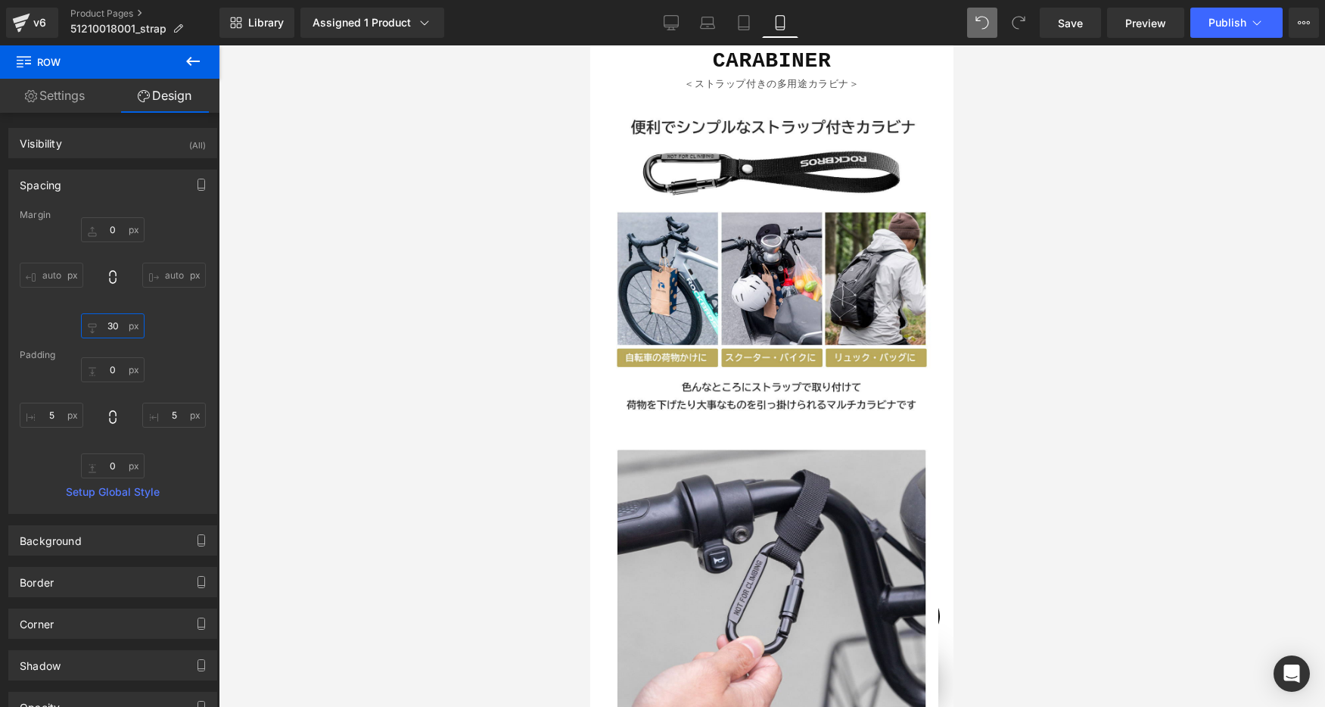
type input "0"
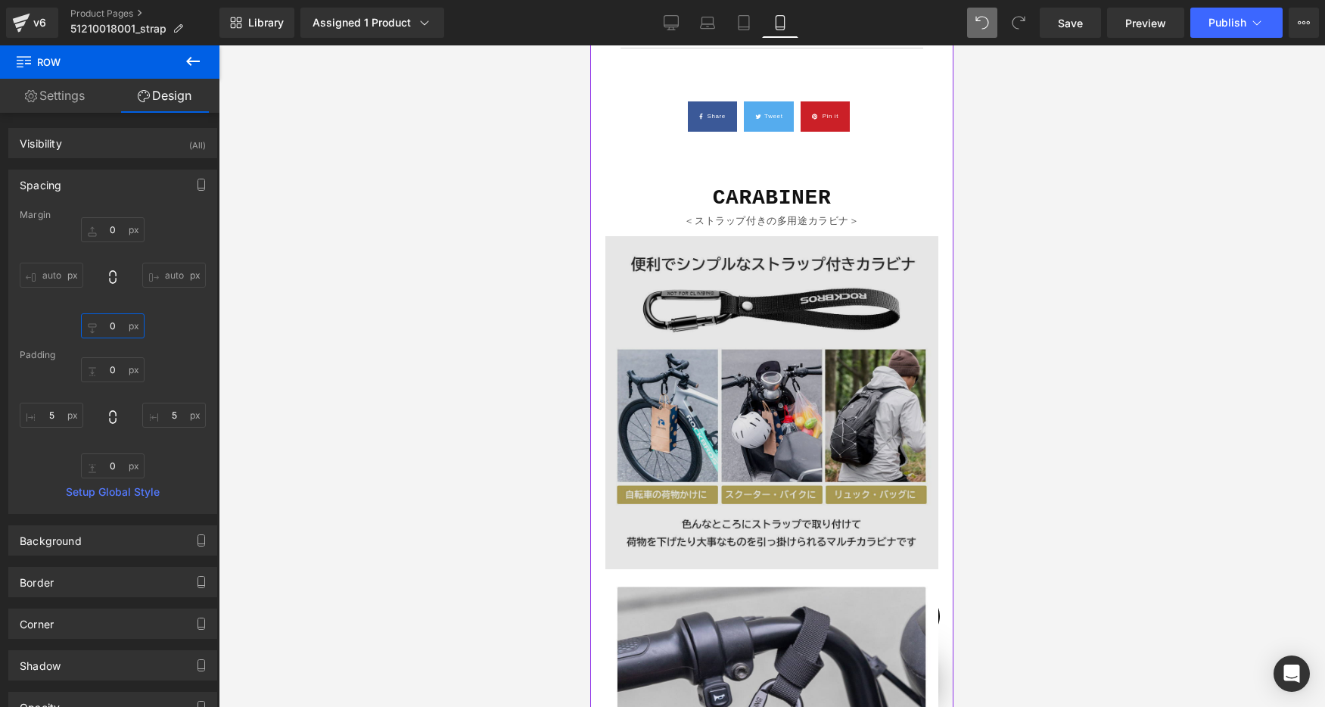
scroll to position [1709, 0]
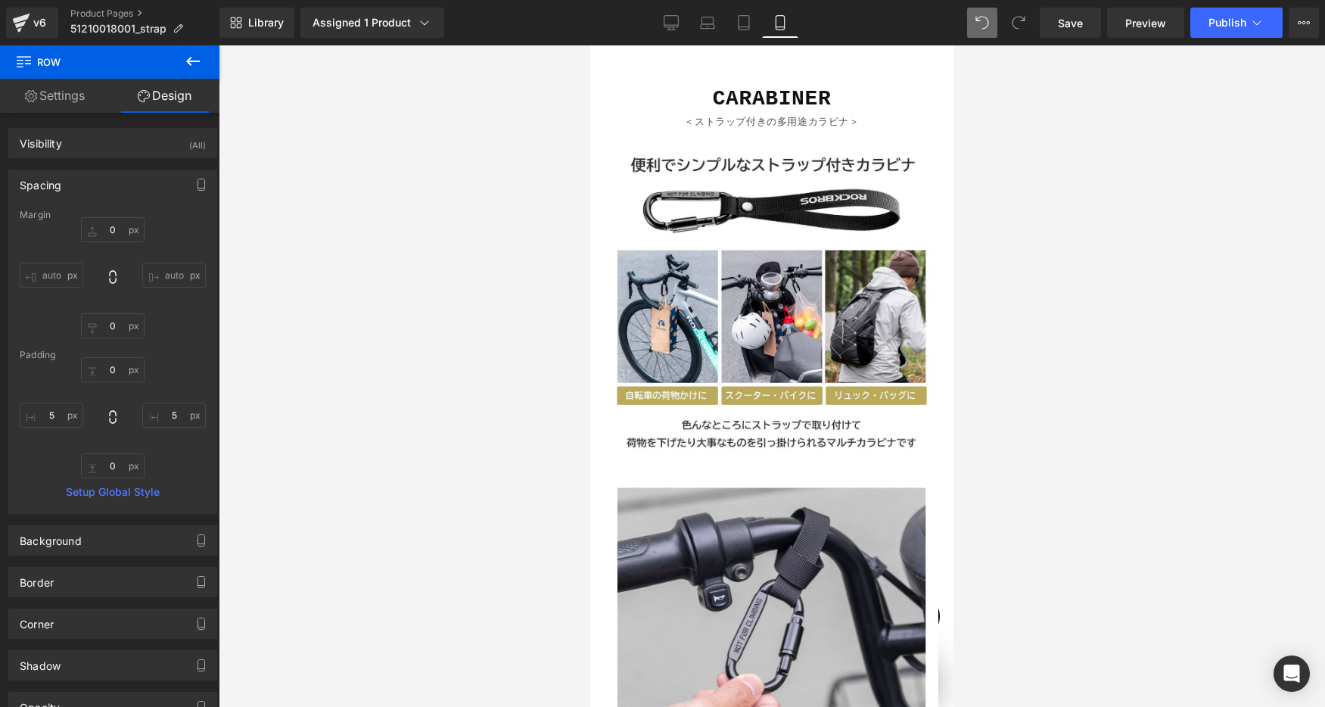
click at [478, 344] on div at bounding box center [772, 375] width 1106 height 661
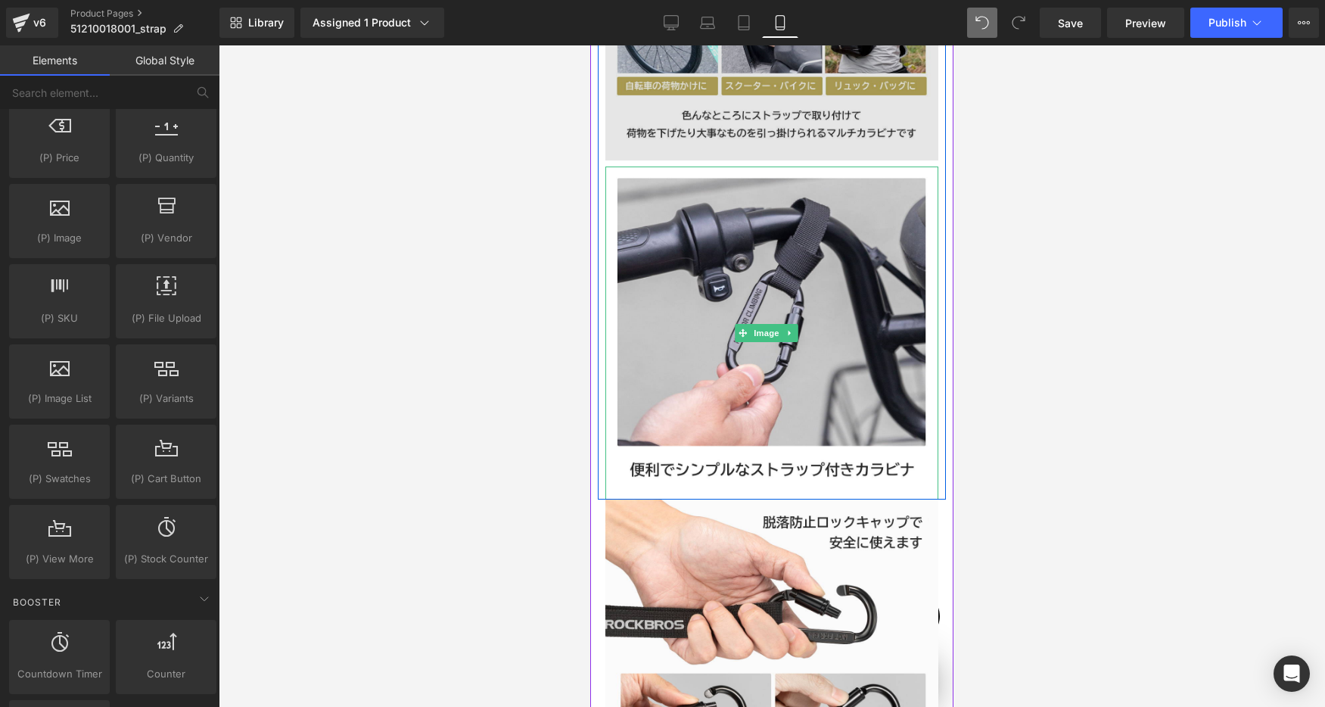
scroll to position [1992, 0]
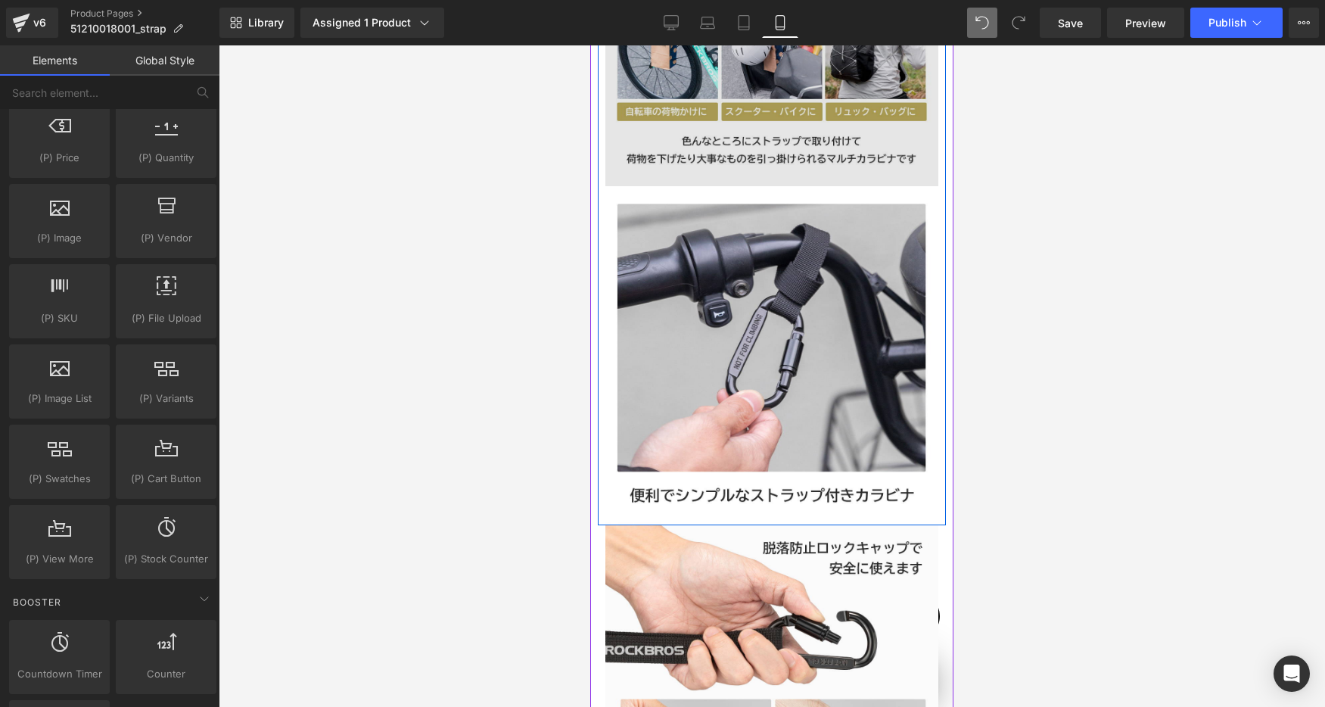
click at [702, 139] on img at bounding box center [771, 19] width 333 height 333
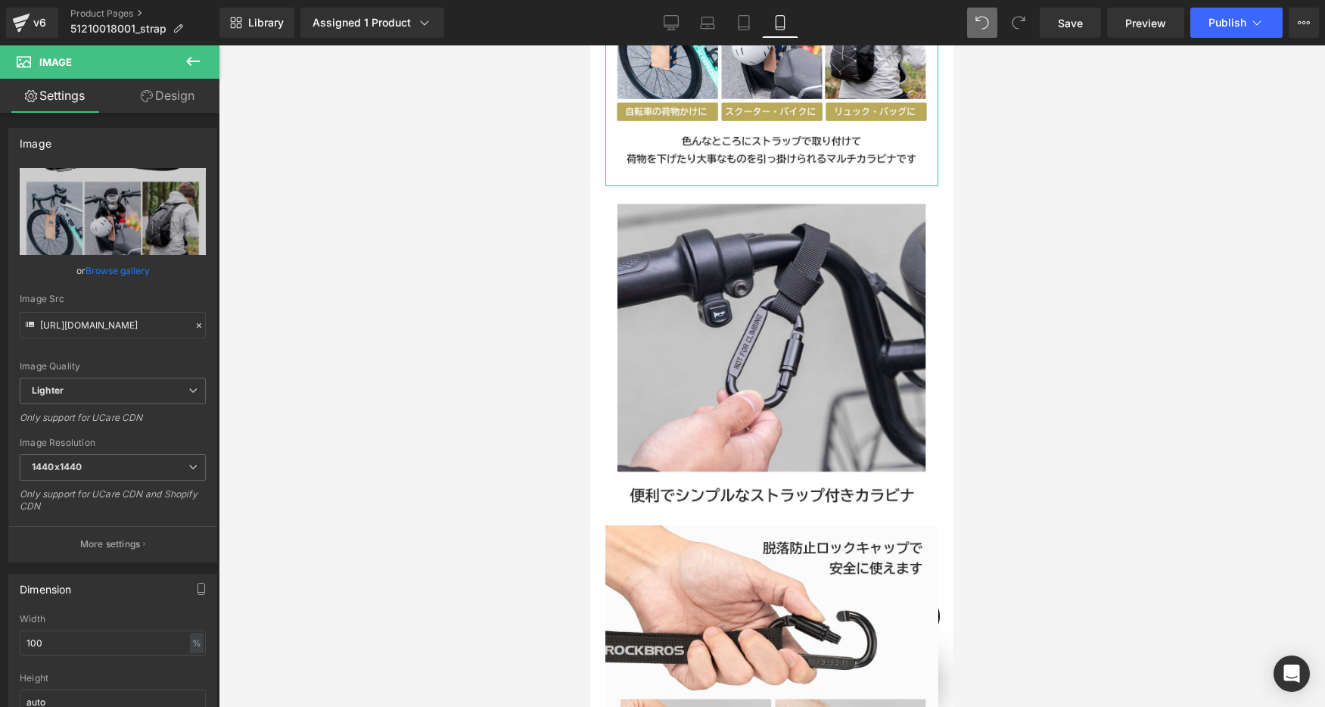
click at [177, 98] on link "Design" at bounding box center [168, 96] width 110 height 34
click at [0, 0] on div "Spacing" at bounding box center [0, 0] width 0 height 0
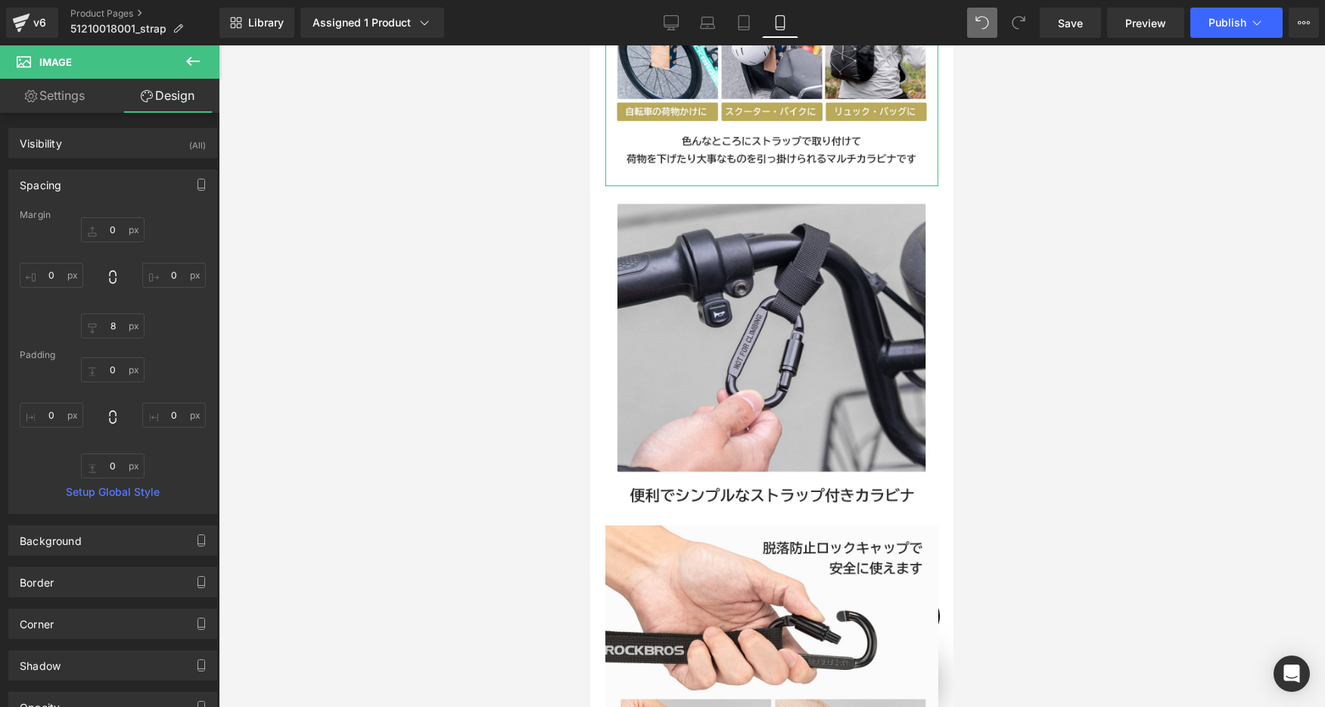
type input "0"
type input "8"
type input "0"
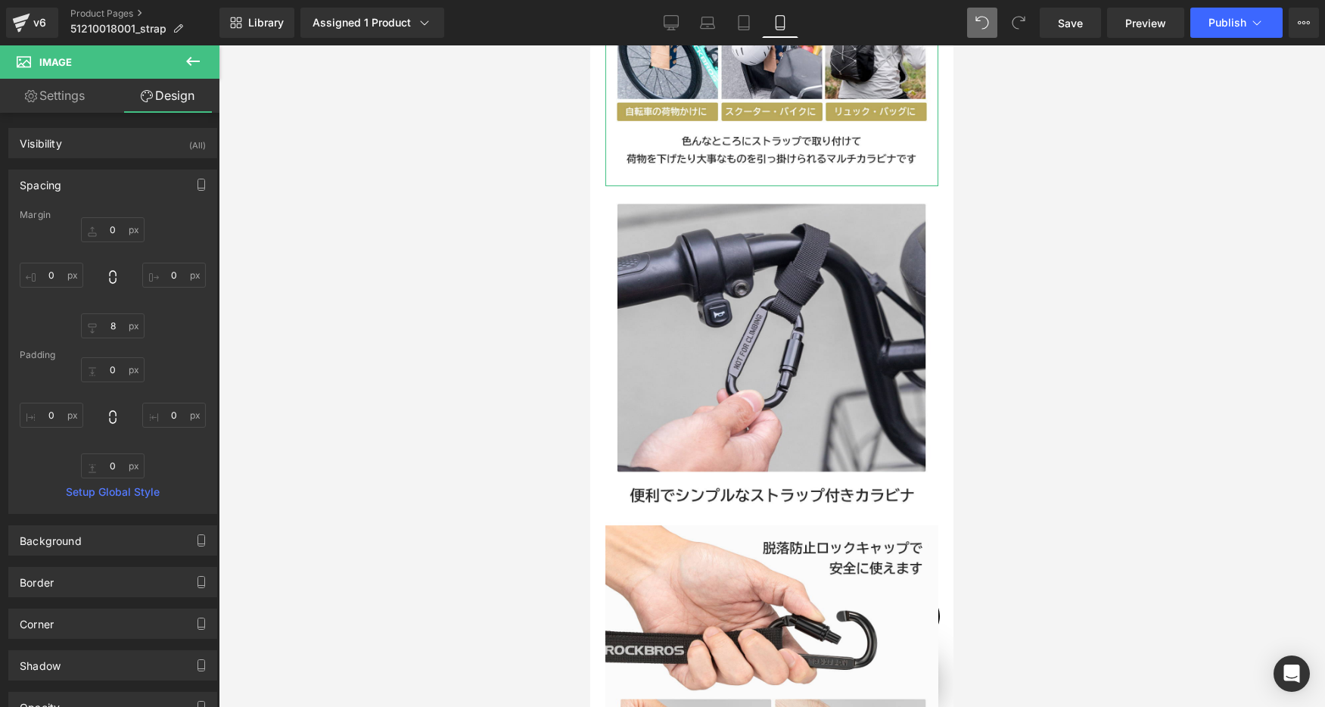
type input "0"
click at [119, 330] on input "8" at bounding box center [113, 325] width 64 height 25
type input "0"
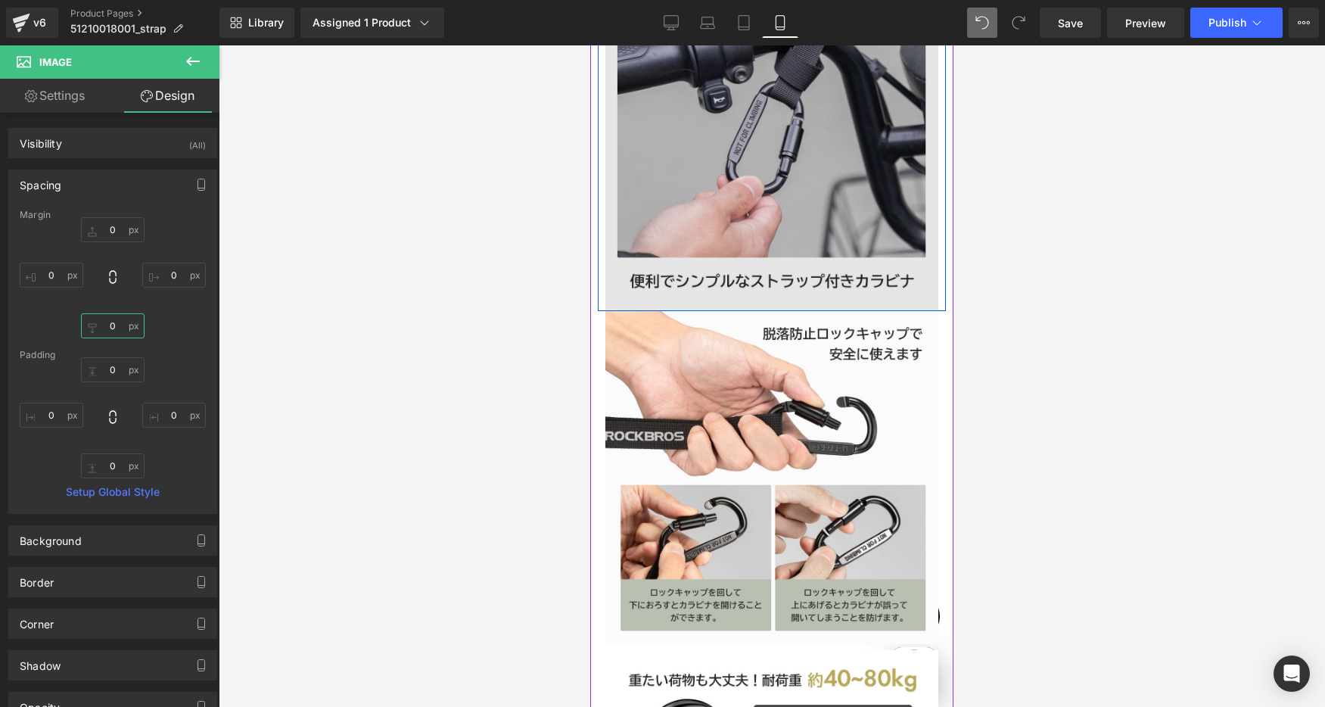
scroll to position [2266, 0]
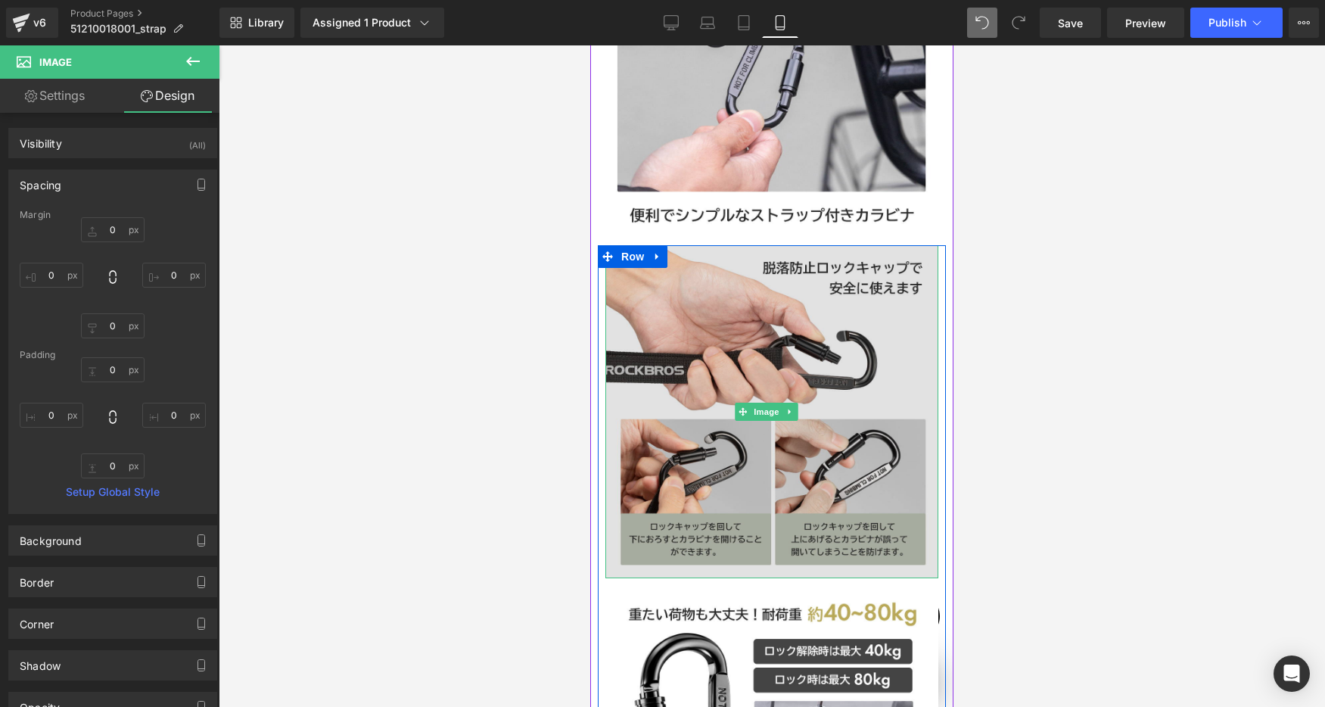
click at [726, 472] on img at bounding box center [771, 411] width 333 height 333
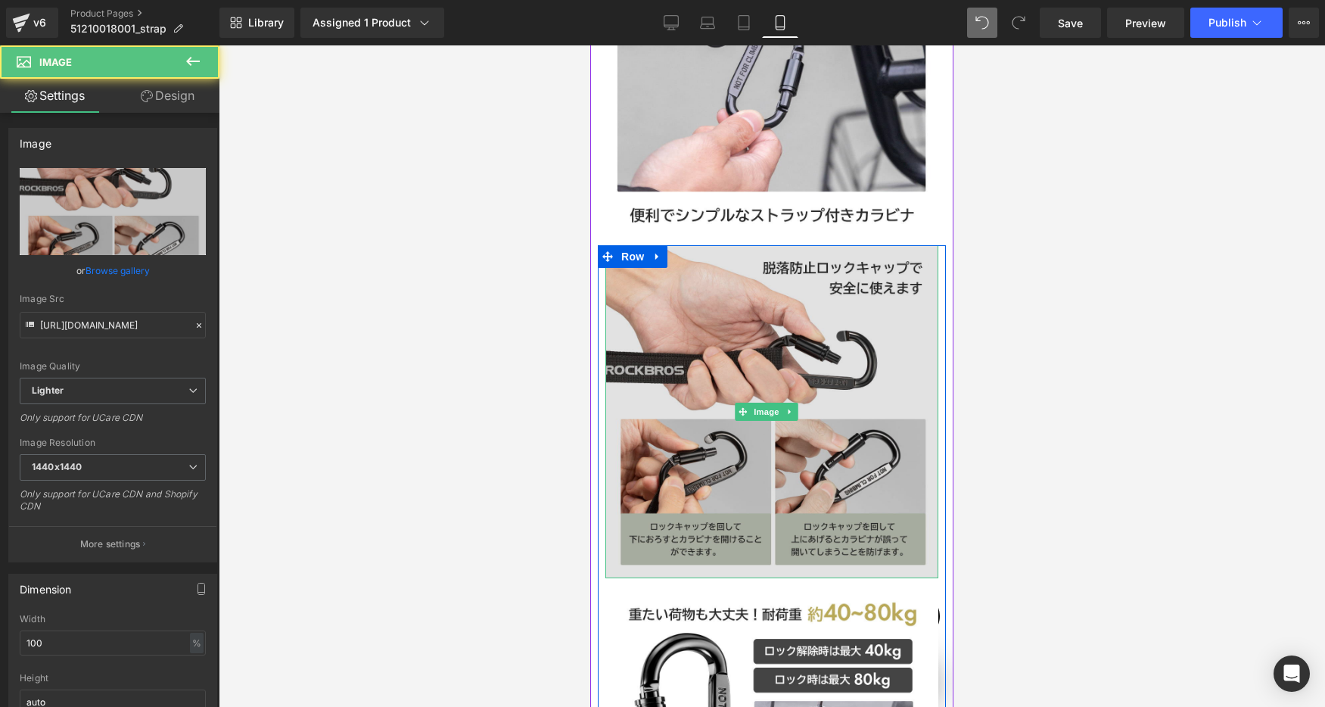
scroll to position [0, 266]
click at [735, 490] on img at bounding box center [771, 411] width 333 height 333
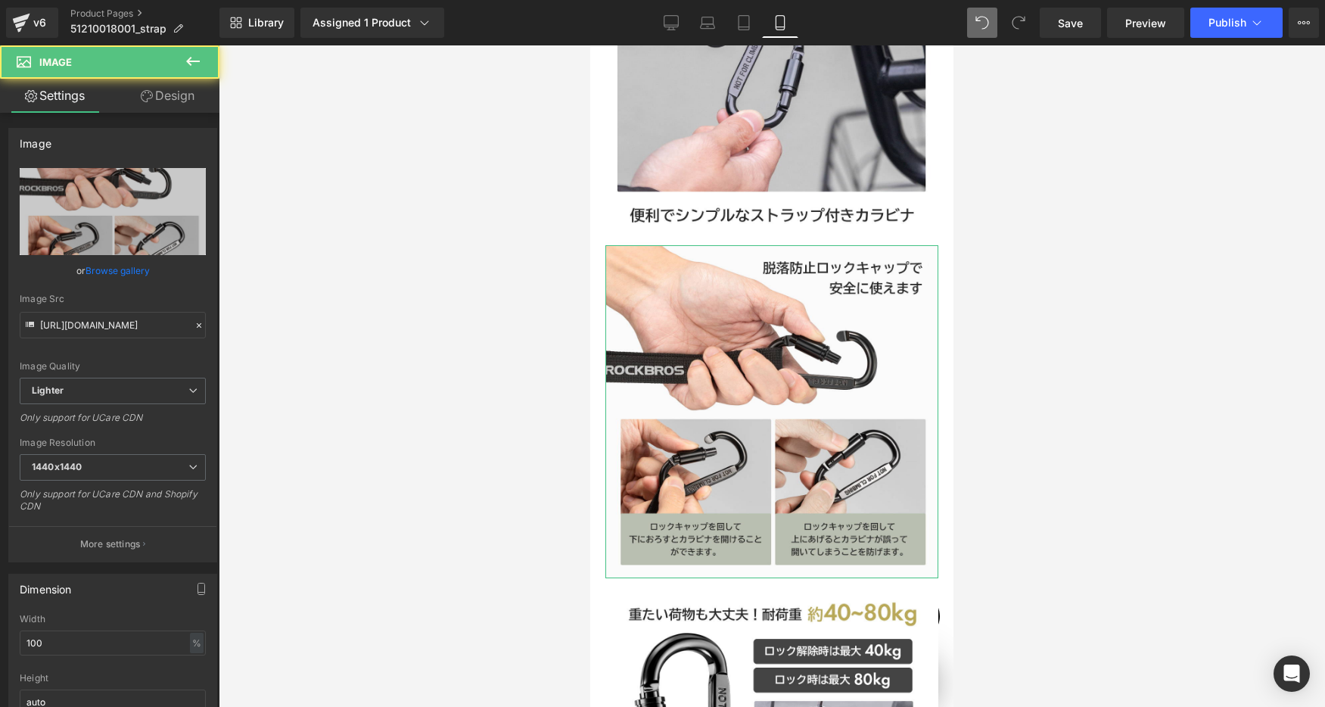
click at [154, 92] on link "Design" at bounding box center [168, 96] width 110 height 34
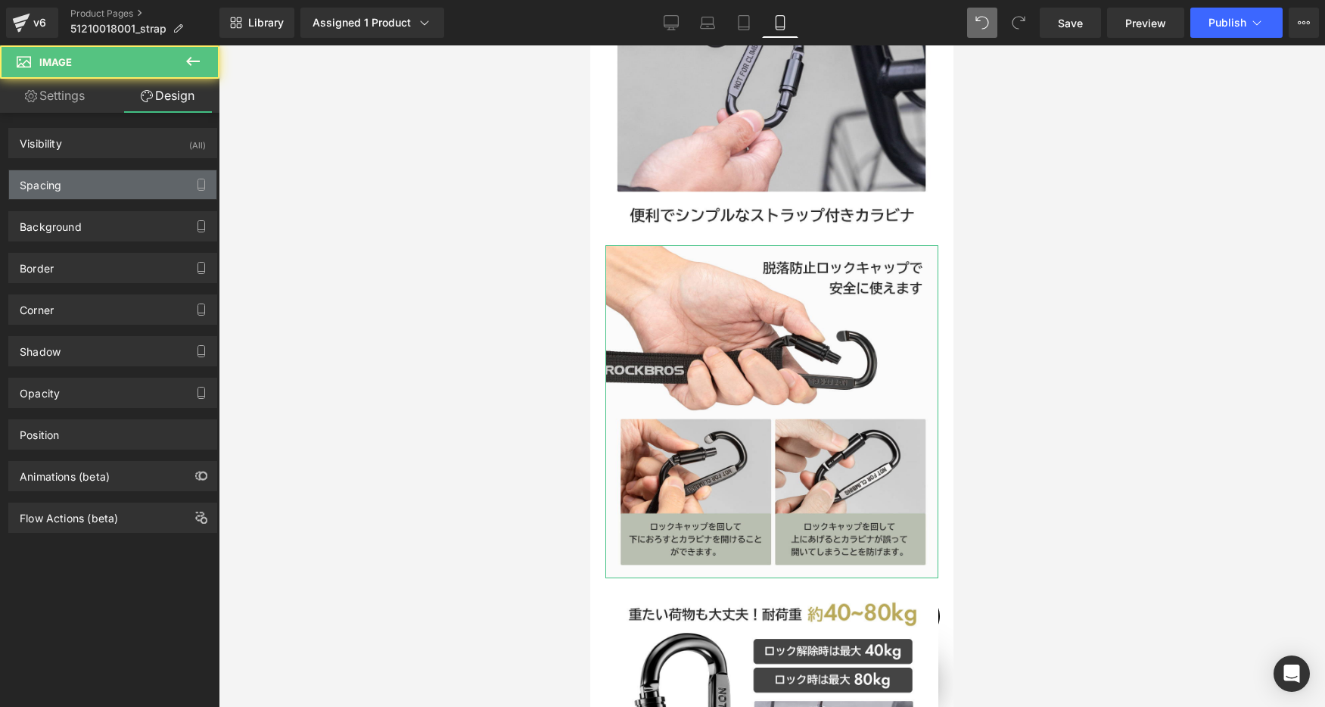
type input "0"
type input "8"
type input "0"
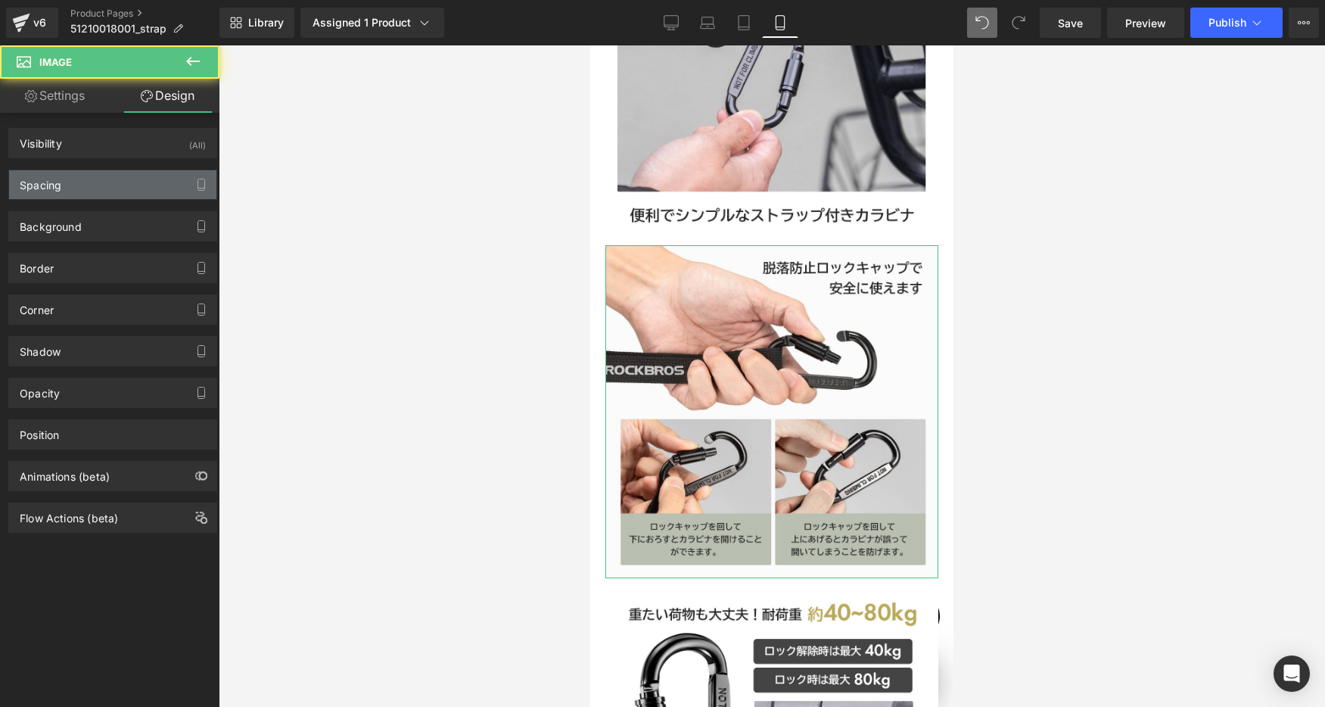
type input "0"
click at [51, 186] on div "Spacing" at bounding box center [41, 180] width 42 height 21
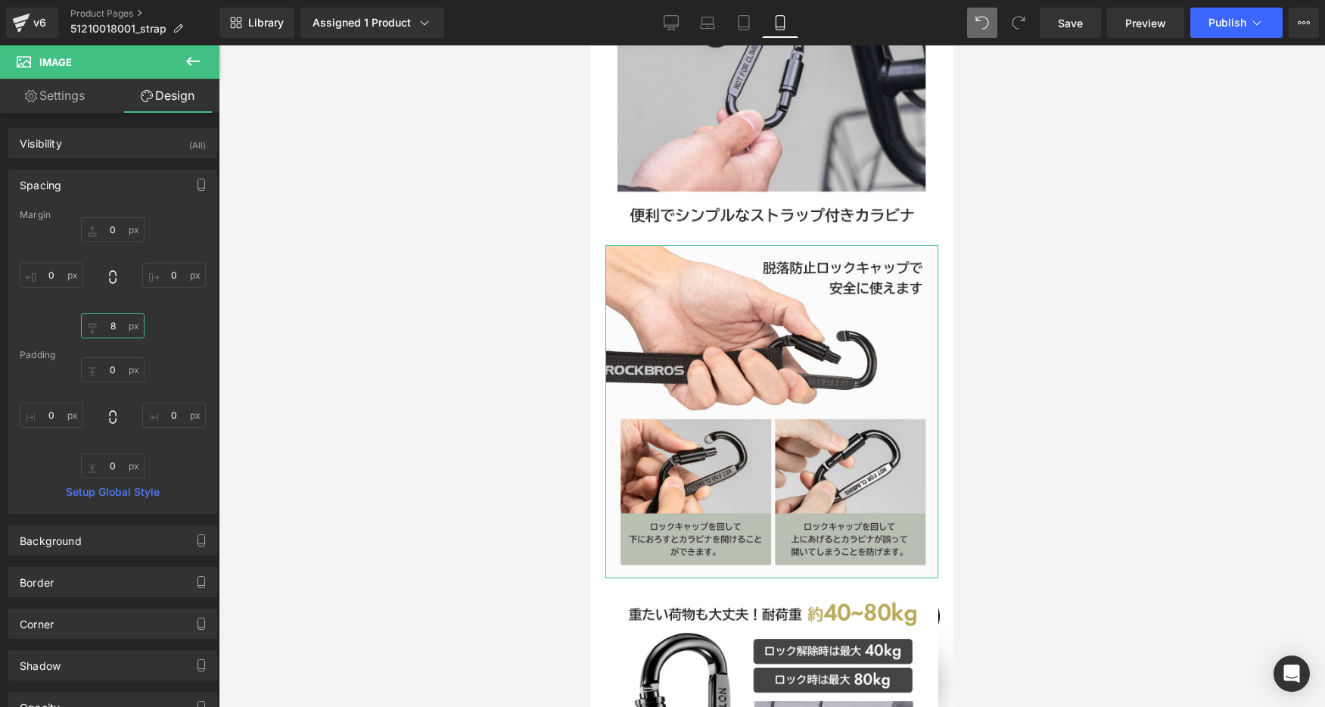
click at [117, 319] on input "8" at bounding box center [113, 325] width 64 height 25
type input "0"
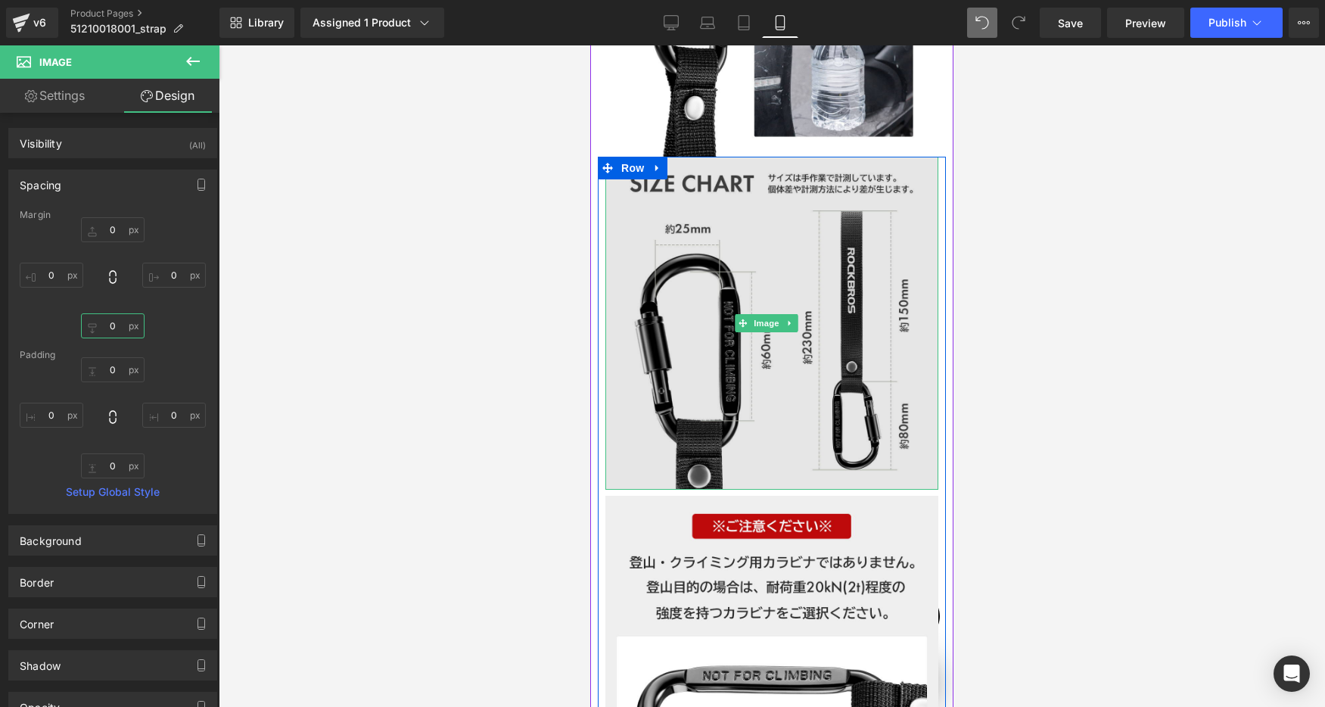
scroll to position [0, 797]
click at [790, 362] on img at bounding box center [771, 323] width 333 height 333
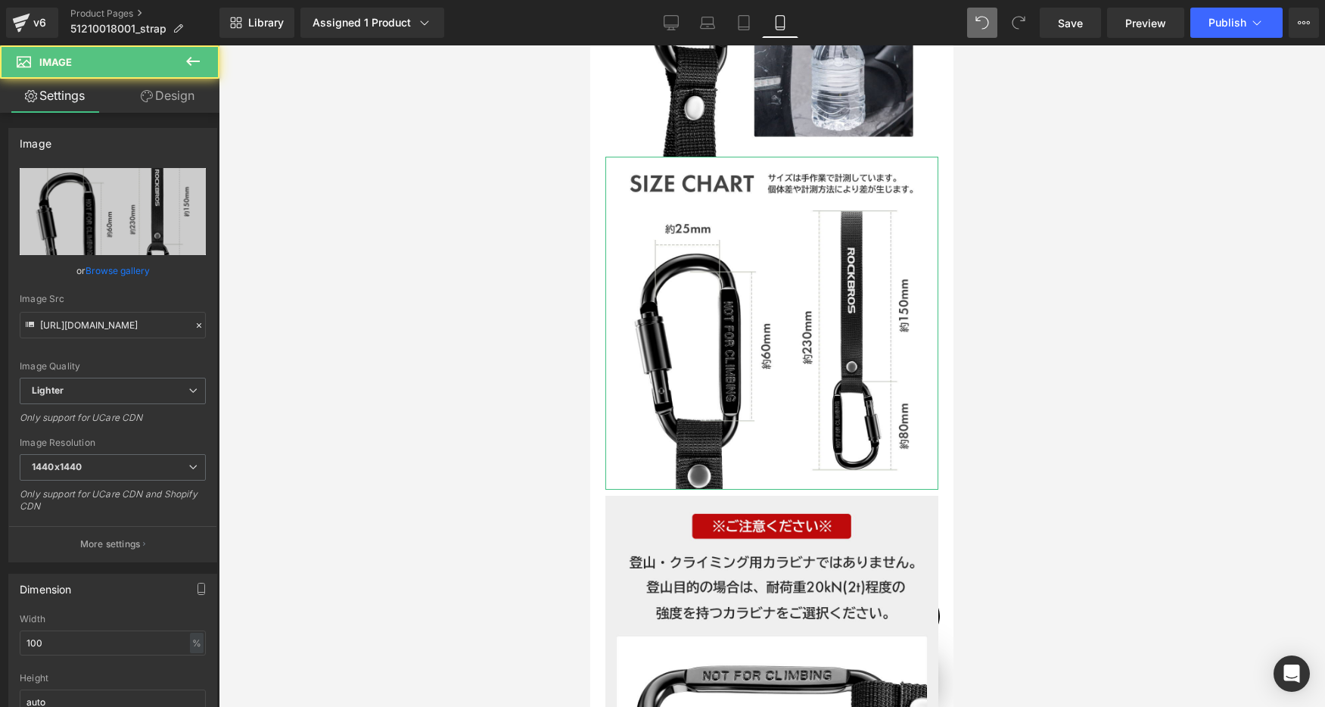
click at [161, 95] on link "Design" at bounding box center [168, 96] width 110 height 34
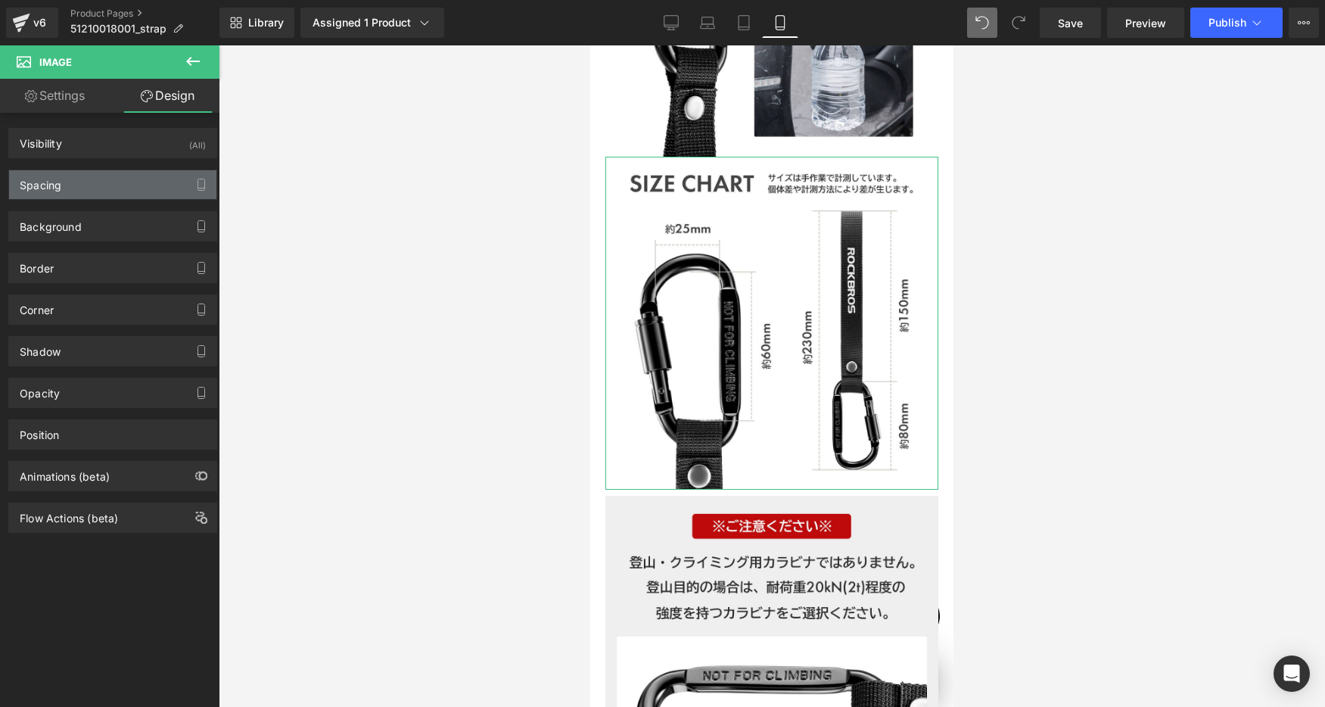
click at [59, 183] on div "Spacing" at bounding box center [41, 180] width 42 height 21
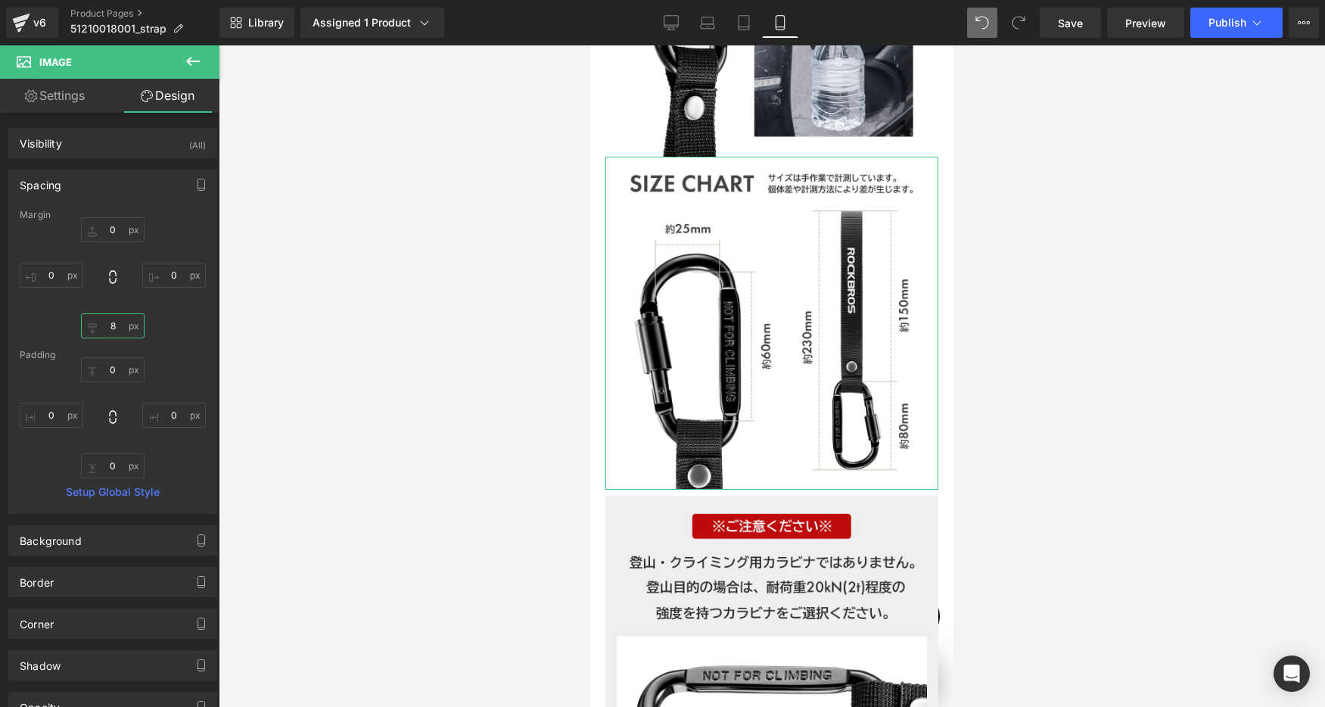
click at [120, 319] on input "8" at bounding box center [113, 325] width 64 height 25
type input "0"
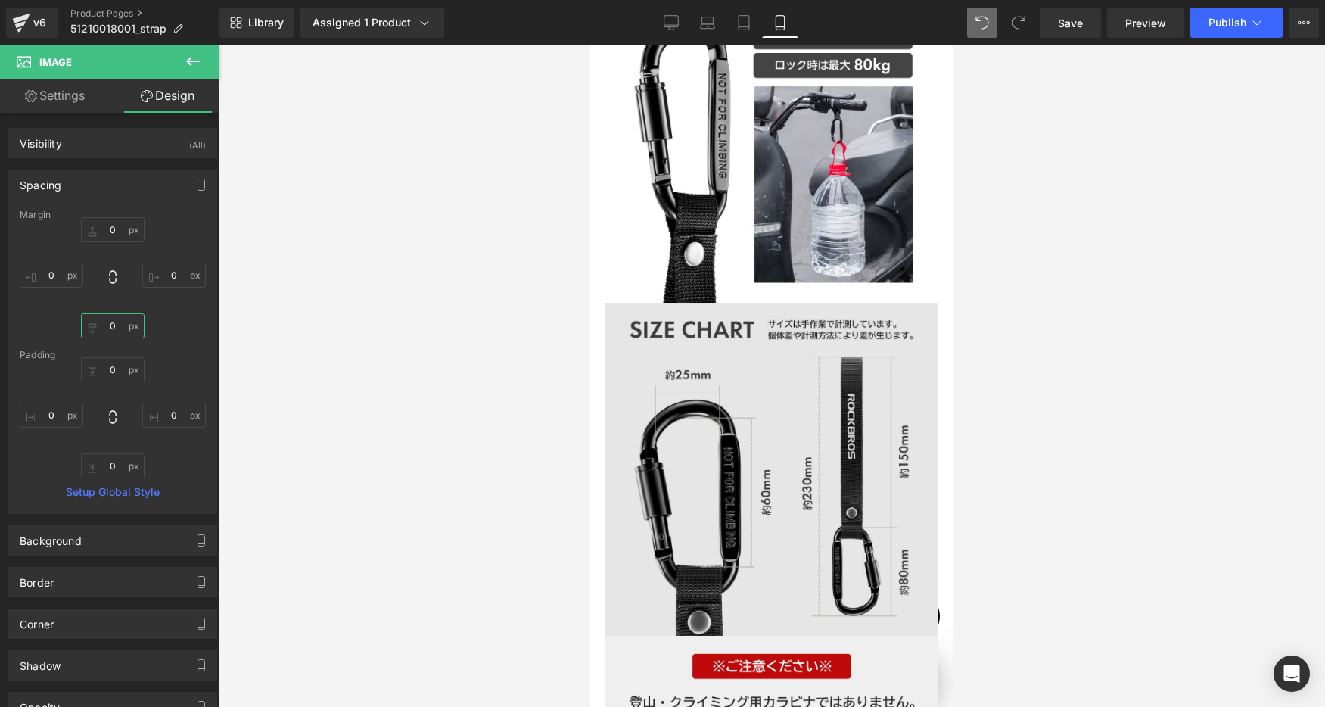
scroll to position [2874, 0]
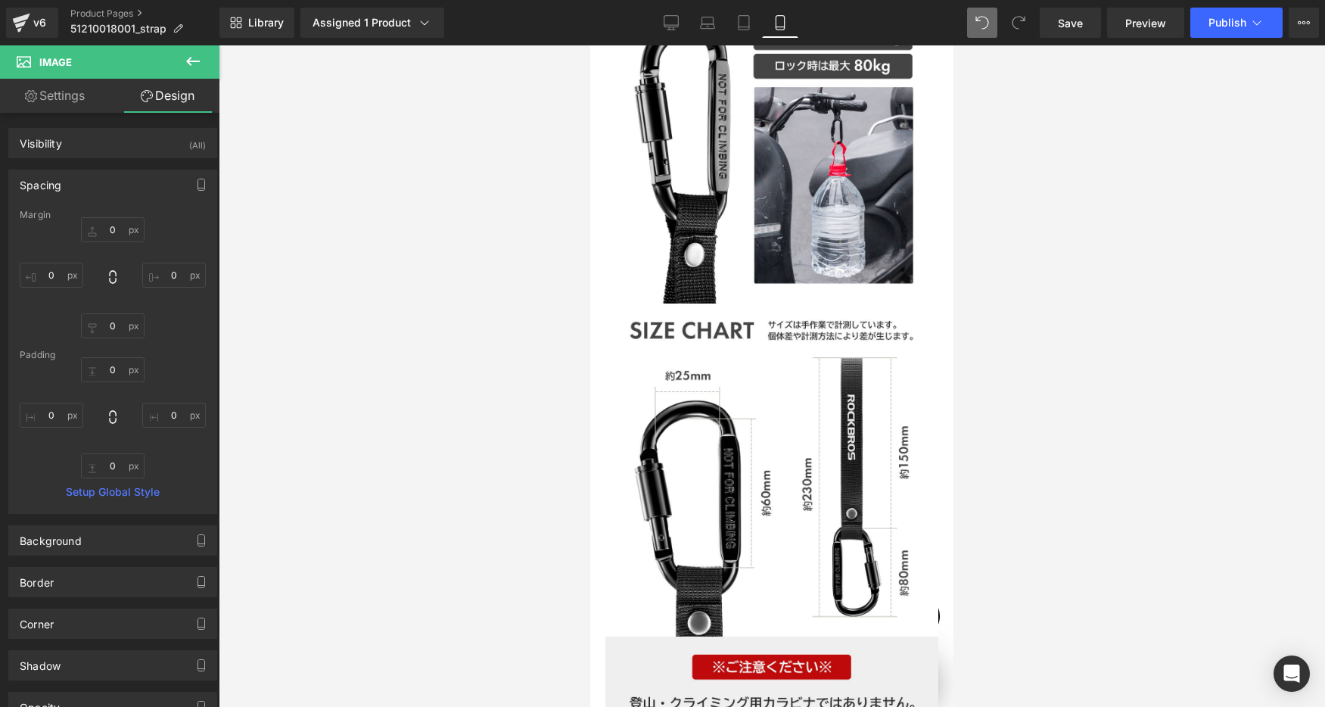
click at [639, 303] on div "Image Image Row" at bounding box center [772, 636] width 348 height 666
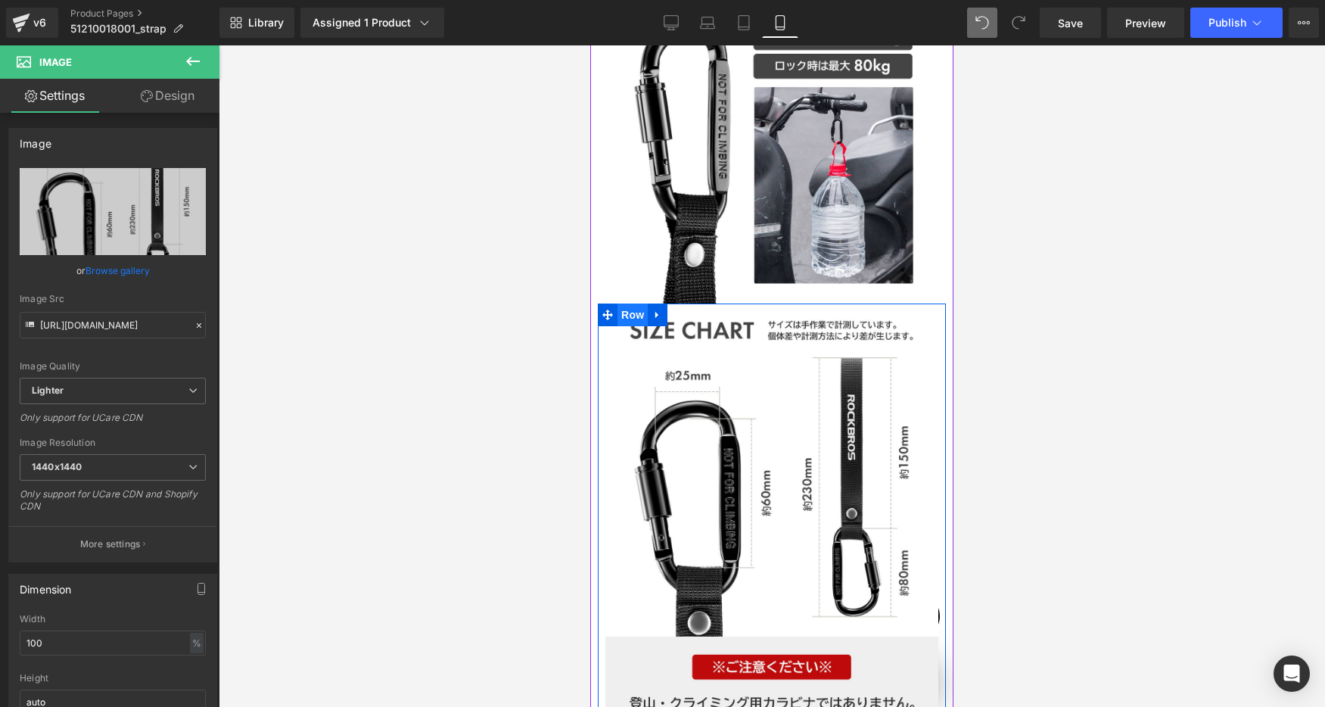
click at [629, 303] on span "Row" at bounding box center [632, 314] width 30 height 23
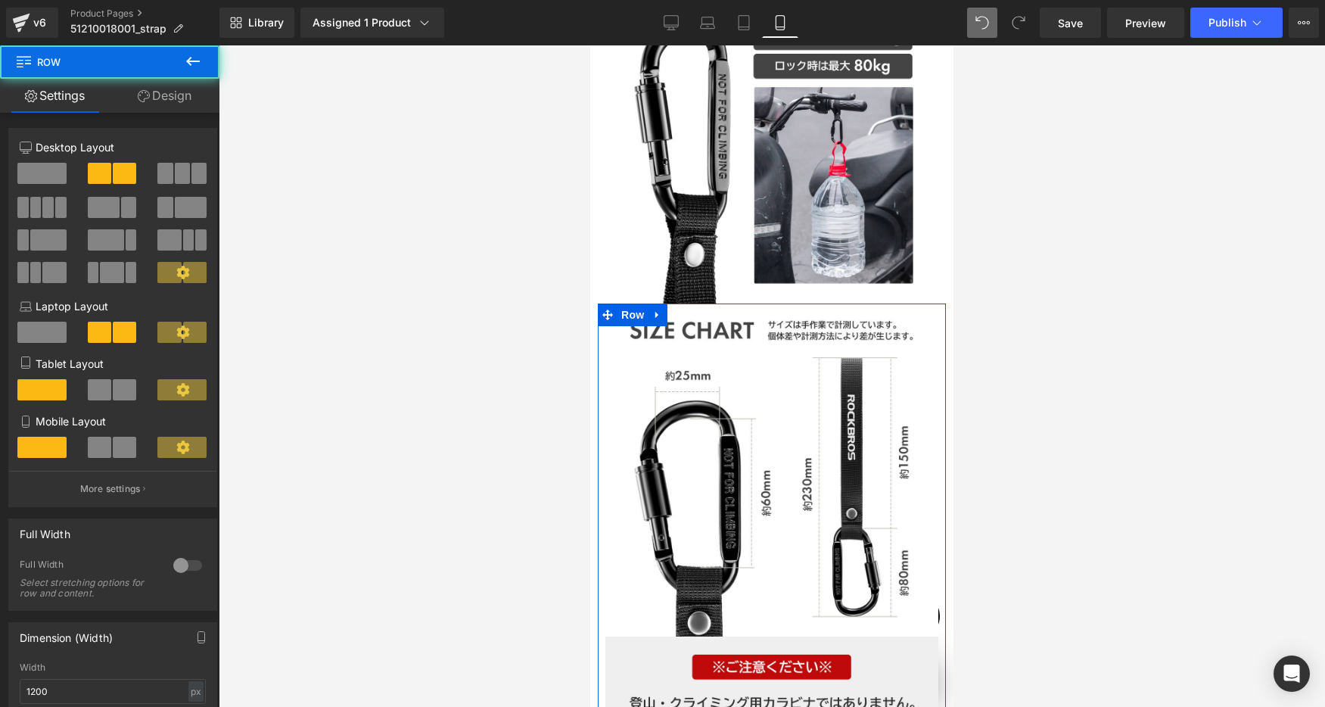
click at [179, 102] on link "Design" at bounding box center [165, 96] width 110 height 34
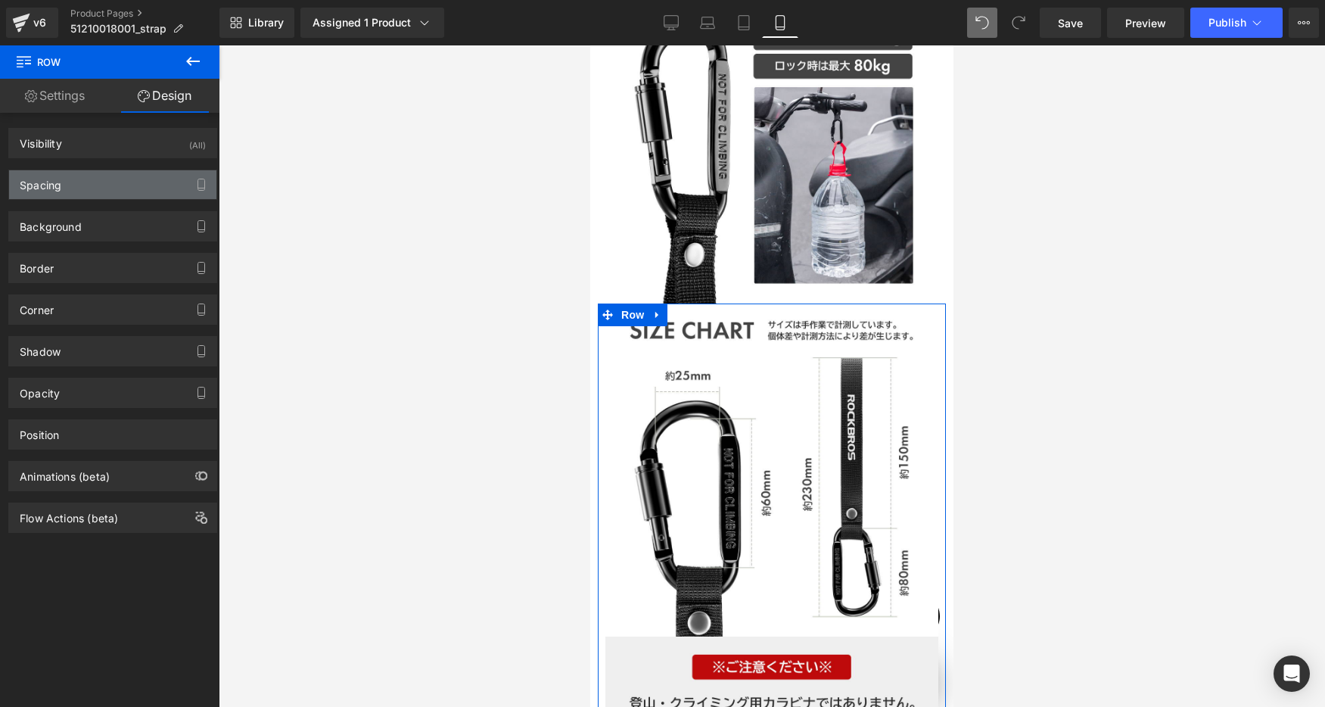
scroll to position [0, 266]
click at [58, 178] on div "Spacing" at bounding box center [41, 180] width 42 height 21
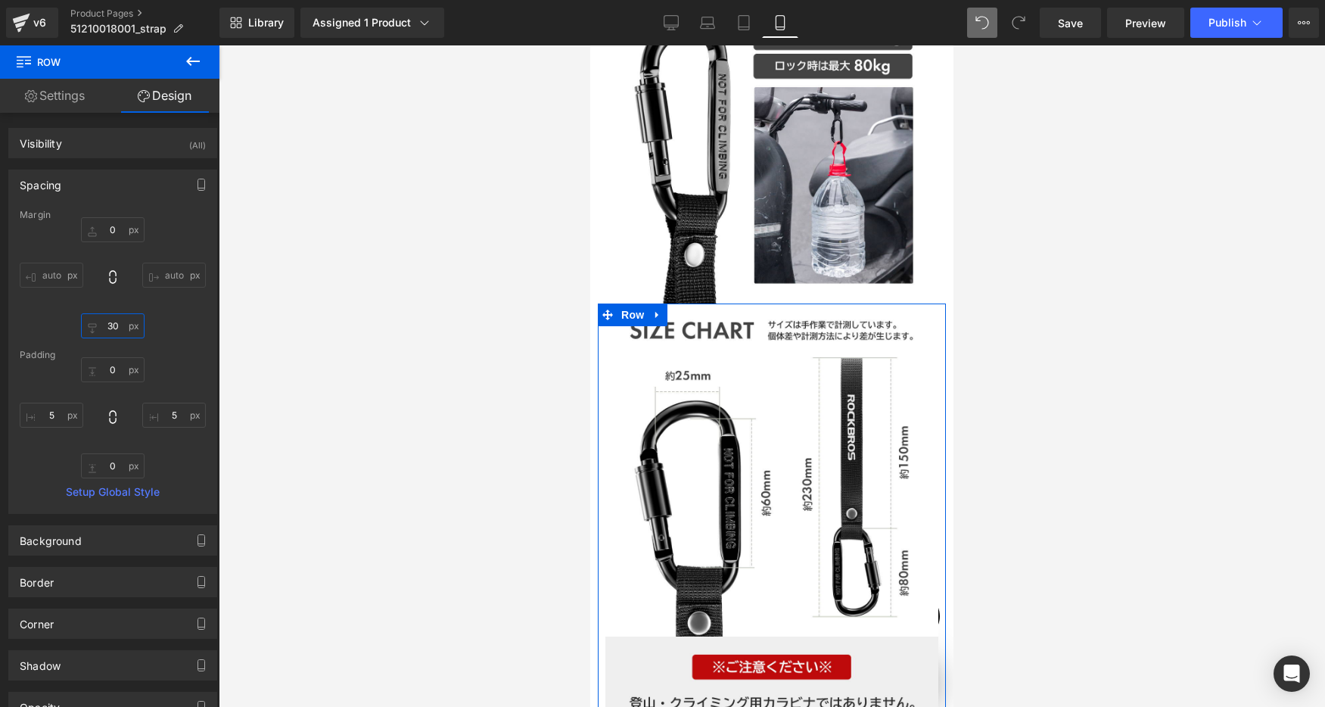
click at [124, 324] on input "30" at bounding box center [113, 325] width 64 height 25
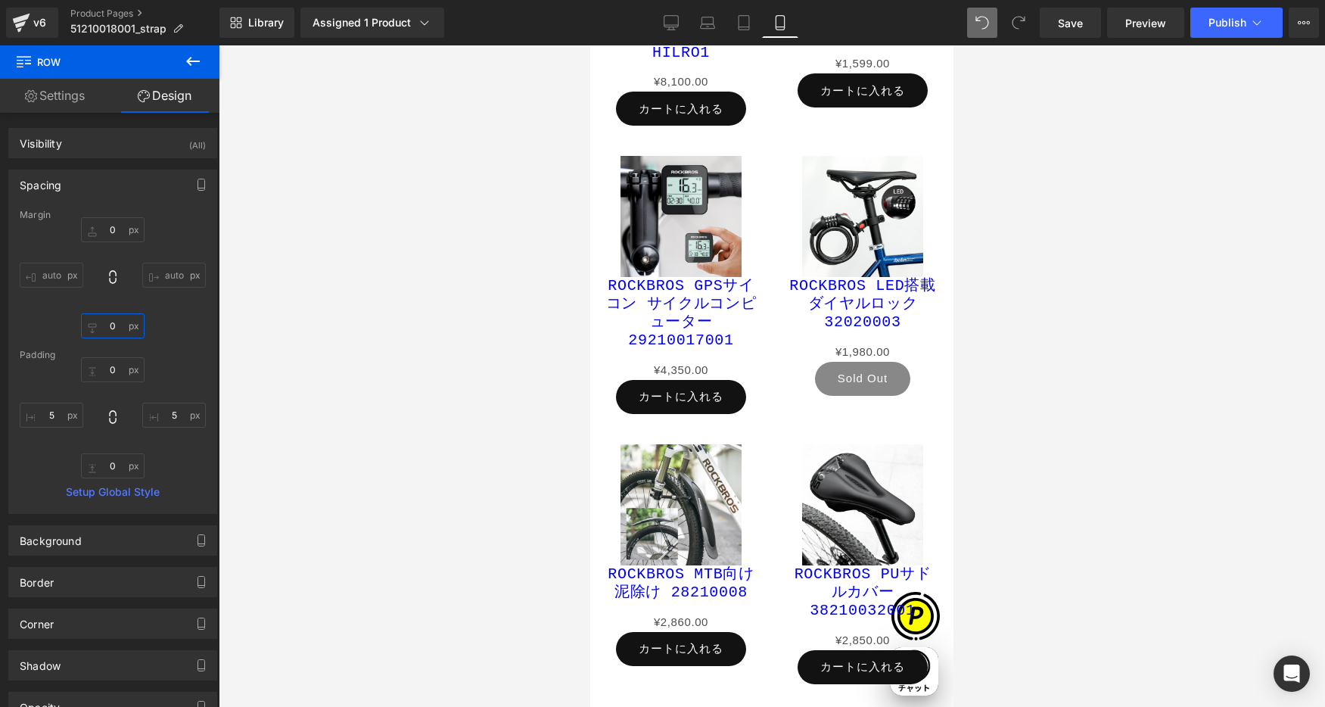
scroll to position [5038, 0]
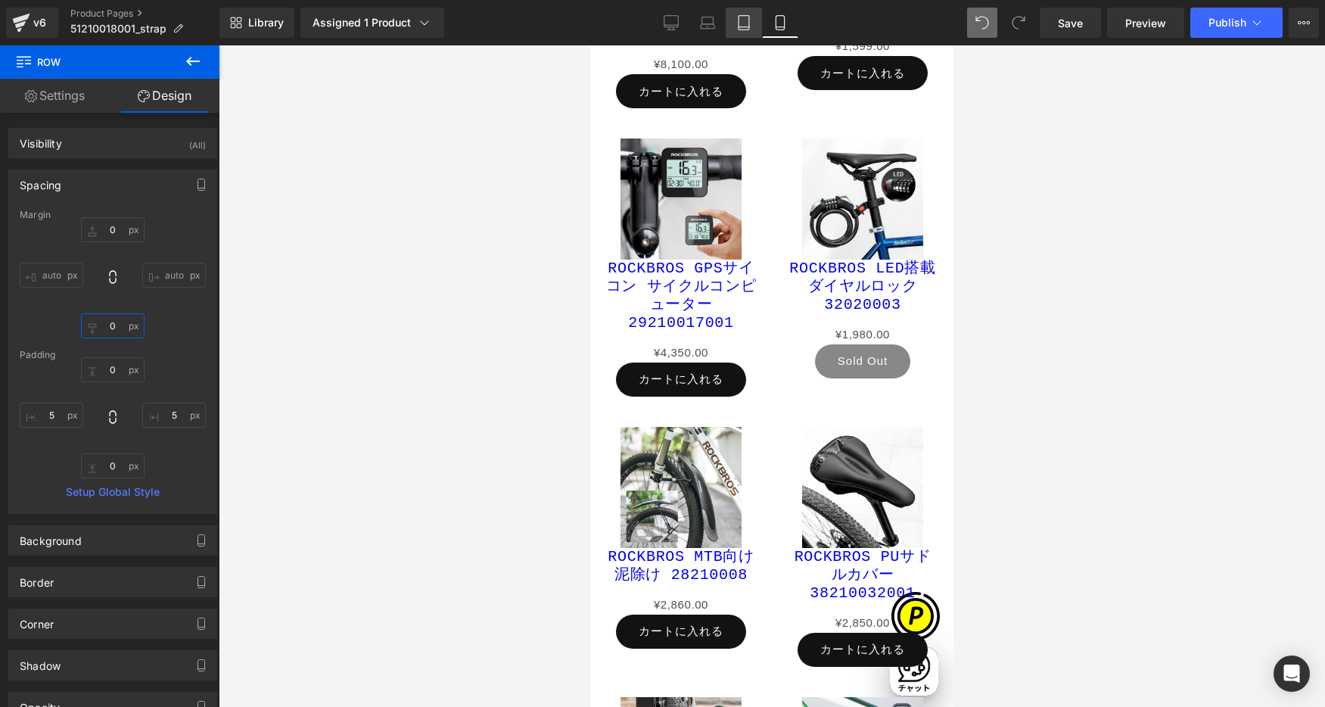
type input "0"
click at [742, 23] on icon at bounding box center [743, 22] width 15 height 15
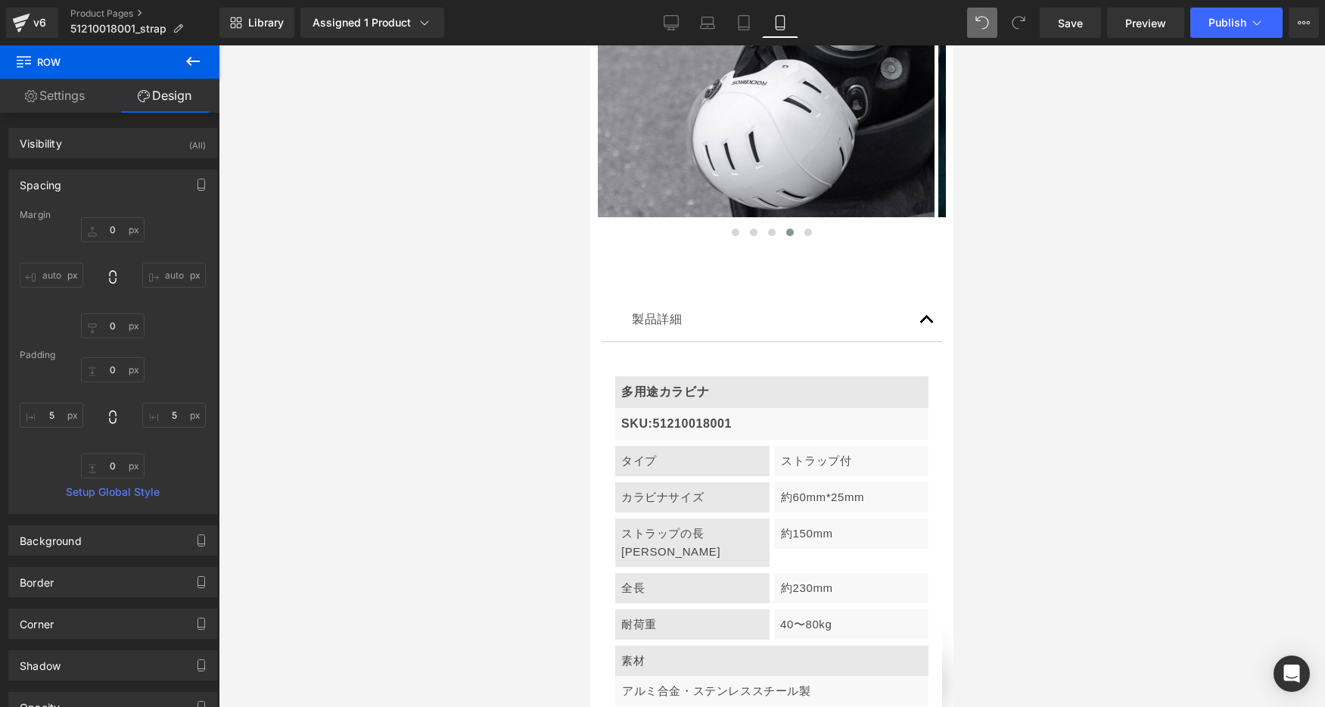
type input "0"
type input "30"
type input "0"
type input "5"
type input "0"
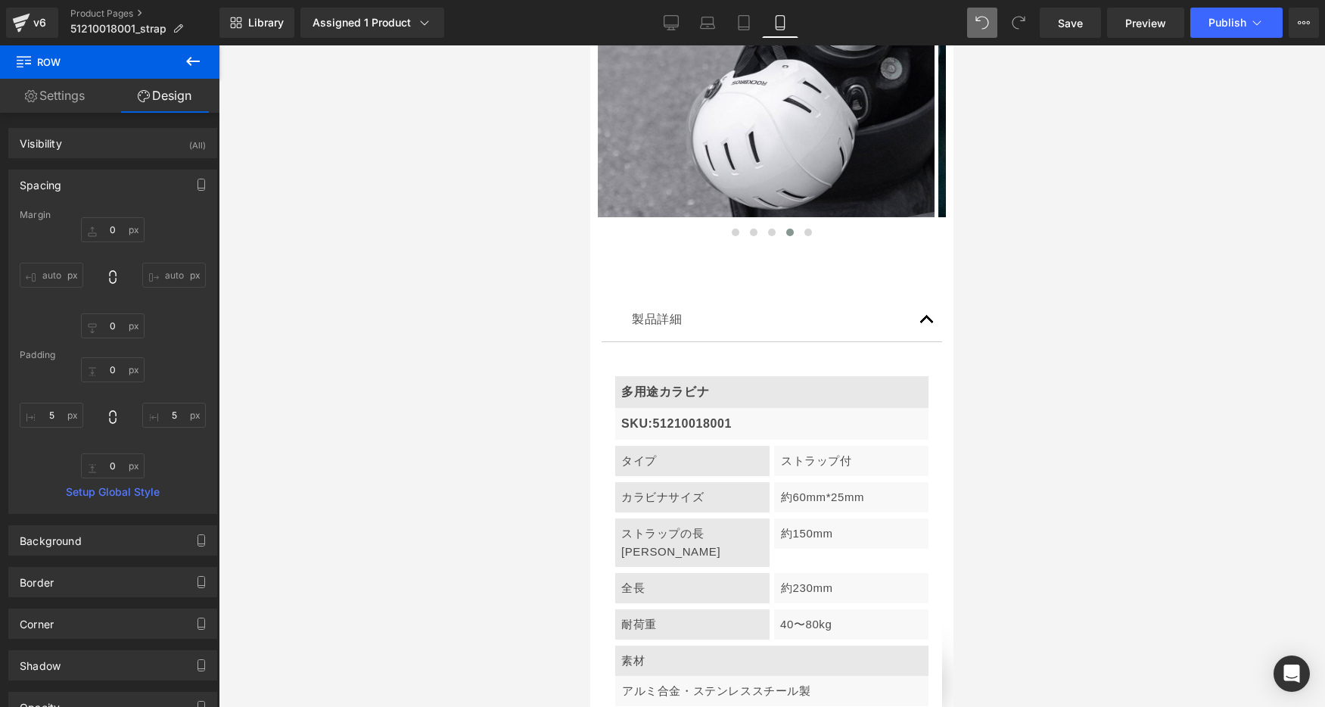
type input "5"
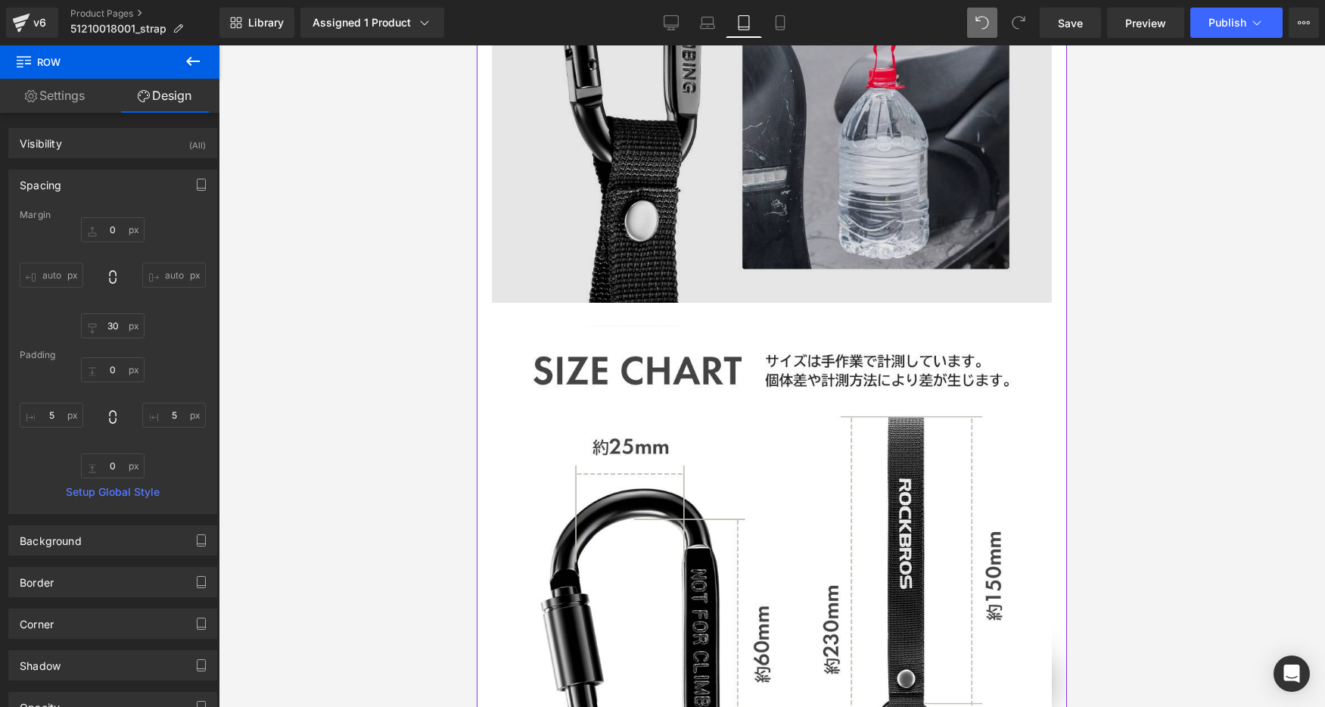
scroll to position [0, 1478]
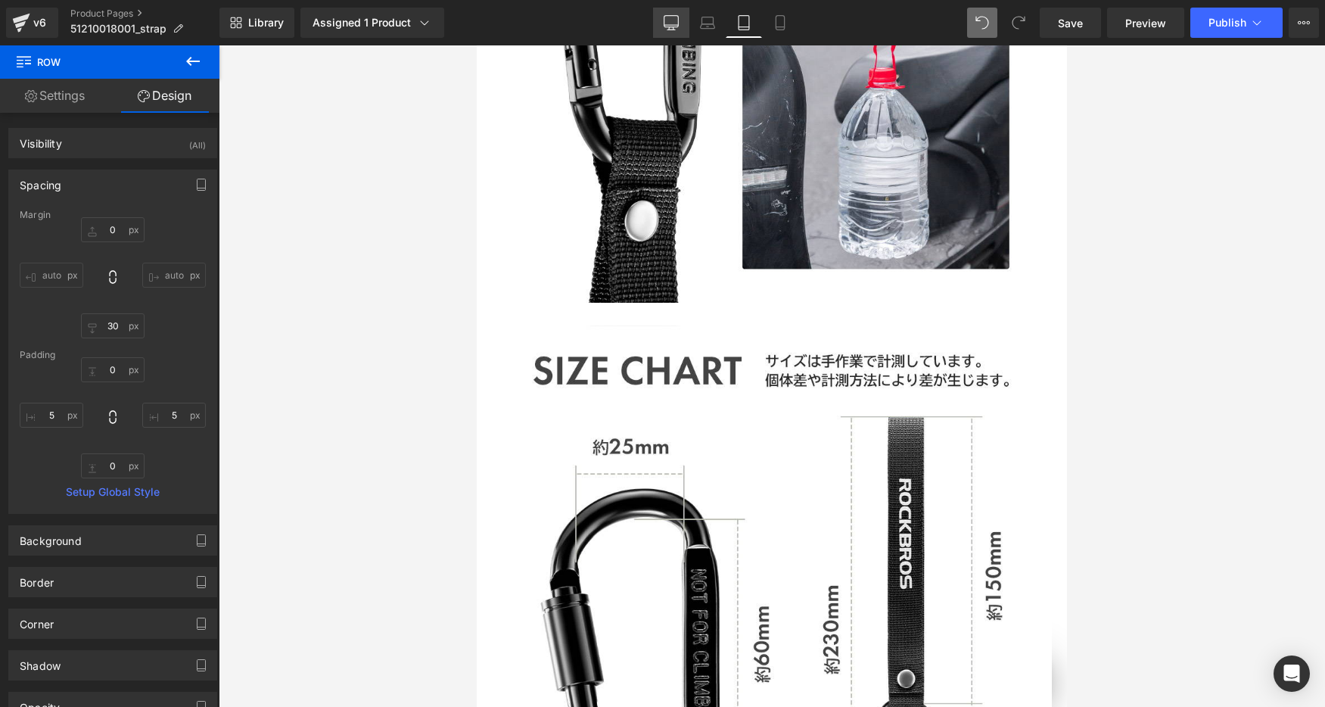
click at [672, 21] on icon at bounding box center [671, 22] width 15 height 15
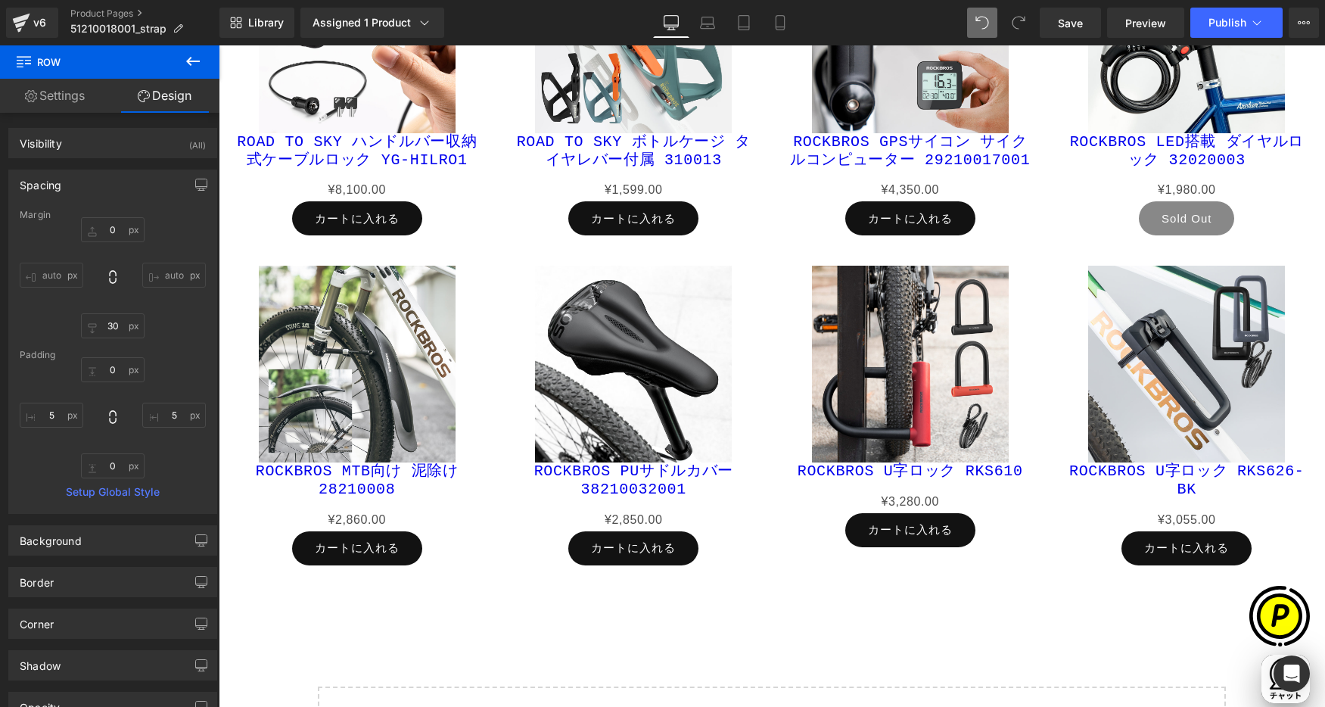
type input "0"
type input "30"
type input "0"
type input "5"
type input "0"
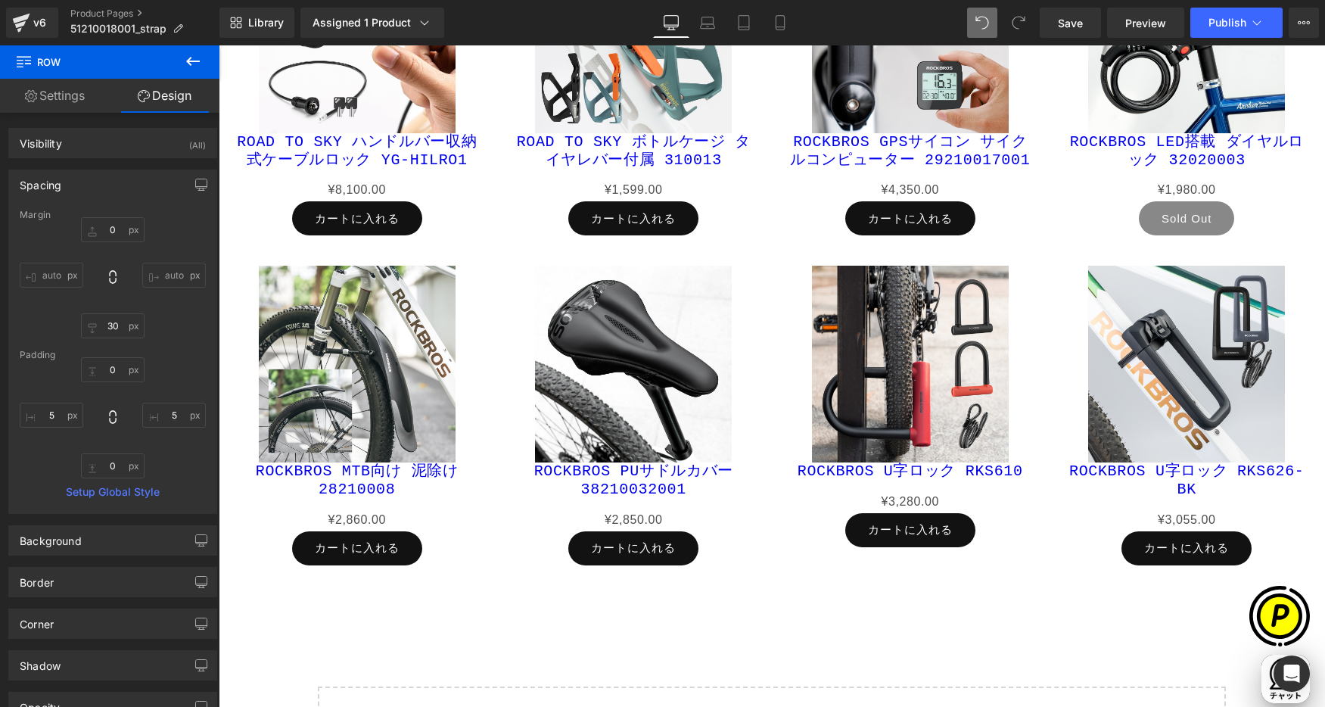
type input "5"
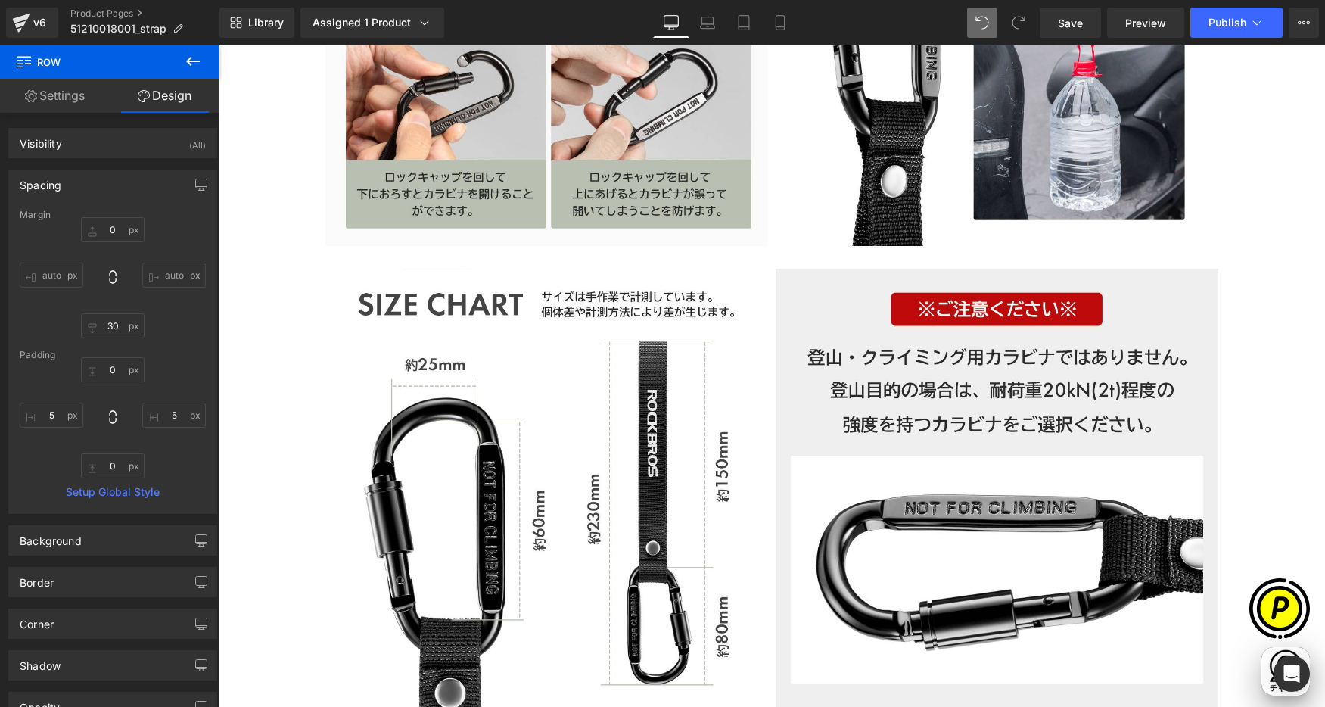
click at [1086, 40] on div "Library Assigned 1 Product Product Preview ROCKBROS ストラップ付き カラビナ 51210018001 Ma…" at bounding box center [772, 22] width 1106 height 45
click at [1064, 19] on span "Save" at bounding box center [1070, 23] width 25 height 16
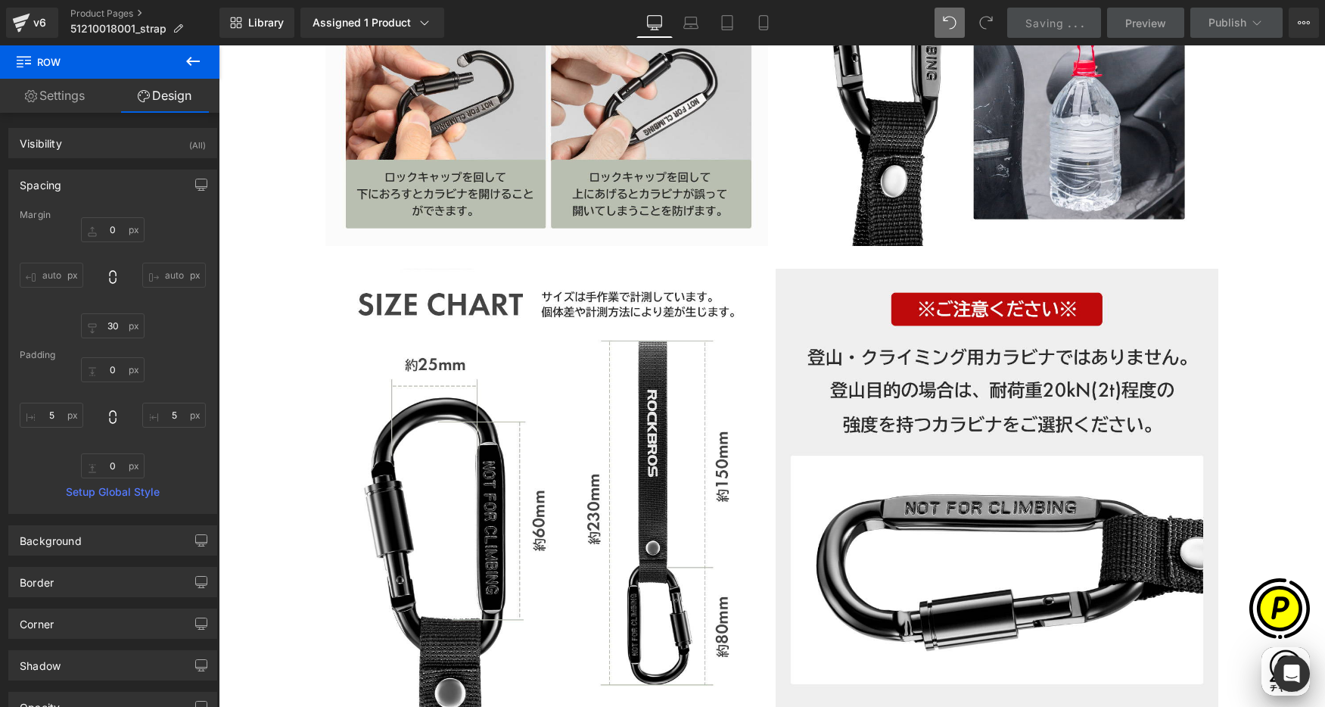
scroll to position [0, 0]
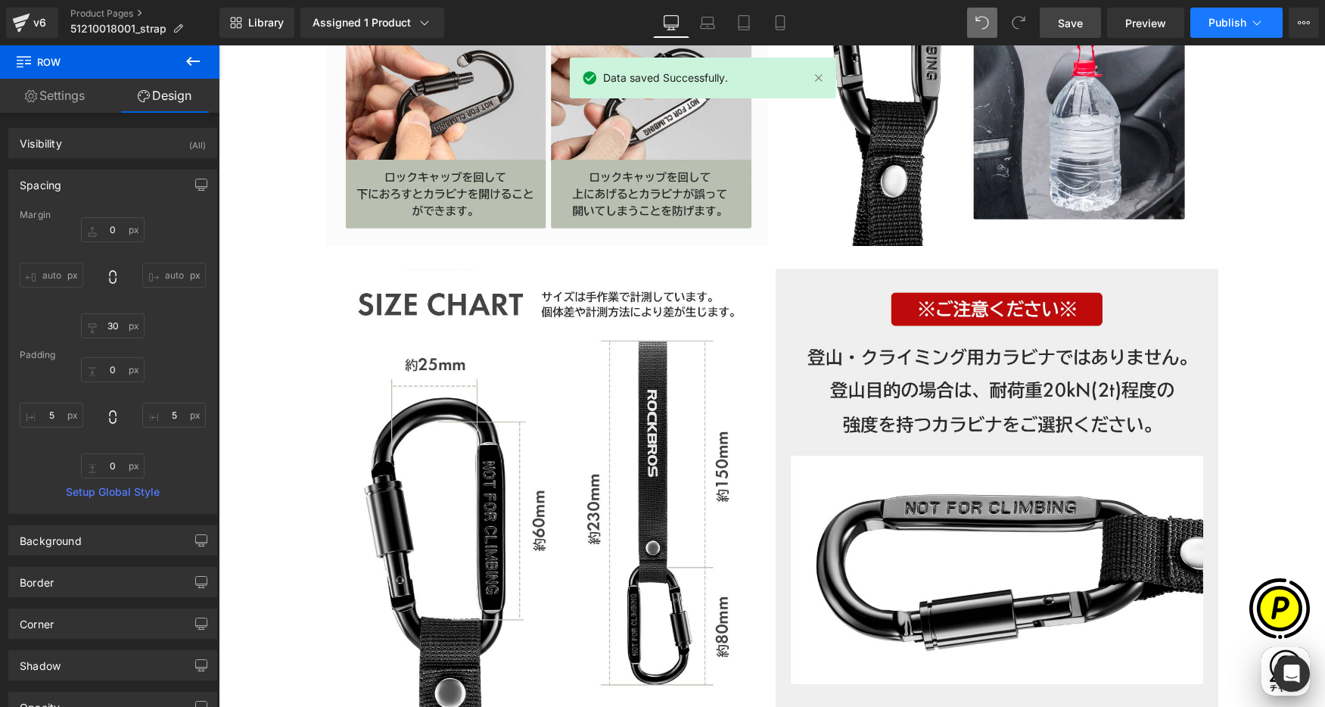
click at [1202, 22] on span "Publish" at bounding box center [1228, 23] width 38 height 12
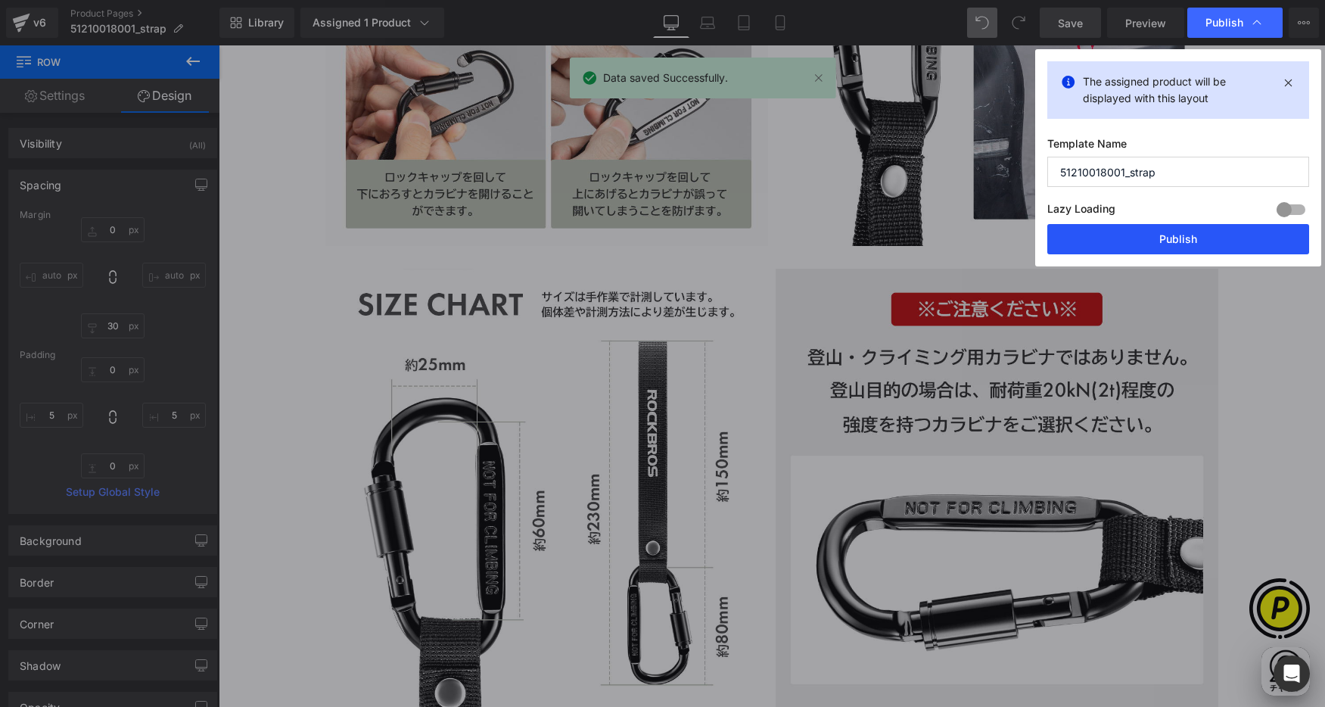
click at [1167, 232] on button "Publish" at bounding box center [1178, 239] width 262 height 30
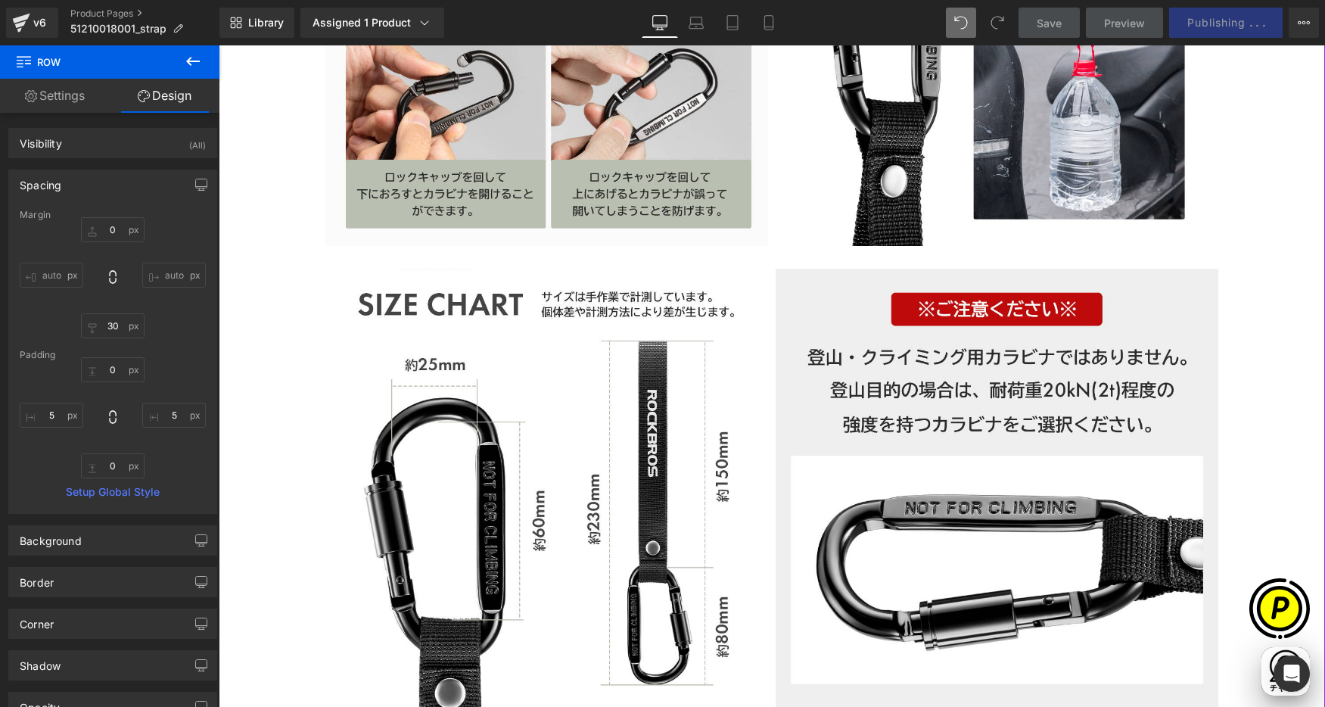
scroll to position [0, 590]
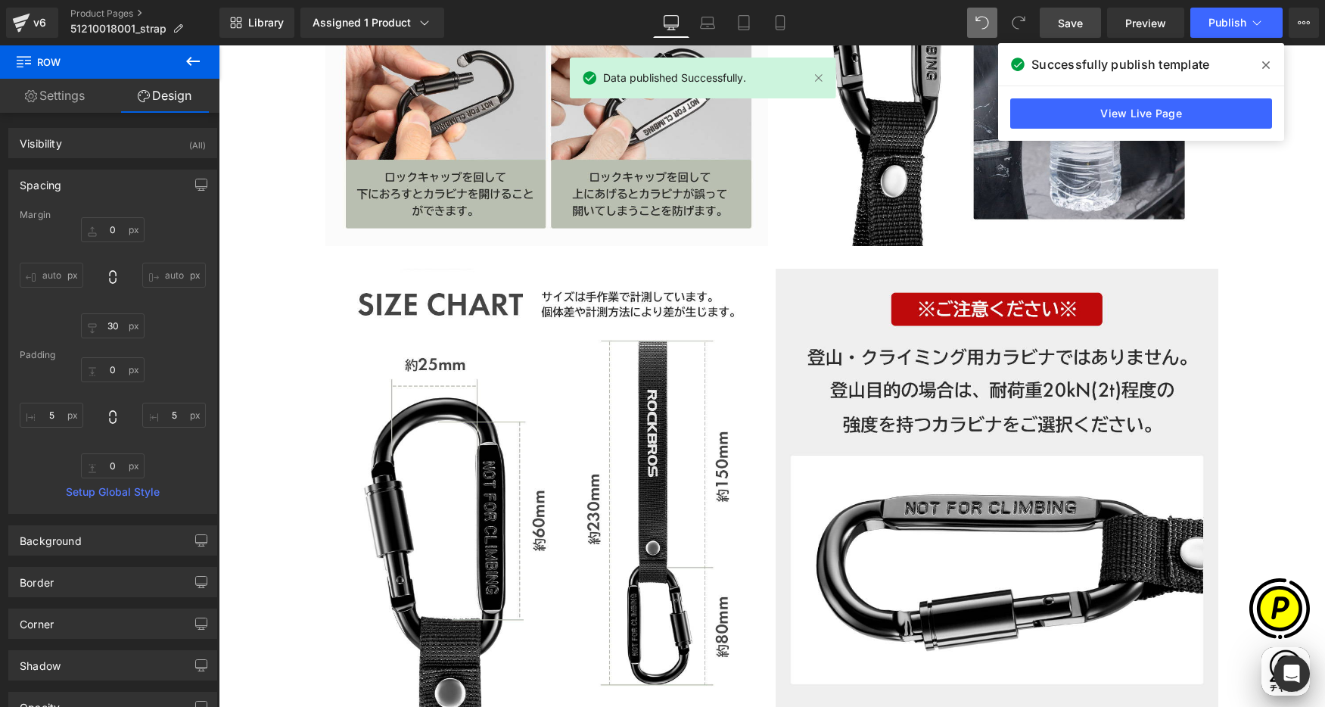
click at [1202, 64] on icon at bounding box center [1266, 65] width 8 height 12
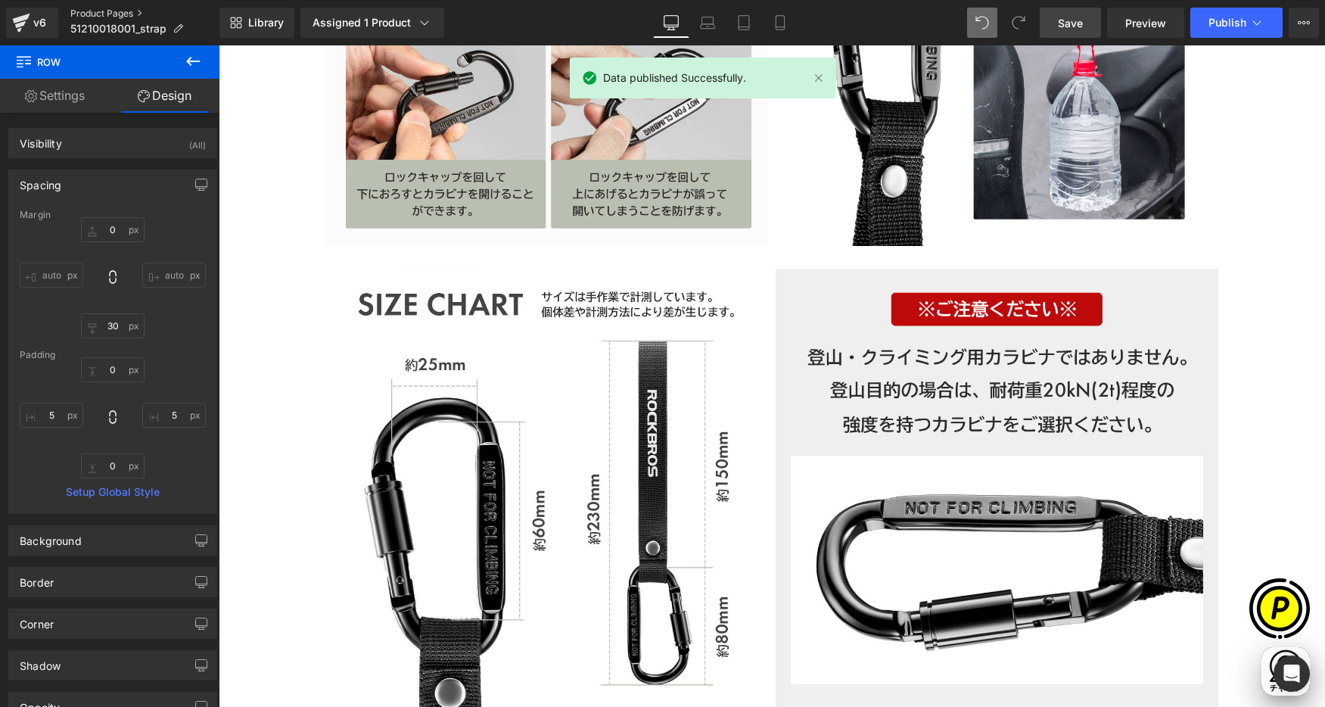
click at [105, 11] on link "Product Pages" at bounding box center [144, 14] width 149 height 12
